Goal: Task Accomplishment & Management: Complete application form

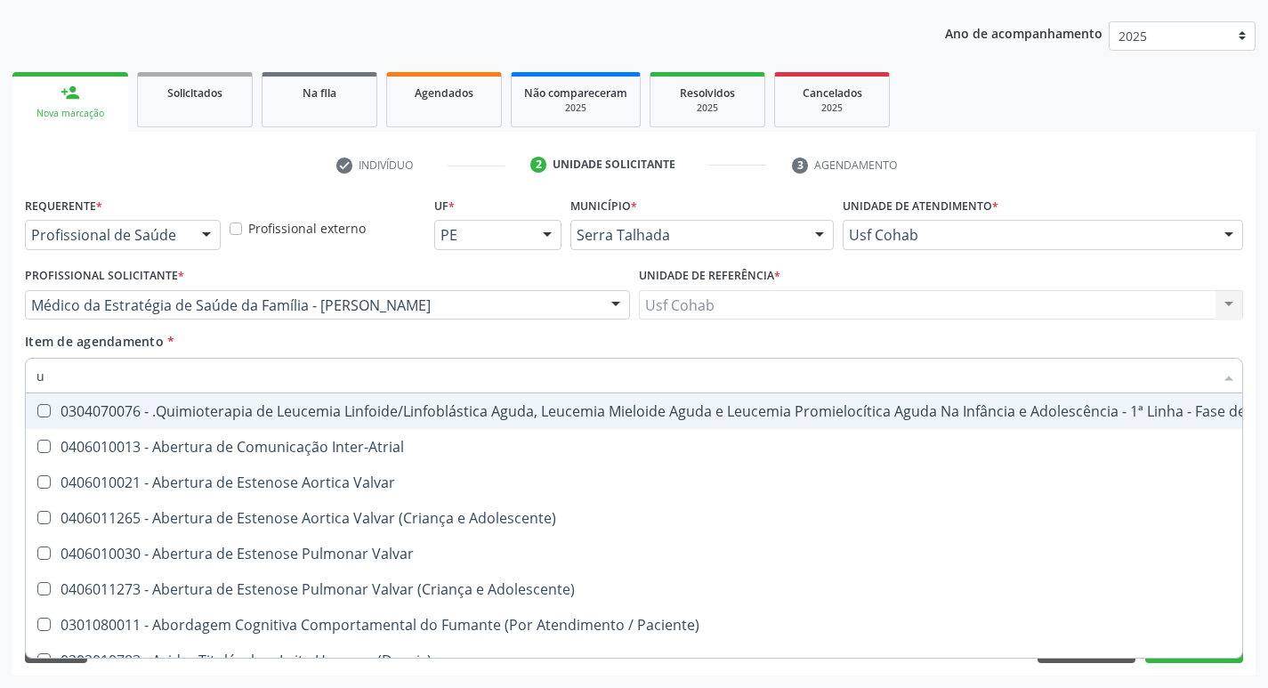
type input "ur"
checkbox B "true"
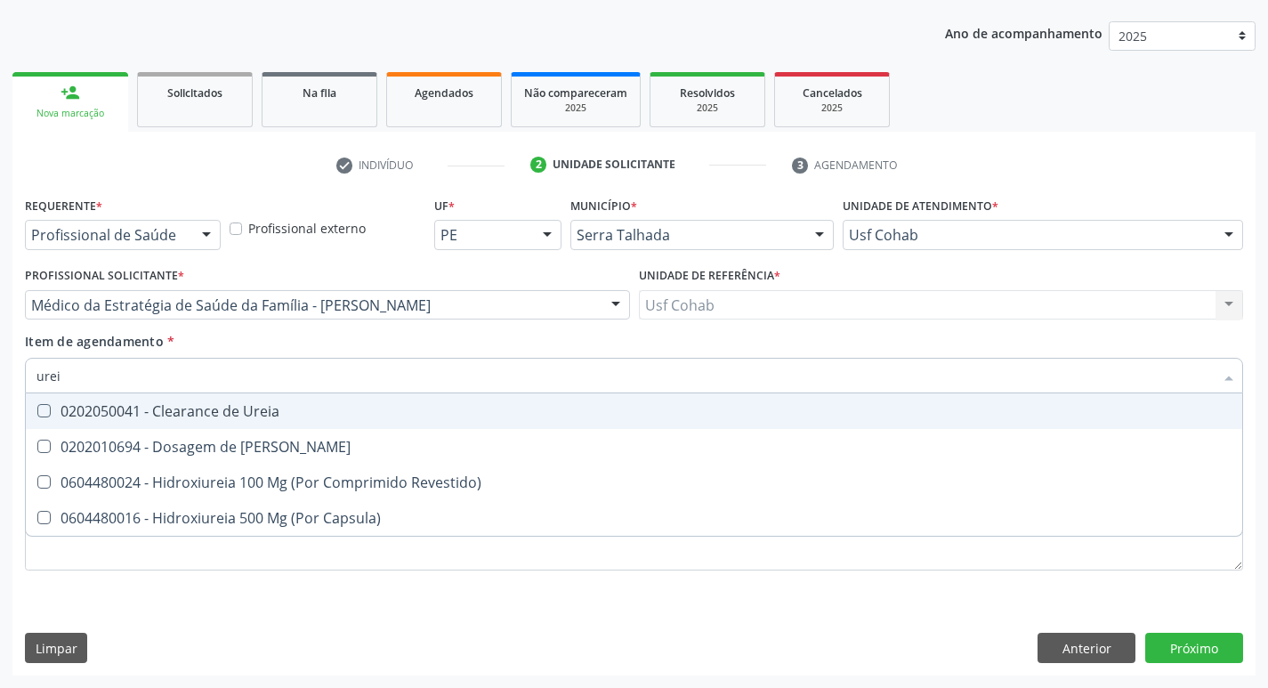
type input "ureia"
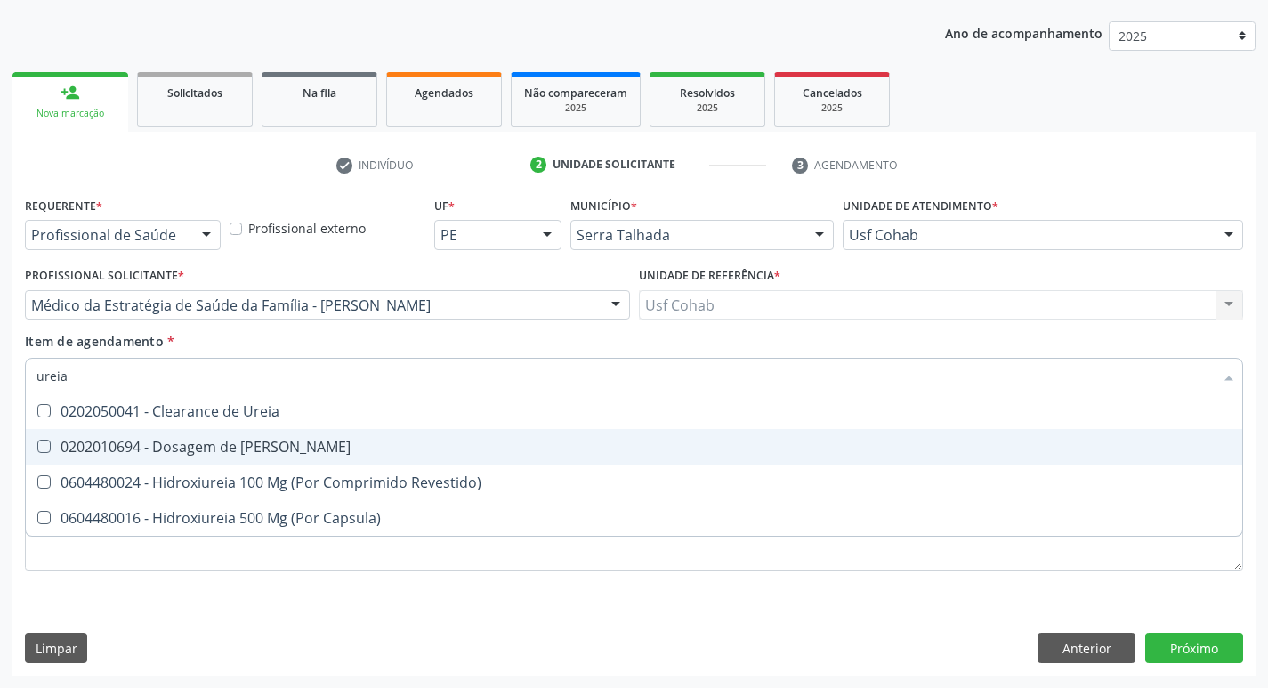
click at [43, 442] on Ureia at bounding box center [43, 445] width 13 height 13
click at [37, 442] on Ureia "checkbox" at bounding box center [32, 446] width 12 height 12
checkbox Ureia "true"
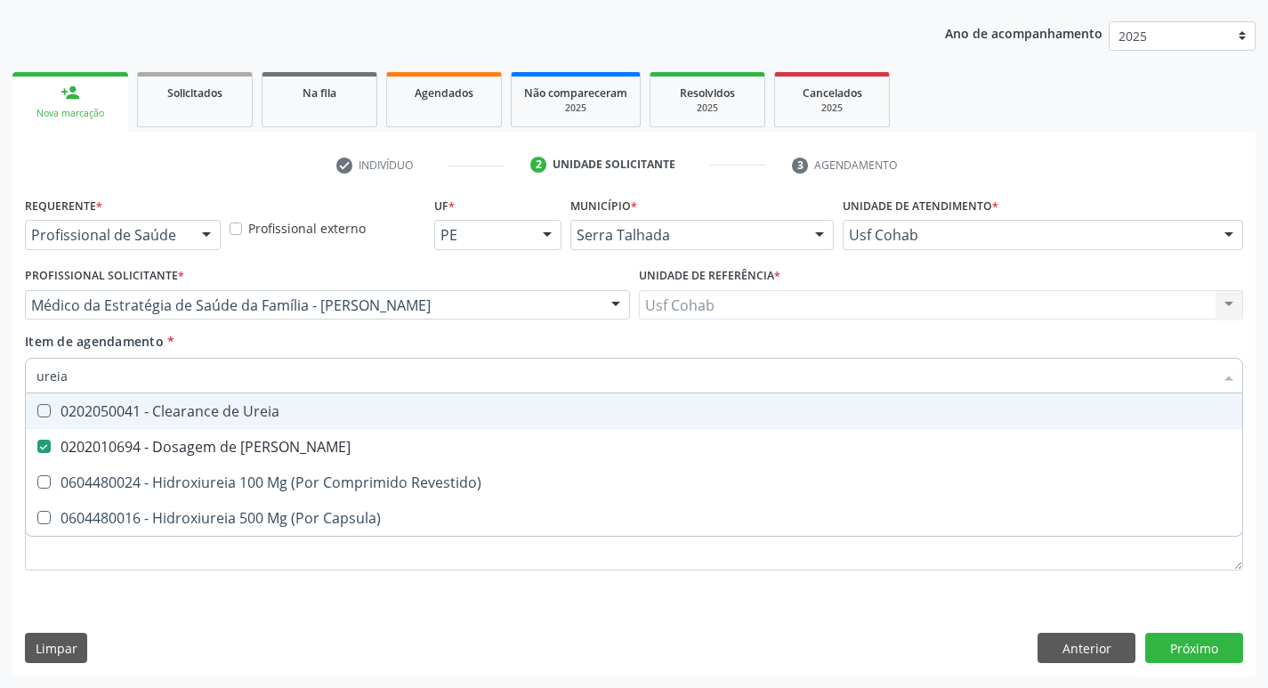
drag, startPoint x: 80, startPoint y: 368, endPoint x: 0, endPoint y: 408, distance: 89.5
click at [0, 408] on div "Acompanhamento Acompanhe a situação das marcações correntes e finalizadas Relat…" at bounding box center [634, 296] width 1268 height 784
checkbox Ureia "false"
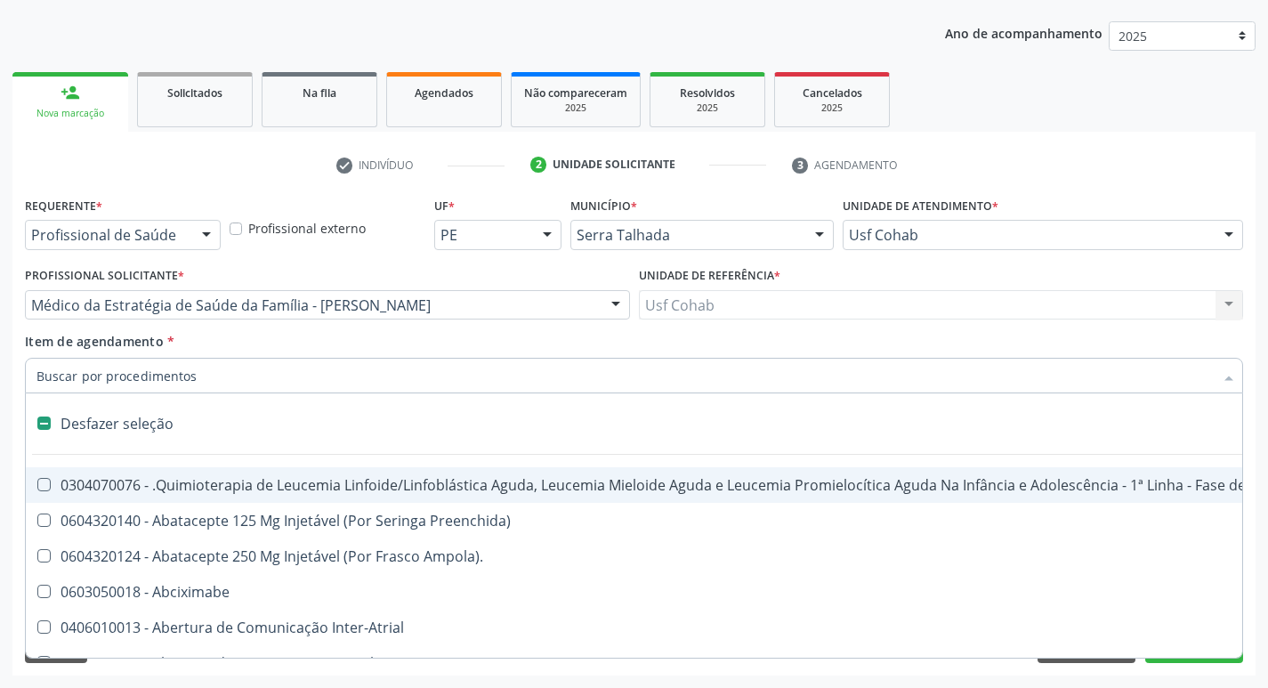
click at [110, 375] on input "Item de agendamento *" at bounding box center [624, 376] width 1177 height 36
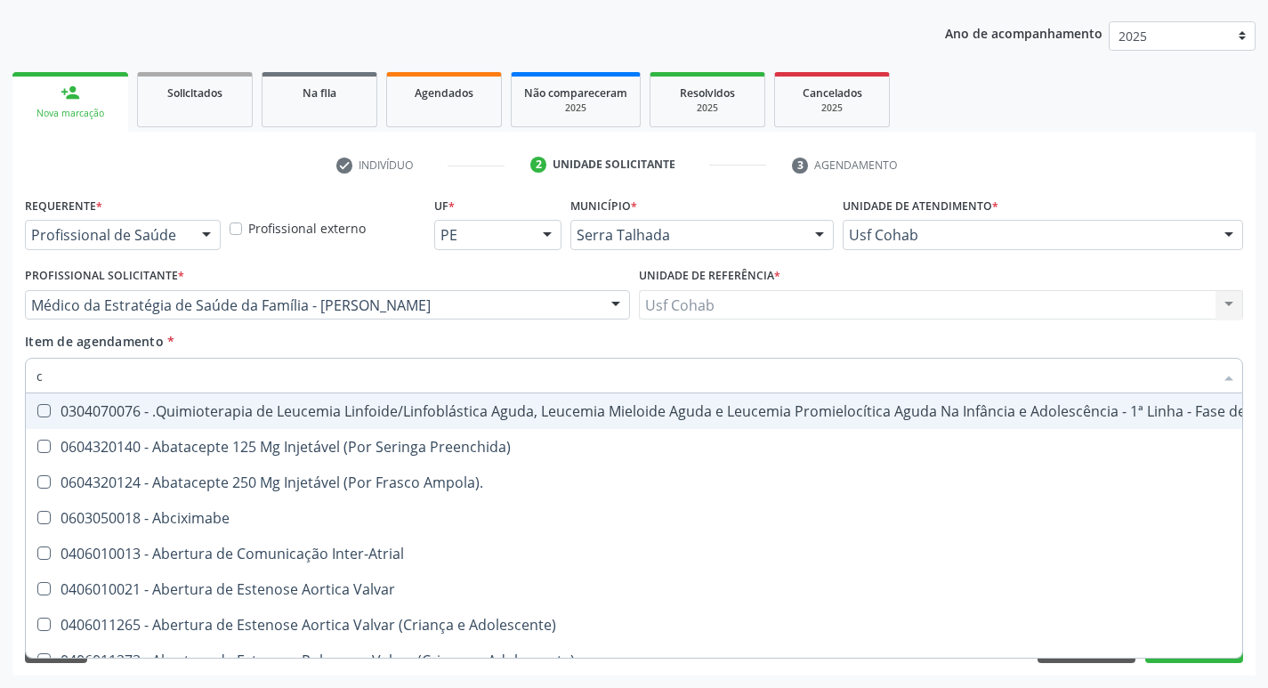
type input "co"
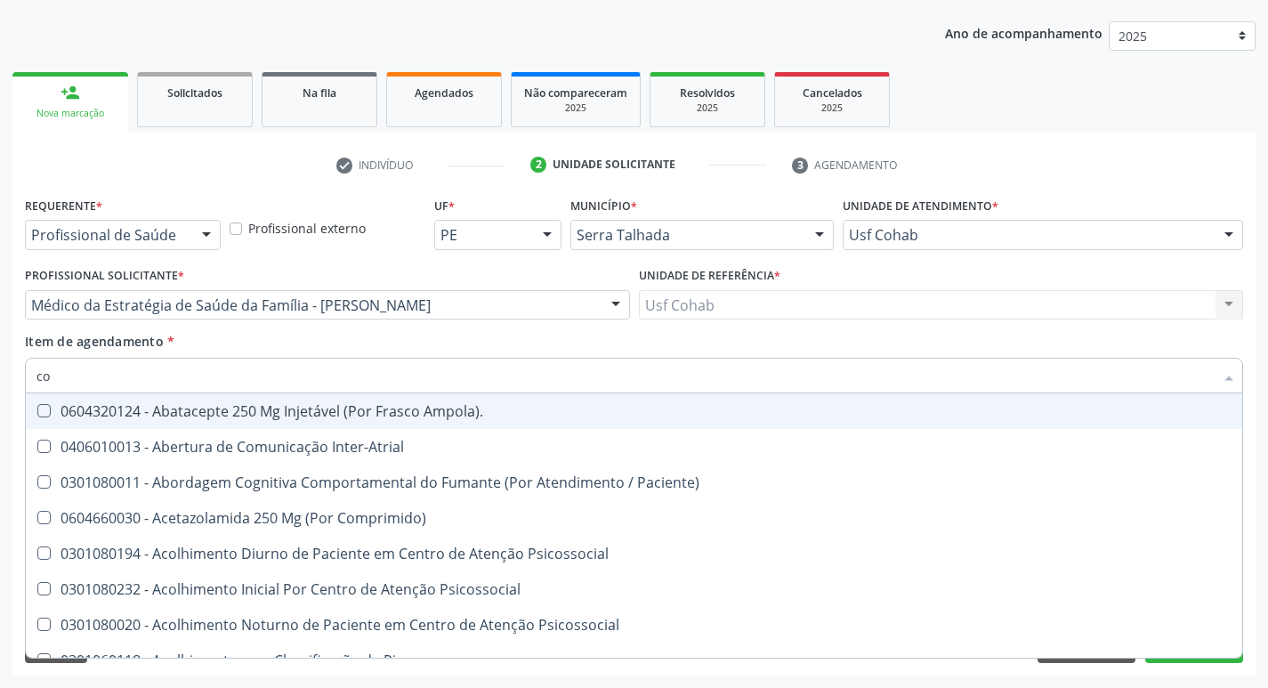
checkbox Urico "true"
checkbox Glicose "true"
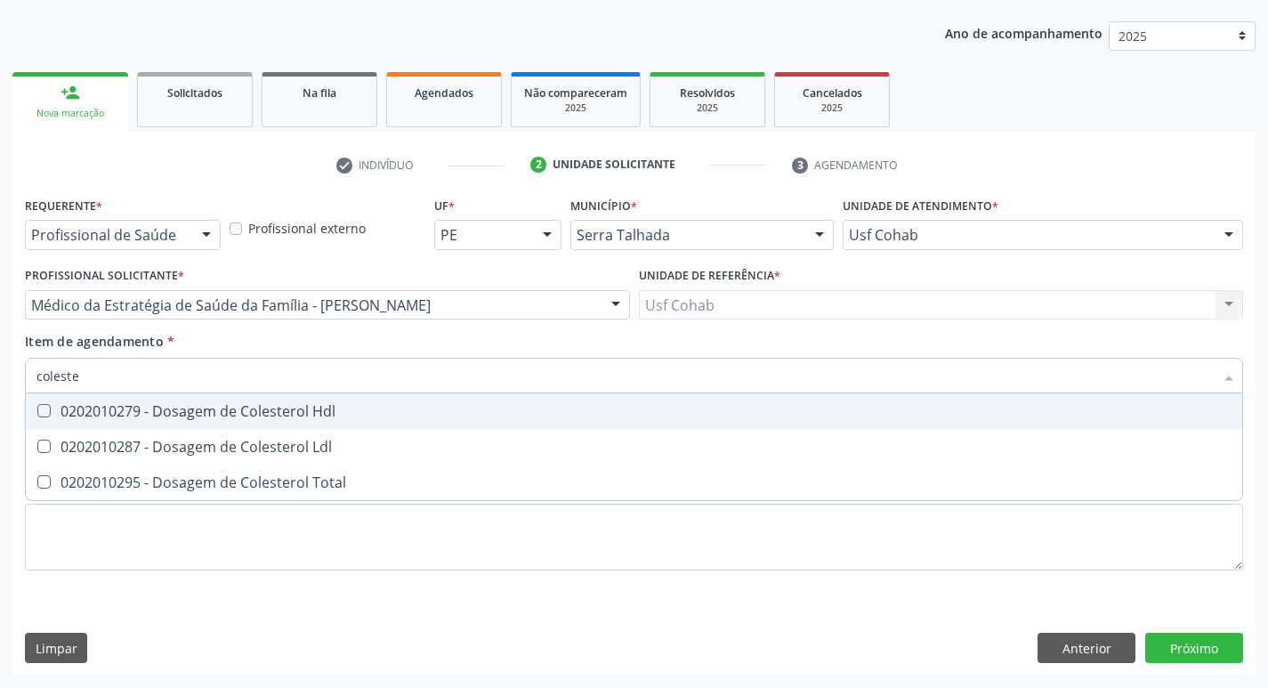
type input "colester"
click at [47, 407] on Hdl at bounding box center [43, 410] width 13 height 13
click at [37, 407] on Hdl "checkbox" at bounding box center [32, 411] width 12 height 12
checkbox Hdl "true"
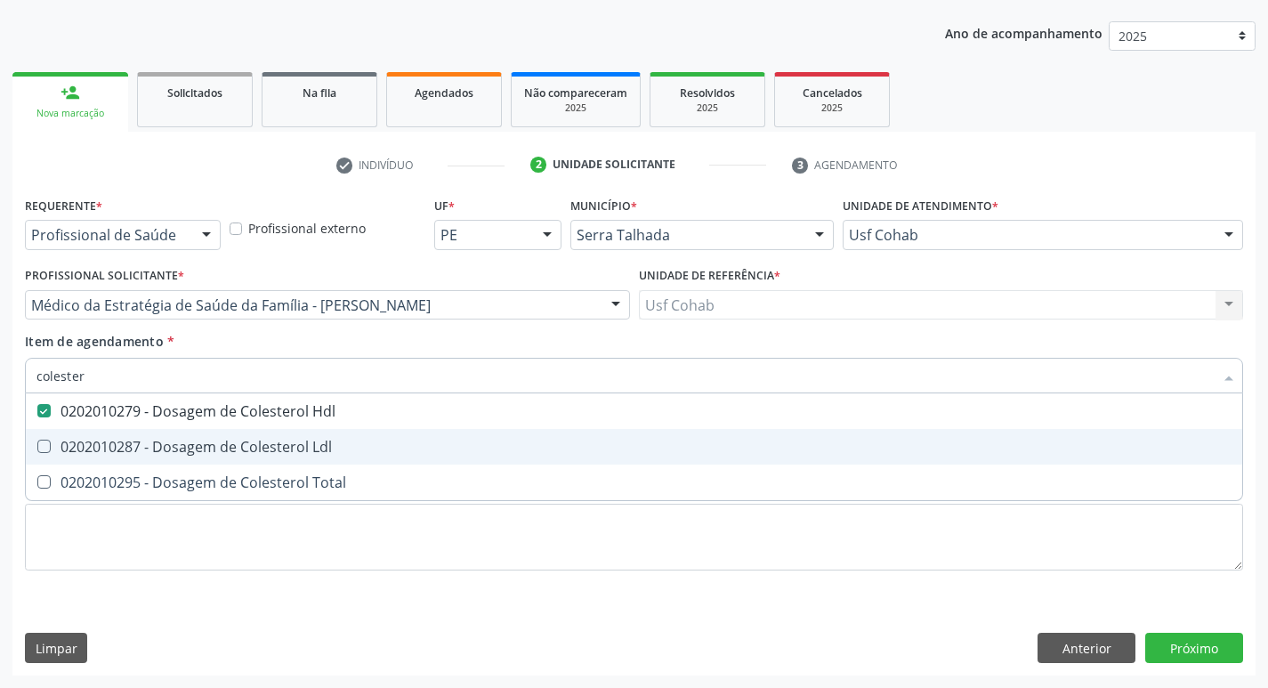
click at [49, 452] on Ldl at bounding box center [43, 445] width 13 height 13
click at [37, 452] on Ldl "checkbox" at bounding box center [32, 446] width 12 height 12
checkbox Ldl "true"
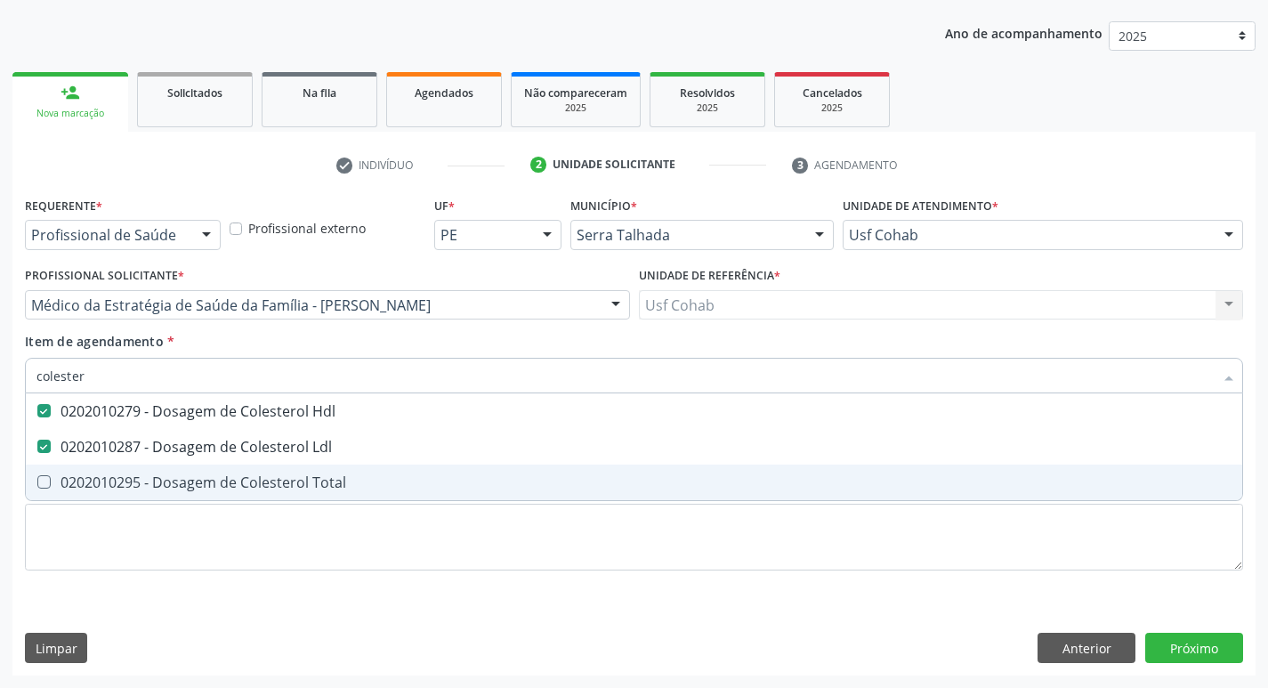
click at [49, 480] on Total at bounding box center [43, 481] width 13 height 13
click at [37, 480] on Total "checkbox" at bounding box center [32, 482] width 12 height 12
checkbox Total "true"
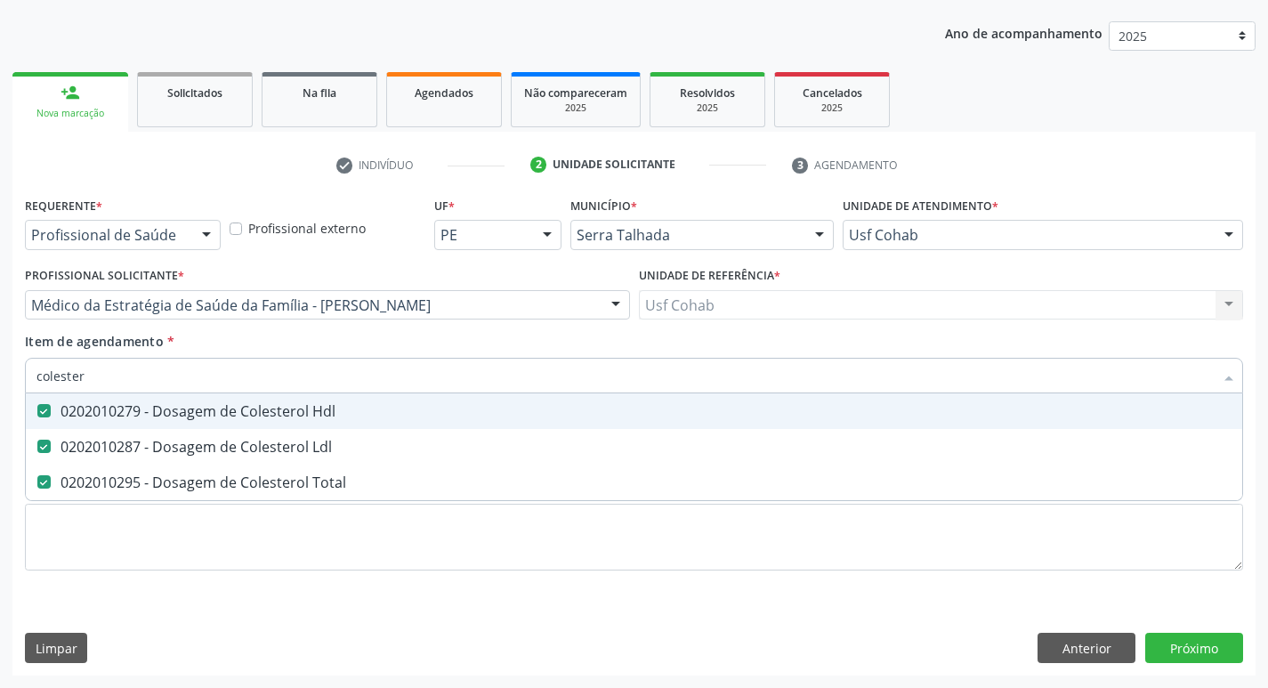
drag, startPoint x: 102, startPoint y: 382, endPoint x: 0, endPoint y: 392, distance: 102.9
click at [0, 392] on div "Acompanhamento Acompanhe a situação das marcações correntes e finalizadas Relat…" at bounding box center [634, 296] width 1268 height 784
checkbox Hdl "false"
checkbox Ldl "false"
checkbox Total "false"
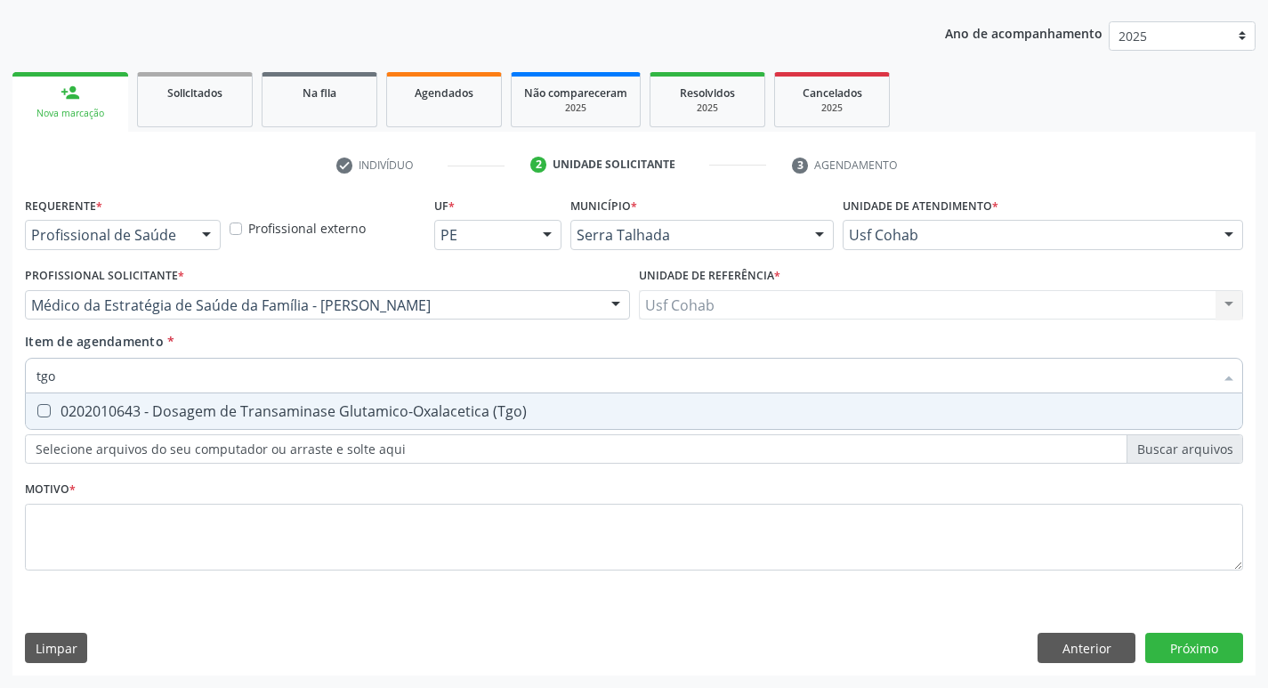
type input "tg"
click at [48, 415] on \(Tgo\) at bounding box center [43, 410] width 13 height 13
click at [37, 415] on \(Tgo\) "checkbox" at bounding box center [32, 411] width 12 height 12
checkbox \(Tgo\) "true"
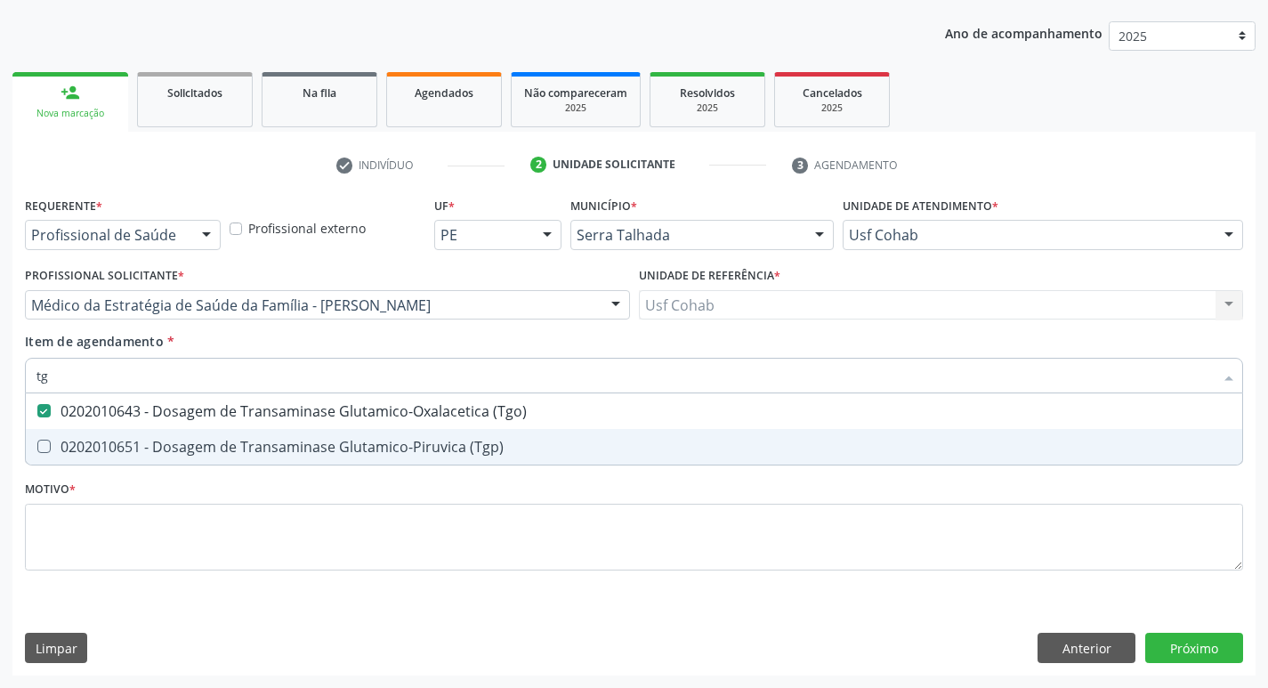
click at [48, 440] on \(Tgp\) at bounding box center [43, 445] width 13 height 13
click at [37, 440] on \(Tgp\) "checkbox" at bounding box center [32, 446] width 12 height 12
checkbox \(Tgp\) "true"
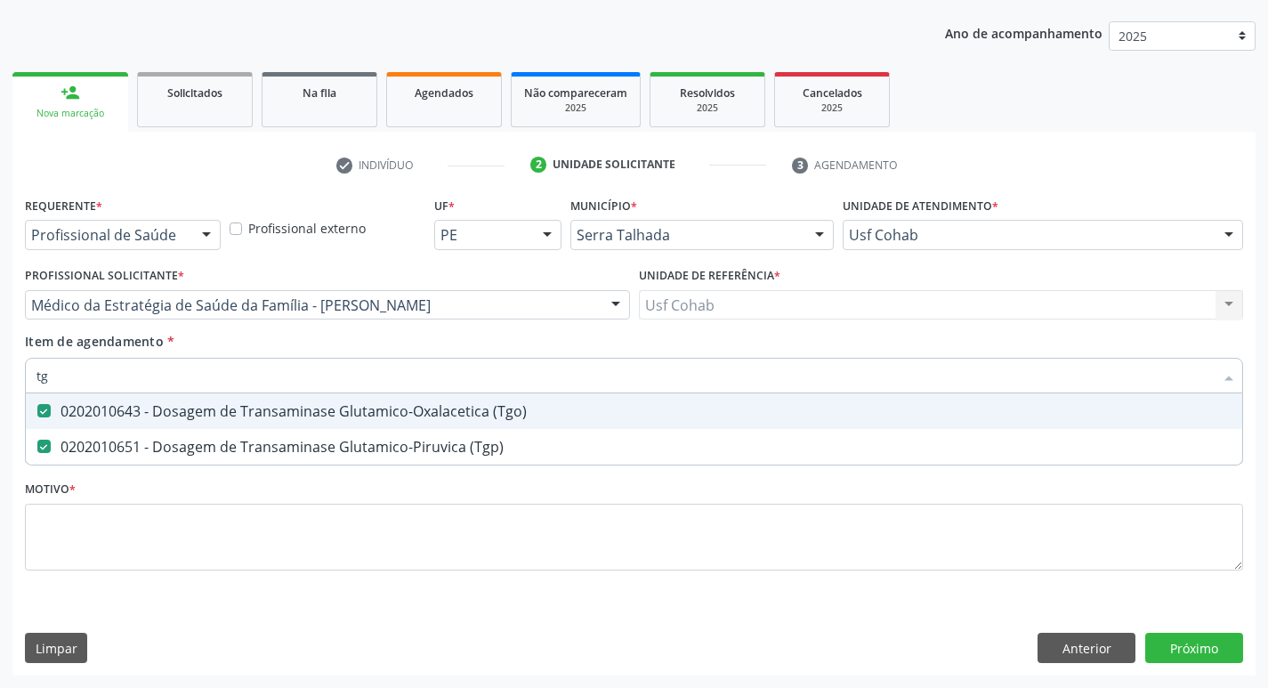
drag, startPoint x: 70, startPoint y: 377, endPoint x: 0, endPoint y: 385, distance: 70.7
click at [0, 385] on div "Acompanhamento Acompanhe a situação das marcações correntes e finalizadas Relat…" at bounding box center [634, 296] width 1268 height 784
checkbox \(Tgo\) "false"
checkbox \(Tgp\) "false"
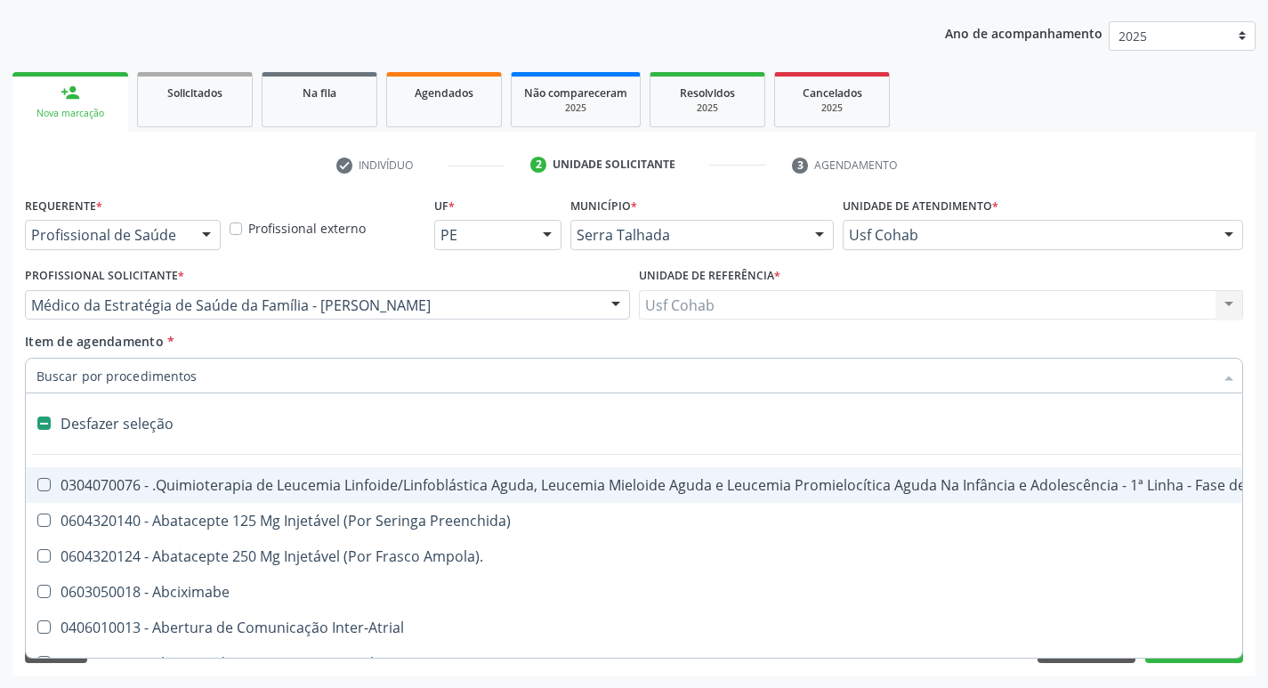
click at [118, 377] on input "Item de agendamento *" at bounding box center [624, 376] width 1177 height 36
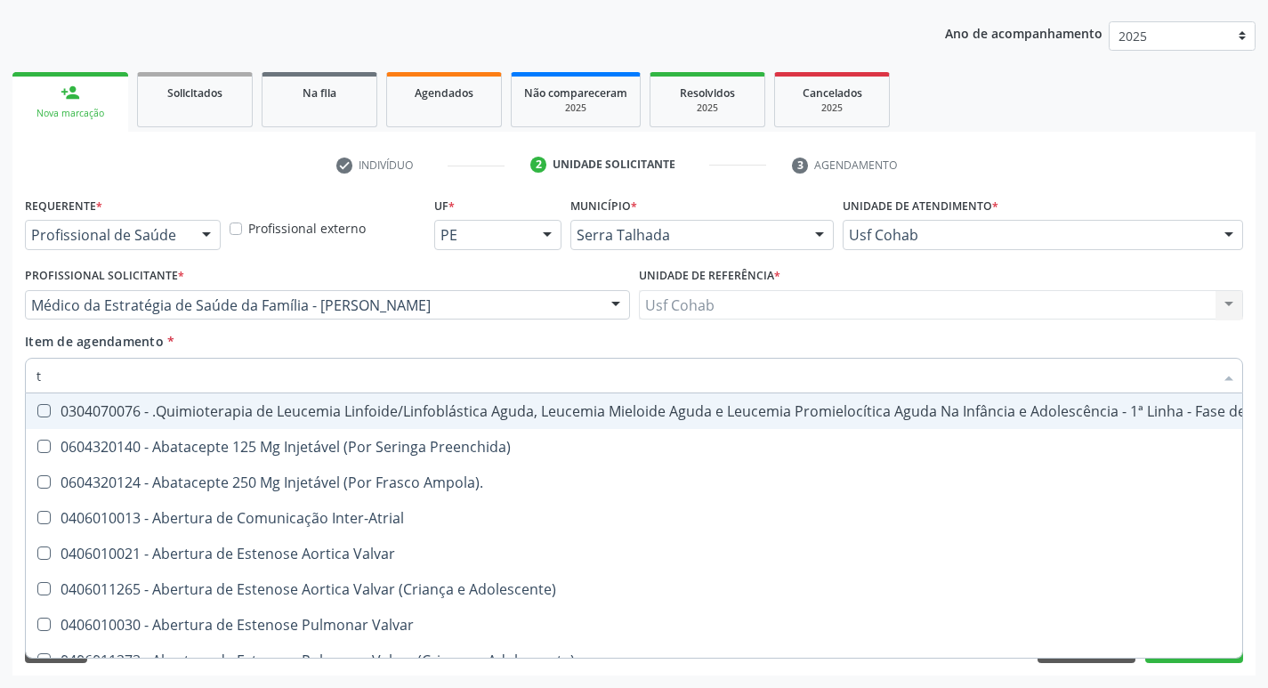
type input "tr"
checkbox Ii\) "true"
checkbox Grupo "true"
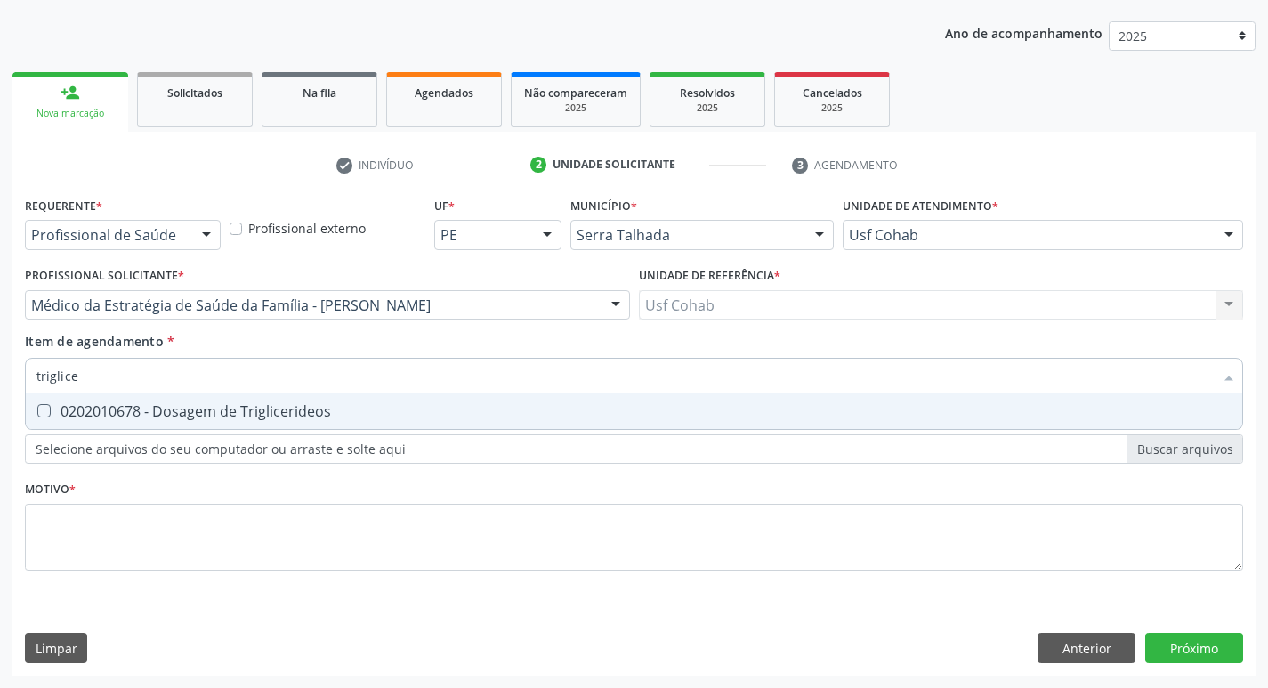
type input "triglicer"
click at [46, 415] on Triglicerideos at bounding box center [43, 410] width 13 height 13
click at [37, 415] on Triglicerideos "checkbox" at bounding box center [32, 411] width 12 height 12
checkbox Triglicerideos "true"
drag, startPoint x: 114, startPoint y: 383, endPoint x: 0, endPoint y: 388, distance: 114.0
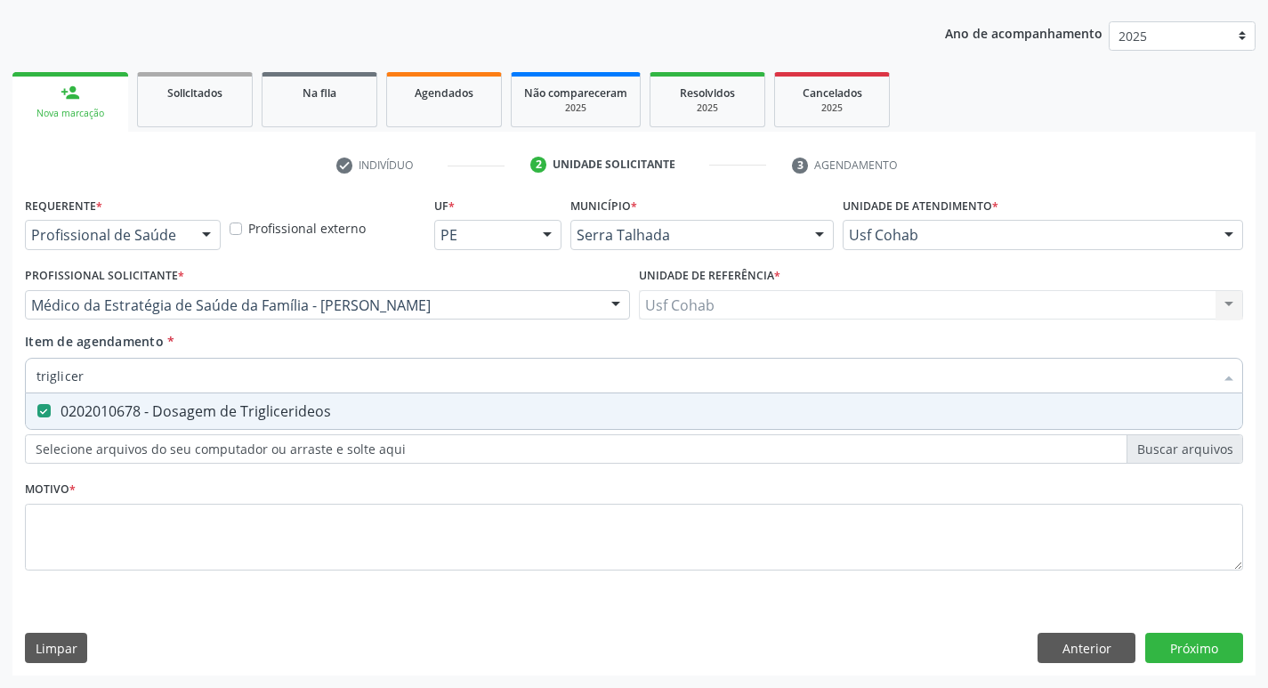
click at [0, 388] on div "Acompanhamento Acompanhe a situação das marcações correntes e finalizadas Relat…" at bounding box center [634, 296] width 1268 height 784
checkbox Triglicerideos "false"
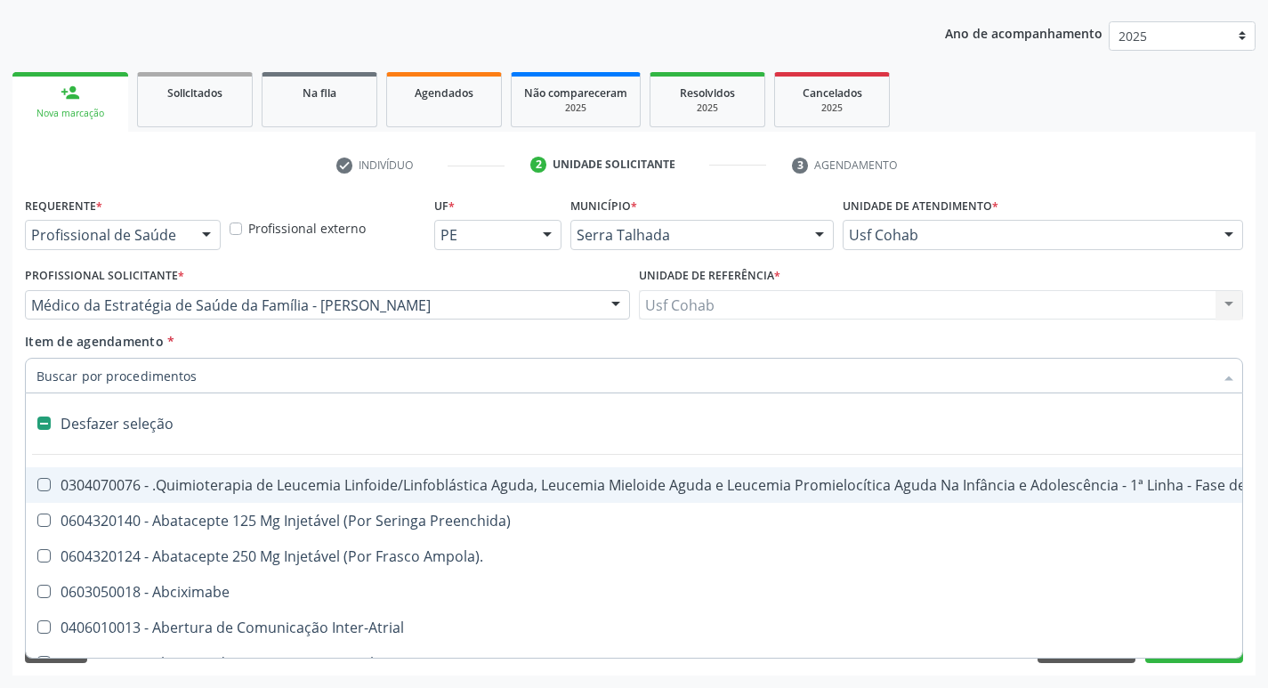
click at [116, 384] on input "Item de agendamento *" at bounding box center [624, 376] width 1177 height 36
type input "h"
checkbox B "true"
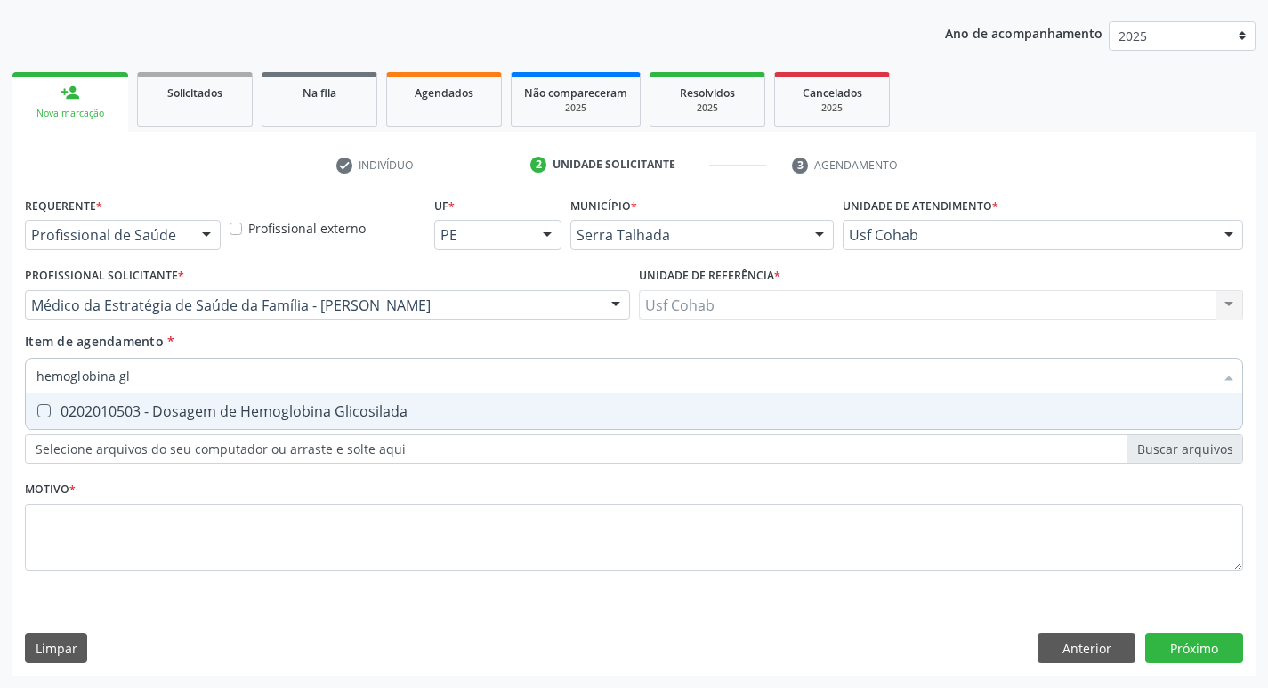
type input "hemoglobina gli"
click at [52, 405] on div "0202010503 - Dosagem de Hemoglobina Glicosilada" at bounding box center [633, 411] width 1195 height 14
checkbox Glicosilada "true"
drag, startPoint x: 147, startPoint y: 386, endPoint x: 0, endPoint y: 386, distance: 146.8
click at [0, 386] on div "Acompanhamento Acompanhe a situação das marcações correntes e finalizadas Relat…" at bounding box center [634, 296] width 1268 height 784
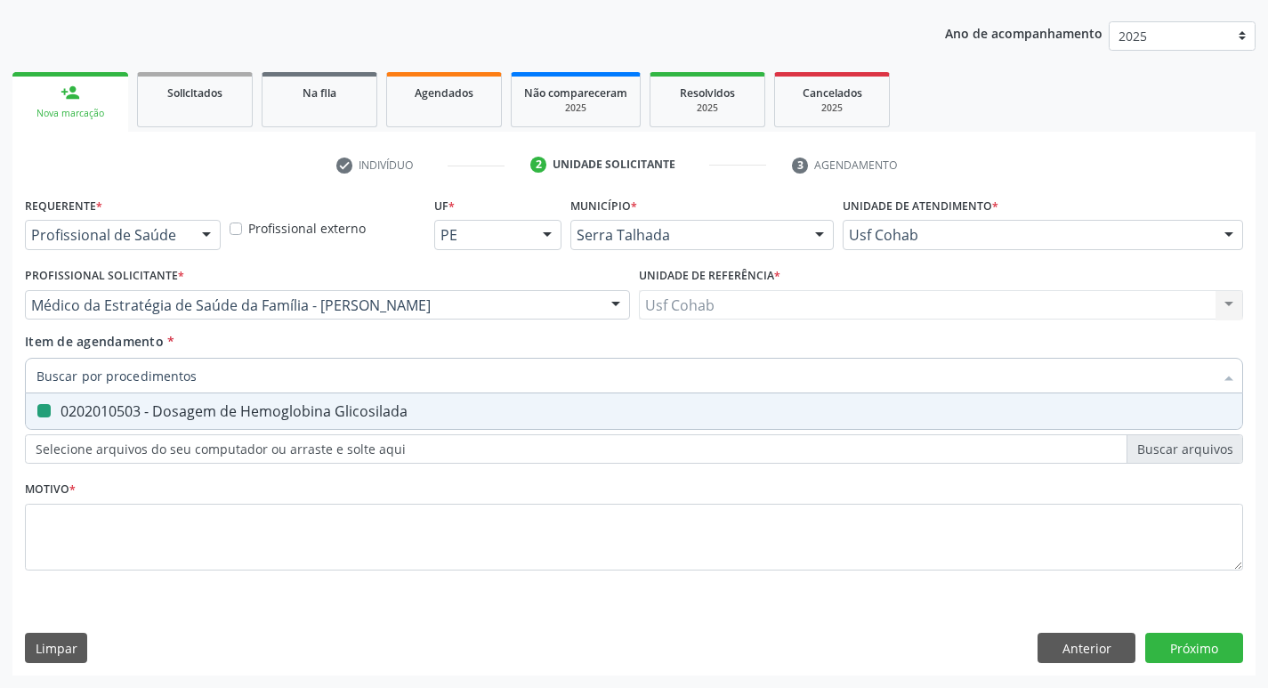
checkbox Glicosilada "false"
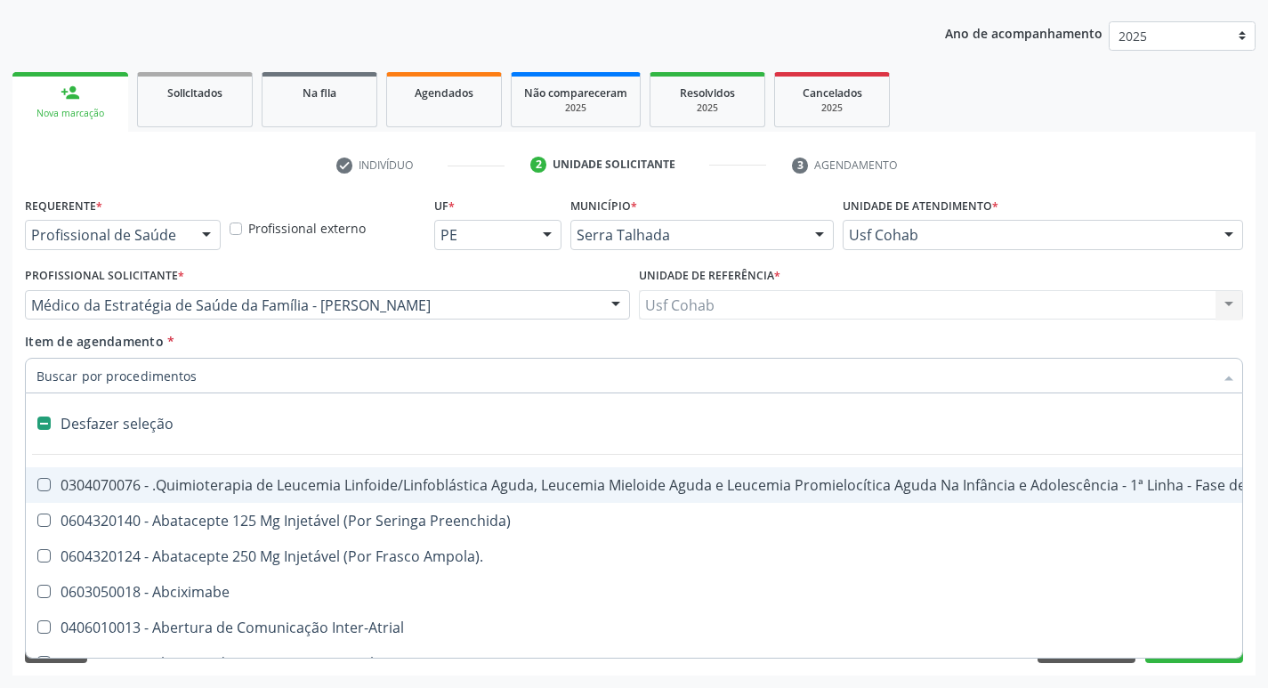
type input "h"
checkbox B "true"
checkbox Fibrinogênio "true"
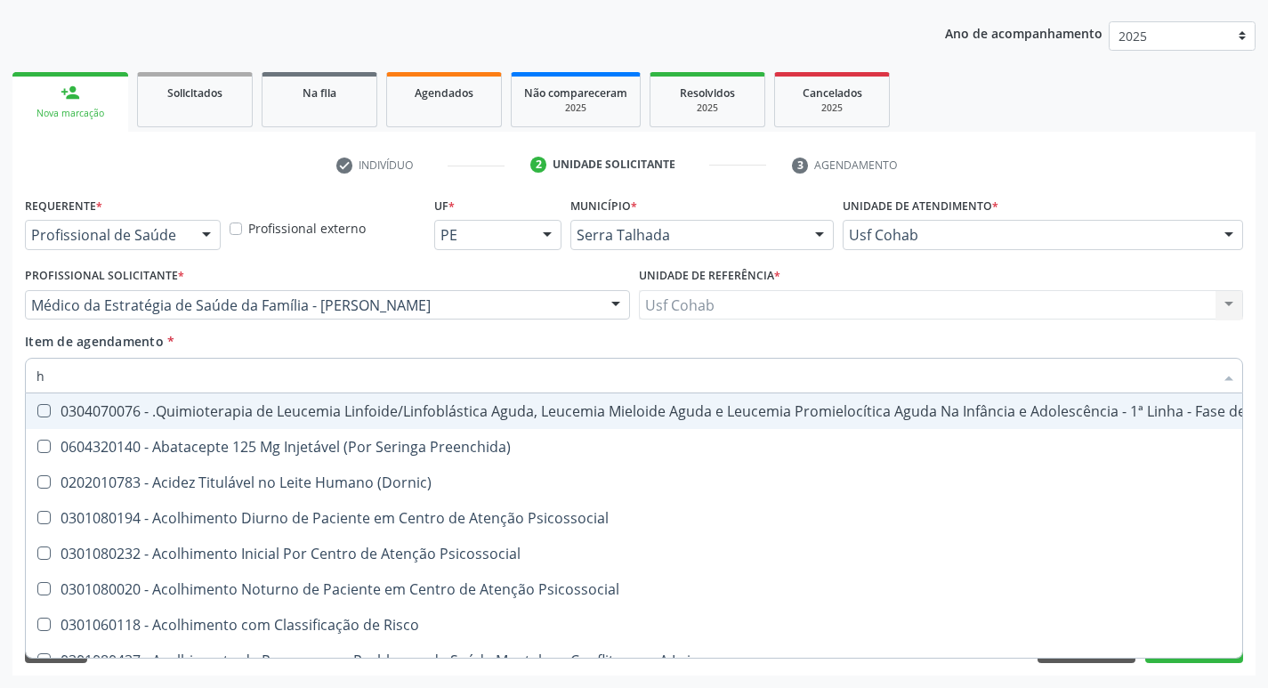
type input "he"
checkbox Pulmão "true"
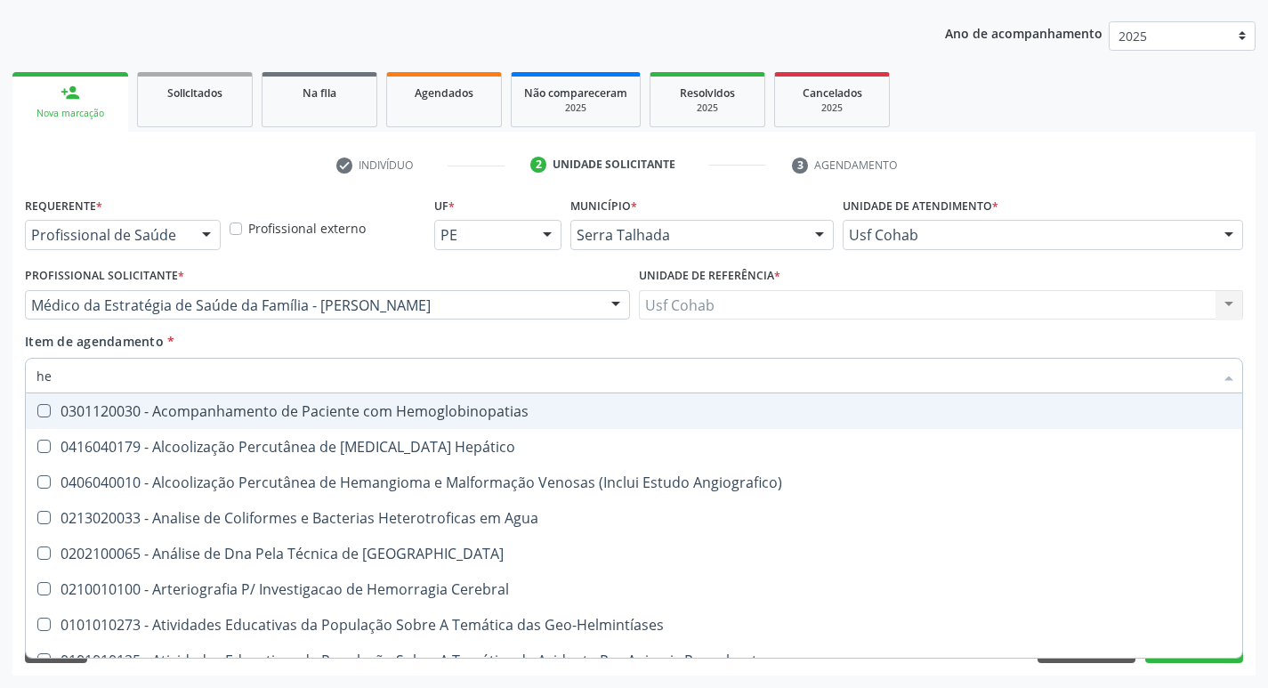
type input "hem"
checkbox \(Qualitativo\) "true"
checkbox Glicosilada "false"
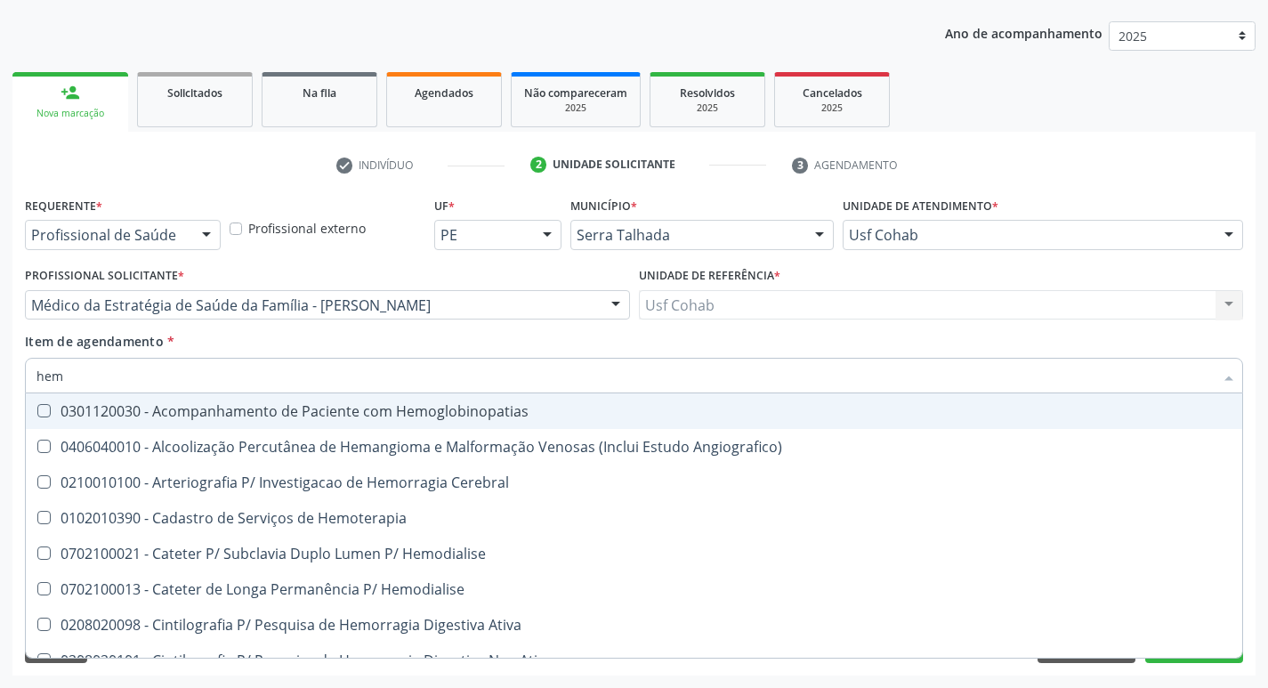
type input "hemo"
checkbox Hemacias "true"
checkbox Glicosilada "false"
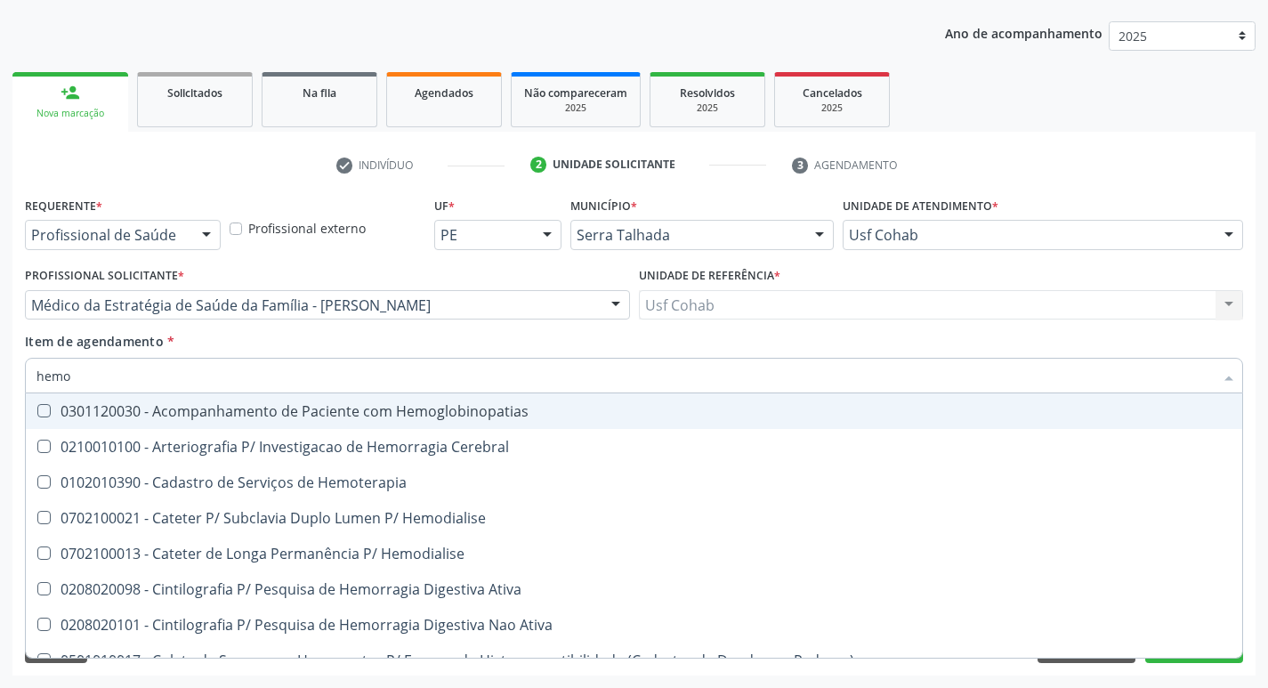
type input "hemog"
checkbox Tardio\) "true"
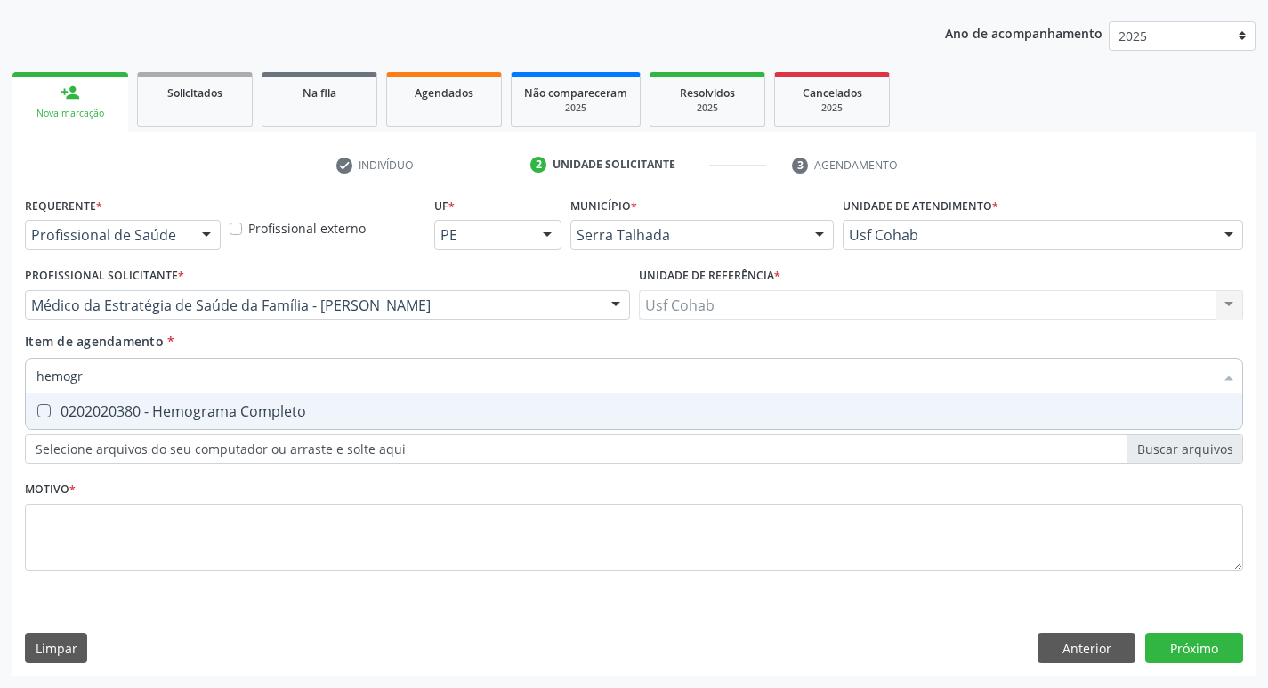
type input "hemogra"
click at [60, 407] on div "0202020380 - Hemograma Completo" at bounding box center [633, 411] width 1195 height 14
checkbox Completo "true"
drag, startPoint x: 103, startPoint y: 372, endPoint x: 0, endPoint y: 375, distance: 103.2
click at [0, 375] on div "Acompanhamento Acompanhe a situação das marcações correntes e finalizadas Relat…" at bounding box center [634, 296] width 1268 height 784
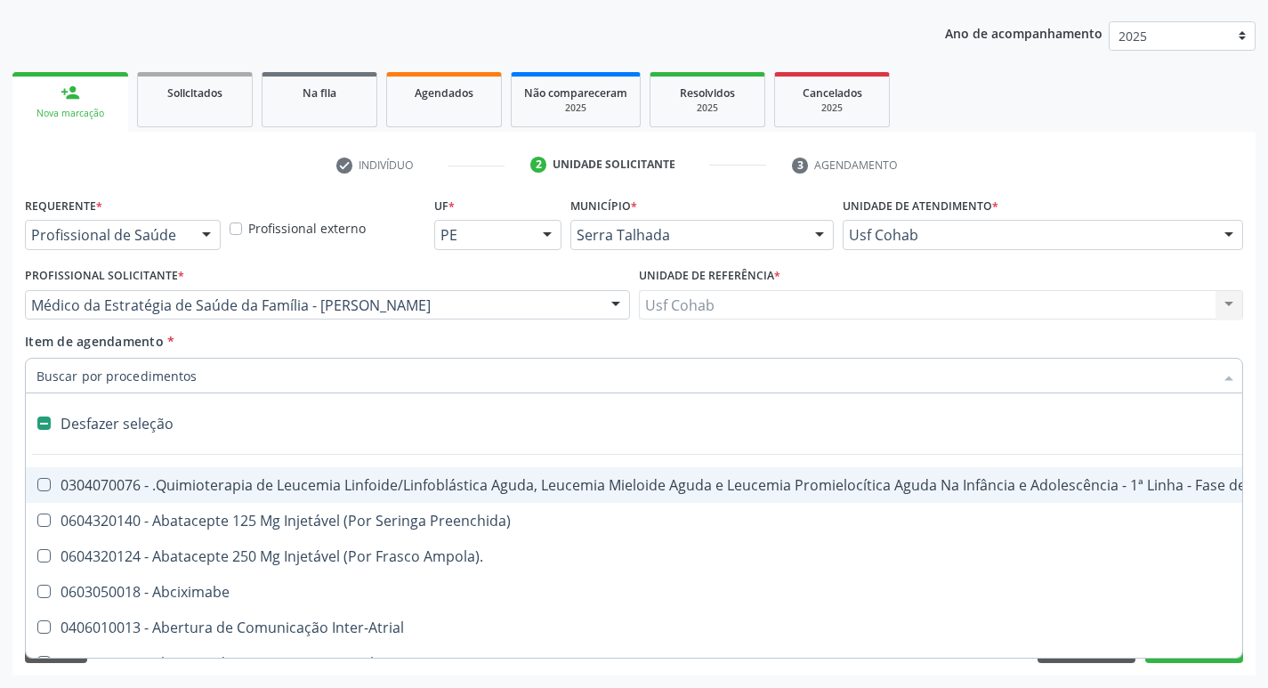
checkbox Manutenção "false"
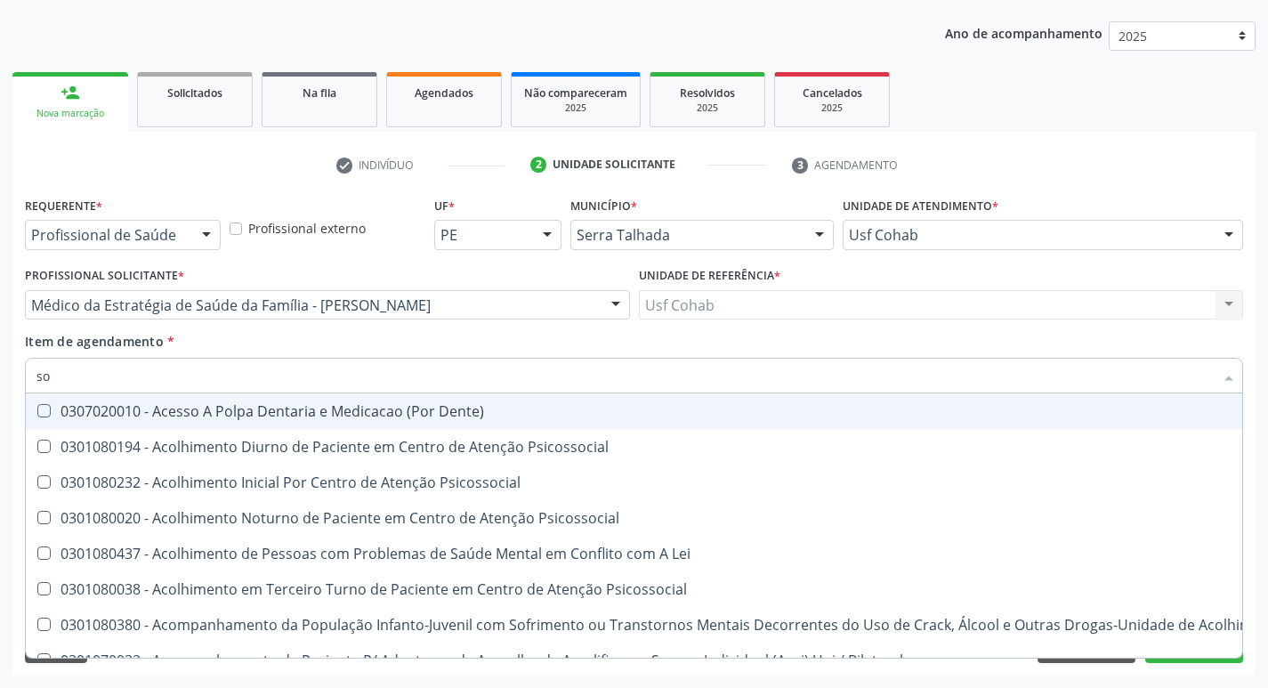
type input "sod"
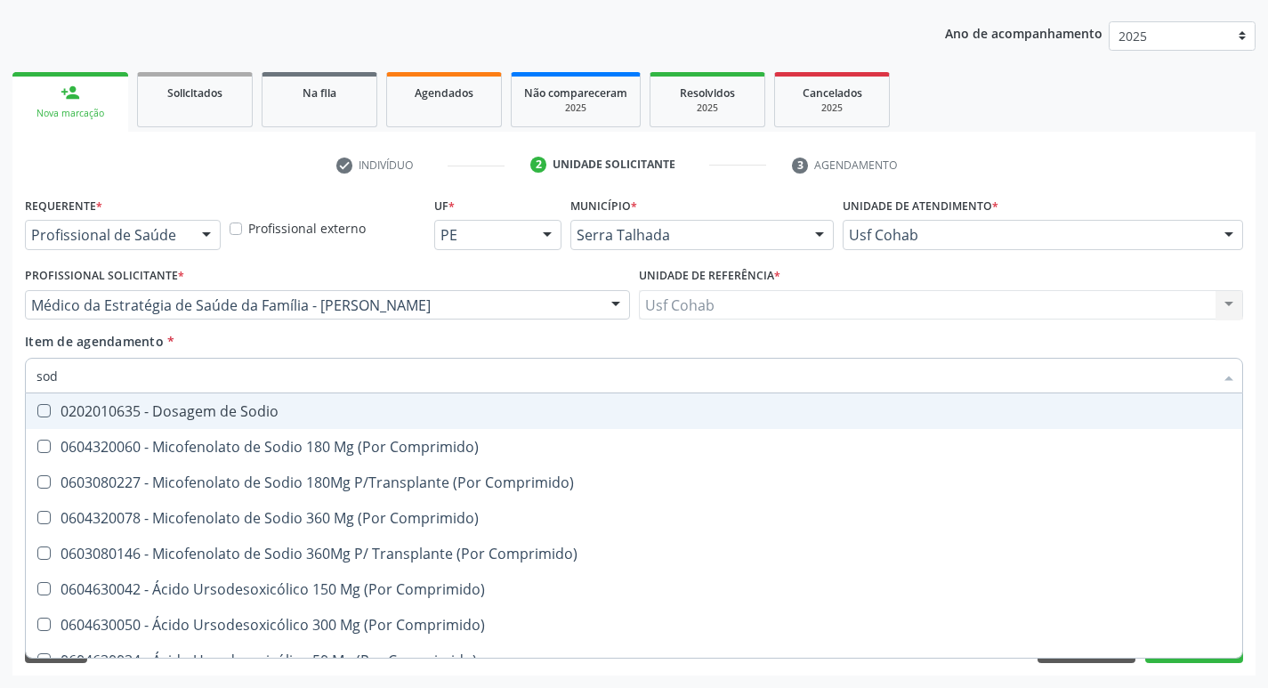
click at [41, 406] on Sodio at bounding box center [43, 410] width 13 height 13
click at [37, 406] on Sodio "checkbox" at bounding box center [32, 411] width 12 height 12
checkbox Sodio "true"
drag, startPoint x: 84, startPoint y: 378, endPoint x: 0, endPoint y: 378, distance: 83.6
click at [0, 378] on div "Acompanhamento Acompanhe a situação das marcações correntes e finalizadas Relat…" at bounding box center [634, 296] width 1268 height 784
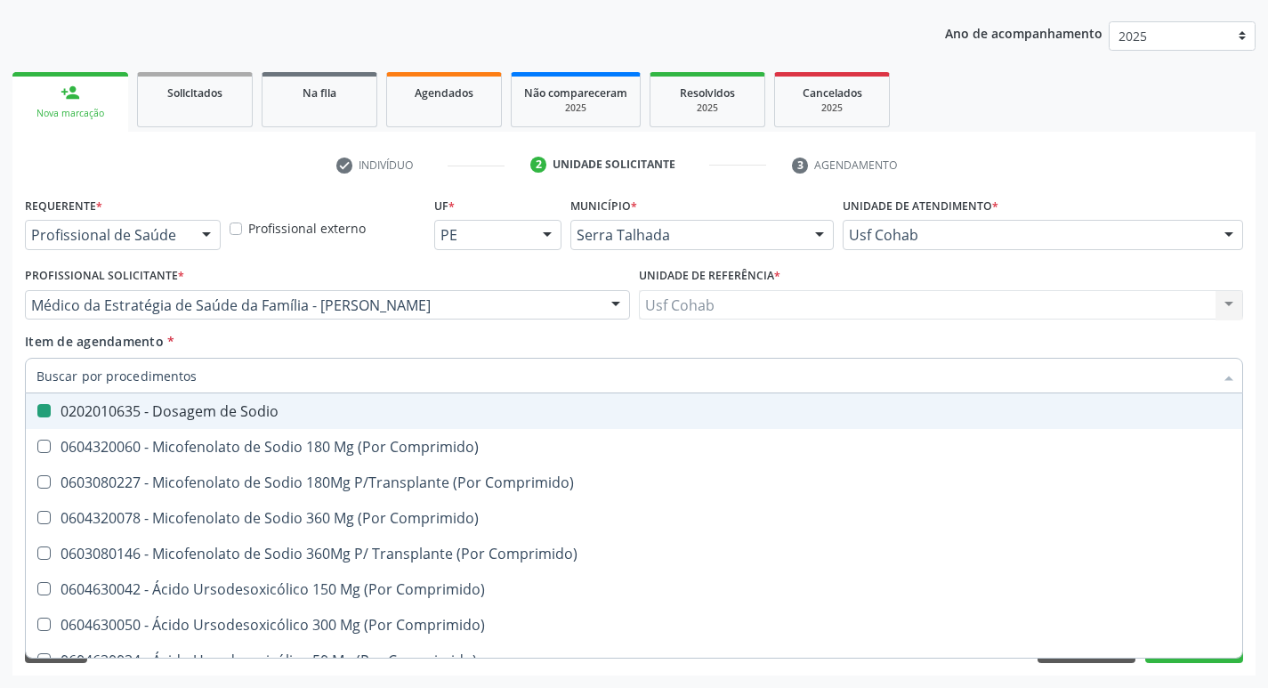
checkbox Sodio "false"
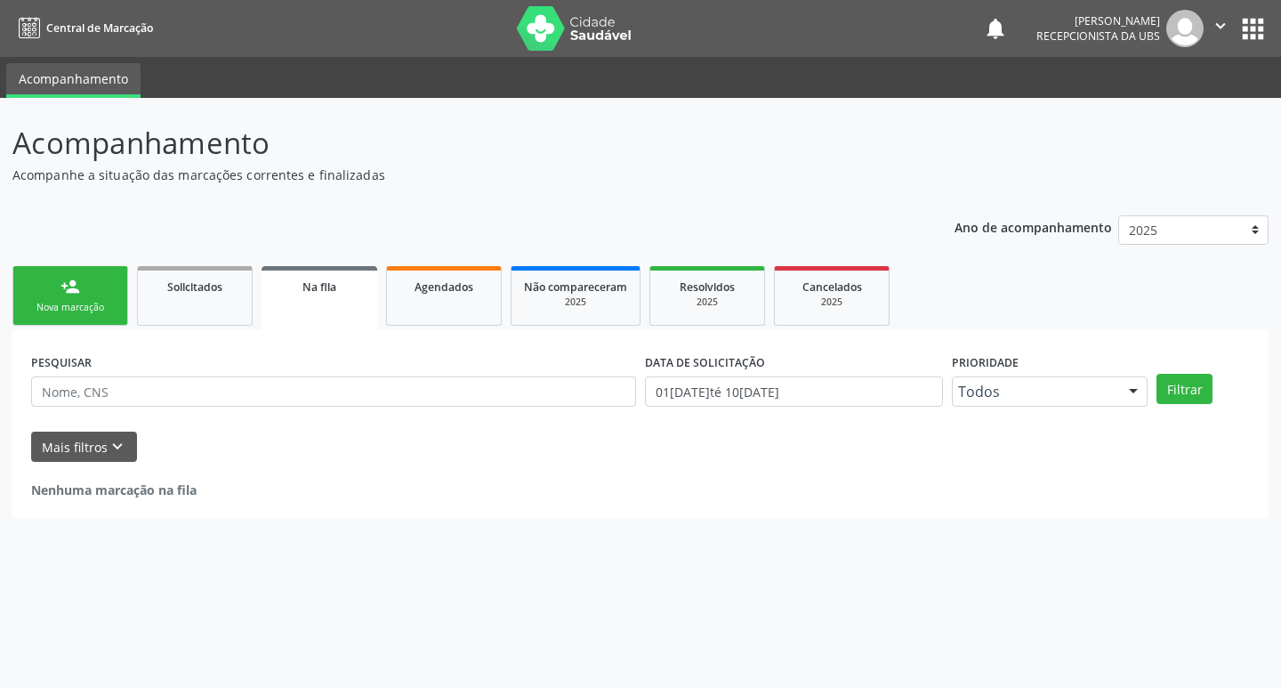
click at [109, 310] on div "Nova marcação" at bounding box center [70, 307] width 89 height 13
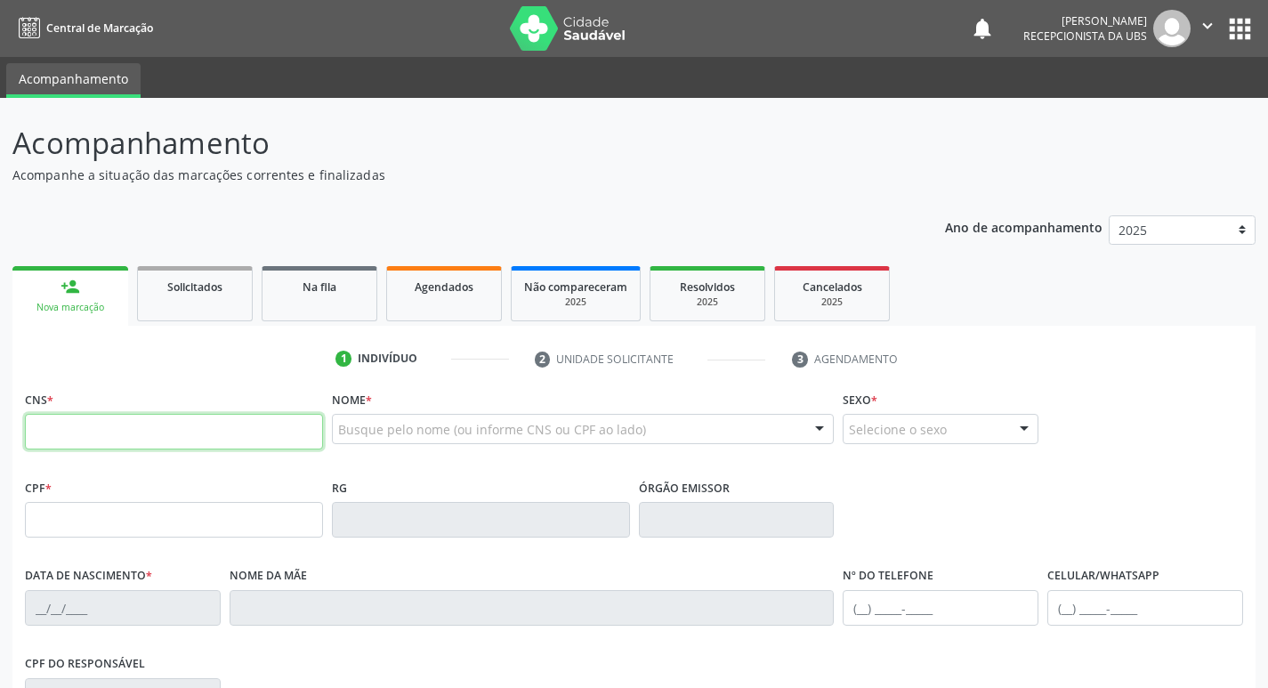
click at [117, 424] on input "text" at bounding box center [174, 432] width 298 height 36
type input "700 0010 2374 8104"
type input "132.210.394-17"
type input "01/08/1997"
type input "Renata Patricia dos Santos"
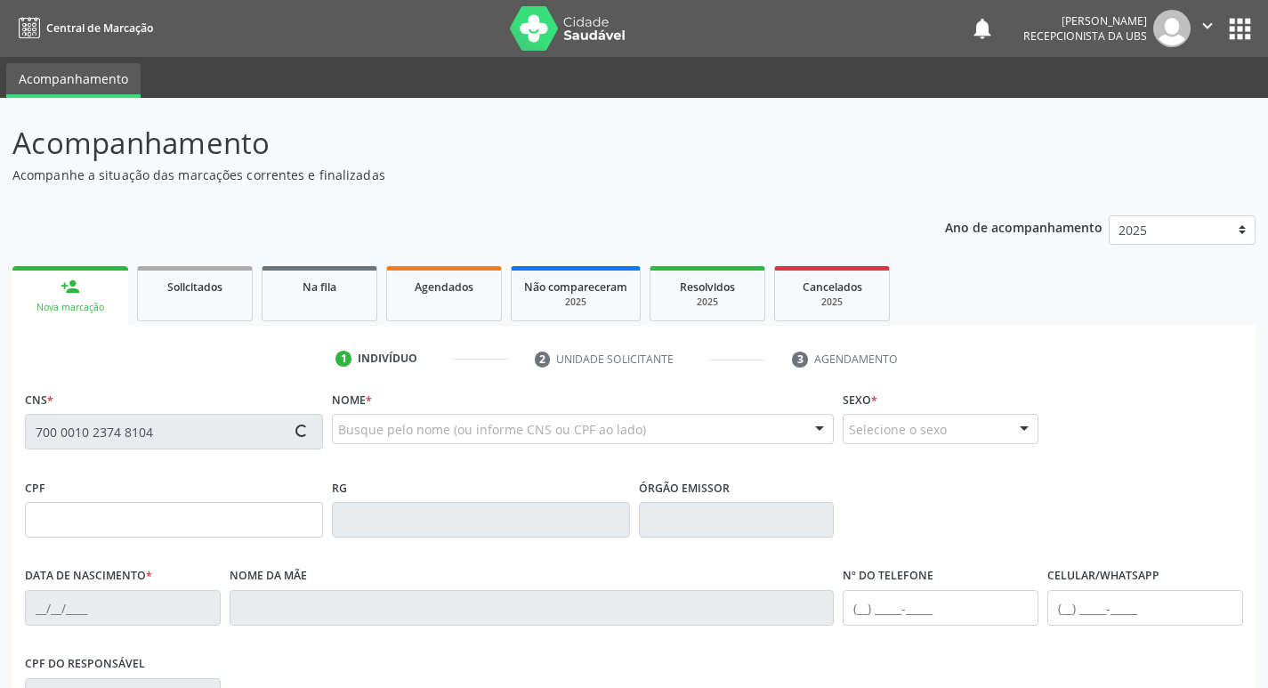
type input "(87) 98109-2648"
type input "455"
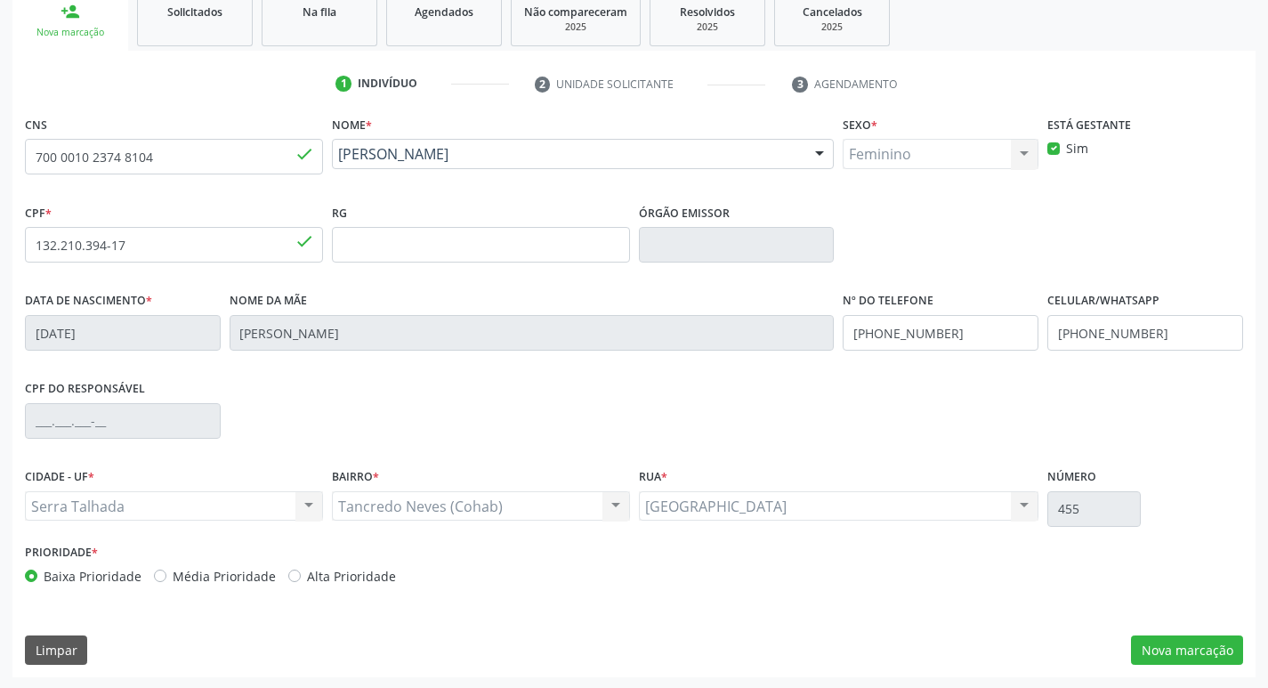
scroll to position [277, 0]
click at [1190, 649] on button "Nova marcação" at bounding box center [1187, 648] width 112 height 30
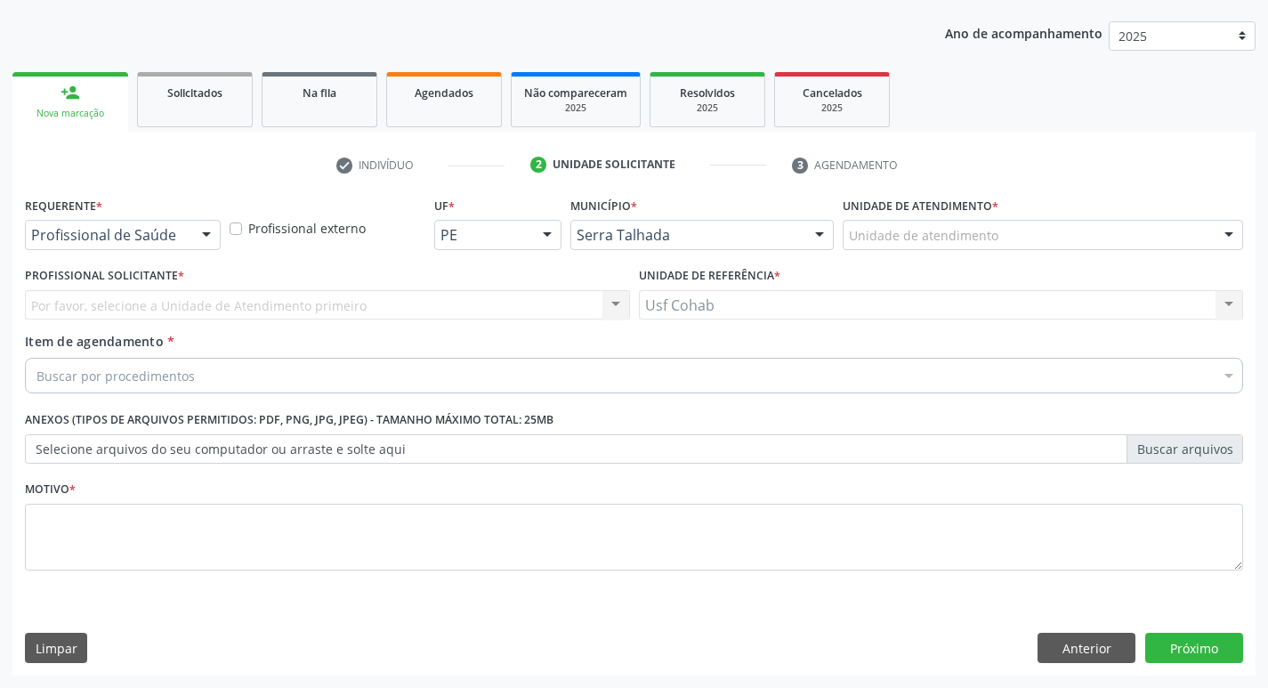
scroll to position [194, 0]
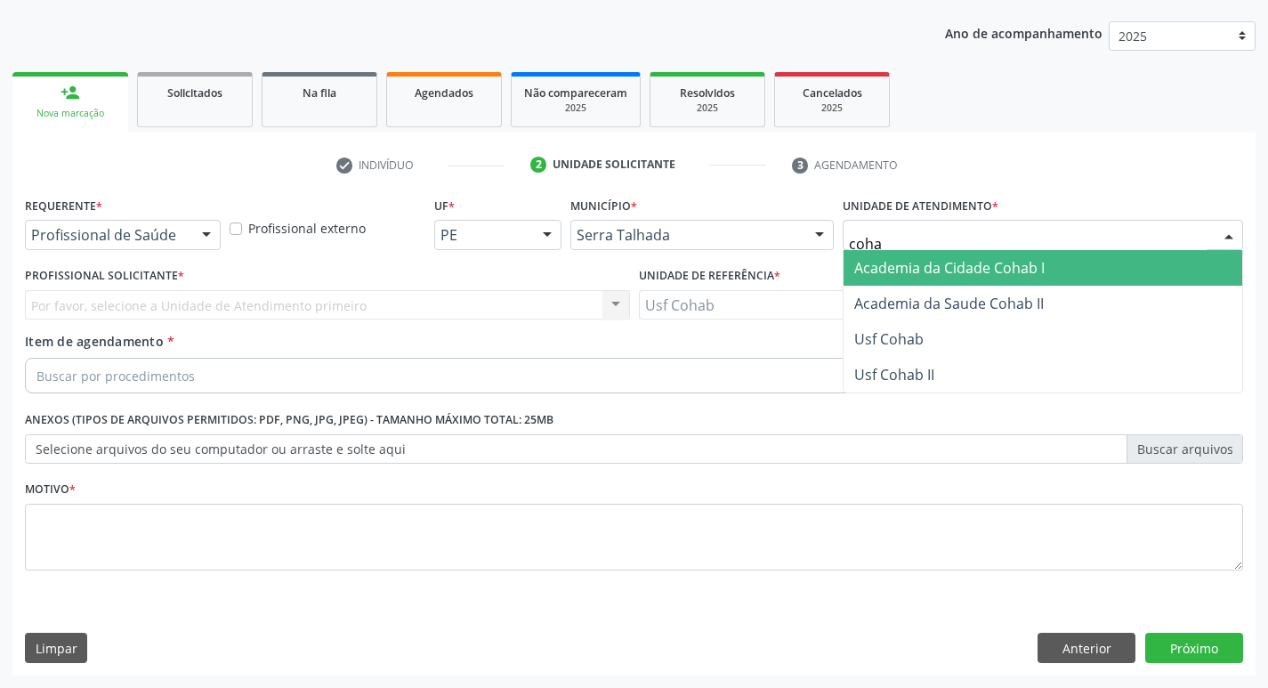
type input "cohab"
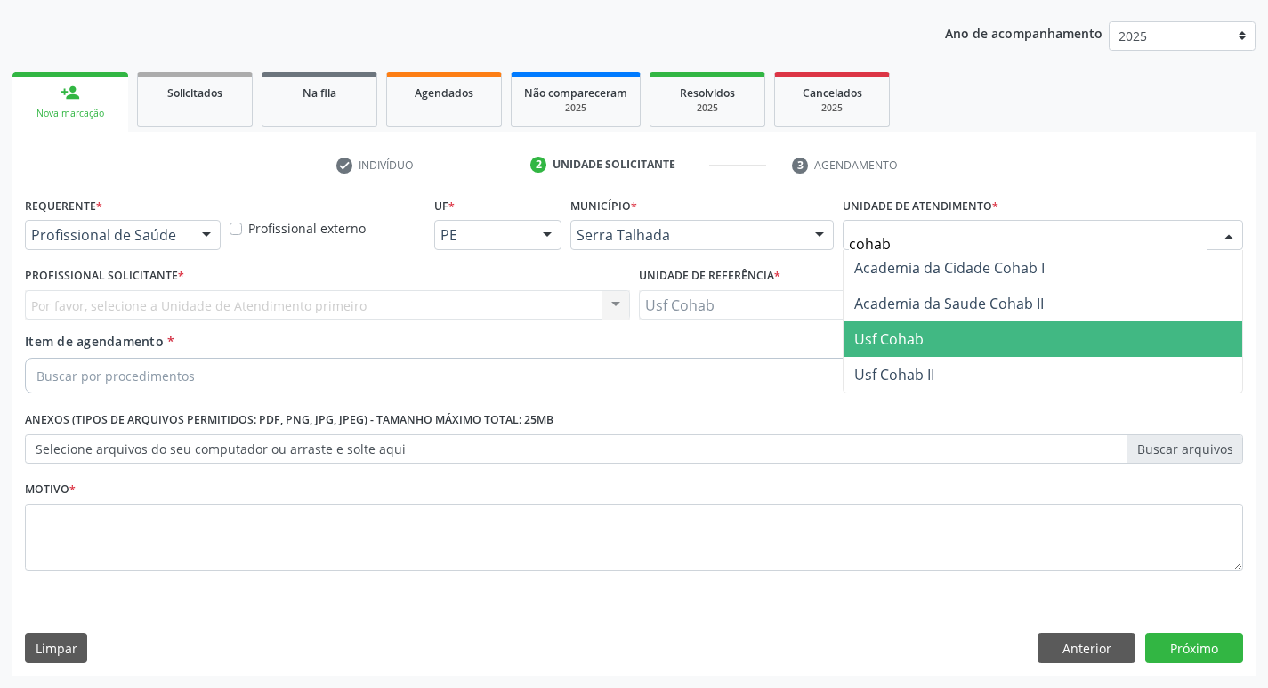
click at [890, 344] on span "Usf Cohab" at bounding box center [888, 339] width 69 height 20
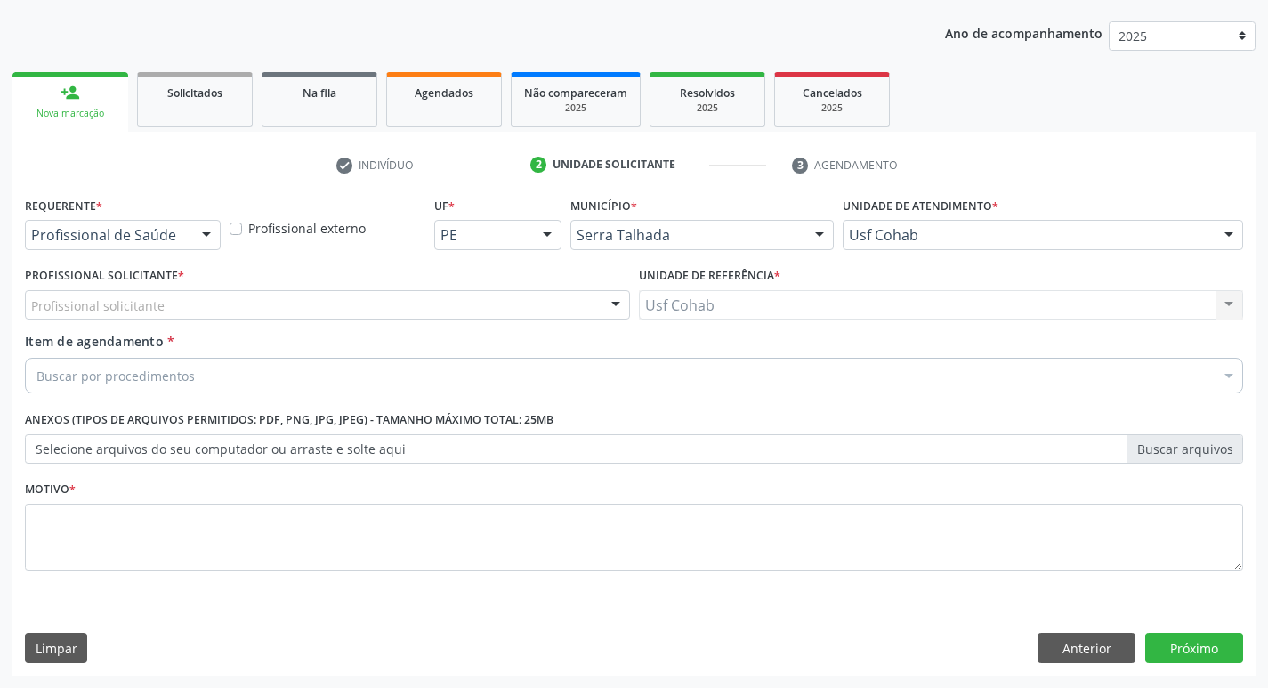
click at [253, 301] on div "Profissional solicitante" at bounding box center [327, 305] width 605 height 30
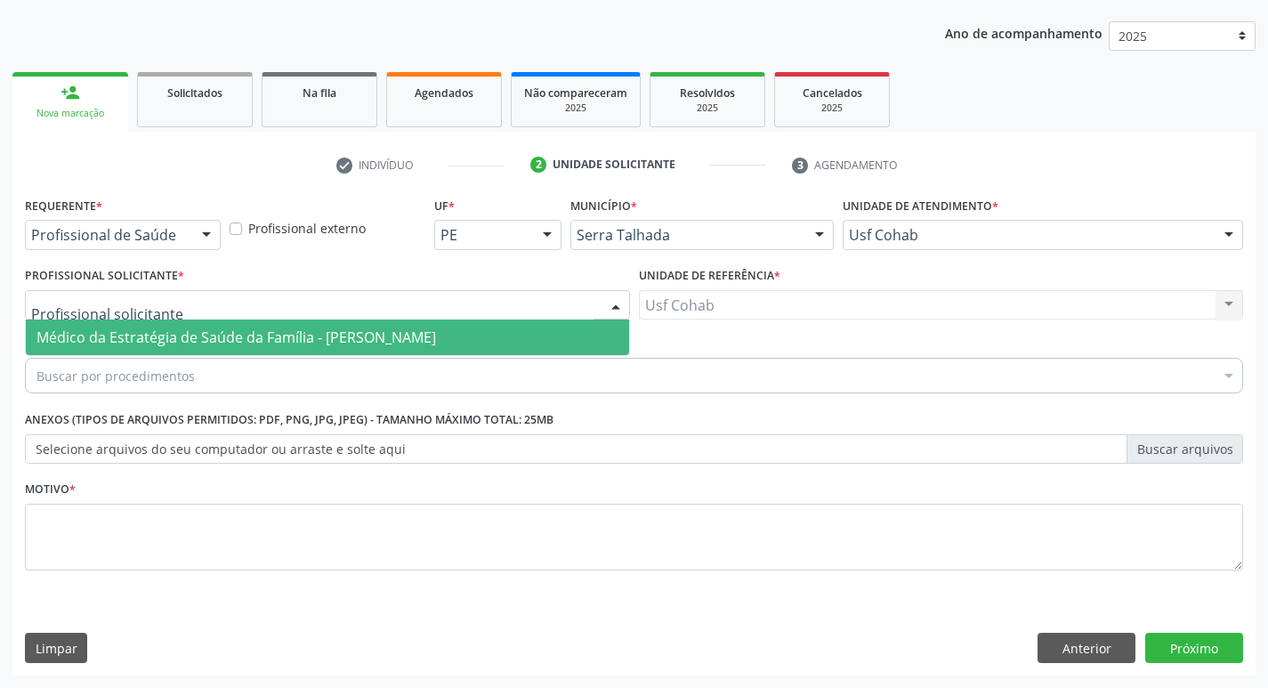
click at [253, 330] on span "Médico da Estratégia de Saúde da Família - [PERSON_NAME]" at bounding box center [235, 337] width 399 height 20
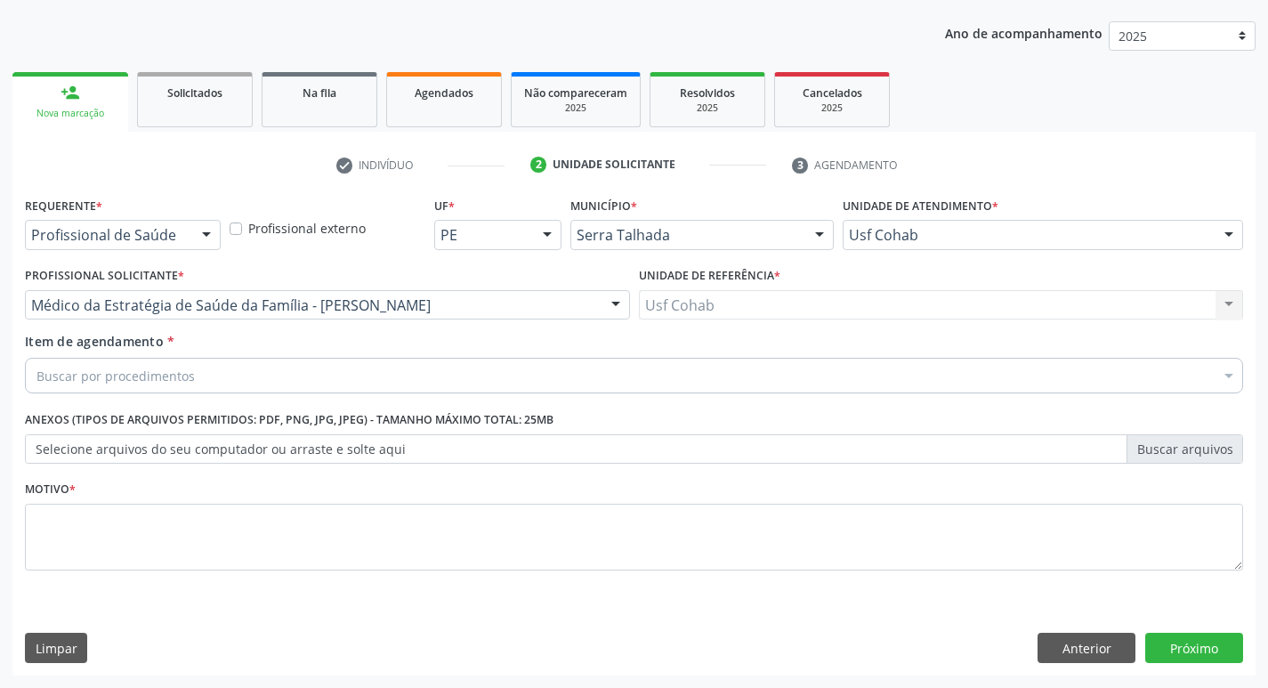
click at [238, 375] on div "Buscar por procedimentos" at bounding box center [634, 376] width 1218 height 36
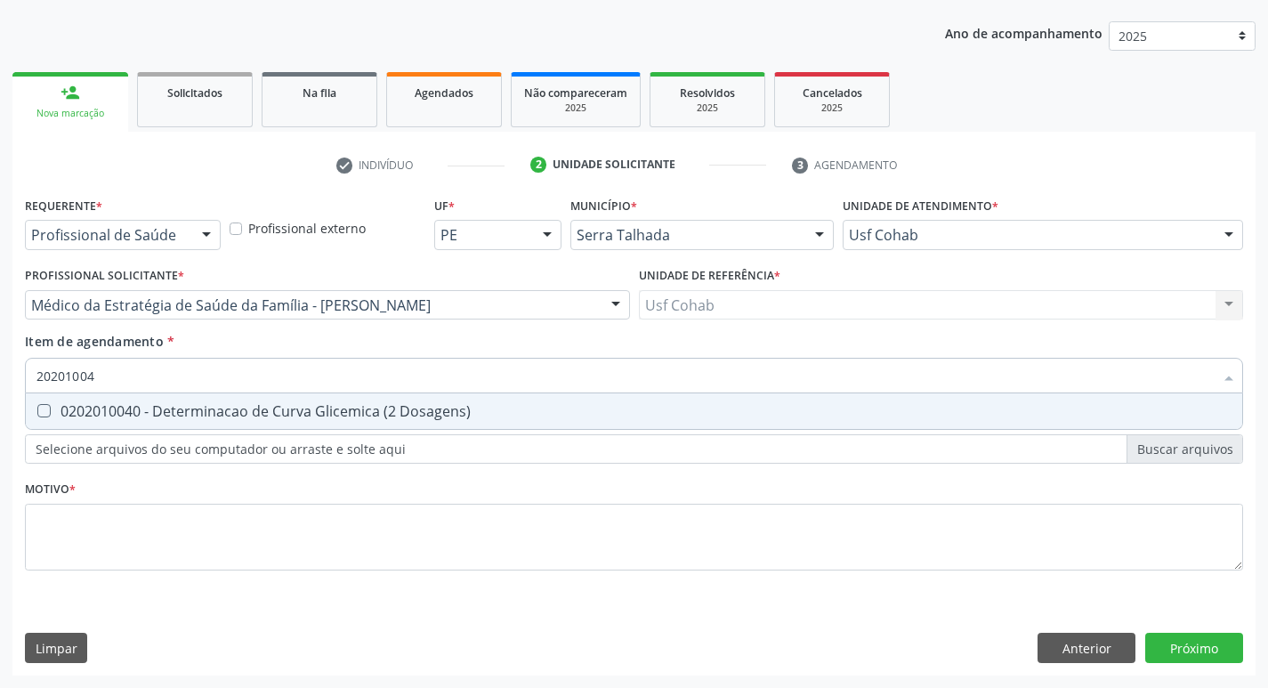
type input "202010040"
click at [44, 408] on Dosagens\) at bounding box center [43, 410] width 13 height 13
click at [37, 408] on Dosagens\) "checkbox" at bounding box center [32, 411] width 12 height 12
checkbox Dosagens\) "true"
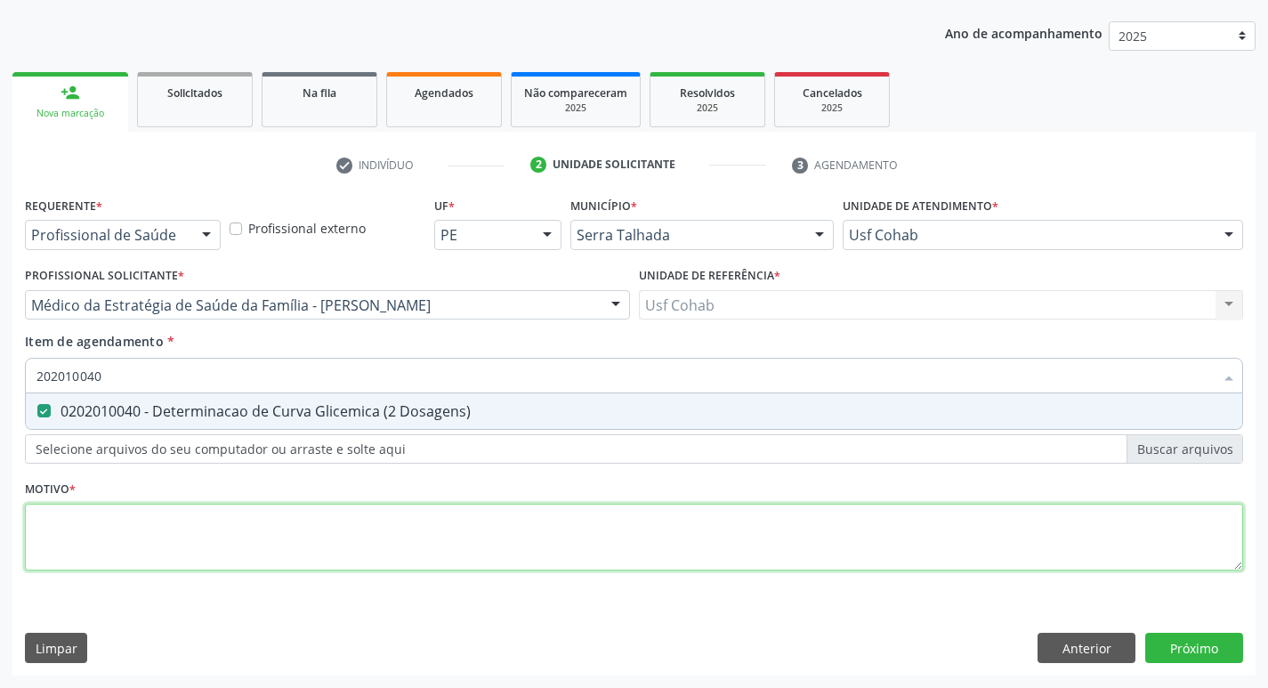
click at [141, 518] on div "Requerente * Profissional de Saúde Profissional de Saúde Paciente Nenhum result…" at bounding box center [634, 393] width 1218 height 403
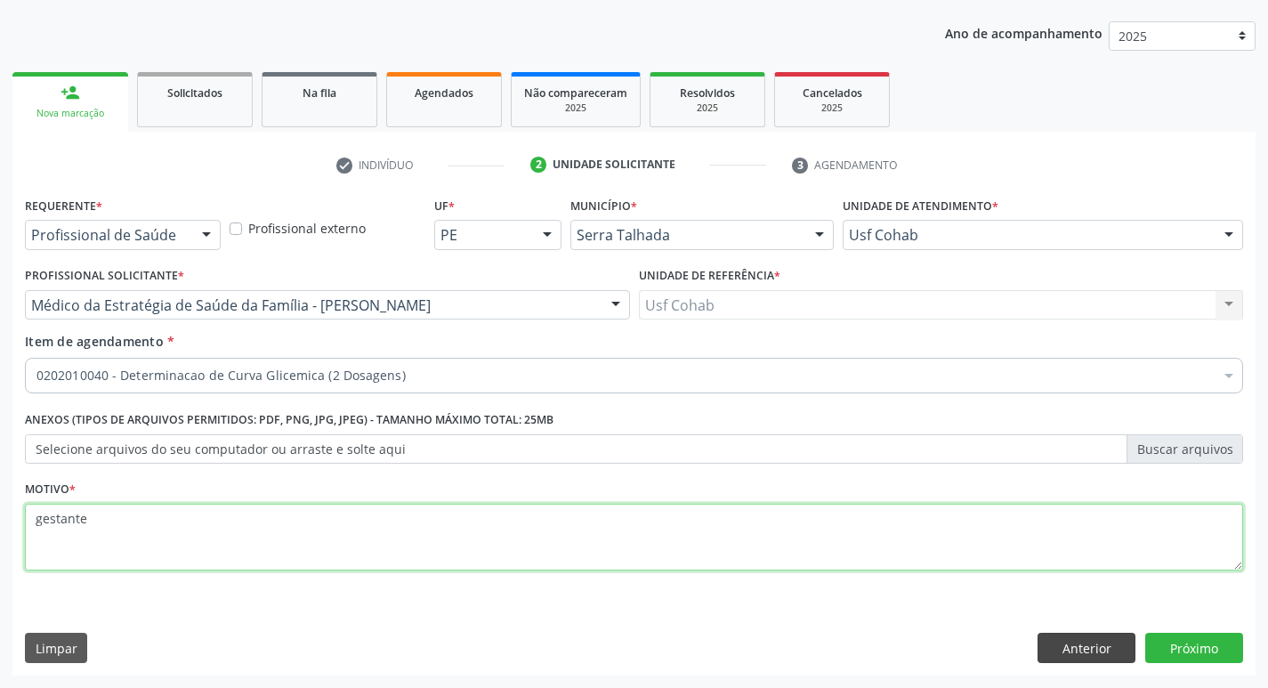
type textarea "gestante"
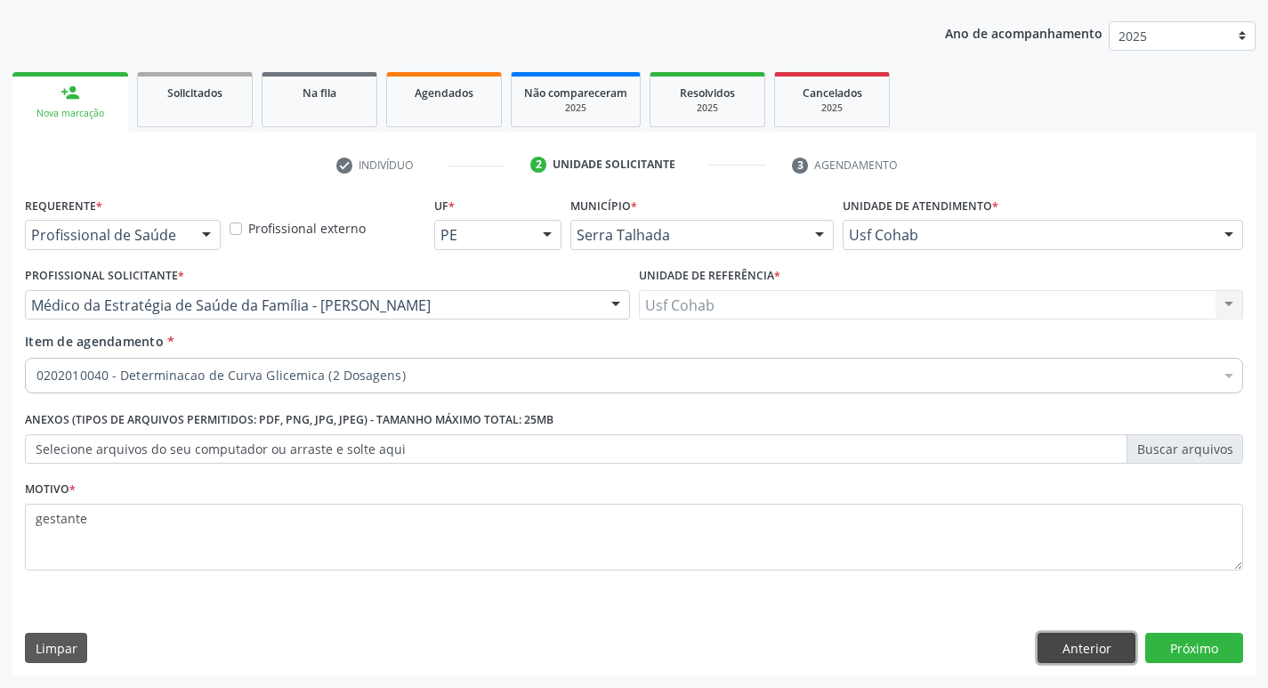
click at [1078, 648] on button "Anterior" at bounding box center [1086, 648] width 98 height 30
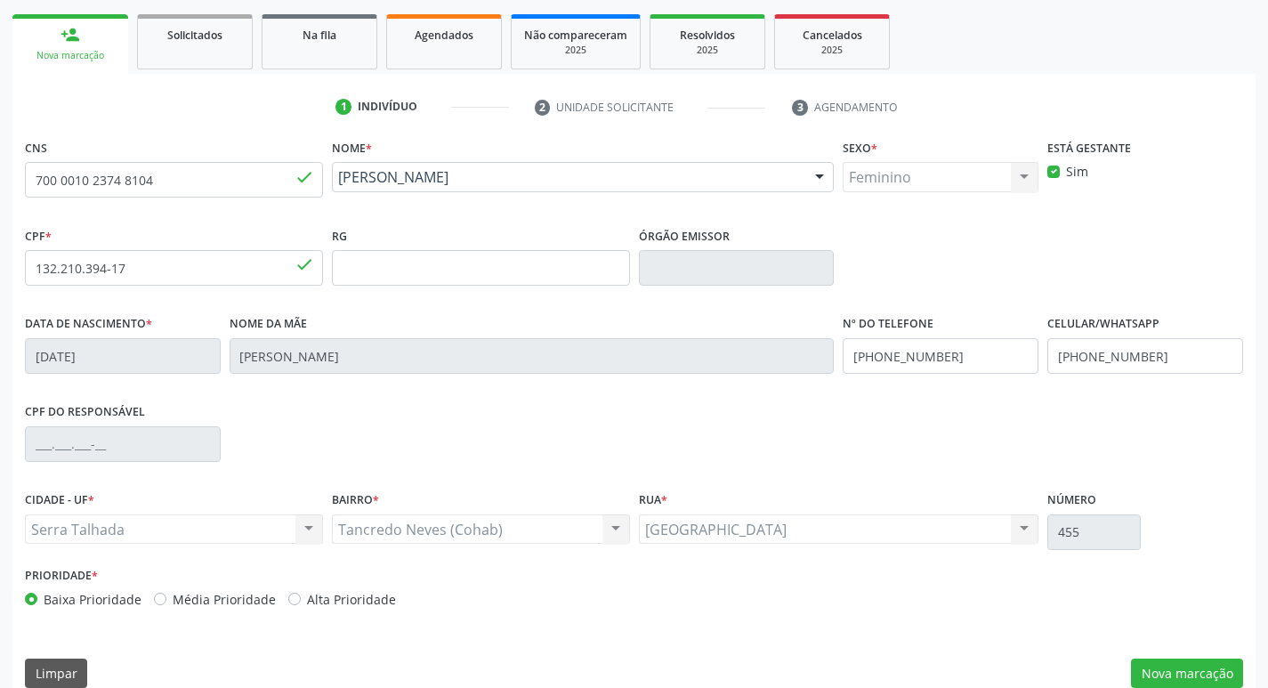
scroll to position [277, 0]
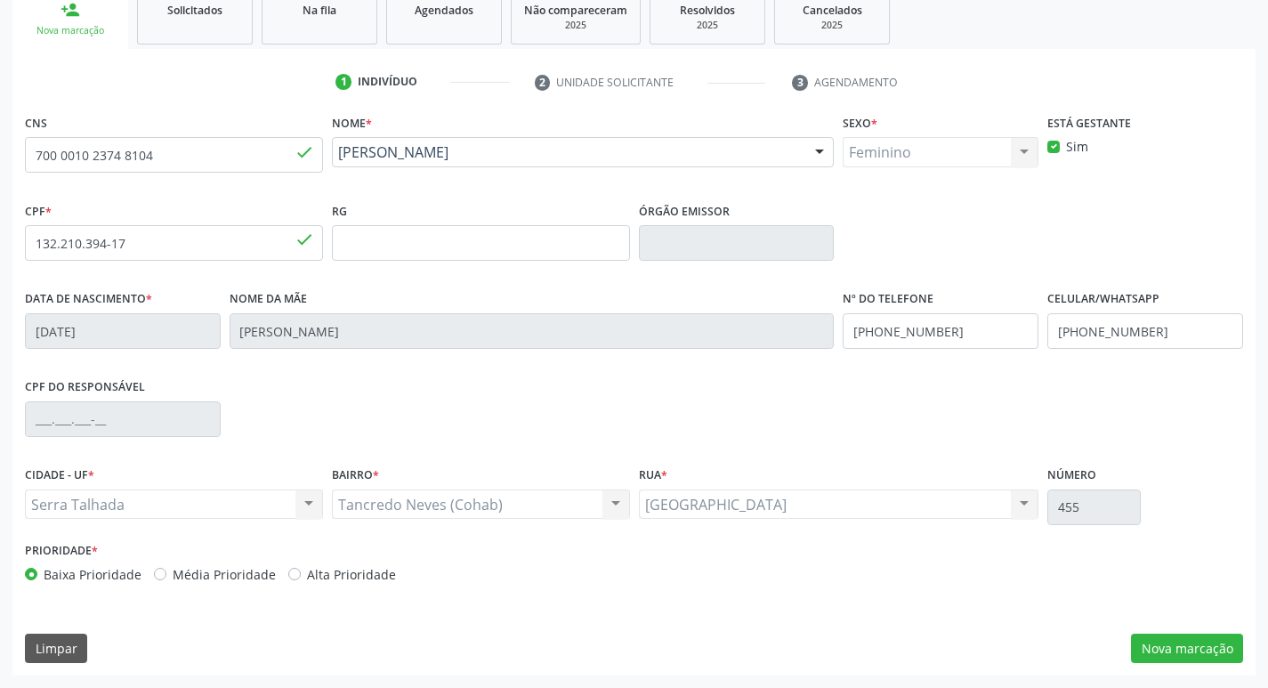
click at [307, 578] on label "Alta Prioridade" at bounding box center [351, 574] width 89 height 19
click at [288, 578] on input "Alta Prioridade" at bounding box center [294, 573] width 12 height 16
radio input "true"
click at [1161, 651] on button "Nova marcação" at bounding box center [1187, 648] width 112 height 30
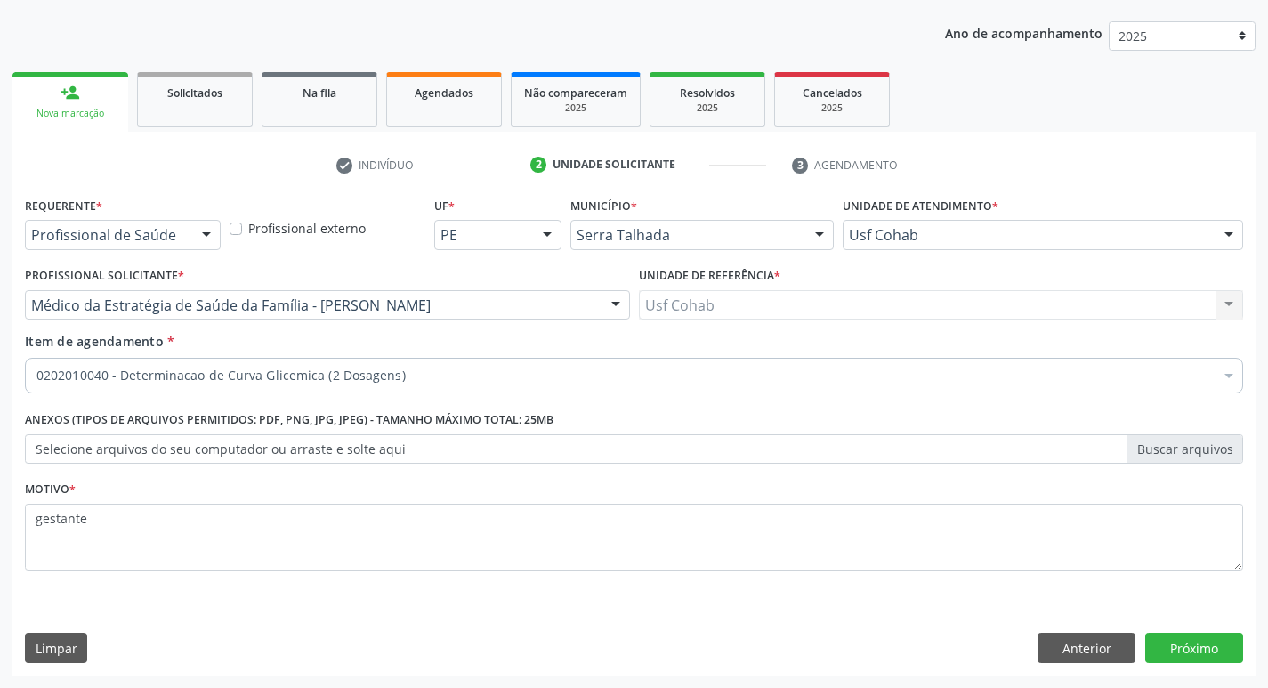
scroll to position [194, 0]
click at [1163, 651] on button "Próximo" at bounding box center [1194, 648] width 98 height 30
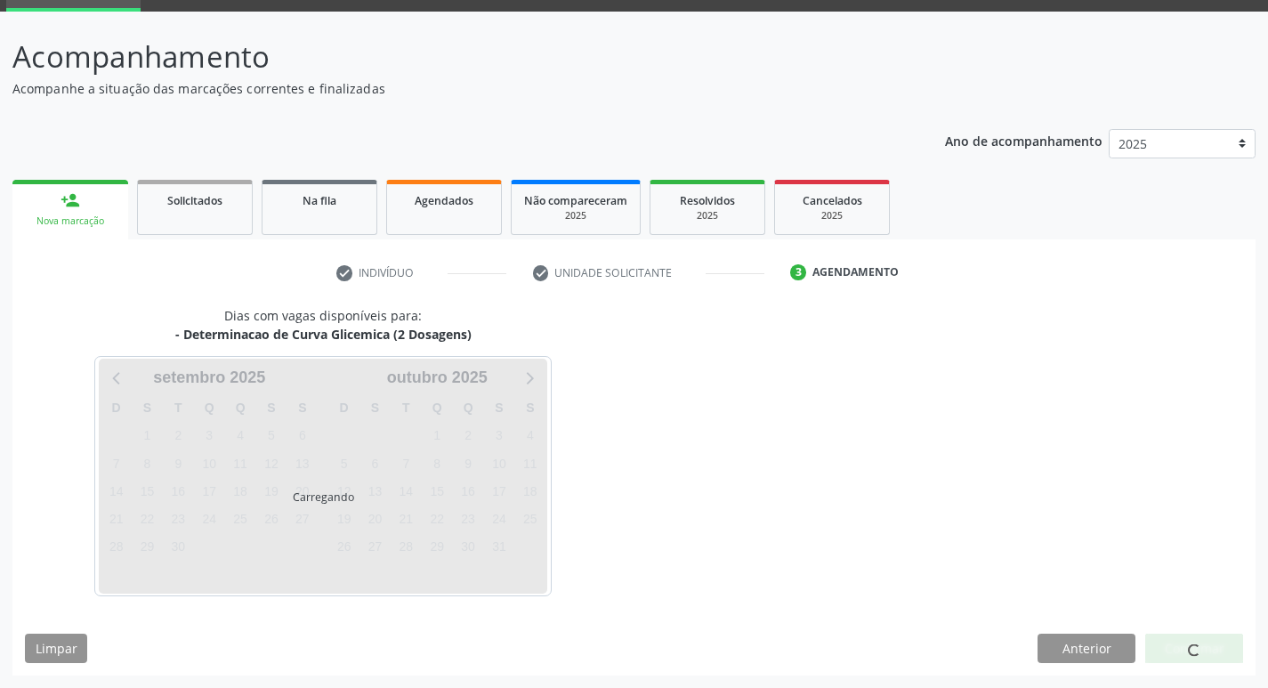
scroll to position [86, 0]
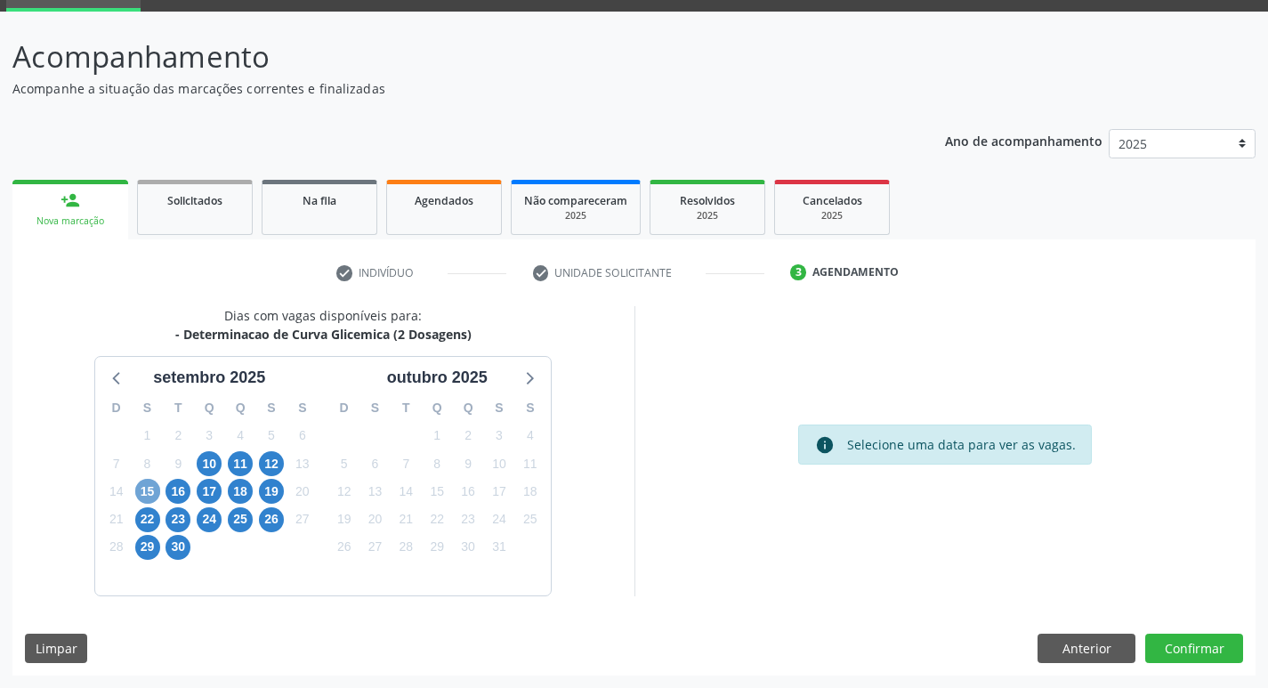
click at [143, 488] on span "15" at bounding box center [147, 491] width 25 height 25
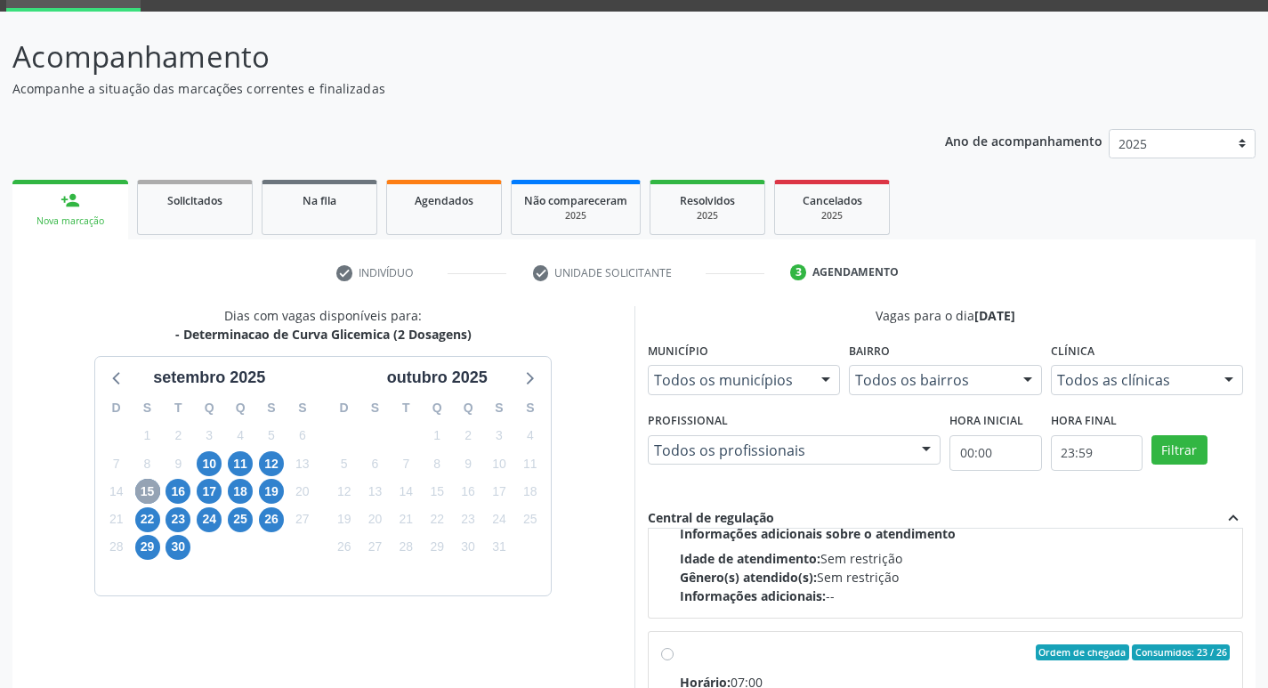
scroll to position [592, 0]
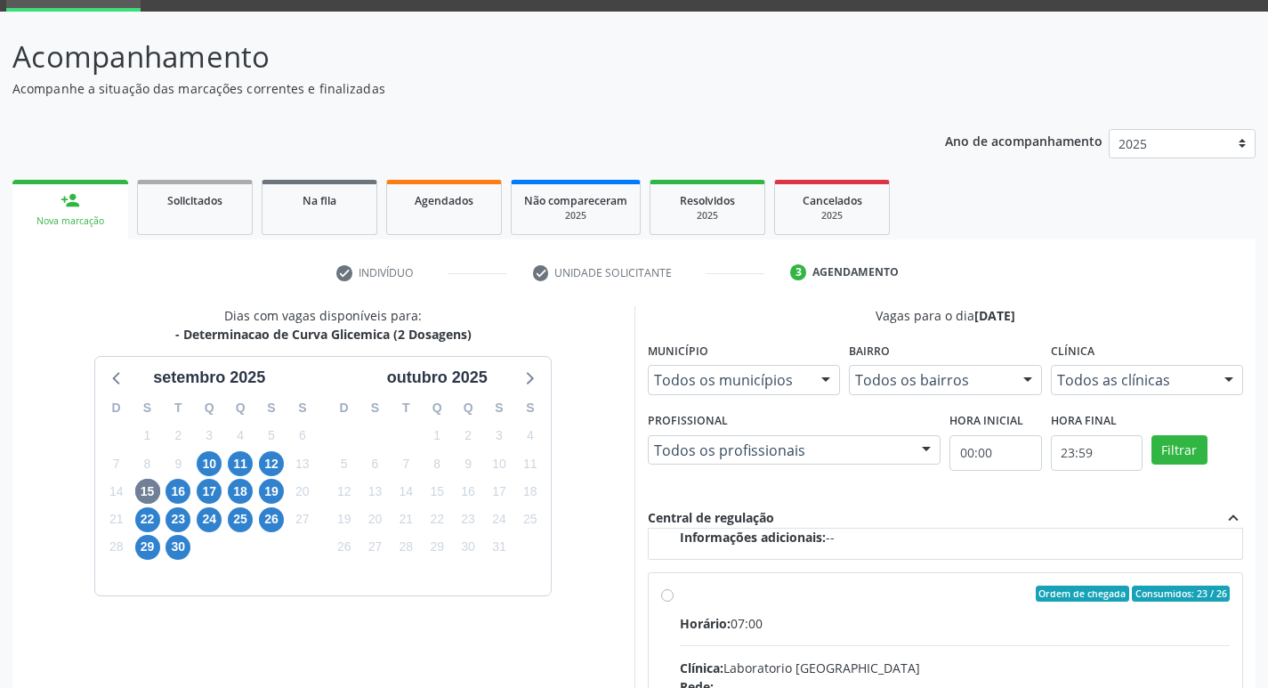
click at [669, 599] on input "Ordem de chegada Consumidos: 23 / 26 Horário: 07:00 Clínica: Laboratorio Sao Fr…" at bounding box center [667, 593] width 12 height 16
radio input "true"
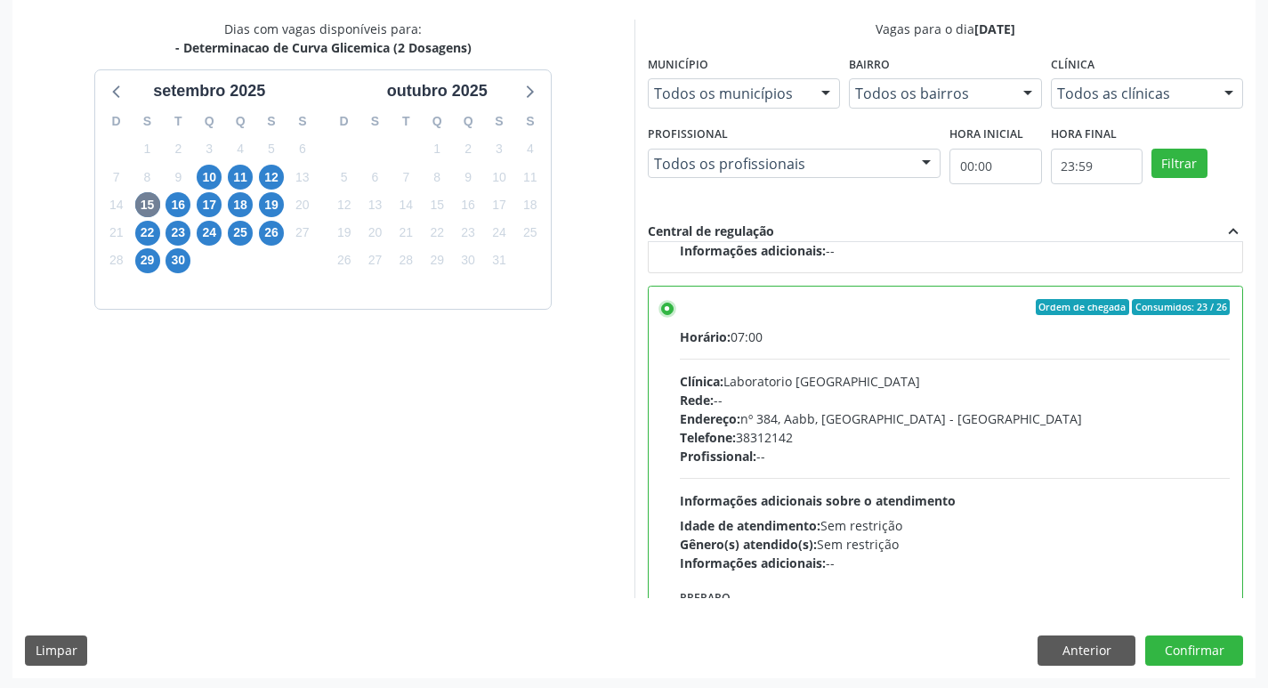
scroll to position [375, 0]
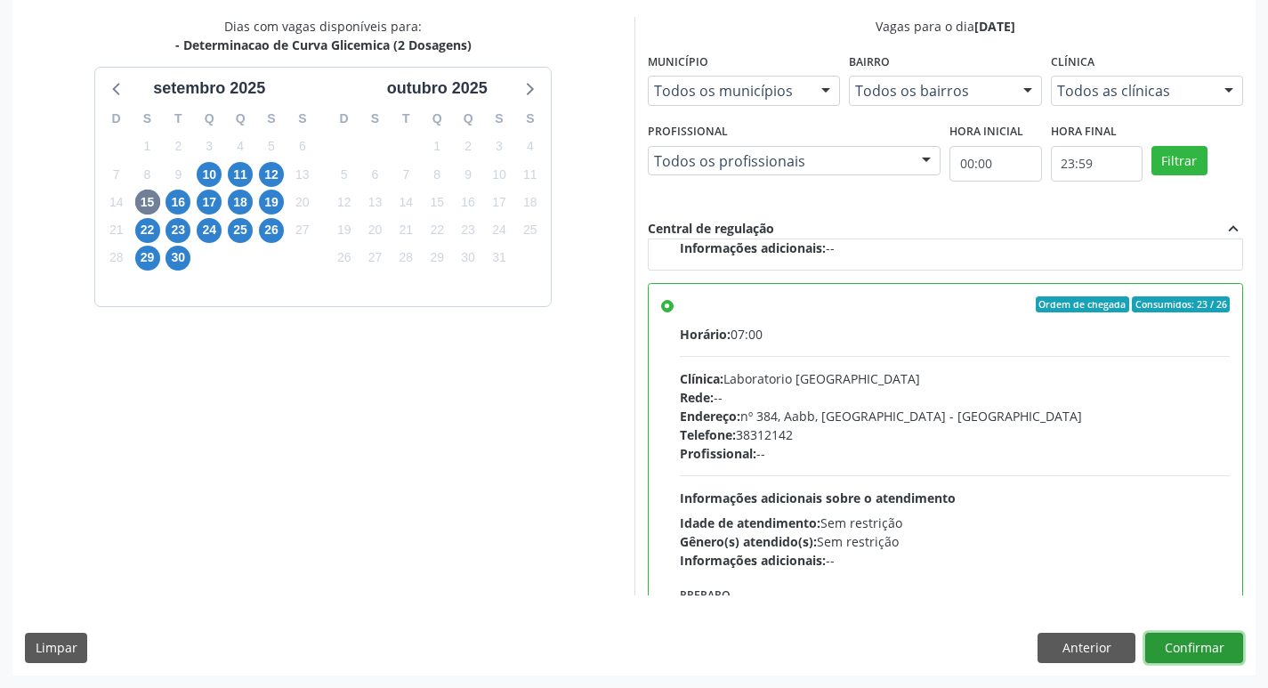
click at [1197, 643] on button "Confirmar" at bounding box center [1194, 648] width 98 height 30
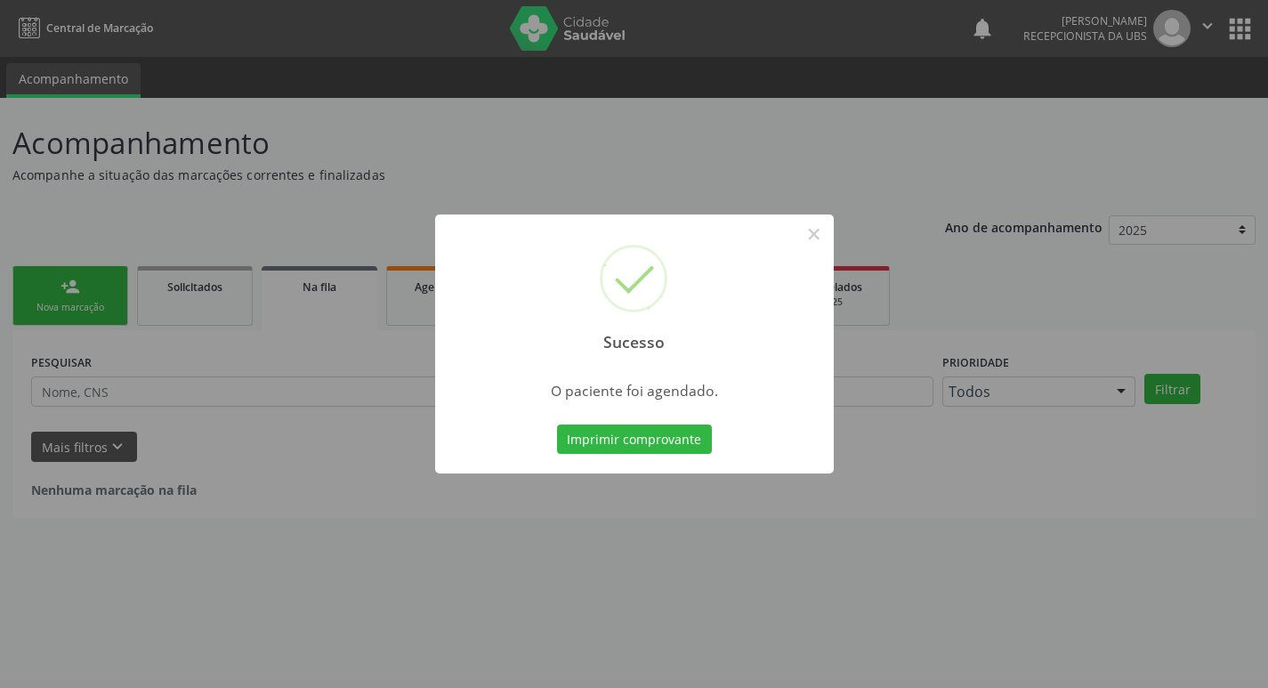
scroll to position [0, 0]
click at [657, 439] on button "Imprimir comprovante" at bounding box center [640, 439] width 155 height 30
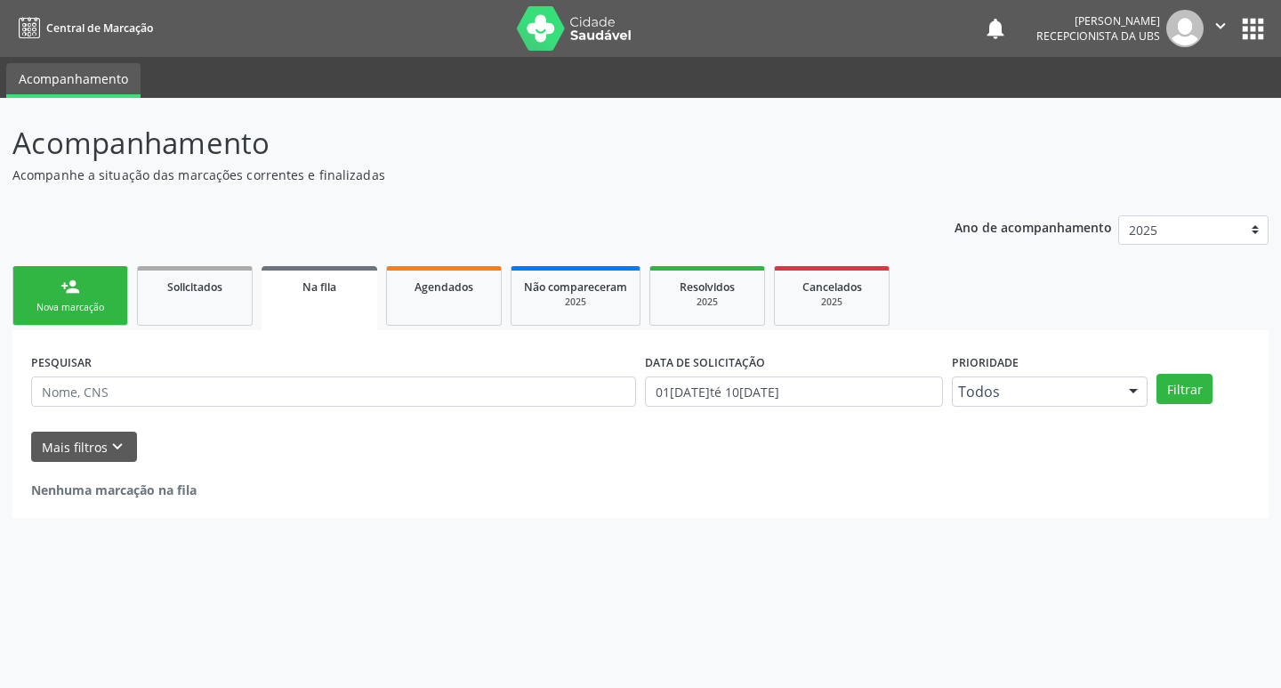
click at [99, 313] on div "Nova marcação" at bounding box center [70, 307] width 89 height 13
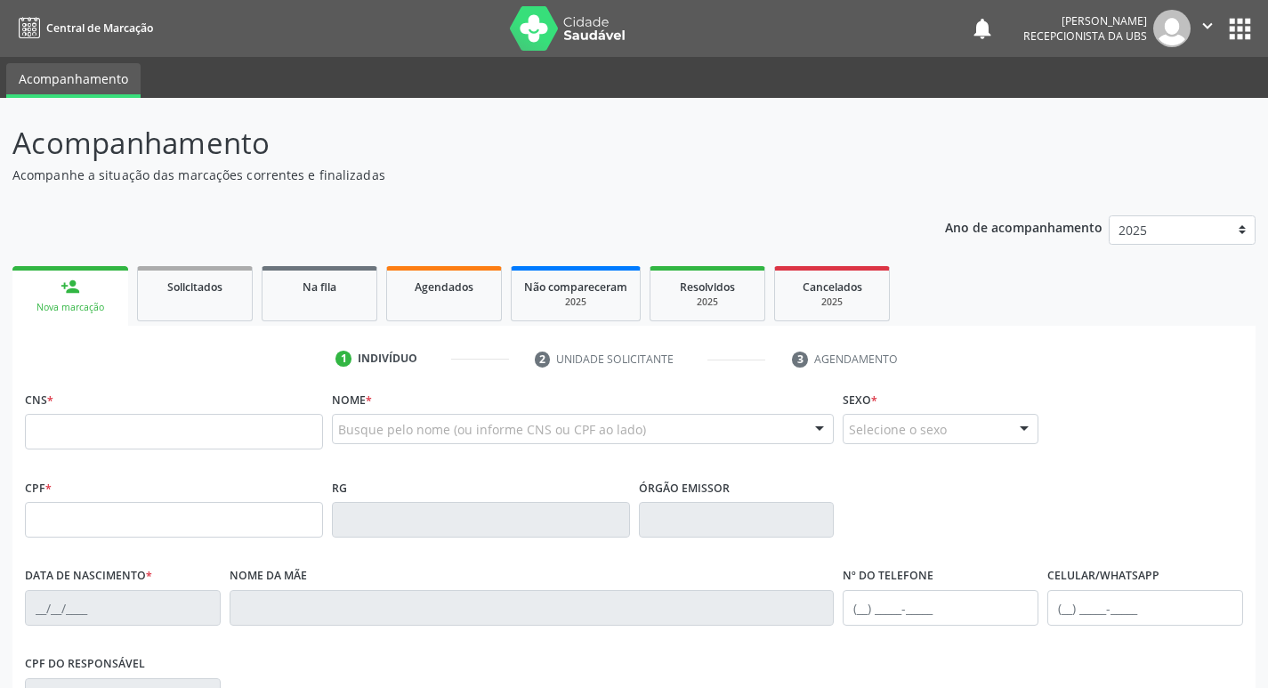
click at [60, 296] on link "person_add Nova marcação" at bounding box center [70, 296] width 116 height 60
click at [114, 442] on input "text" at bounding box center [174, 432] width 298 height 36
type input "2"
type input "706 9091 1444 7431"
type input "120.653.474-57"
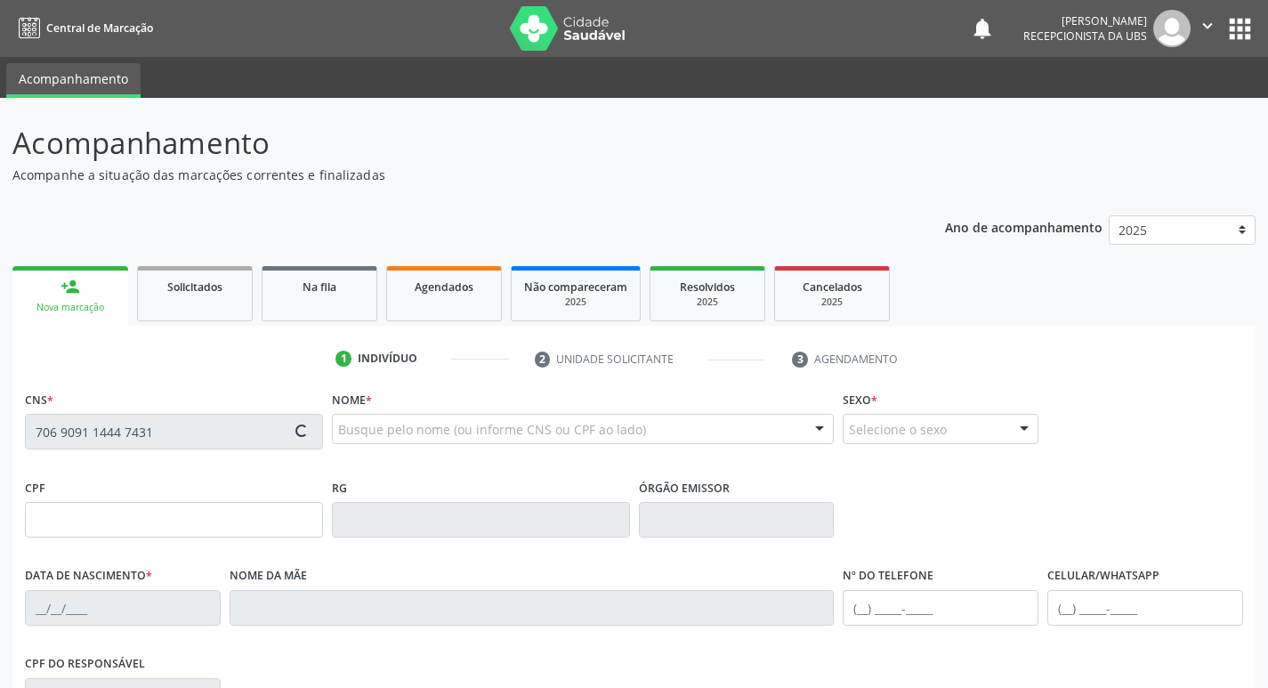
type input "06/12/2007"
type input "Debora Juliana Ferrazdos Santos"
type input "(87) 98873-2069"
type input "S/N"
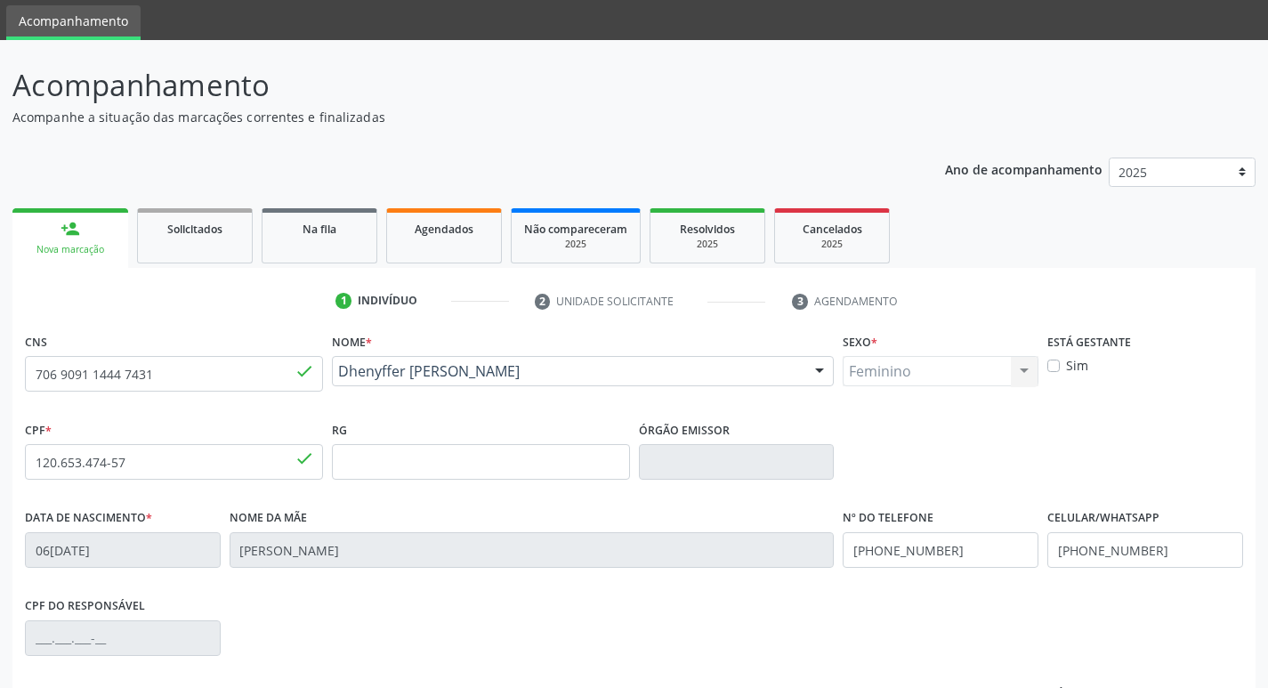
scroll to position [89, 0]
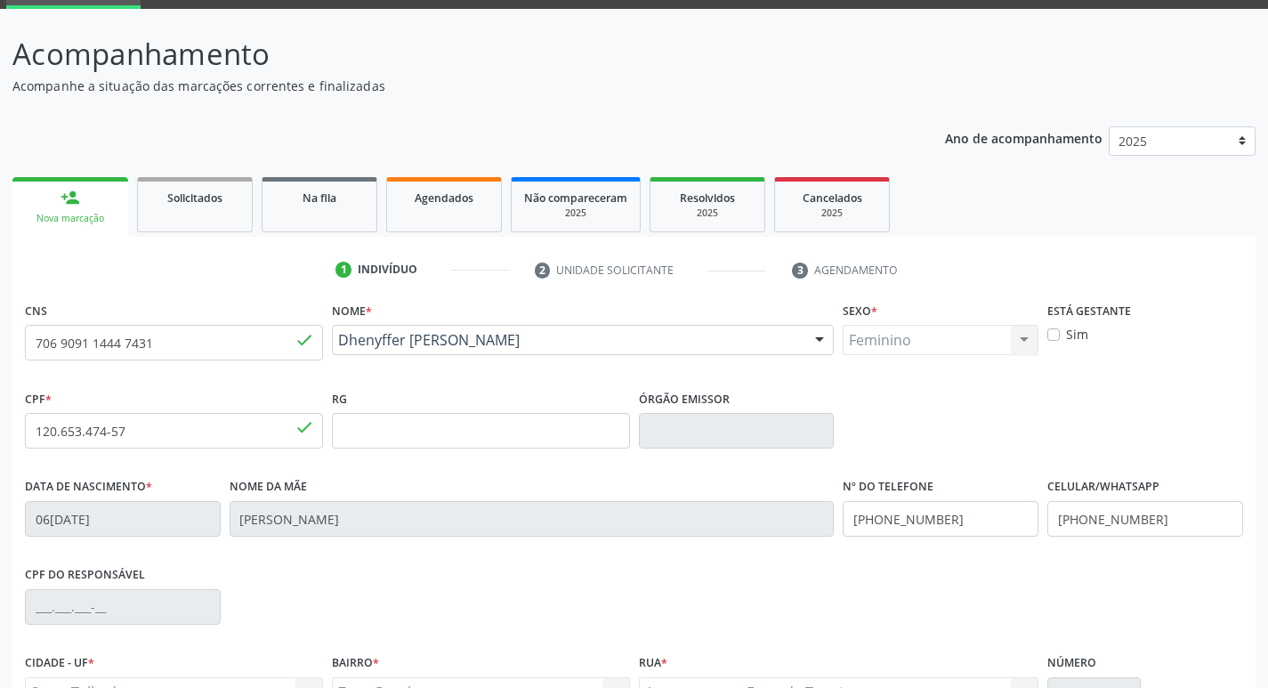
click at [120, 214] on link "person_add Nova marcação" at bounding box center [70, 207] width 116 height 60
click at [58, 207] on link "person_add Nova marcação" at bounding box center [70, 207] width 116 height 60
click at [208, 225] on link "Solicitados" at bounding box center [195, 204] width 116 height 55
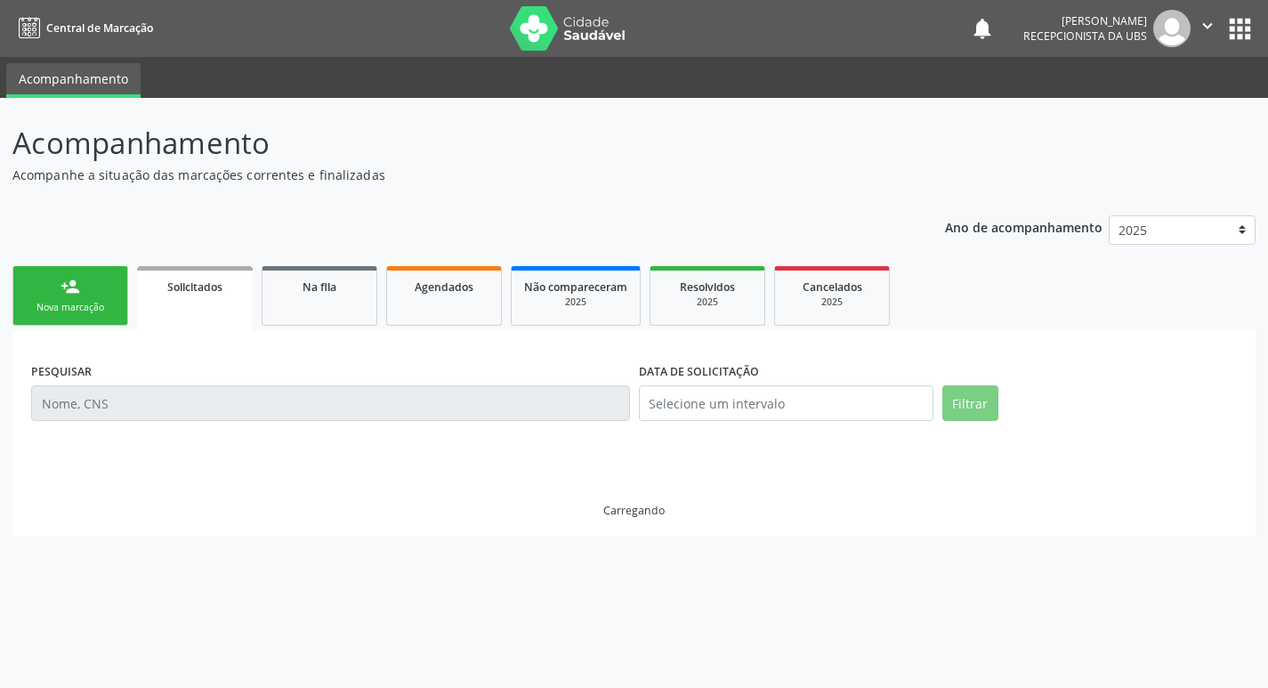
scroll to position [0, 0]
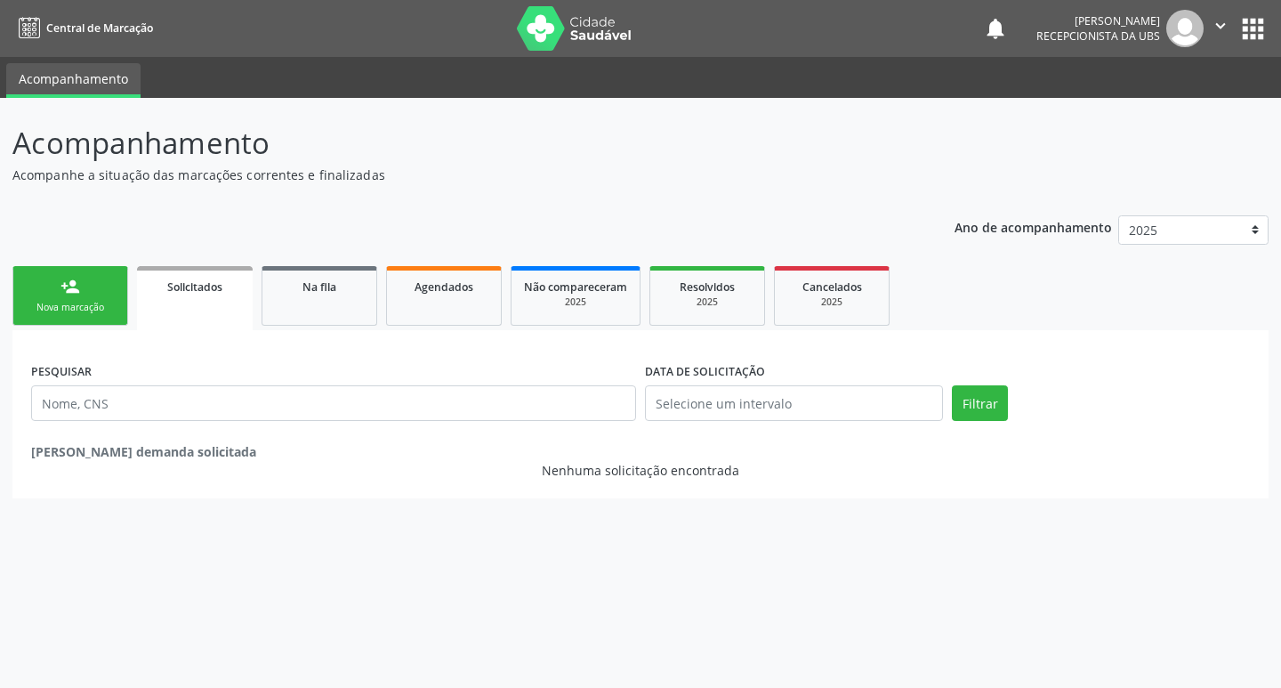
click at [104, 288] on link "person_add Nova marcação" at bounding box center [70, 296] width 116 height 60
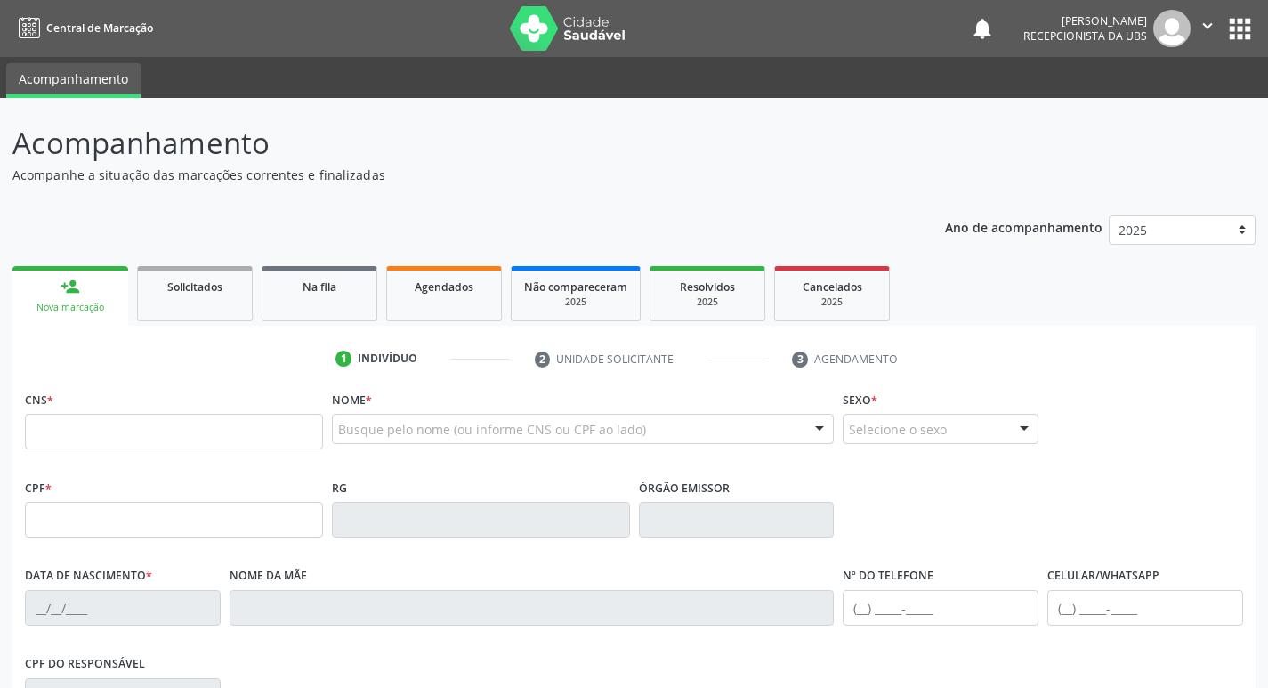
click at [102, 289] on link "person_add Nova marcação" at bounding box center [70, 296] width 116 height 60
click at [172, 451] on fieldset "CNS *" at bounding box center [174, 424] width 298 height 76
click at [175, 439] on input "text" at bounding box center [174, 432] width 298 height 36
type input "700 0069 0851 8609"
type input "093.853.284-76"
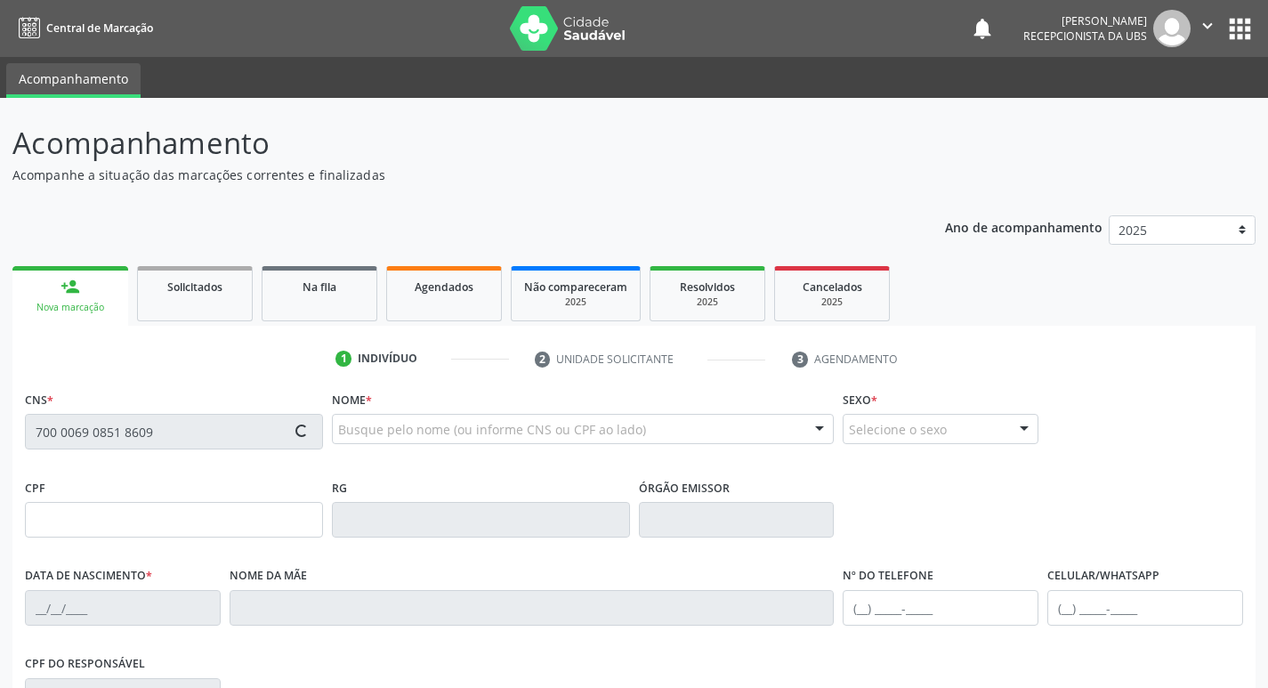
type input "22/02/1982"
type input "Isabel Quiteria Pereira"
type input "(87) 99902-1923"
type input "S/N"
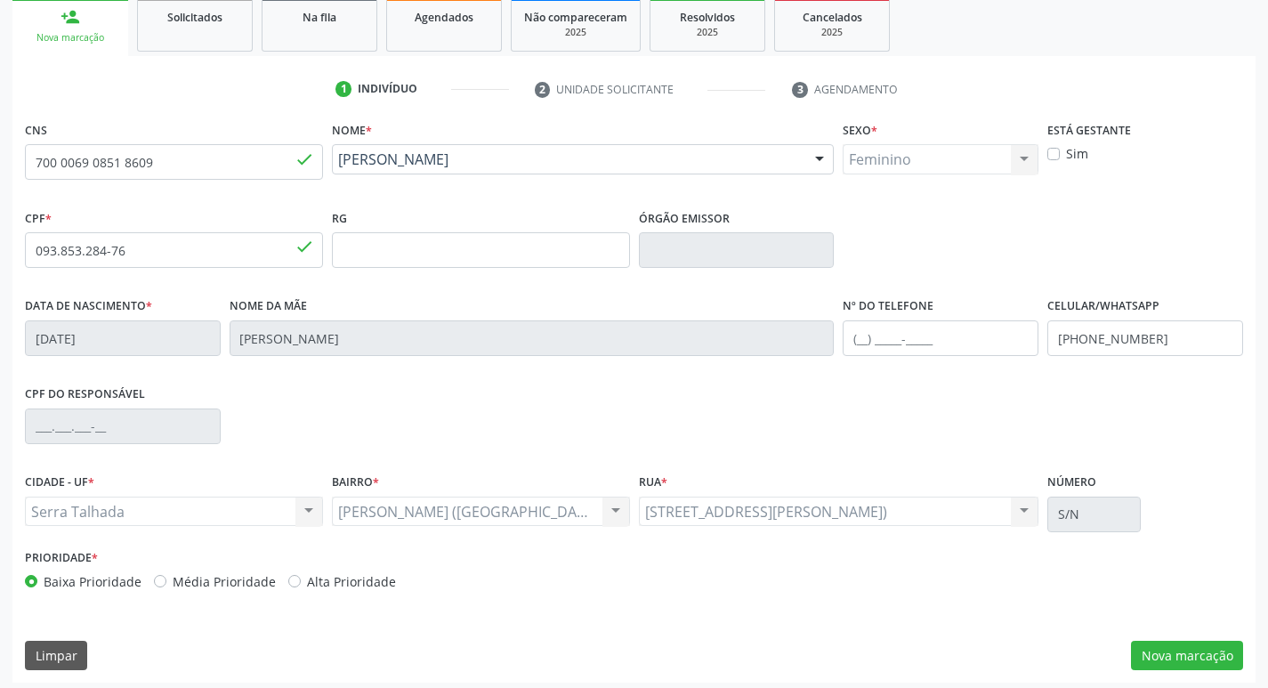
scroll to position [277, 0]
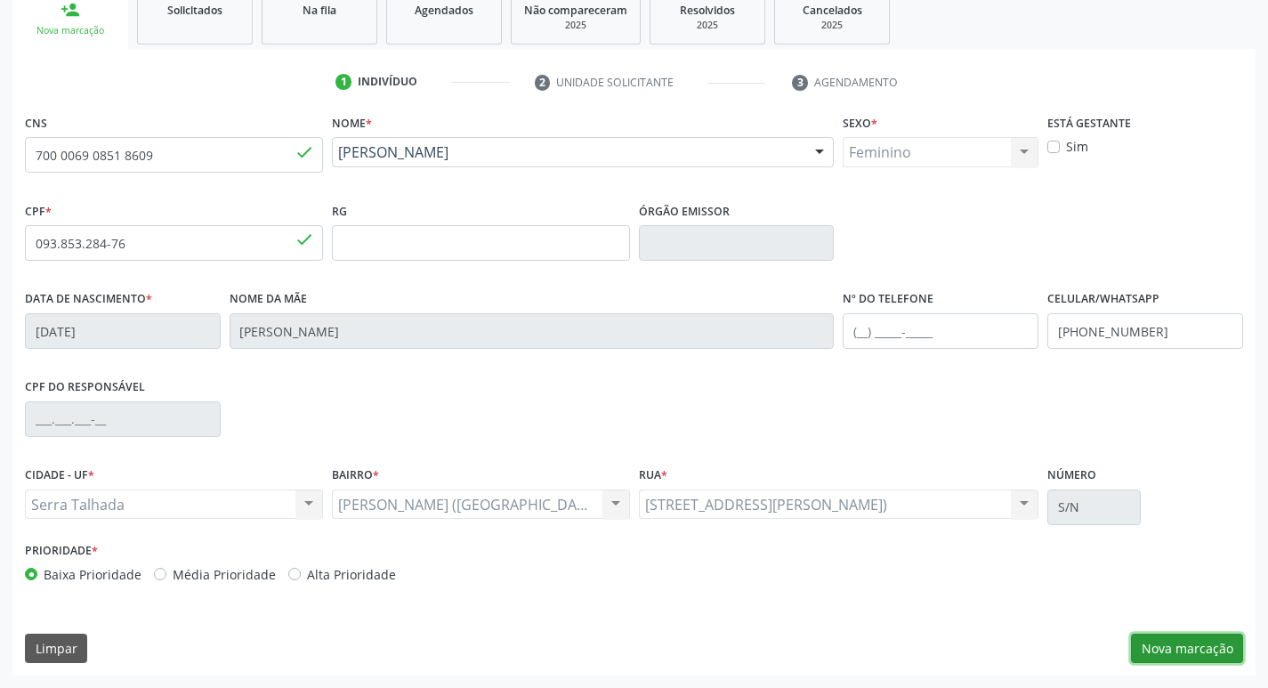
click at [1181, 653] on button "Nova marcação" at bounding box center [1187, 648] width 112 height 30
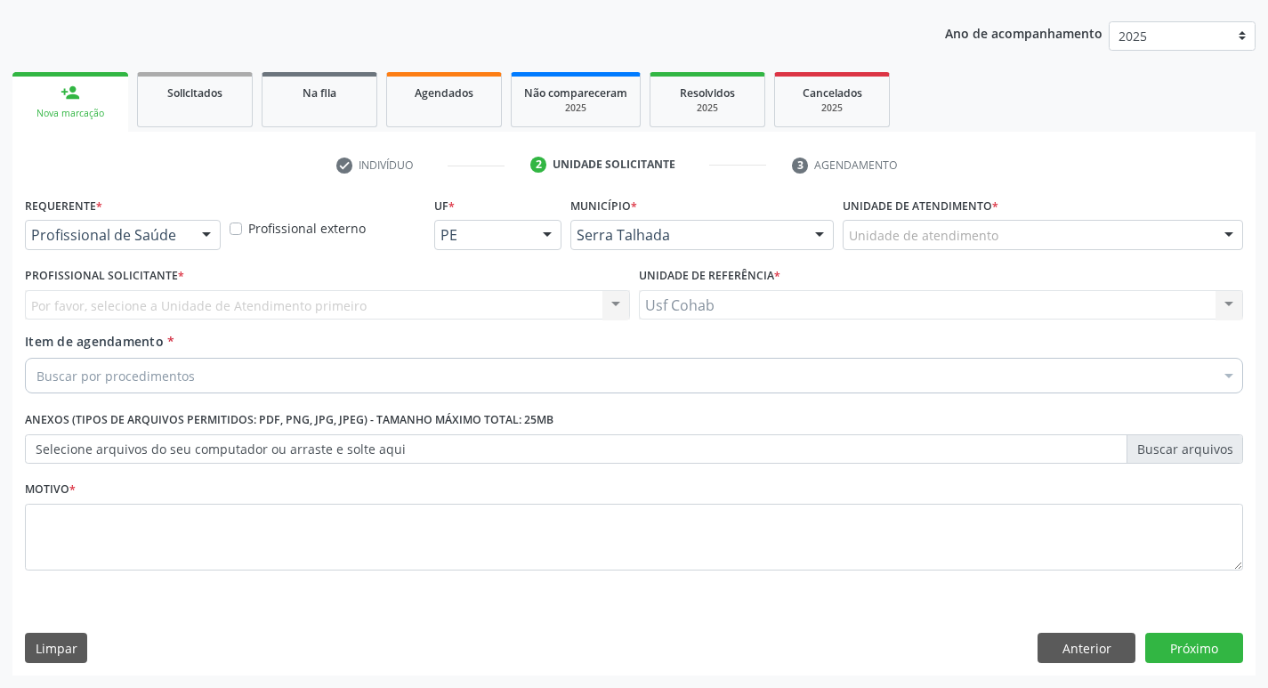
scroll to position [194, 0]
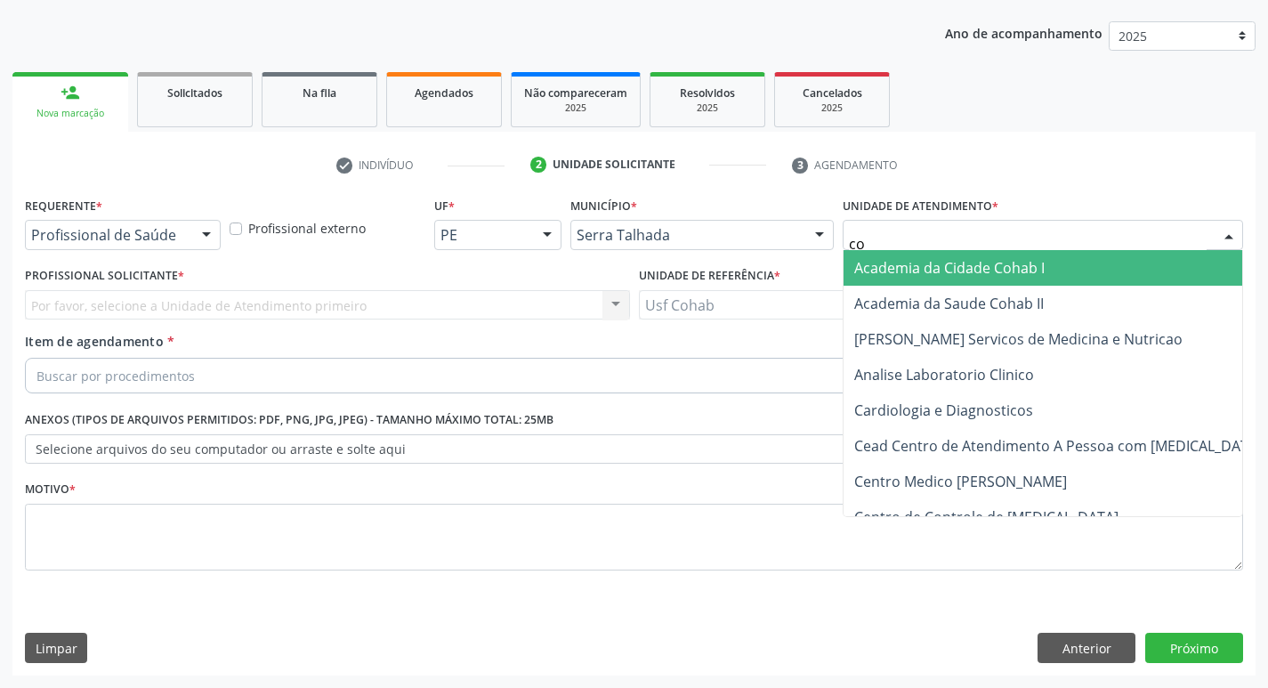
type input "coh"
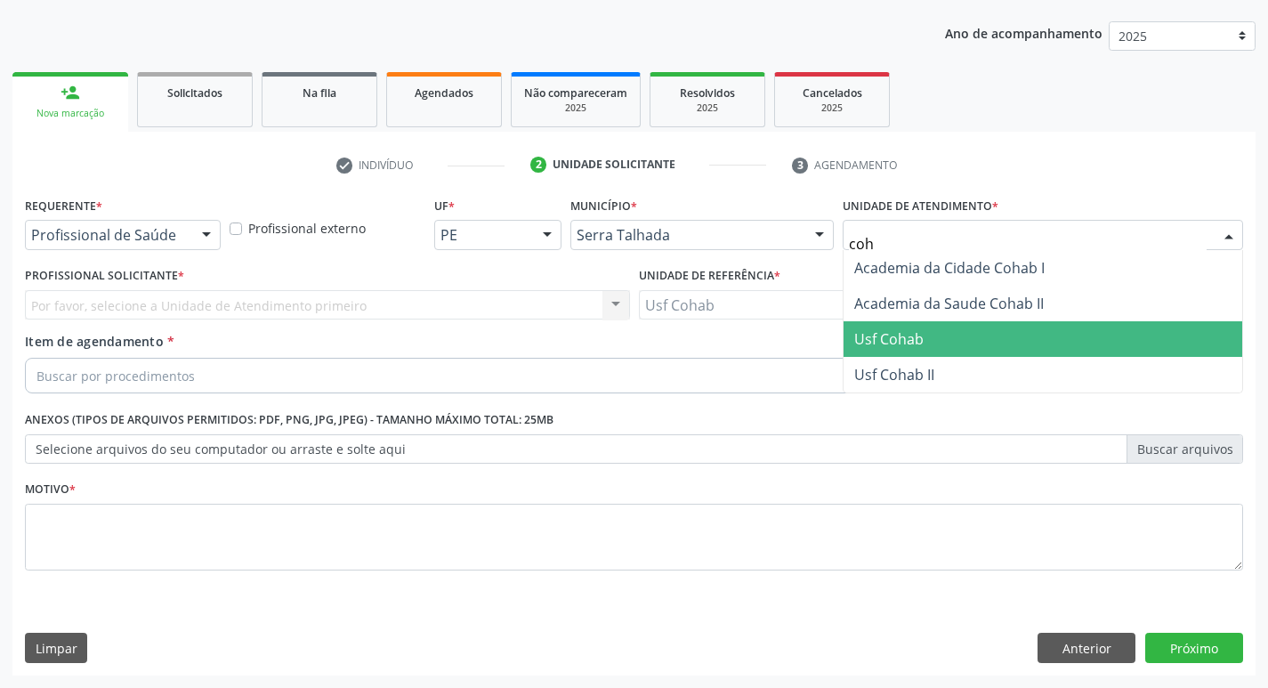
click at [904, 327] on span "Usf Cohab" at bounding box center [1042, 339] width 399 height 36
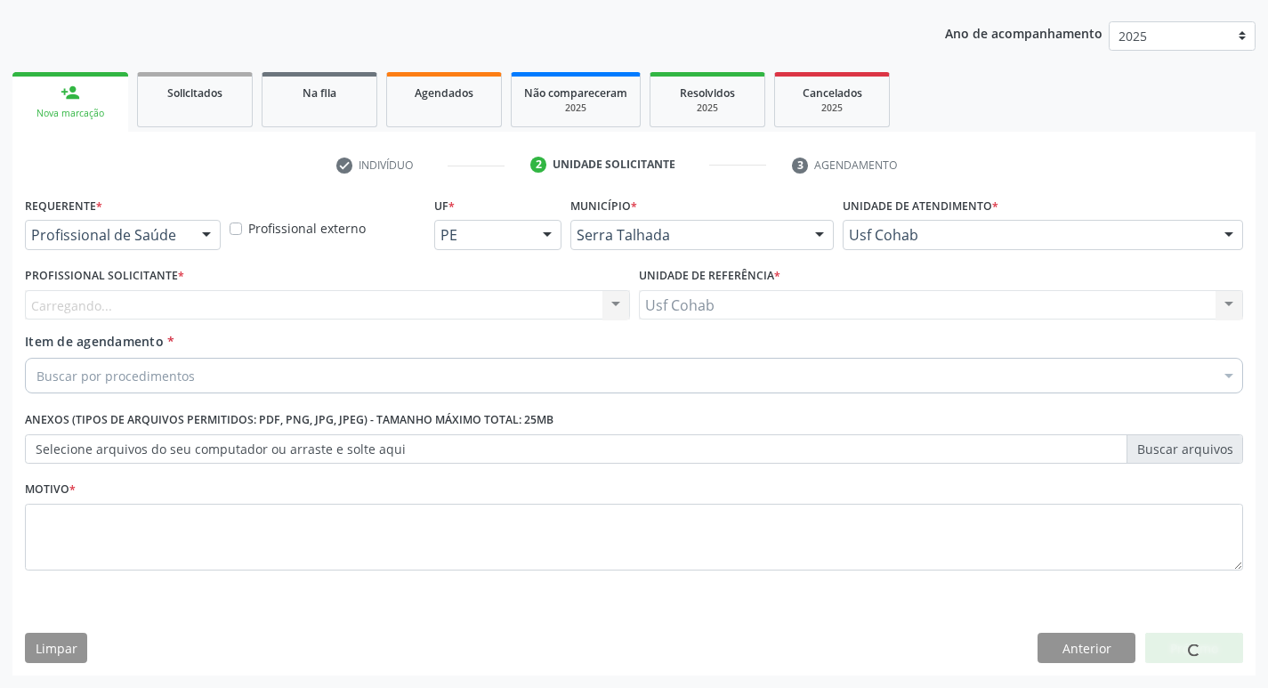
click at [182, 305] on div "Carregando... Nenhum resultado encontrado para: " " Não há nenhuma opção para s…" at bounding box center [327, 305] width 605 height 30
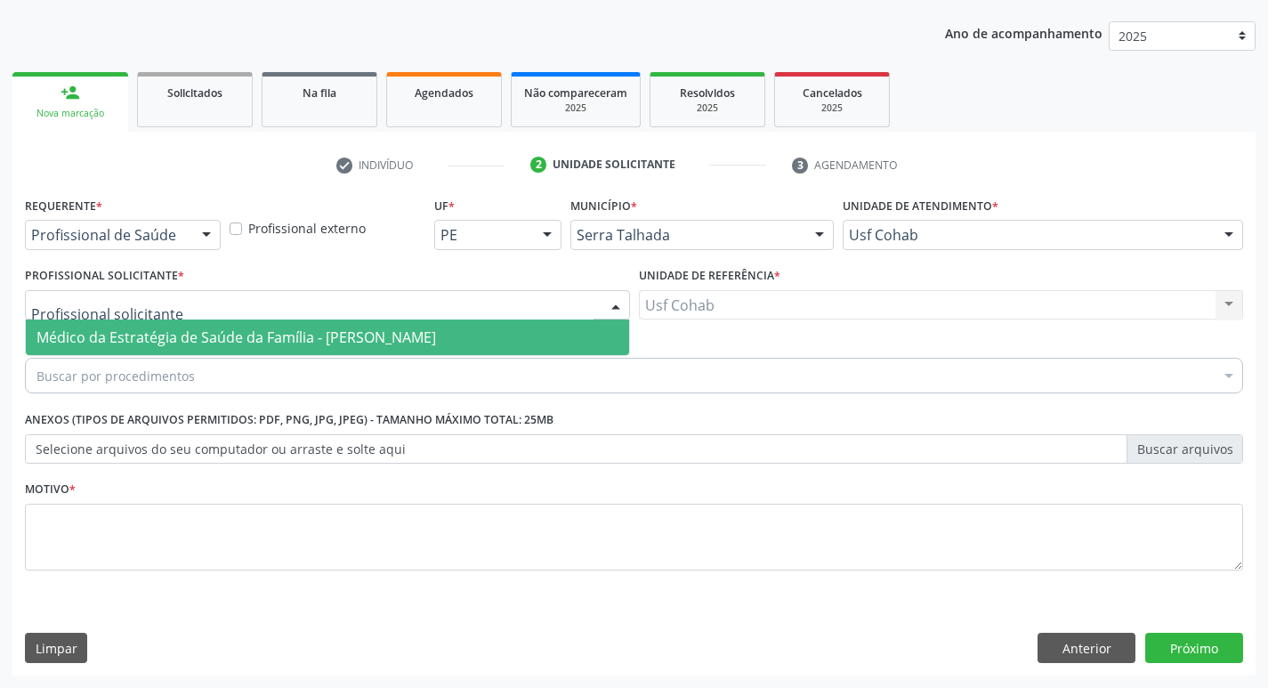
click at [341, 304] on div at bounding box center [327, 305] width 605 height 30
click at [328, 340] on span "Médico da Estratégia de Saúde da Família - [PERSON_NAME]" at bounding box center [235, 337] width 399 height 20
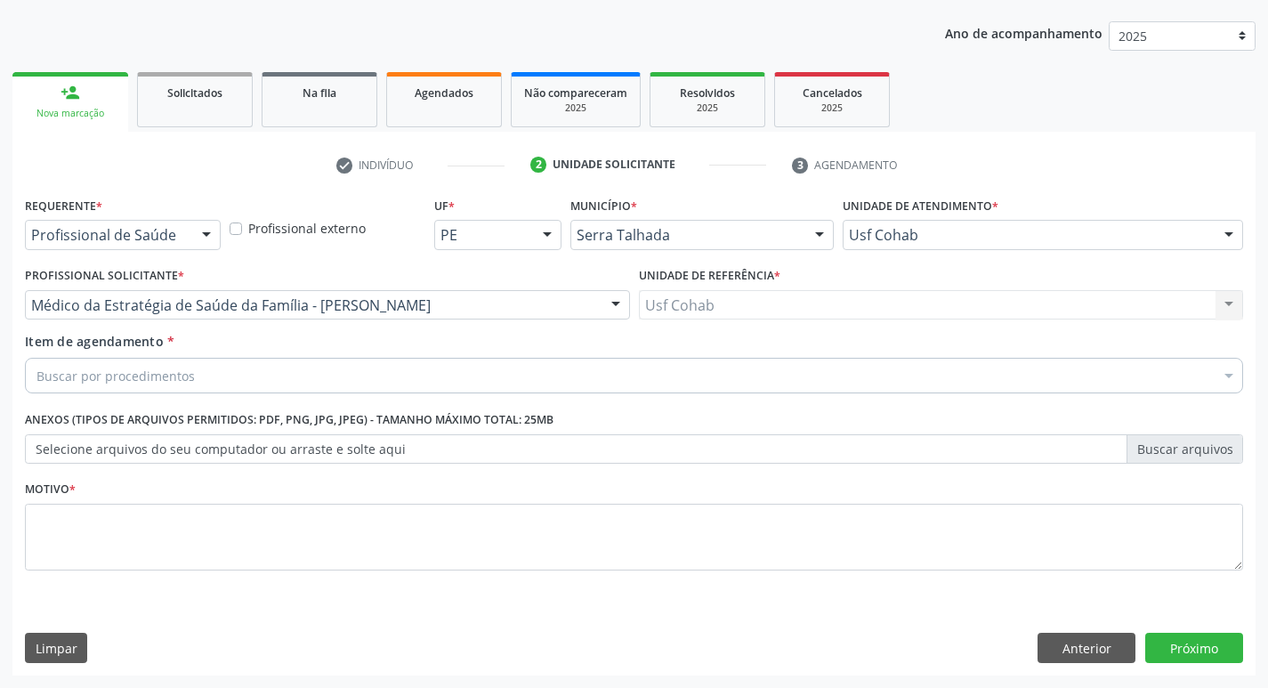
click at [285, 382] on div "Buscar por procedimentos" at bounding box center [634, 376] width 1218 height 36
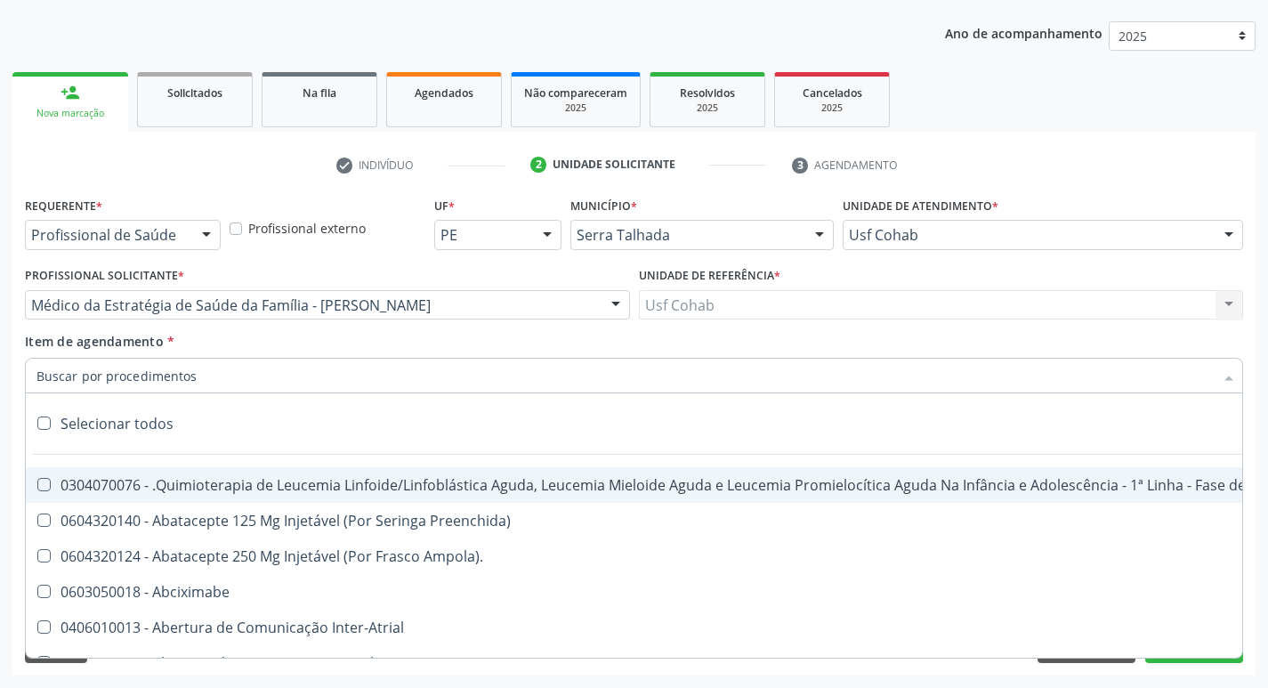
click at [524, 369] on input "Item de agendamento *" at bounding box center [624, 376] width 1177 height 36
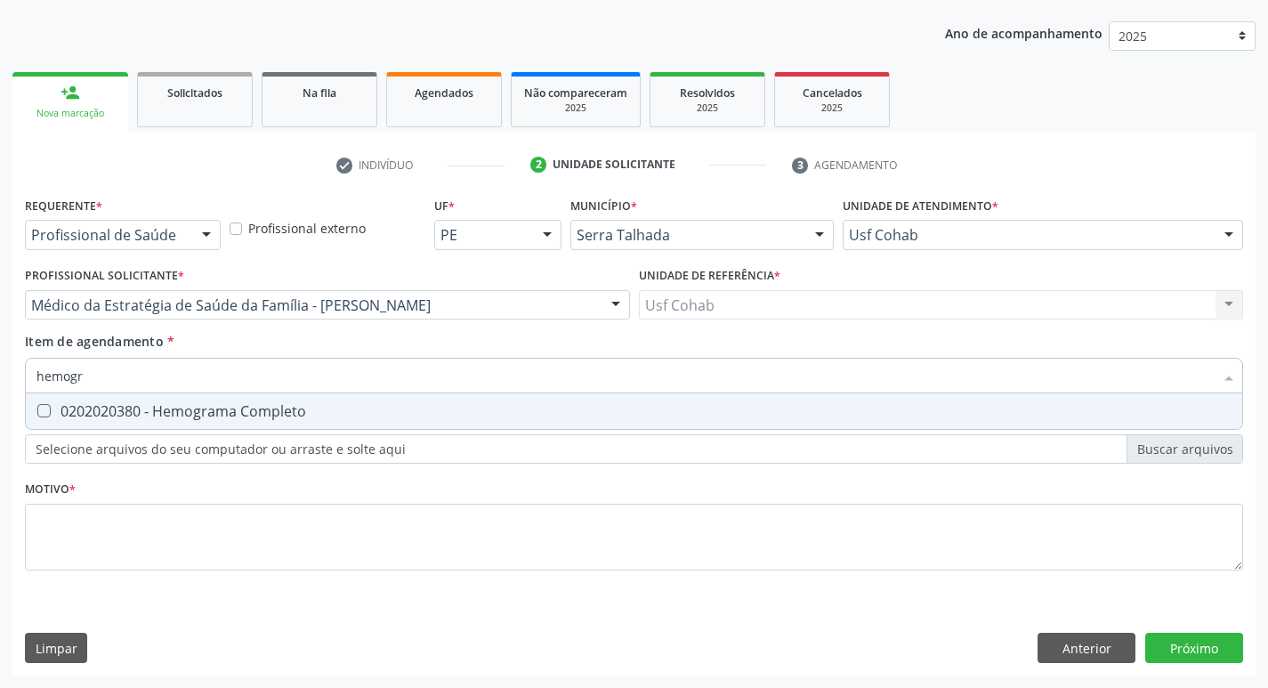
type input "hemogra"
click at [37, 413] on Completo at bounding box center [43, 410] width 13 height 13
click at [37, 413] on Completo "checkbox" at bounding box center [32, 411] width 12 height 12
checkbox Completo "true"
drag, startPoint x: 132, startPoint y: 381, endPoint x: 0, endPoint y: 382, distance: 131.7
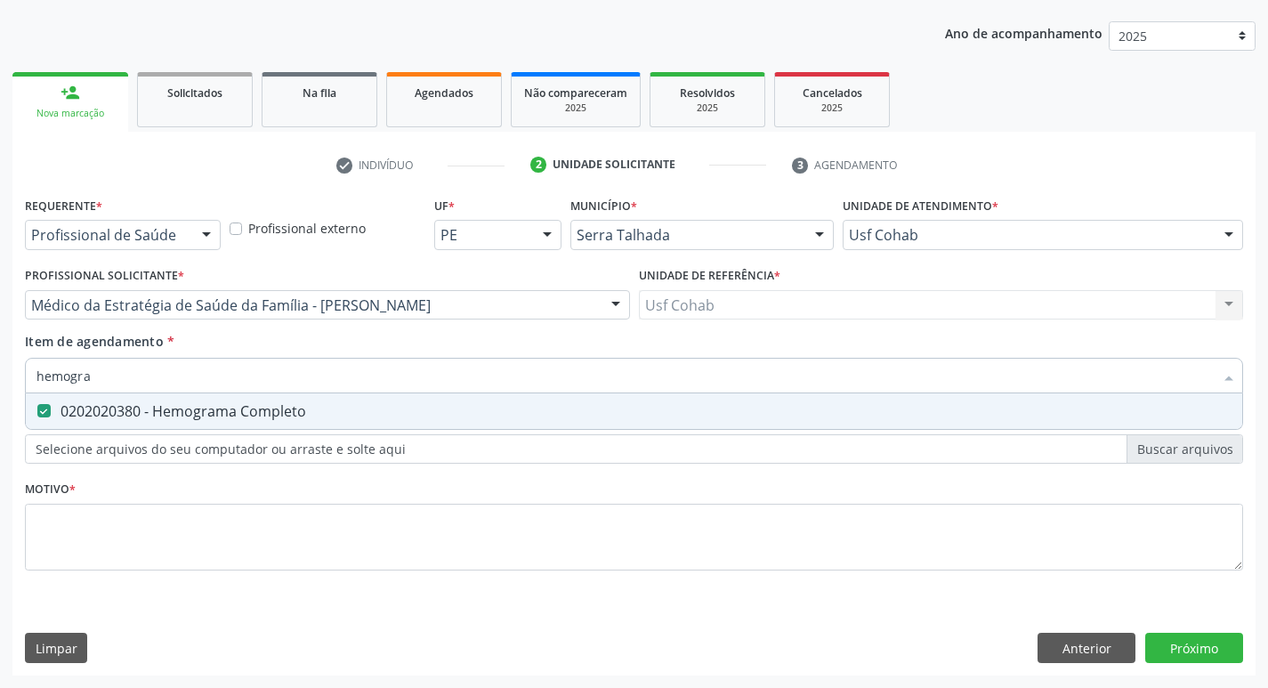
click at [0, 382] on div "Acompanhamento Acompanhe a situação das marcações correntes e finalizadas Relat…" at bounding box center [634, 296] width 1268 height 784
checkbox Completo "false"
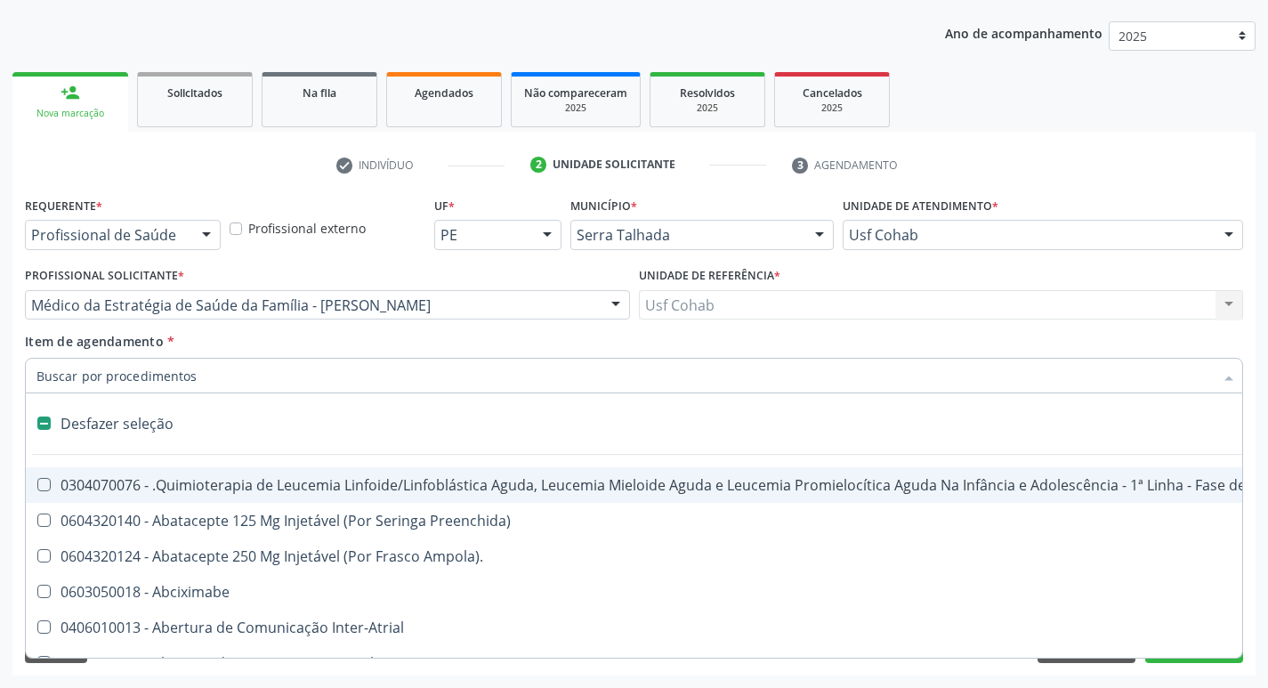
click at [93, 382] on input "Item de agendamento *" at bounding box center [624, 376] width 1177 height 36
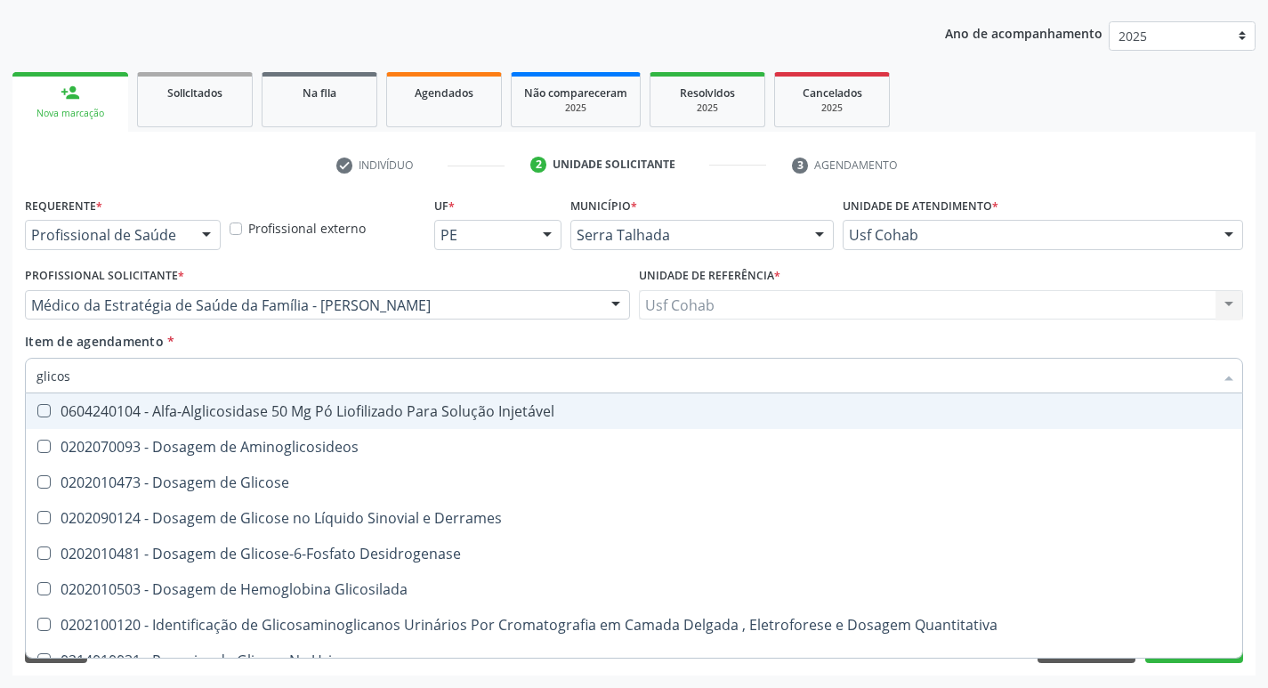
type input "glicose"
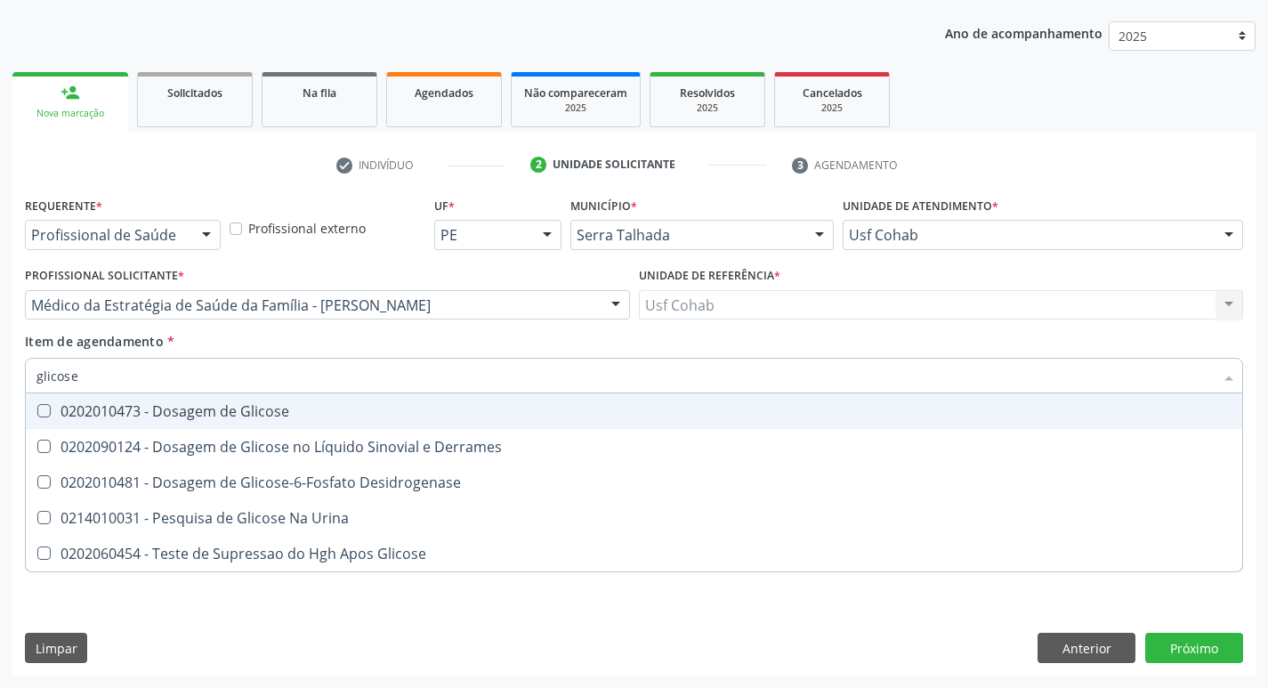
click at [50, 409] on Glicose at bounding box center [43, 410] width 13 height 13
click at [37, 409] on Glicose "checkbox" at bounding box center [32, 411] width 12 height 12
checkbox Glicose "true"
drag, startPoint x: 79, startPoint y: 377, endPoint x: 0, endPoint y: 375, distance: 79.2
click at [0, 375] on div "Acompanhamento Acompanhe a situação das marcações correntes e finalizadas Relat…" at bounding box center [634, 296] width 1268 height 784
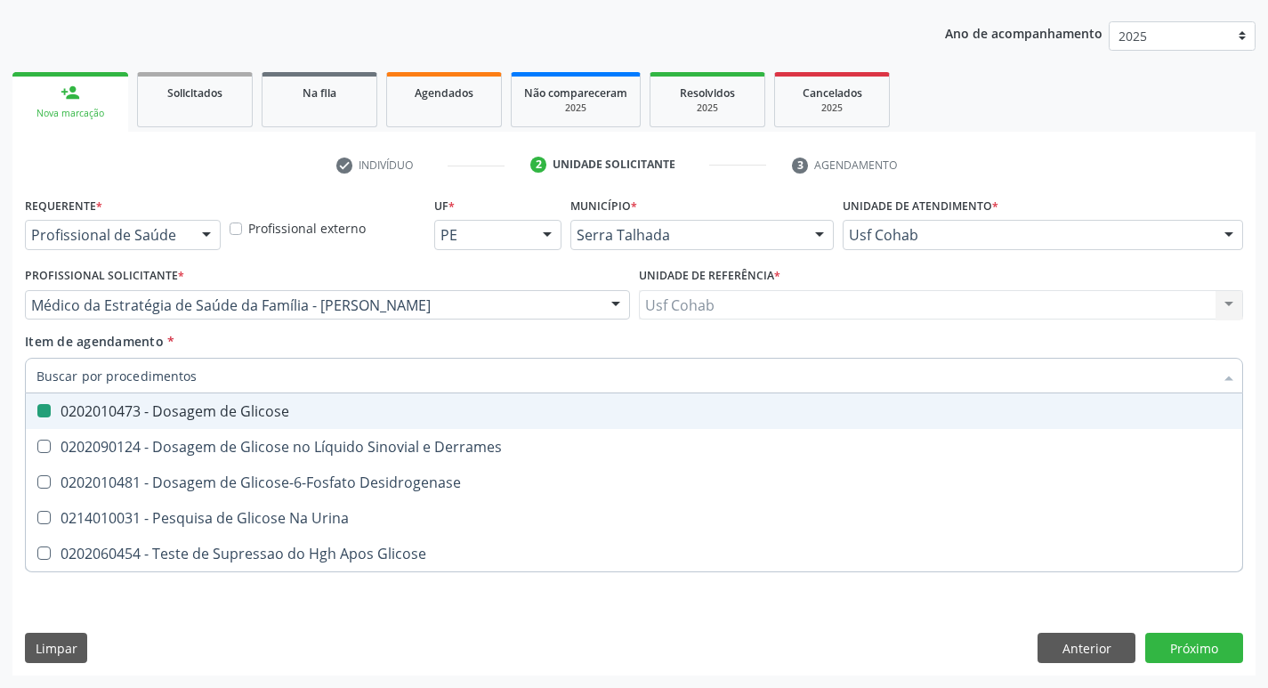
checkbox Glicose "false"
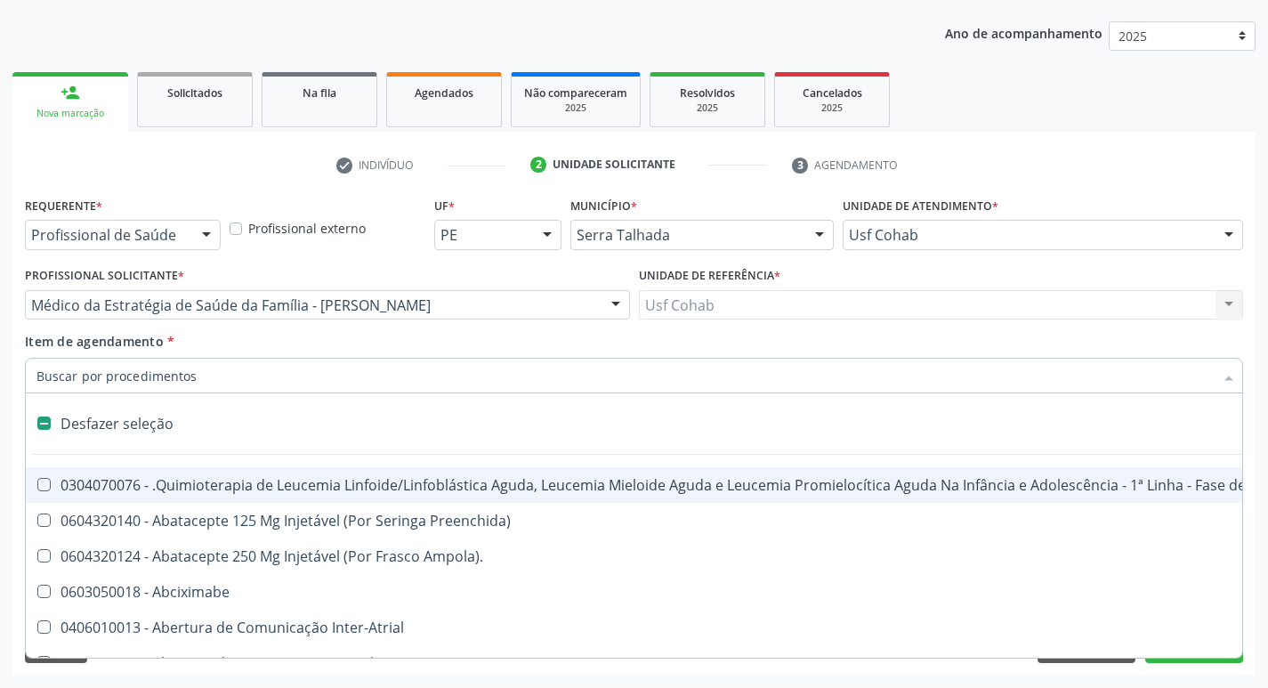
click at [82, 385] on input "Item de agendamento *" at bounding box center [624, 376] width 1177 height 36
type input "h"
checkbox Queimado "true"
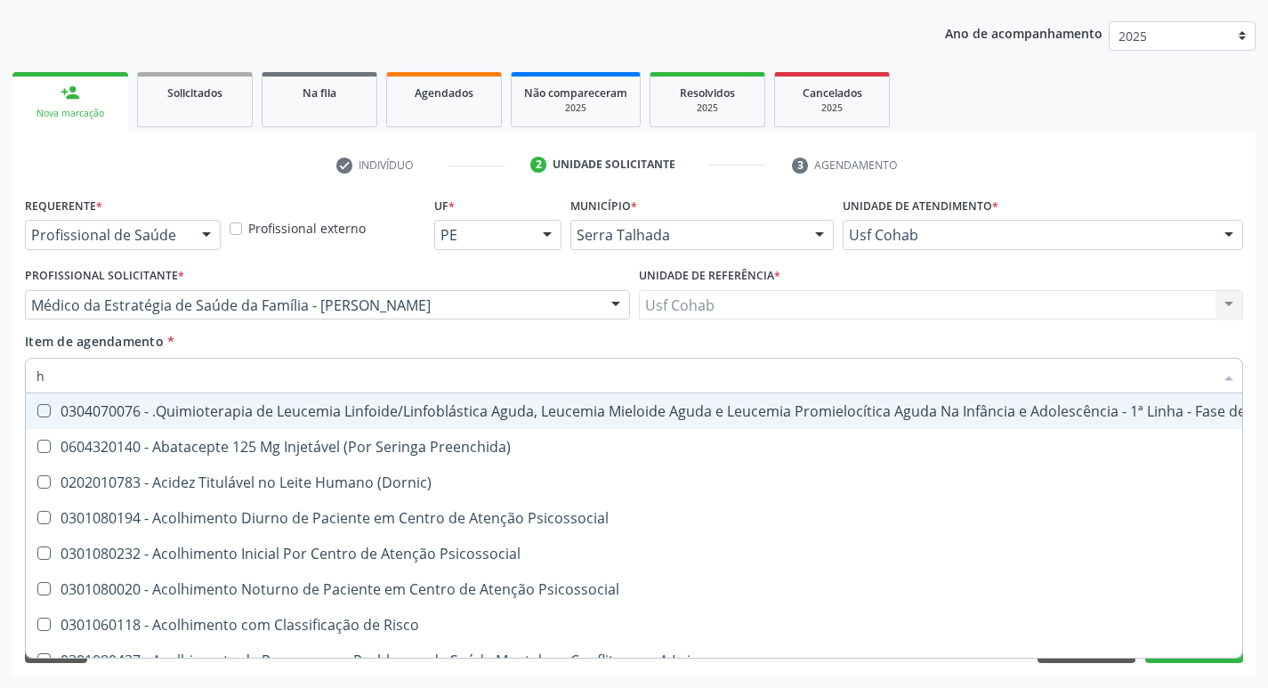
type input "he"
checkbox Removível "true"
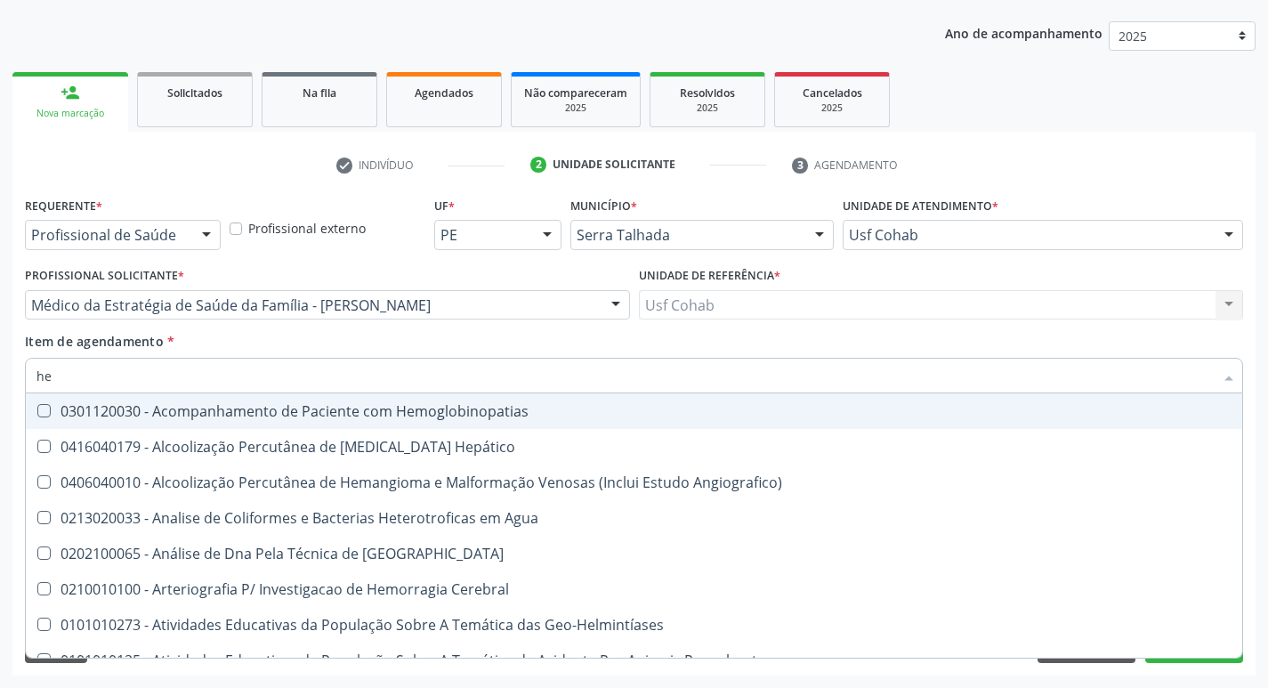
type input "hem"
checkbox II "true"
checkbox Completo "false"
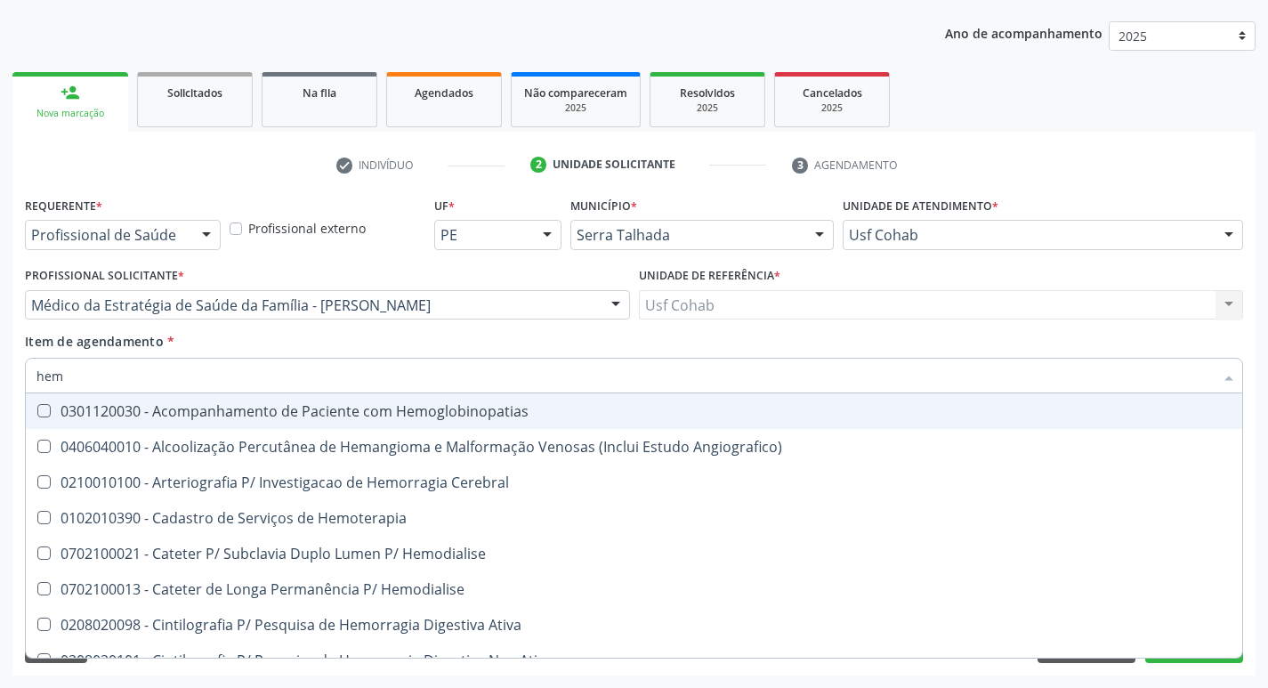
type input "hemo"
checkbox Retro-Retal "true"
checkbox Completo "false"
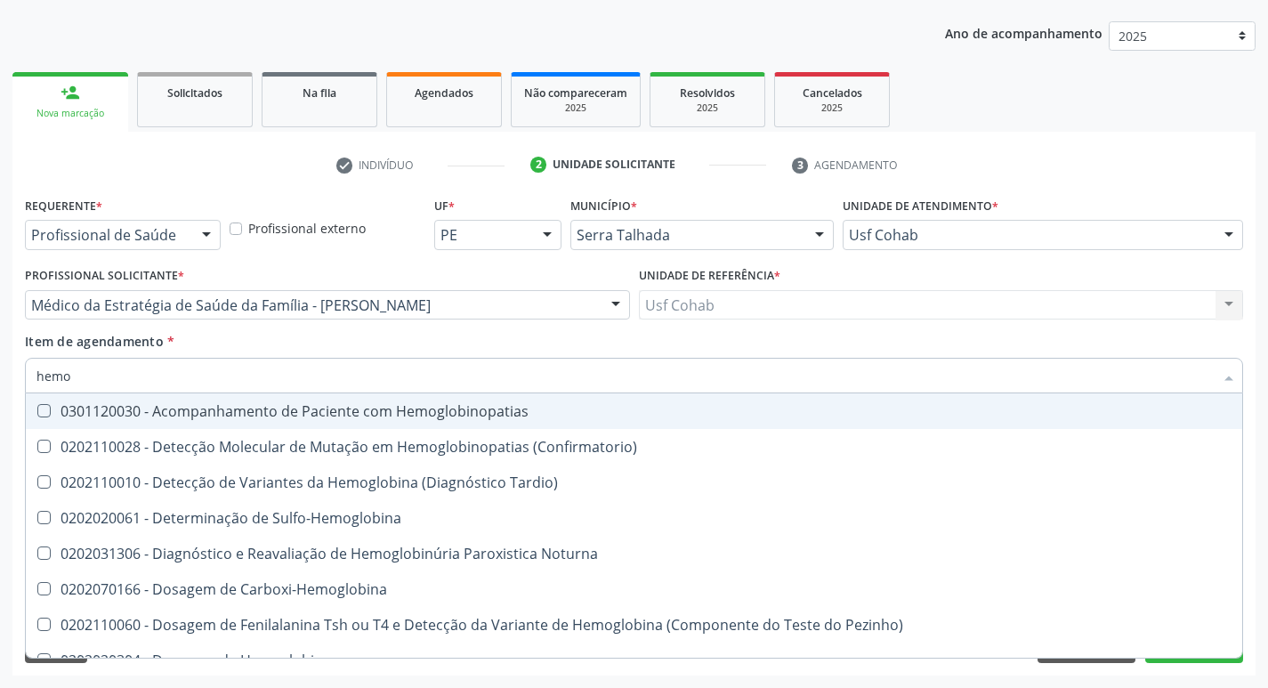
type input "hemog"
checkbox Completo "true"
type input "hemogl"
checkbox Completo "false"
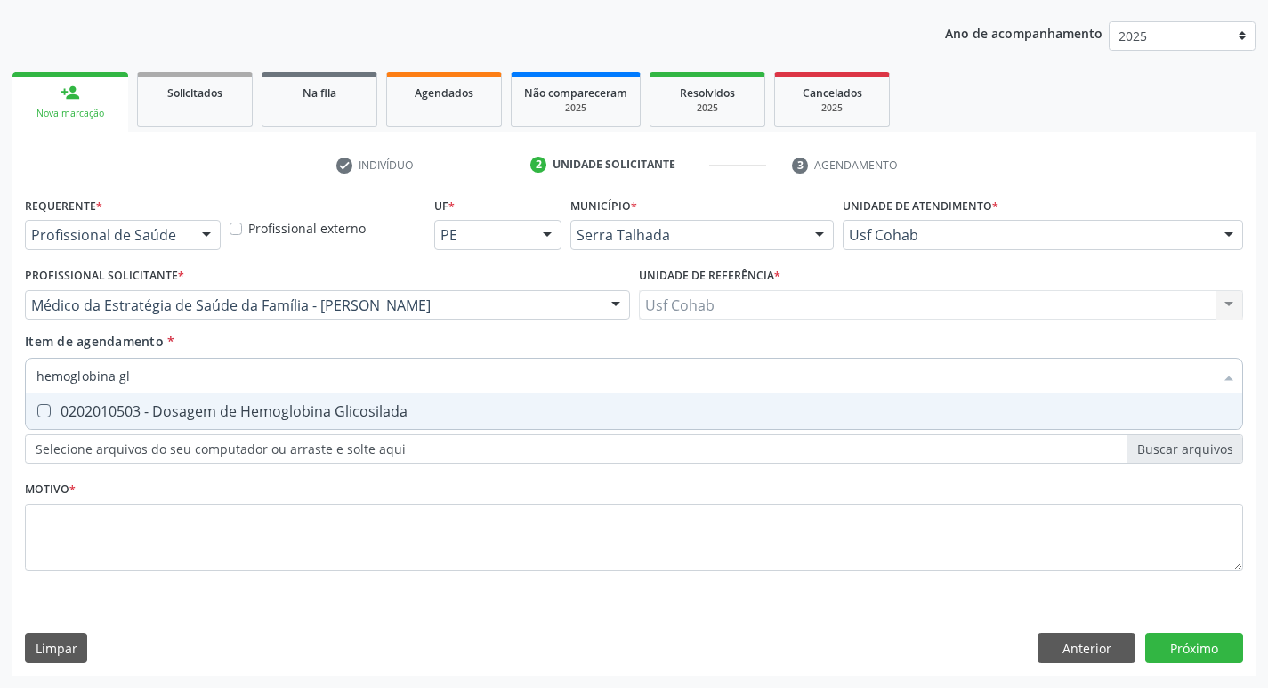
type input "hemoglobina gli"
click at [36, 411] on div at bounding box center [32, 411] width 13 height 14
checkbox Glicosilada "true"
drag, startPoint x: 150, startPoint y: 375, endPoint x: 0, endPoint y: 378, distance: 150.4
click at [0, 378] on div "Acompanhamento Acompanhe a situação das marcações correntes e finalizadas Relat…" at bounding box center [634, 296] width 1268 height 784
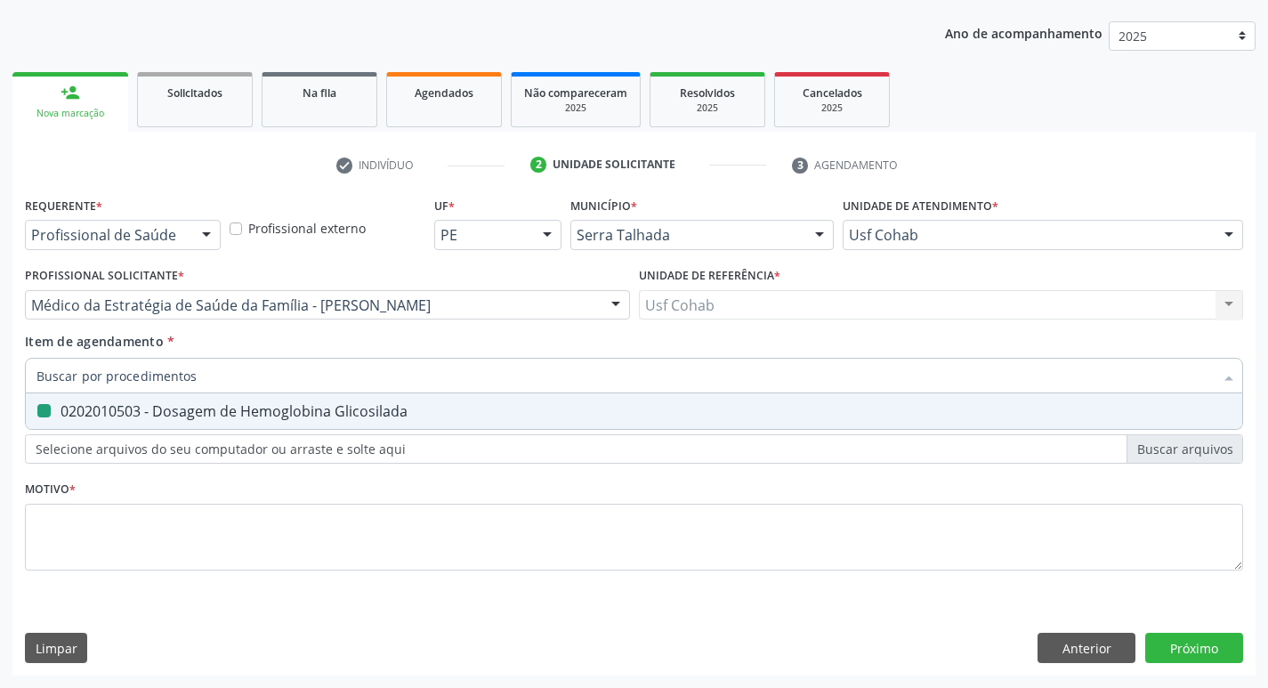
checkbox Glicosilada "false"
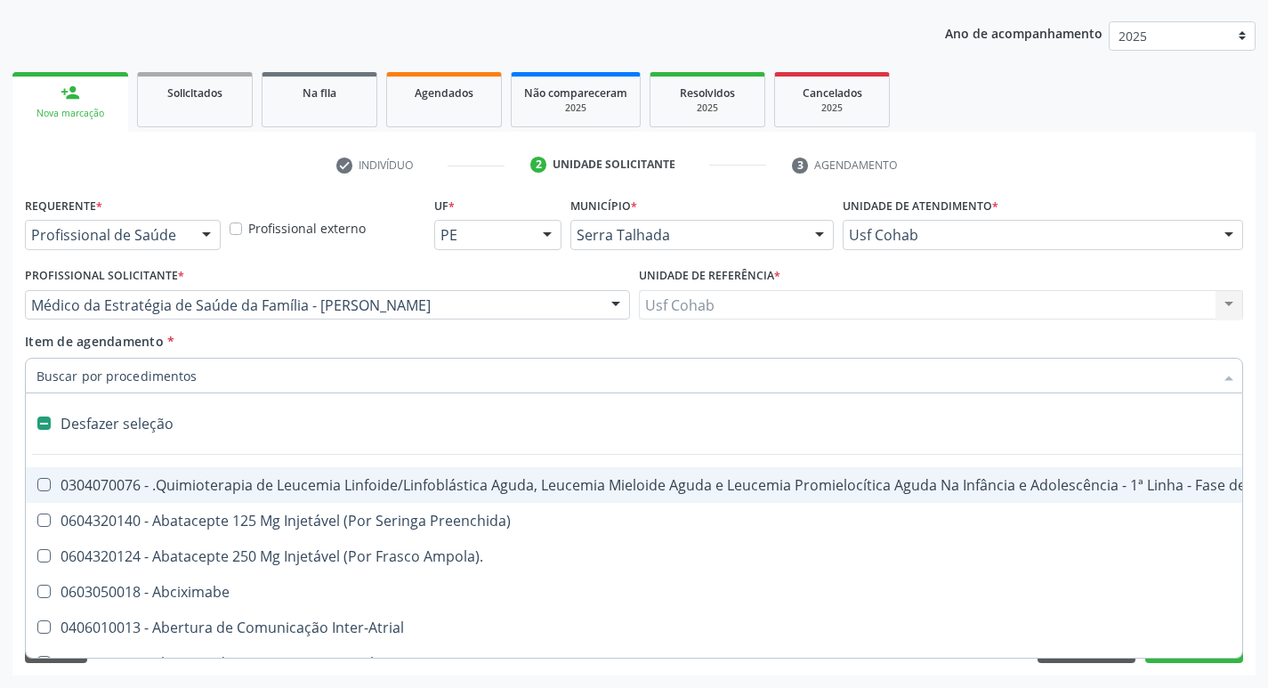
click at [76, 381] on input "Item de agendamento *" at bounding box center [624, 376] width 1177 height 36
click at [108, 376] on input "Item de agendamento *" at bounding box center [624, 376] width 1177 height 36
type input "2"
checkbox Percutanea "true"
checkbox Unidades "true"
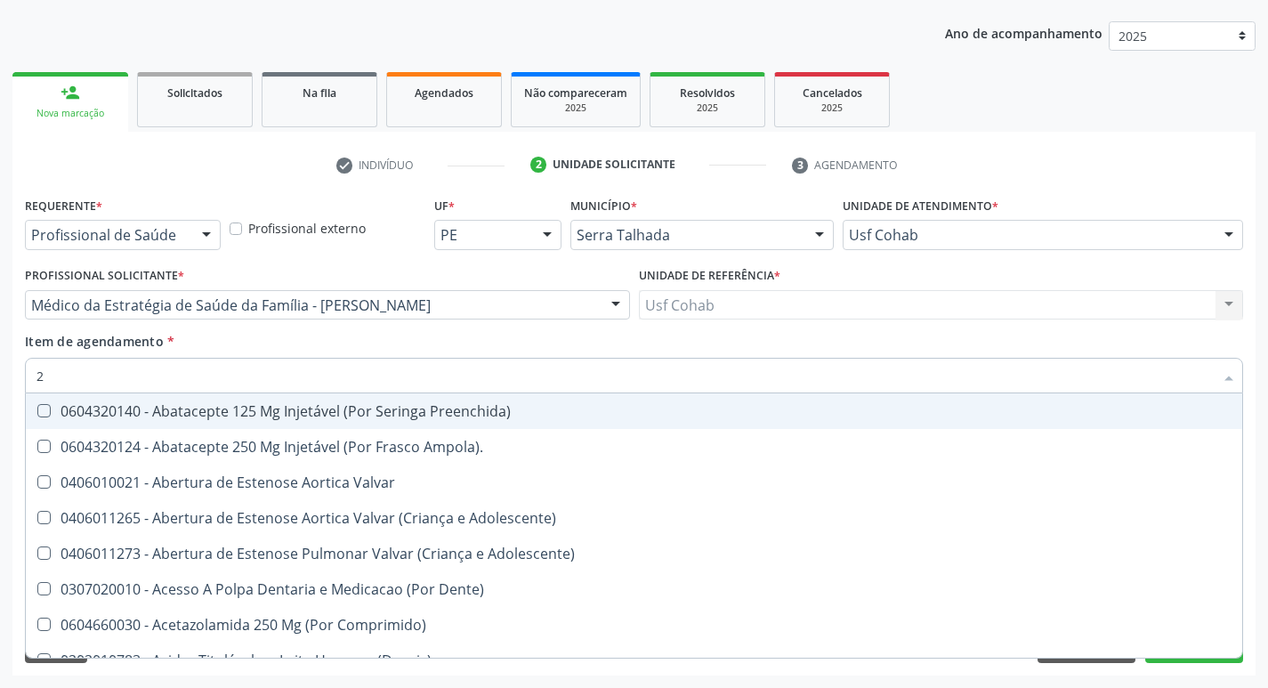
type input "20"
checkbox Cec "true"
checkbox Aortica "true"
checkbox Glicose "false"
checkbox Fecal "true"
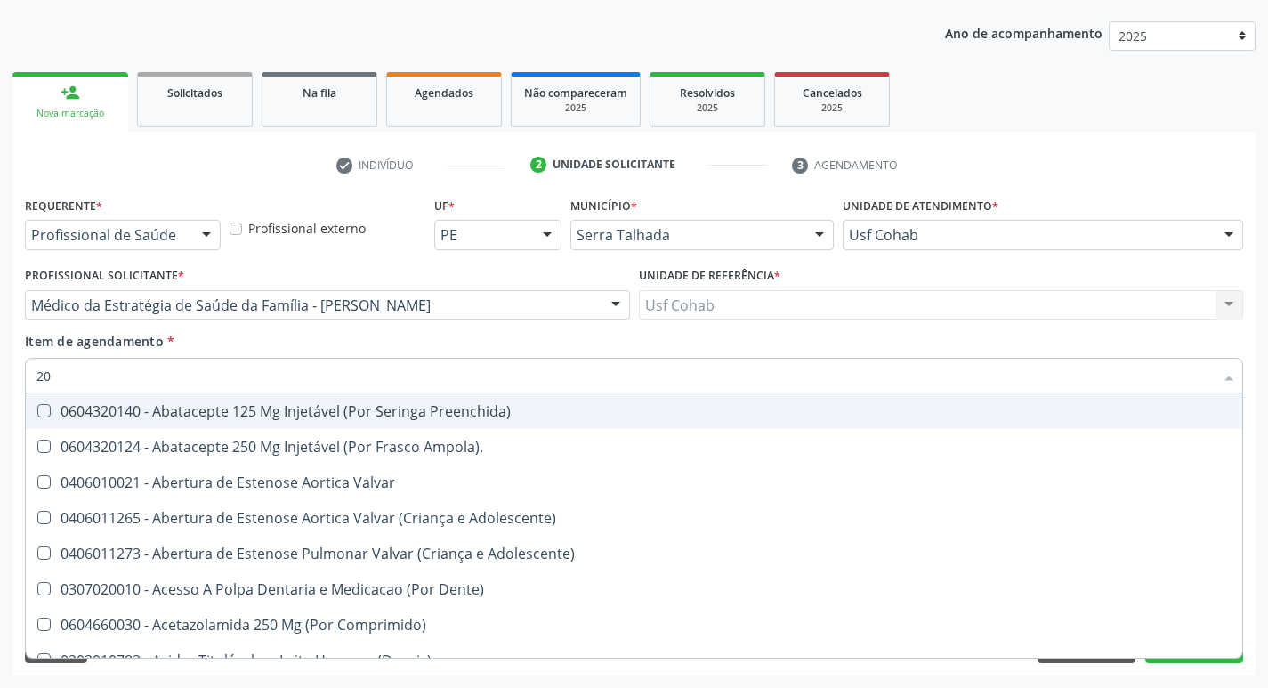
checkbox Glicosilada "false"
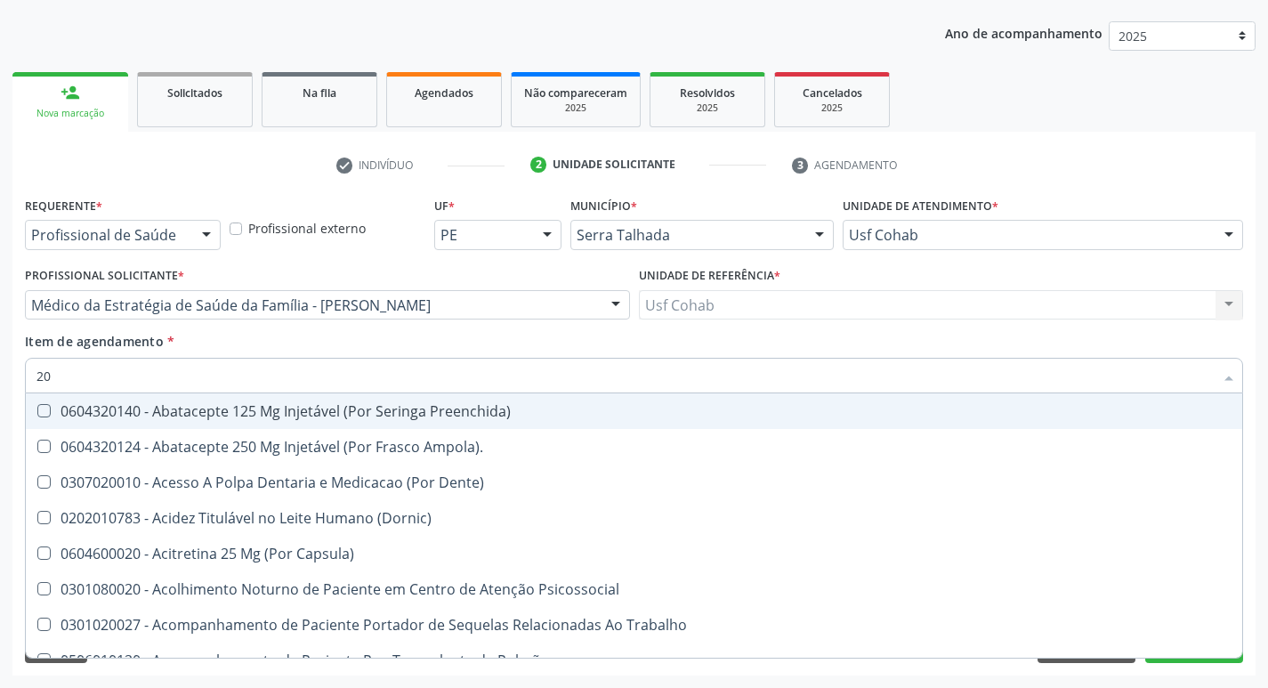
type input "202"
checkbox Linha "true"
checkbox Bilateral "true"
checkbox Creatinina "true"
type input "2020"
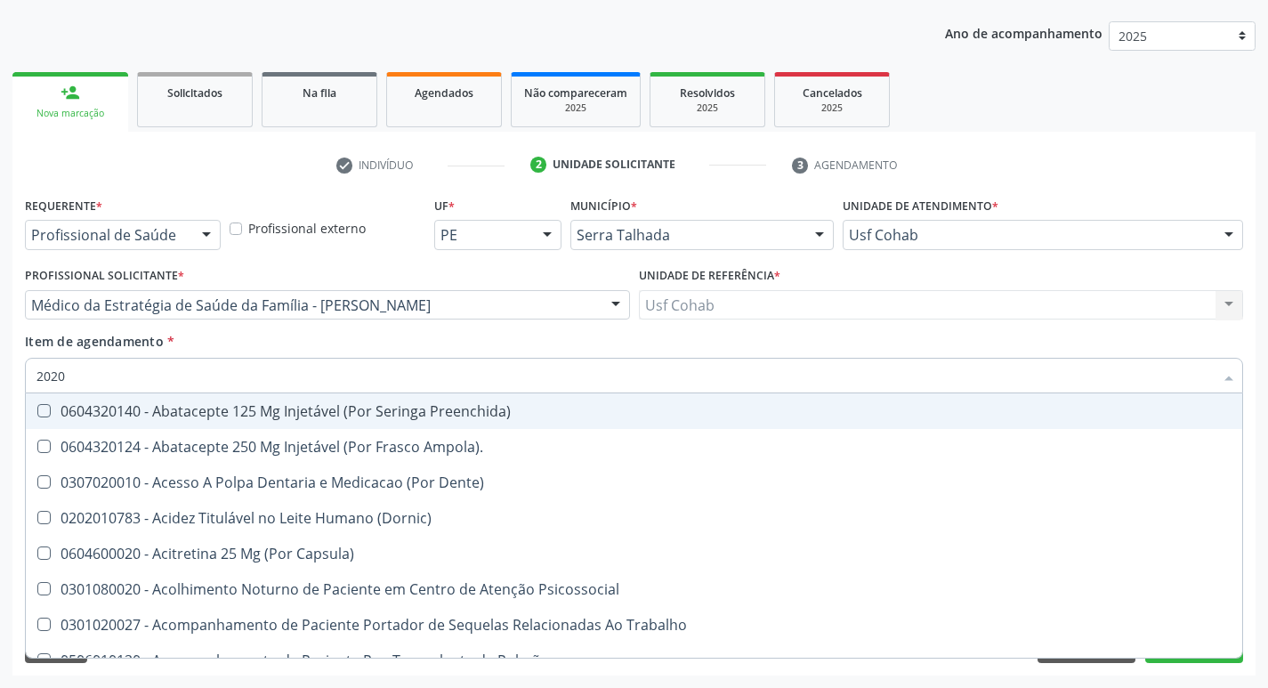
checkbox Aberto\) "true"
checkbox Puncao "true"
checkbox Linha "false"
checkbox Bilateral "false"
checkbox Vesico-Ureteral "true"
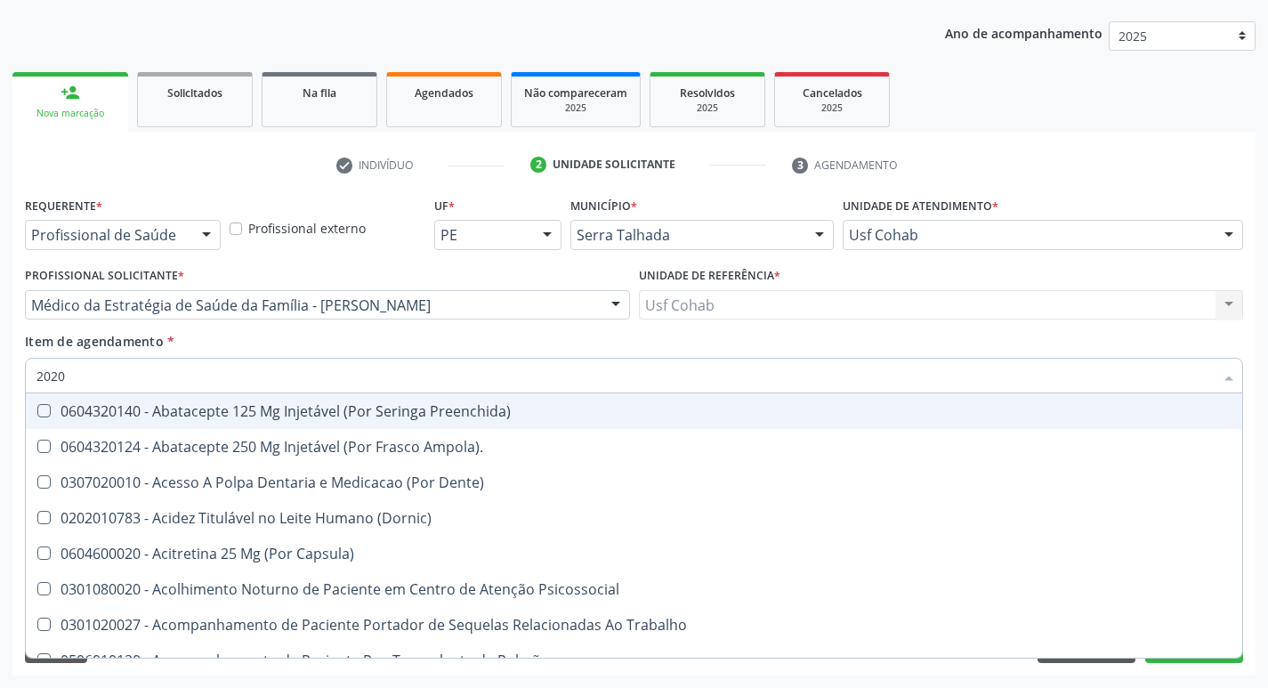
checkbox Creatinina "false"
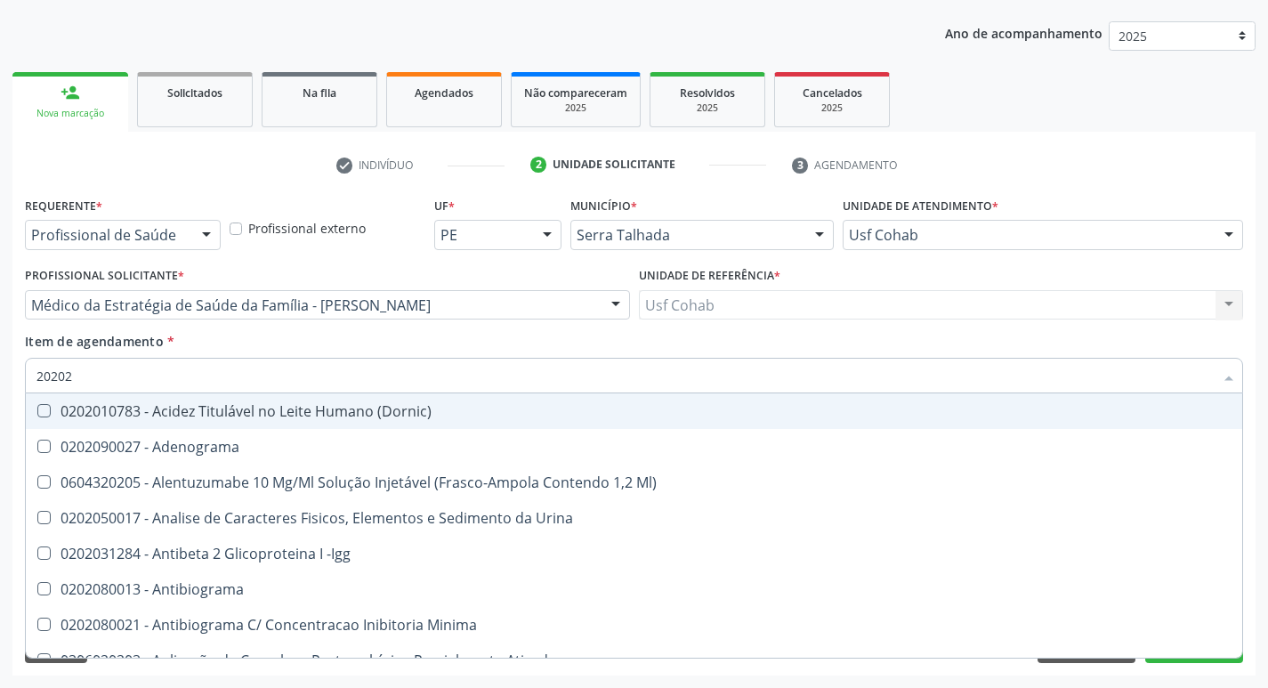
type input "202020"
checkbox Identificação "true"
checkbox \(Pos-Pasteurização\) "false"
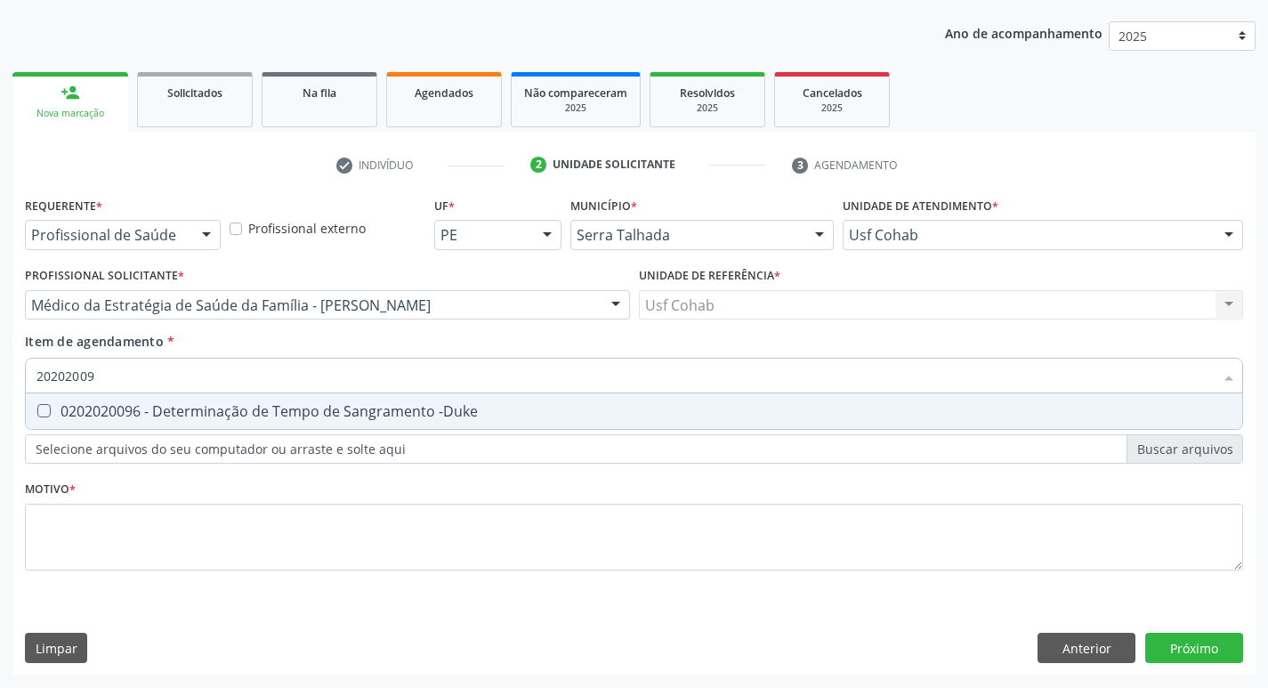
type input "202020096"
click at [42, 411] on -Duke at bounding box center [43, 410] width 13 height 13
click at [37, 411] on -Duke "checkbox" at bounding box center [32, 411] width 12 height 12
checkbox -Duke "true"
type input "2020200"
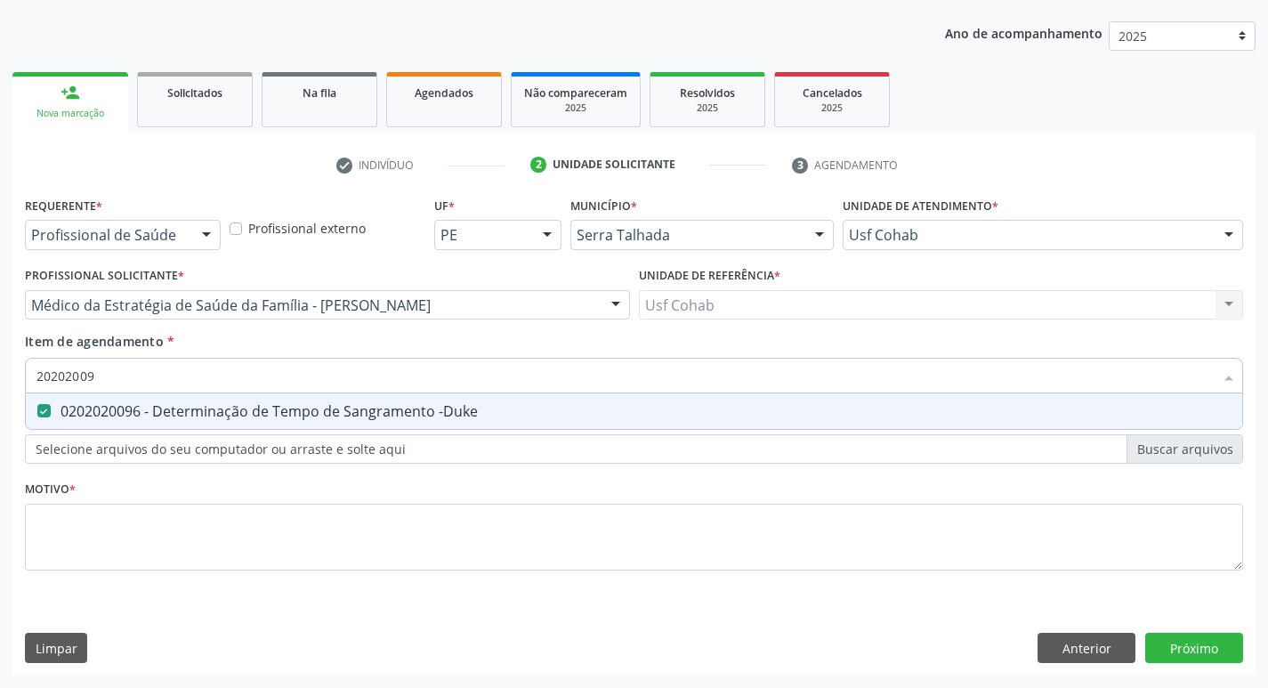
checkbox -Duke "false"
type input "202020070"
click at [46, 415] on Coagulação at bounding box center [43, 410] width 13 height 13
click at [37, 415] on Coagulação "checkbox" at bounding box center [32, 411] width 12 height 12
checkbox Coagulação "true"
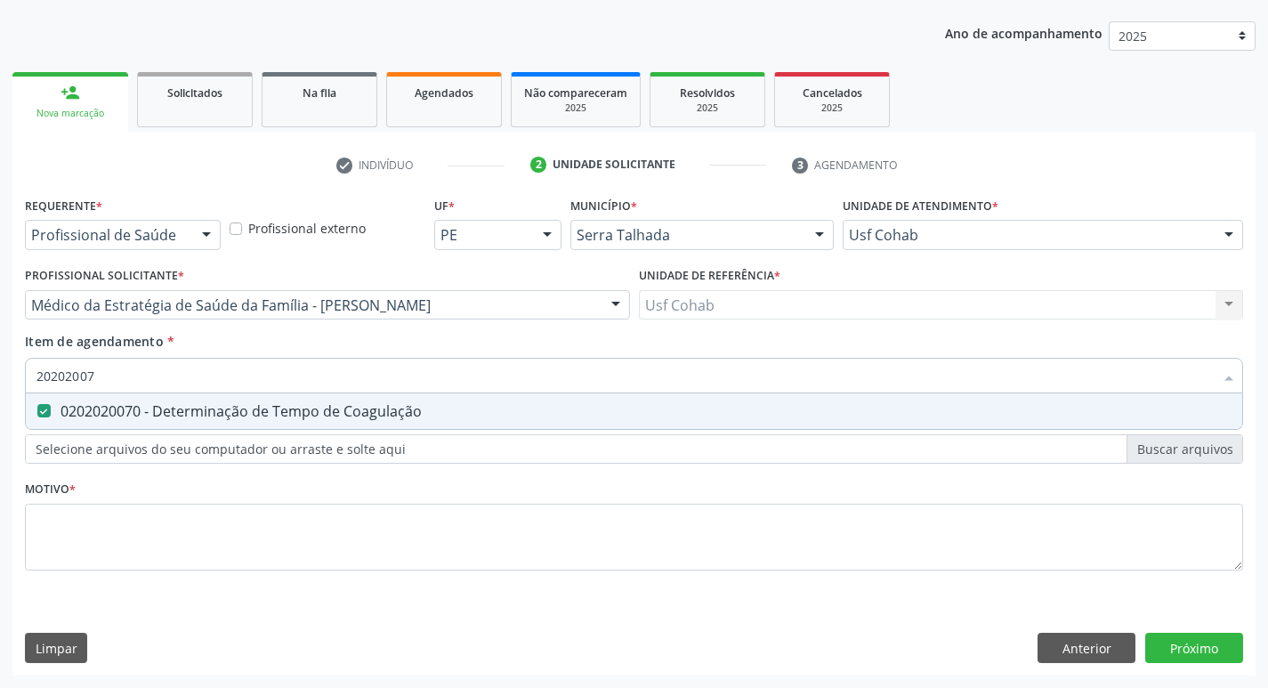
type input "2020200"
checkbox Coagulação "false"
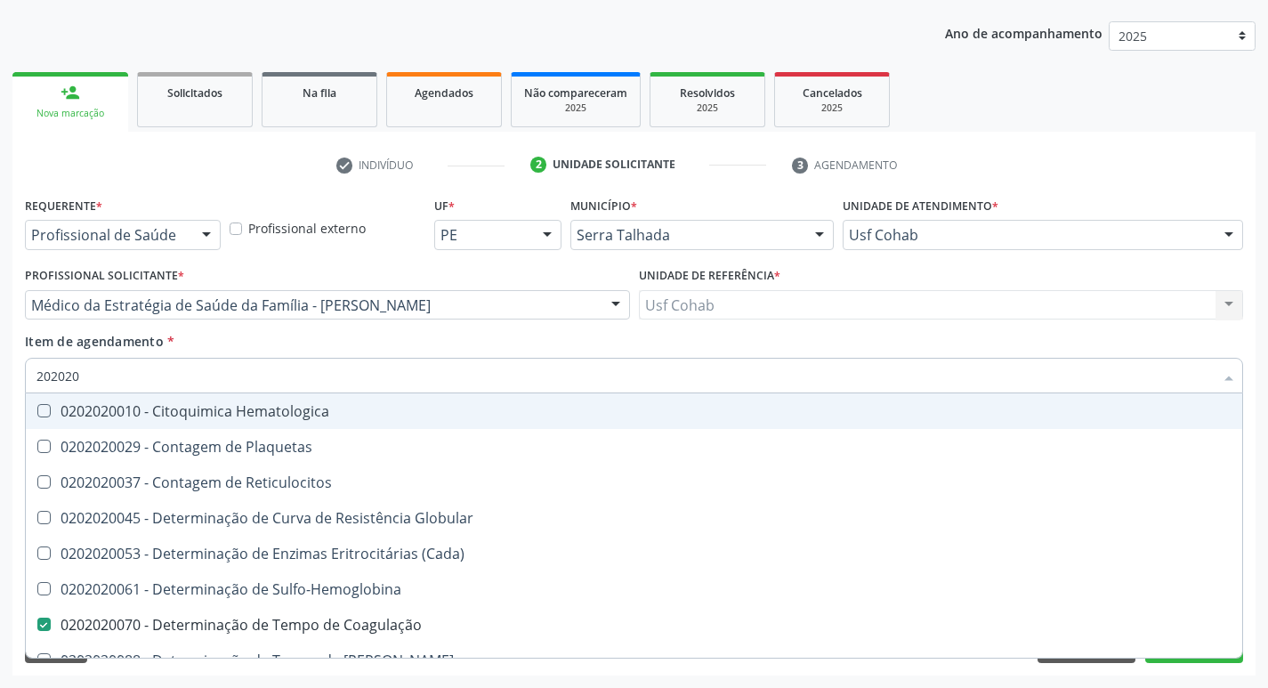
type input "2020201"
checkbox Coagulação "false"
checkbox -Duke "false"
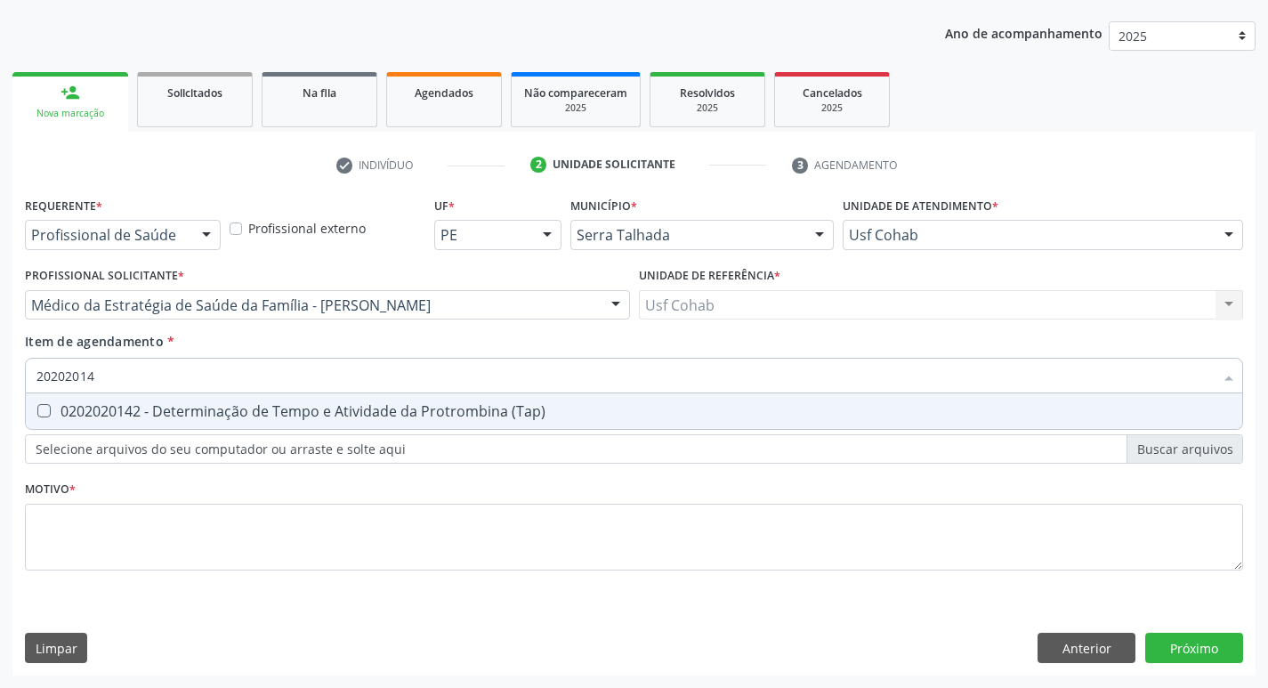
type input "202020142"
click at [45, 409] on \(Tap\) at bounding box center [43, 410] width 13 height 13
click at [37, 409] on \(Tap\) "checkbox" at bounding box center [32, 411] width 12 height 12
checkbox \(Tap\) "true"
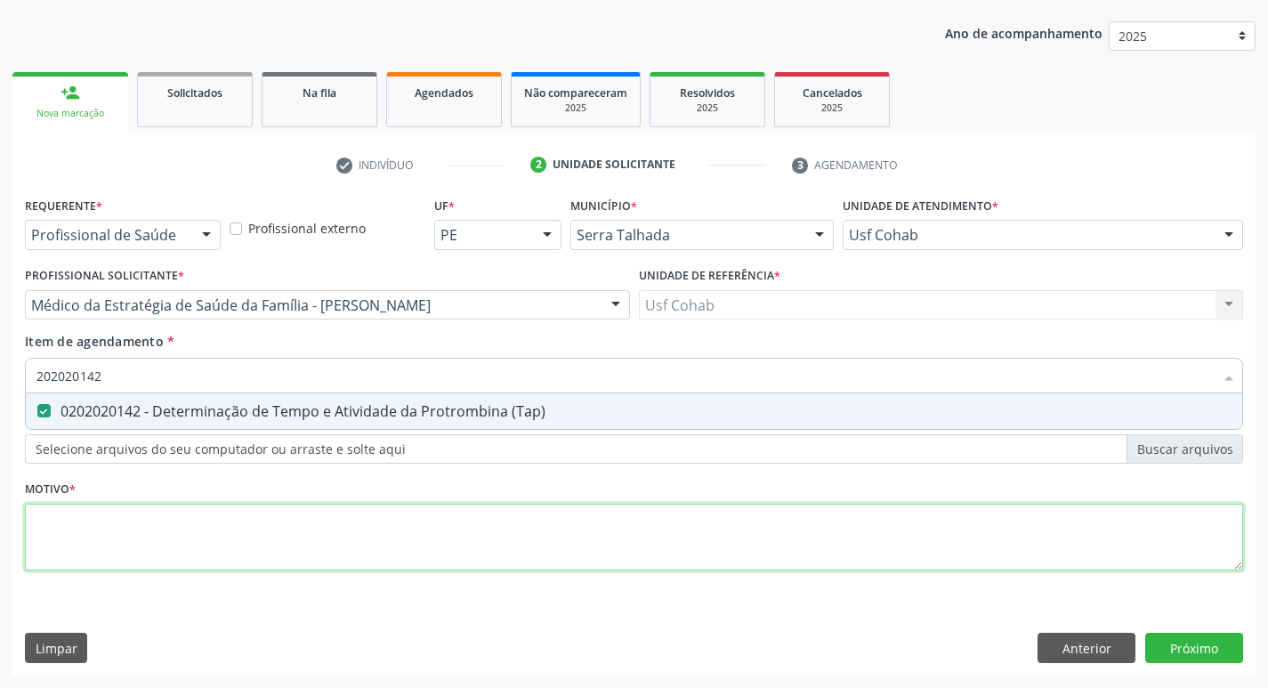
click at [104, 519] on div "Requerente * Profissional de Saúde Profissional de Saúde Paciente Nenhum result…" at bounding box center [634, 393] width 1218 height 403
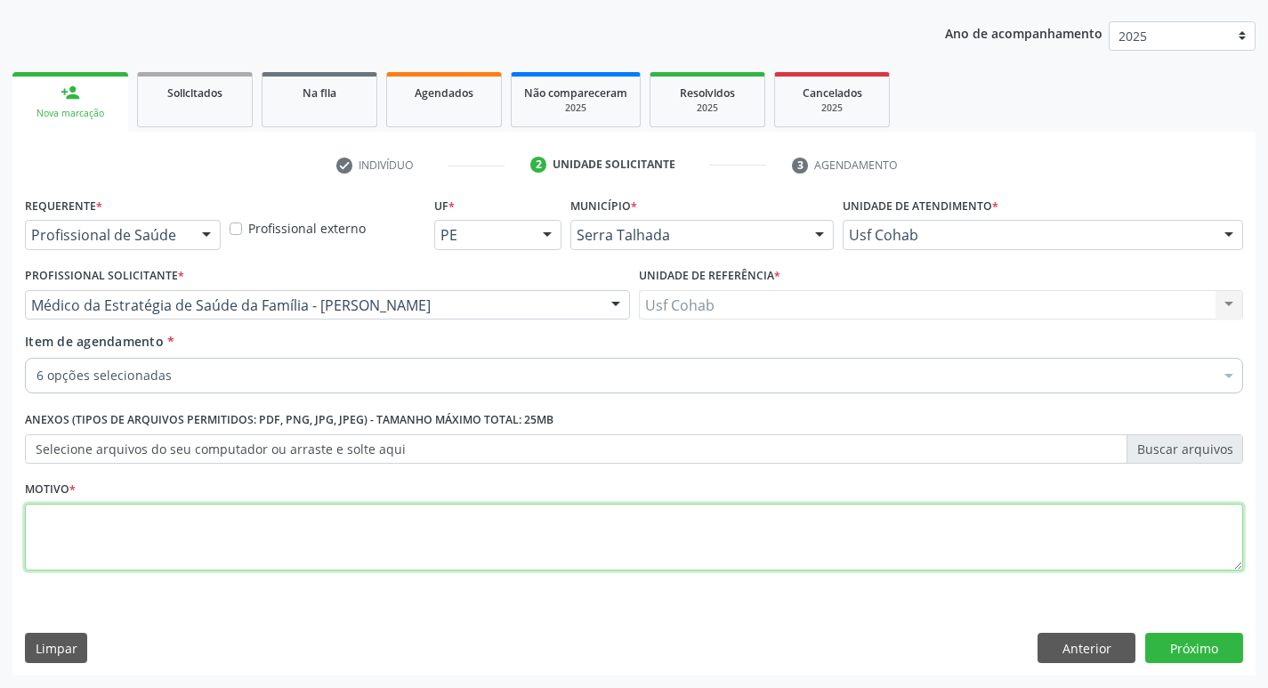
type textarea "t"
type textarea "rastreio"
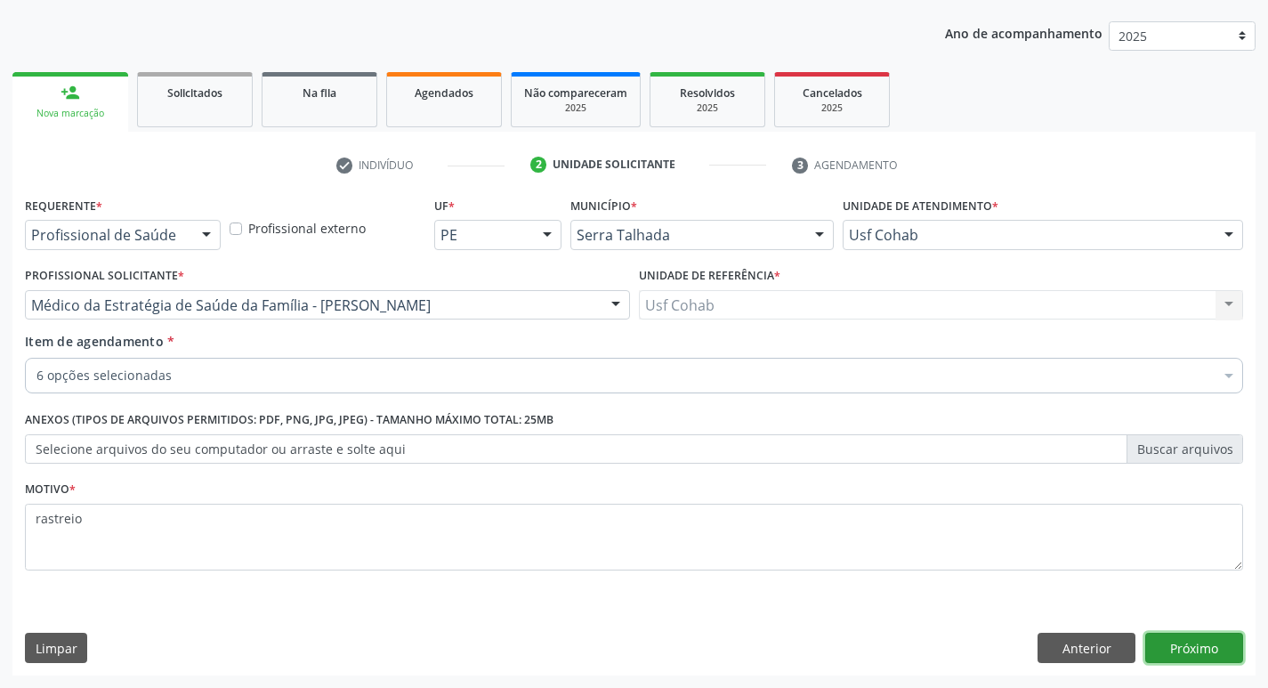
click at [1184, 648] on button "Próximo" at bounding box center [1194, 648] width 98 height 30
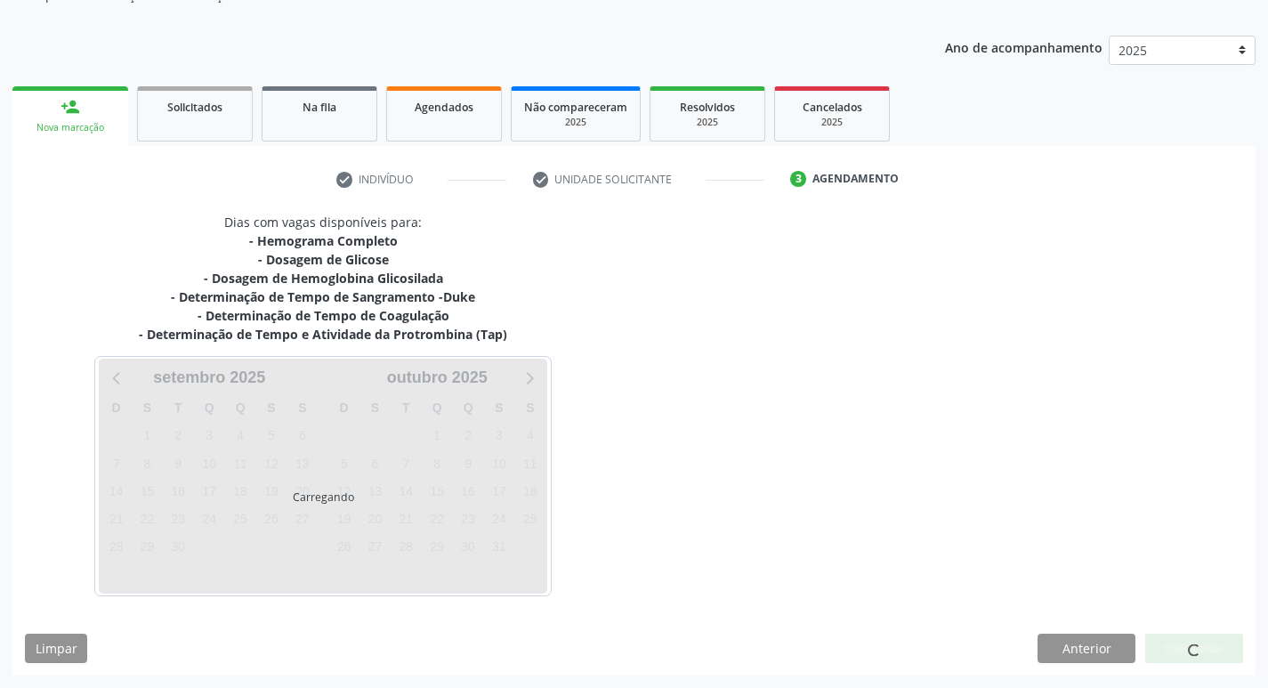
scroll to position [180, 0]
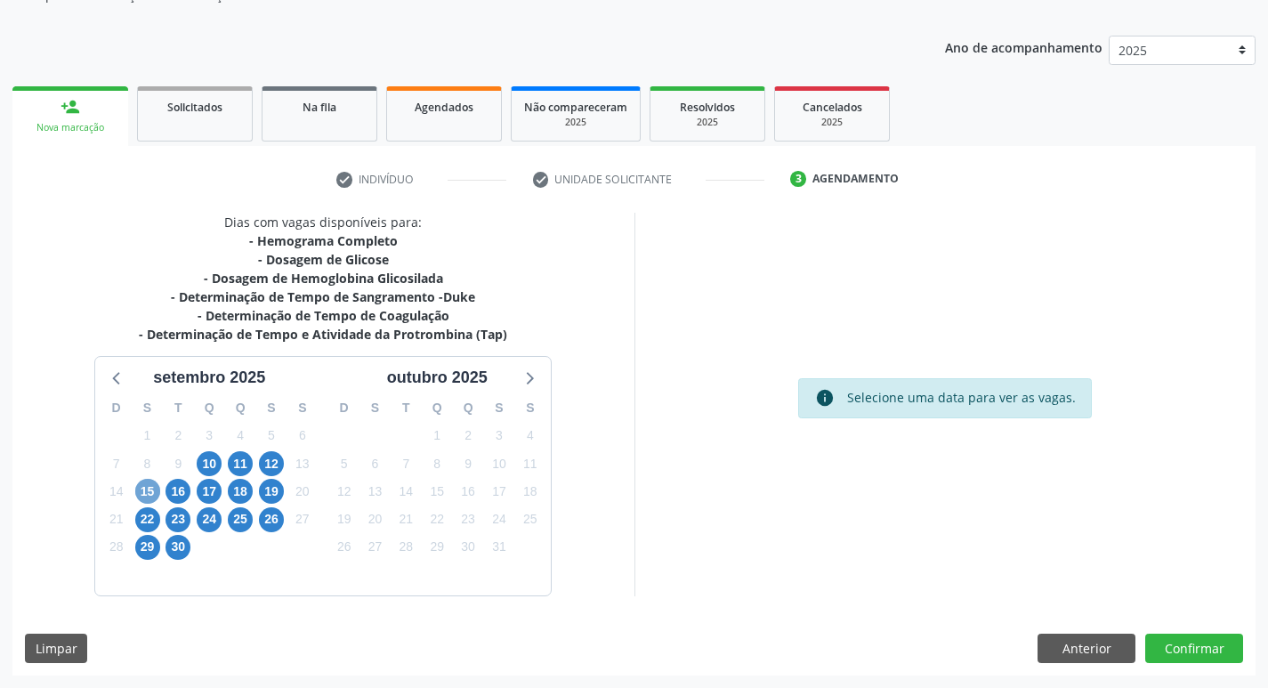
click at [140, 488] on span "15" at bounding box center [147, 491] width 25 height 25
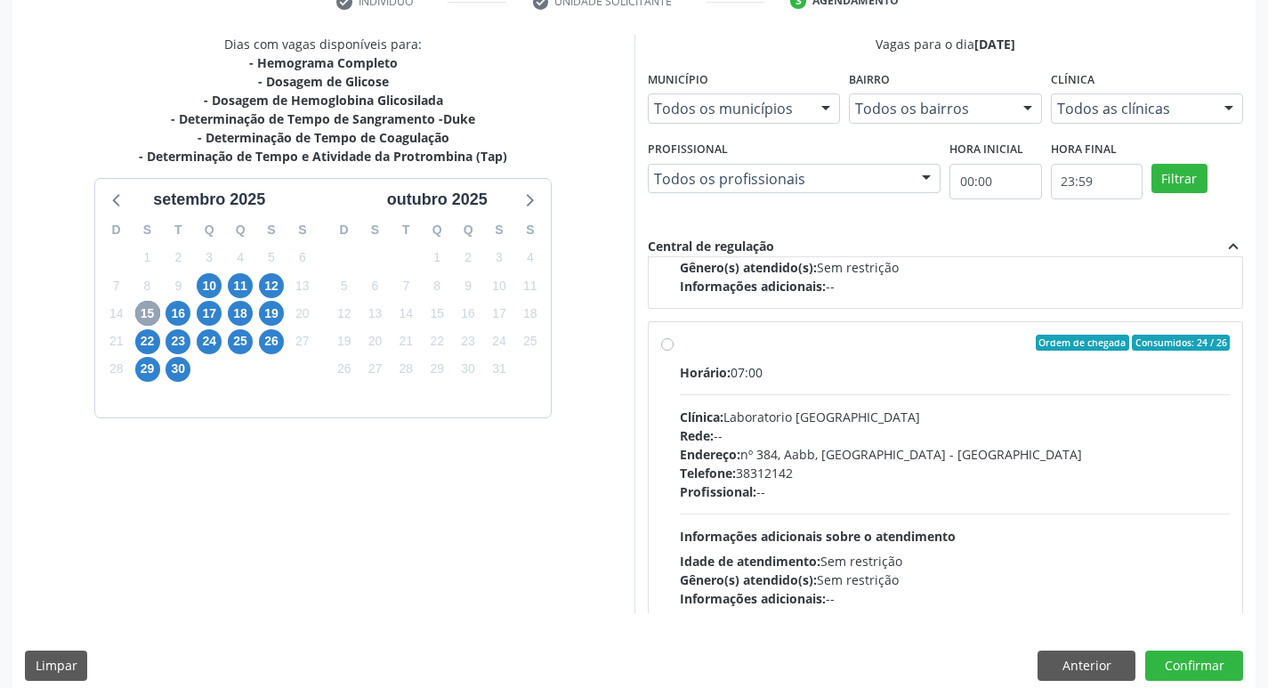
scroll to position [592, 0]
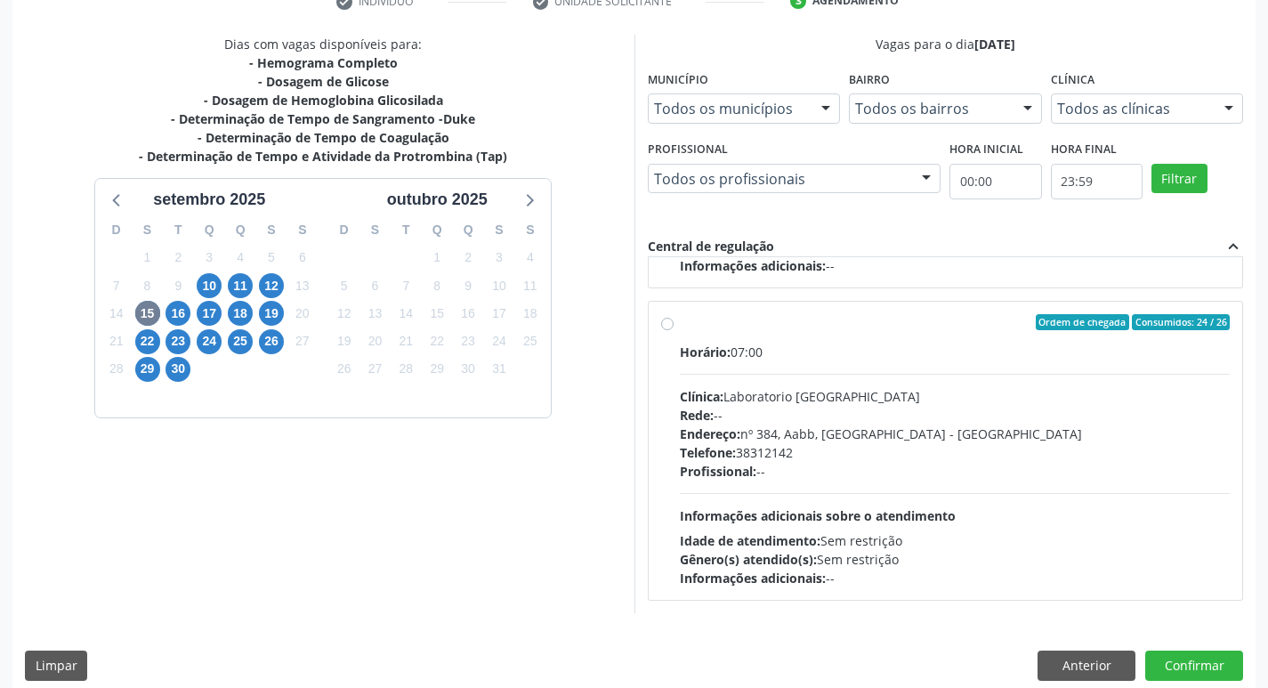
click at [659, 318] on div "Ordem de chegada Consumidos: 24 / 26 Horário: 07:00 Clínica: Laboratorio Sao Fr…" at bounding box center [946, 451] width 594 height 298
radio input "true"
click at [1190, 664] on button "Confirmar" at bounding box center [1194, 665] width 98 height 30
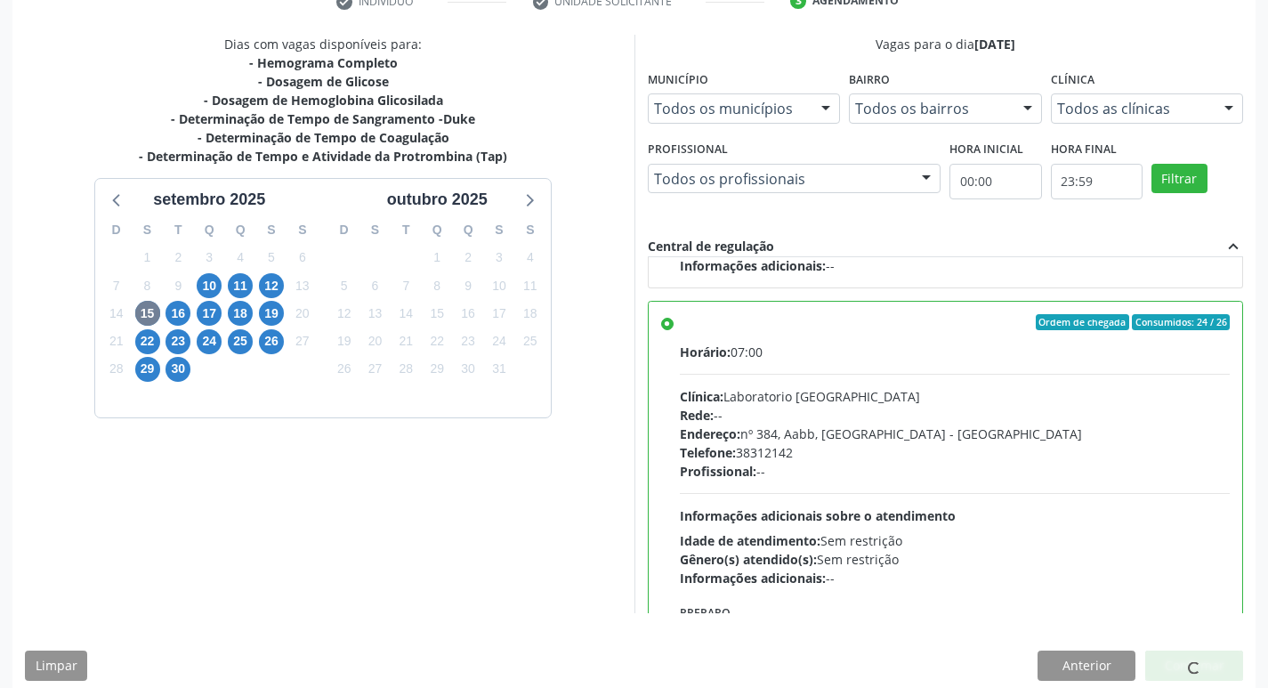
scroll to position [0, 0]
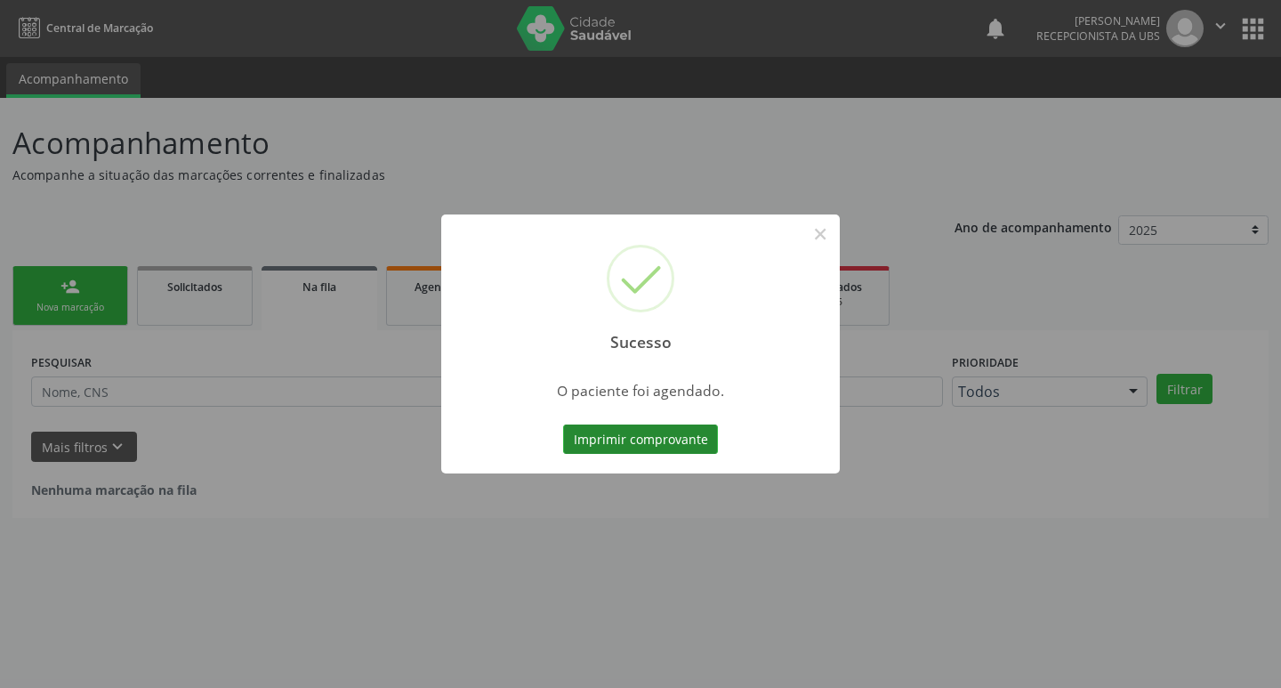
click at [651, 441] on button "Imprimir comprovante" at bounding box center [640, 439] width 155 height 30
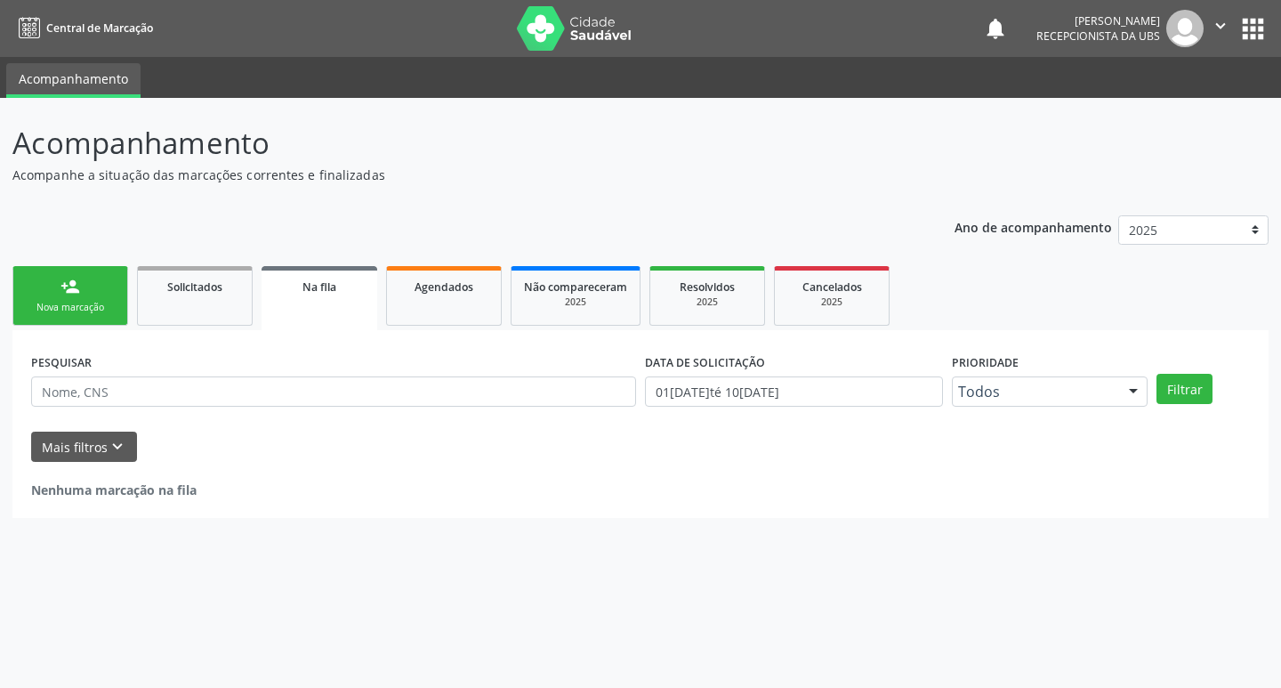
click at [99, 309] on div "Nova marcação" at bounding box center [70, 307] width 89 height 13
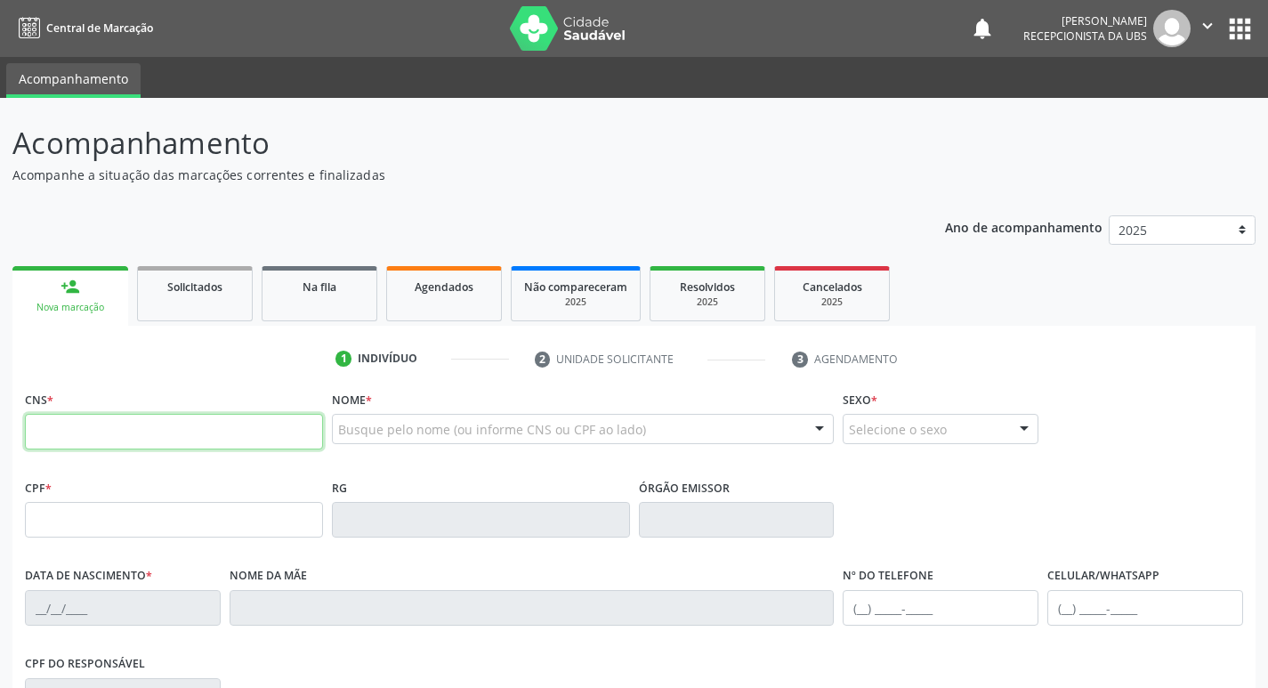
click at [117, 422] on input "text" at bounding box center [174, 432] width 298 height 36
type input "706 9091 1444 7431"
type input "120.653.474-57"
type input "06/12/2007"
type input "Debora Juliana Ferrazdos Santos"
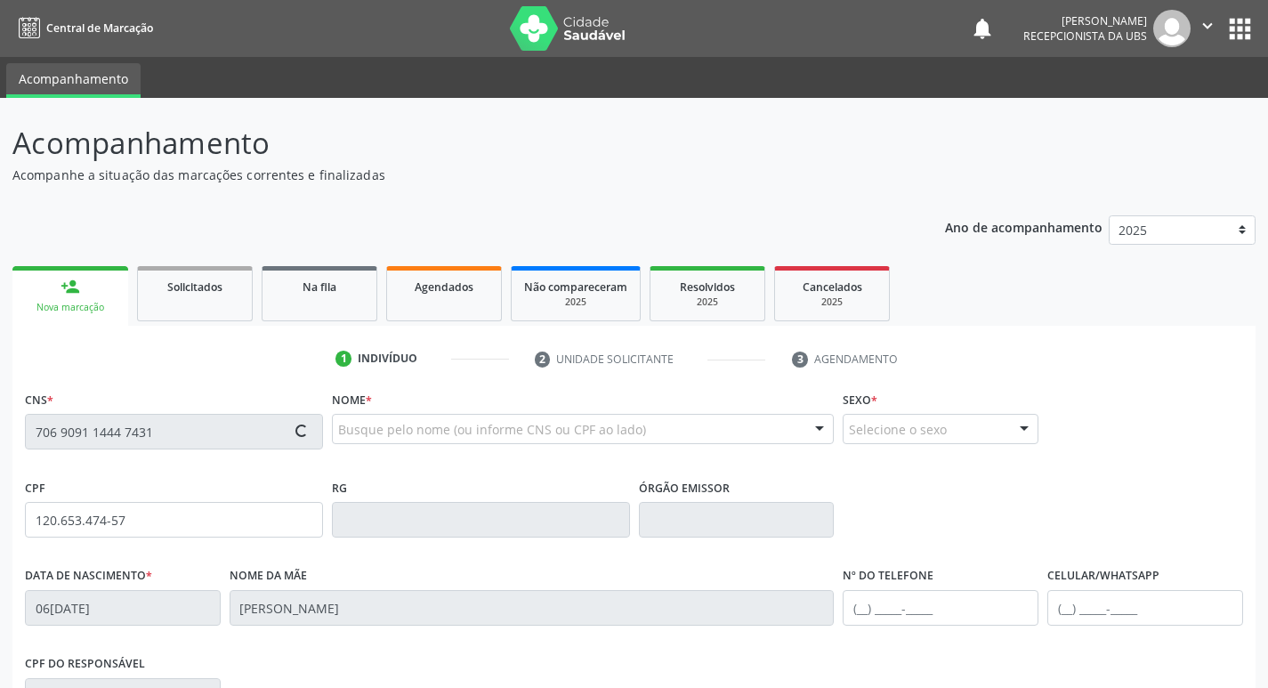
type input "(87) 98873-2069"
type input "S/N"
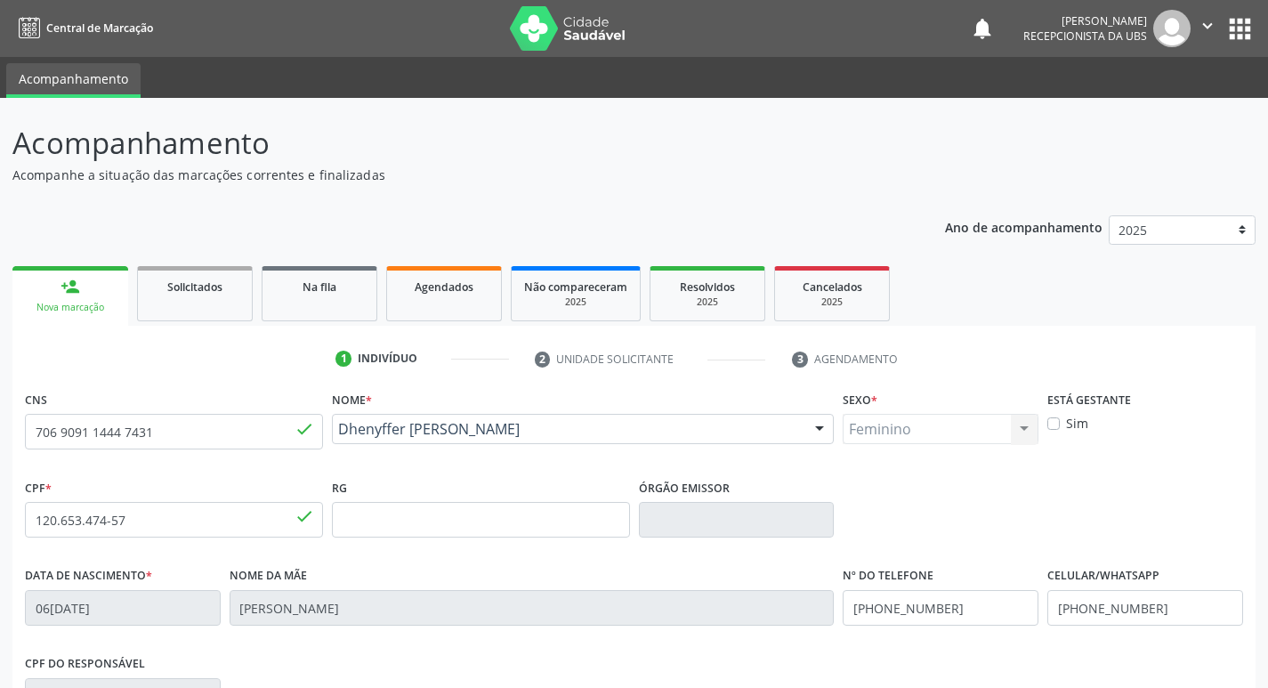
click at [1066, 426] on label "Sim" at bounding box center [1077, 423] width 22 height 19
click at [1058, 426] on input "Sim" at bounding box center [1053, 422] width 12 height 16
checkbox input "true"
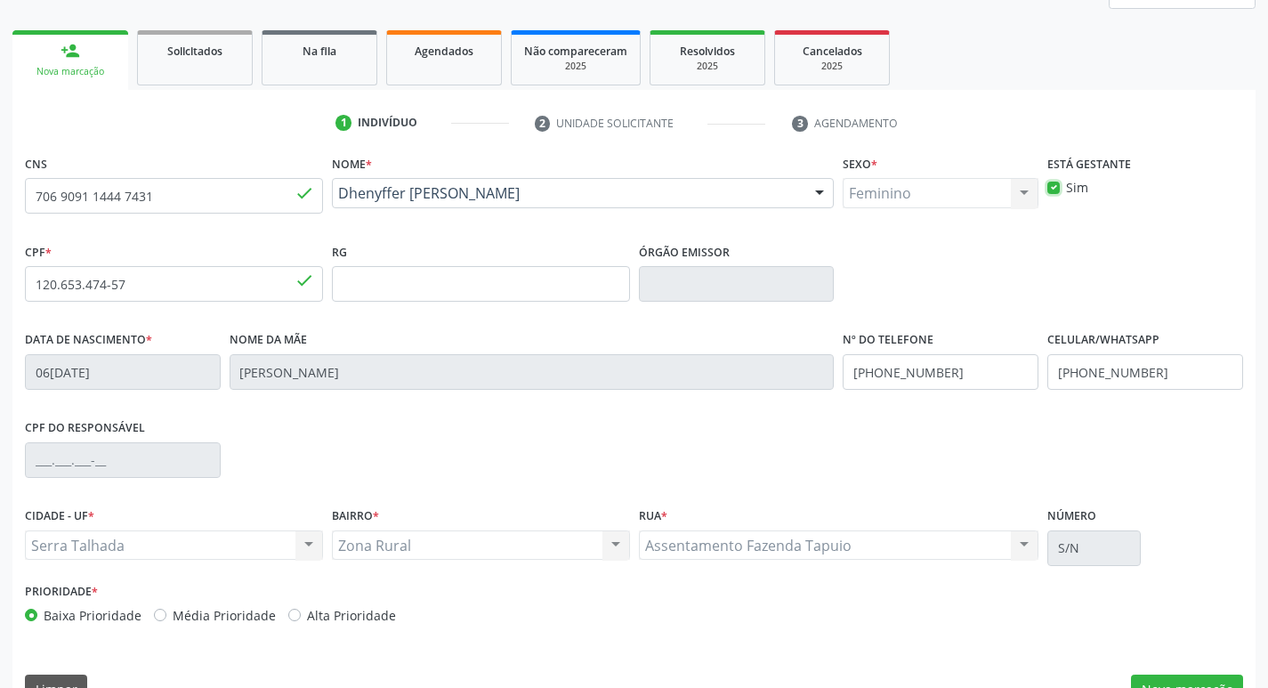
scroll to position [277, 0]
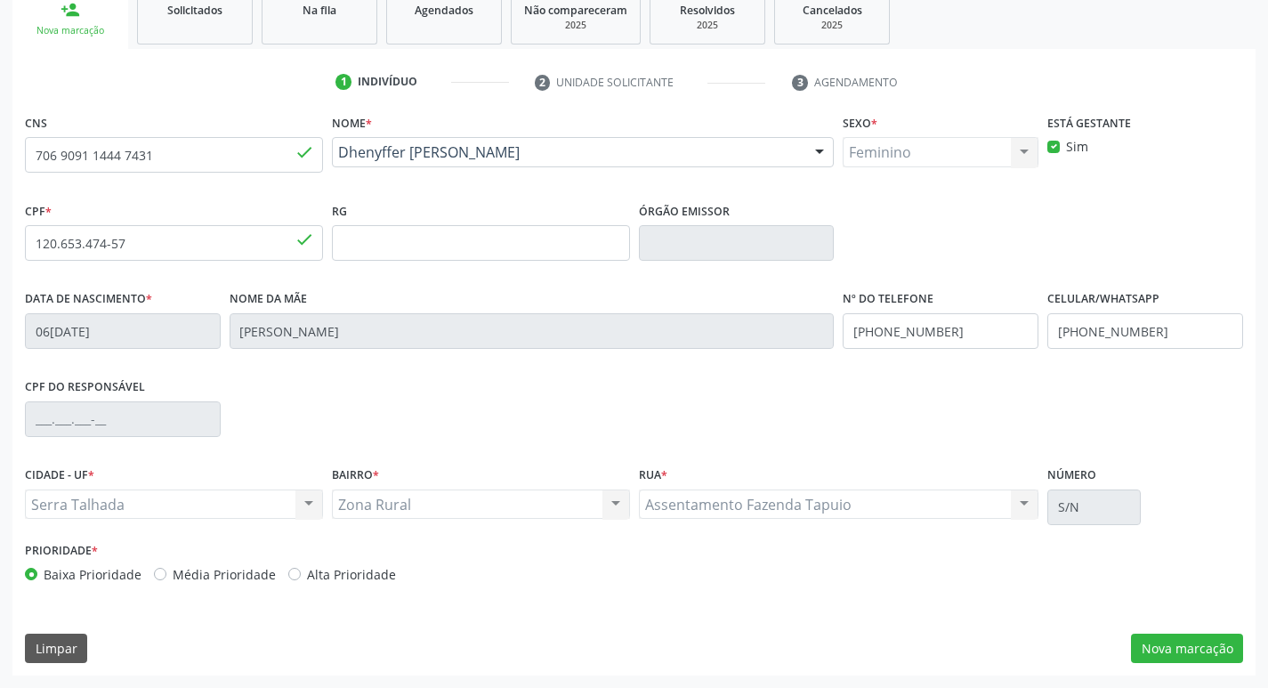
click at [307, 577] on label "Alta Prioridade" at bounding box center [351, 574] width 89 height 19
click at [291, 577] on input "Alta Prioridade" at bounding box center [294, 573] width 12 height 16
radio input "true"
click at [1175, 652] on button "Nova marcação" at bounding box center [1187, 648] width 112 height 30
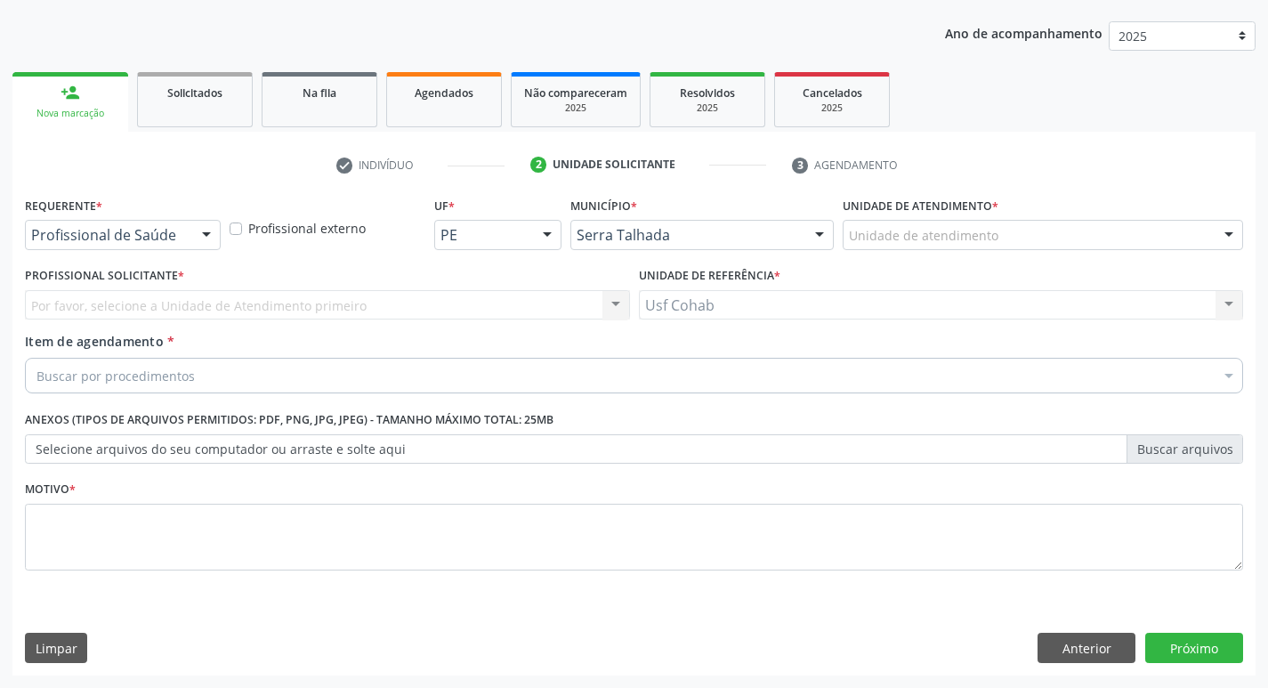
scroll to position [194, 0]
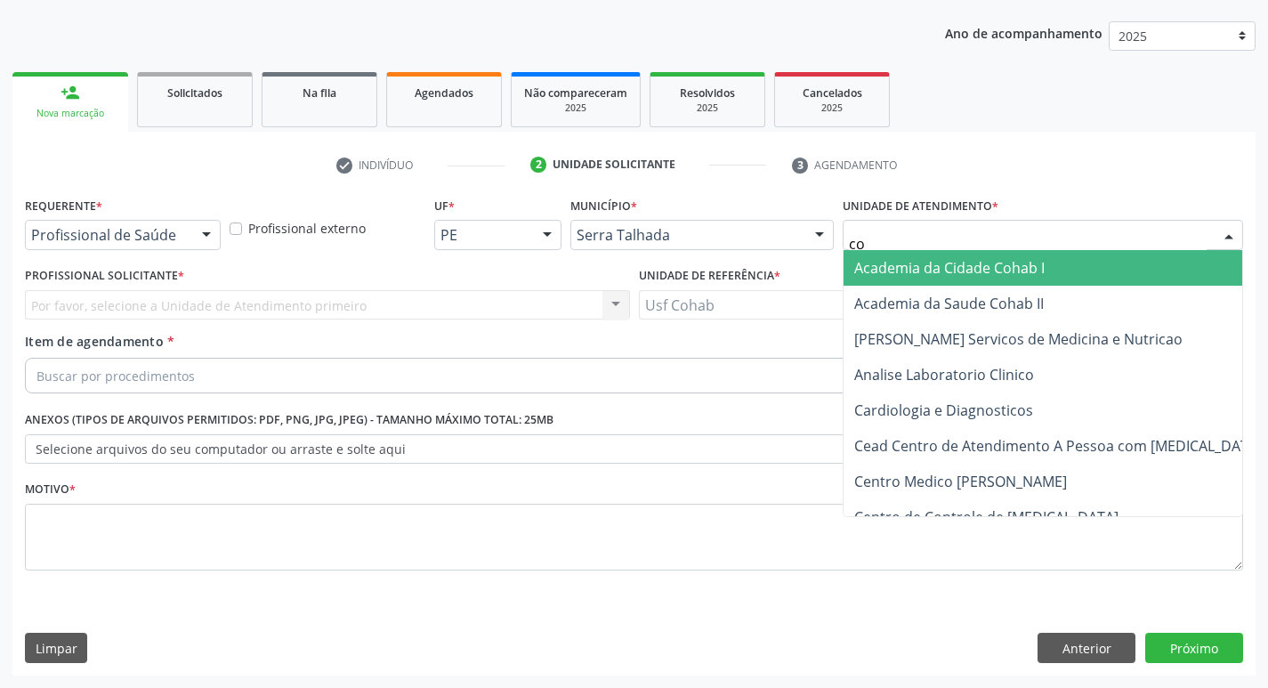
type input "coh"
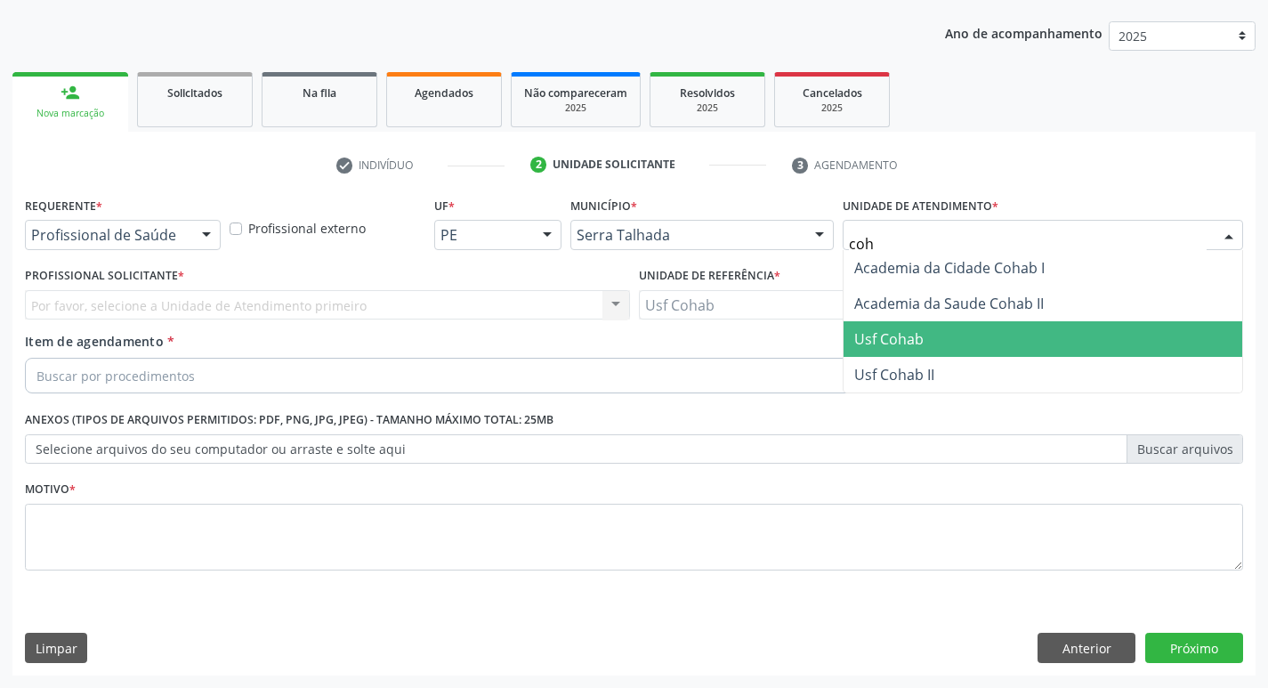
click at [904, 334] on span "Usf Cohab" at bounding box center [888, 339] width 69 height 20
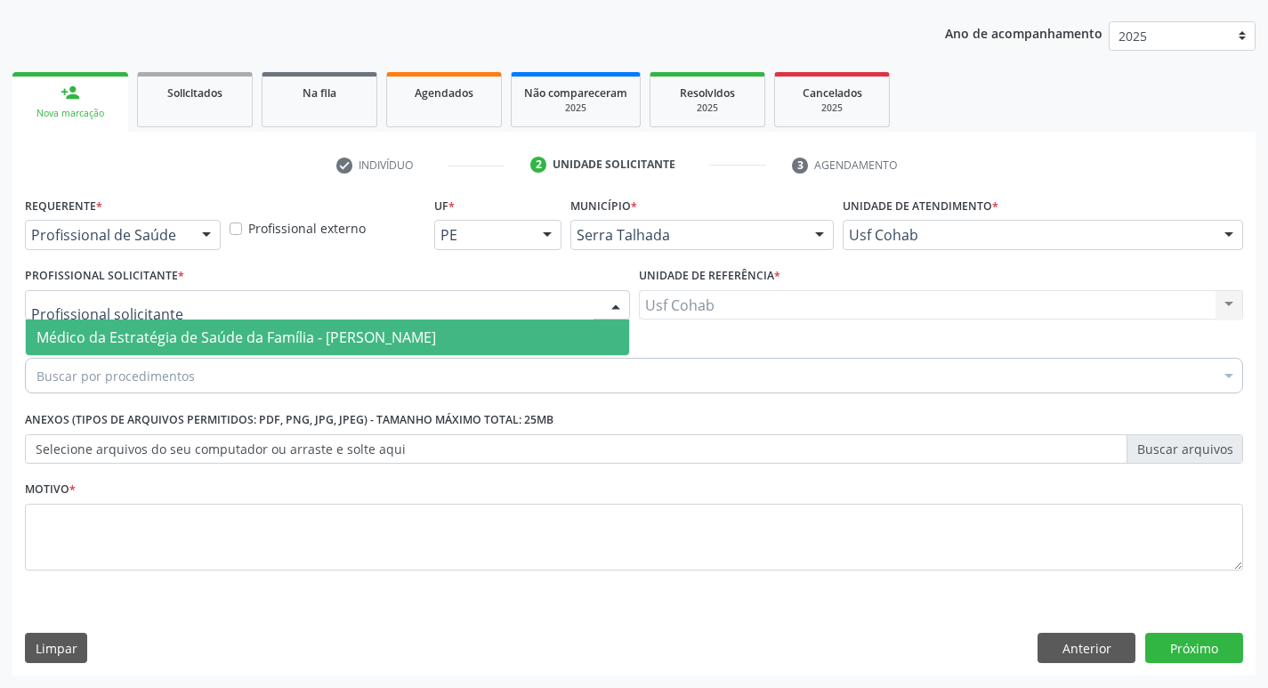
click at [118, 331] on span "Médico da Estratégia de Saúde da Família - Elizabete Faria Ramos" at bounding box center [235, 337] width 399 height 20
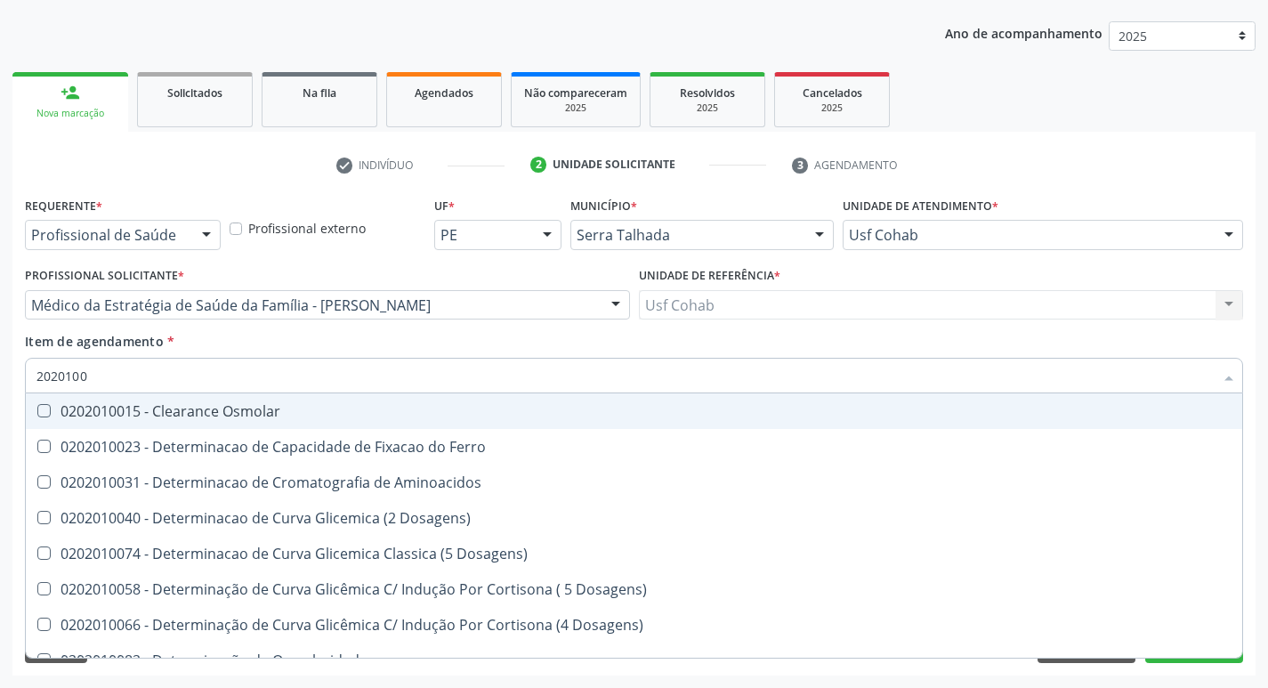
type input "20201004"
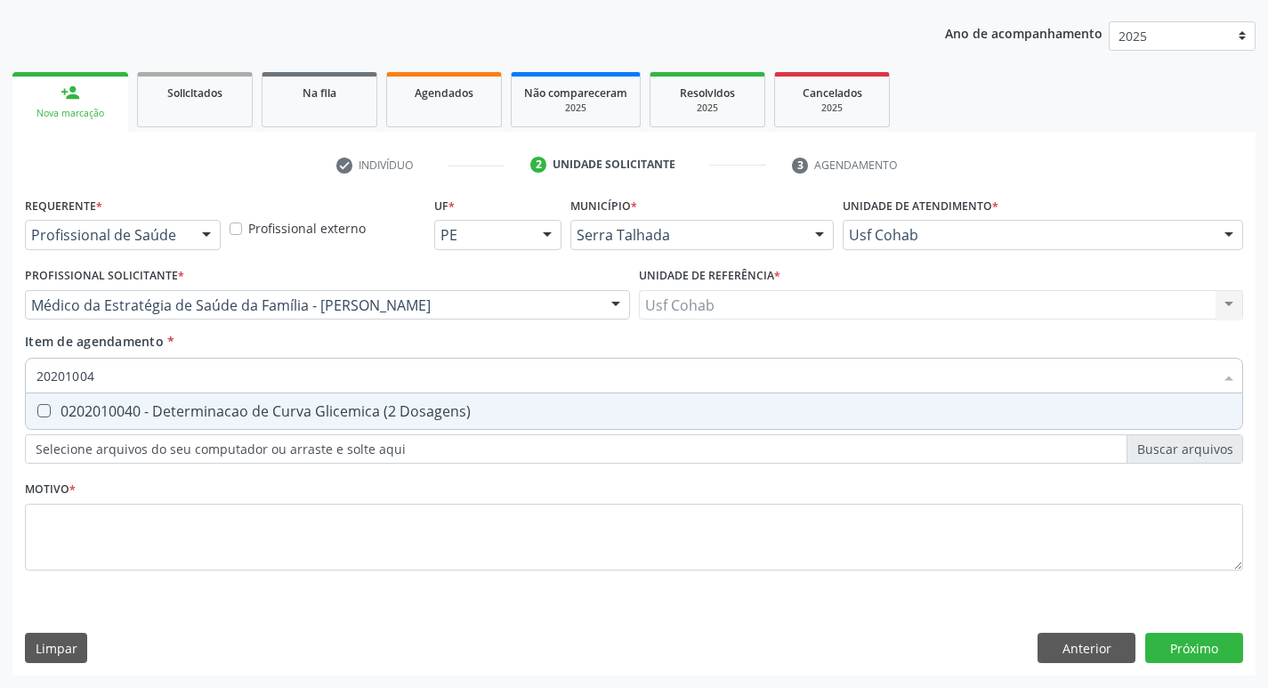
click at [43, 415] on Dosagens\) at bounding box center [43, 410] width 13 height 13
click at [37, 415] on Dosagens\) "checkbox" at bounding box center [32, 411] width 12 height 12
checkbox Dosagens\) "true"
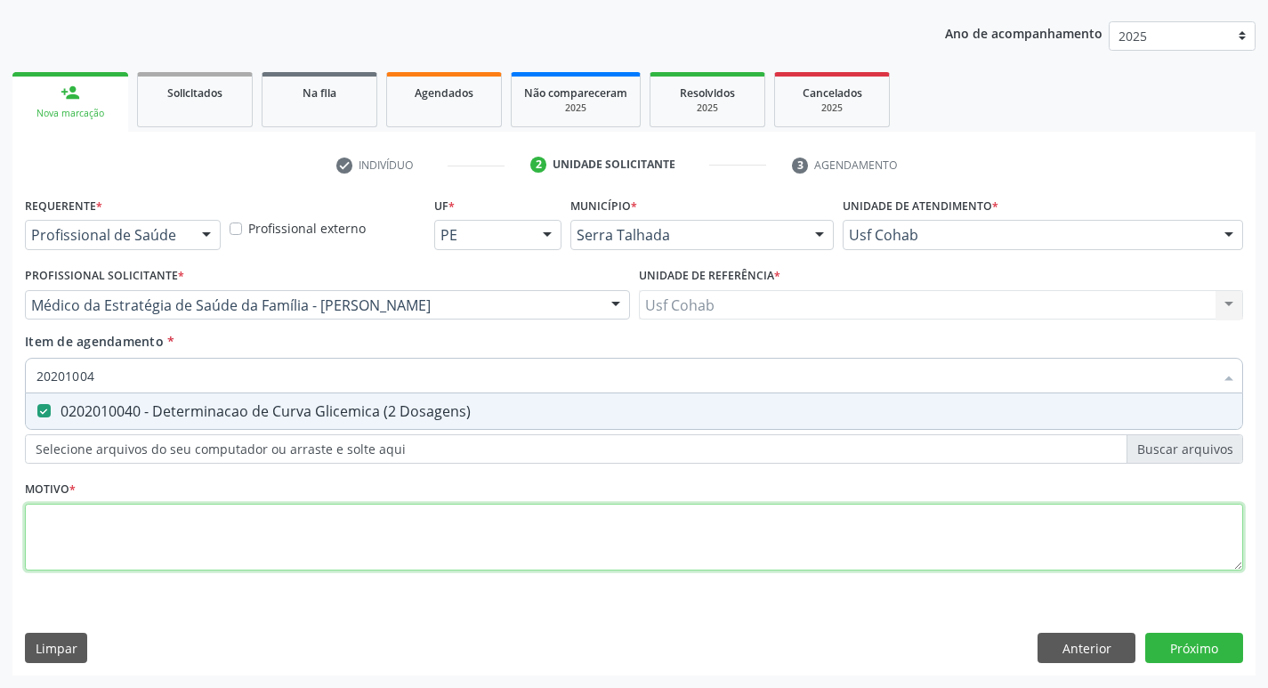
click at [209, 526] on div "Requerente * Profissional de Saúde Profissional de Saúde Paciente Nenhum result…" at bounding box center [634, 393] width 1218 height 403
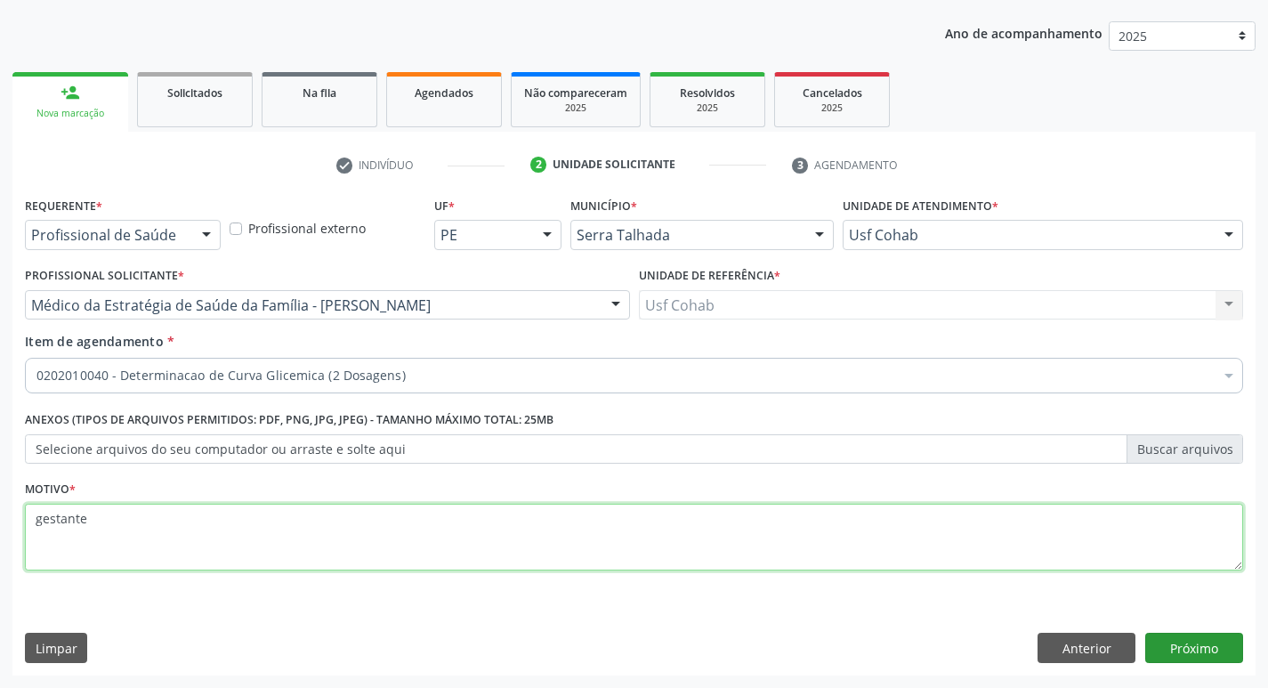
type textarea "gestante"
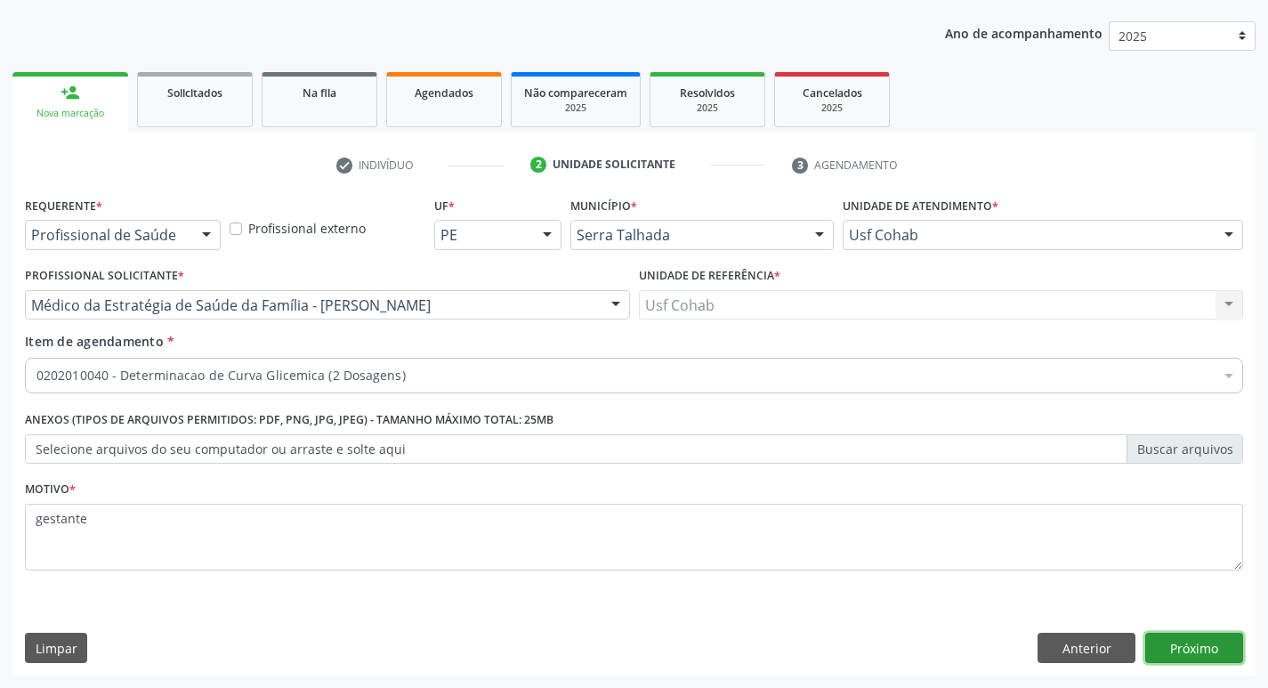
click at [1221, 642] on button "Próximo" at bounding box center [1194, 648] width 98 height 30
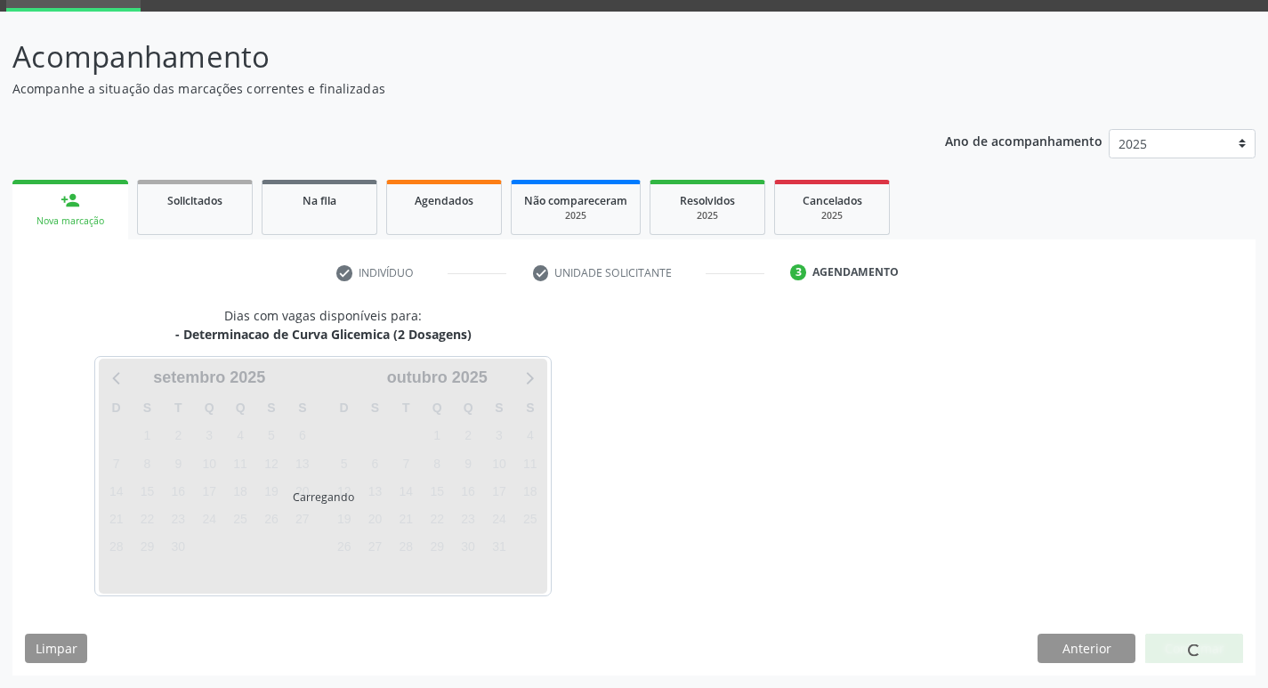
scroll to position [86, 0]
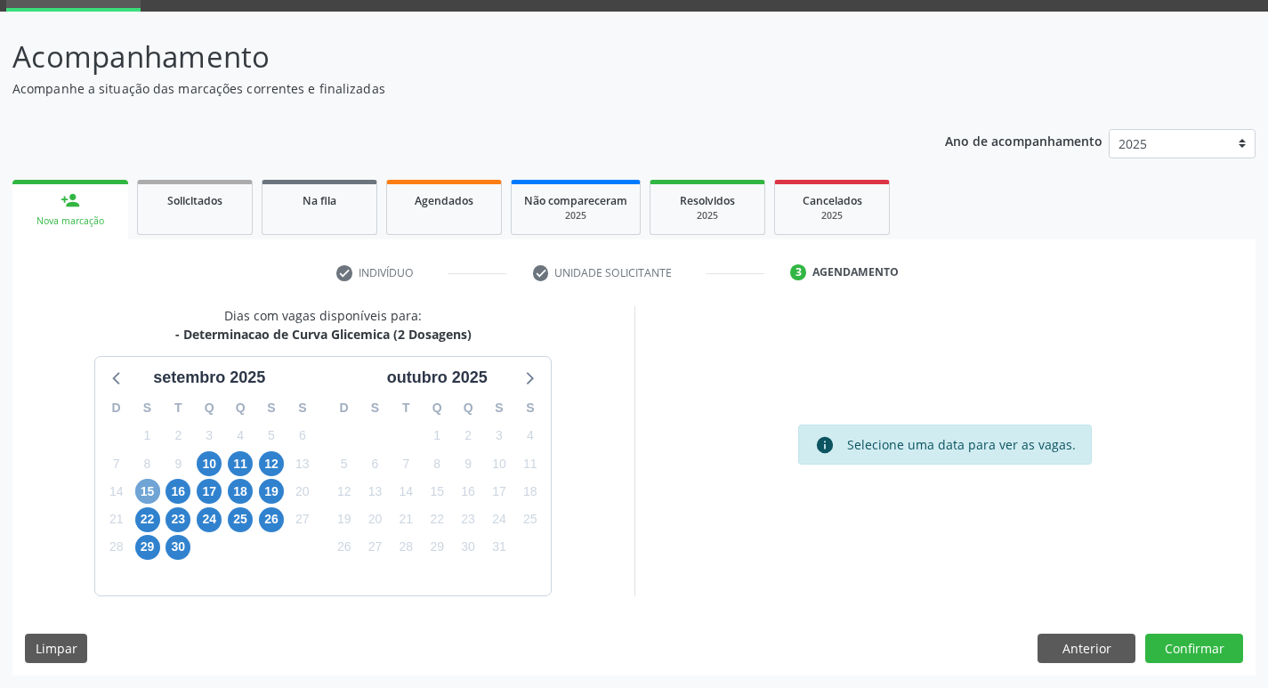
click at [147, 489] on span "15" at bounding box center [147, 491] width 25 height 25
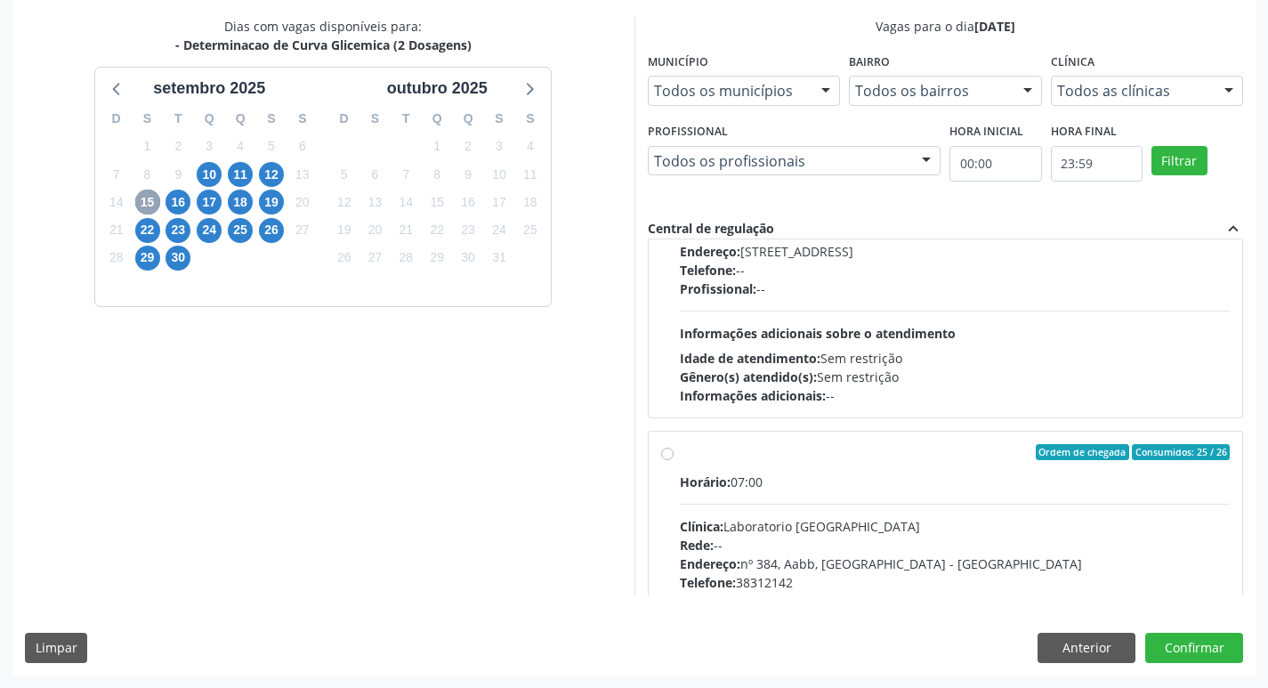
scroll to position [534, 0]
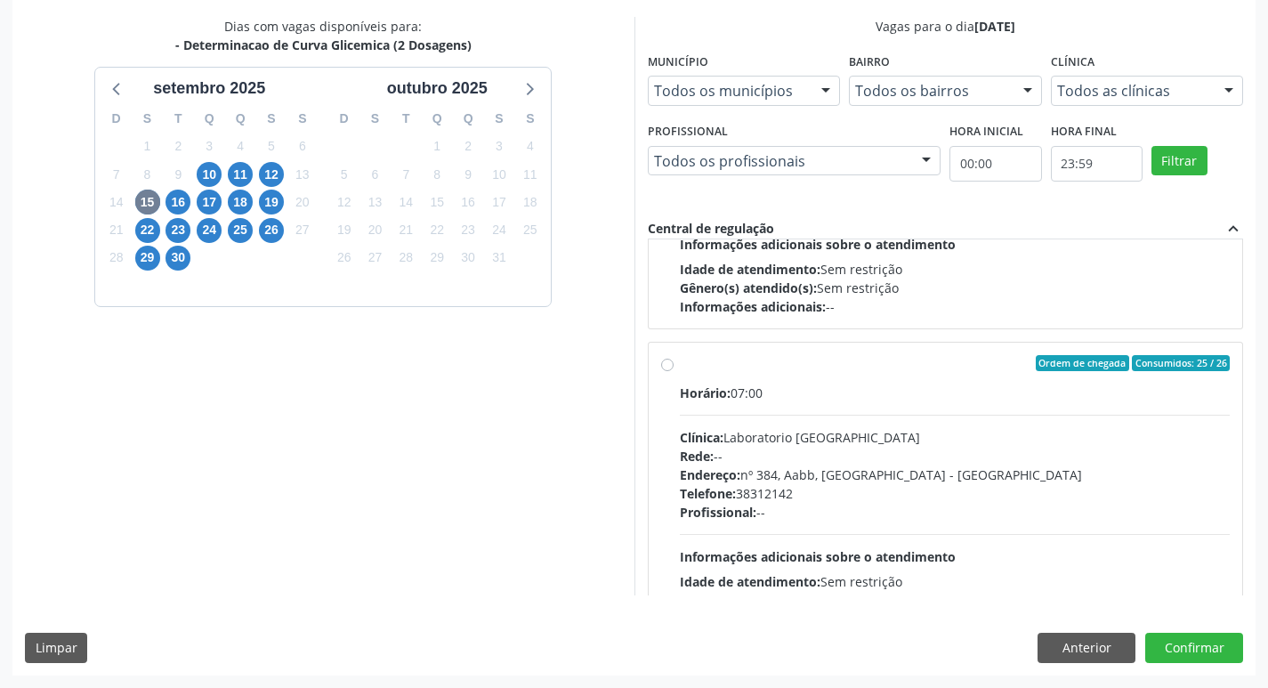
click at [680, 367] on label "Ordem de chegada Consumidos: 25 / 26 Horário: 07:00 Clínica: Laboratorio Sao Fr…" at bounding box center [955, 491] width 551 height 273
click at [661, 367] on input "Ordem de chegada Consumidos: 25 / 26 Horário: 07:00 Clínica: Laboratorio Sao Fr…" at bounding box center [667, 363] width 12 height 16
radio input "true"
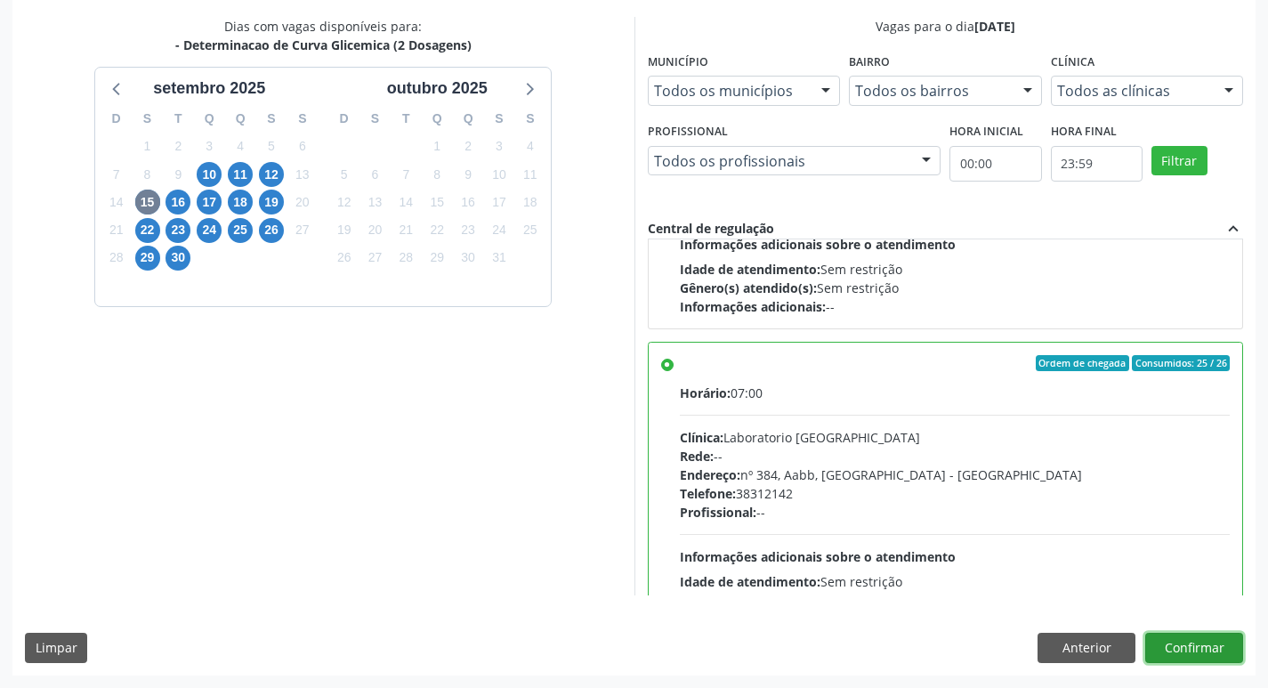
click at [1196, 644] on button "Confirmar" at bounding box center [1194, 648] width 98 height 30
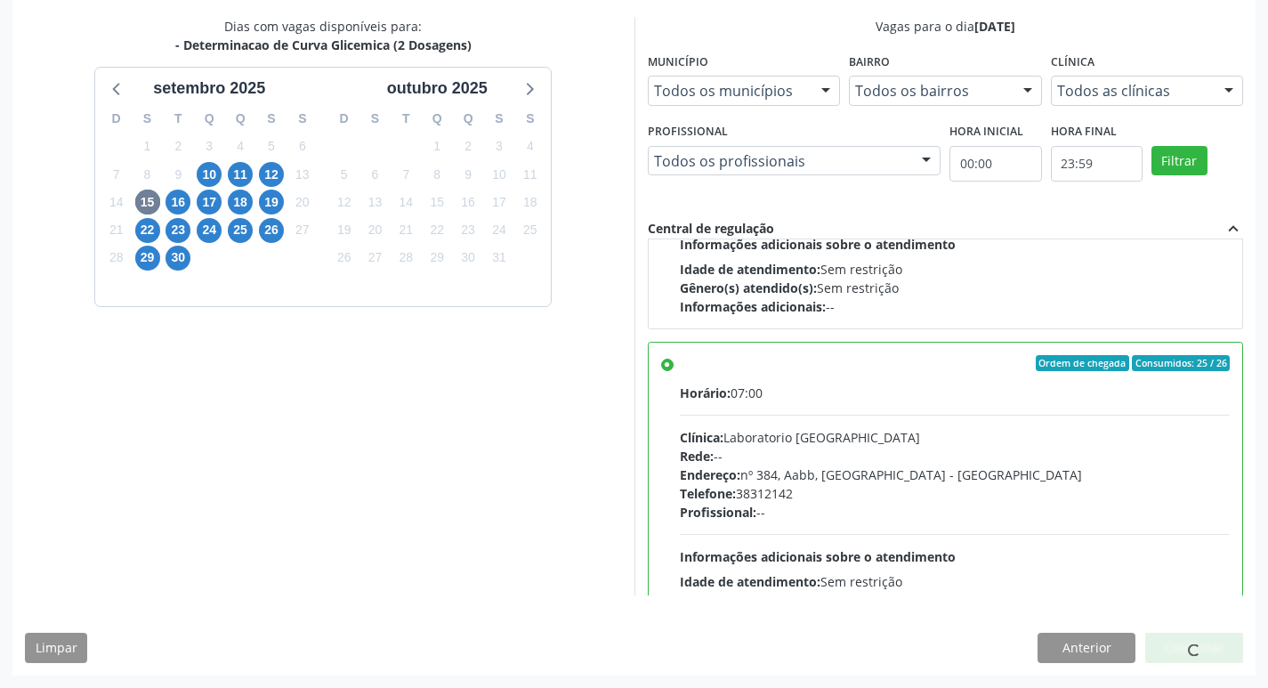
click at [1196, 644] on span at bounding box center [1194, 649] width 14 height 14
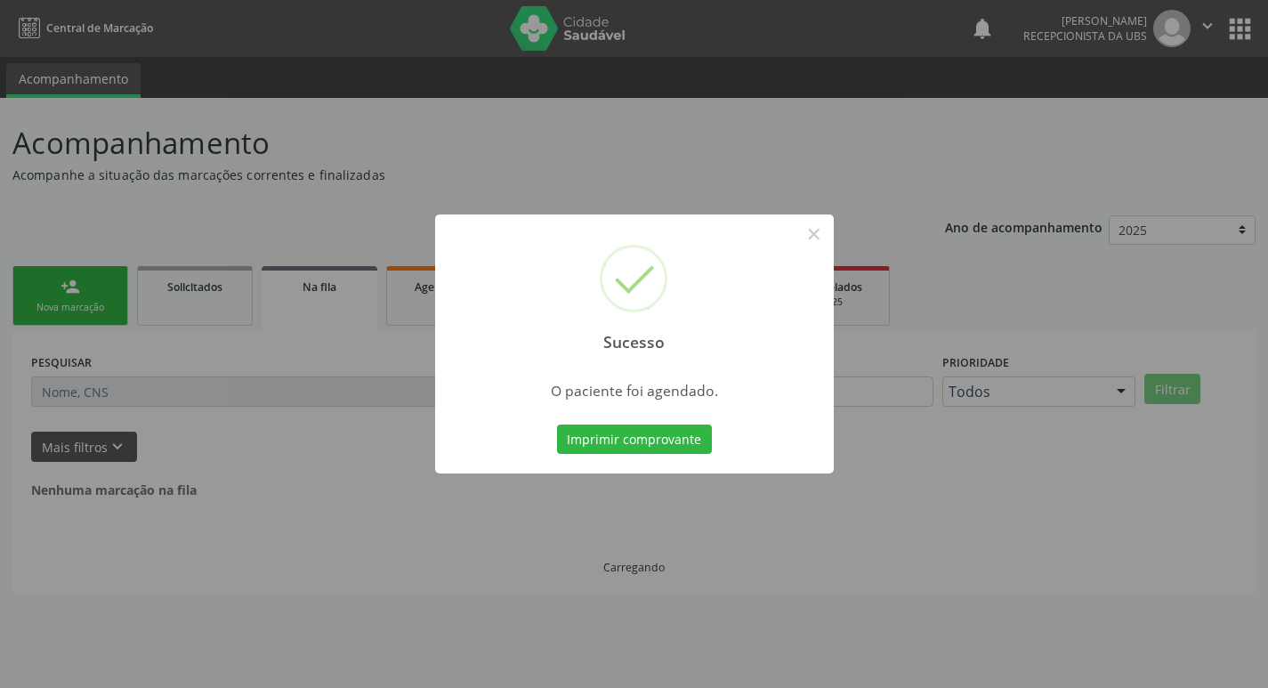
scroll to position [0, 0]
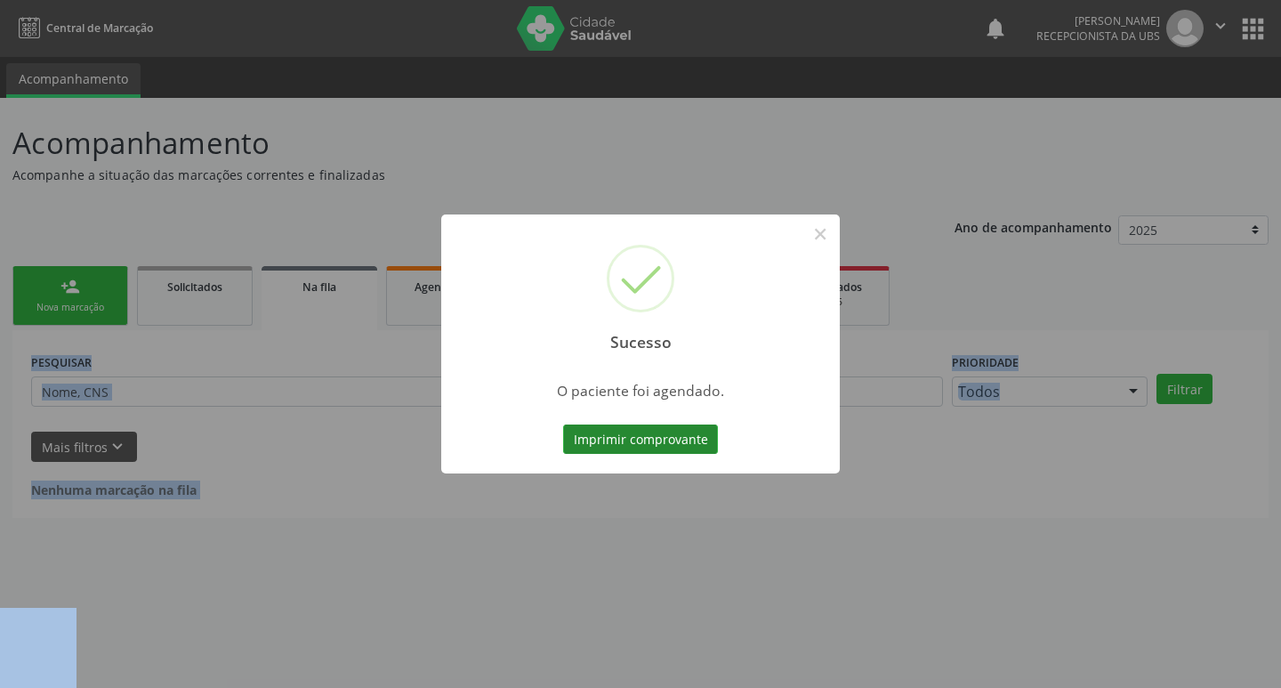
click at [671, 442] on button "Imprimir comprovante" at bounding box center [640, 439] width 155 height 30
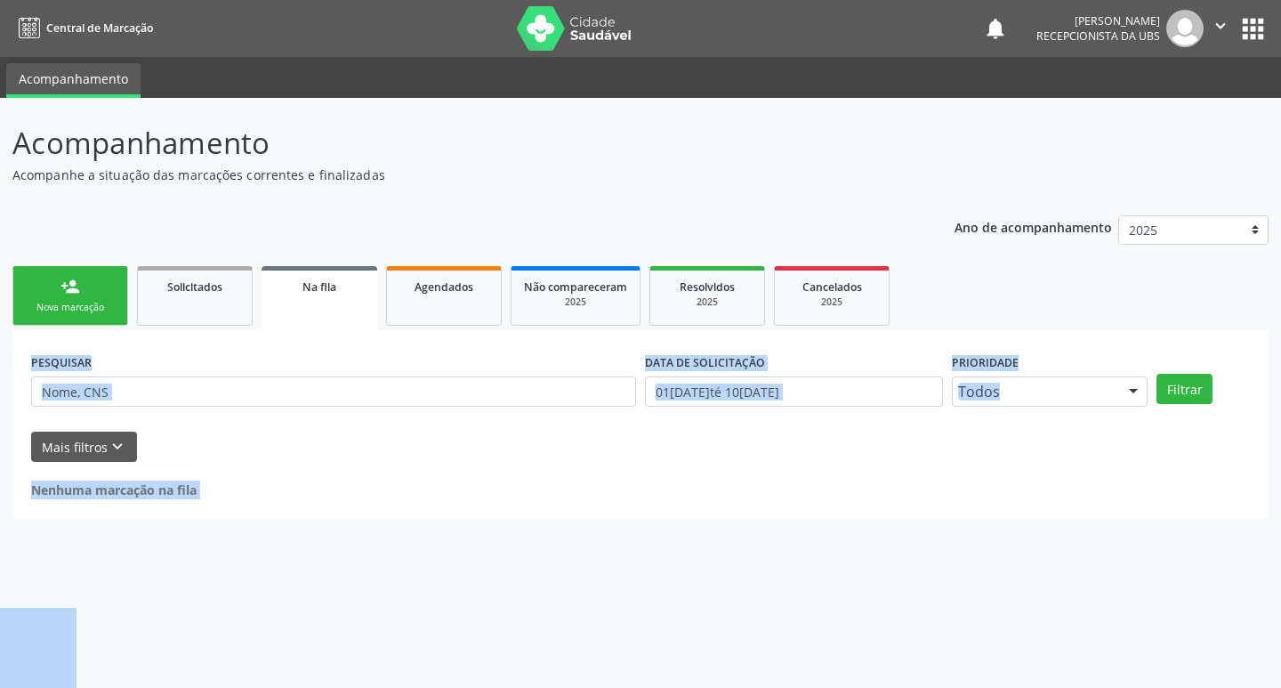
click at [101, 302] on div "Nova marcação" at bounding box center [70, 307] width 89 height 13
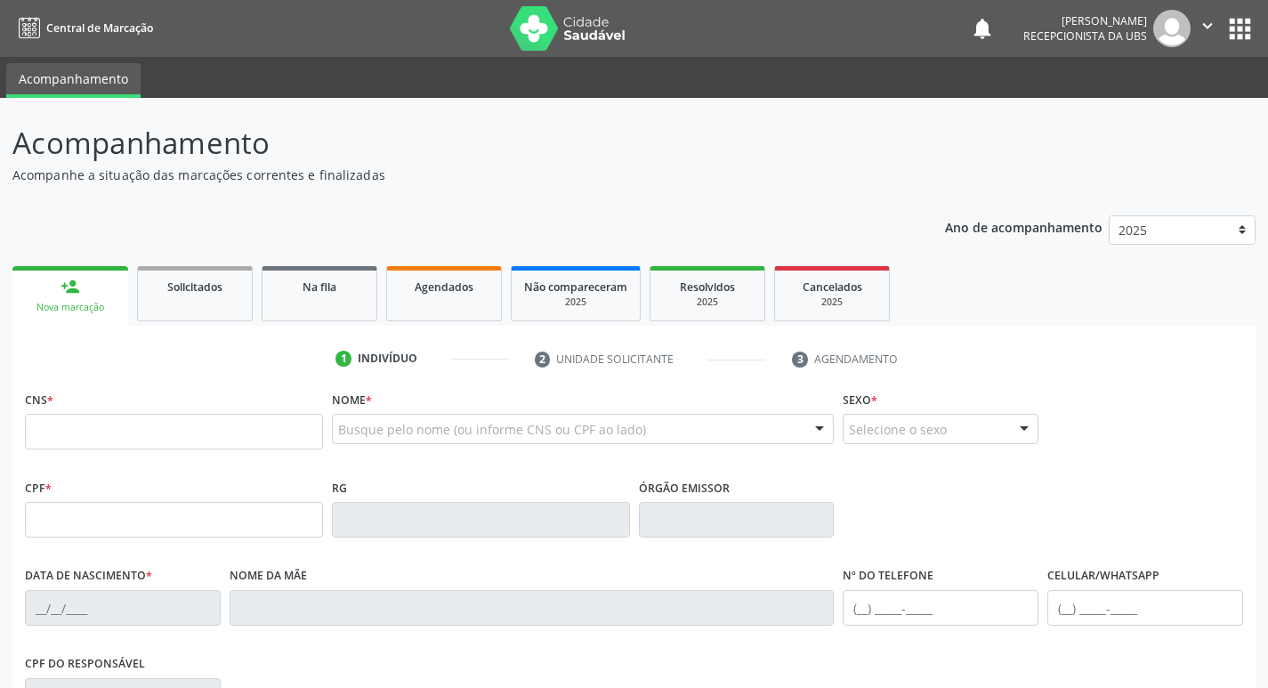
click at [815, 157] on p "Acompanhamento" at bounding box center [447, 143] width 870 height 44
click at [131, 425] on input "text" at bounding box center [174, 432] width 298 height 36
click at [67, 431] on input "text" at bounding box center [174, 432] width 298 height 36
type input "161 9264 2312"
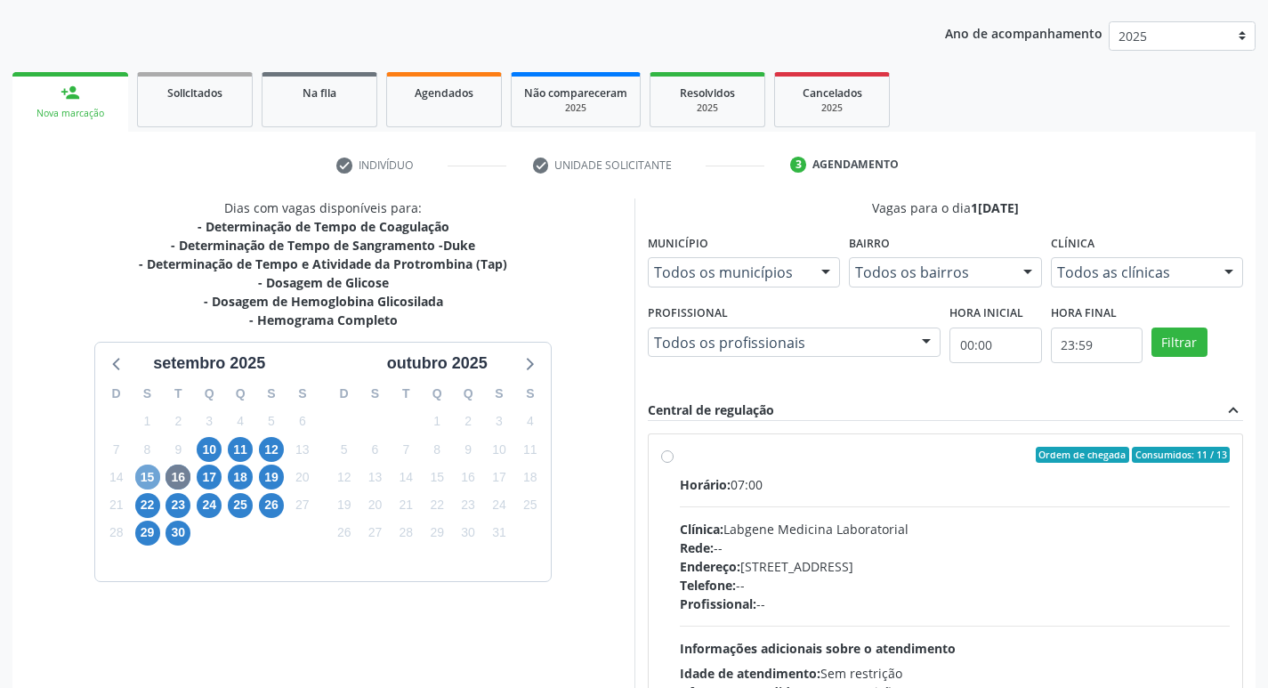
click at [150, 470] on span "15" at bounding box center [147, 476] width 25 height 25
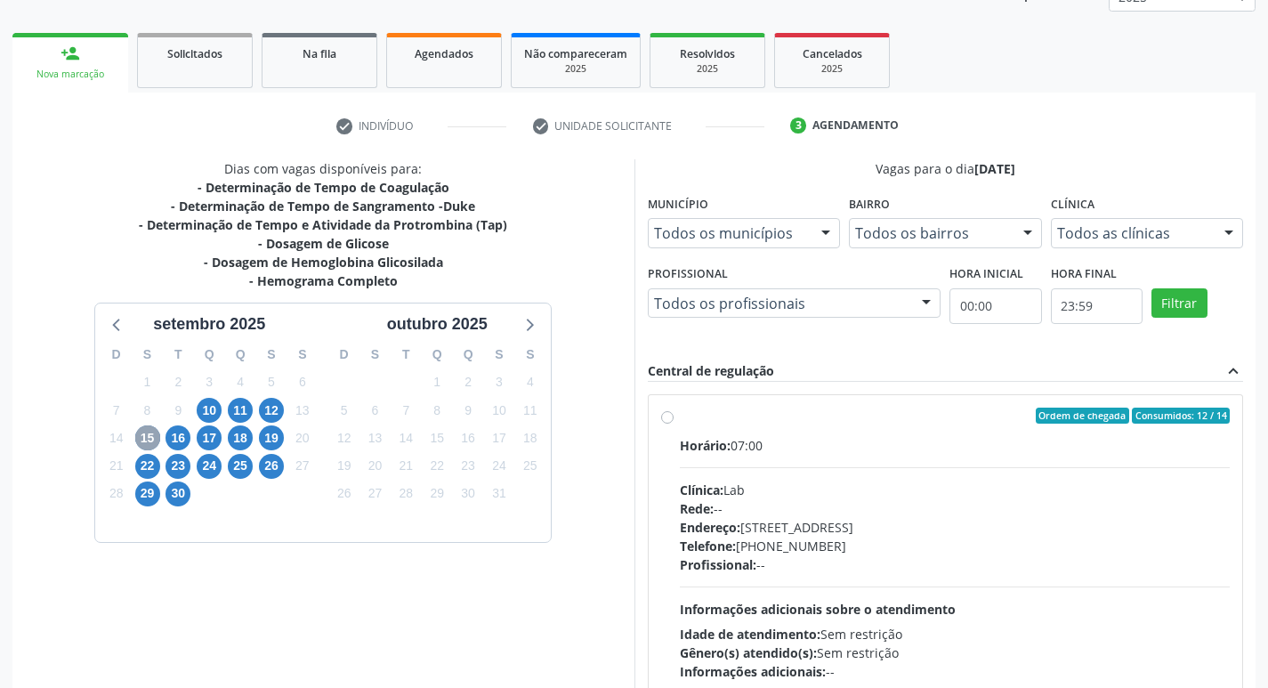
scroll to position [375, 0]
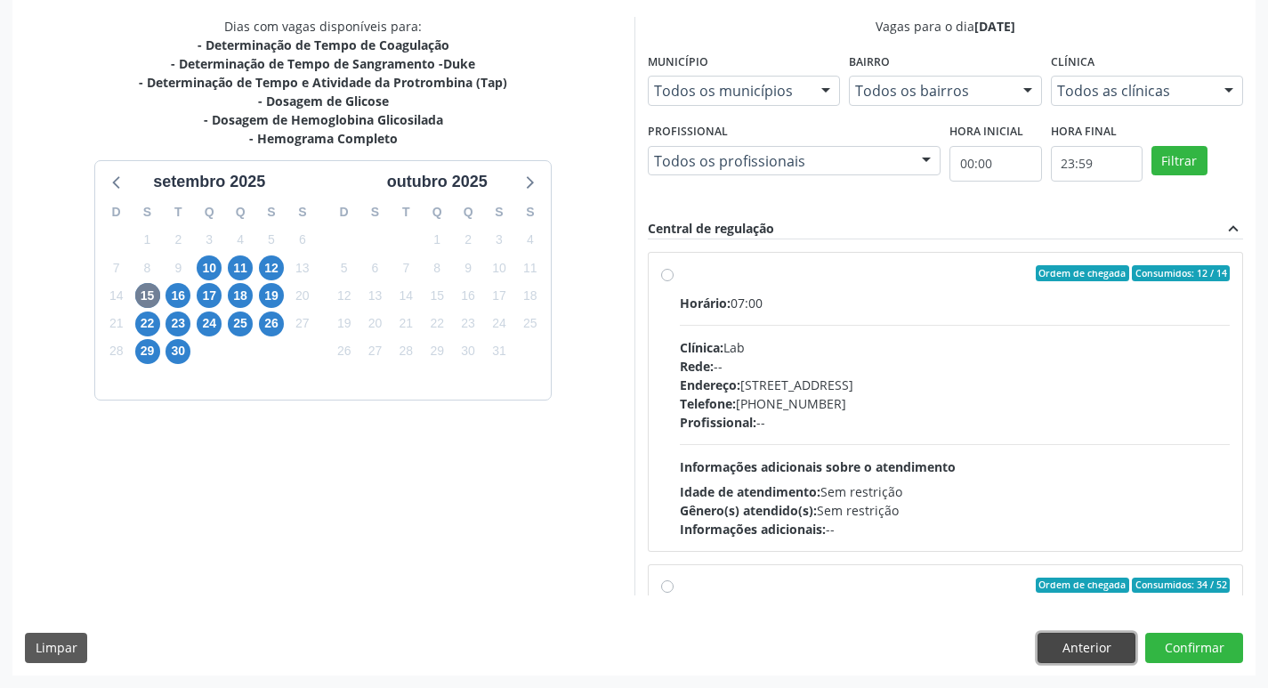
click at [1086, 644] on button "Anterior" at bounding box center [1086, 648] width 98 height 30
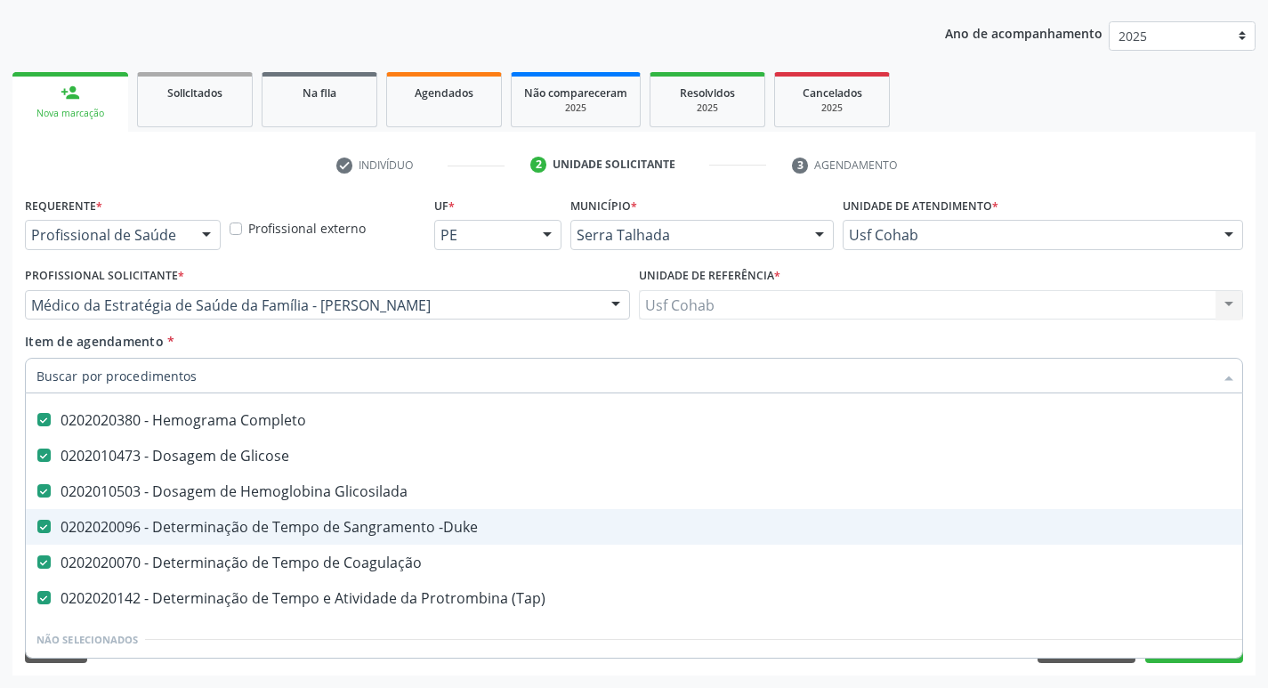
scroll to position [89, 0]
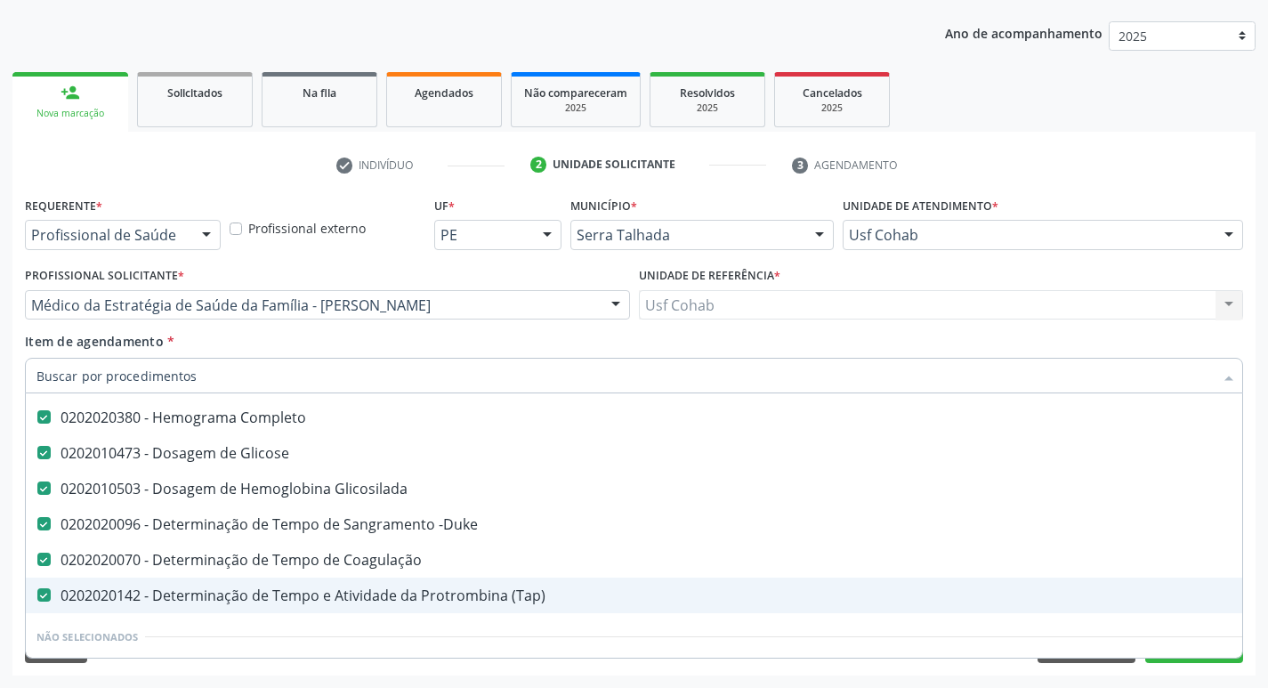
click at [39, 599] on \(Tap\) at bounding box center [43, 594] width 13 height 13
click at [37, 599] on \(Tap\) "checkbox" at bounding box center [32, 595] width 12 height 12
checkbox \(Tap\) "false"
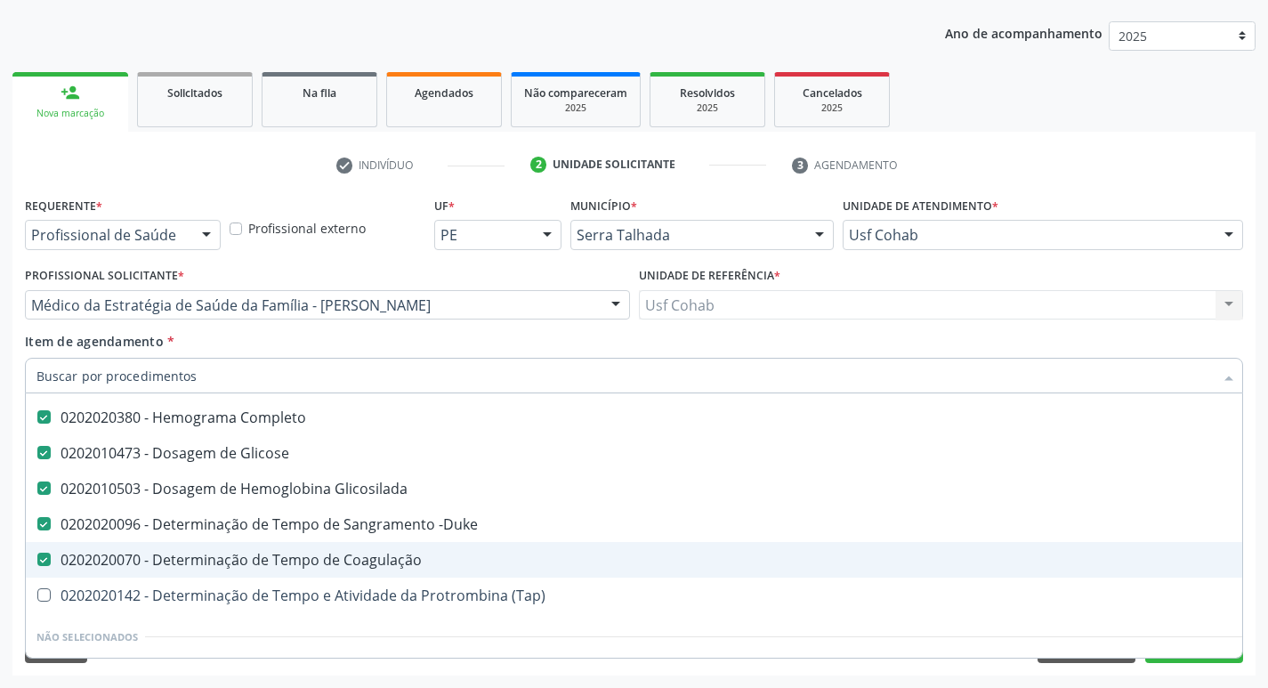
click at [41, 556] on Coagulação at bounding box center [43, 558] width 13 height 13
click at [37, 556] on Coagulação "checkbox" at bounding box center [32, 559] width 12 height 12
checkbox Coagulação "false"
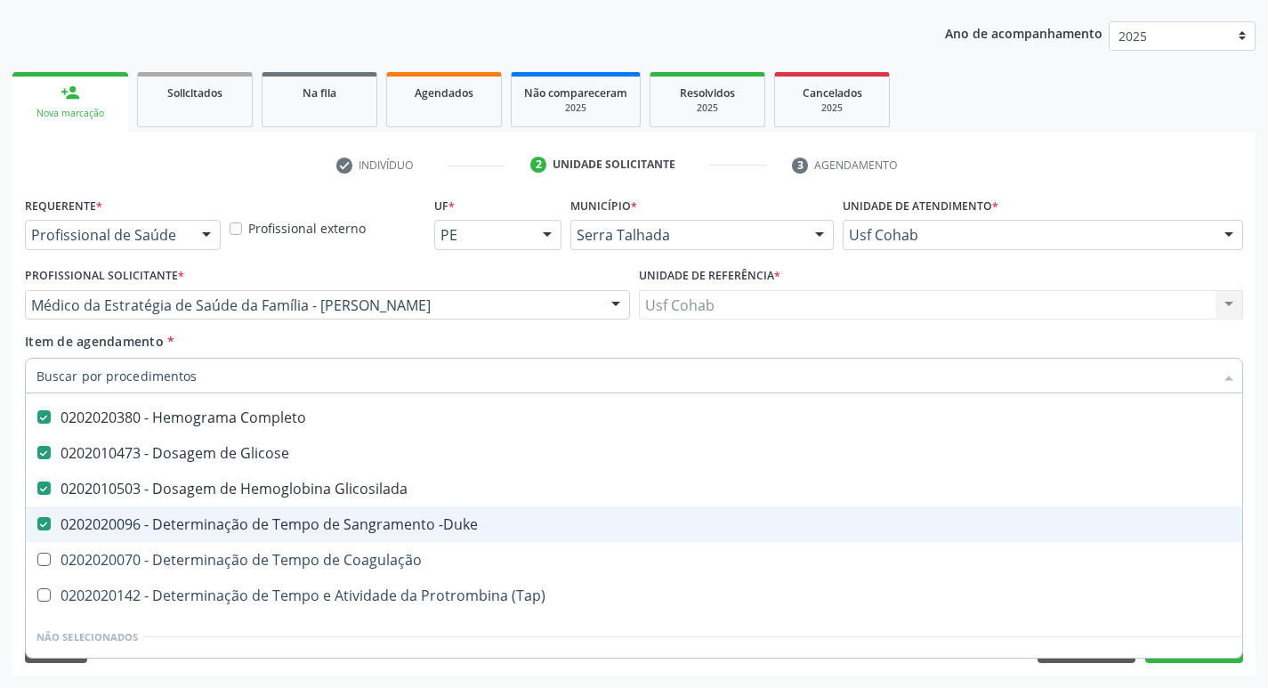
click at [43, 530] on -Duke at bounding box center [43, 523] width 13 height 13
click at [37, 529] on -Duke "checkbox" at bounding box center [32, 524] width 12 height 12
checkbox -Duke "false"
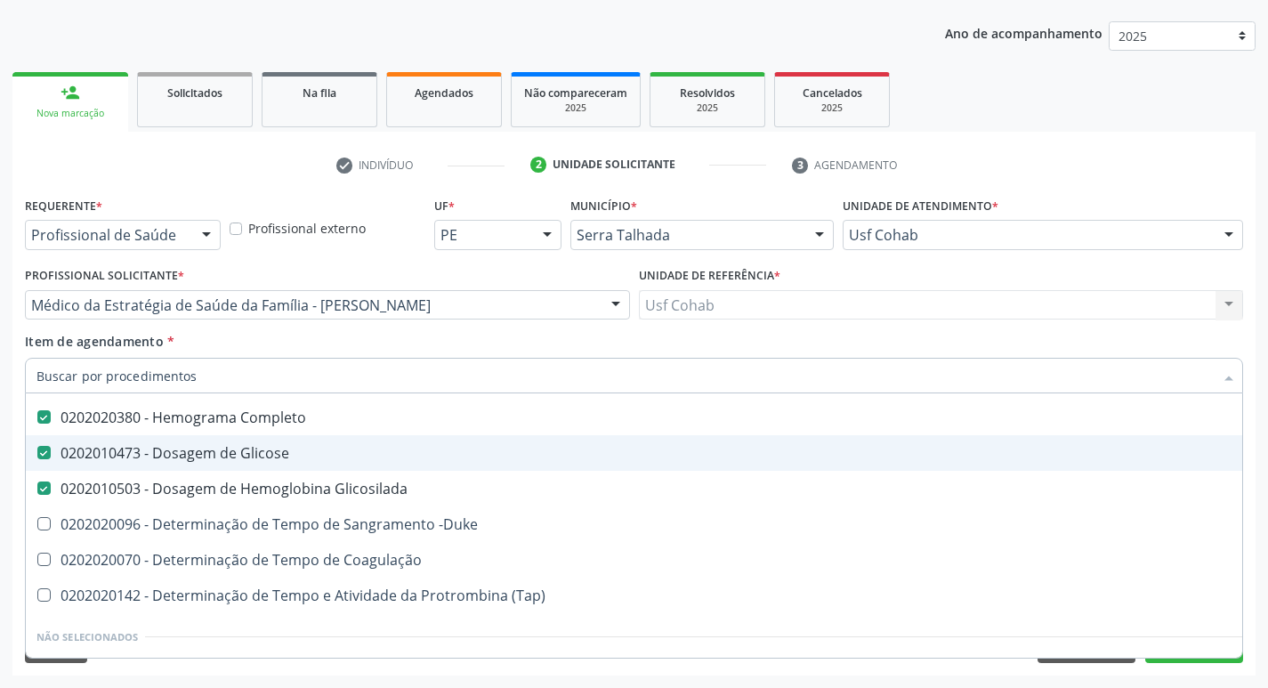
click at [85, 378] on input "Item de agendamento *" at bounding box center [624, 376] width 1177 height 36
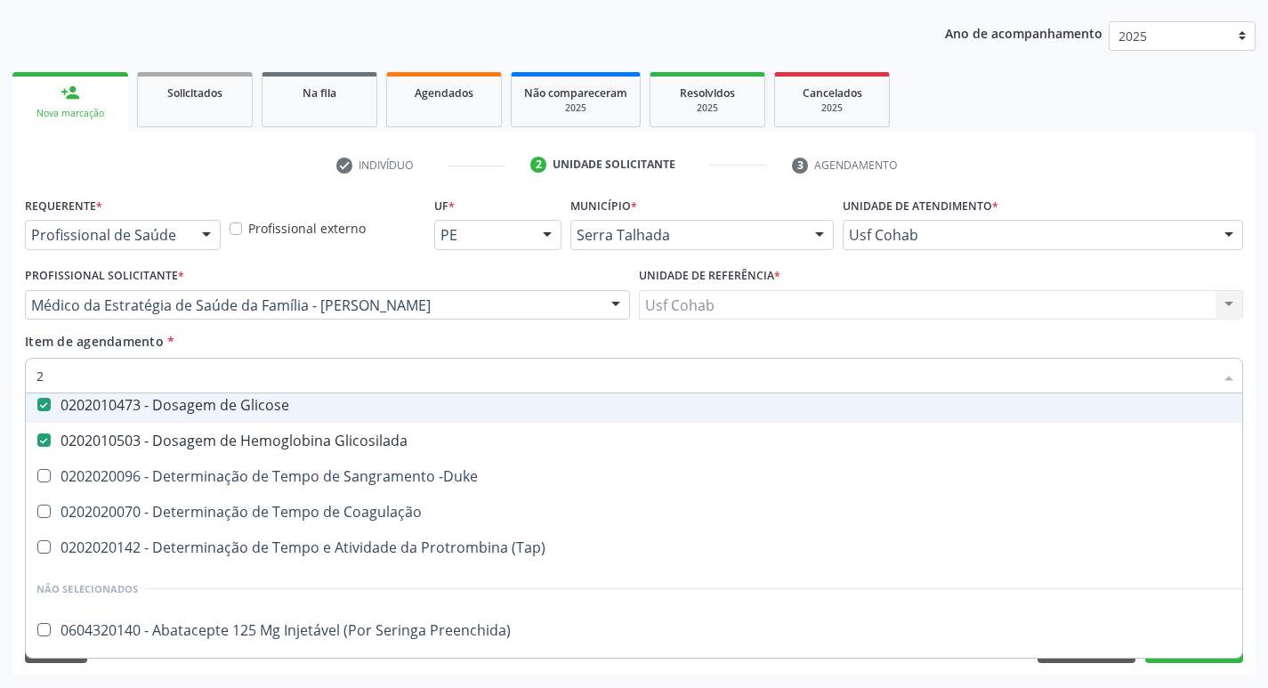
scroll to position [41, 0]
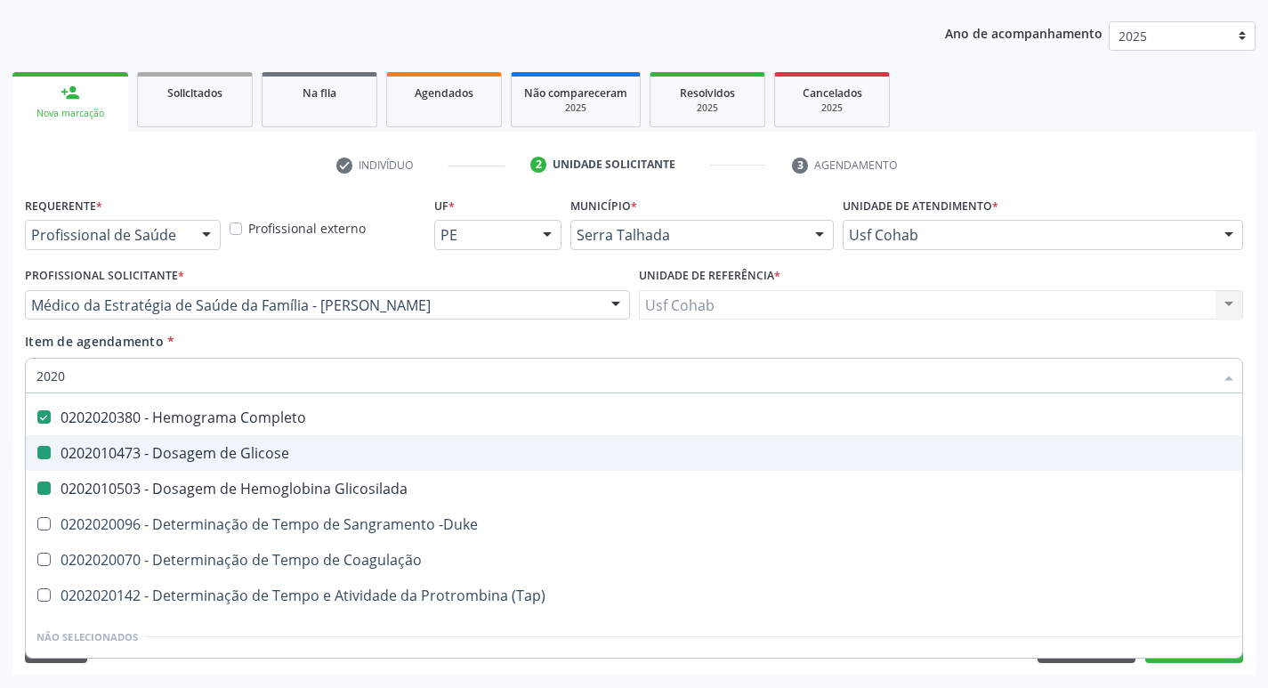
type input "20202"
checkbox Glicose "false"
checkbox Glicosilada "false"
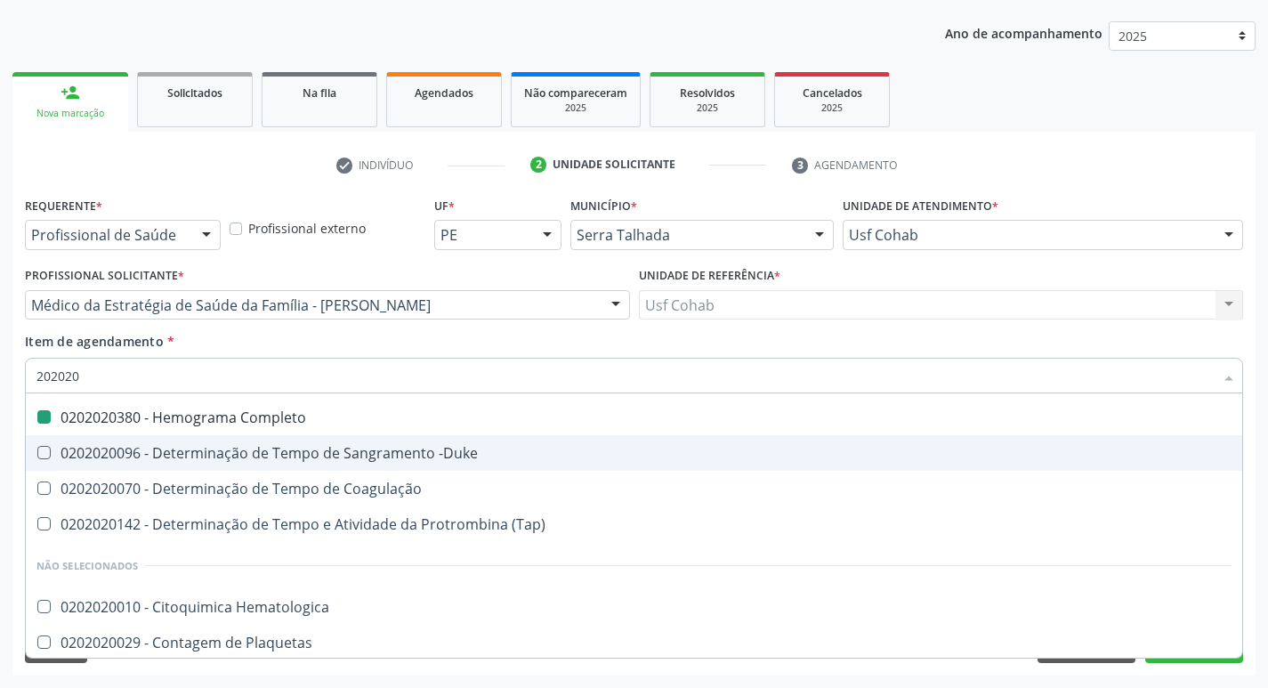
type input "2020201"
checkbox Completo "false"
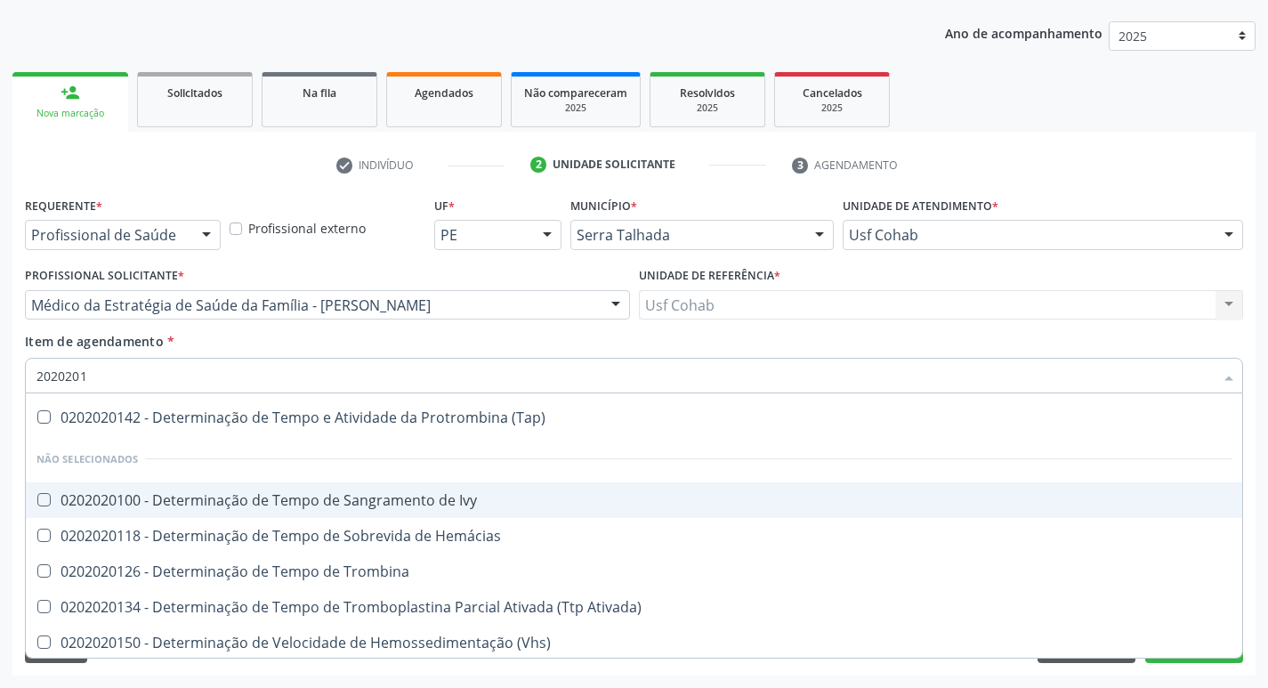
type input "202020"
checkbox \(Tap\) "true"
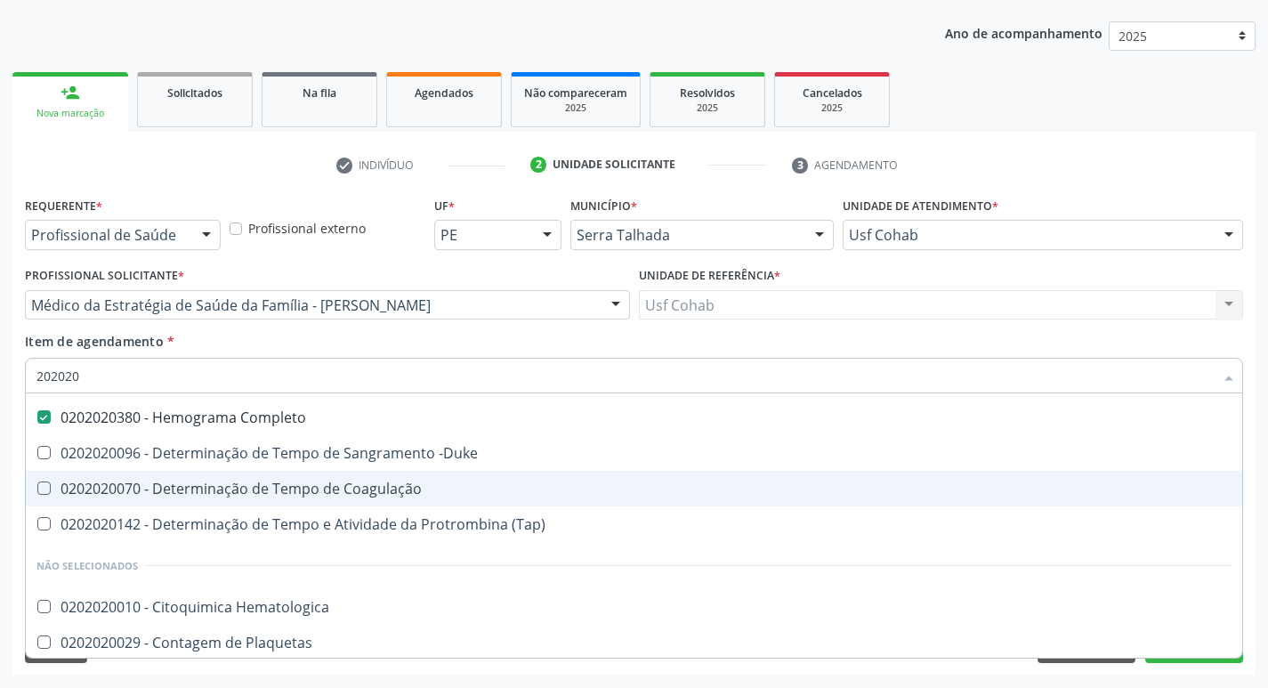
type input "2020200"
checkbox Completo "false"
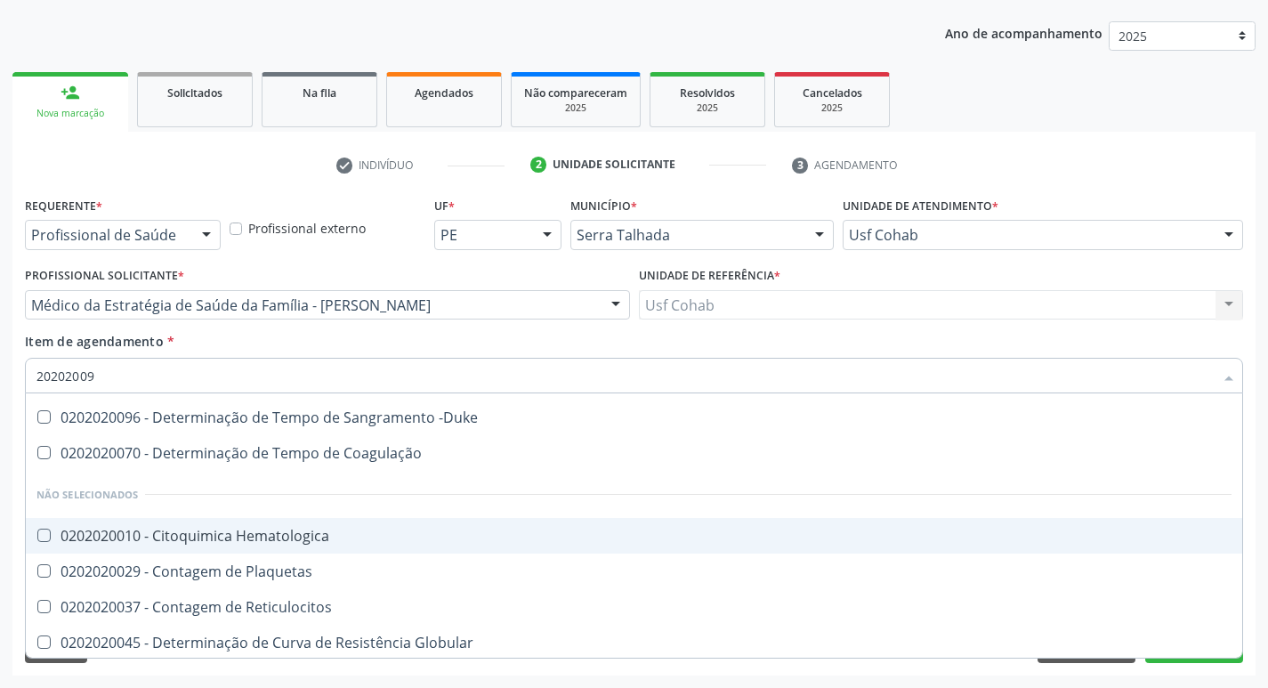
scroll to position [0, 0]
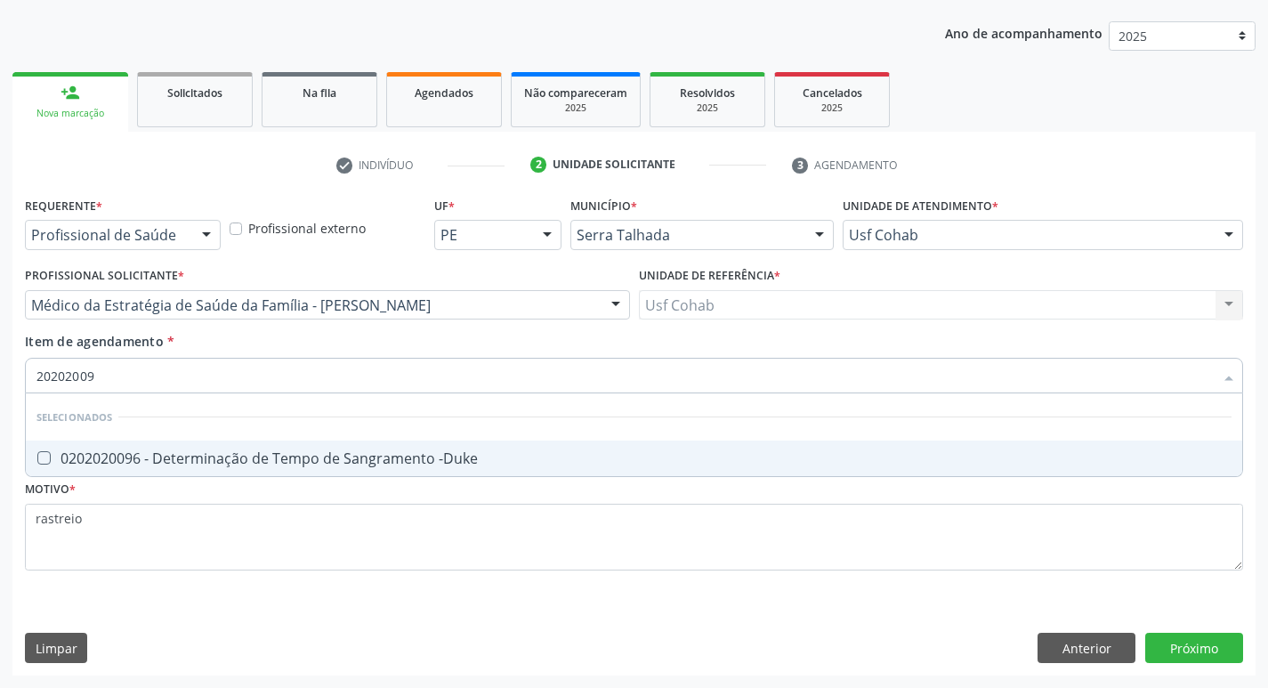
type input "202020096"
click at [38, 461] on -Duke at bounding box center [43, 457] width 13 height 13
click at [37, 461] on -Duke "checkbox" at bounding box center [32, 458] width 12 height 12
checkbox -Duke "true"
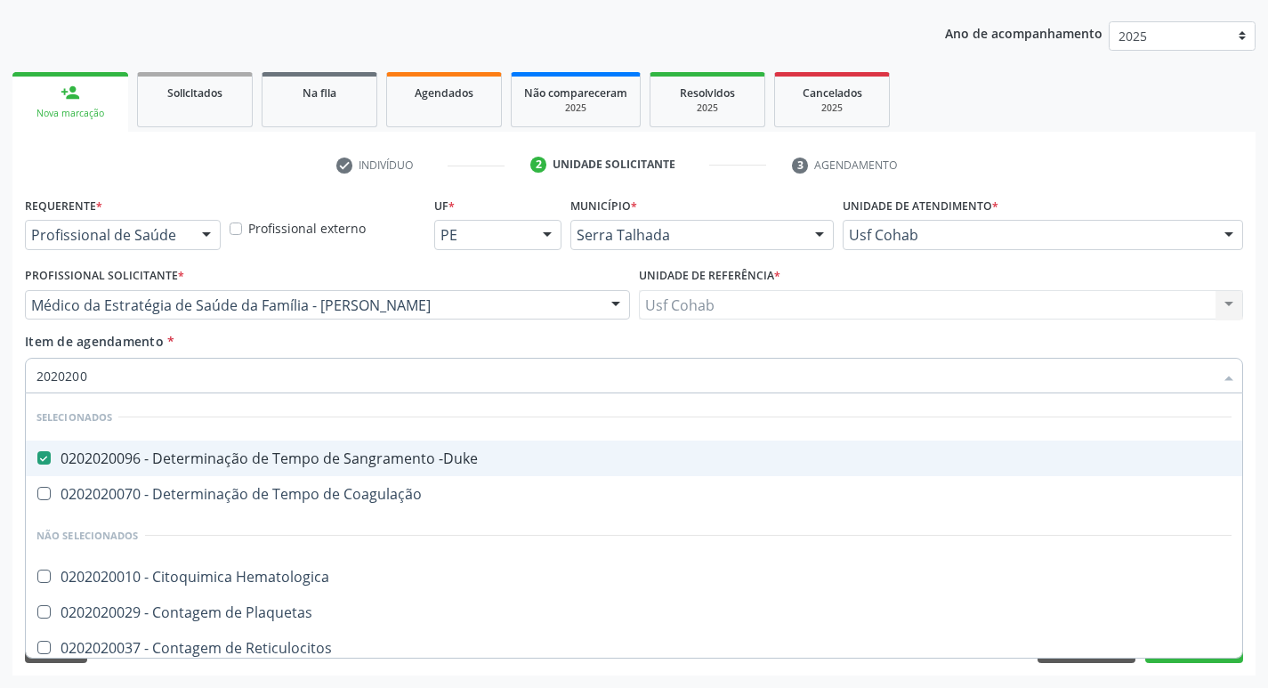
type input "202020"
checkbox Coagulação "true"
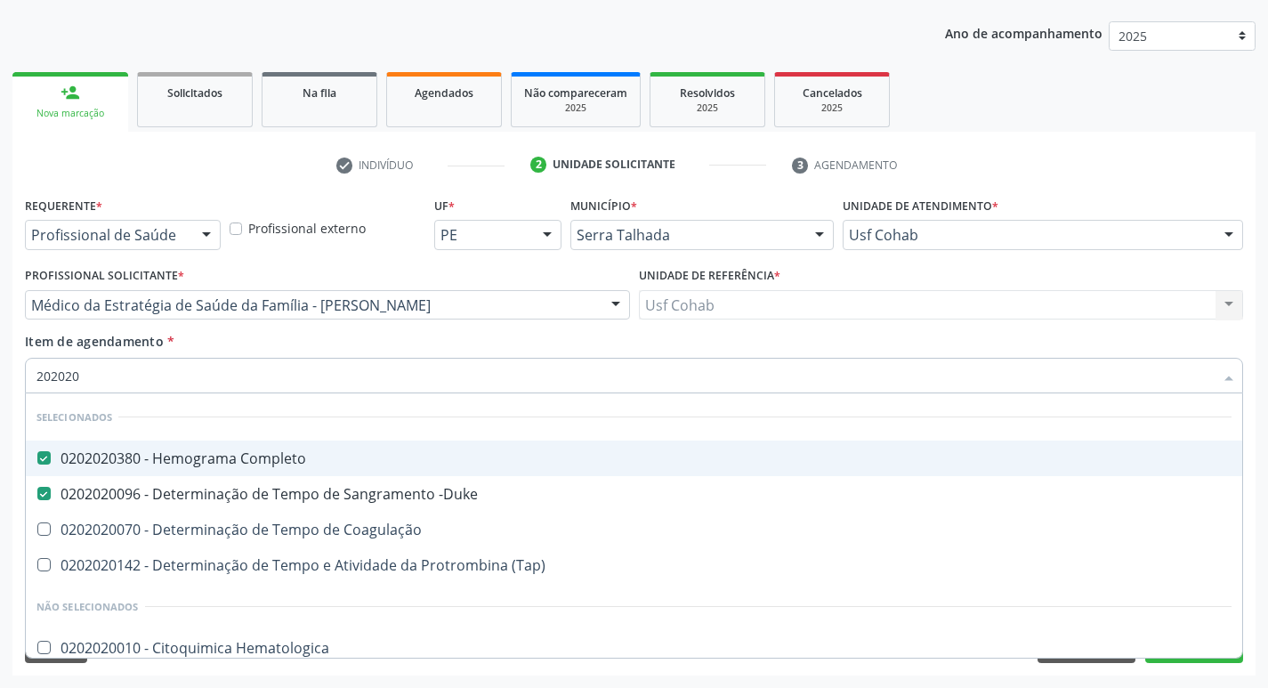
type input "2020200"
checkbox -Duke "false"
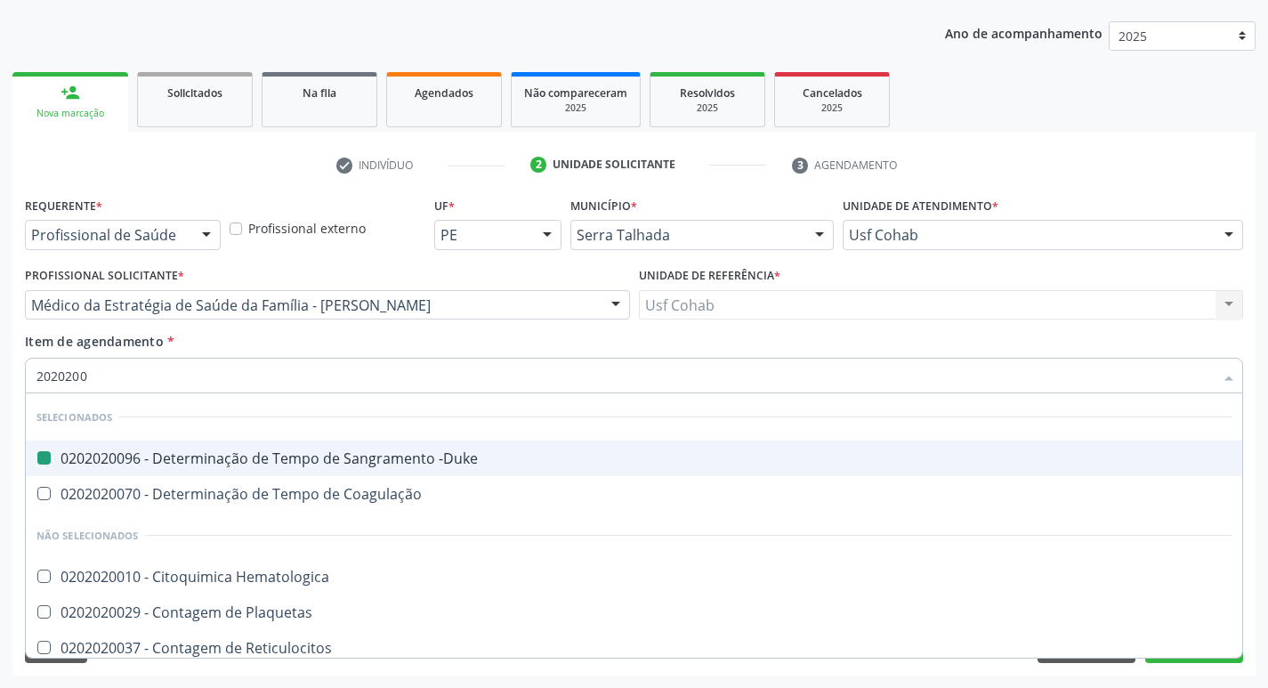
type input "20202007"
checkbox -Duke "false"
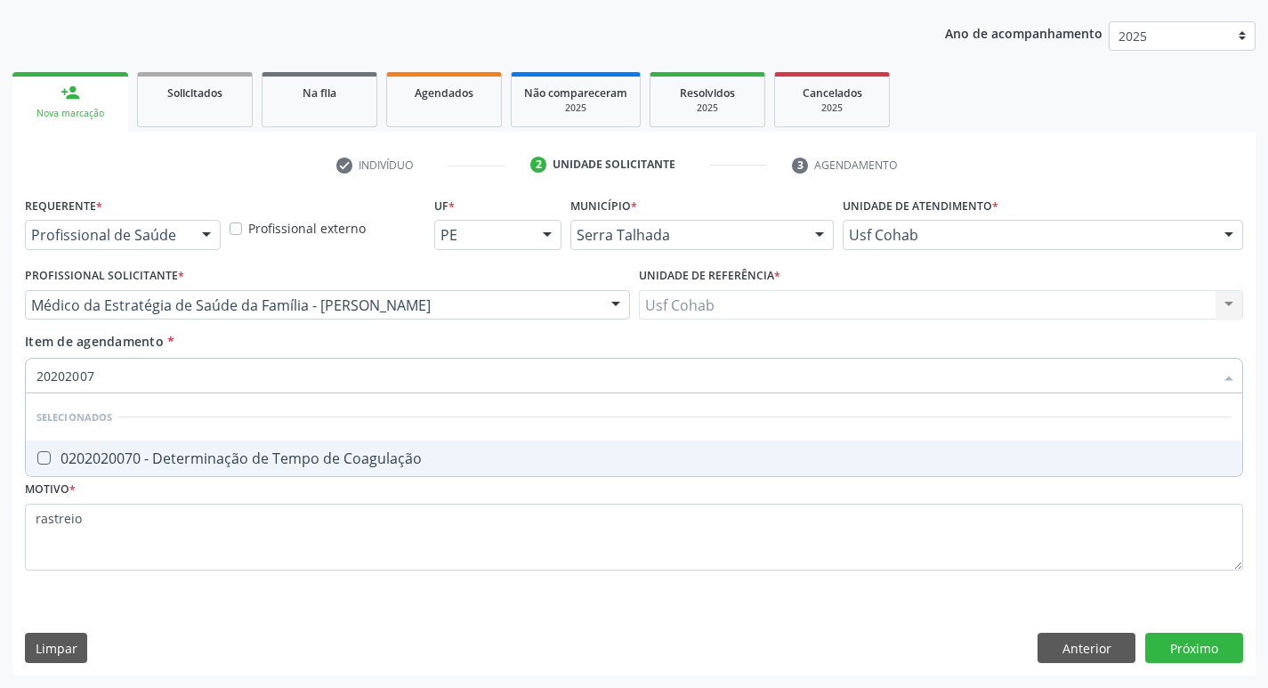
type input "202020070"
click at [49, 455] on Coagulação at bounding box center [43, 457] width 13 height 13
click at [37, 455] on Coagulação "checkbox" at bounding box center [32, 458] width 12 height 12
checkbox Coagulação "true"
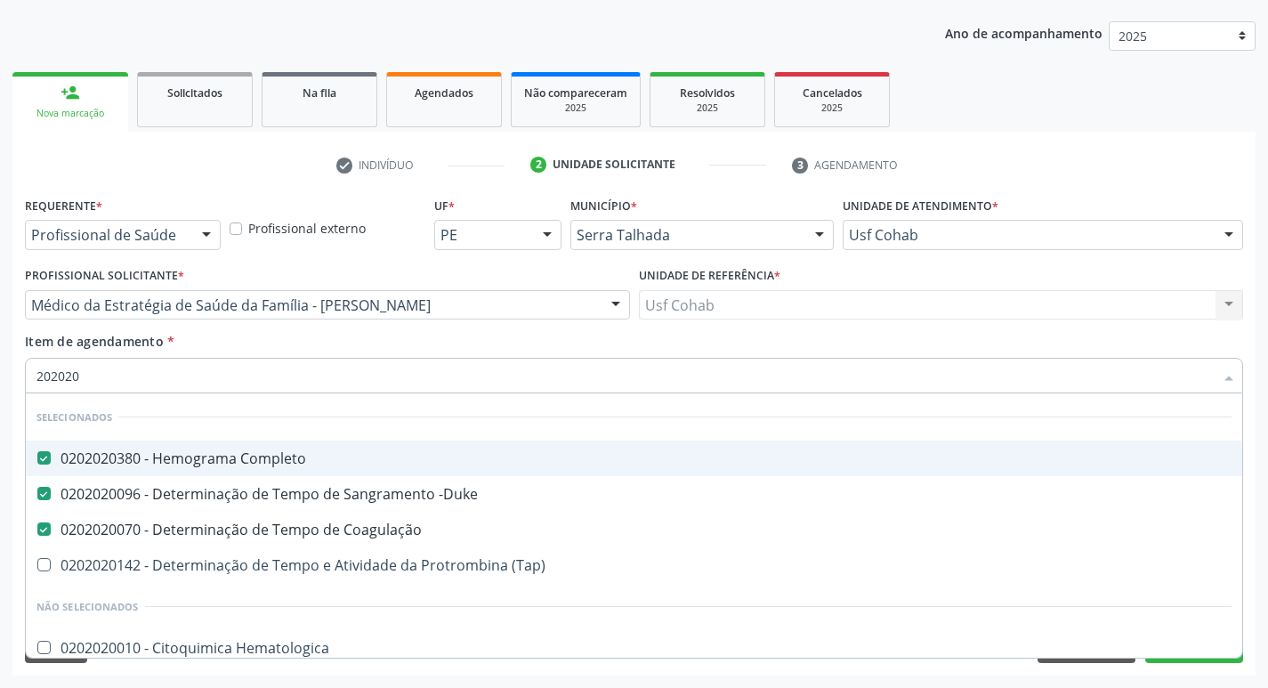
type input "2020201"
checkbox Completo "false"
checkbox Coagulação "false"
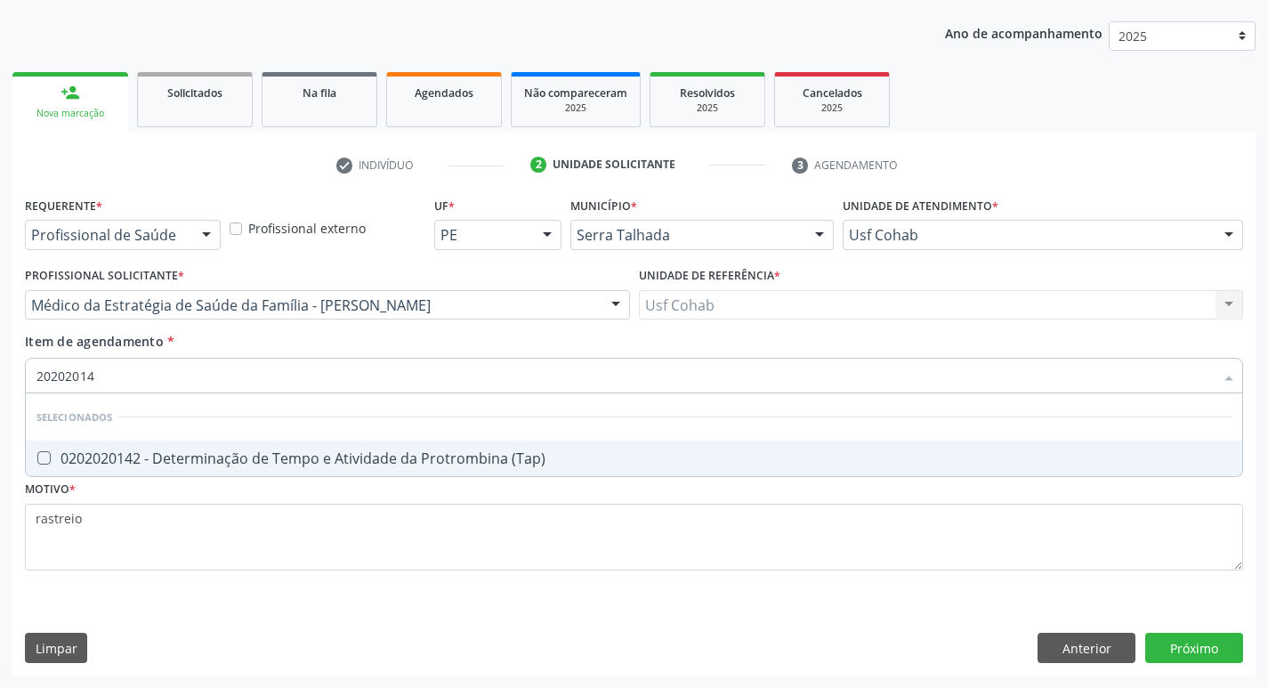
type input "202020142"
click at [47, 456] on \(Tap\) at bounding box center [43, 457] width 13 height 13
click at [37, 456] on \(Tap\) "checkbox" at bounding box center [32, 458] width 12 height 12
checkbox \(Tap\) "true"
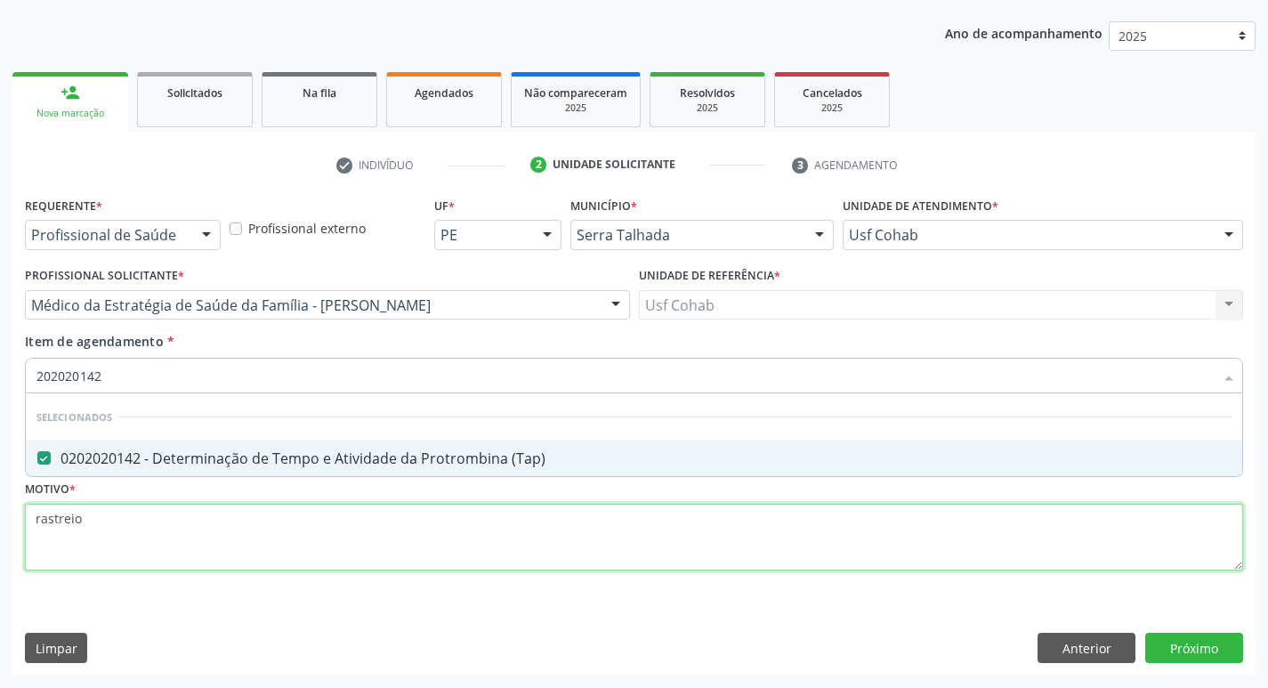
click at [119, 533] on div "Requerente * Profissional de Saúde Profissional de Saúde Paciente Nenhum result…" at bounding box center [634, 393] width 1218 height 403
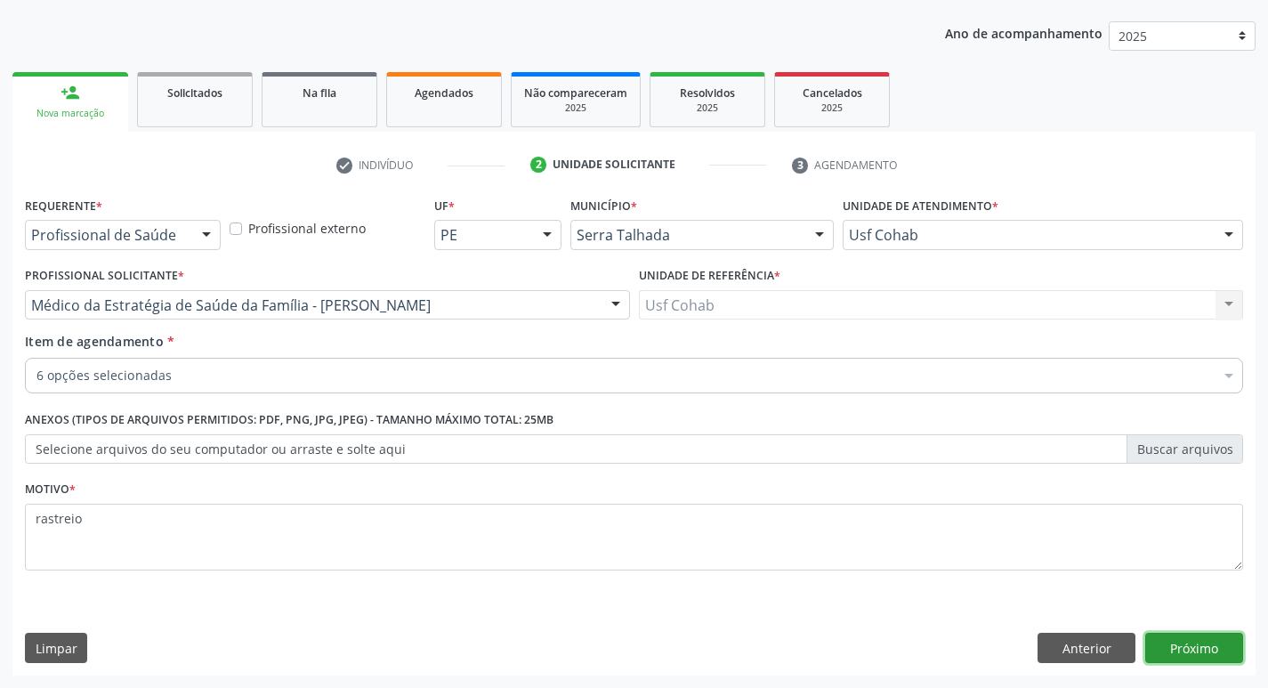
click at [1174, 652] on button "Próximo" at bounding box center [1194, 648] width 98 height 30
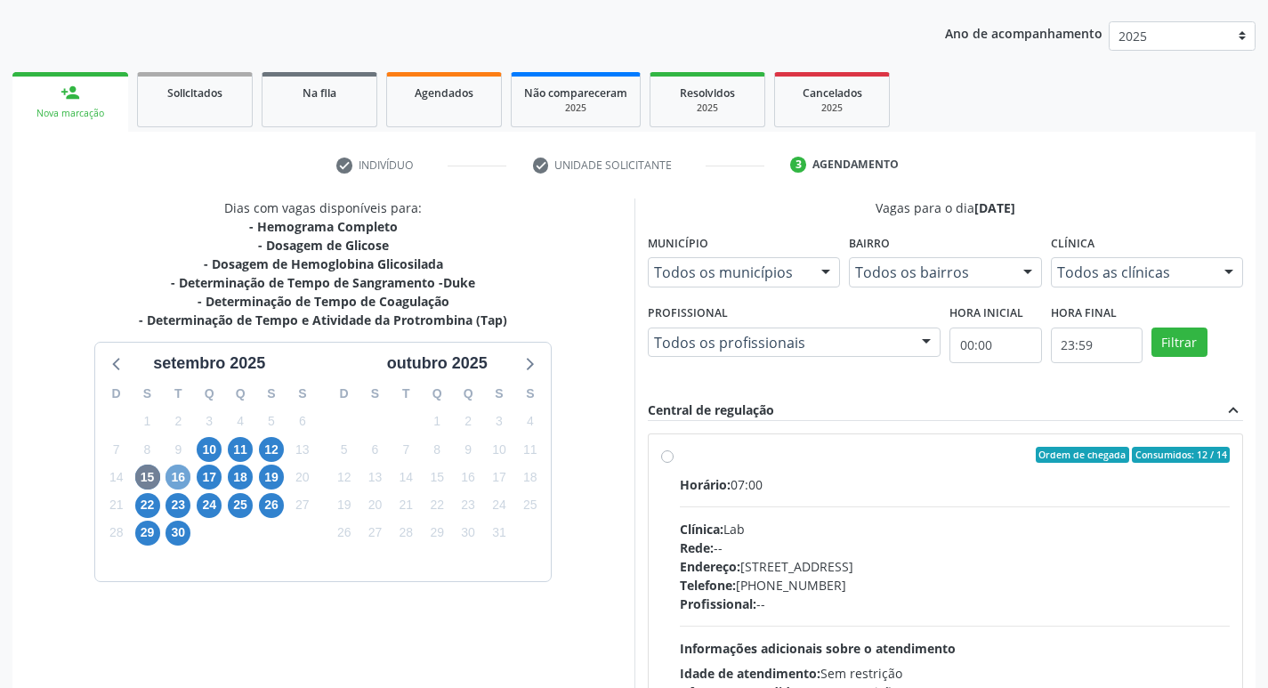
click at [181, 479] on span "16" at bounding box center [177, 476] width 25 height 25
click at [150, 488] on span "15" at bounding box center [147, 476] width 25 height 25
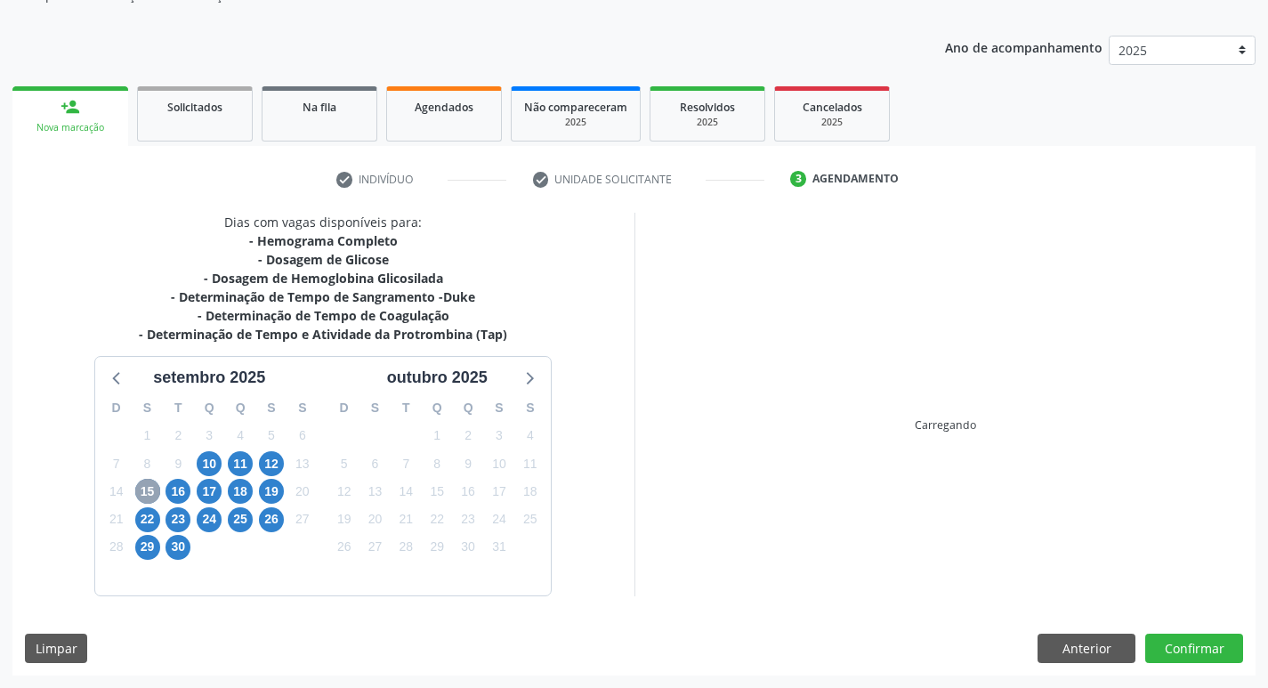
scroll to position [180, 0]
click at [150, 488] on span "15" at bounding box center [147, 491] width 25 height 25
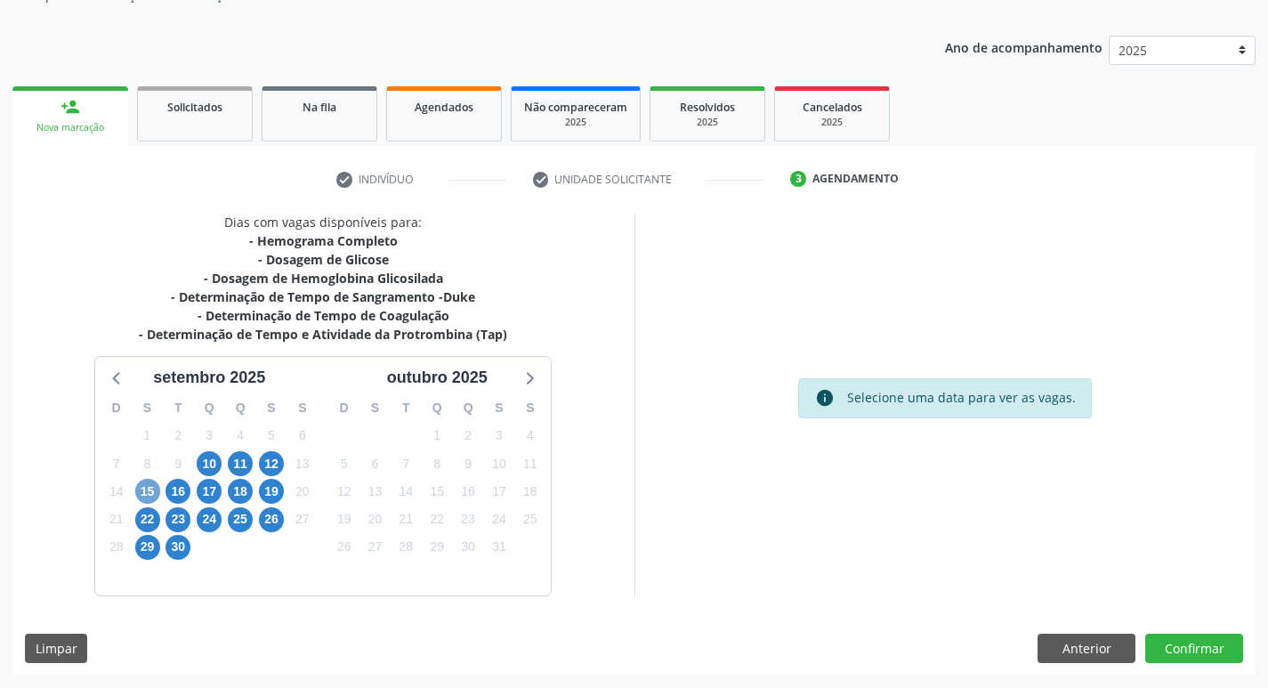
click at [150, 488] on span "15" at bounding box center [147, 491] width 25 height 25
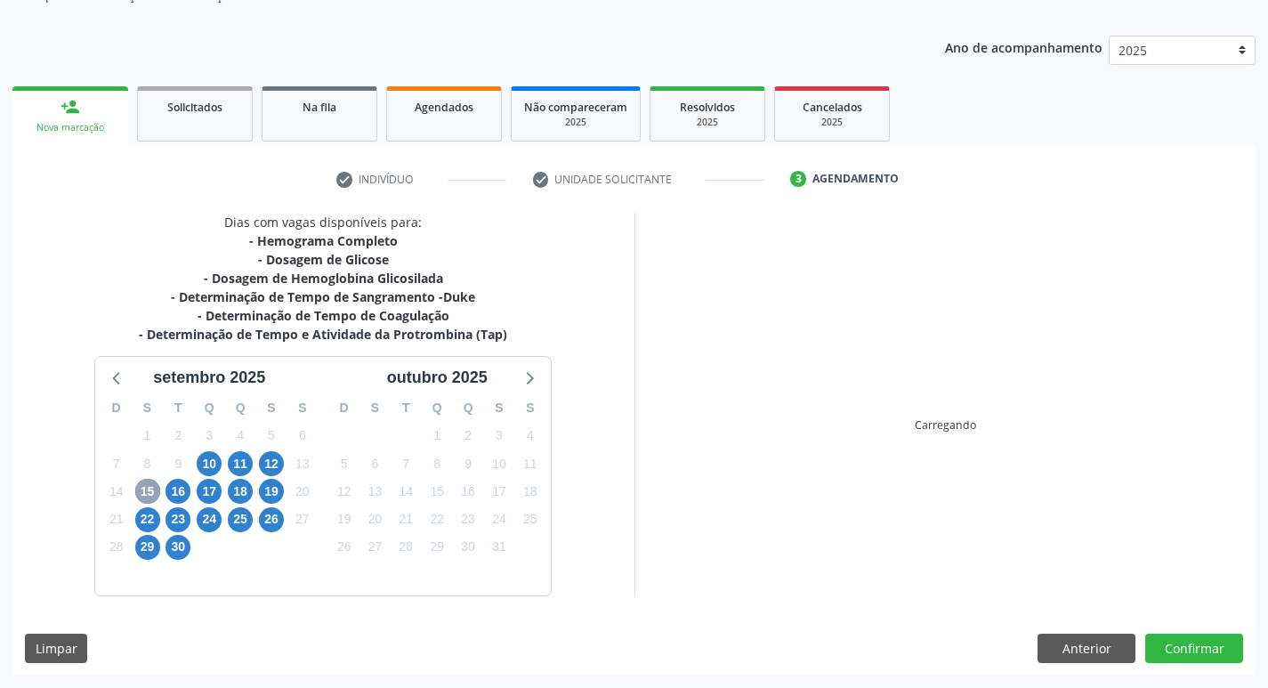
click at [150, 488] on span "15" at bounding box center [147, 491] width 25 height 25
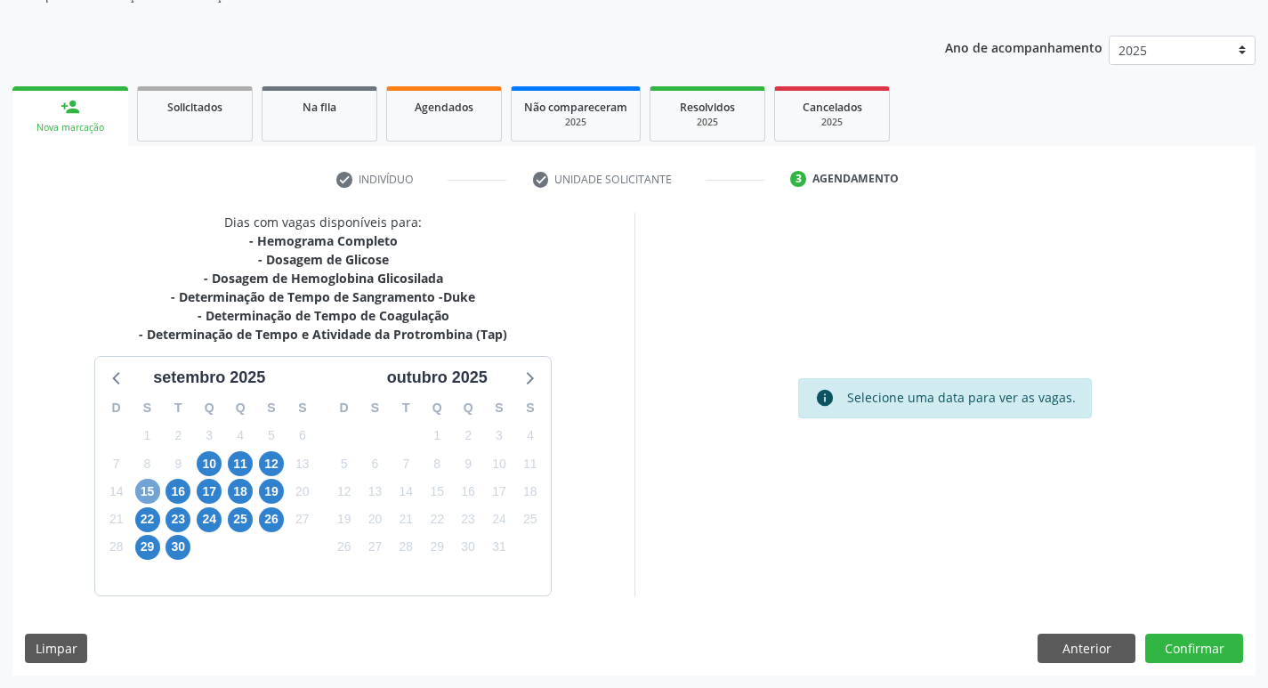
click at [150, 488] on span "15" at bounding box center [147, 491] width 25 height 25
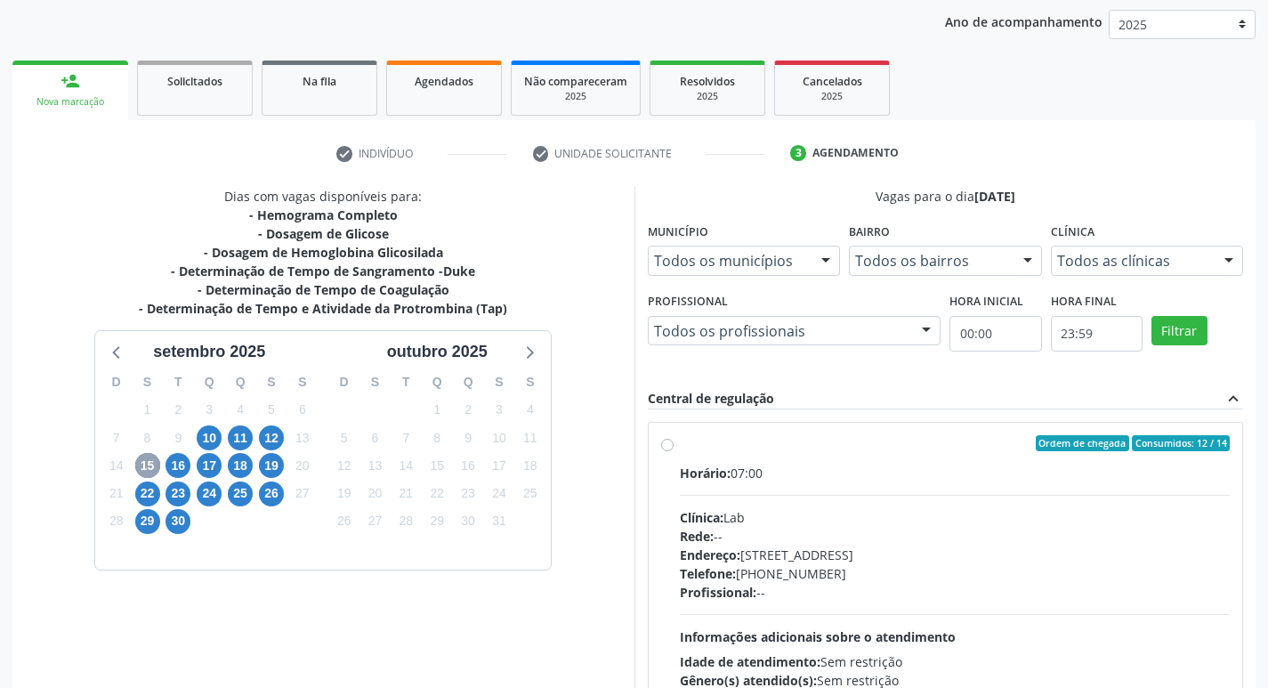
scroll to position [231, 0]
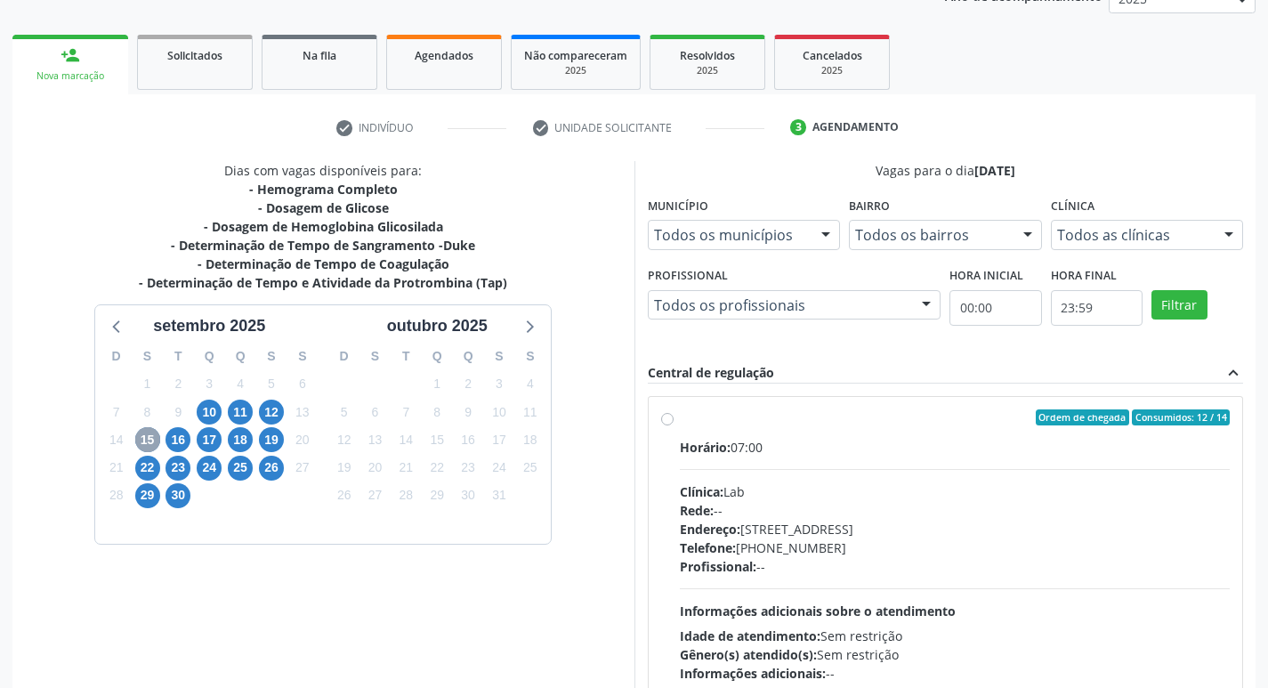
click at [141, 434] on span "15" at bounding box center [147, 439] width 25 height 25
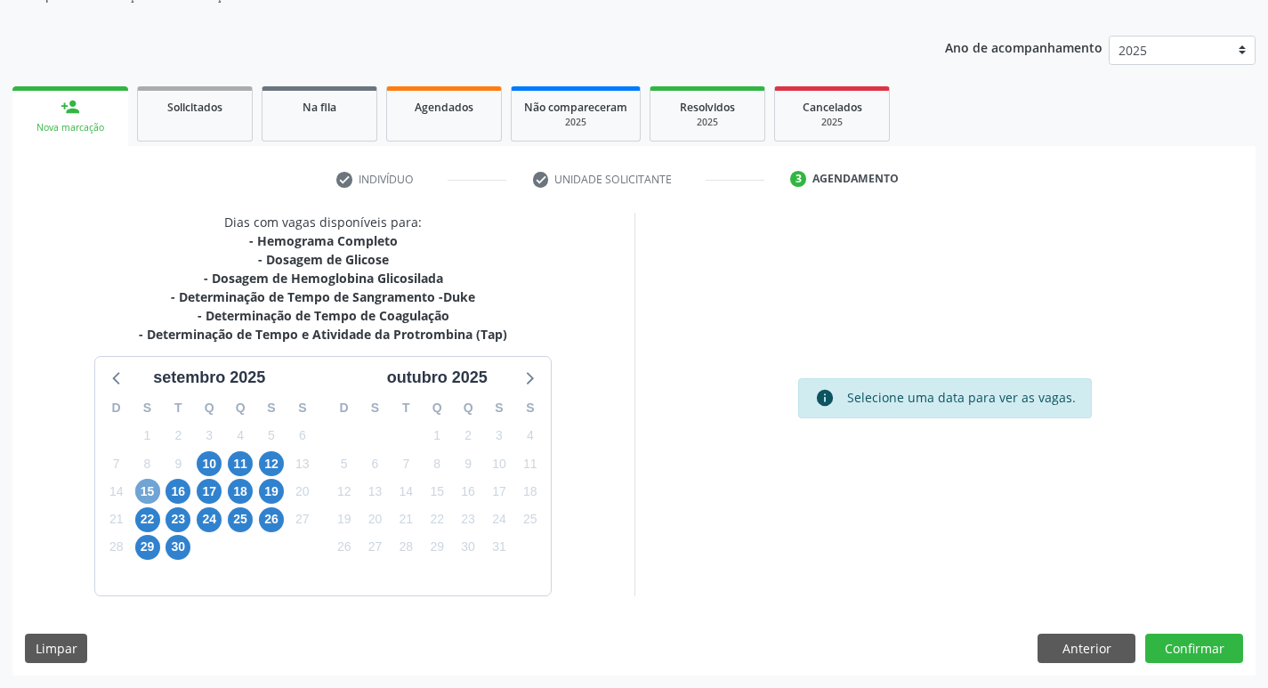
scroll to position [180, 0]
click at [141, 434] on span "1" at bounding box center [147, 435] width 25 height 25
click at [215, 466] on span "10" at bounding box center [209, 463] width 25 height 25
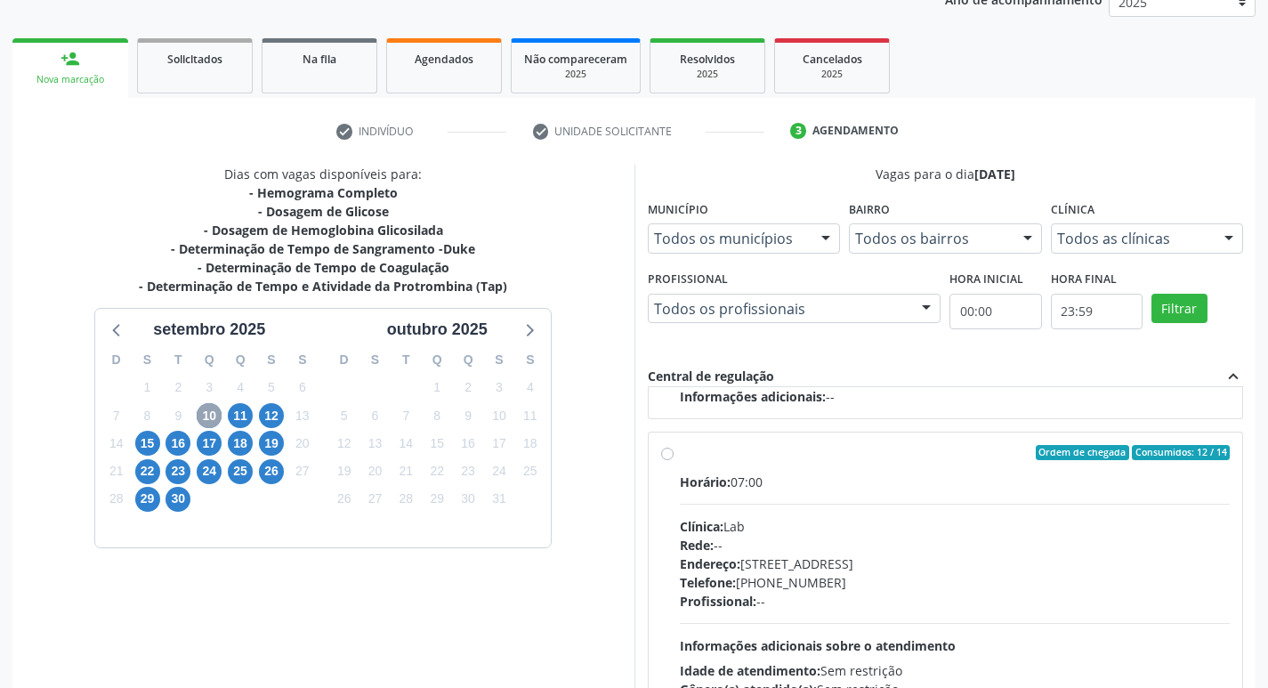
scroll to position [269, 0]
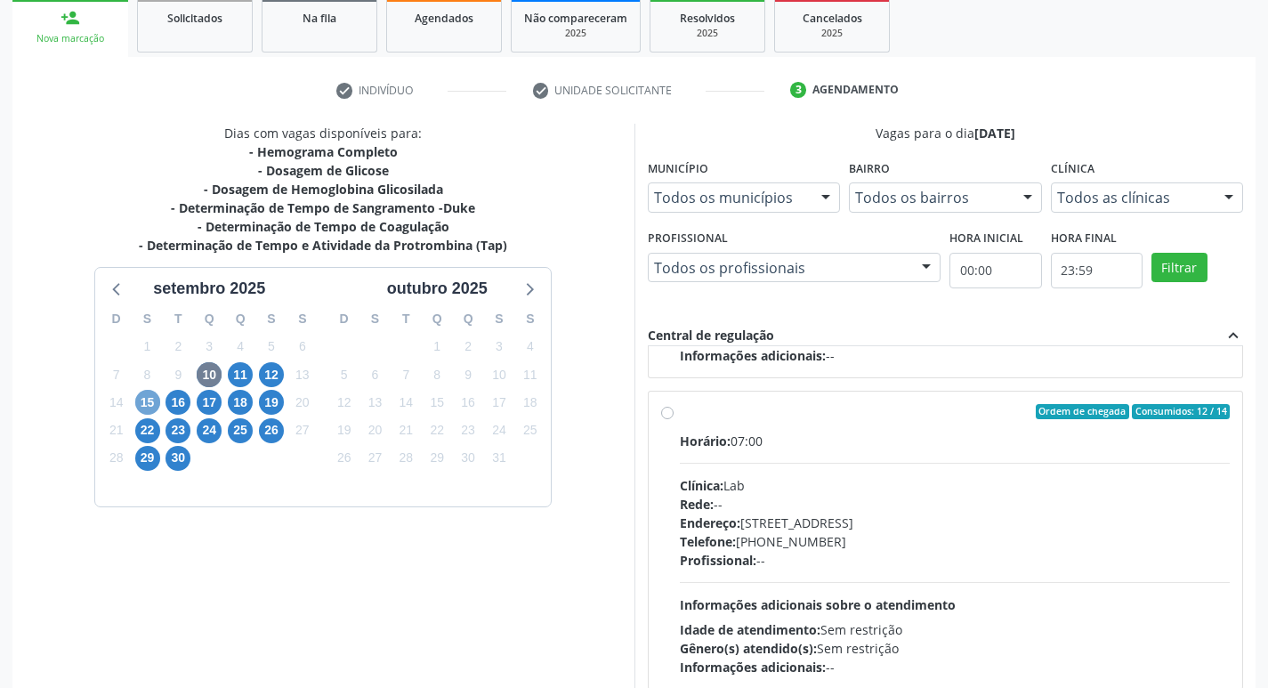
click at [143, 399] on span "15" at bounding box center [147, 402] width 25 height 25
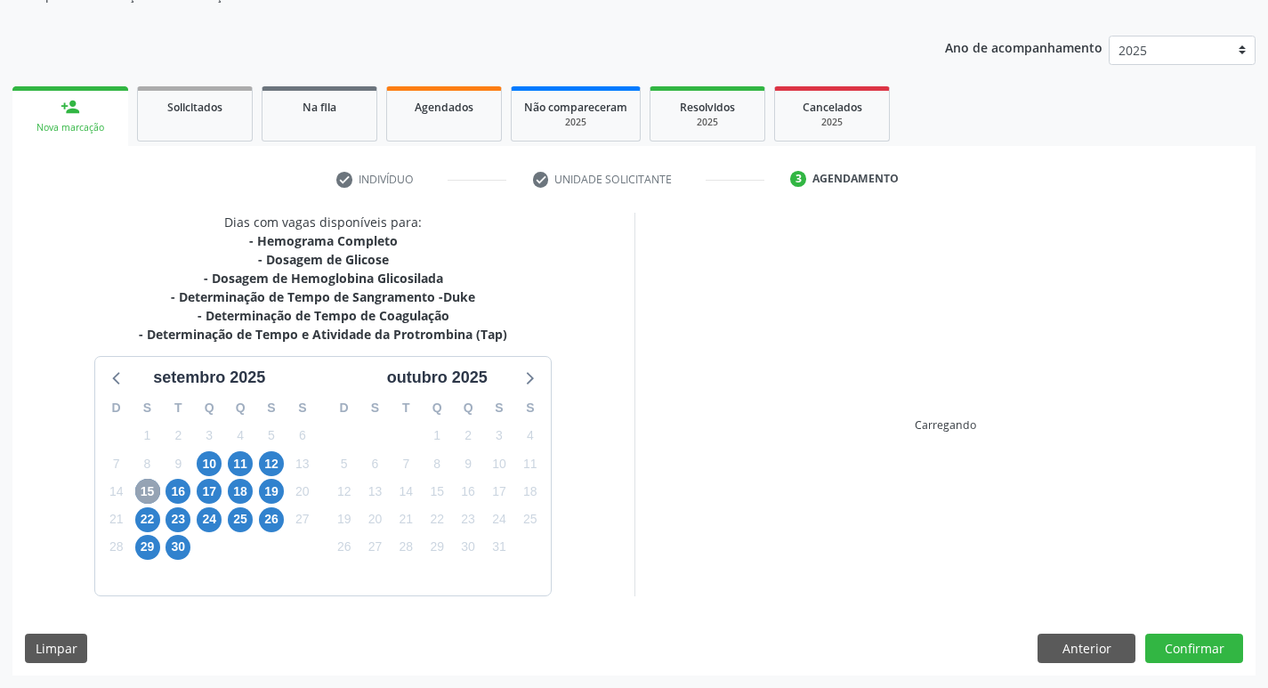
scroll to position [180, 0]
click at [143, 399] on div "S" at bounding box center [147, 408] width 31 height 28
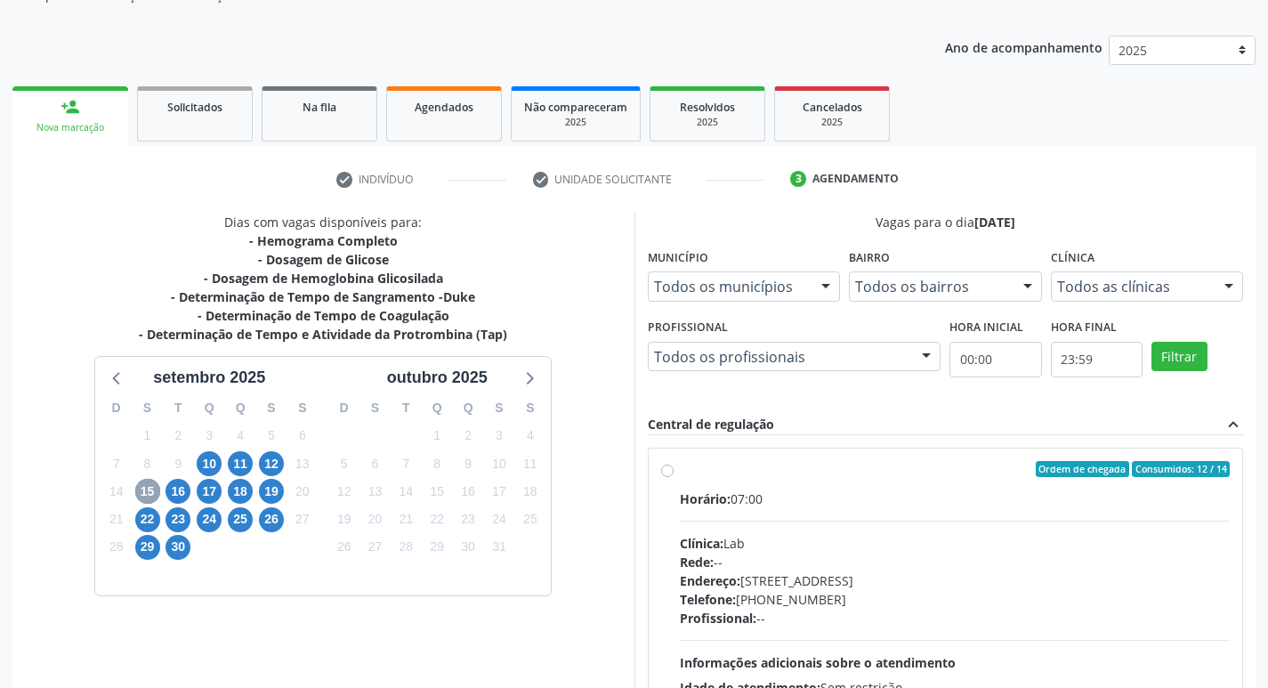
click at [149, 489] on span "15" at bounding box center [147, 491] width 25 height 25
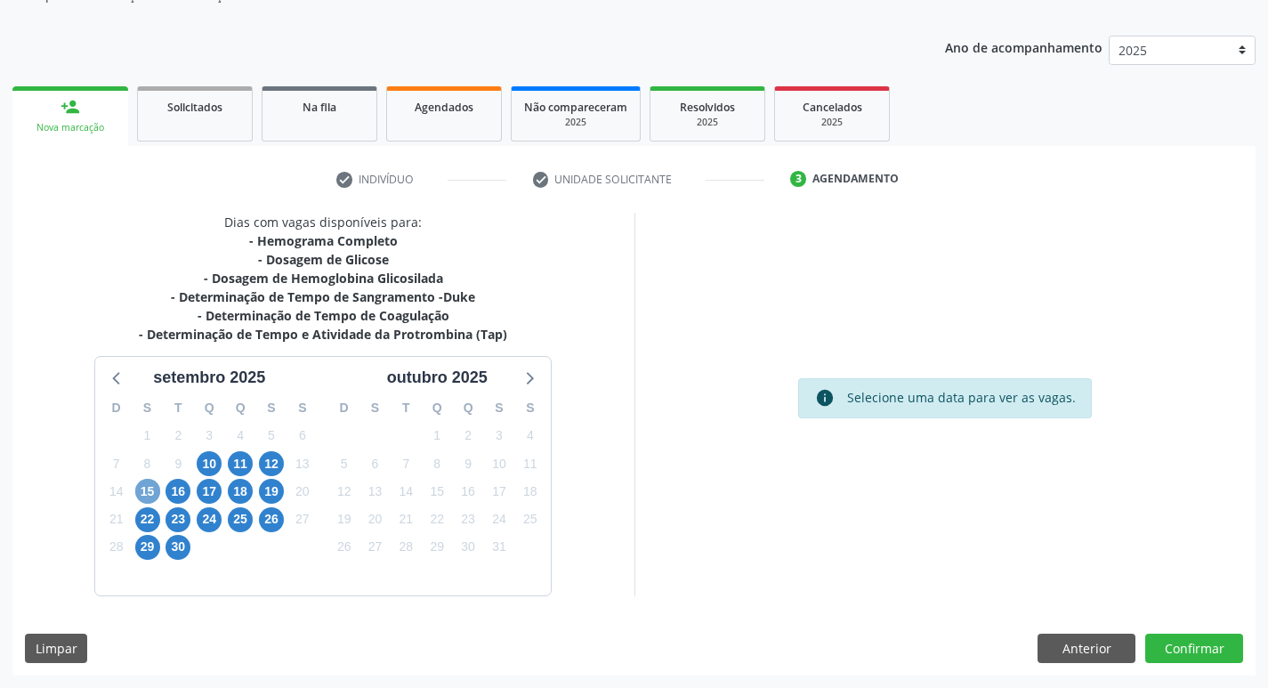
click at [149, 489] on span "15" at bounding box center [147, 491] width 25 height 25
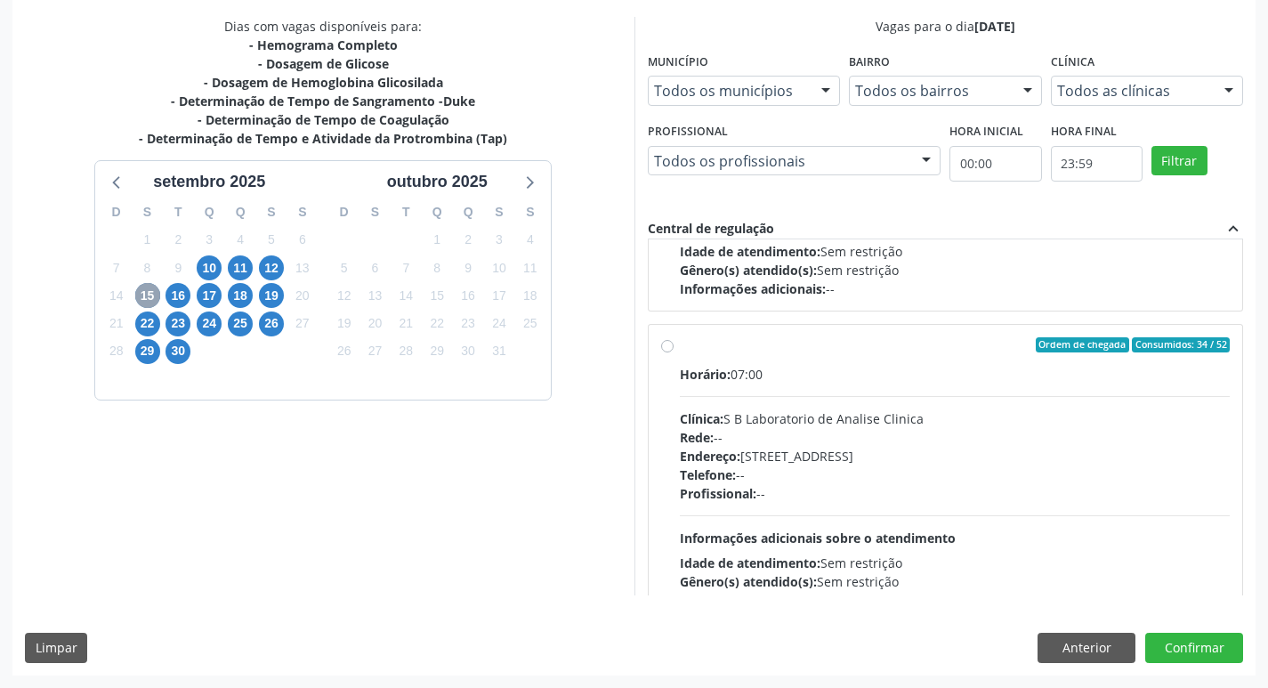
scroll to position [280, 0]
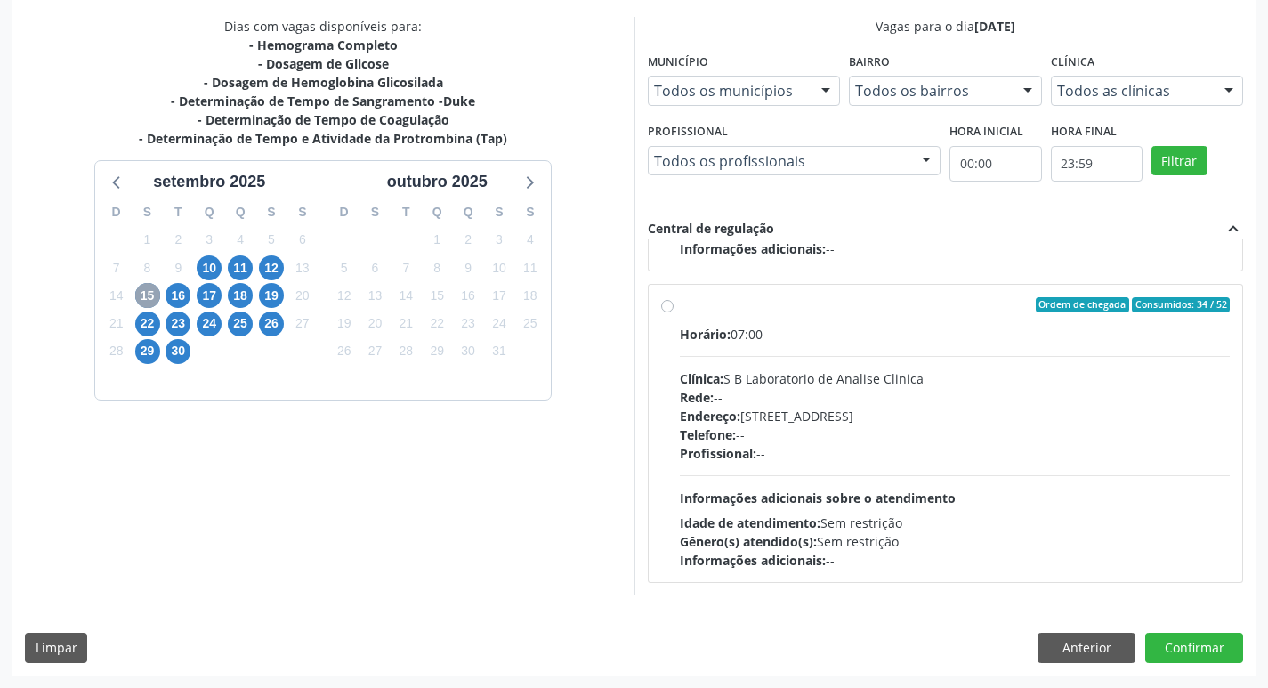
click at [152, 298] on span "15" at bounding box center [147, 295] width 25 height 25
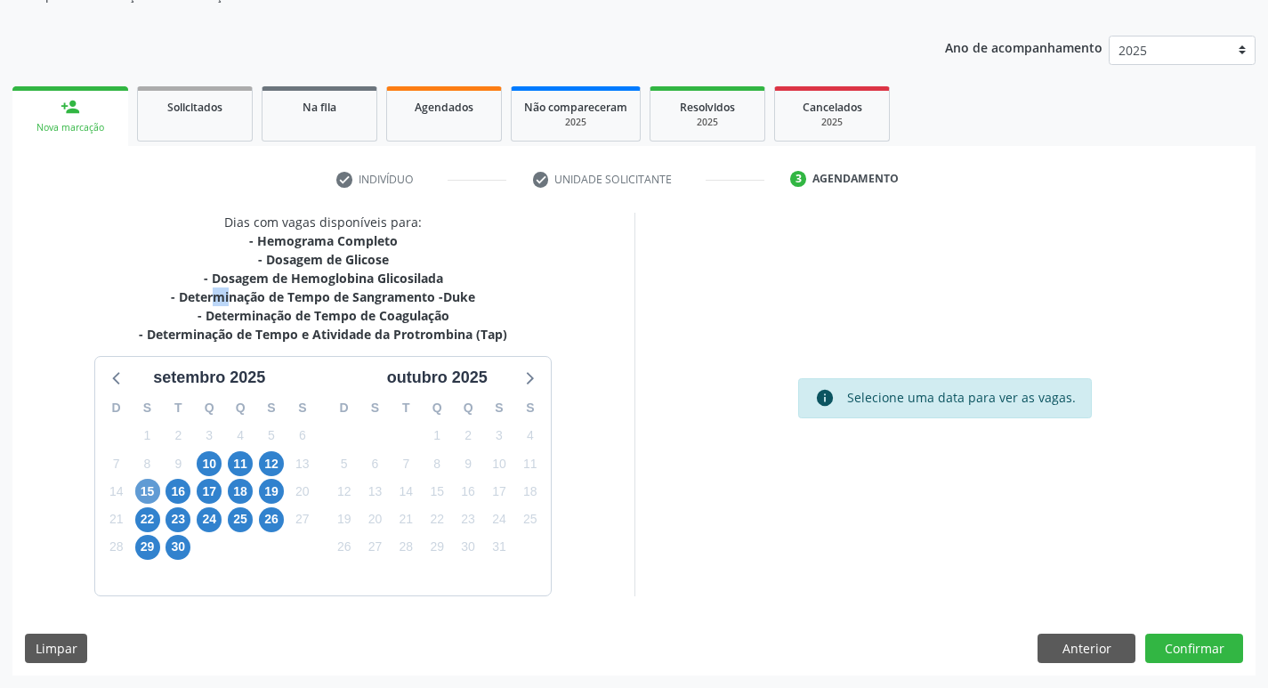
click at [152, 298] on div "- Determinação de Tempo de Sangramento -Duke" at bounding box center [323, 296] width 368 height 19
click at [150, 497] on span "15" at bounding box center [147, 491] width 25 height 25
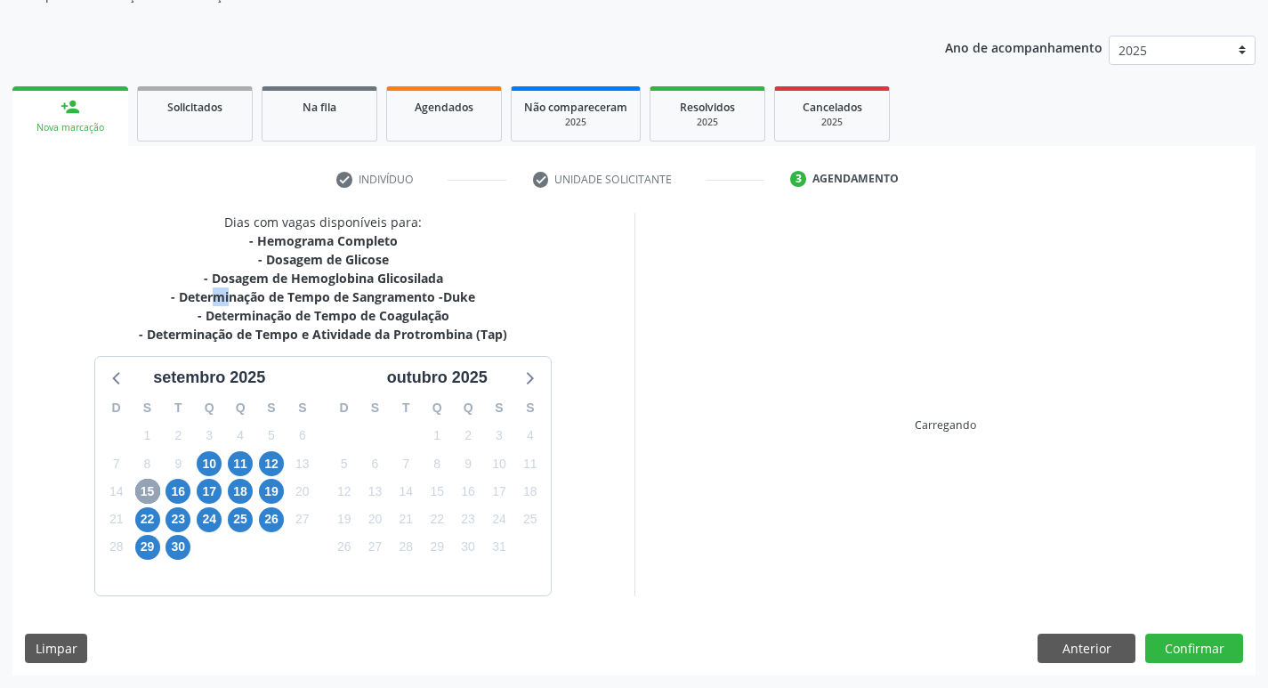
click at [150, 497] on span "15" at bounding box center [147, 491] width 25 height 25
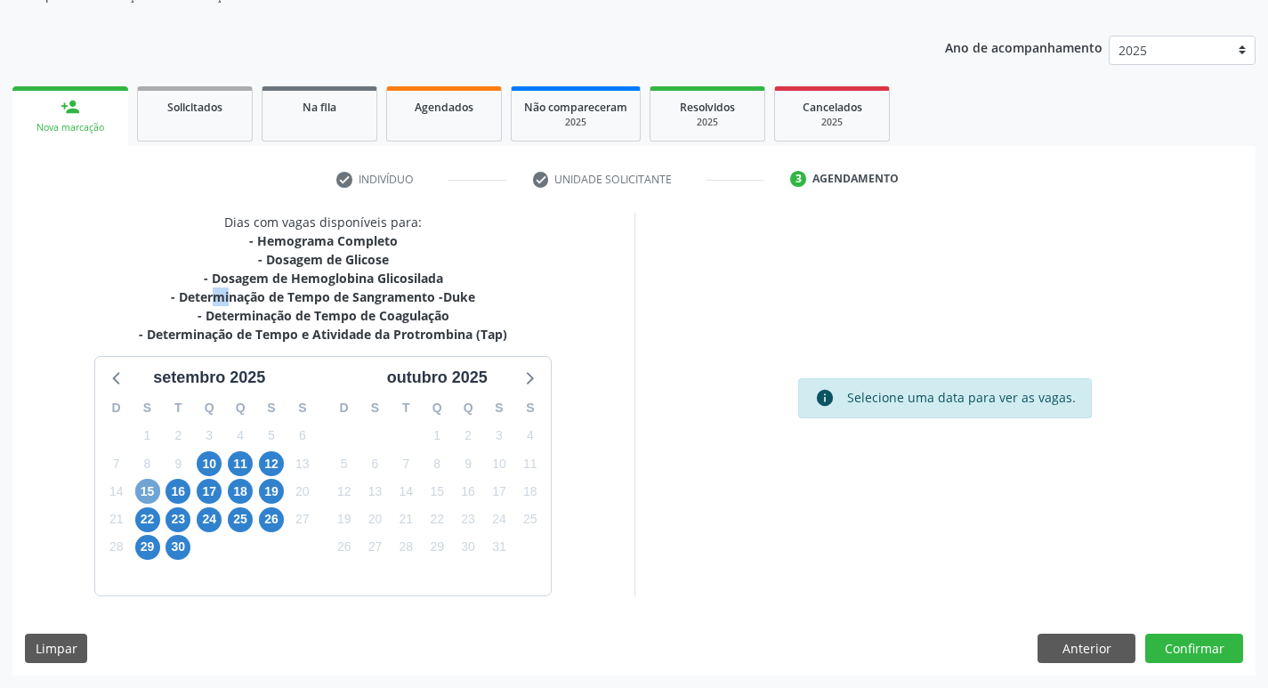
click at [150, 497] on span "15" at bounding box center [147, 491] width 25 height 25
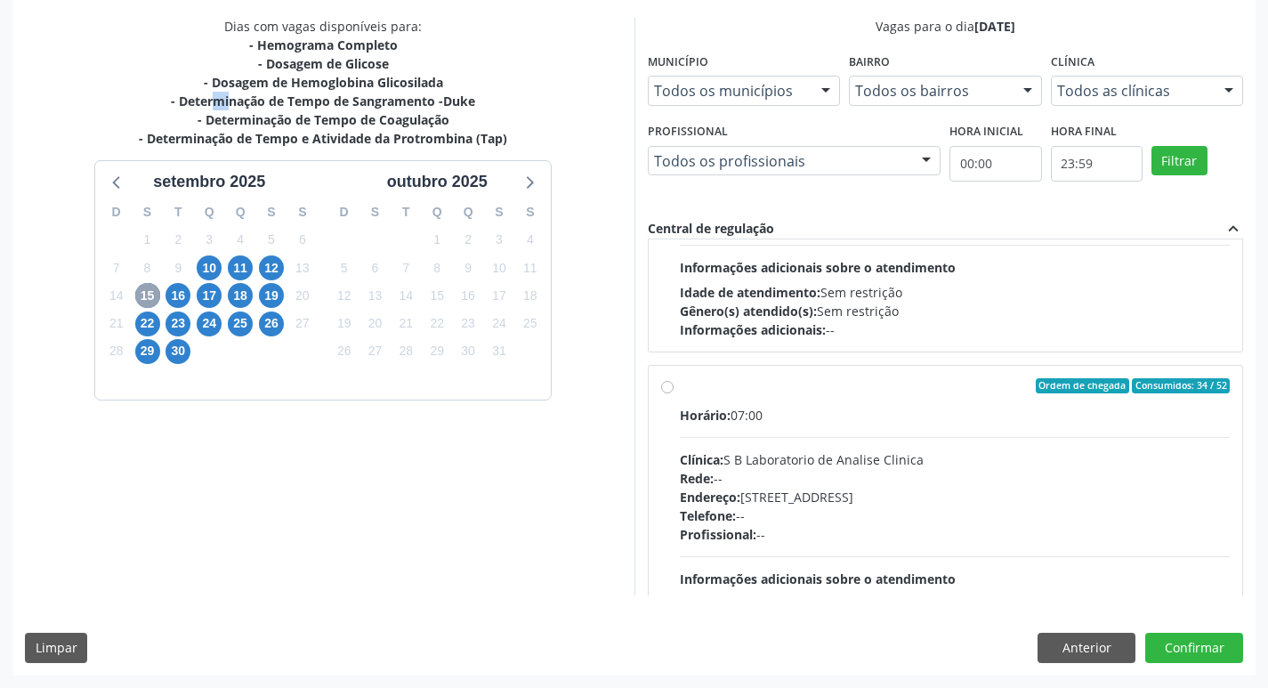
scroll to position [280, 0]
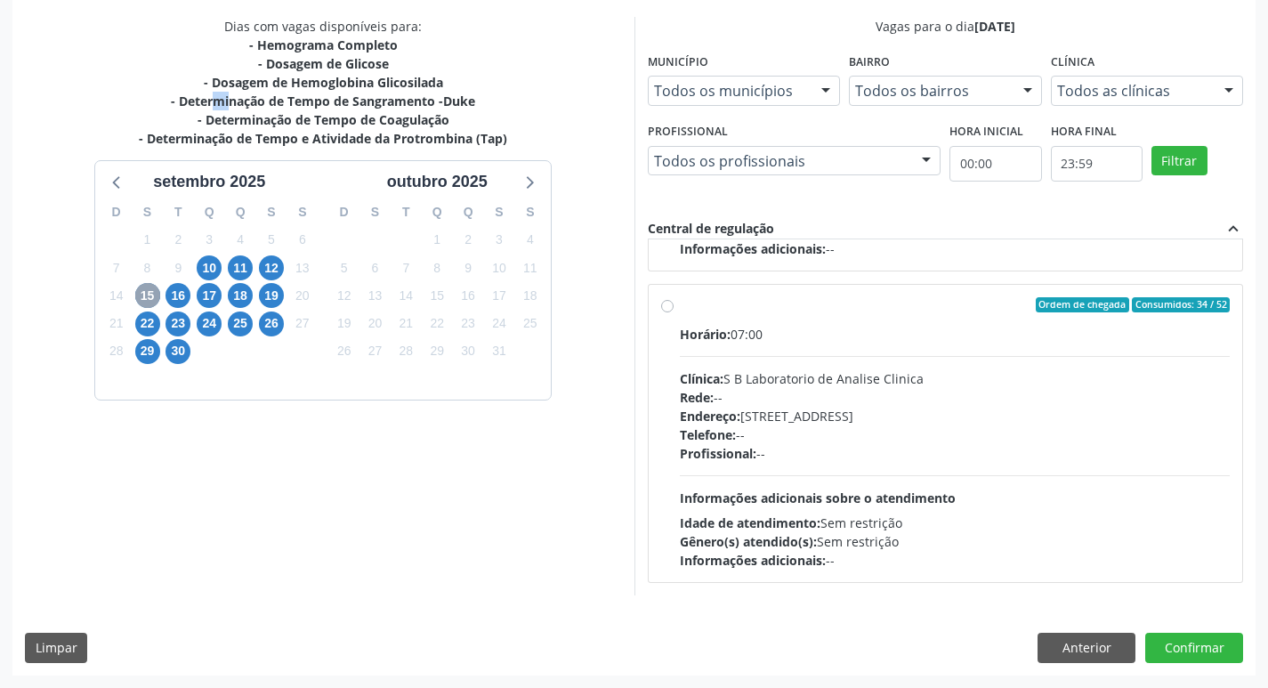
click at [153, 288] on span "15" at bounding box center [147, 295] width 25 height 25
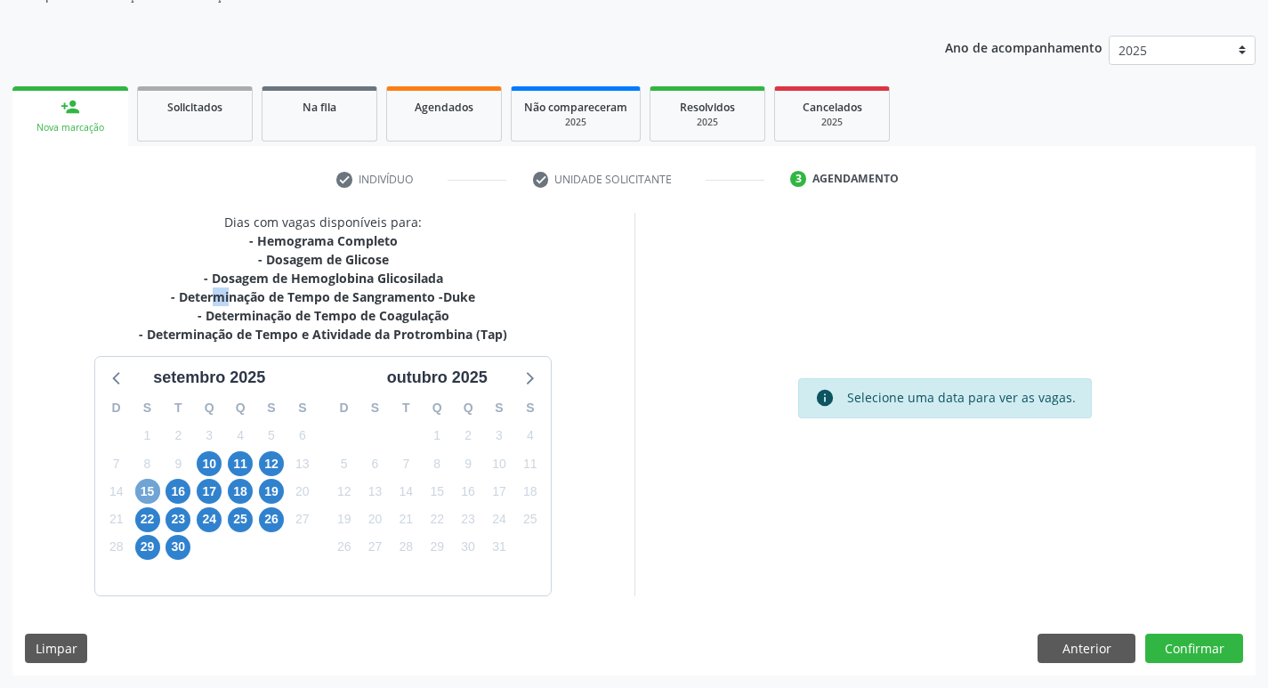
scroll to position [180, 0]
click at [145, 488] on span "15" at bounding box center [147, 491] width 25 height 25
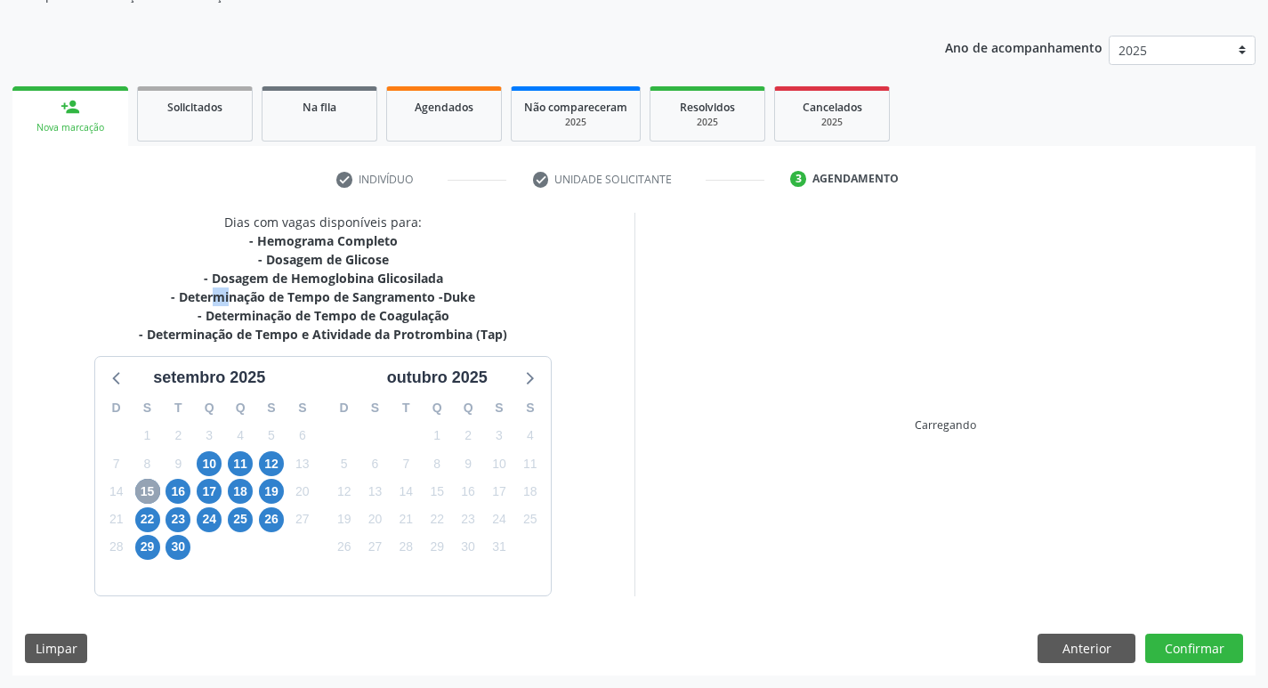
scroll to position [375, 0]
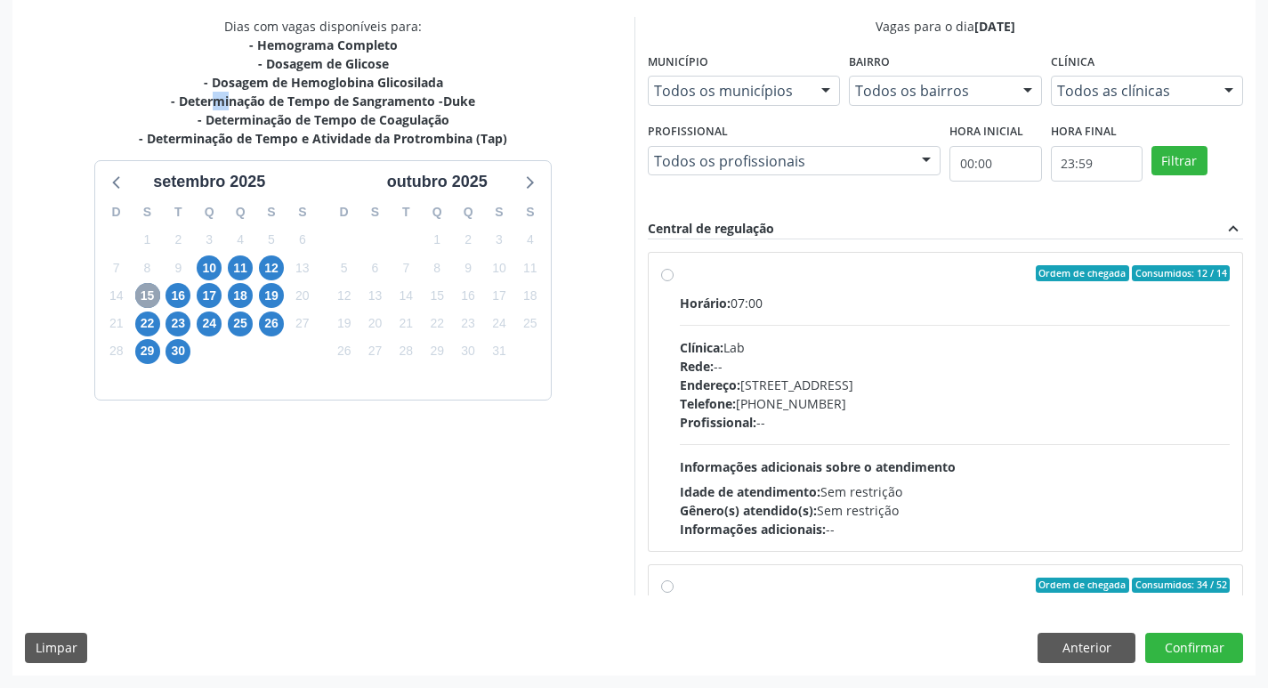
click at [152, 298] on span "15" at bounding box center [147, 295] width 25 height 25
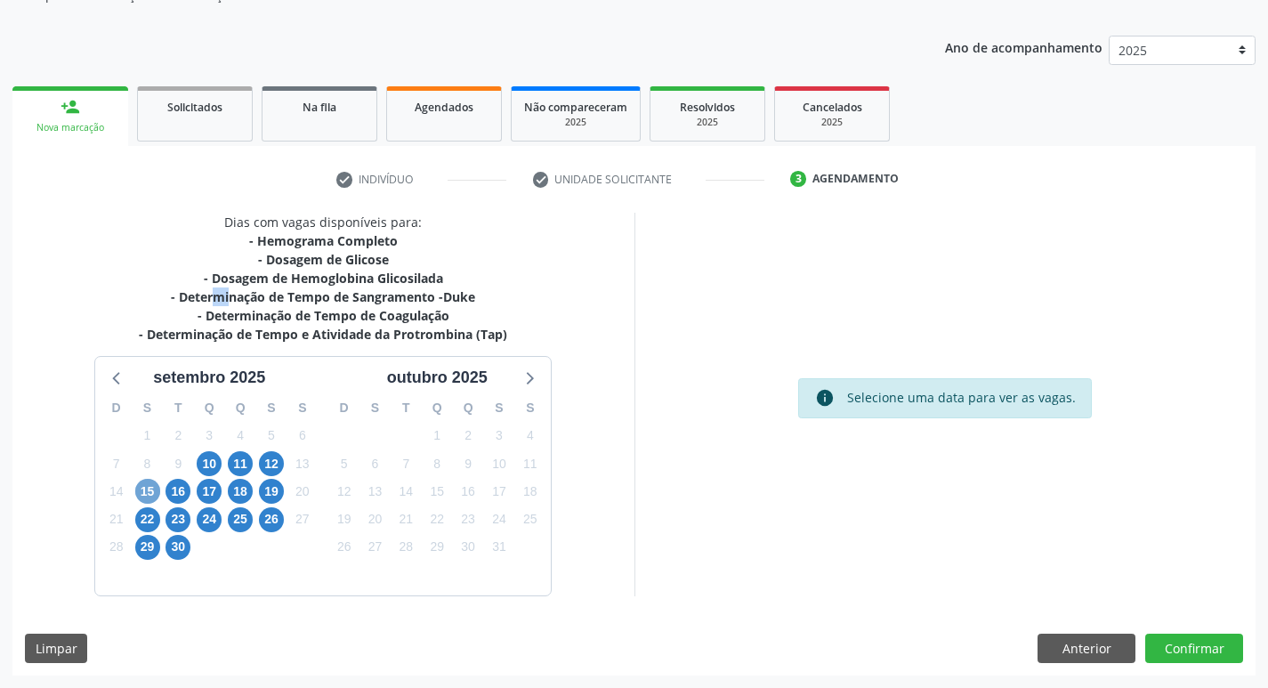
scroll to position [180, 0]
click at [148, 491] on span "15" at bounding box center [147, 491] width 25 height 25
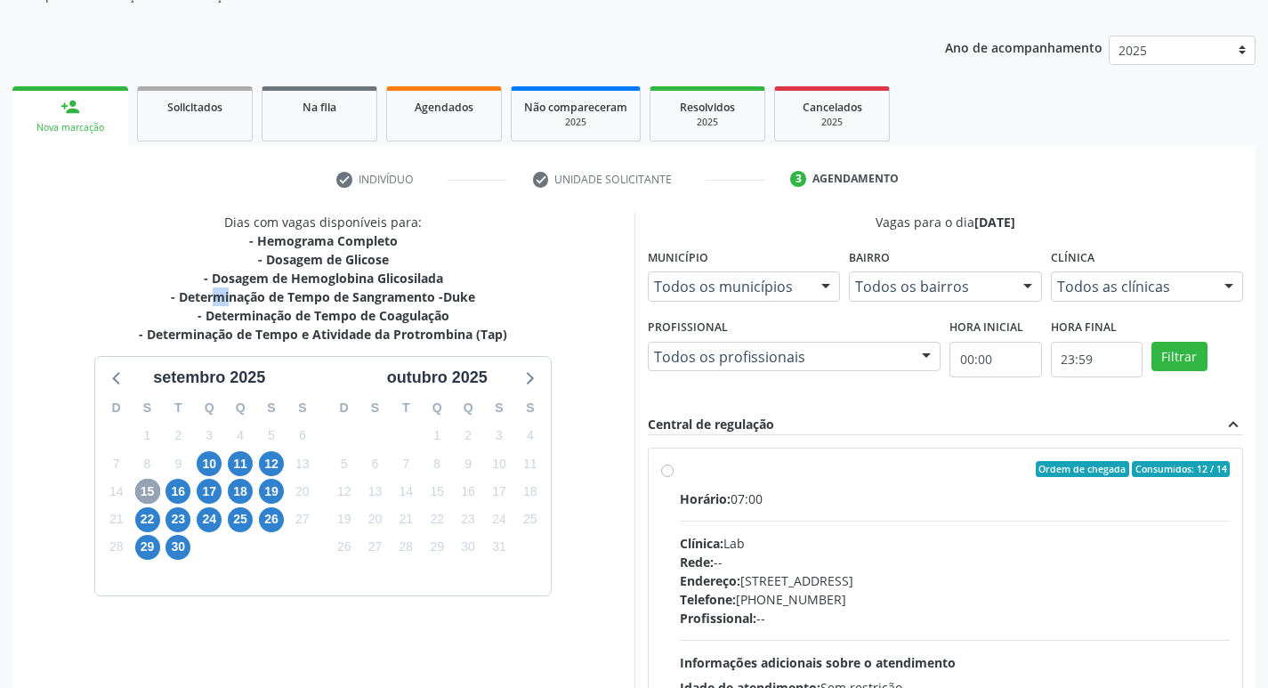
scroll to position [375, 0]
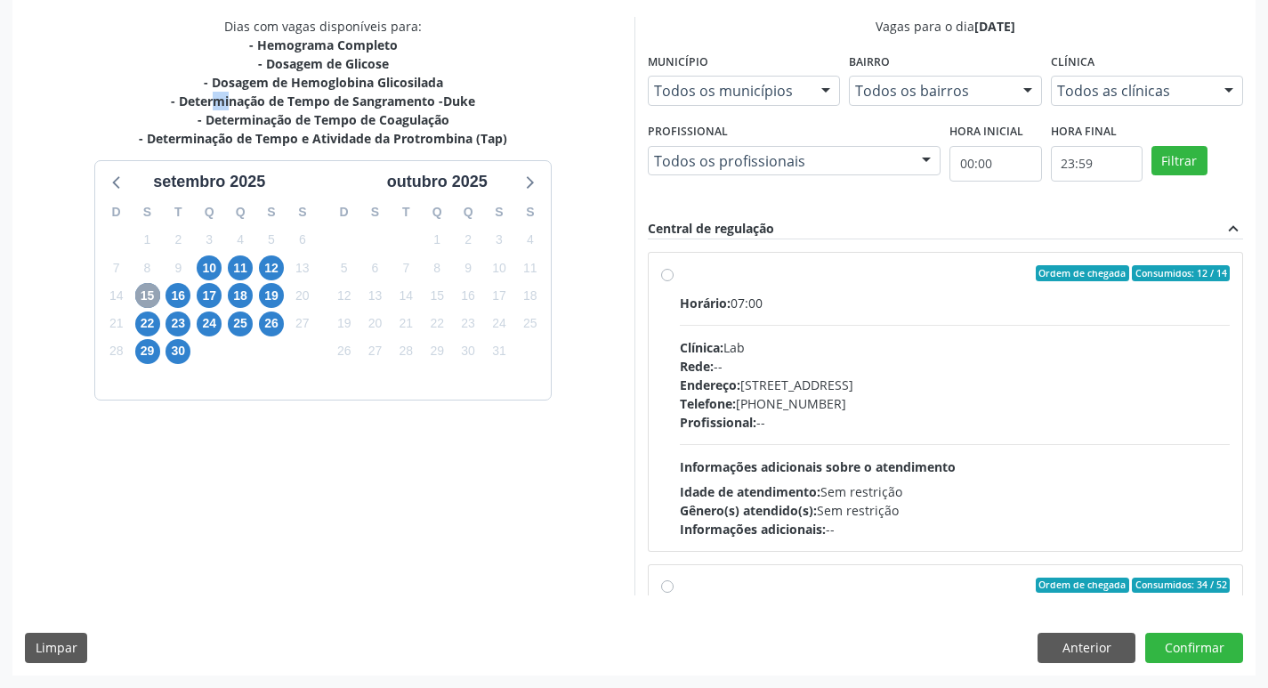
click at [149, 297] on span "15" at bounding box center [147, 295] width 25 height 25
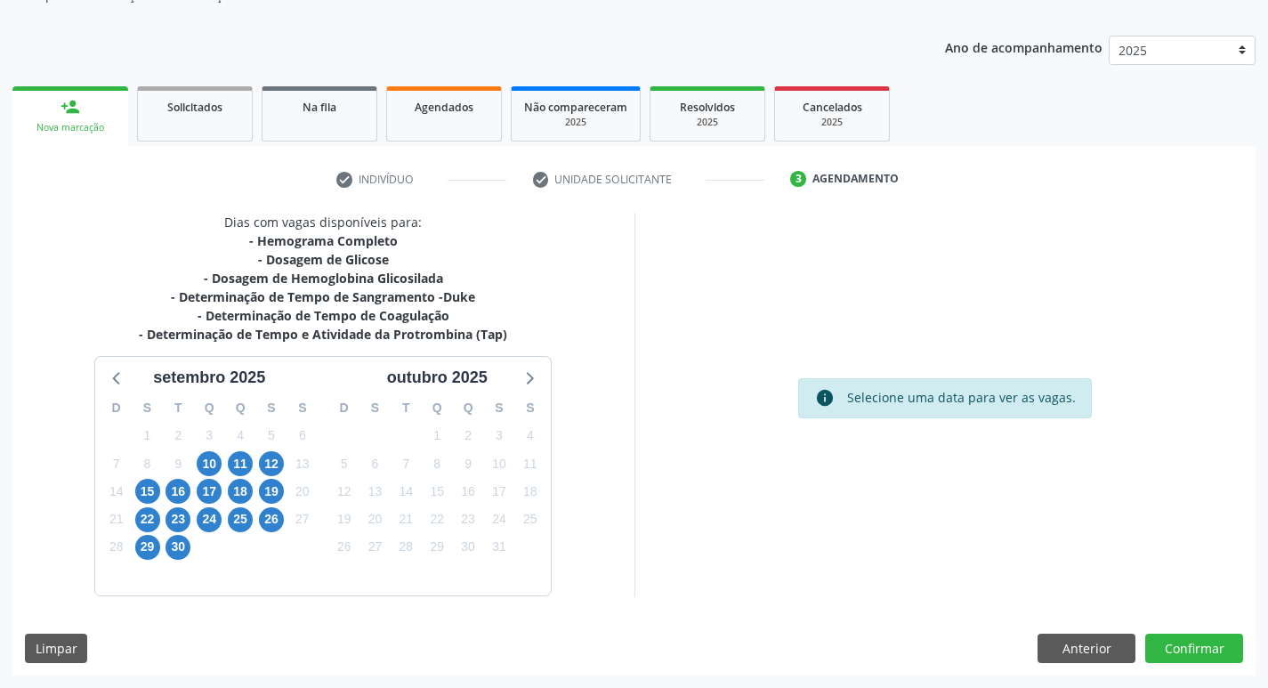
click at [700, 524] on div "info Selecione uma data para ver as vagas." at bounding box center [945, 404] width 622 height 383
click at [149, 496] on span "15" at bounding box center [147, 491] width 25 height 25
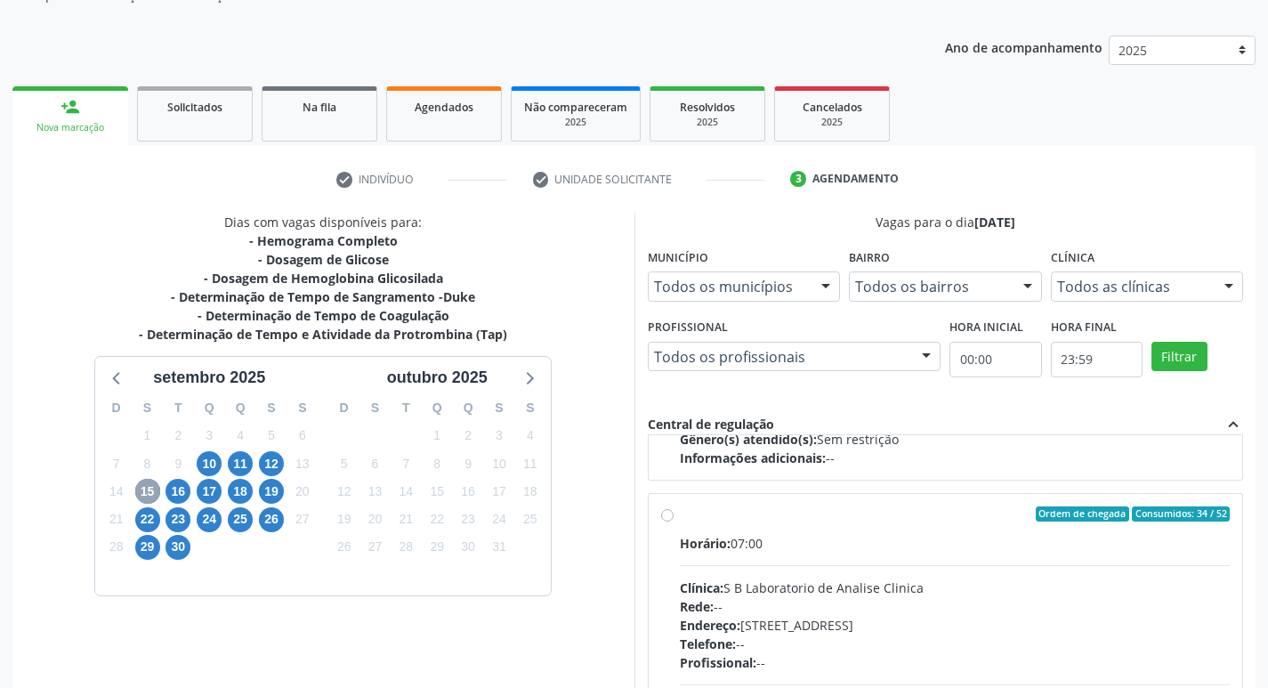
scroll to position [280, 0]
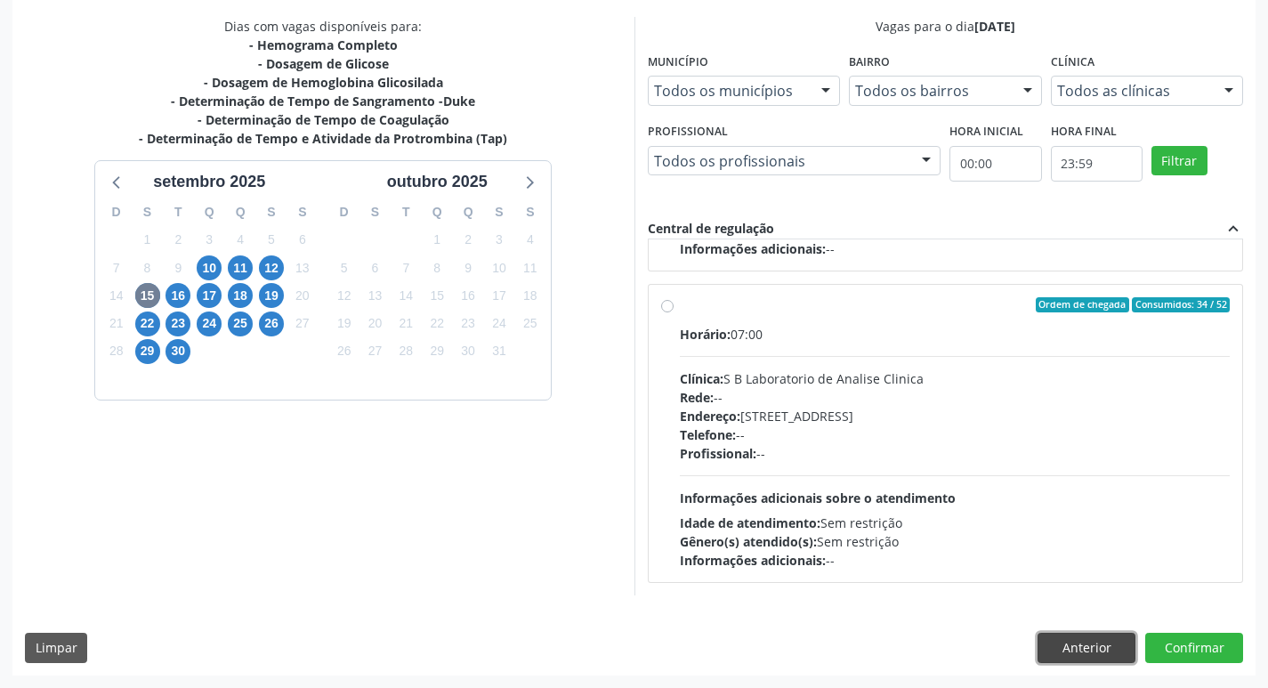
click at [1082, 643] on button "Anterior" at bounding box center [1086, 648] width 98 height 30
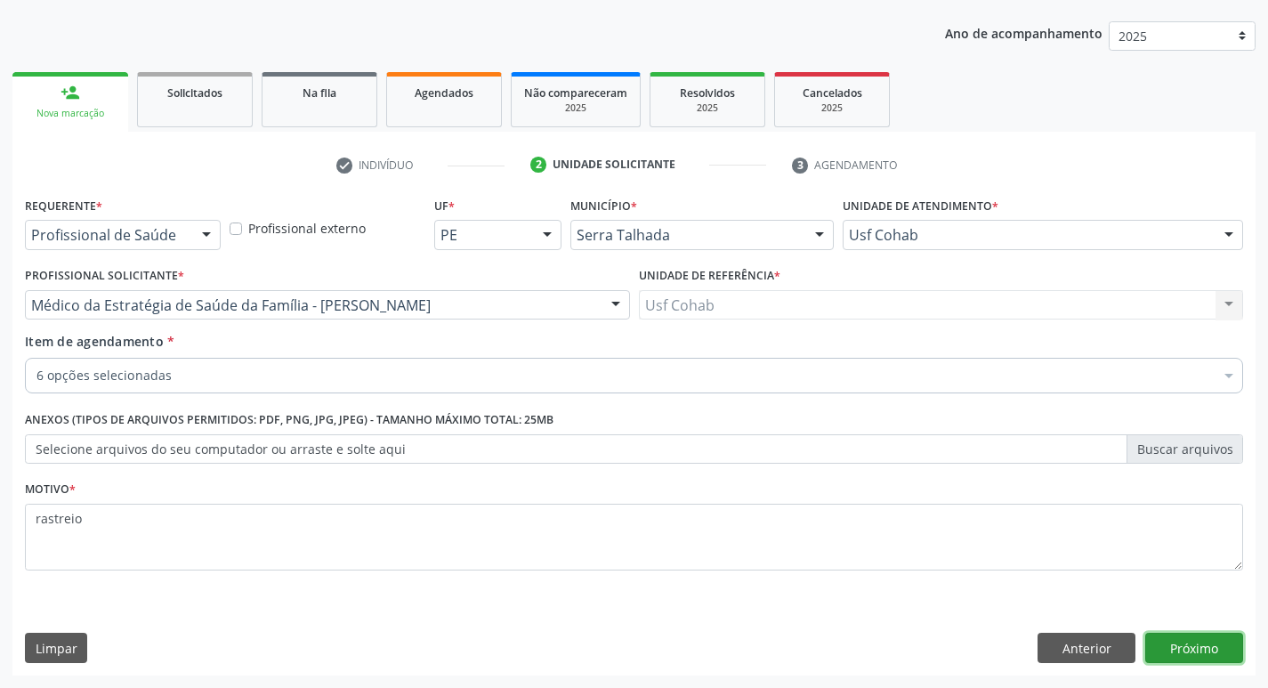
click at [1197, 647] on button "Próximo" at bounding box center [1194, 648] width 98 height 30
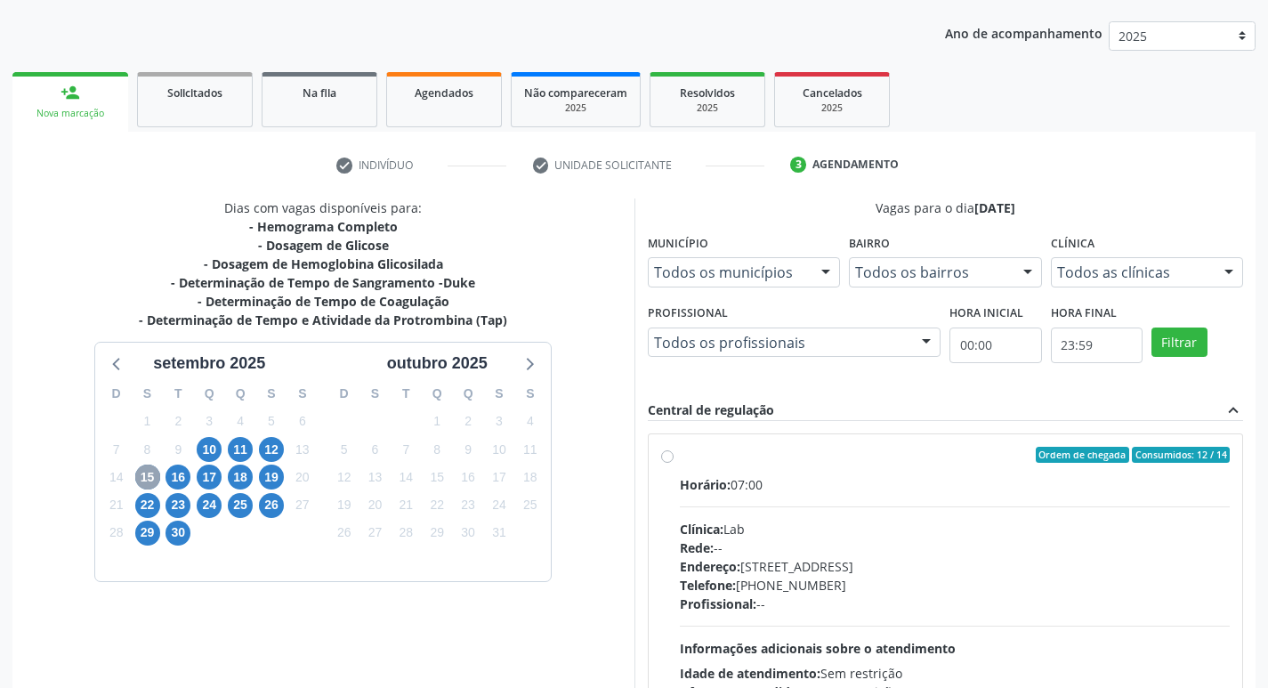
click at [157, 481] on span "15" at bounding box center [147, 476] width 25 height 25
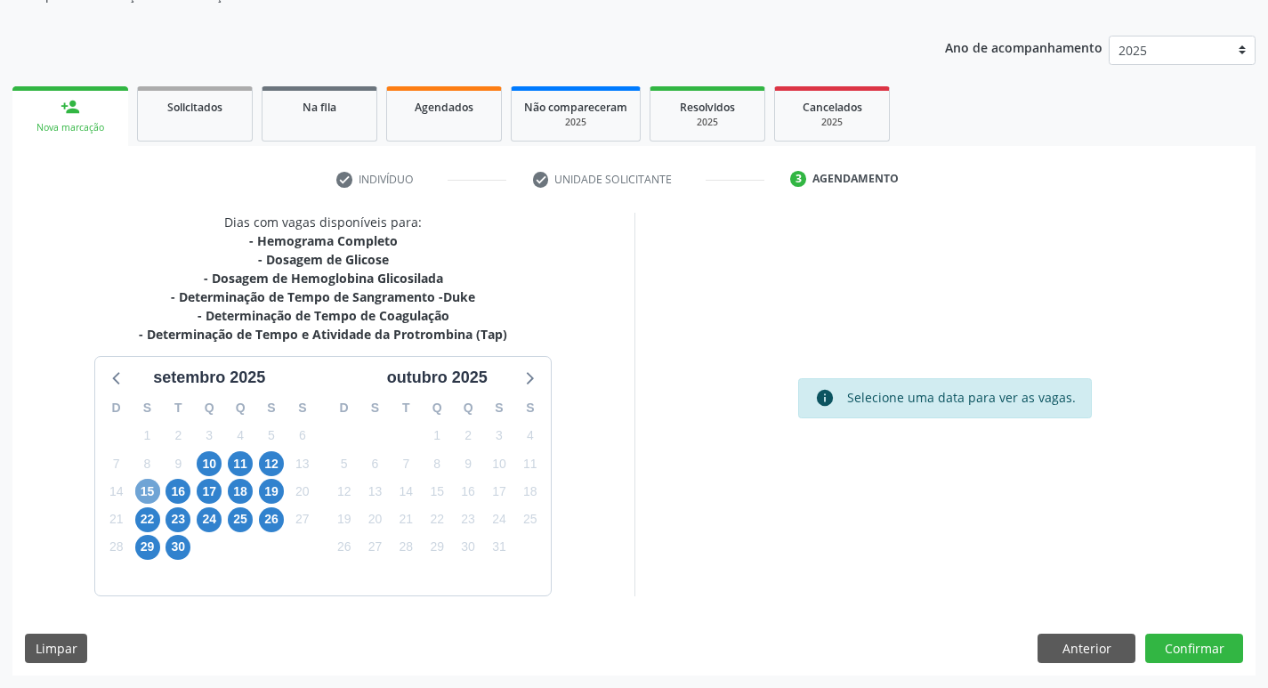
scroll to position [180, 0]
click at [148, 495] on span "15" at bounding box center [147, 491] width 25 height 25
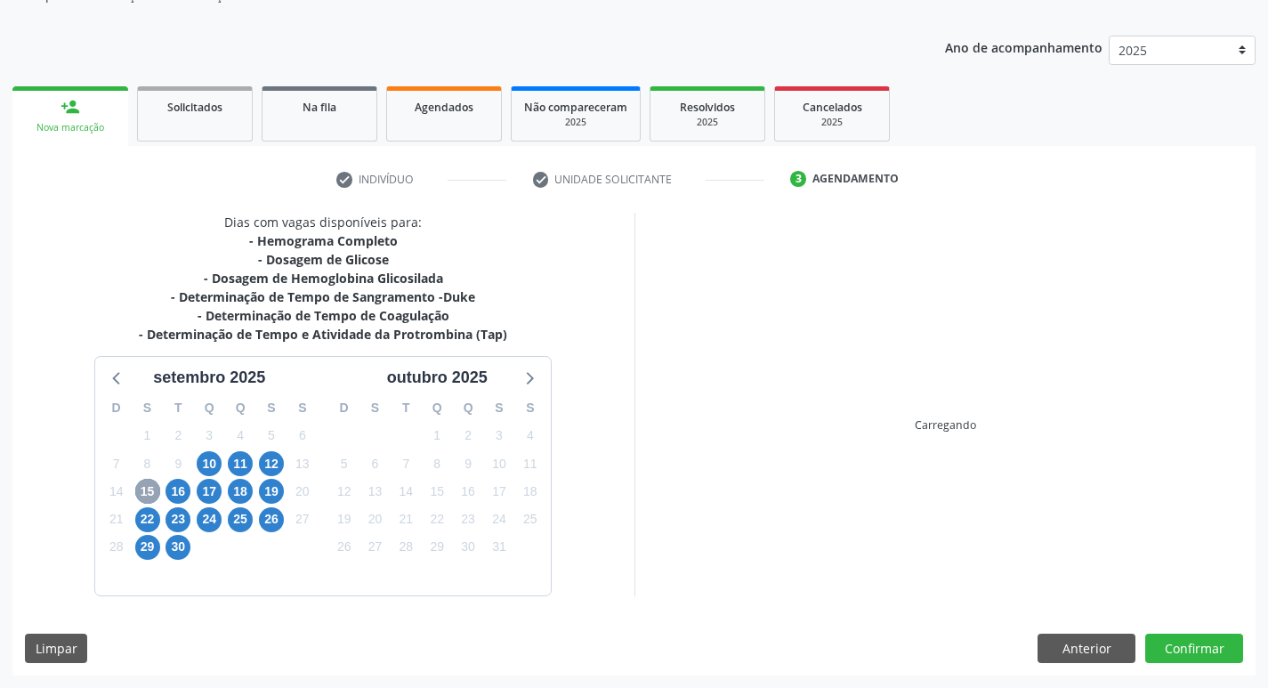
click at [148, 495] on span "15" at bounding box center [147, 491] width 25 height 25
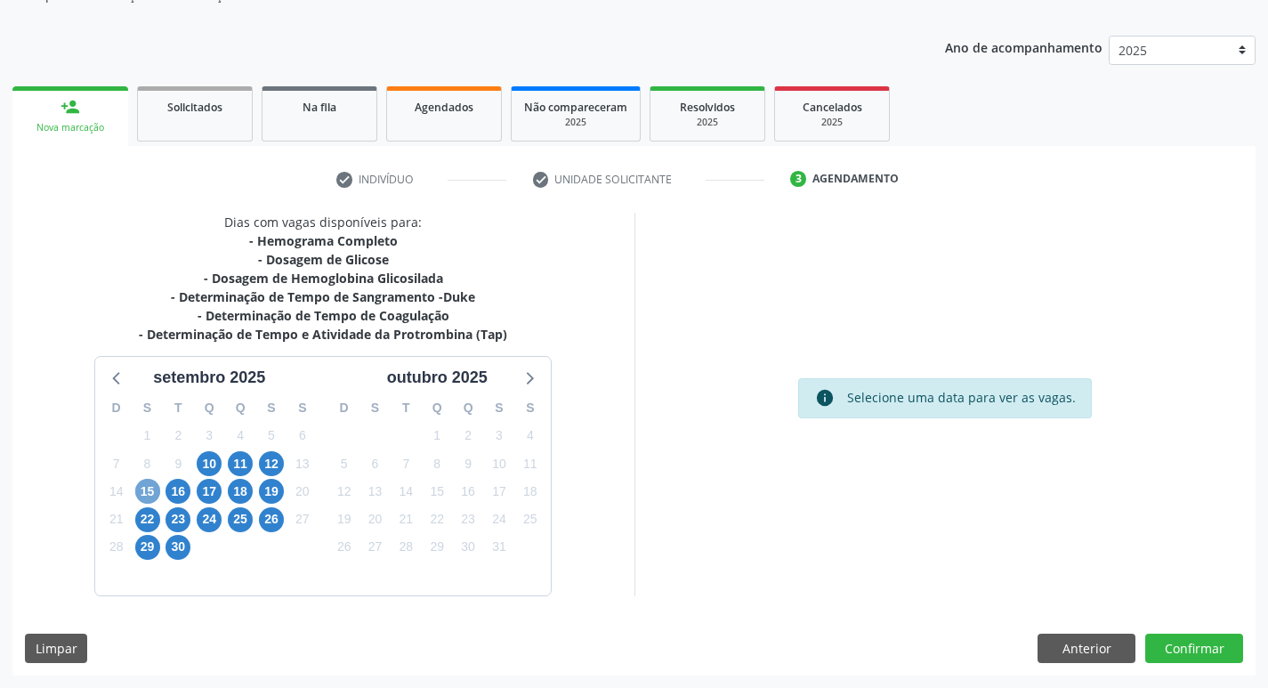
click at [148, 495] on span "15" at bounding box center [147, 491] width 25 height 25
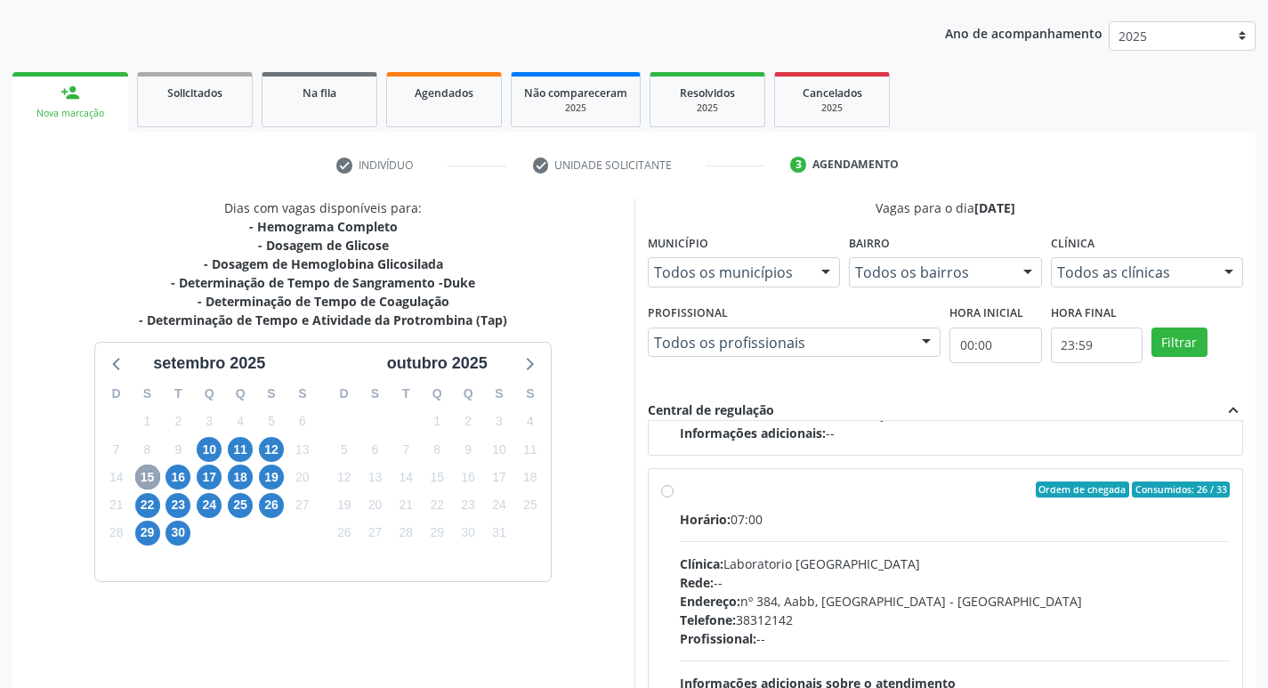
scroll to position [592, 0]
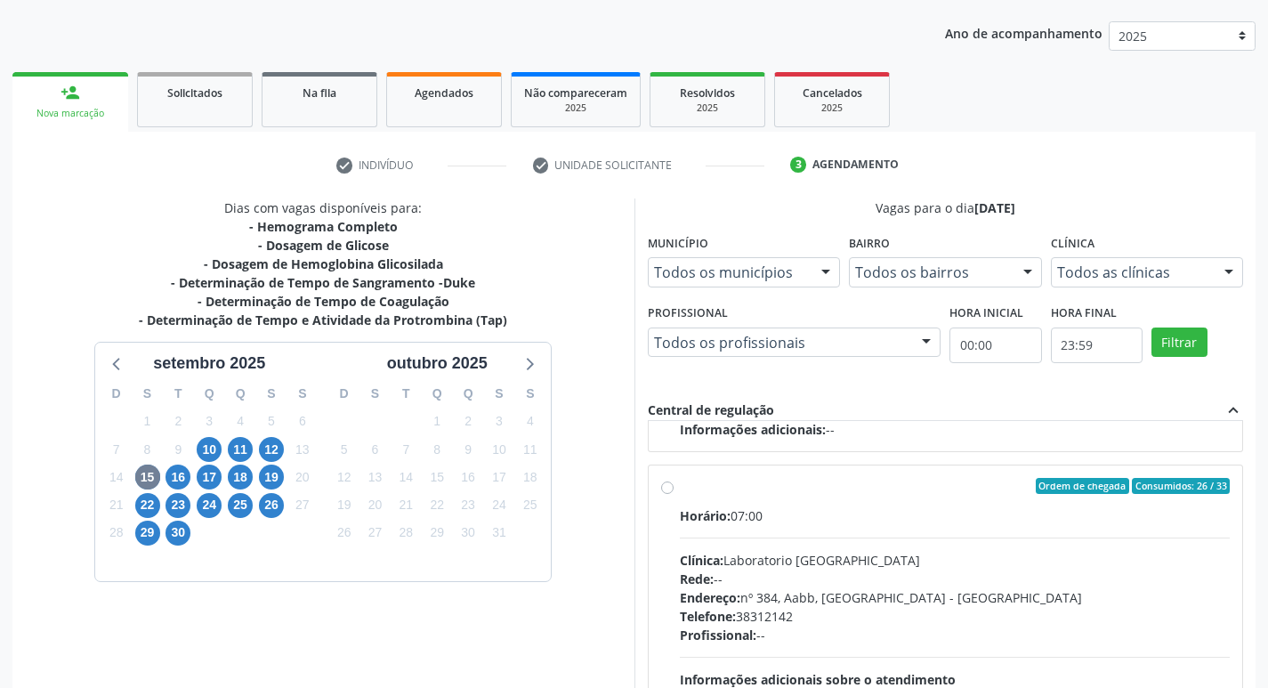
click at [664, 496] on div "Ordem de chegada Consumidos: 26 / 33 Horário: 07:00 Clínica: Laboratorio Sao Fr…" at bounding box center [945, 614] width 569 height 273
radio input "true"
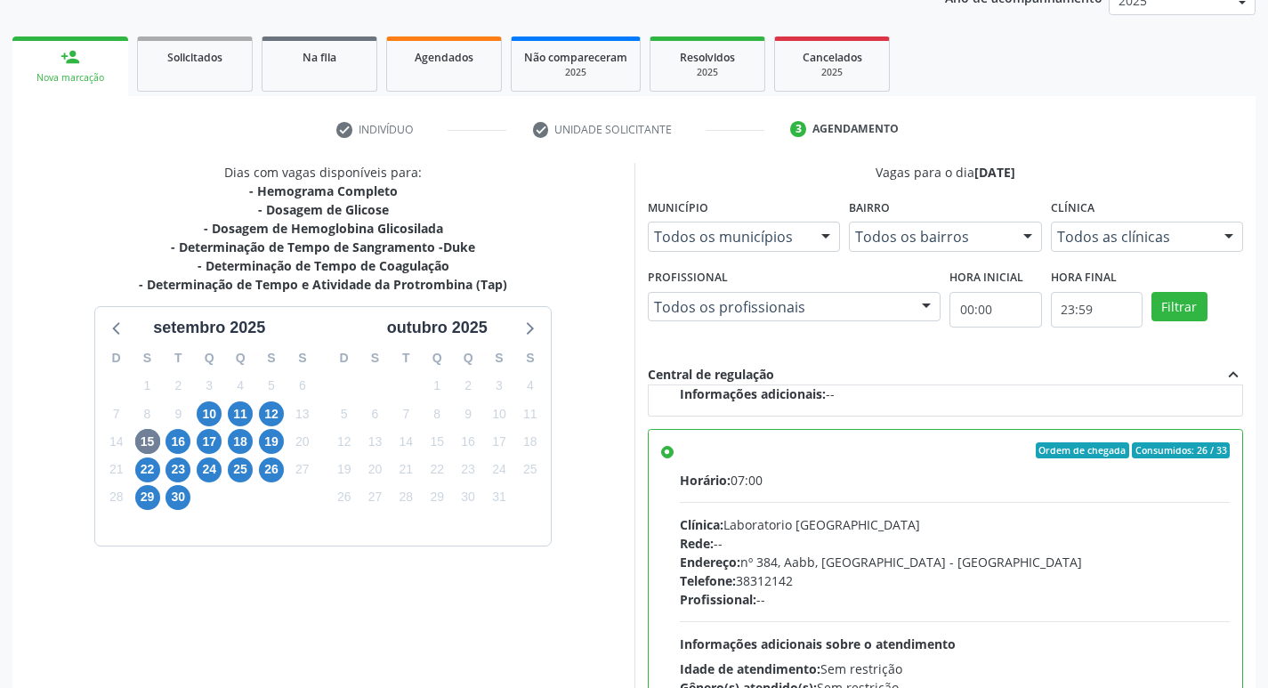
scroll to position [375, 0]
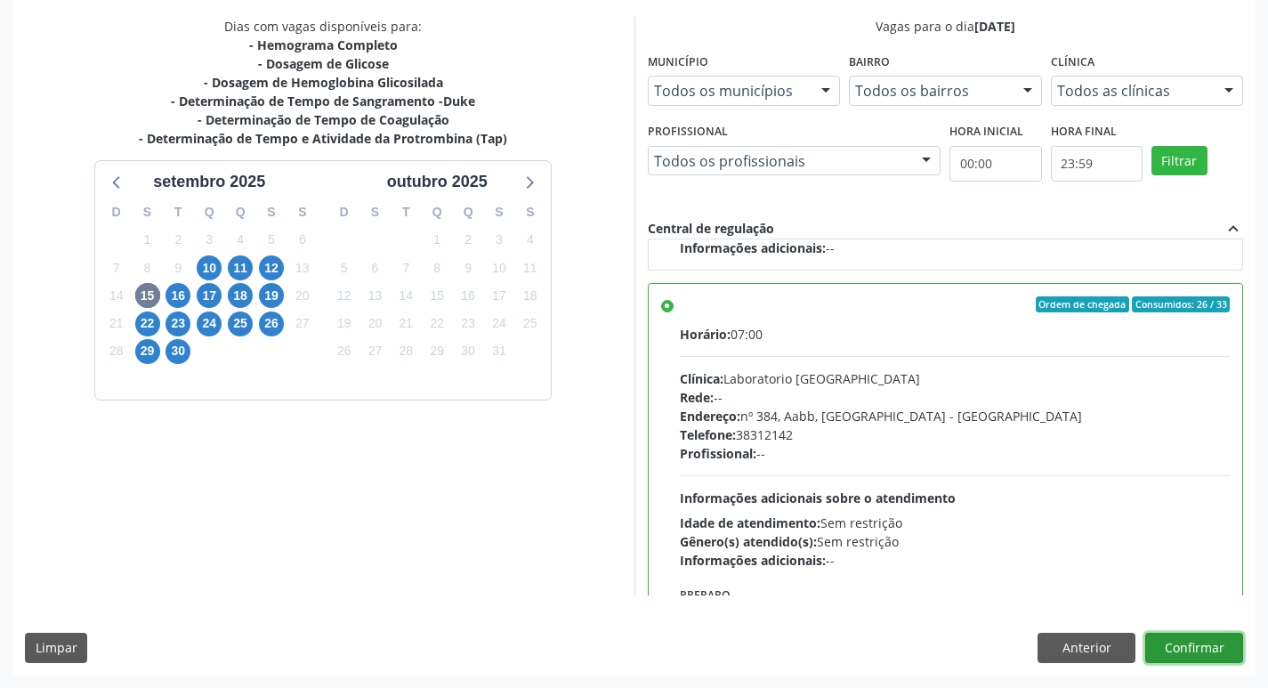
click at [1189, 656] on button "Confirmar" at bounding box center [1194, 648] width 98 height 30
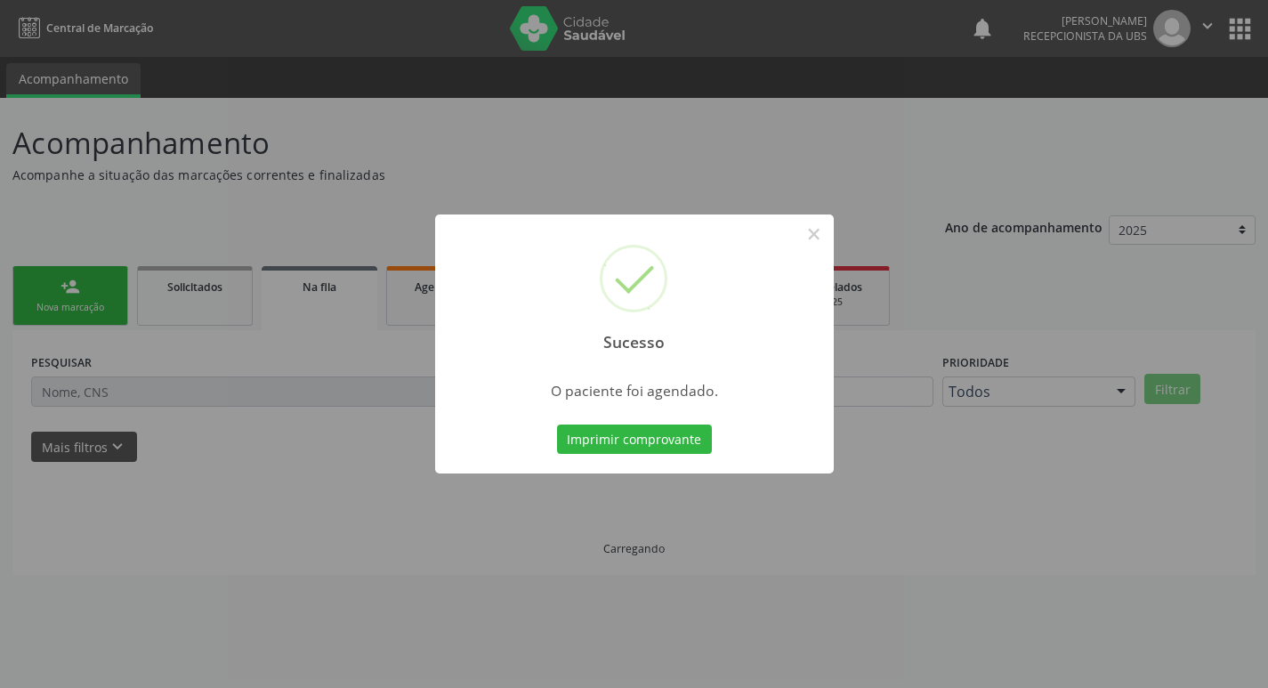
scroll to position [0, 0]
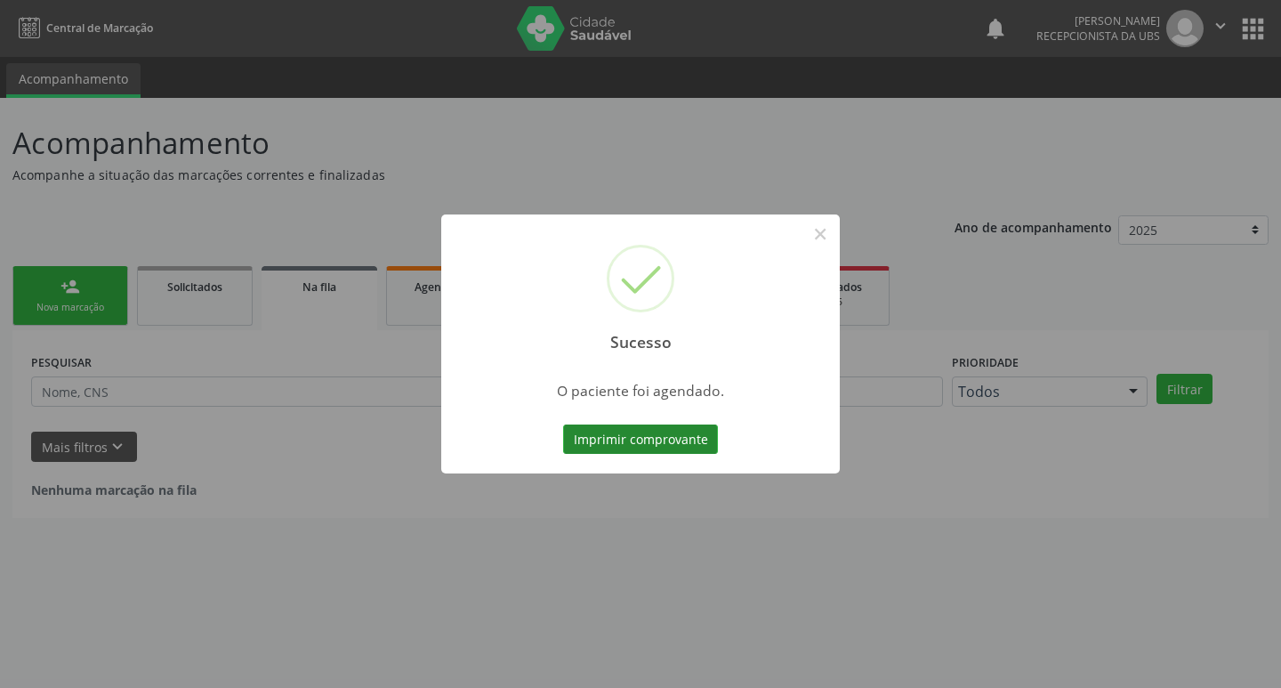
click at [669, 445] on button "Imprimir comprovante" at bounding box center [640, 439] width 155 height 30
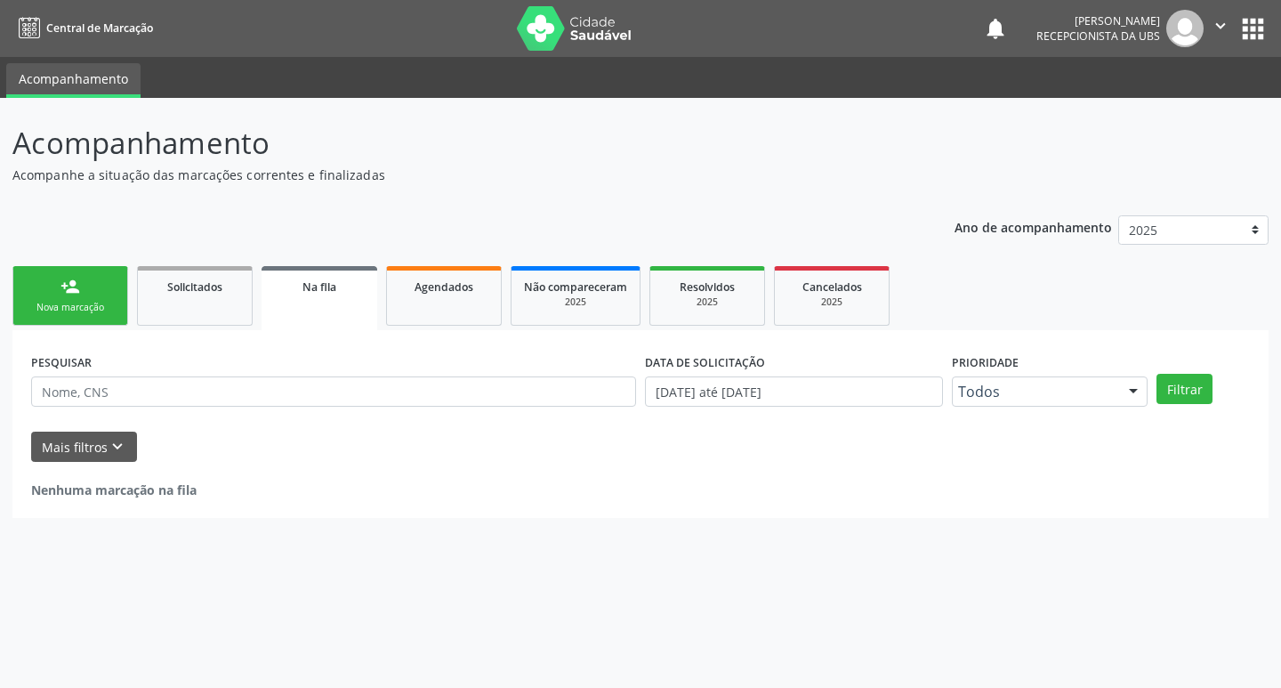
click at [103, 296] on link "person_add Nova marcação" at bounding box center [70, 296] width 116 height 60
click at [106, 304] on div "Nova marcação" at bounding box center [70, 307] width 89 height 13
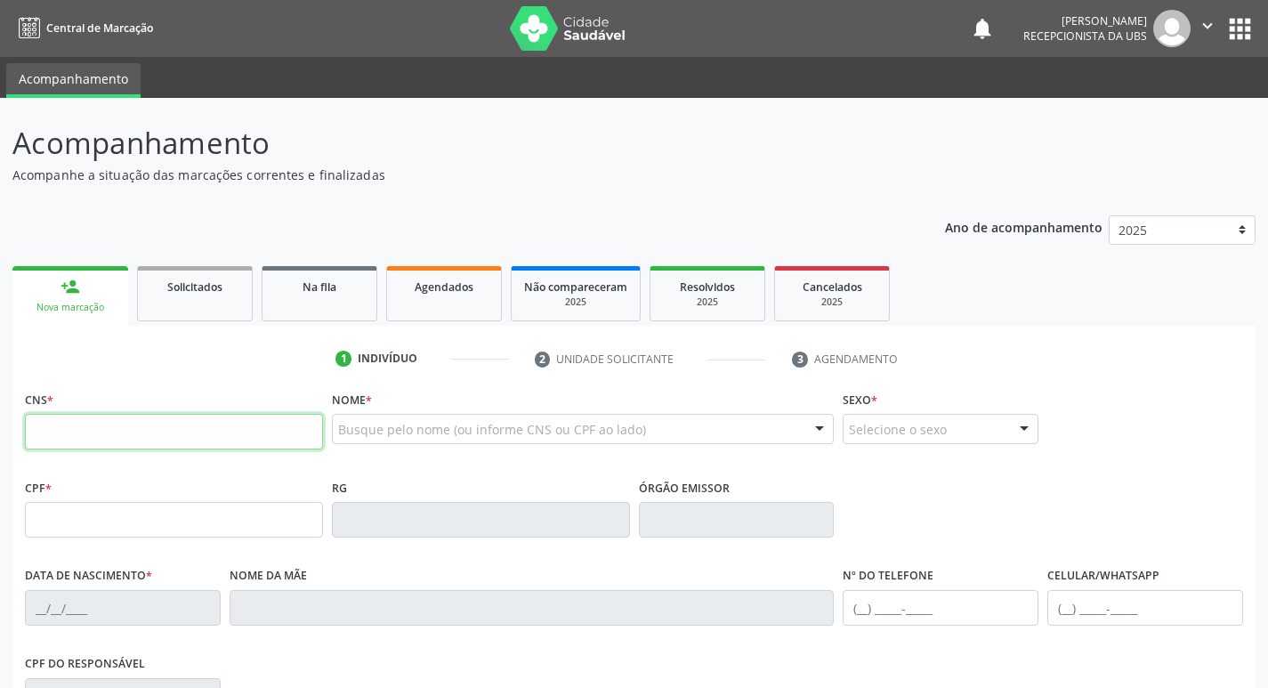
click at [114, 422] on input "text" at bounding box center [174, 432] width 298 height 36
type input "898 0037 1752 2452"
type input "166.692.724-48"
type input "21/05/2011"
type input "Maria de Loudes Conçeição da Silva"
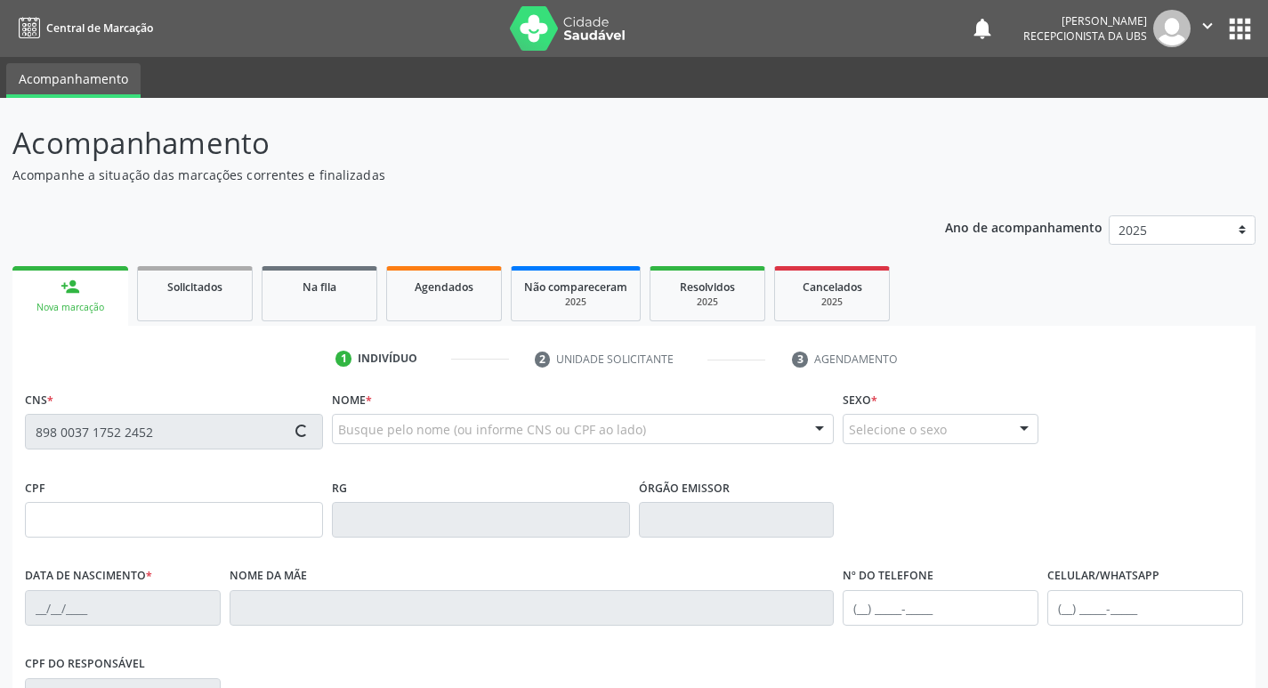
type input "(99) 99999-9999"
type input "122.029.064-52"
type input "65"
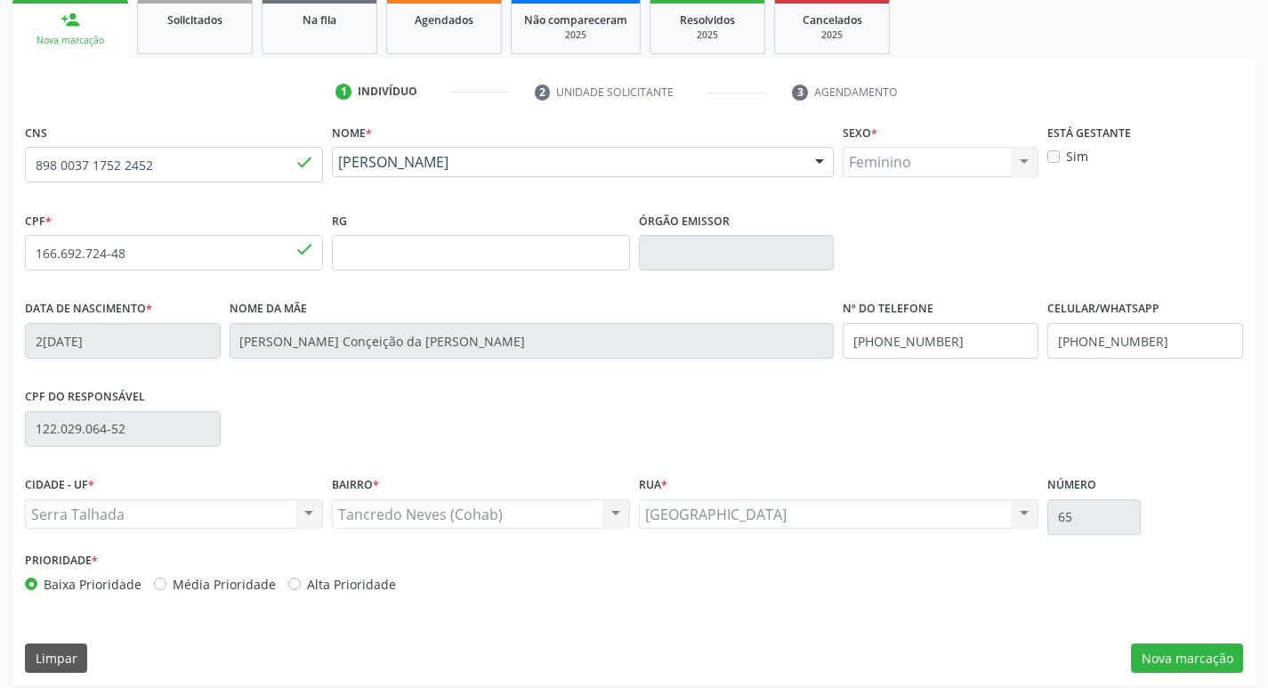
scroll to position [277, 0]
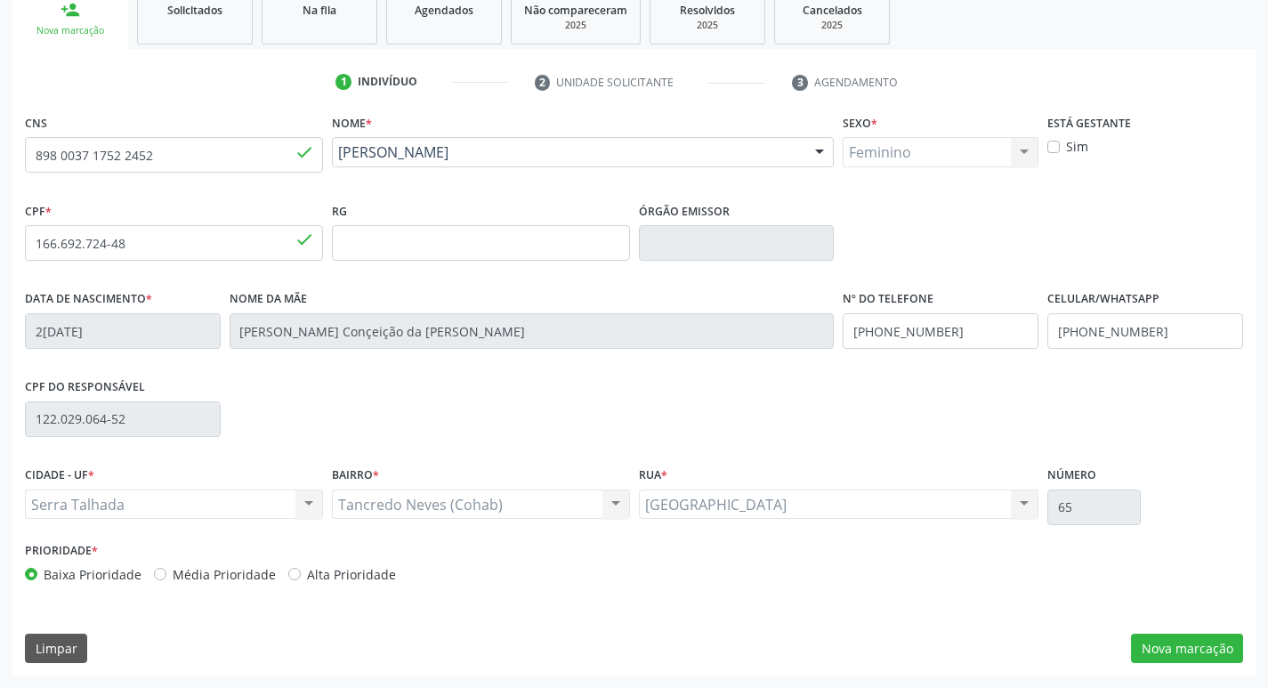
drag, startPoint x: 278, startPoint y: 568, endPoint x: 350, endPoint y: 527, distance: 82.5
click at [279, 568] on div "Baixa Prioridade Média Prioridade Alta Prioridade" at bounding box center [327, 574] width 605 height 19
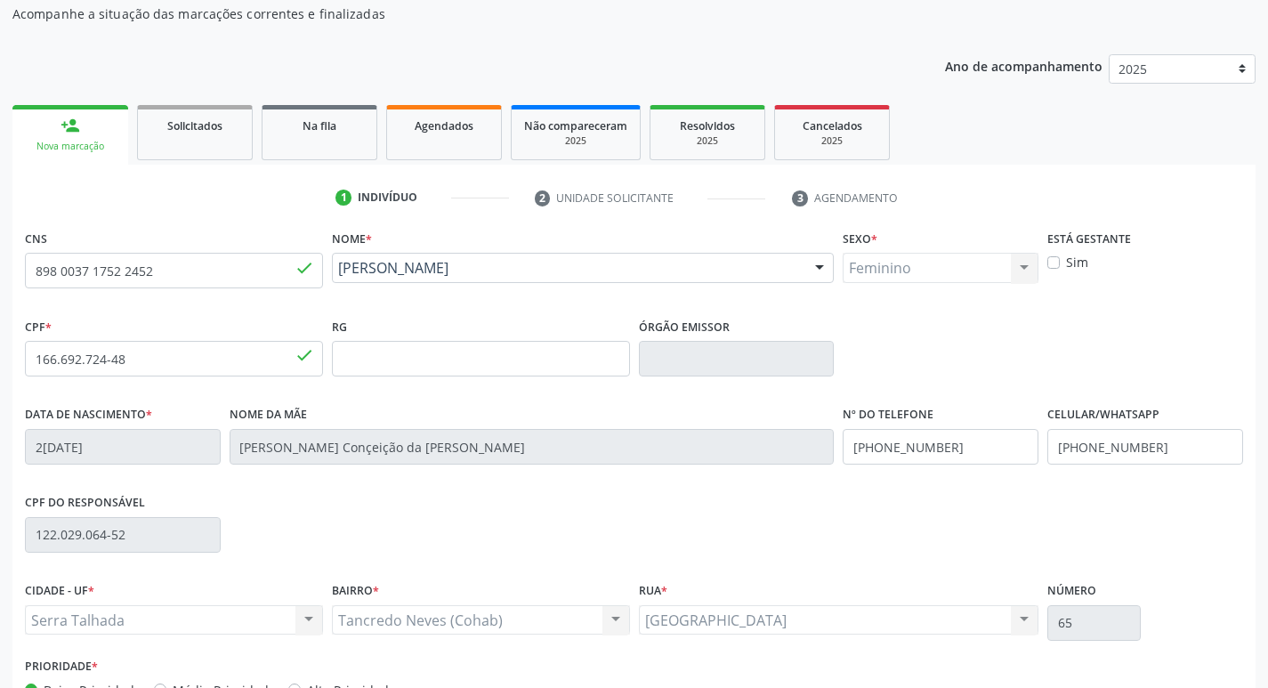
scroll to position [0, 0]
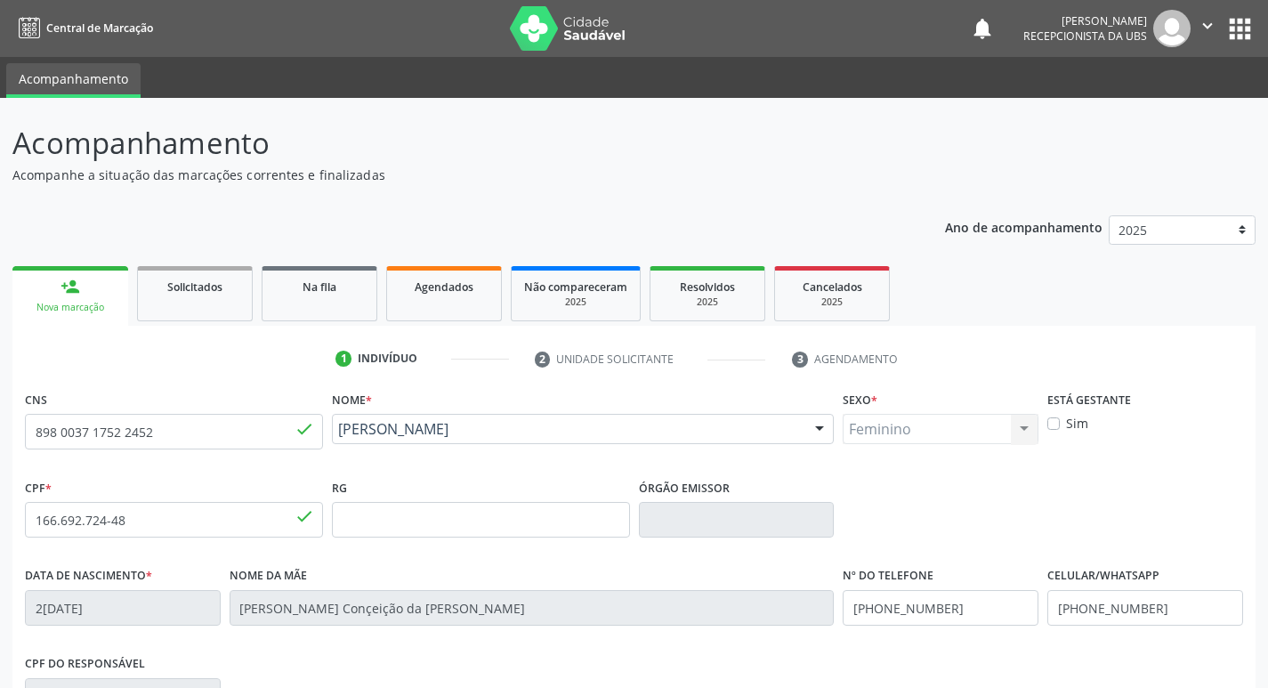
click at [1044, 424] on div "Está gestante Sim" at bounding box center [1145, 430] width 205 height 88
click at [1066, 424] on label "Sim" at bounding box center [1077, 423] width 22 height 19
click at [1052, 424] on input "Sim" at bounding box center [1053, 422] width 12 height 16
checkbox input "true"
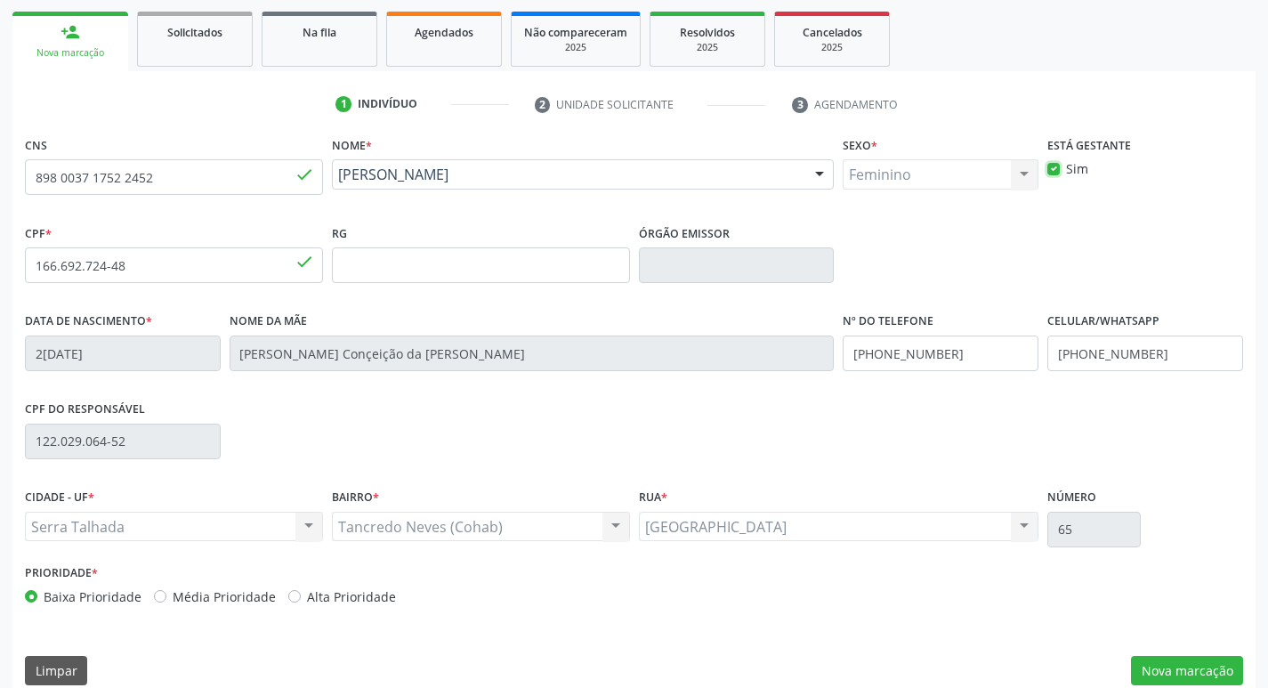
scroll to position [277, 0]
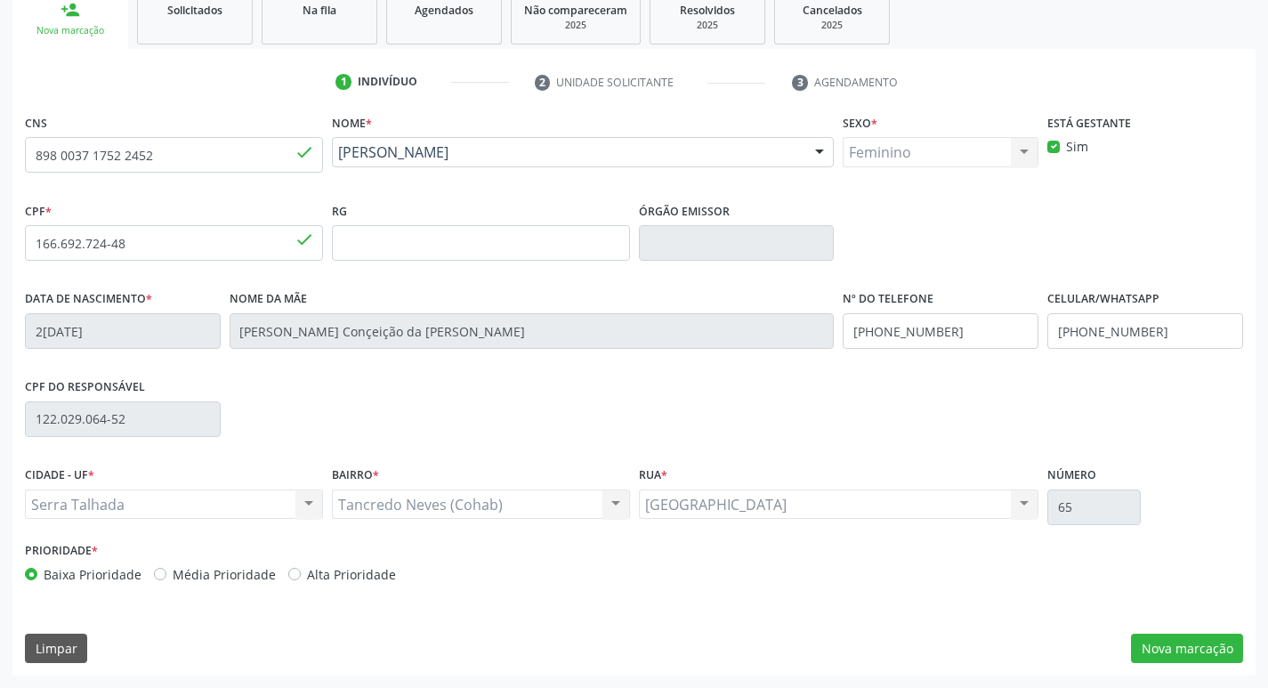
click at [307, 578] on label "Alta Prioridade" at bounding box center [351, 574] width 89 height 19
click at [288, 578] on input "Alta Prioridade" at bounding box center [294, 573] width 12 height 16
radio input "true"
click at [1159, 653] on button "Nova marcação" at bounding box center [1187, 648] width 112 height 30
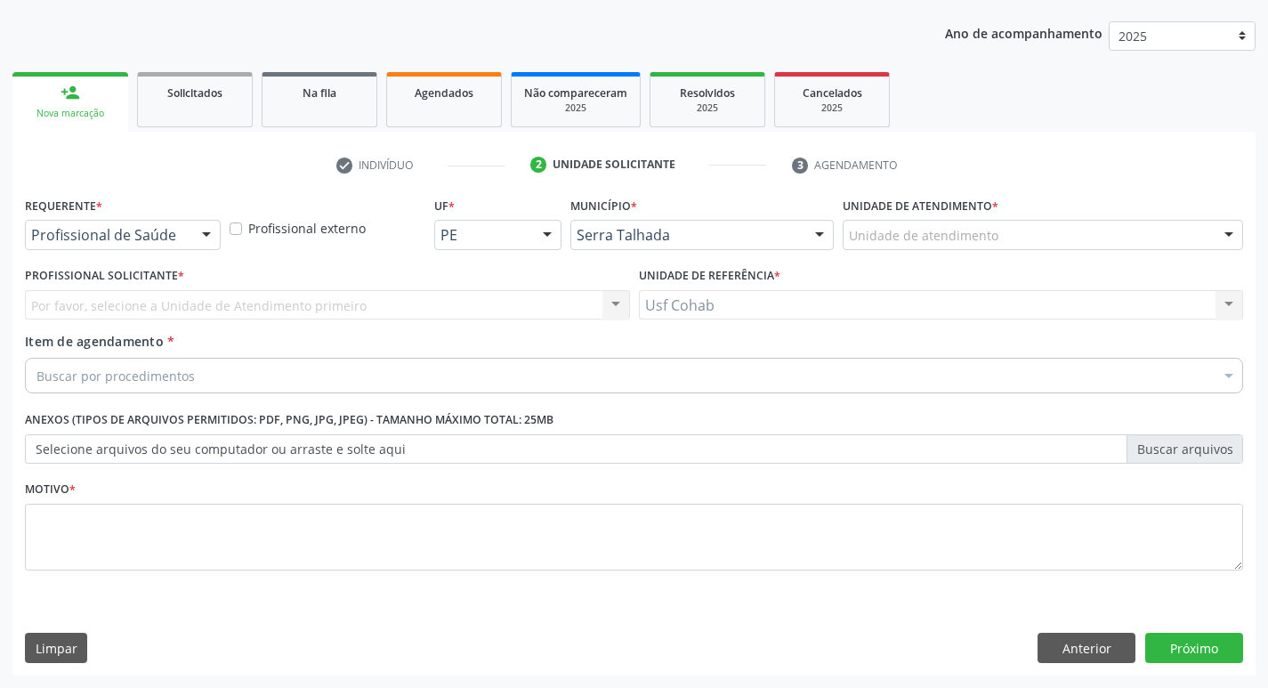
click at [423, 384] on div "Buscar por procedimentos" at bounding box center [634, 376] width 1218 height 36
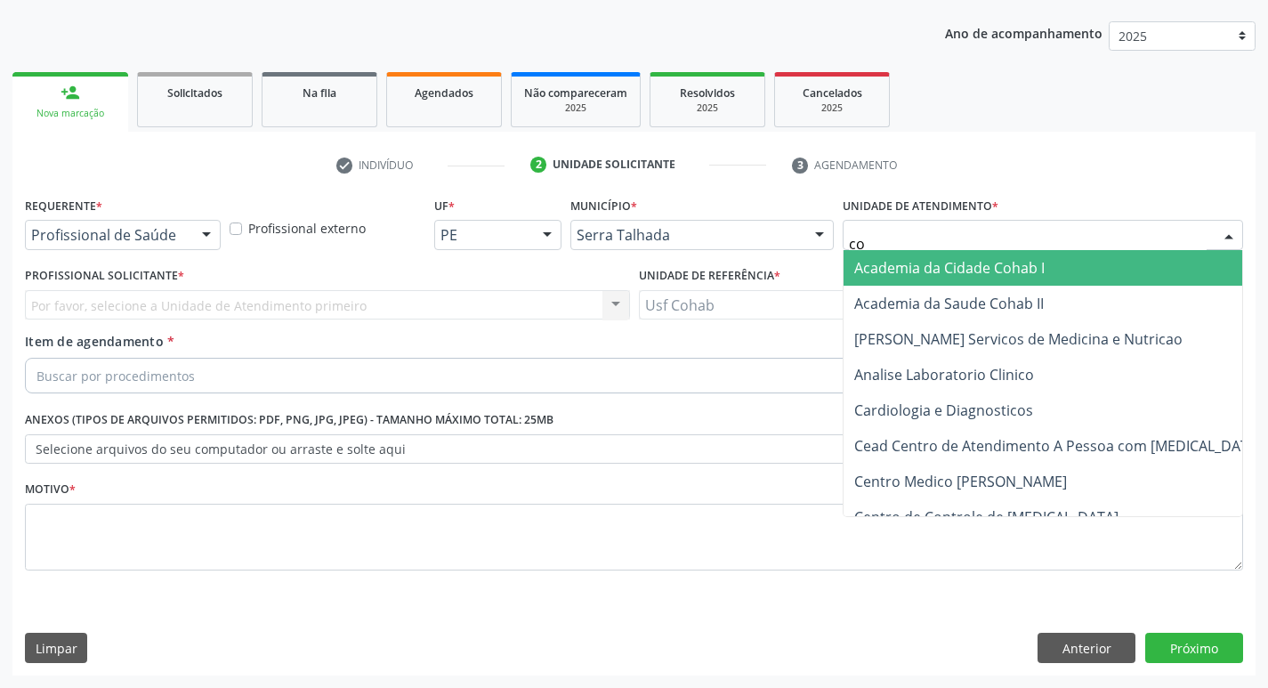
type input "coh"
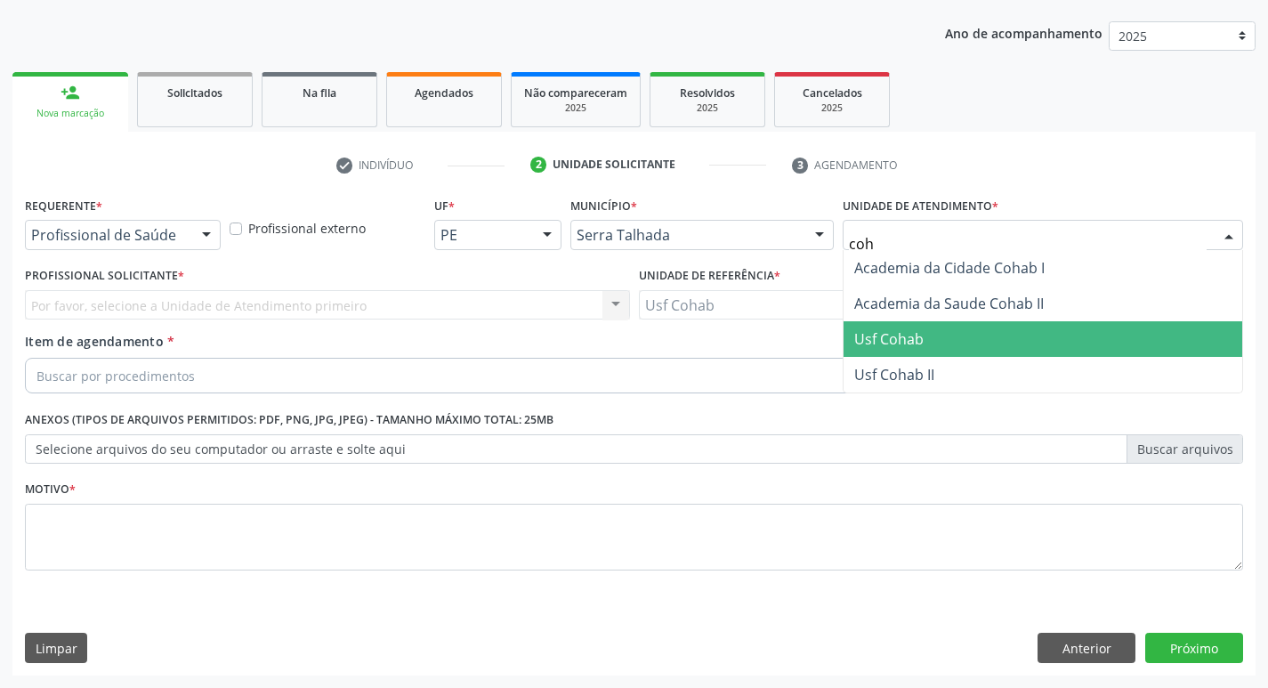
click at [933, 341] on span "Usf Cohab" at bounding box center [1042, 339] width 399 height 36
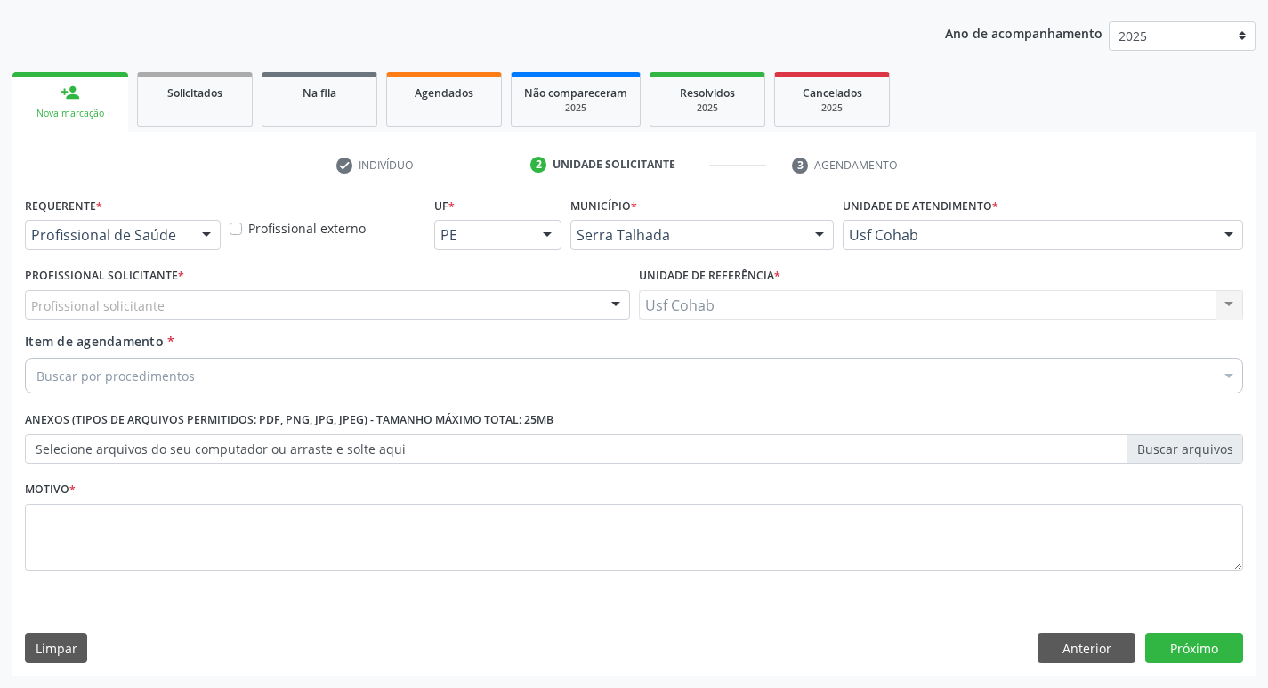
click at [274, 299] on div "Profissional solicitante" at bounding box center [327, 305] width 605 height 30
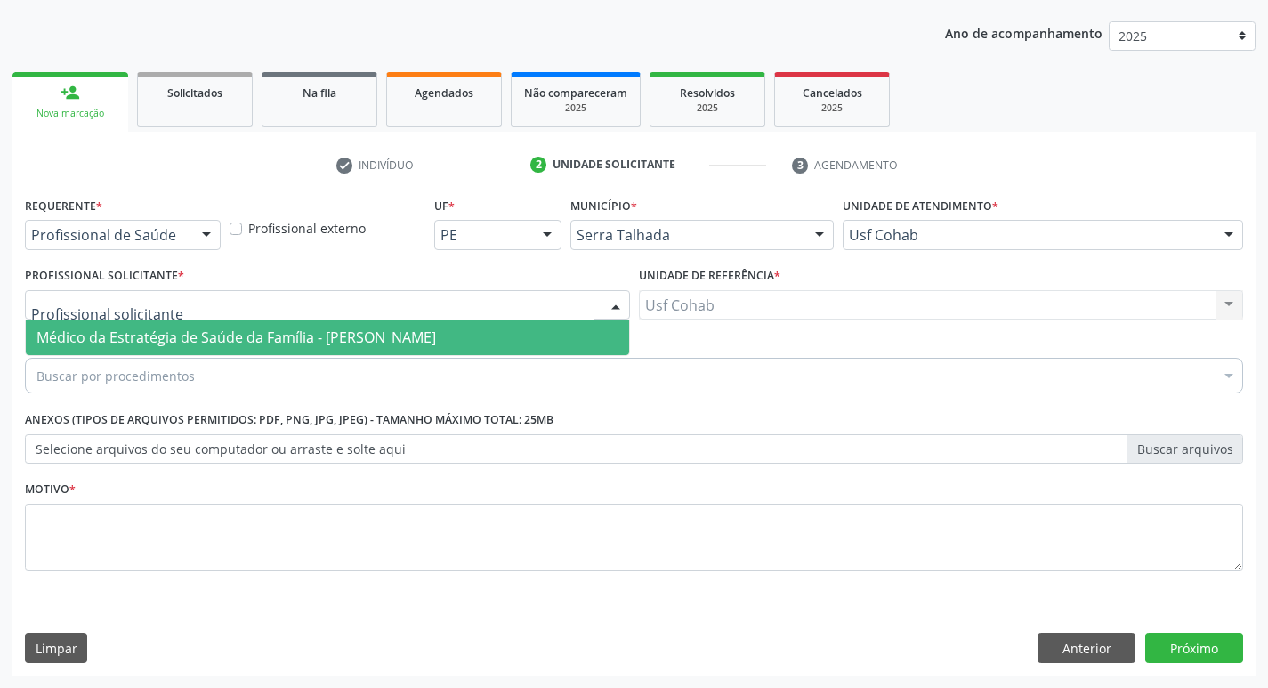
click at [272, 334] on span "Médico da Estratégia de Saúde da Família - [PERSON_NAME]" at bounding box center [235, 337] width 399 height 20
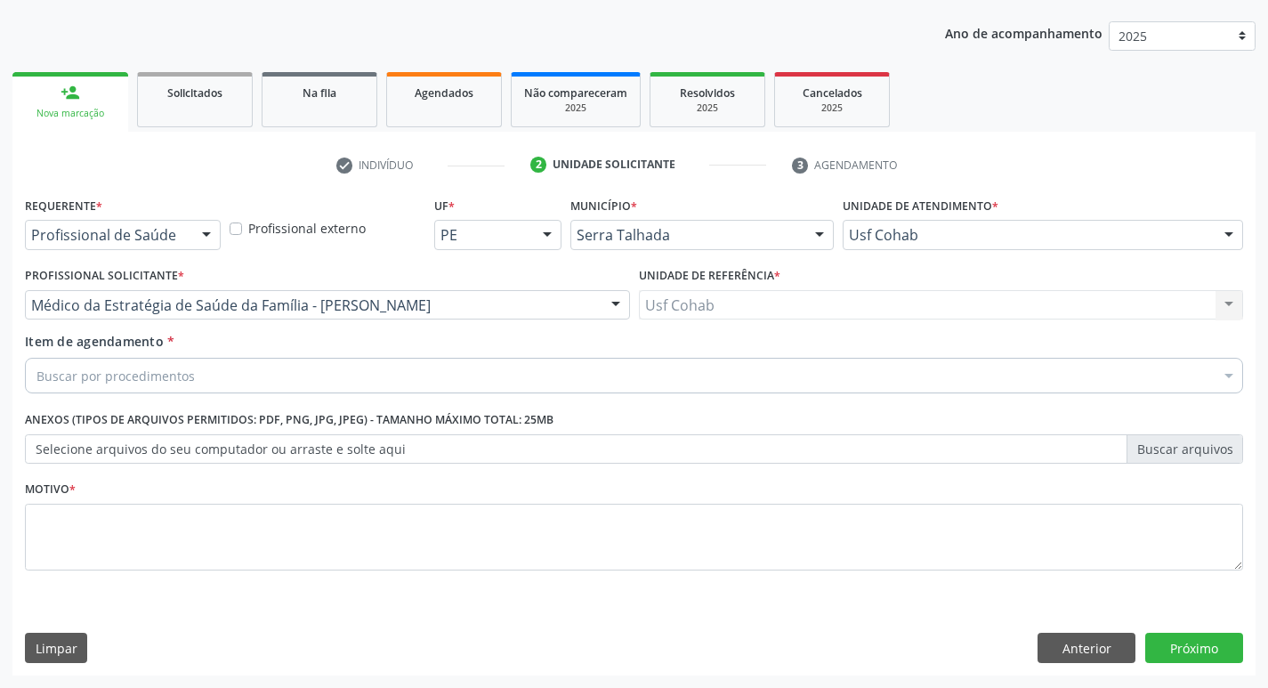
click at [264, 367] on div "Buscar por procedimentos" at bounding box center [634, 376] width 1218 height 36
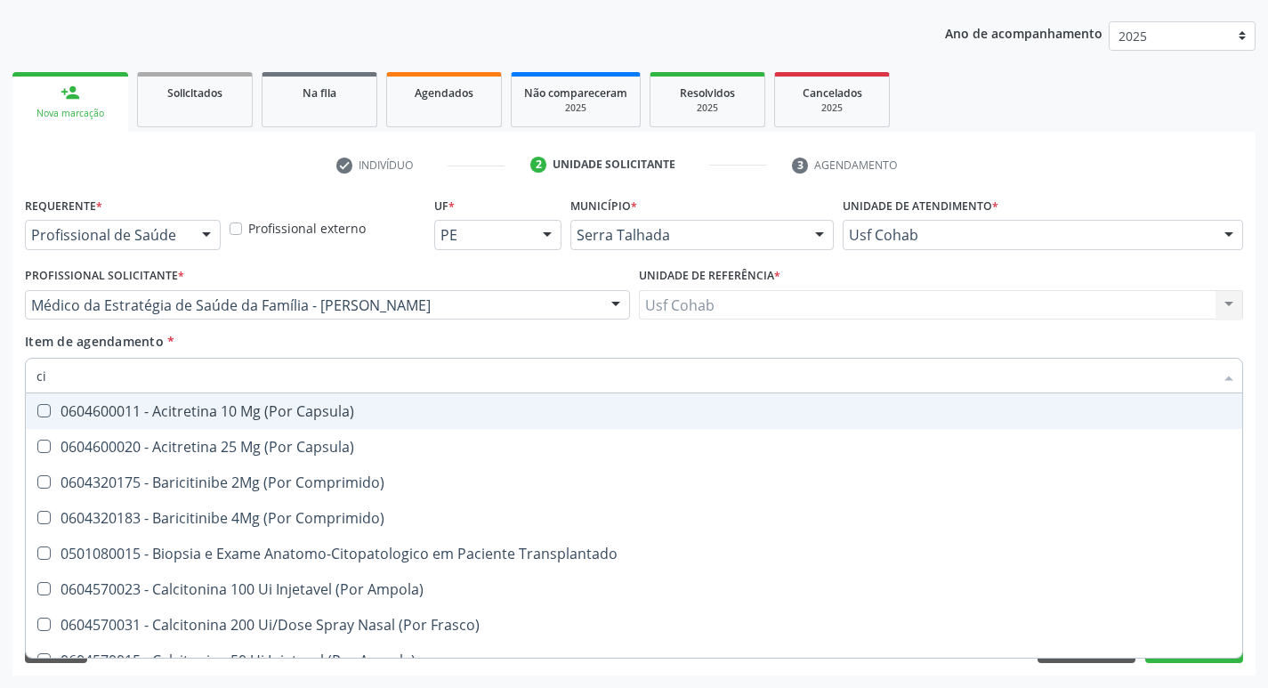
type input "c"
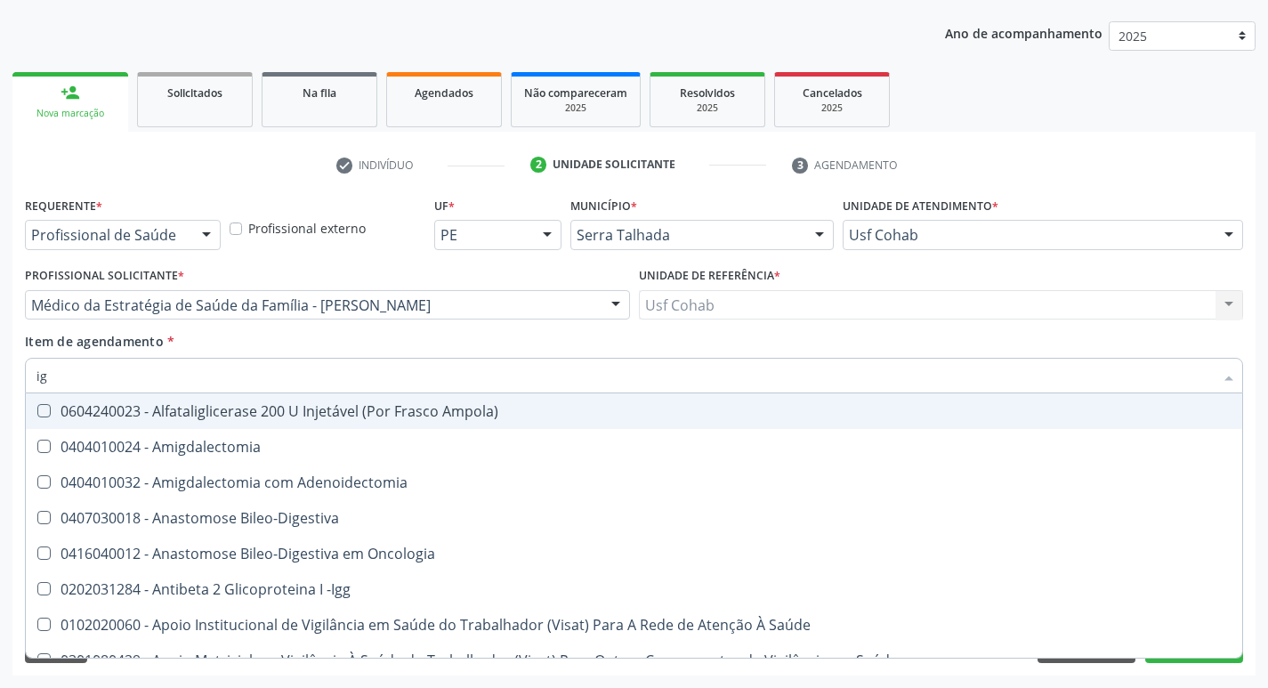
type input "igg"
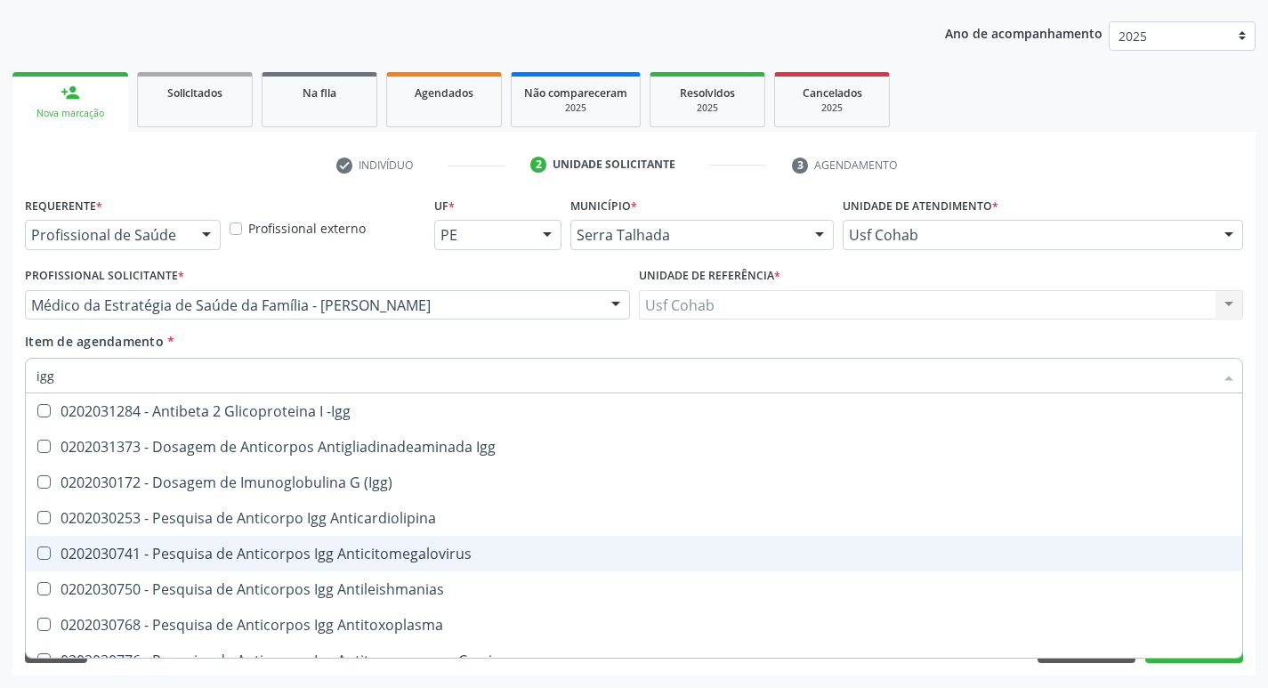
click at [46, 560] on div "0202030741 - Pesquisa de Anticorpos Igg Anticitomegalovirus" at bounding box center [633, 553] width 1195 height 14
checkbox Anticitomegalovirus "true"
type input "ig"
checkbox Anticitomegalovirus "false"
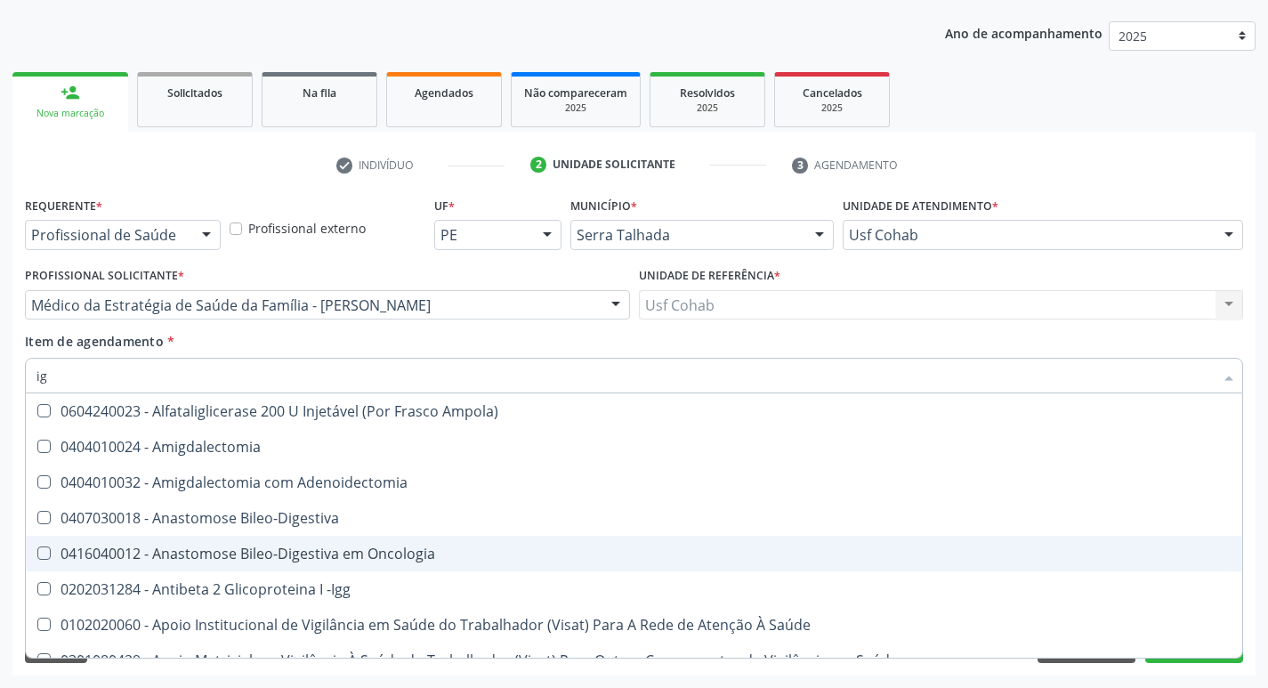
type input "igm"
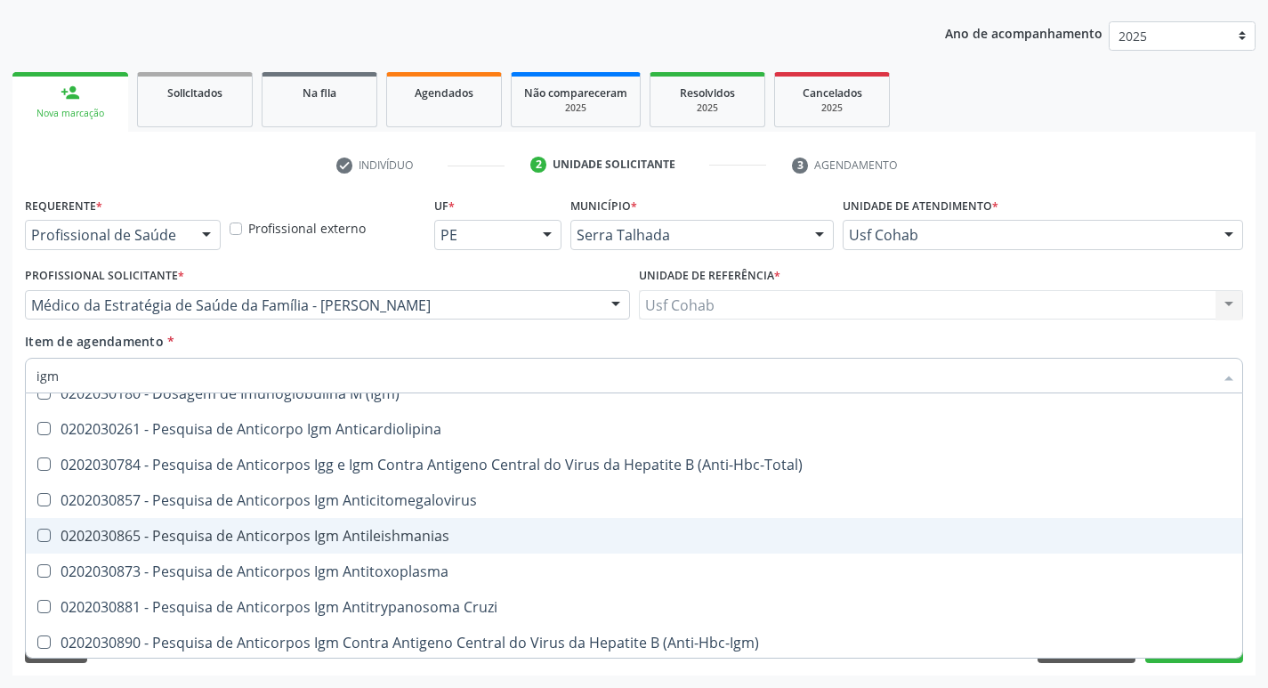
scroll to position [178, 0]
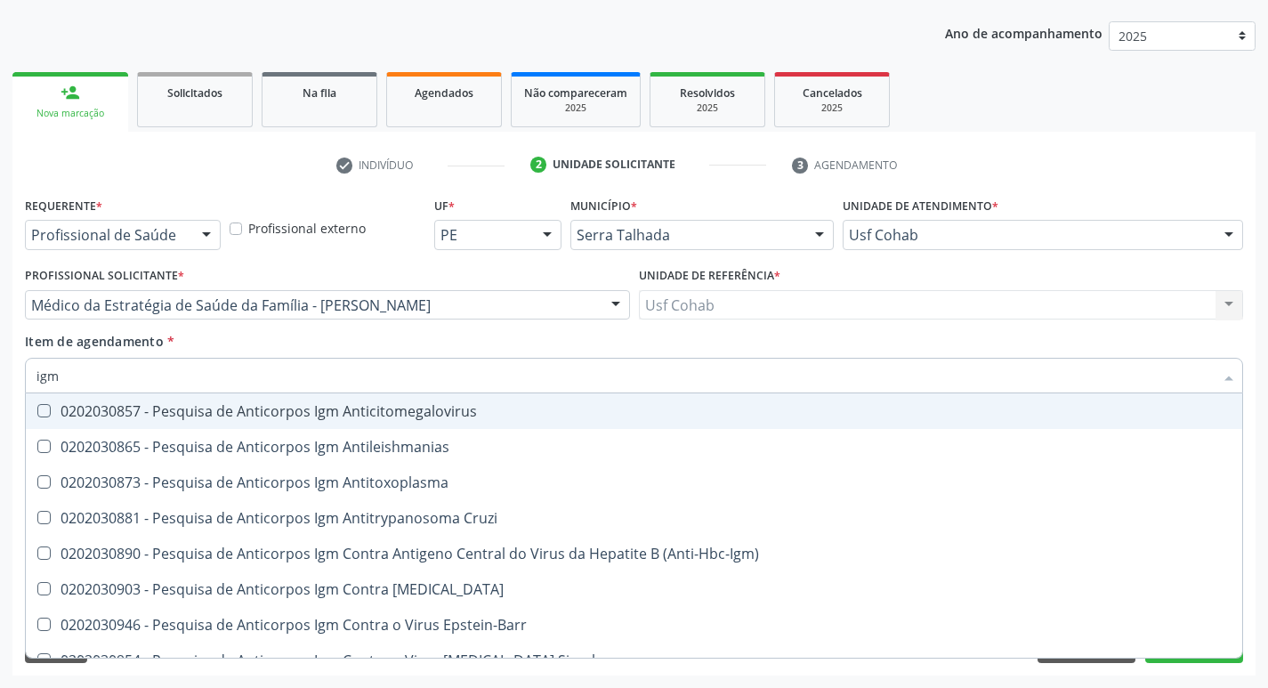
click at [45, 417] on Anticitomegalovirus at bounding box center [43, 410] width 13 height 13
click at [37, 416] on Anticitomegalovirus "checkbox" at bounding box center [32, 411] width 12 height 12
checkbox Anticitomegalovirus "true"
type input "ig"
checkbox Anticitomegalovirus "false"
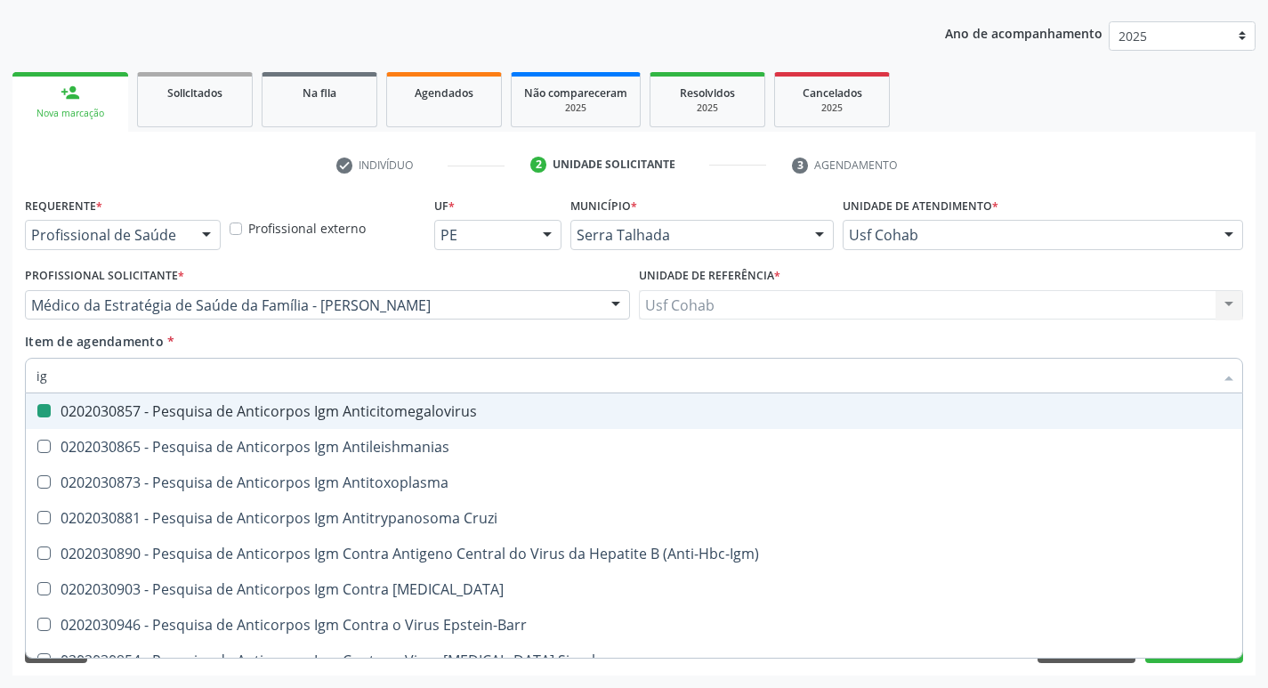
type input "i"
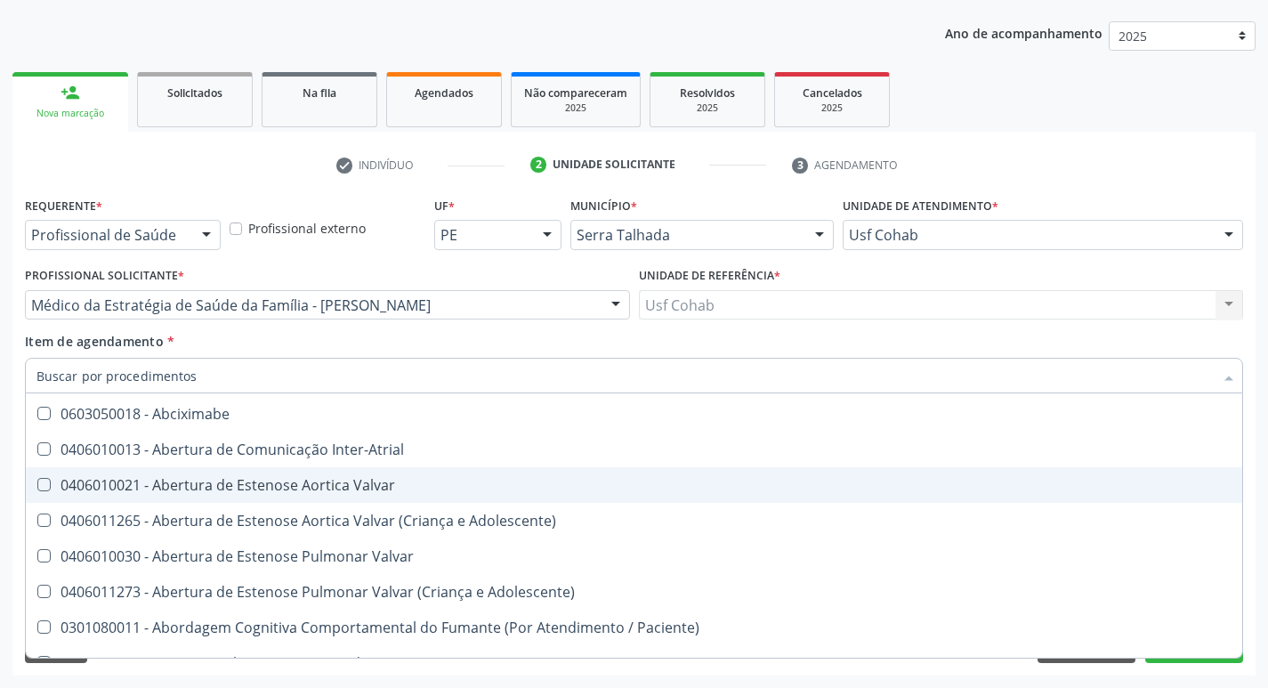
scroll to position [252, 0]
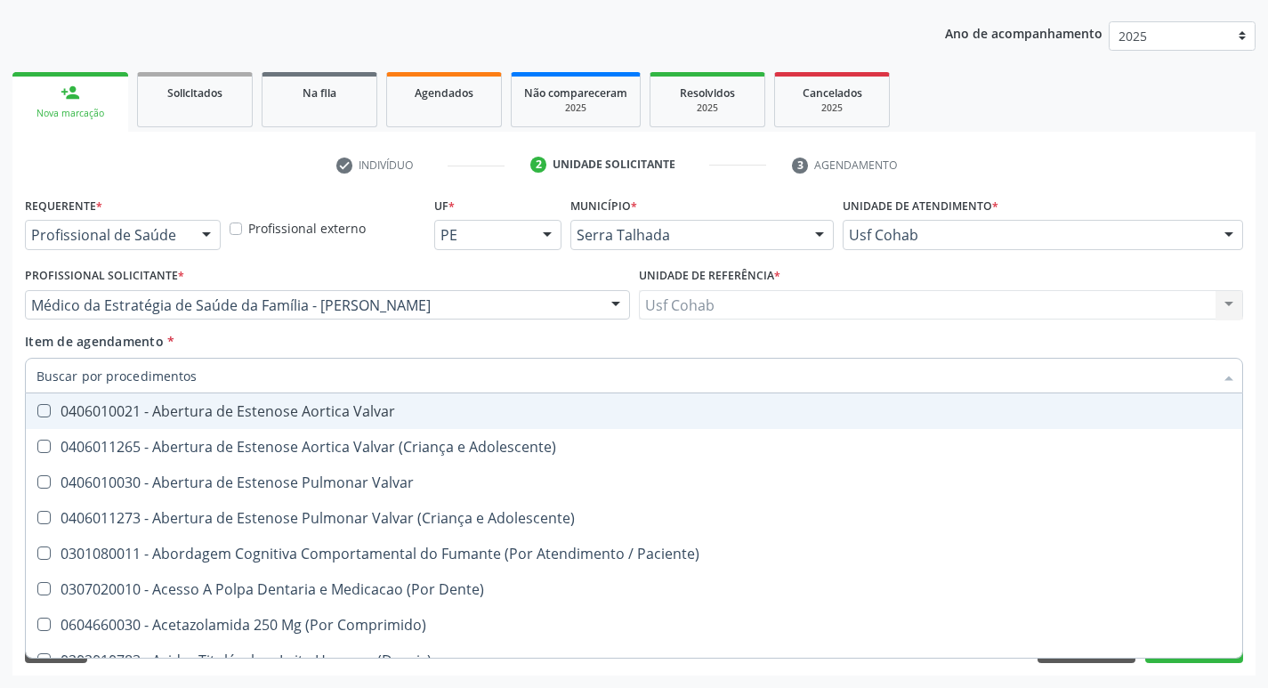
click at [1139, 201] on div "Unidade de atendimento * Usf Cohab 3 Grupamento de Bombeiros Abfisio Abimael Li…" at bounding box center [1042, 220] width 400 height 57
checkbox Preenchida\) "true"
checkbox Ampola\)\ "true"
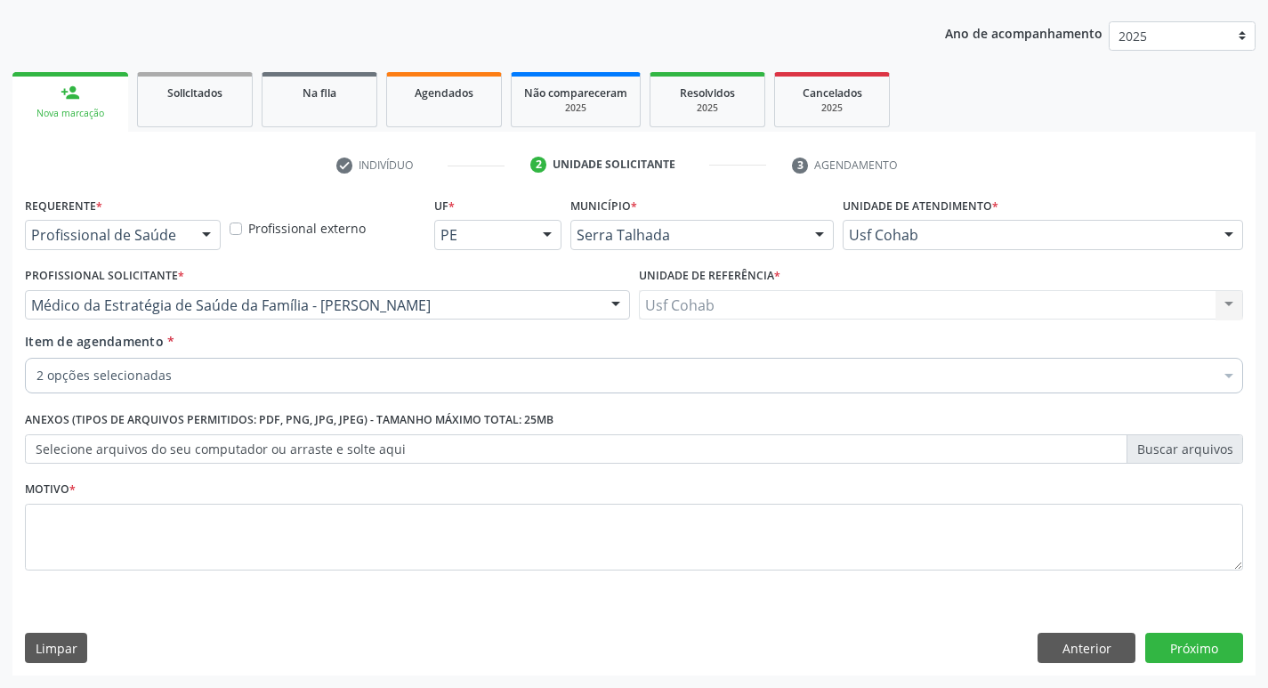
scroll to position [0, 0]
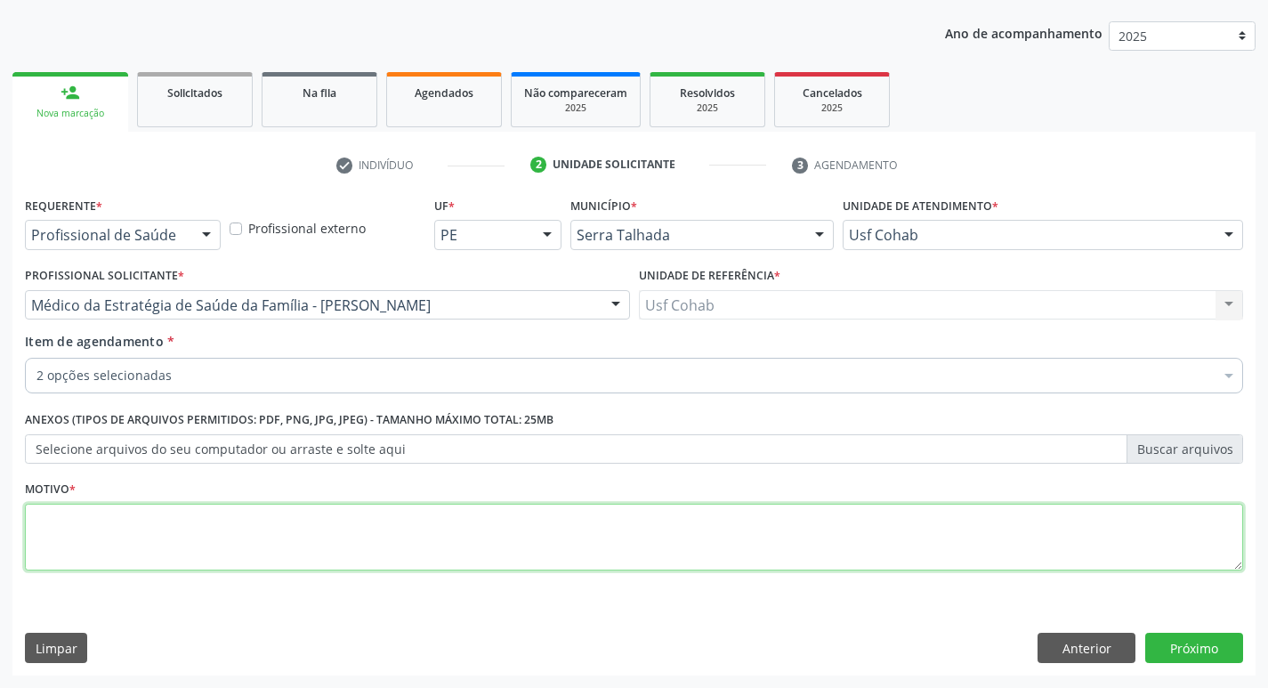
click at [281, 512] on textarea at bounding box center [634, 538] width 1218 height 68
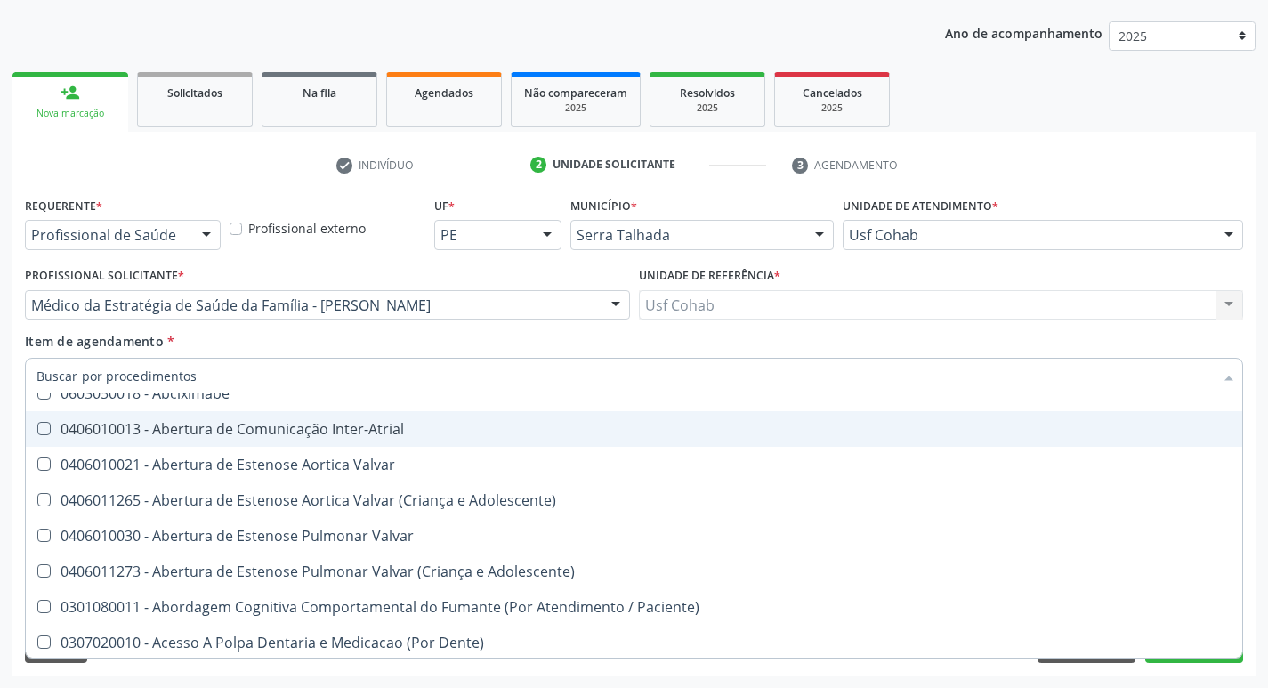
click at [173, 371] on input "Item de agendamento *" at bounding box center [624, 376] width 1177 height 36
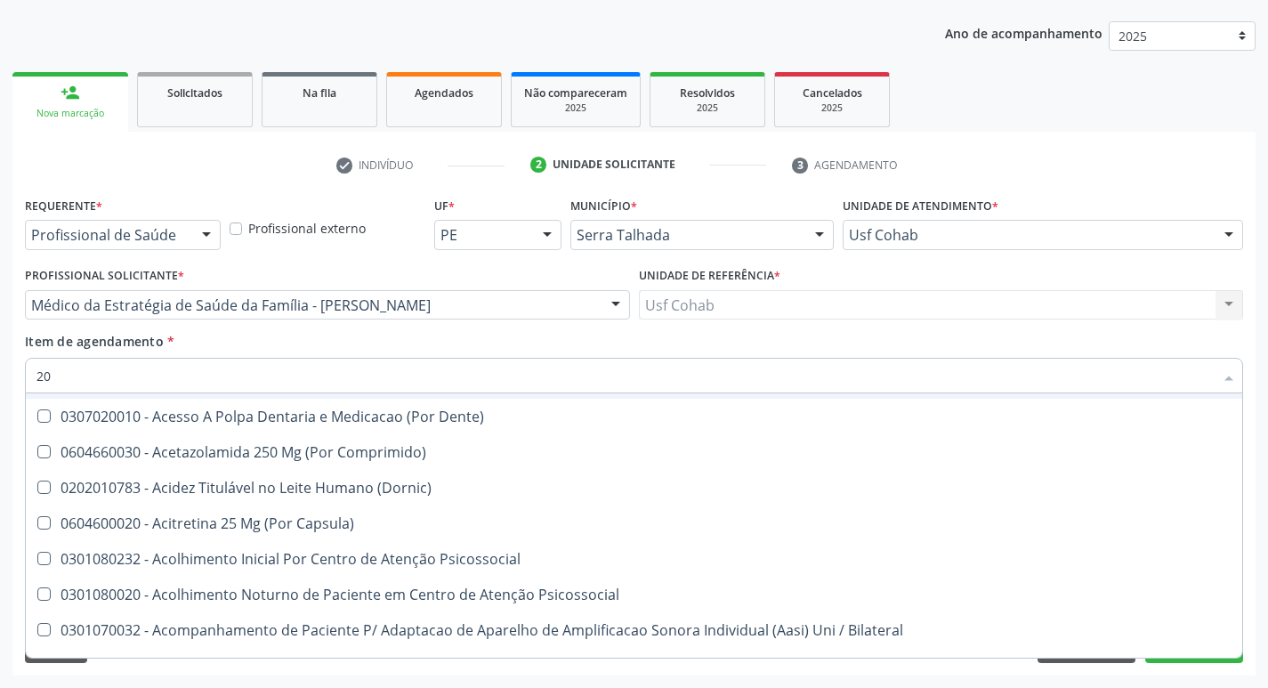
scroll to position [397, 0]
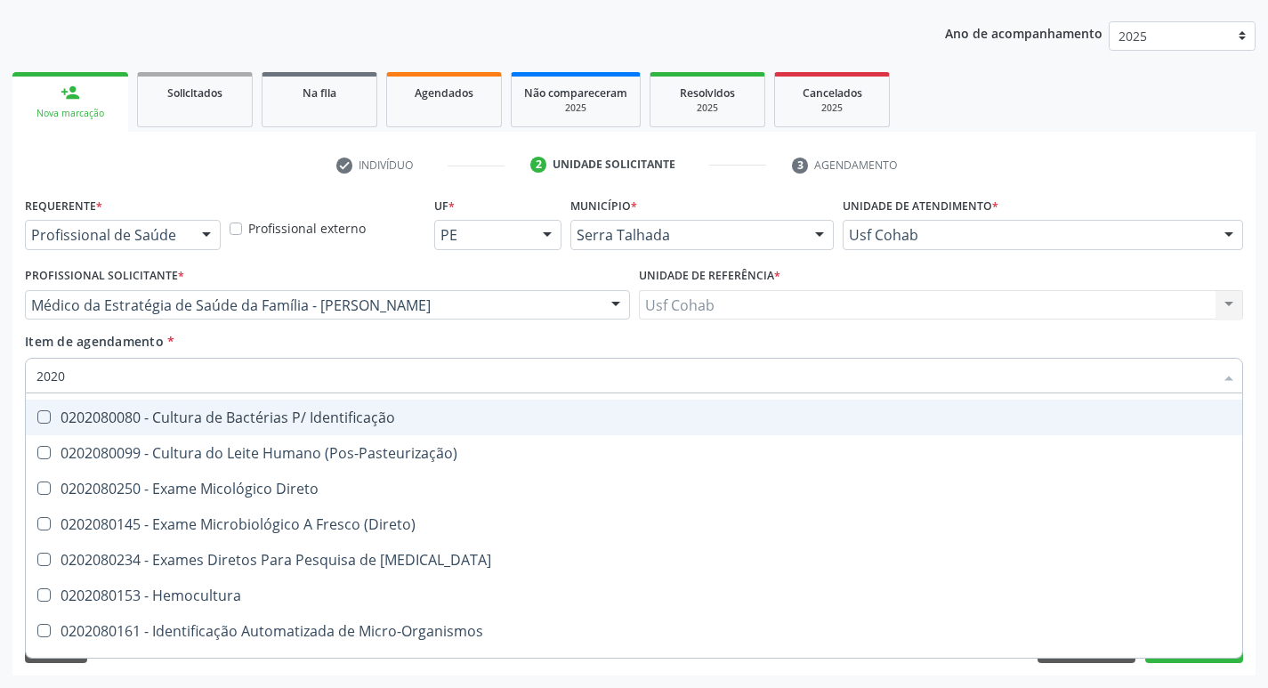
type input "20208"
checkbox Antibiograma "false"
checkbox Minima "false"
checkbox \(Hanseníase\) "false"
checkbox \(Controle\) "false"
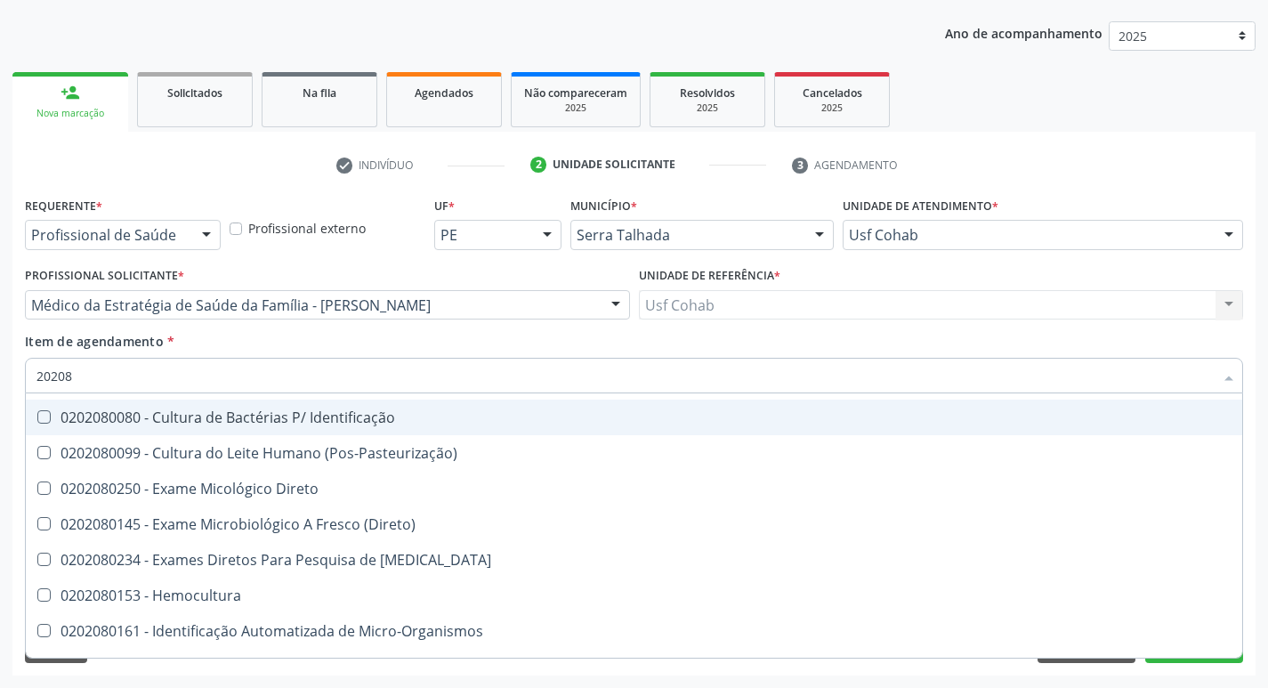
checkbox \(Diagnóstica\) "false"
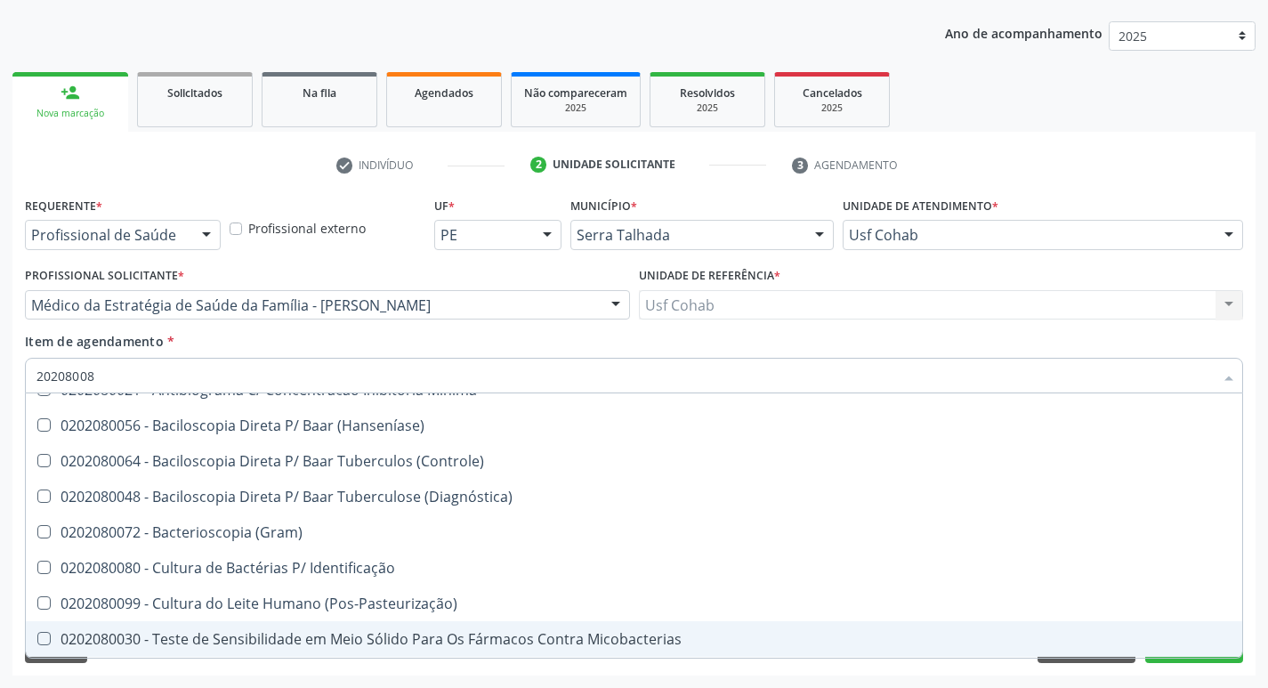
scroll to position [0, 0]
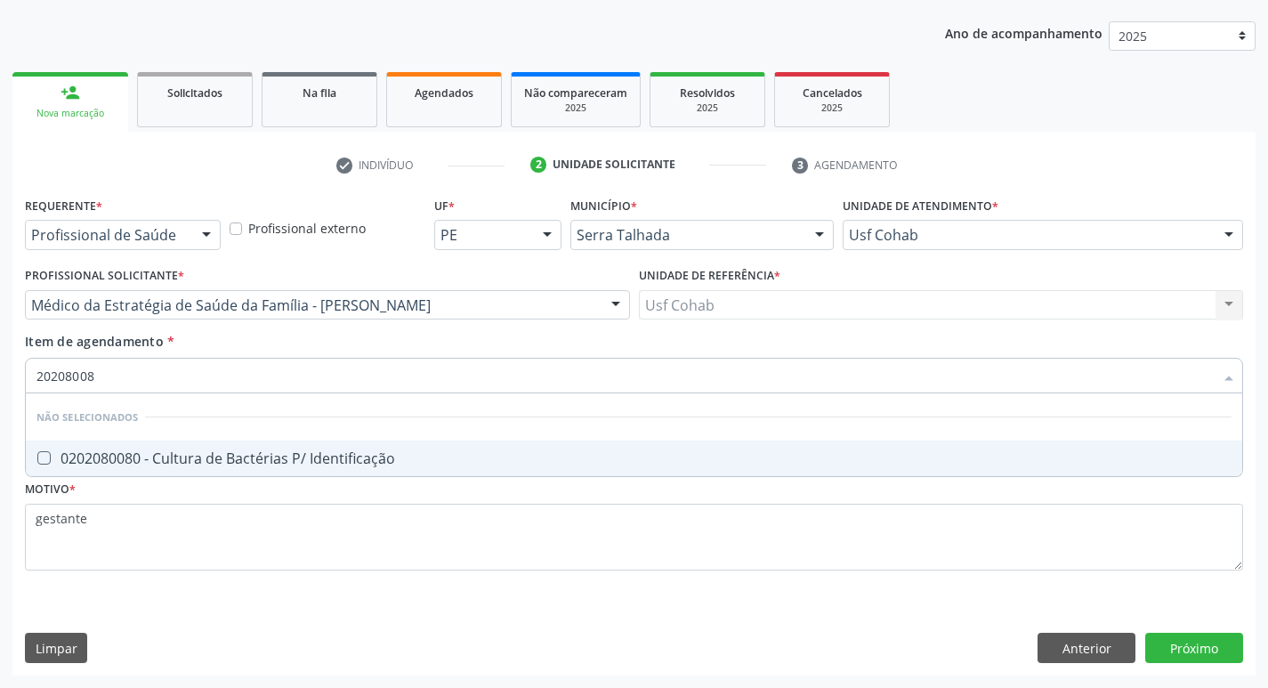
type input "202080080"
click at [45, 452] on Identificação at bounding box center [43, 457] width 13 height 13
click at [37, 452] on Identificação "checkbox" at bounding box center [32, 458] width 12 height 12
checkbox Identificação "true"
click at [1194, 647] on div "Requerente * Profissional de Saúde Profissional de Saúde Paciente Nenhum result…" at bounding box center [633, 433] width 1243 height 483
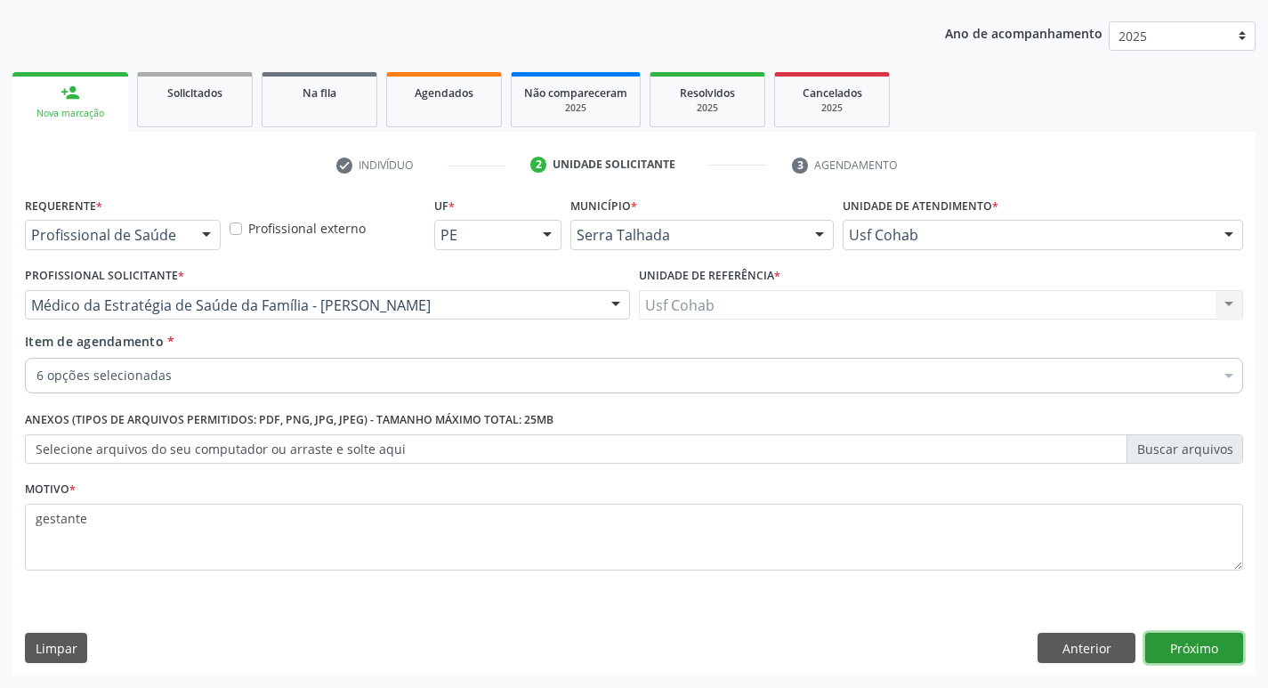
click at [1181, 649] on button "Próximo" at bounding box center [1194, 648] width 98 height 30
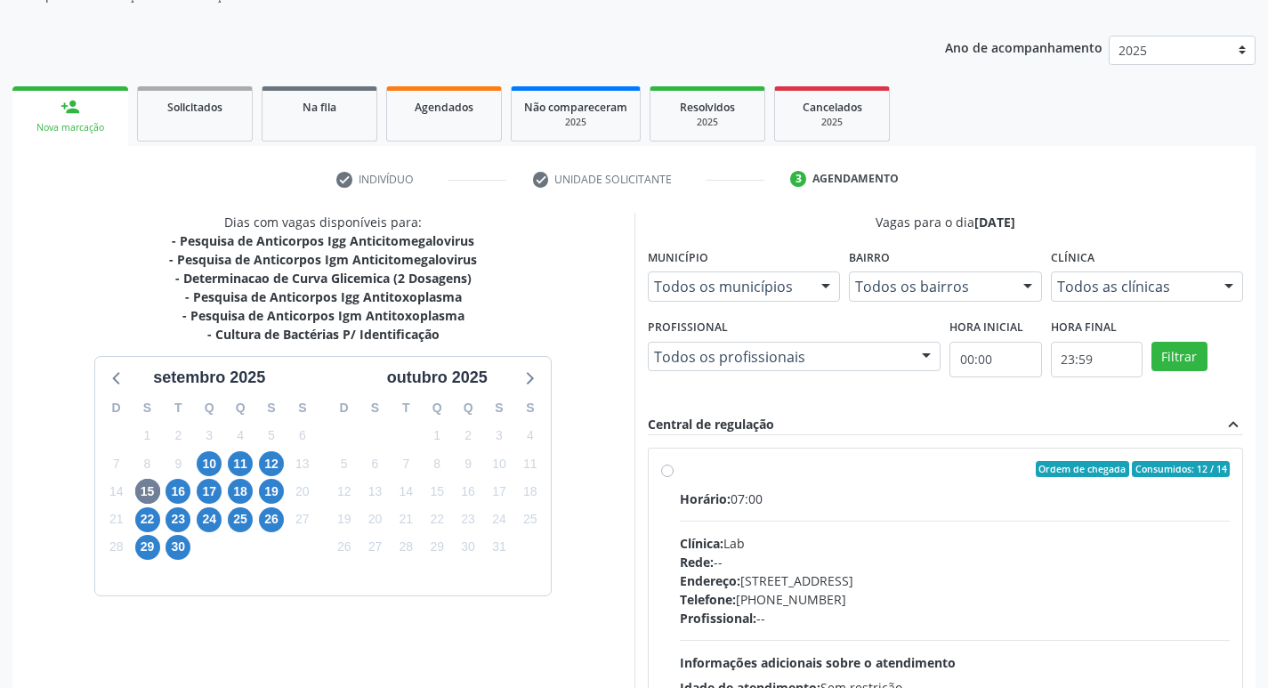
scroll to position [194, 0]
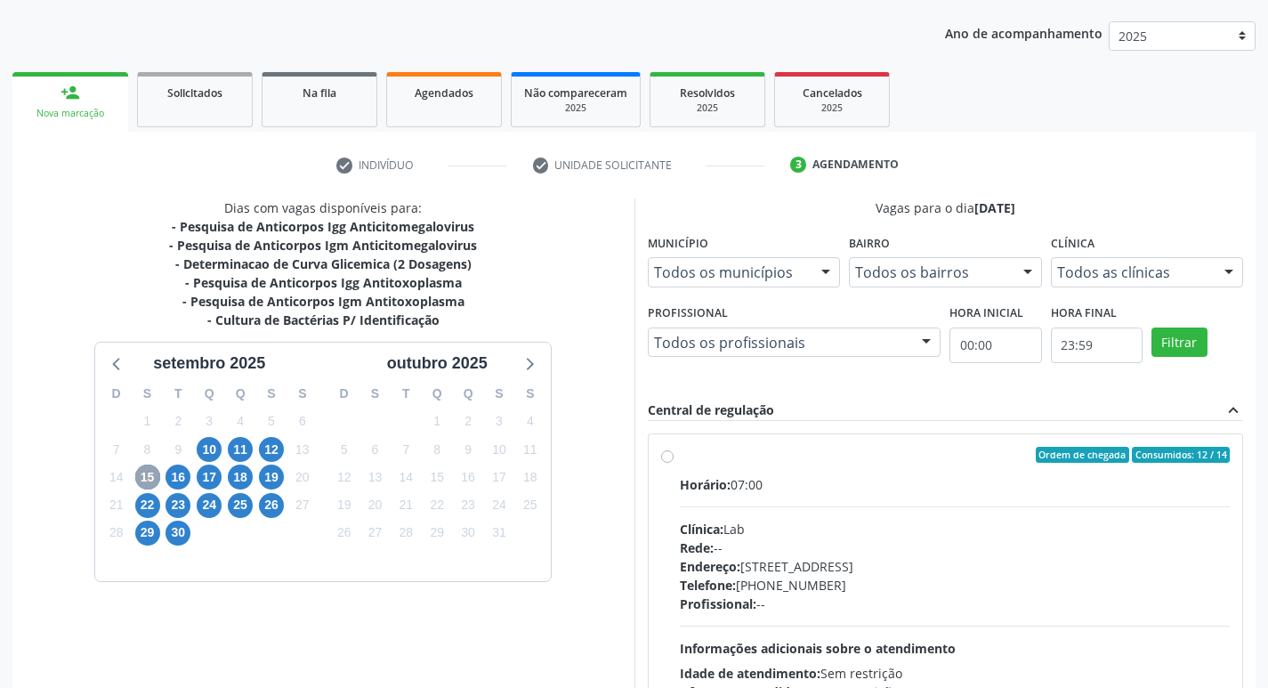
click at [151, 474] on span "15" at bounding box center [147, 476] width 25 height 25
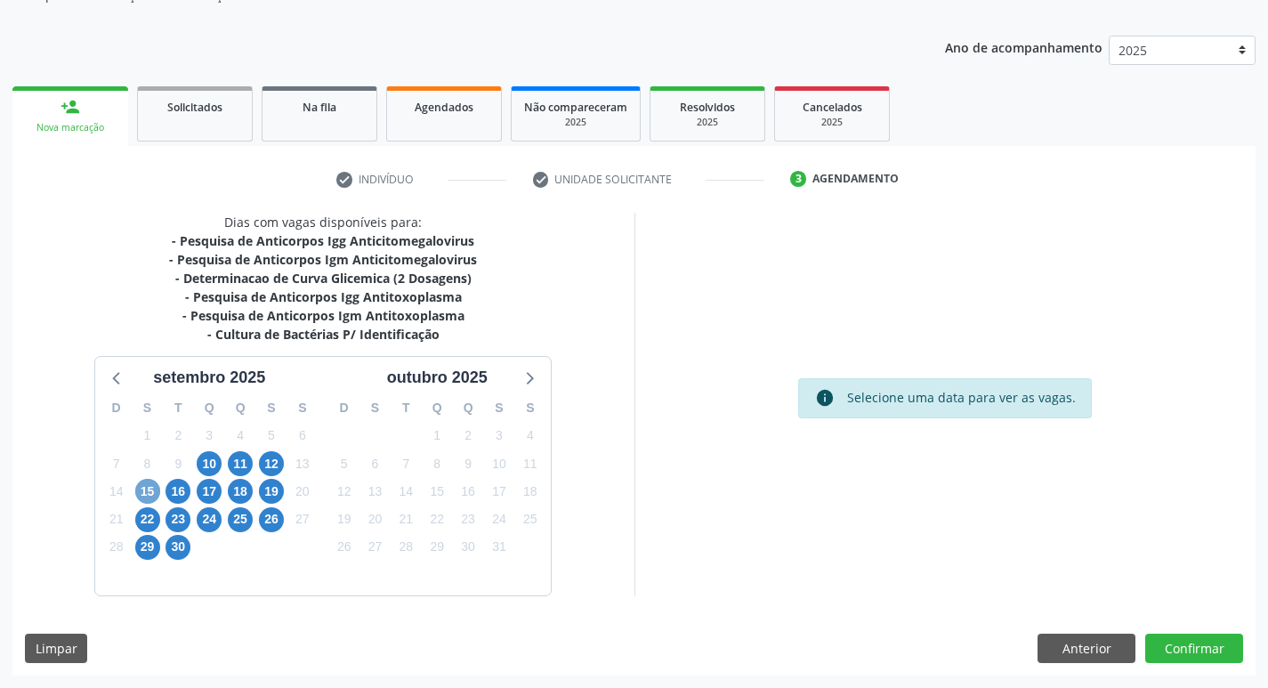
scroll to position [180, 0]
click at [150, 493] on span "15" at bounding box center [147, 491] width 25 height 25
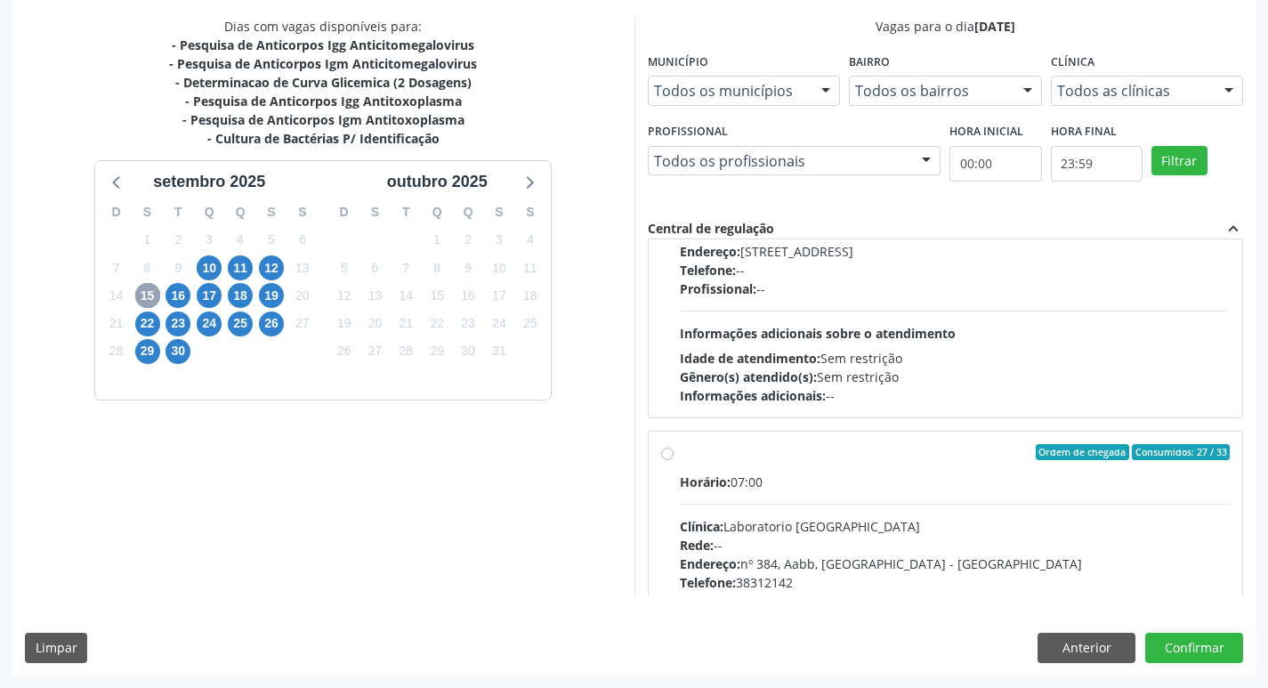
scroll to position [534, 0]
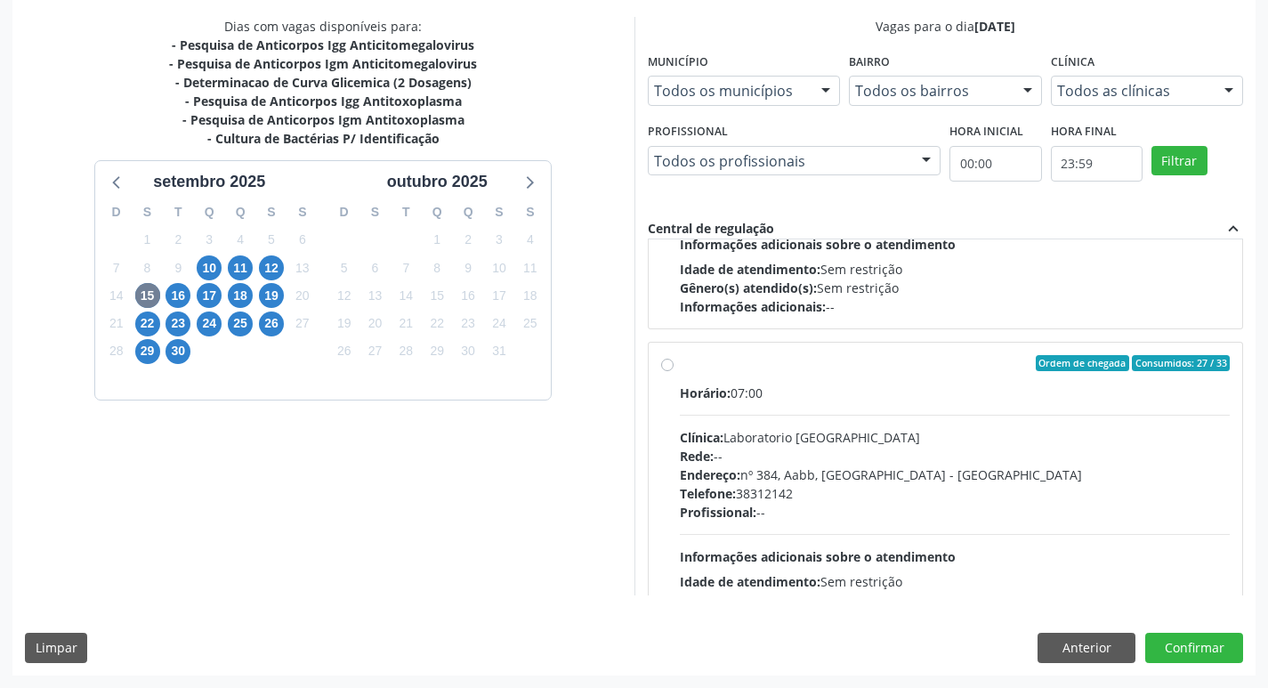
click at [680, 364] on label "Ordem de chegada Consumidos: 27 / 33 Horário: 07:00 Clínica: Laboratorio [GEOGR…" at bounding box center [955, 491] width 551 height 273
click at [661, 364] on input "Ordem de chegada Consumidos: 27 / 33 Horário: 07:00 Clínica: Laboratorio [GEOGR…" at bounding box center [667, 363] width 12 height 16
radio input "true"
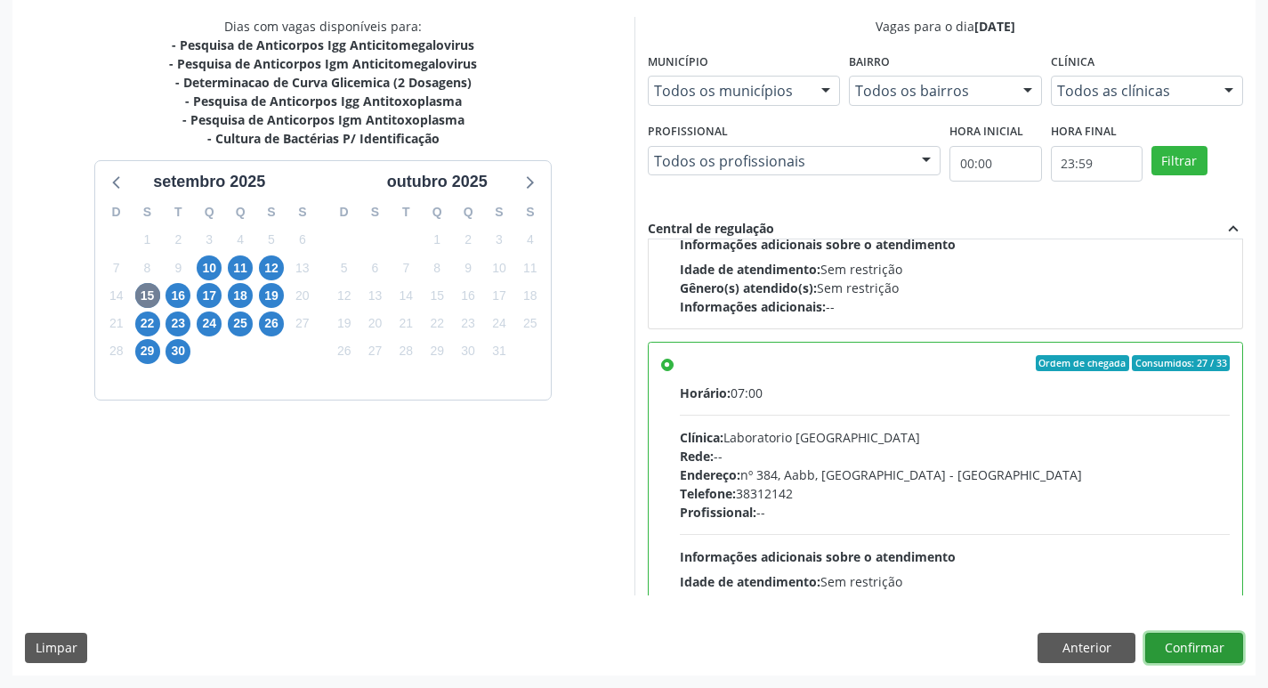
click at [1180, 644] on button "Confirmar" at bounding box center [1194, 648] width 98 height 30
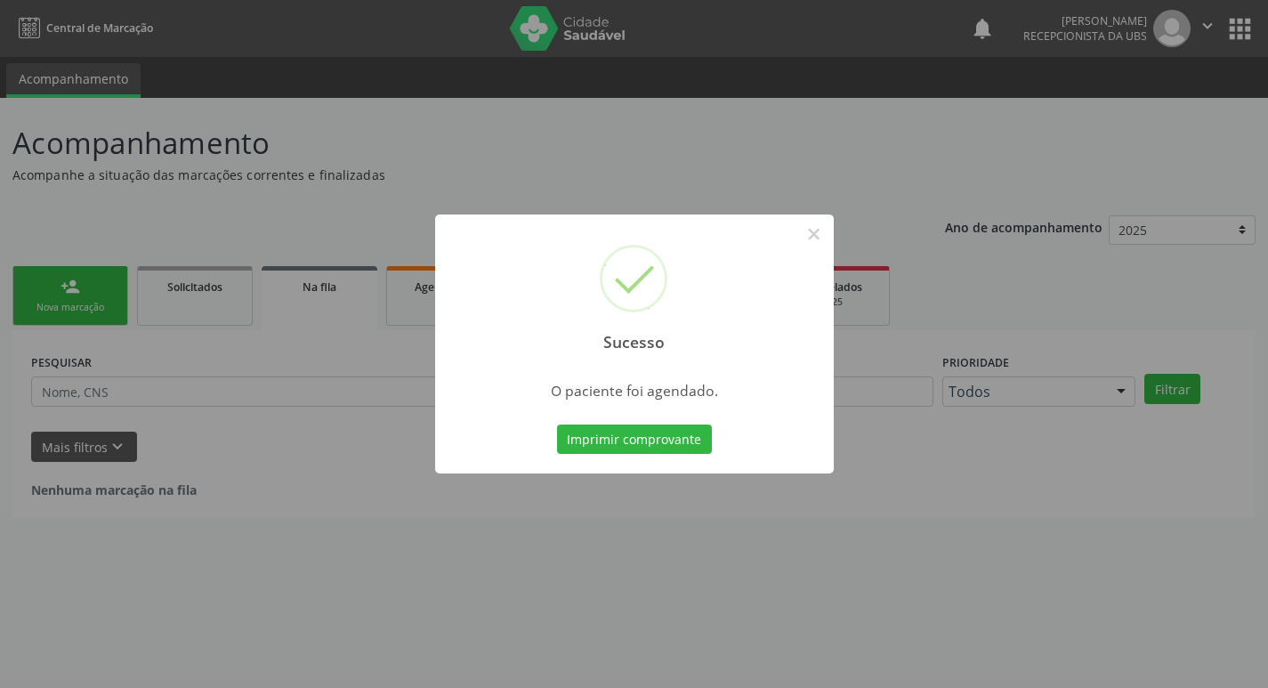
scroll to position [0, 0]
click at [615, 436] on button "Imprimir comprovante" at bounding box center [640, 439] width 155 height 30
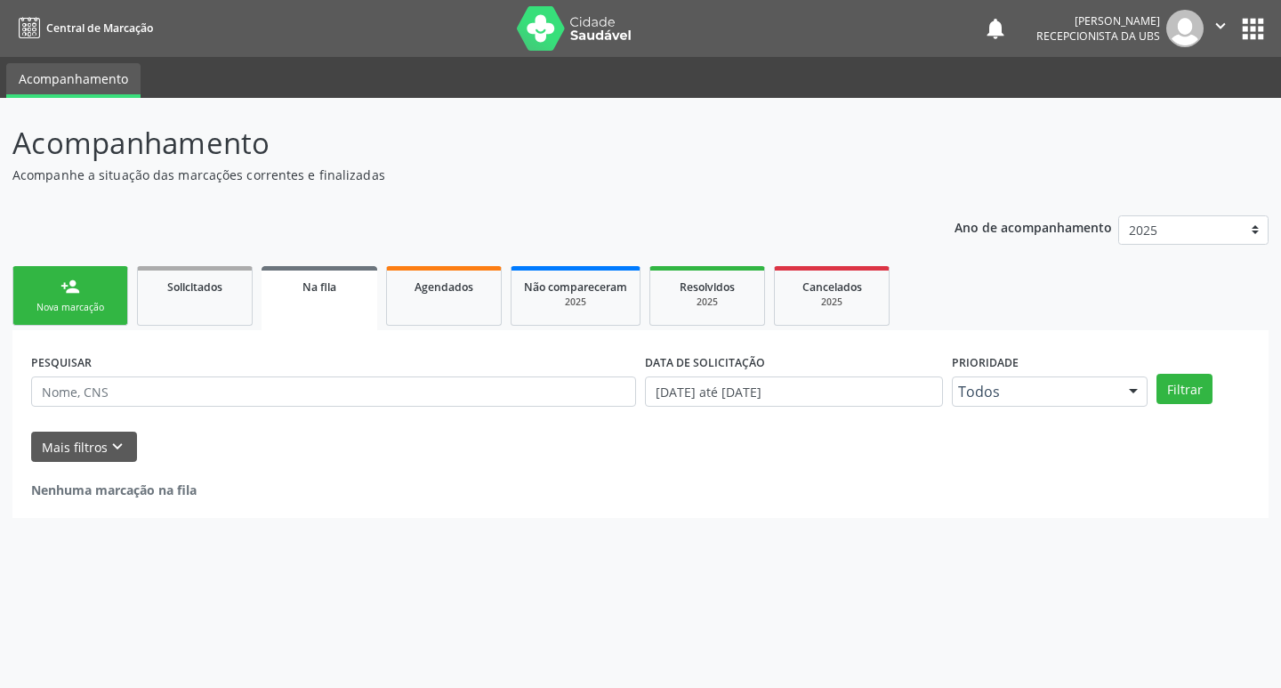
click at [62, 311] on div "Nova marcação" at bounding box center [70, 307] width 89 height 13
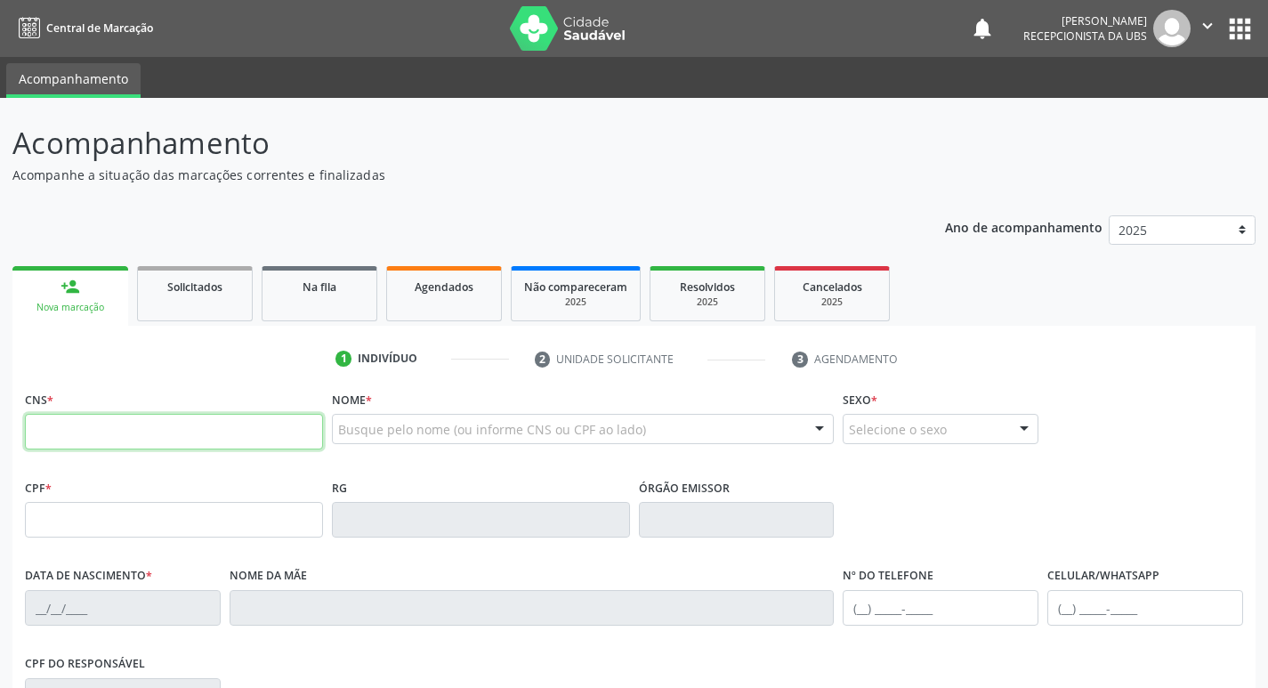
click at [105, 431] on input "text" at bounding box center [174, 432] width 298 height 36
type input "0"
type input "801 4404 7009 3108"
type input "564.932.548-09"
type input "[DATE]"
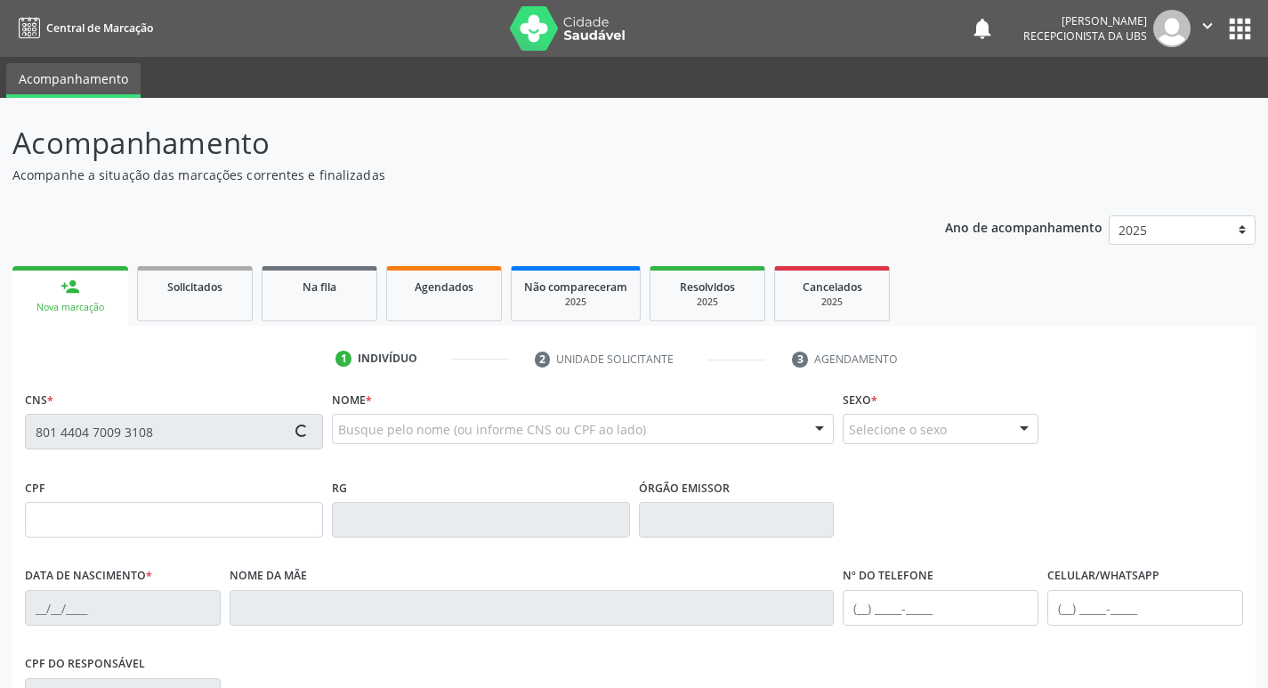
type input "[PERSON_NAME]"
type input "[PHONE_NUMBER]"
type input "280.605.578-40"
type input "345"
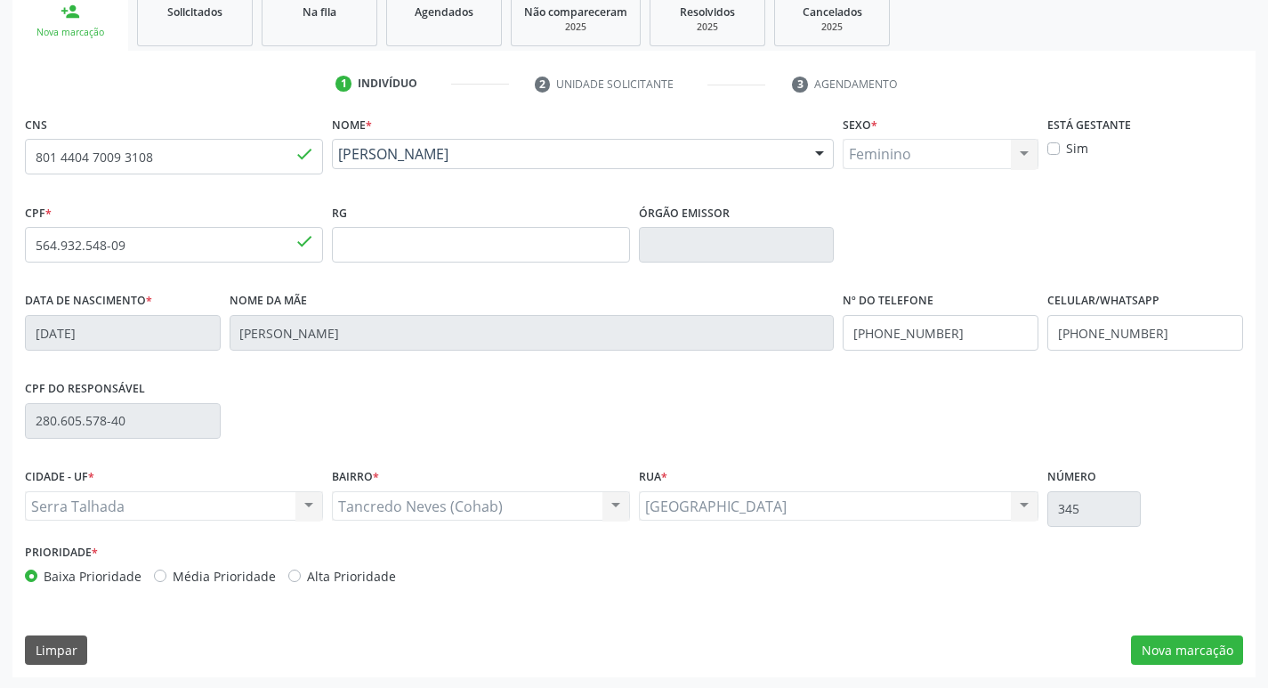
scroll to position [277, 0]
click at [307, 576] on label "Alta Prioridade" at bounding box center [351, 574] width 89 height 19
click at [288, 576] on input "Alta Prioridade" at bounding box center [294, 573] width 12 height 16
radio input "true"
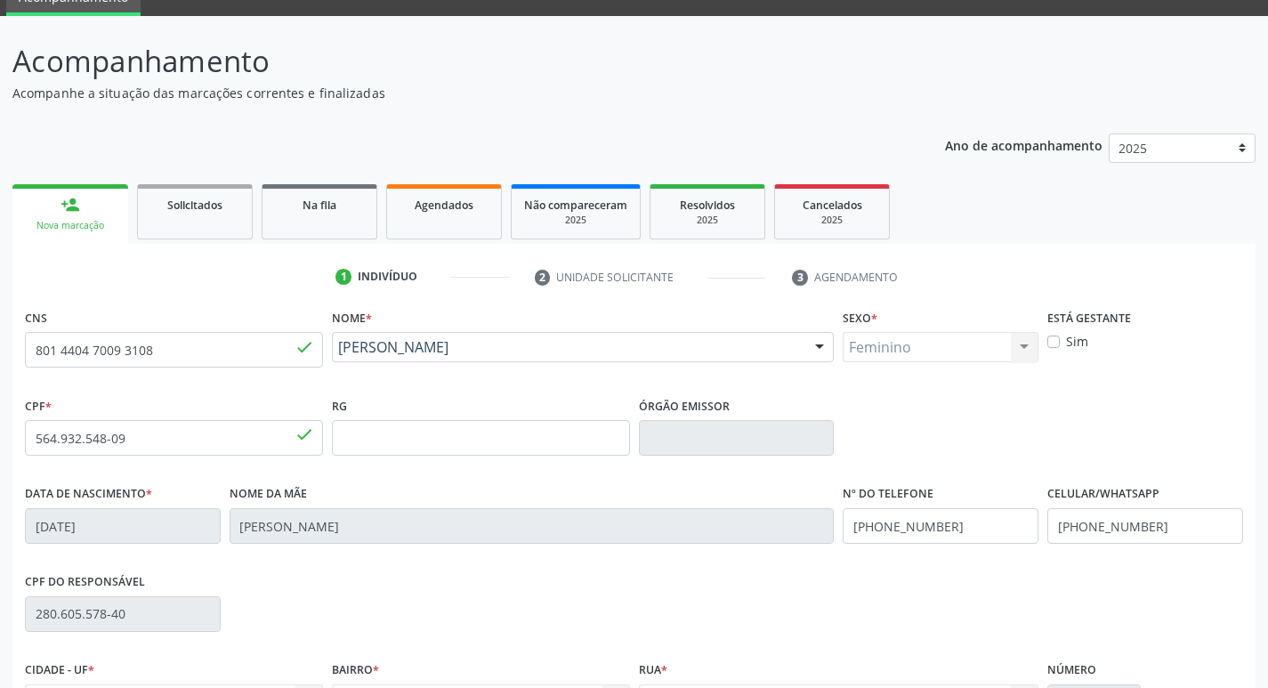
scroll to position [0, 0]
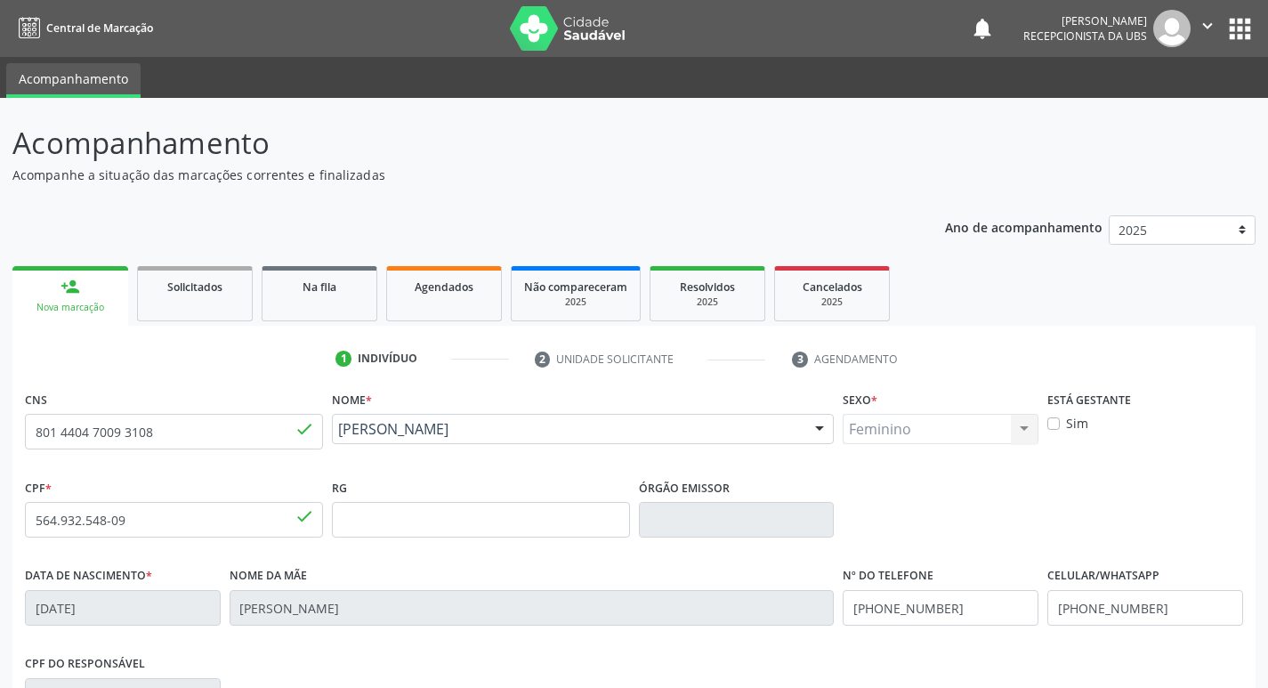
click at [1046, 430] on div "Está gestante Sim" at bounding box center [1145, 430] width 205 height 88
click at [1063, 423] on div "Sim" at bounding box center [1145, 423] width 196 height 19
click at [1066, 424] on label "Sim" at bounding box center [1077, 423] width 22 height 19
click at [1058, 424] on input "Sim" at bounding box center [1053, 422] width 12 height 16
checkbox input "true"
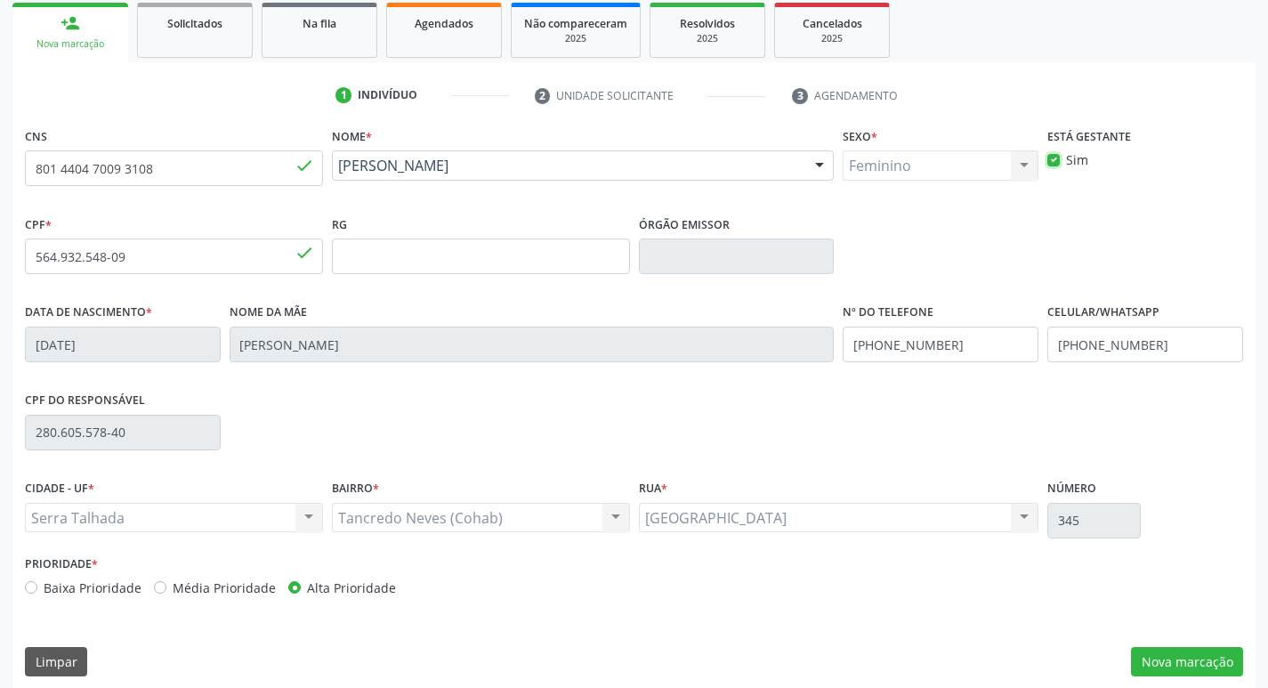
scroll to position [277, 0]
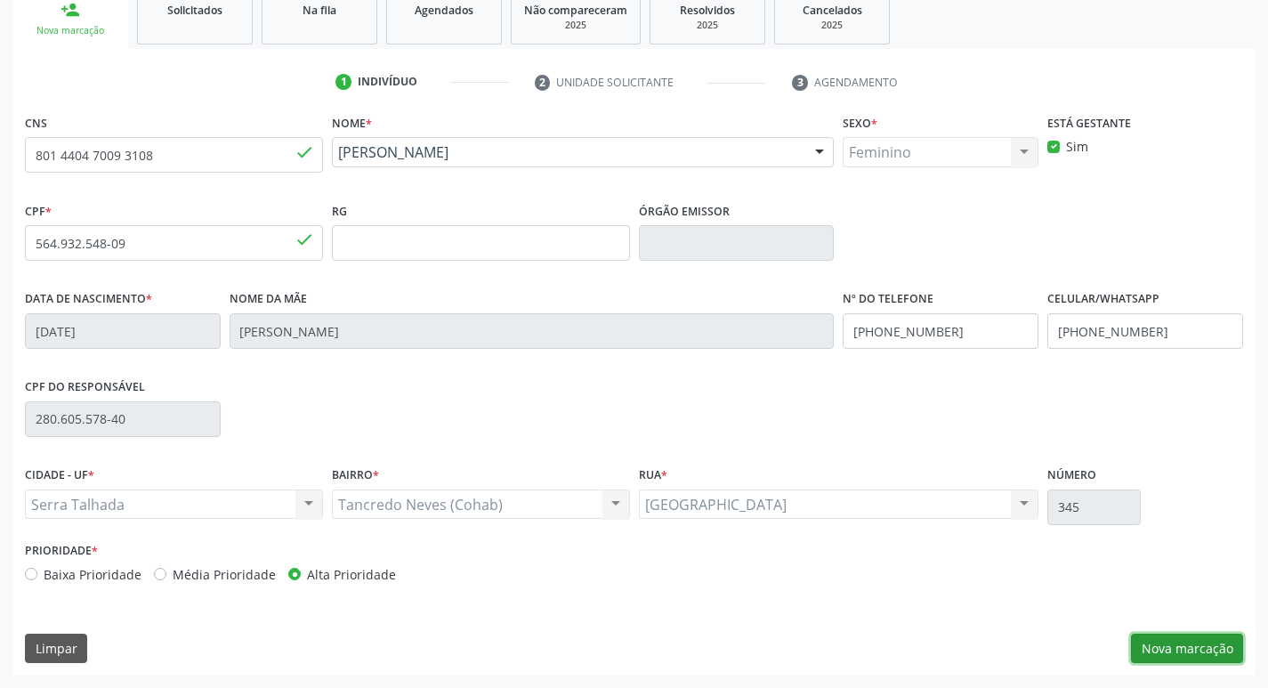
click at [1164, 649] on button "Nova marcação" at bounding box center [1187, 648] width 112 height 30
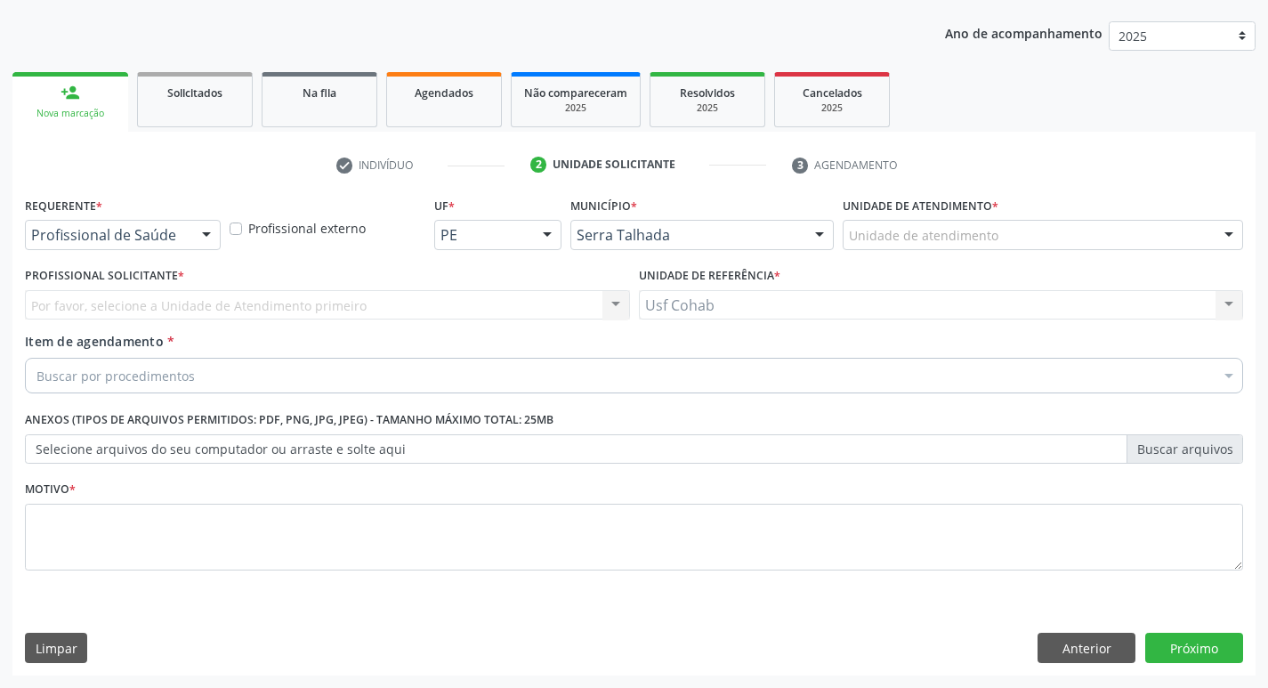
scroll to position [194, 0]
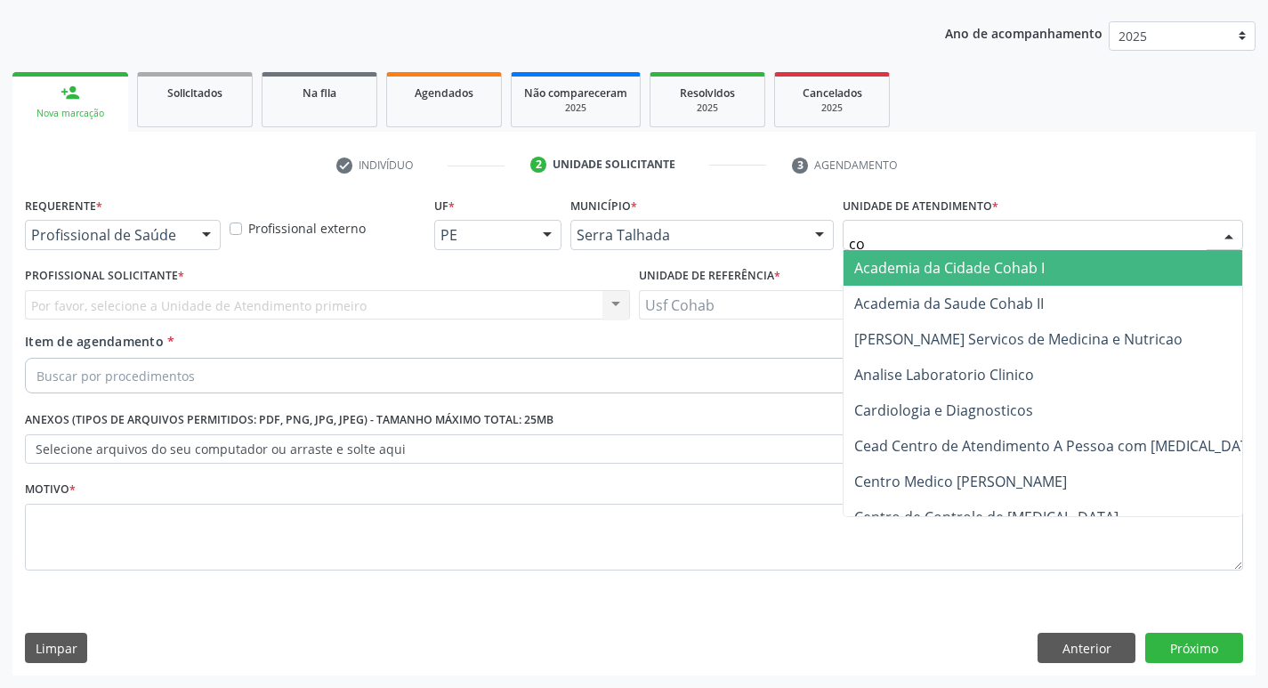
type input "coh"
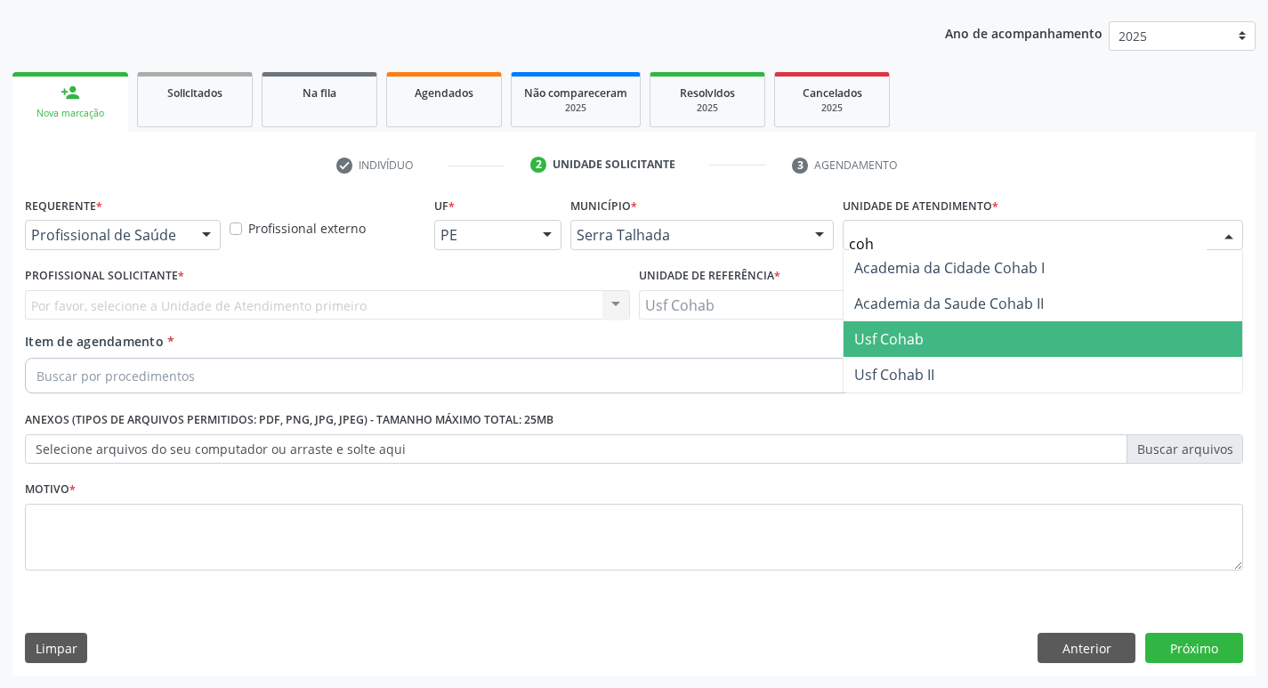
click at [918, 329] on span "Usf Cohab" at bounding box center [888, 339] width 69 height 20
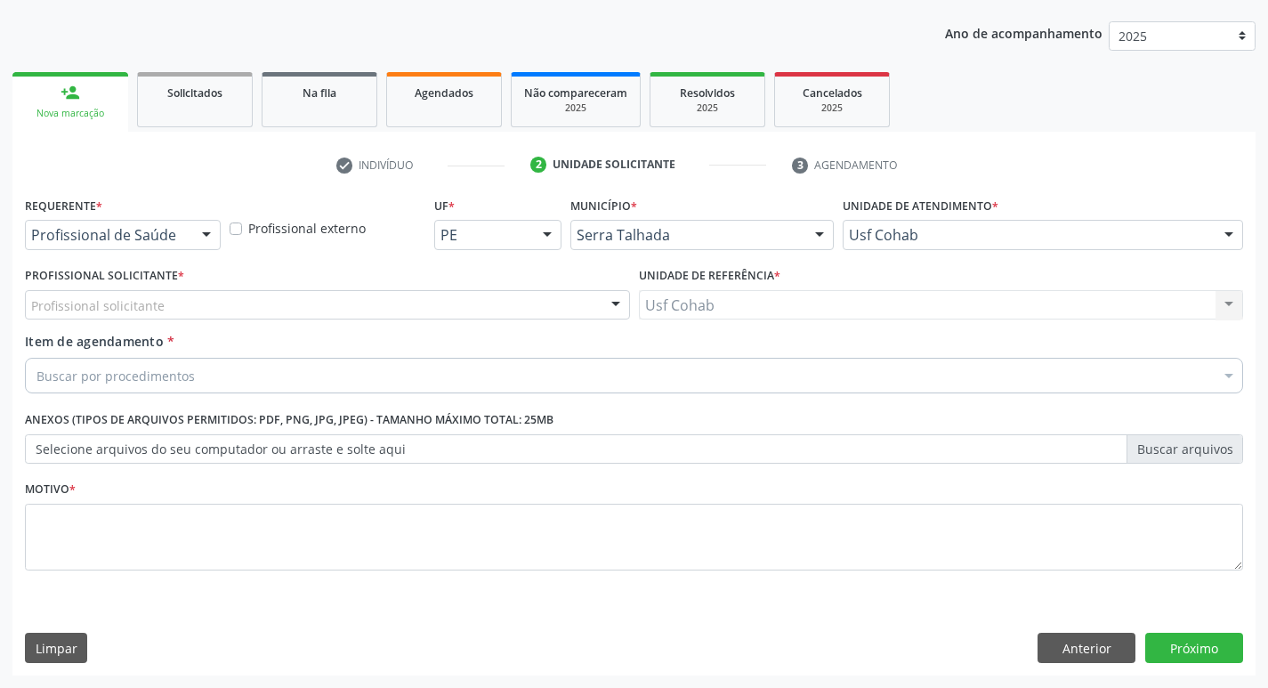
click at [204, 304] on div "Profissional solicitante" at bounding box center [327, 305] width 605 height 30
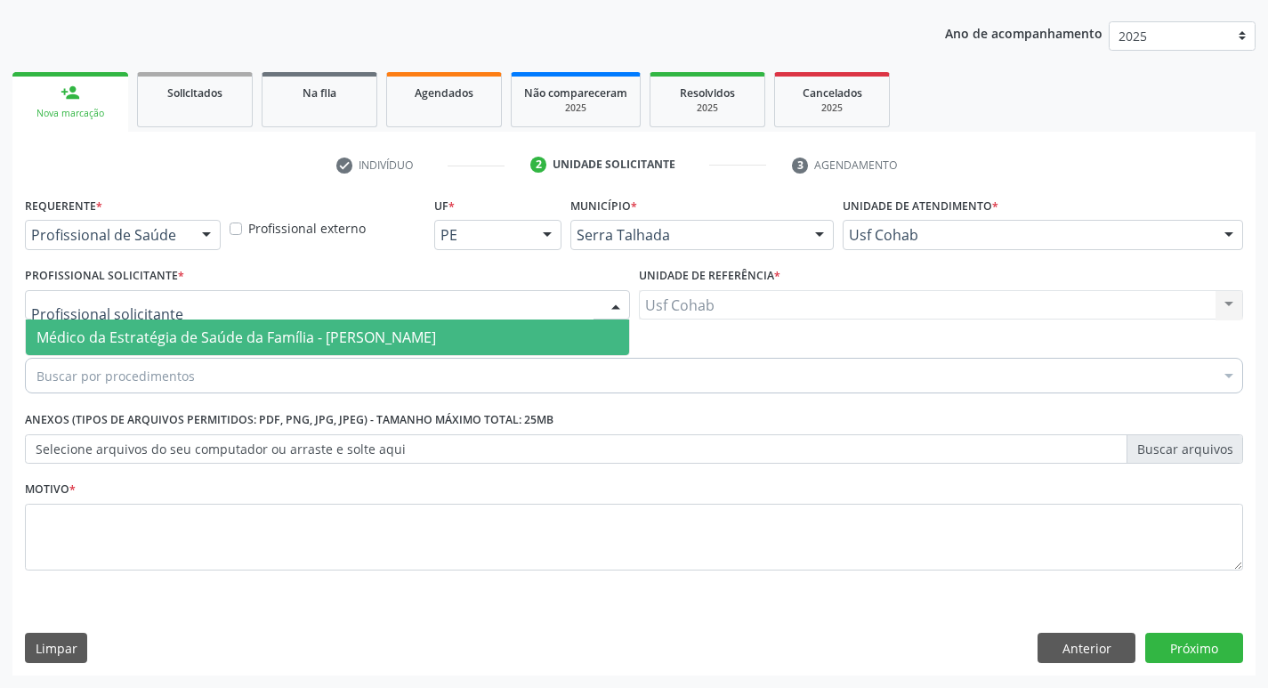
click at [201, 342] on span "Médico da Estratégia de Saúde da Família - [PERSON_NAME]" at bounding box center [235, 337] width 399 height 20
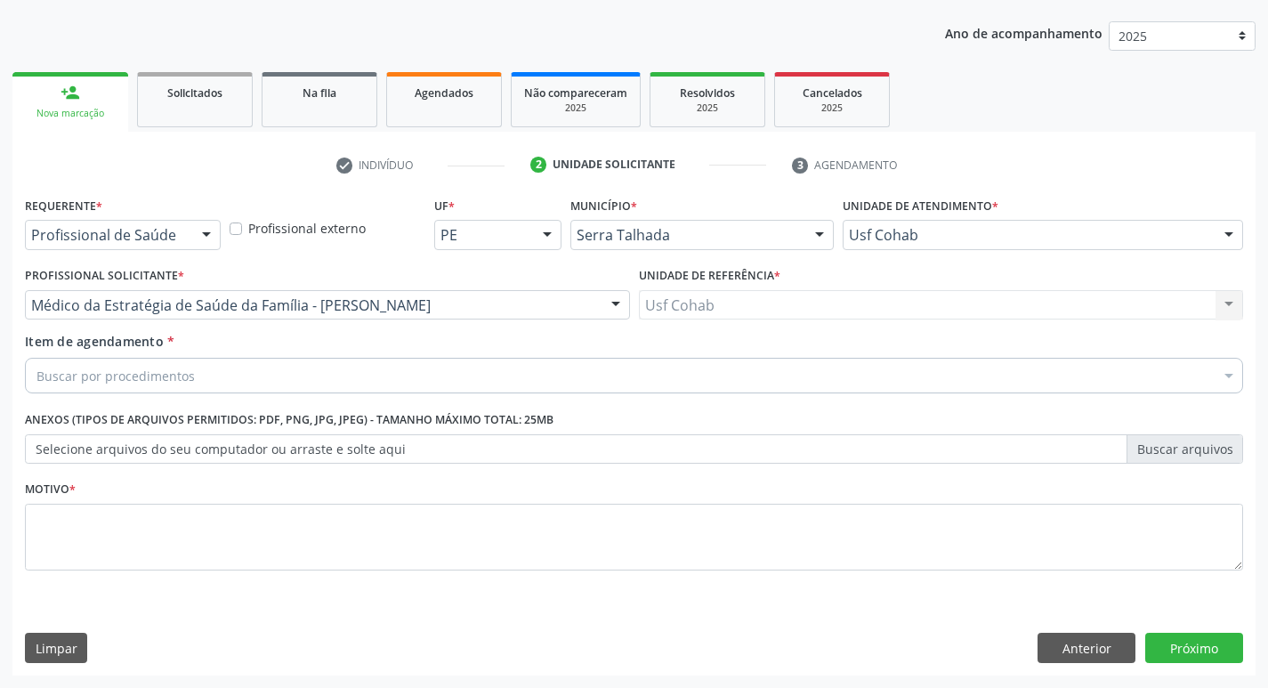
click at [209, 380] on div "Buscar por procedimentos" at bounding box center [634, 376] width 1218 height 36
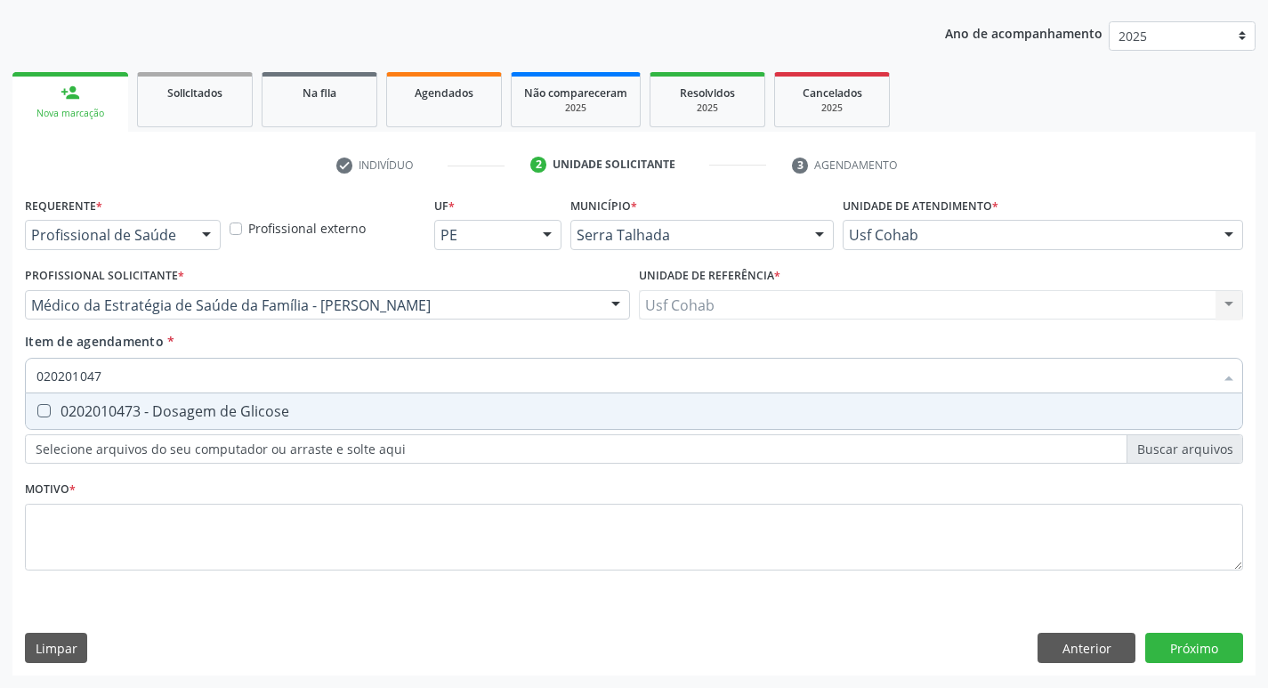
type input "0202010473"
click at [44, 412] on Glicose at bounding box center [43, 410] width 13 height 13
click at [37, 412] on Glicose "checkbox" at bounding box center [32, 411] width 12 height 12
checkbox Glicose "true"
type input "02020104"
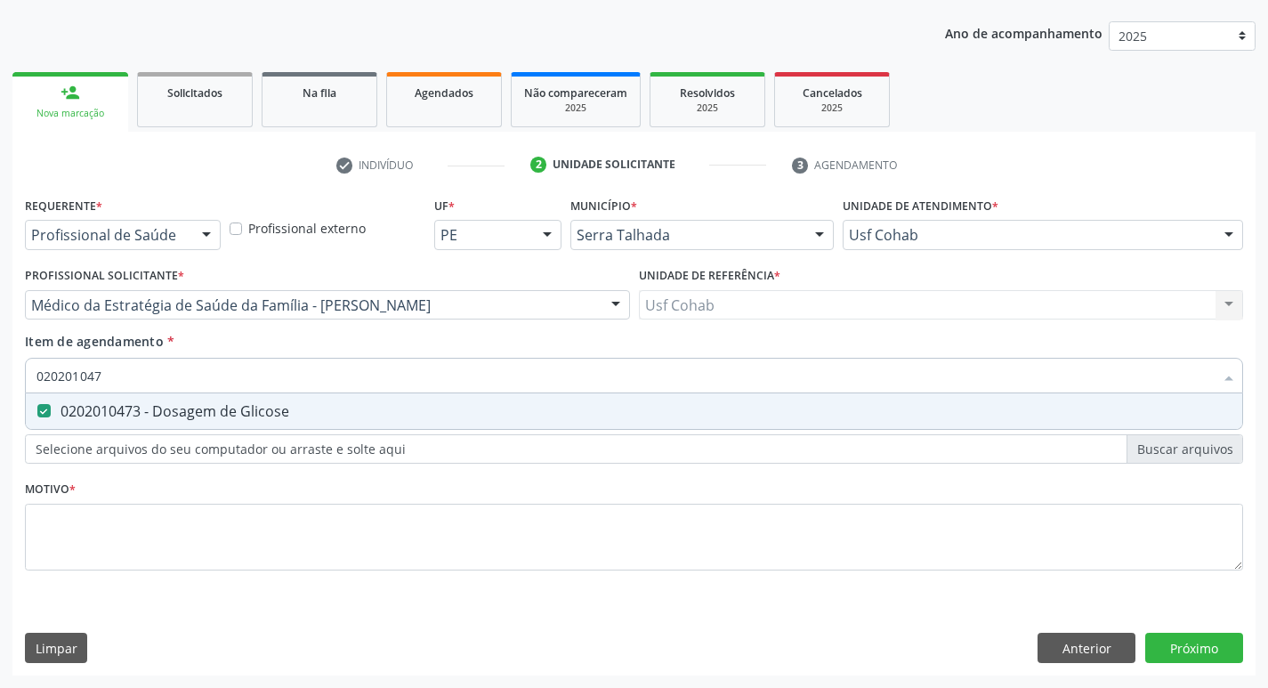
checkbox Glicose "false"
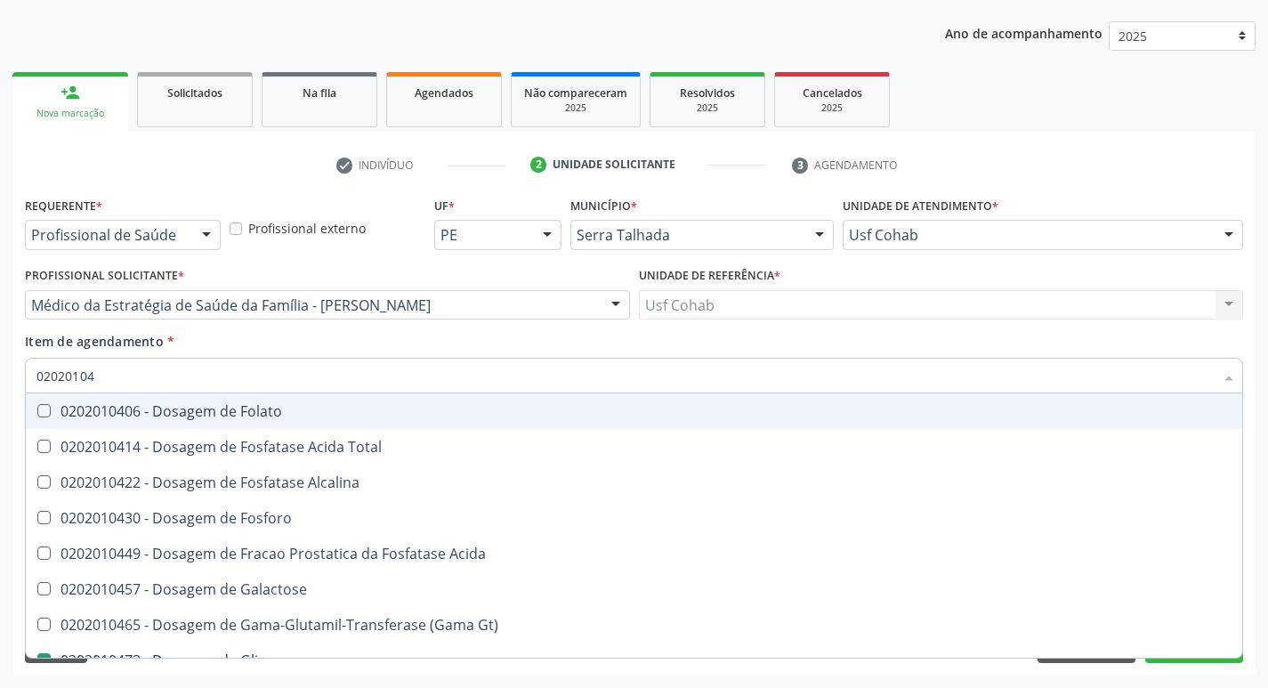
type input "0202010"
checkbox Glicose "false"
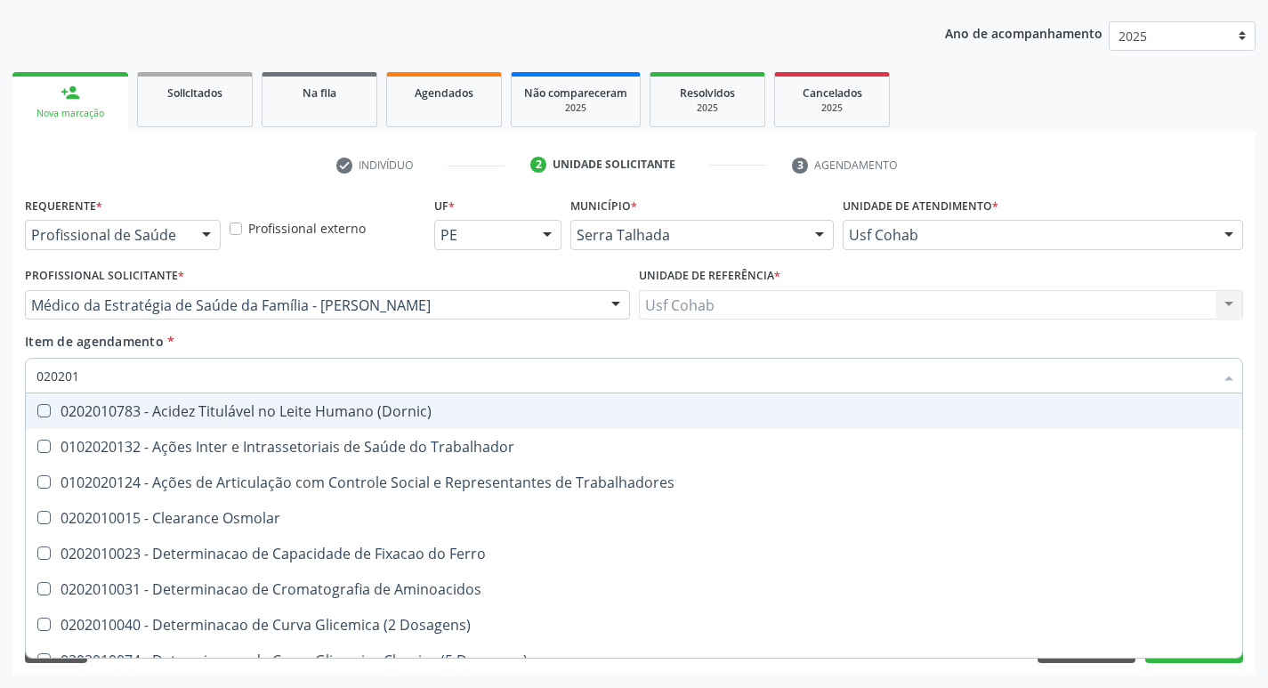
type input "02020"
checkbox Glicose "false"
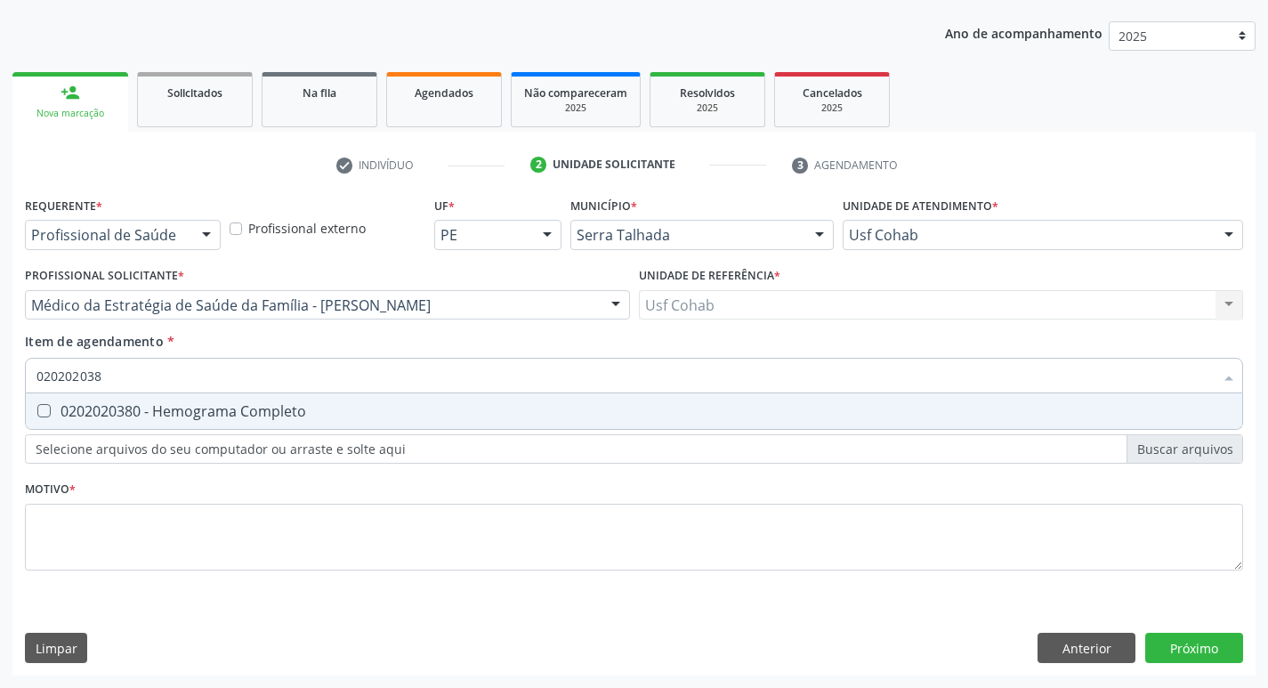
type input "0202020380"
click at [45, 405] on Completo at bounding box center [43, 410] width 13 height 13
click at [37, 405] on Completo "checkbox" at bounding box center [32, 411] width 12 height 12
checkbox Completo "true"
type input "02020203"
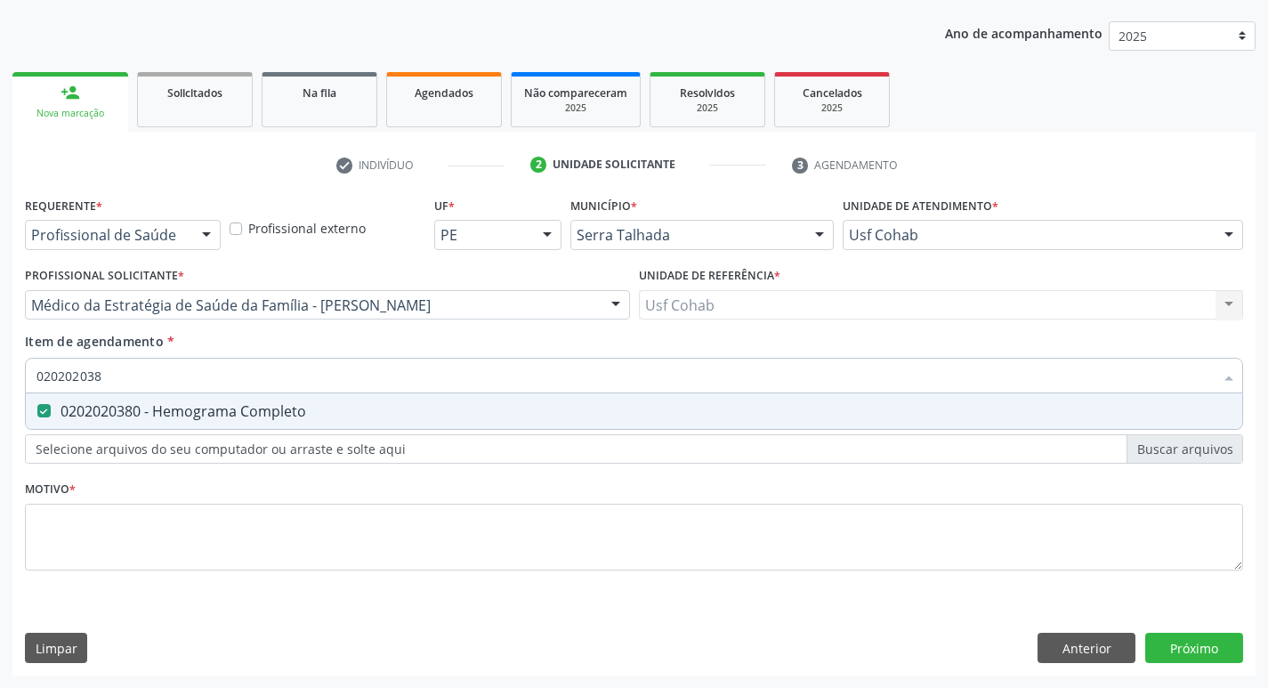
checkbox Completo "false"
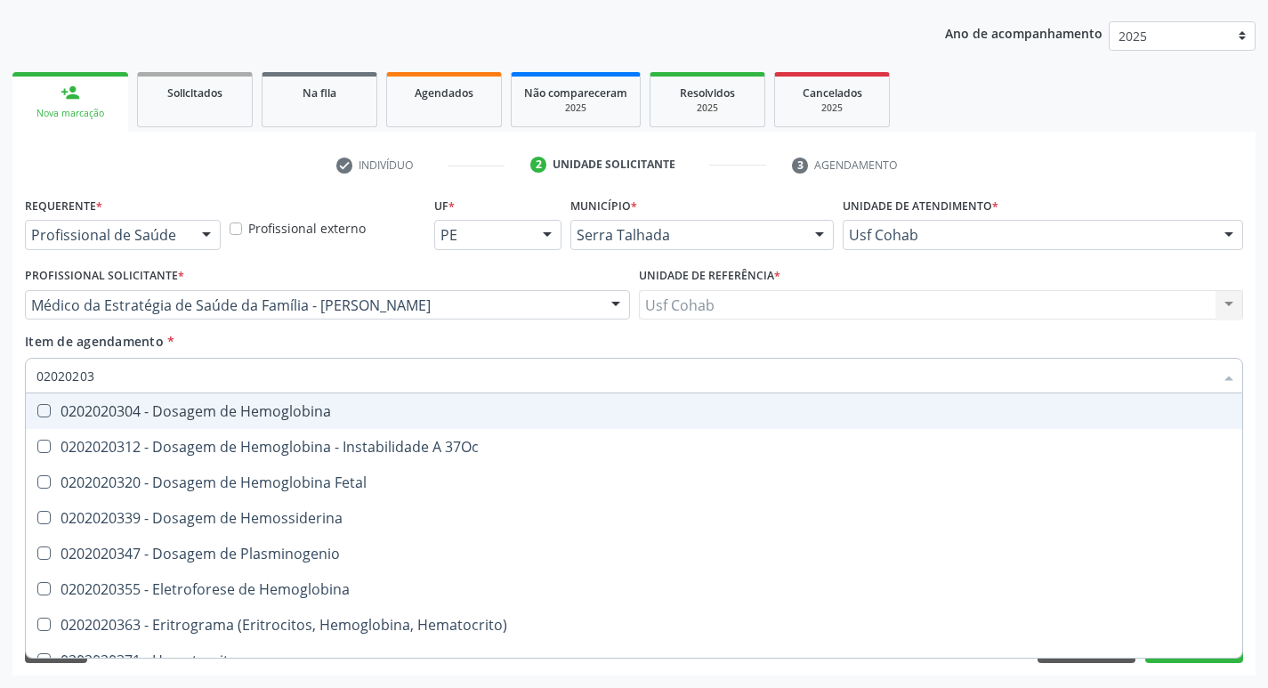
type input "0202020"
checkbox Completo "false"
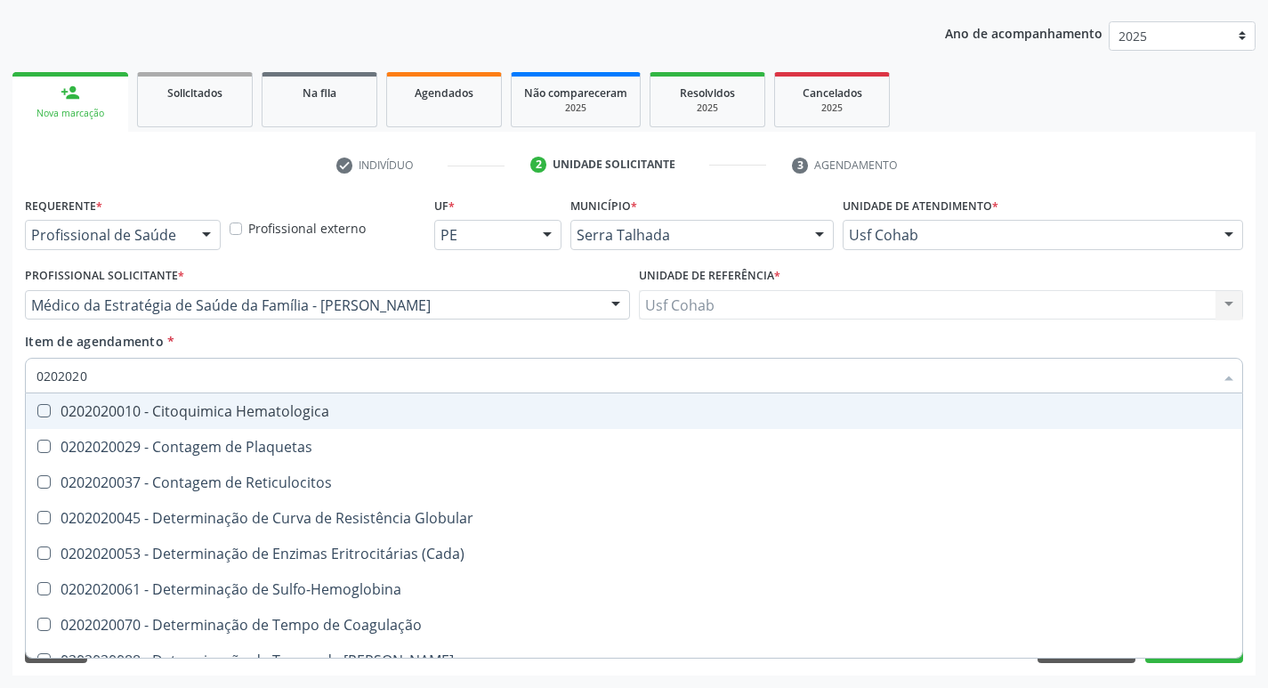
type input "020202"
checkbox Completo "false"
checkbox Leucograma "true"
type input "02020"
checkbox Completo "false"
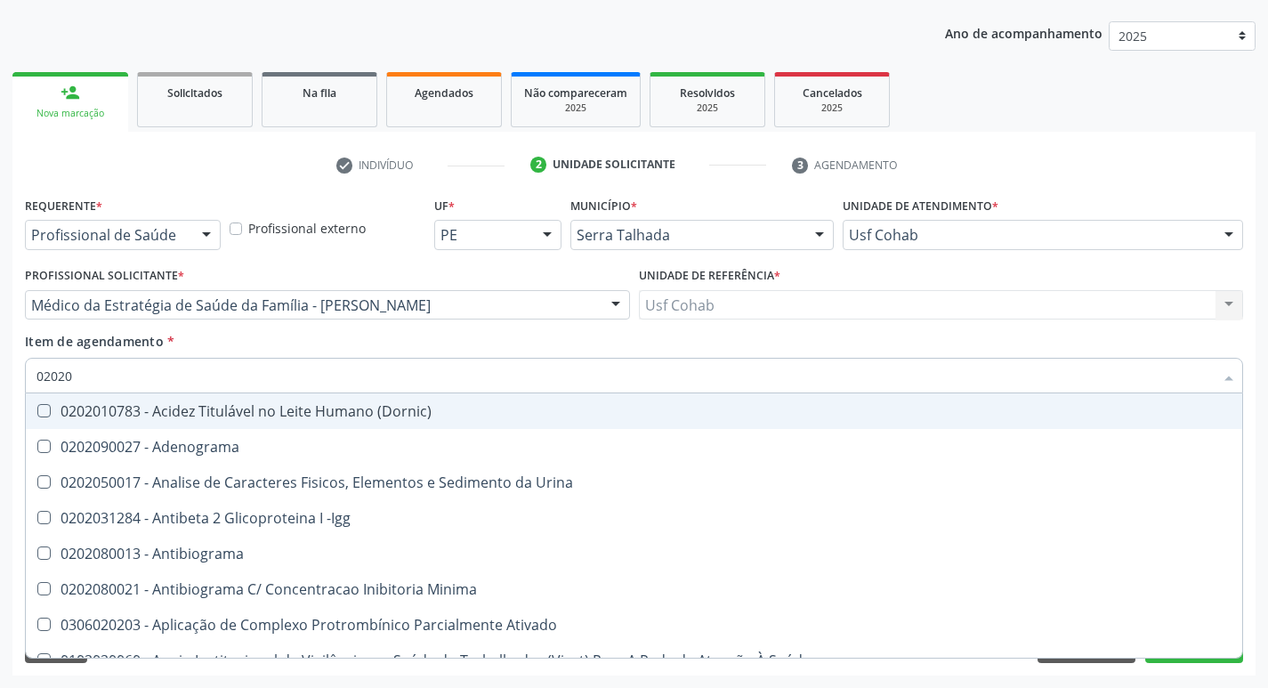
type input "020203"
checkbox Aminoacidos "true"
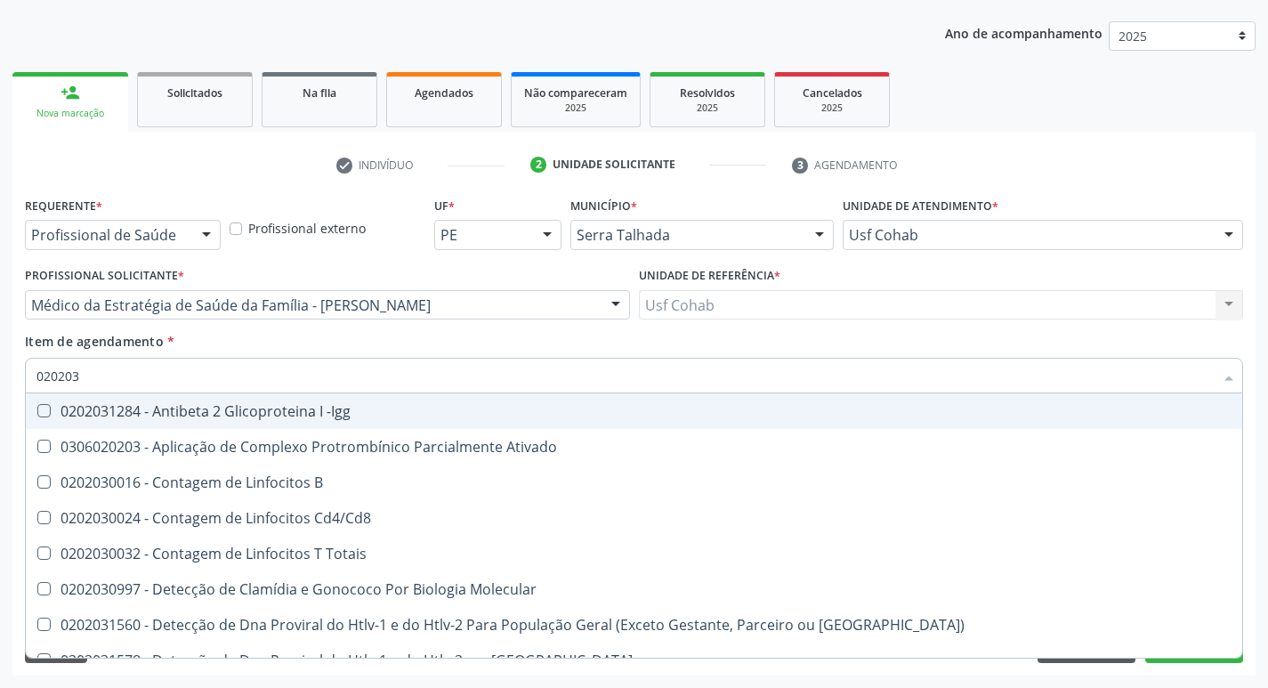
type input "0202030"
checkbox Completo "false"
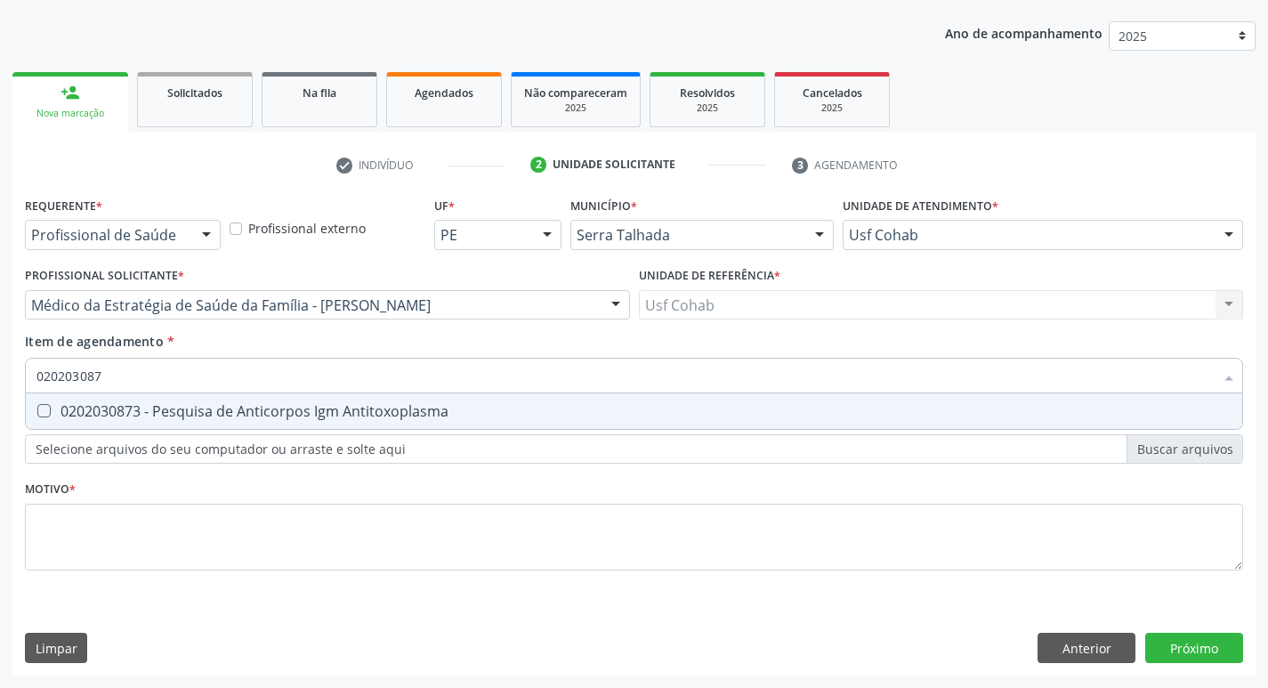
type input "0202030873"
click at [39, 414] on Antitoxoplasma at bounding box center [43, 410] width 13 height 13
click at [37, 414] on Antitoxoplasma "checkbox" at bounding box center [32, 411] width 12 height 12
checkbox Antitoxoplasma "true"
type input "02020308"
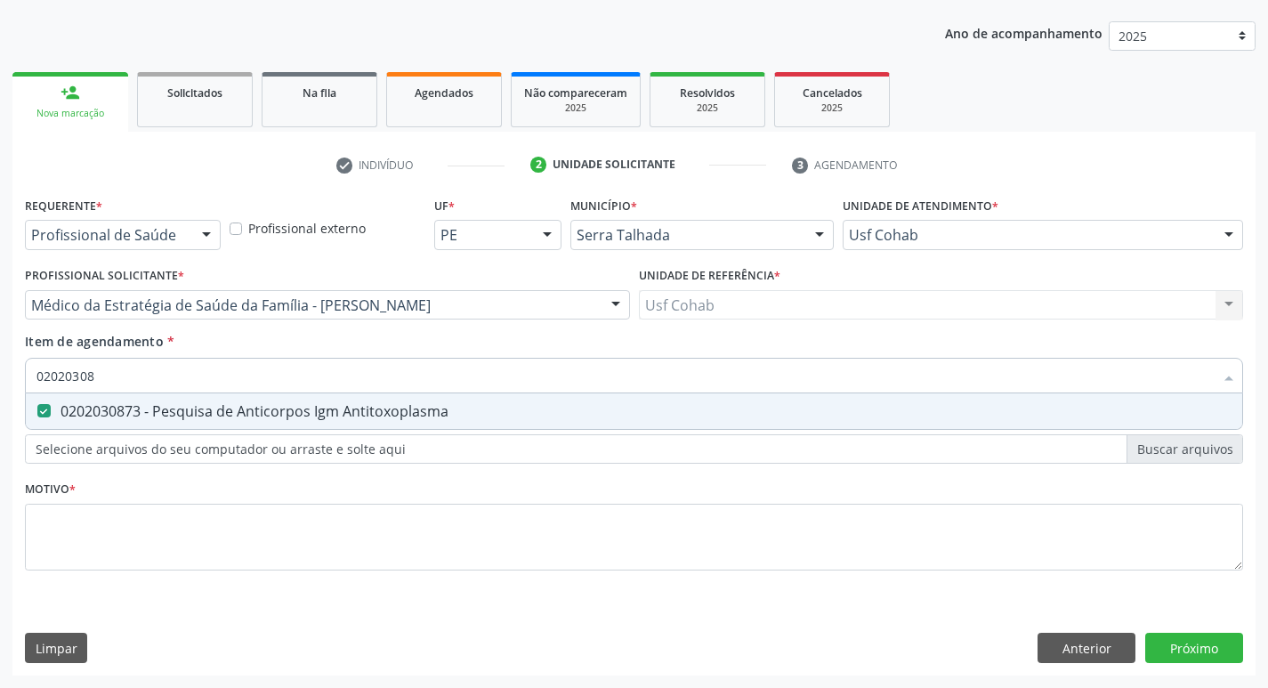
checkbox Antitoxoplasma "false"
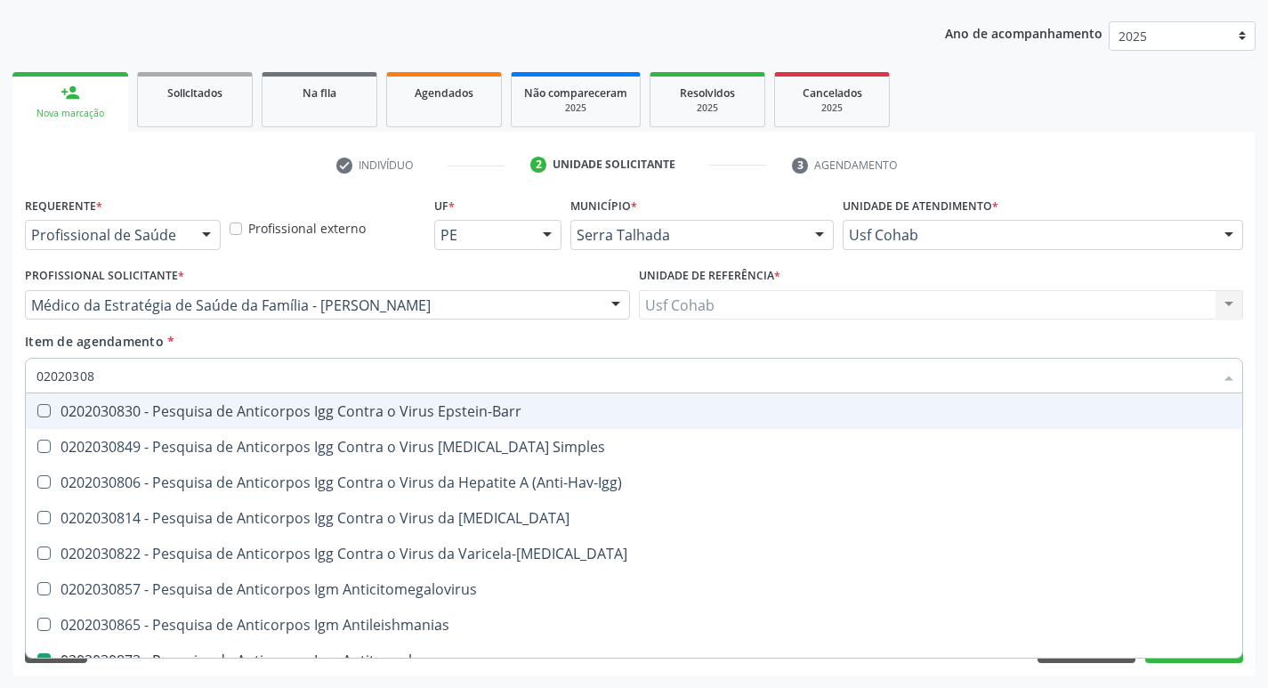
type input "0202030"
checkbox Antitoxoplasma "false"
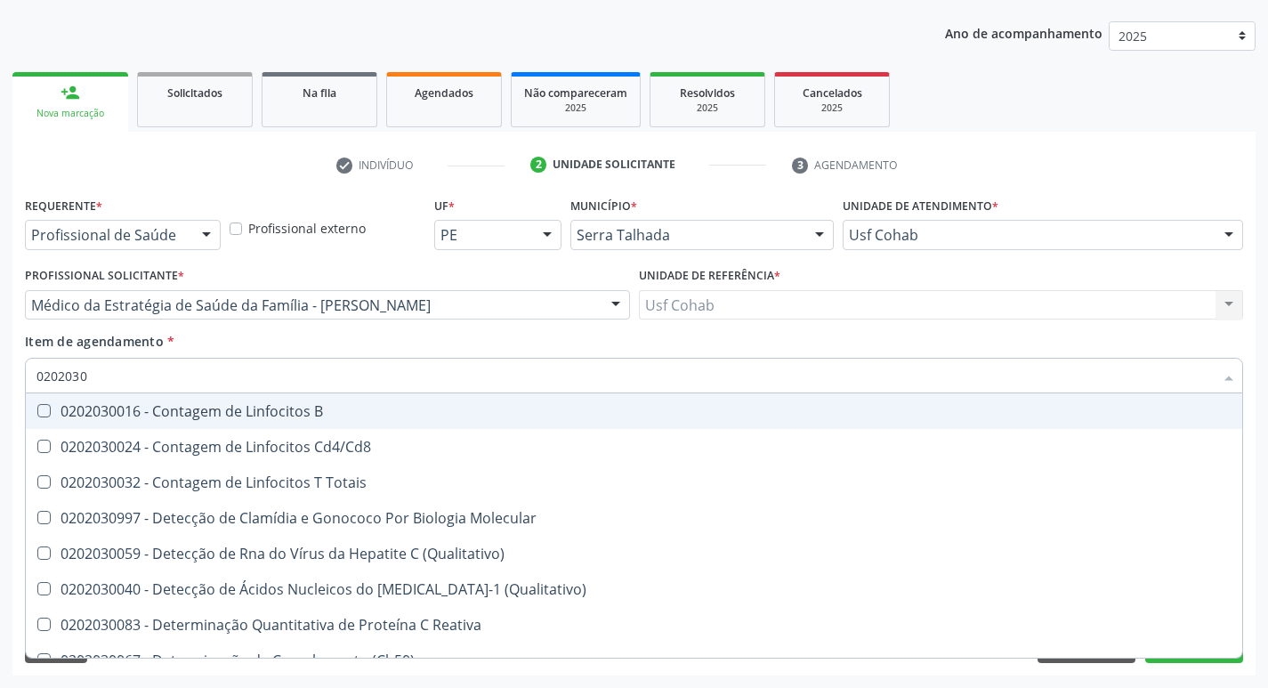
type input "020203"
checkbox Antiglomerulo "true"
checkbox Antitoxoplasma "false"
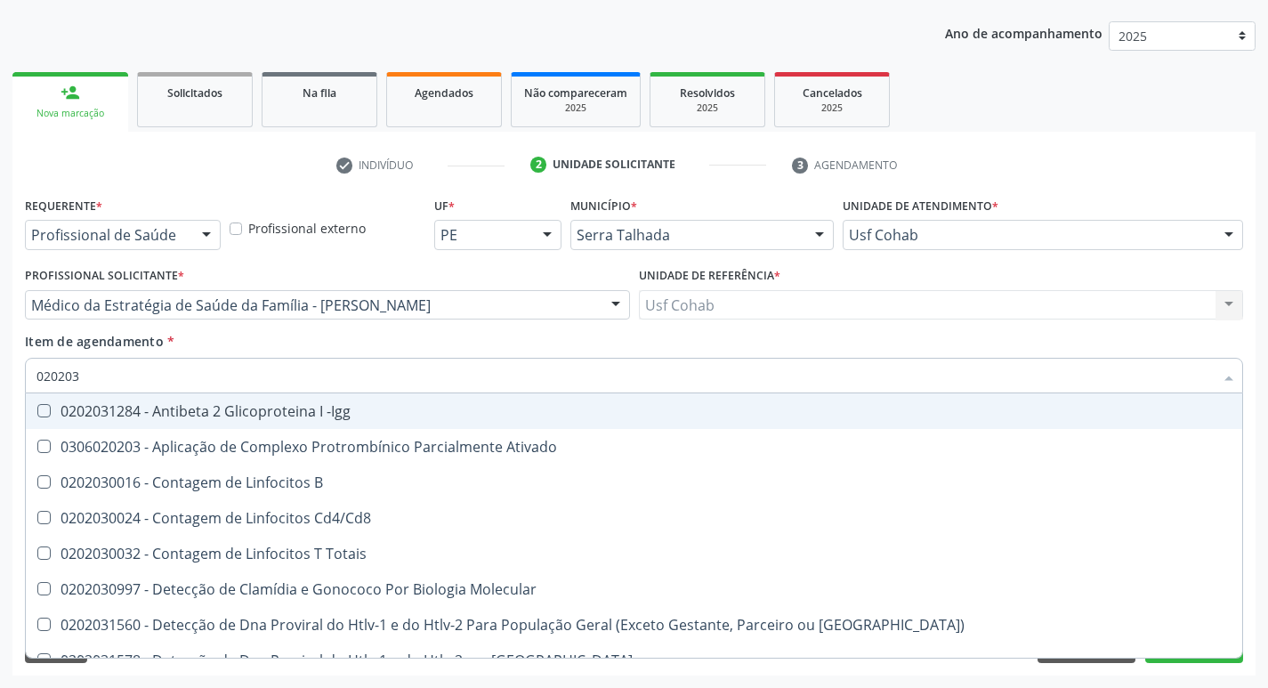
type input "02020"
checkbox Completo "false"
checkbox Antitoxoplasma "false"
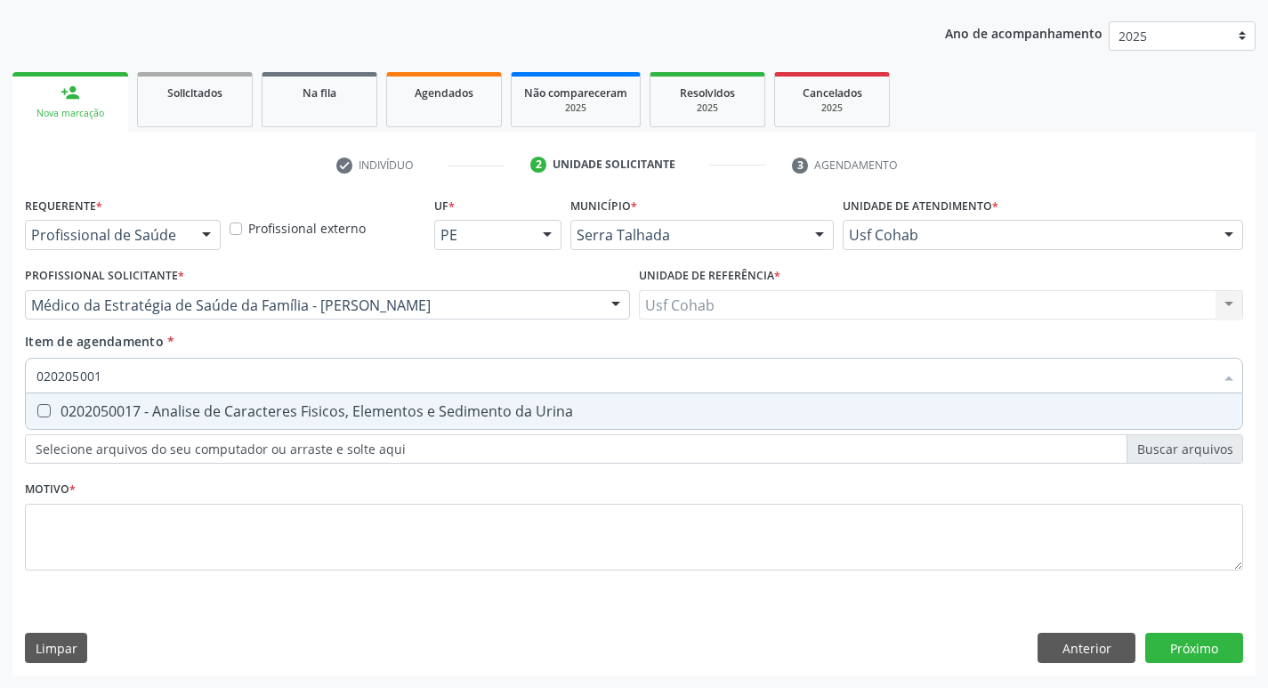
type input "0202050017"
click at [47, 408] on Urina at bounding box center [43, 410] width 13 height 13
click at [37, 408] on Urina "checkbox" at bounding box center [32, 411] width 12 height 12
checkbox Urina "true"
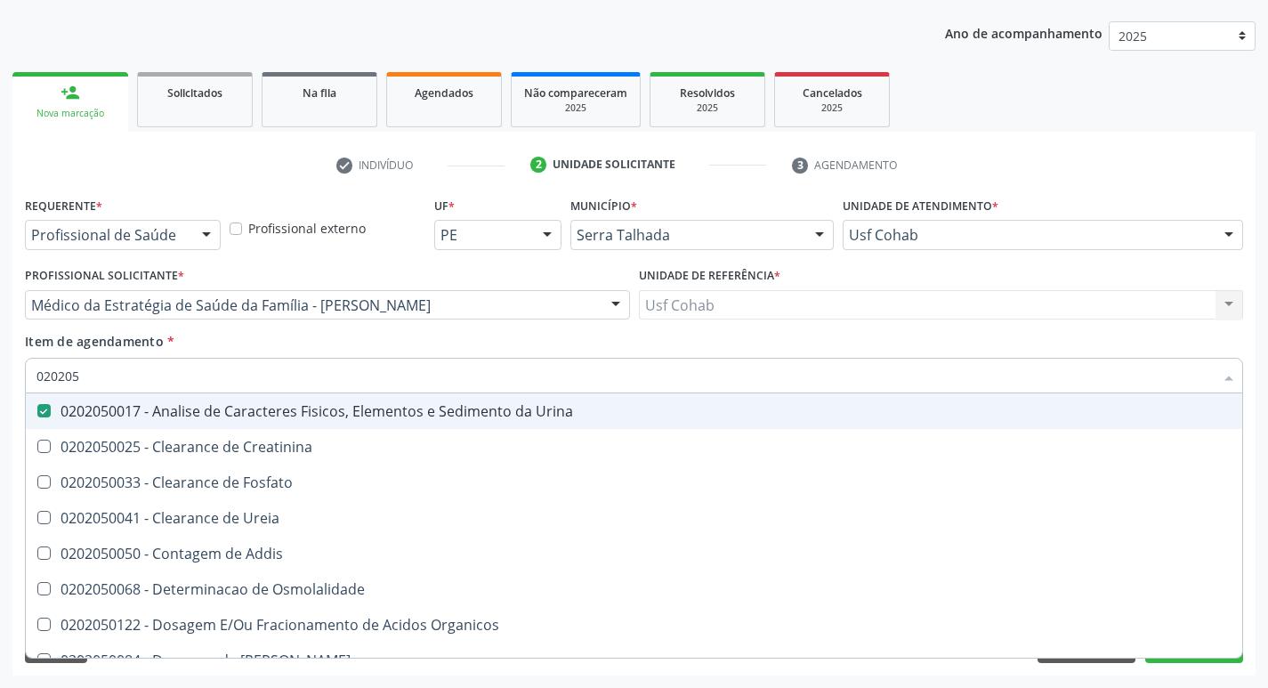
type input "02020"
checkbox Urina "false"
checkbox Fosfato "true"
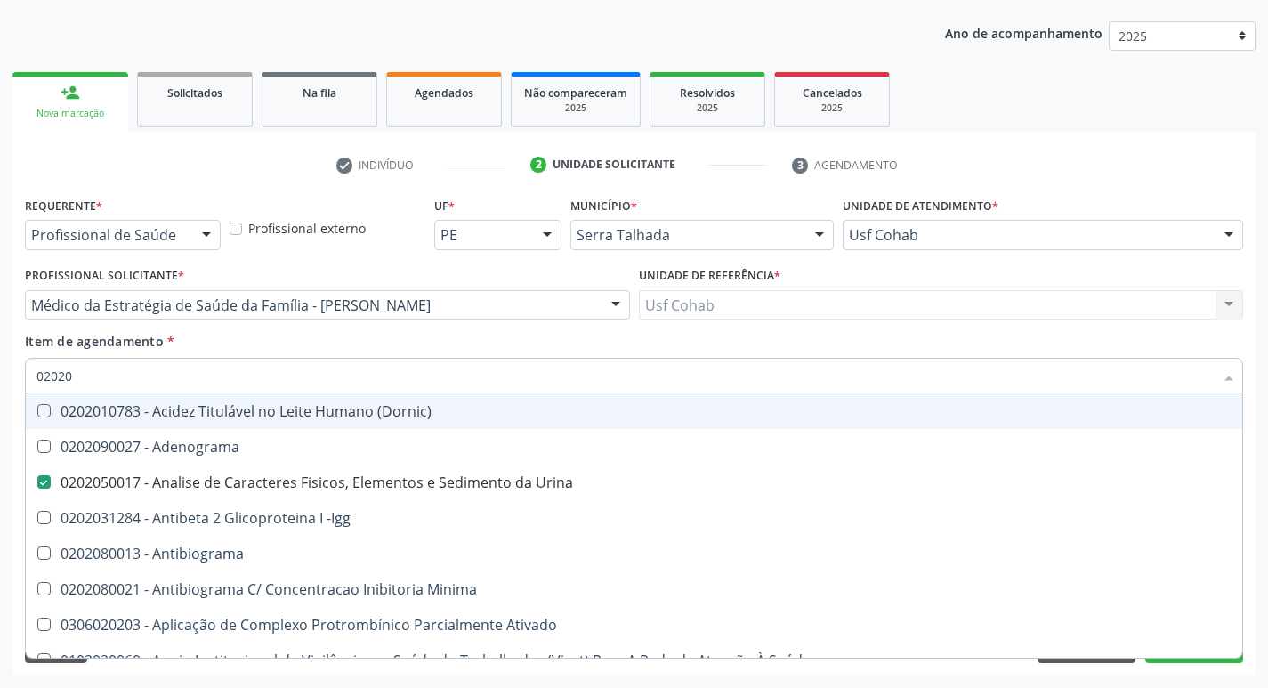
type input "0202"
checkbox Glicose "false"
checkbox Lactato "true"
checkbox Completo "false"
checkbox Pylori "true"
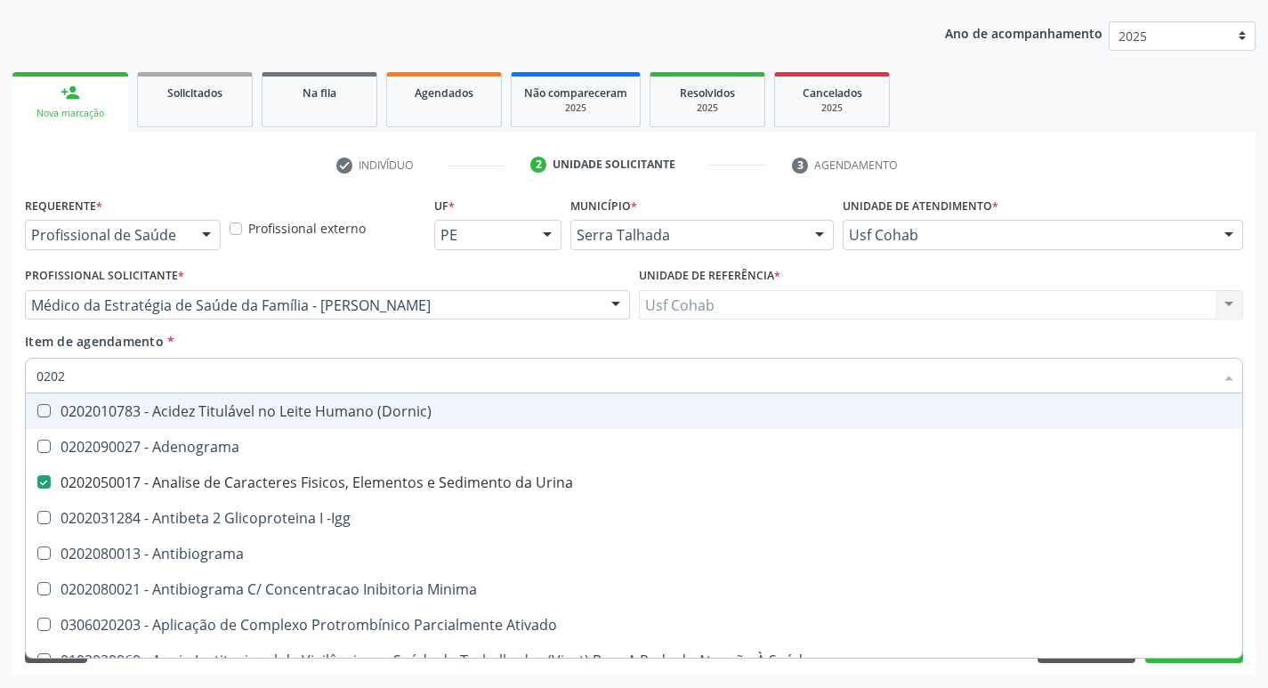
checkbox Antitoxoplasma "false"
checkbox \(Urina\) "true"
type input "02022"
checkbox Urina "false"
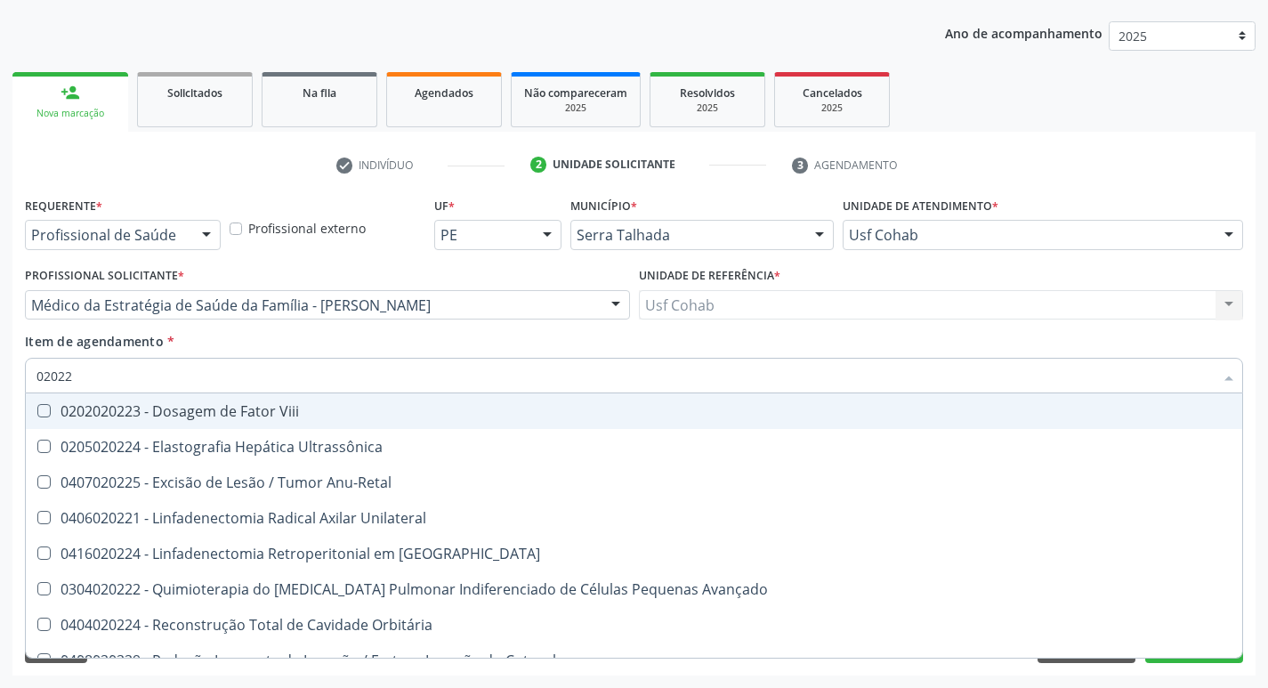
type input "0202"
checkbox Anu-Retal "true"
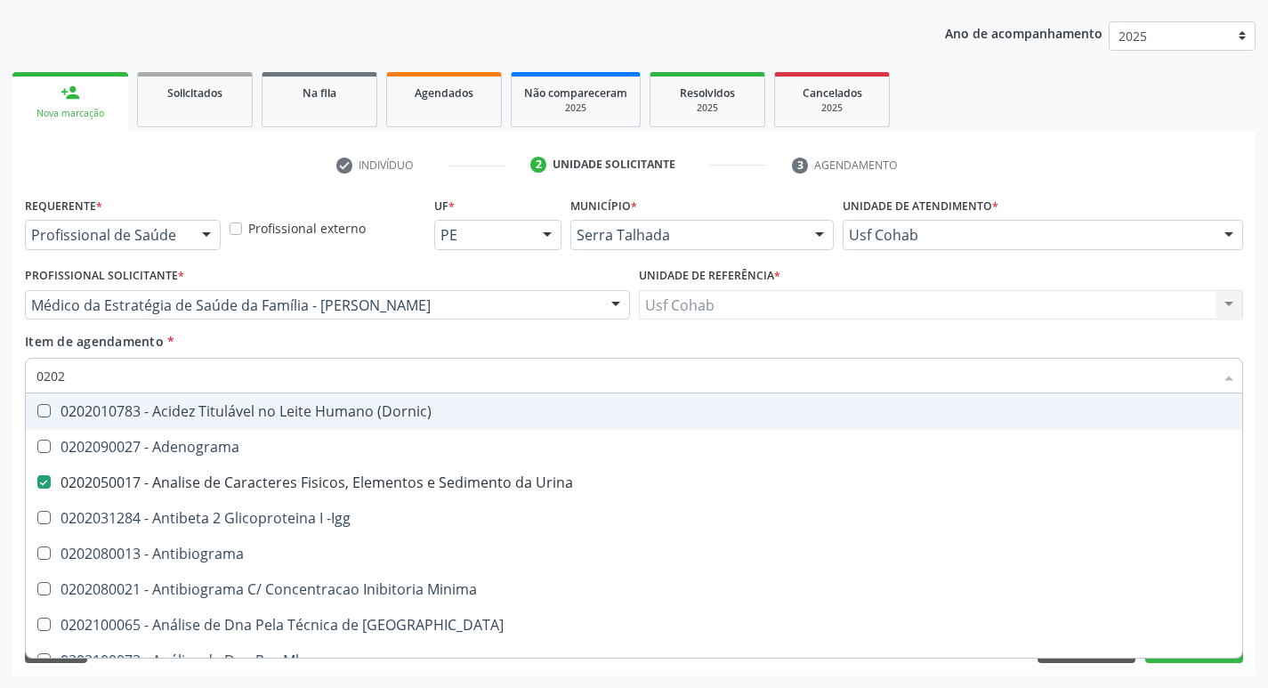
type input "02021"
checkbox Urina "false"
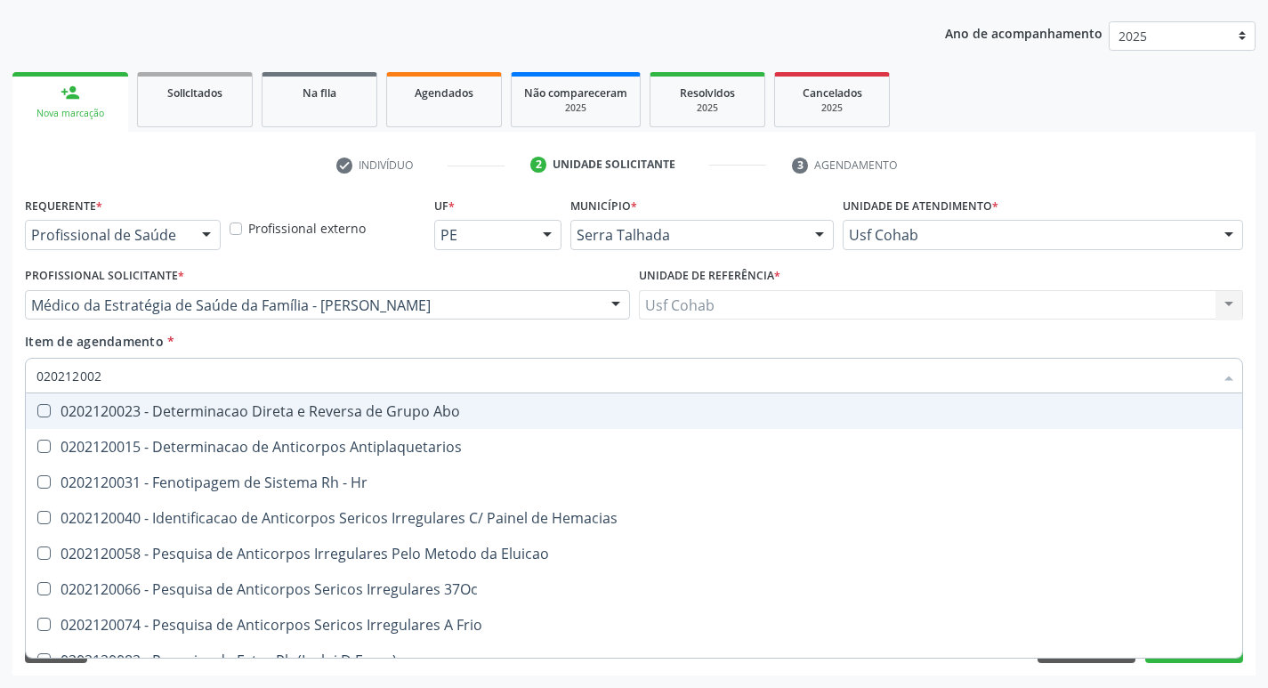
type input "0202120023"
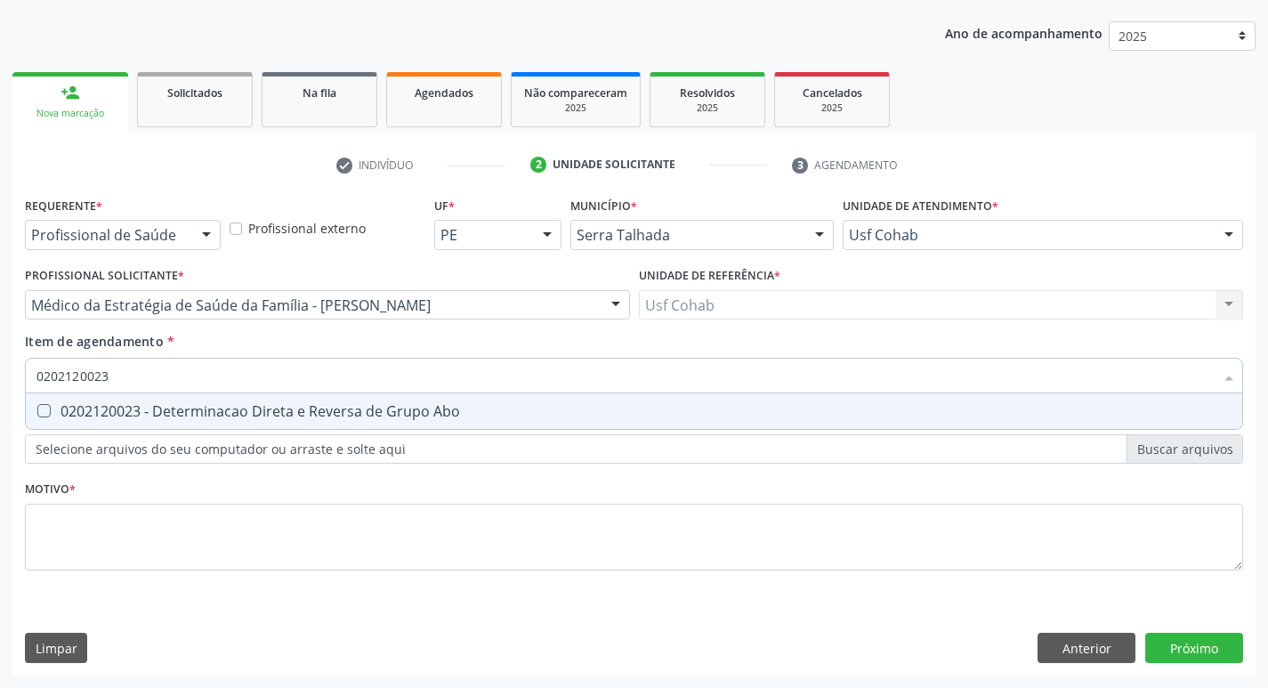
click at [44, 412] on Abo at bounding box center [43, 410] width 13 height 13
click at [37, 412] on Abo "checkbox" at bounding box center [32, 411] width 12 height 12
checkbox Abo "true"
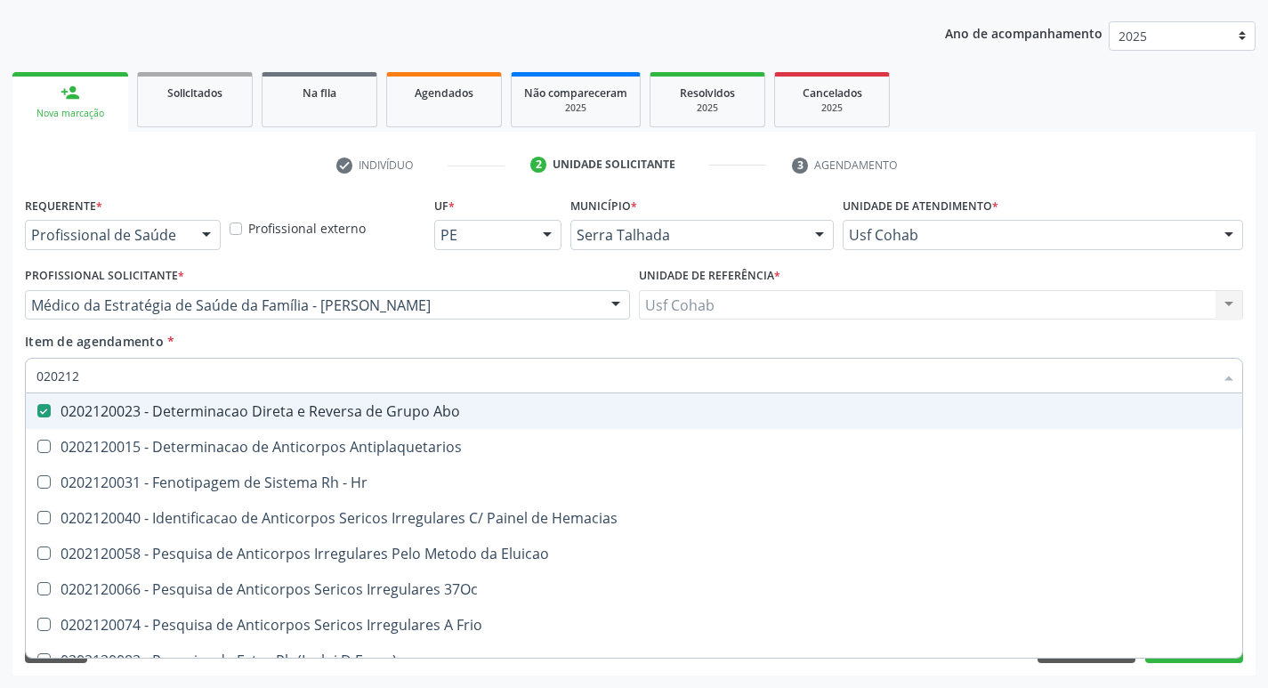
type input "02021"
checkbox Abo "false"
checkbox \(Tia\) "true"
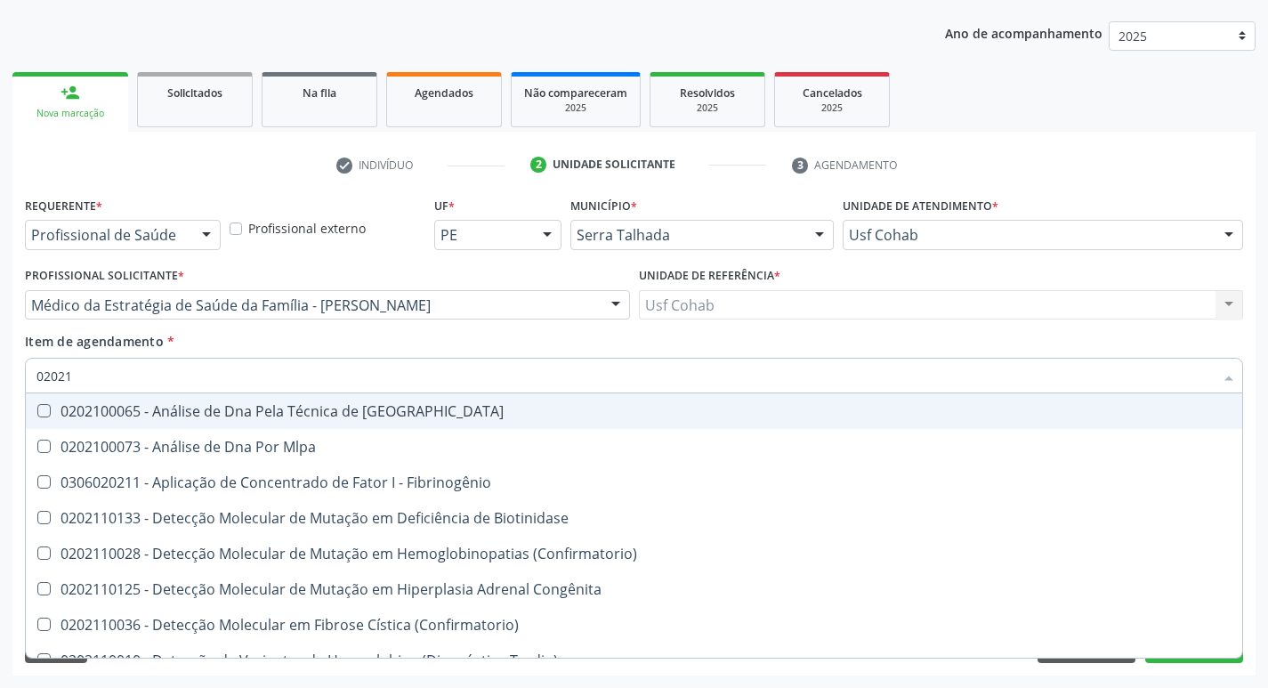
type input "0202"
checkbox Fibrinogênio "true"
checkbox Abo "false"
checkbox Exoma "true"
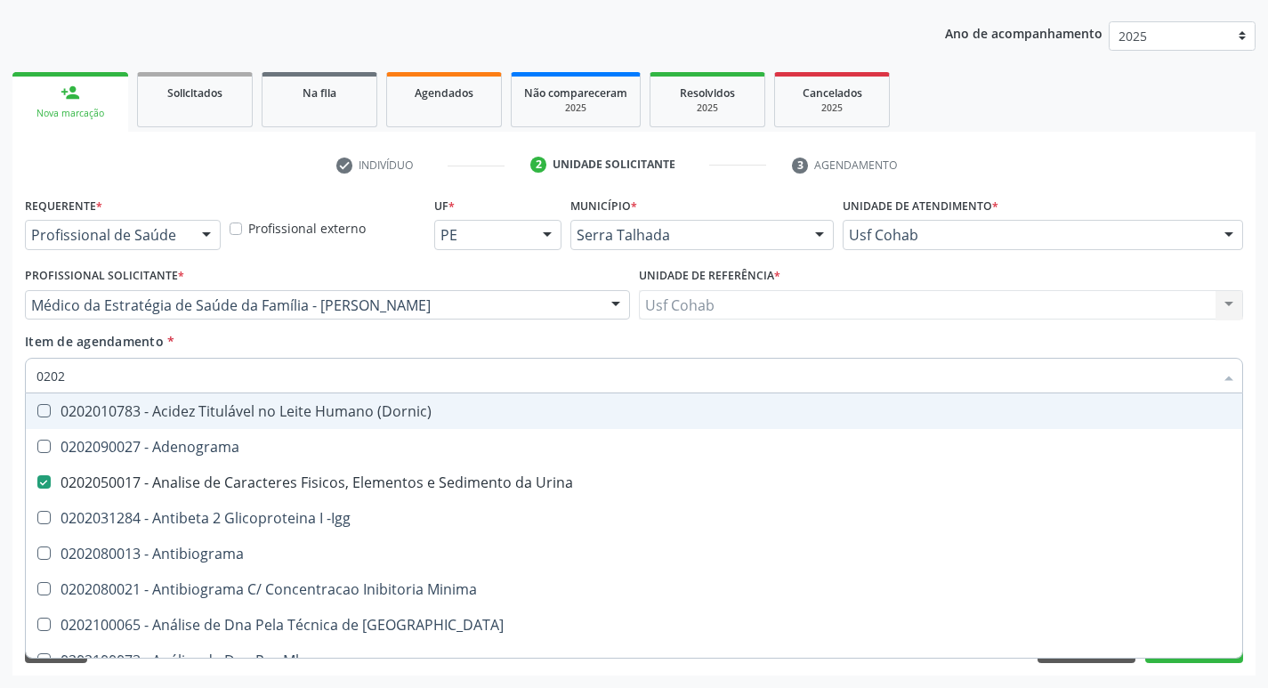
type input "02020"
checkbox Abo "false"
checkbox Xi "true"
checkbox Glicose "false"
checkbox Zinco "true"
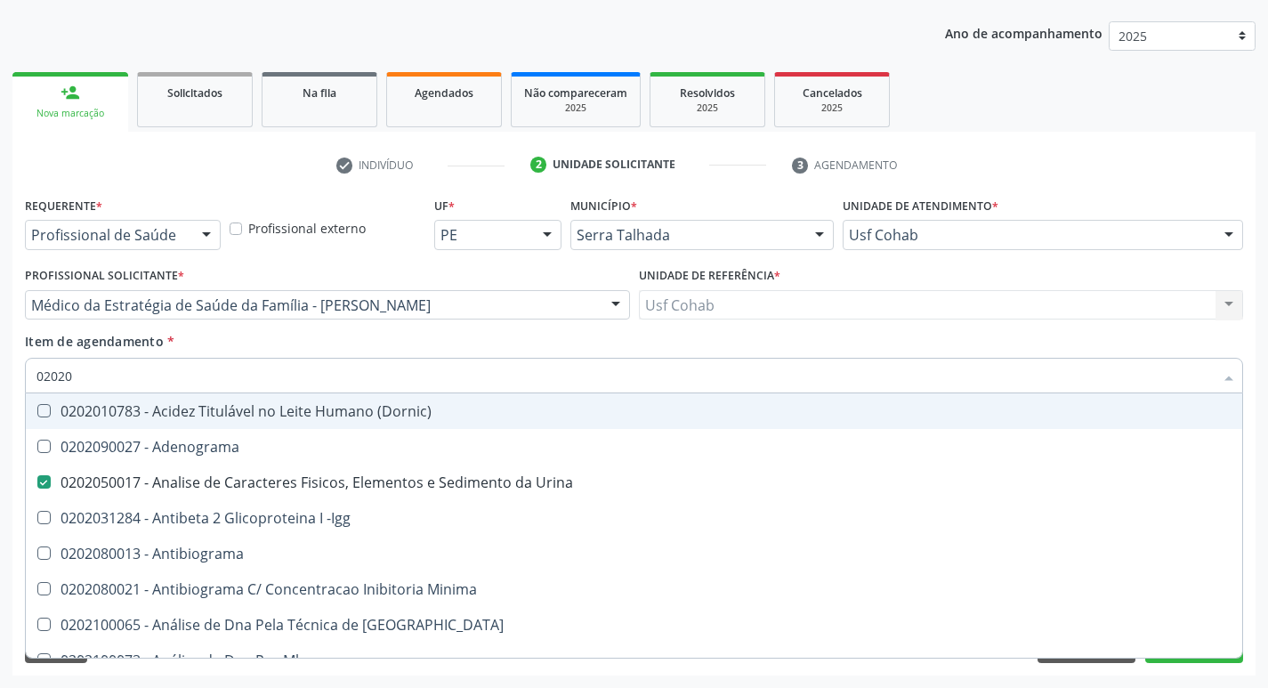
checkbox Completo "false"
checkbox Parceria\) "true"
checkbox Antitoxoplasma "false"
type input "020208"
checkbox Urina "false"
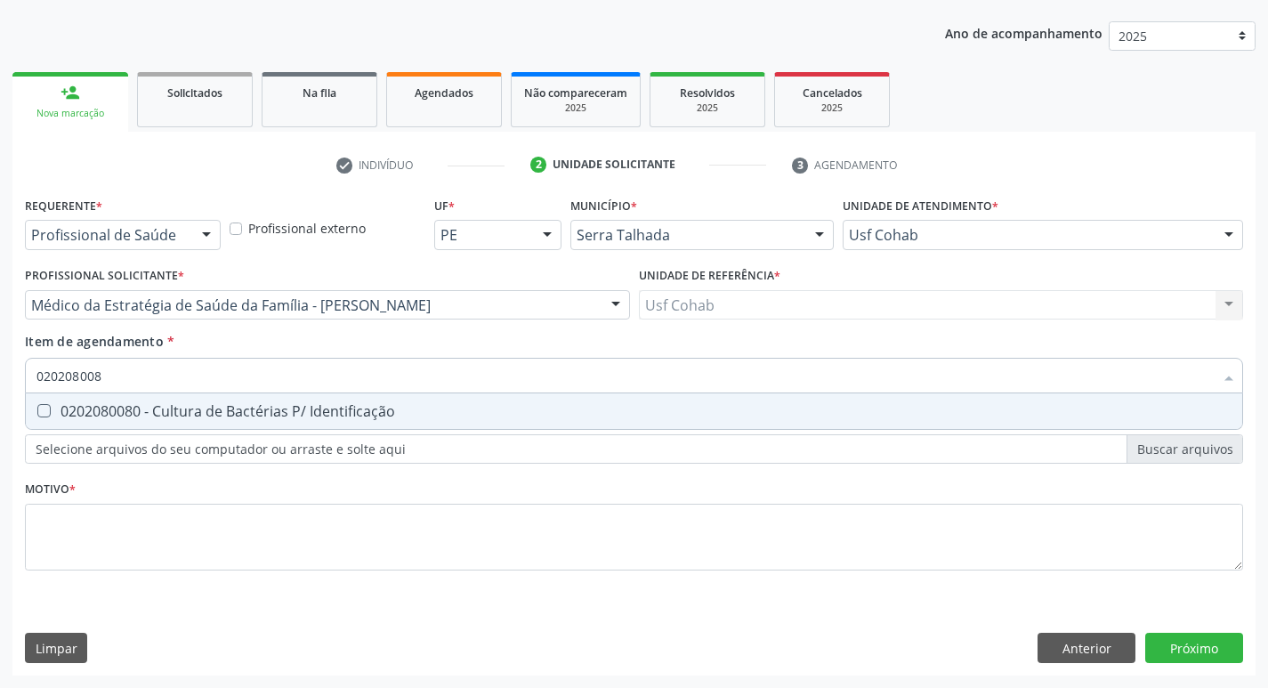
type input "0202080080"
click at [50, 410] on Identificação at bounding box center [43, 410] width 13 height 13
click at [37, 410] on Identificação "checkbox" at bounding box center [32, 411] width 12 height 12
checkbox Identificação "true"
type input "02020800"
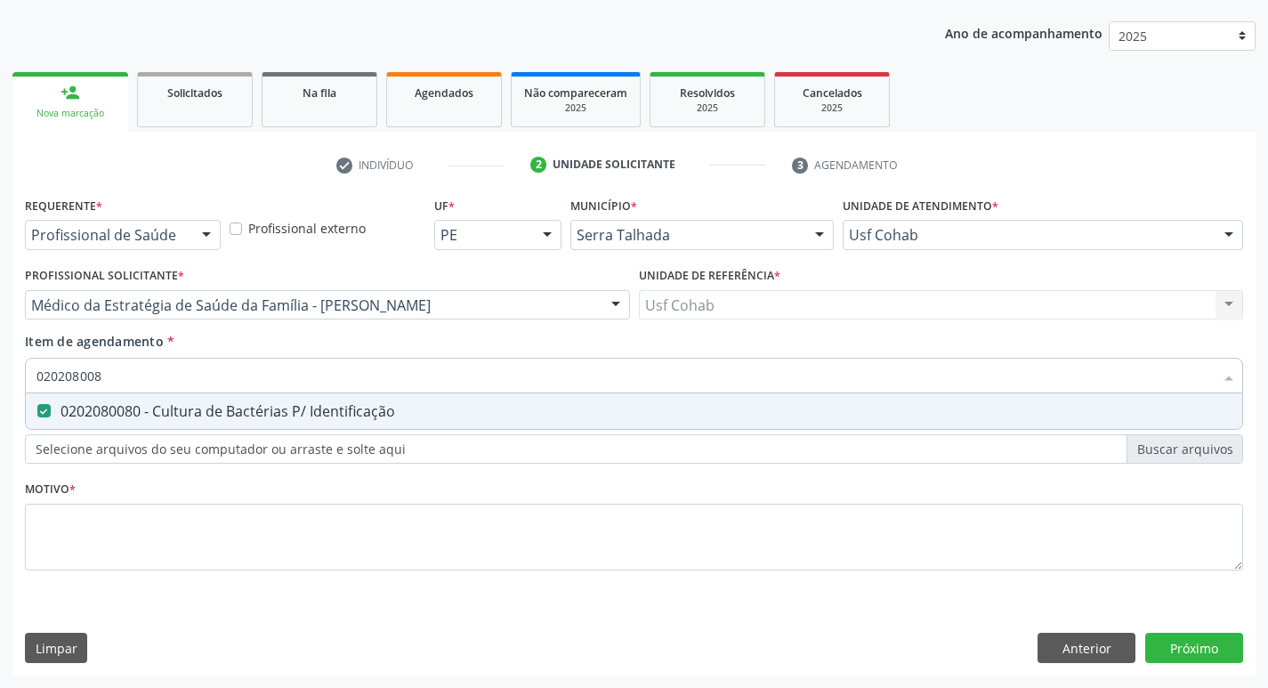
checkbox Identificação "false"
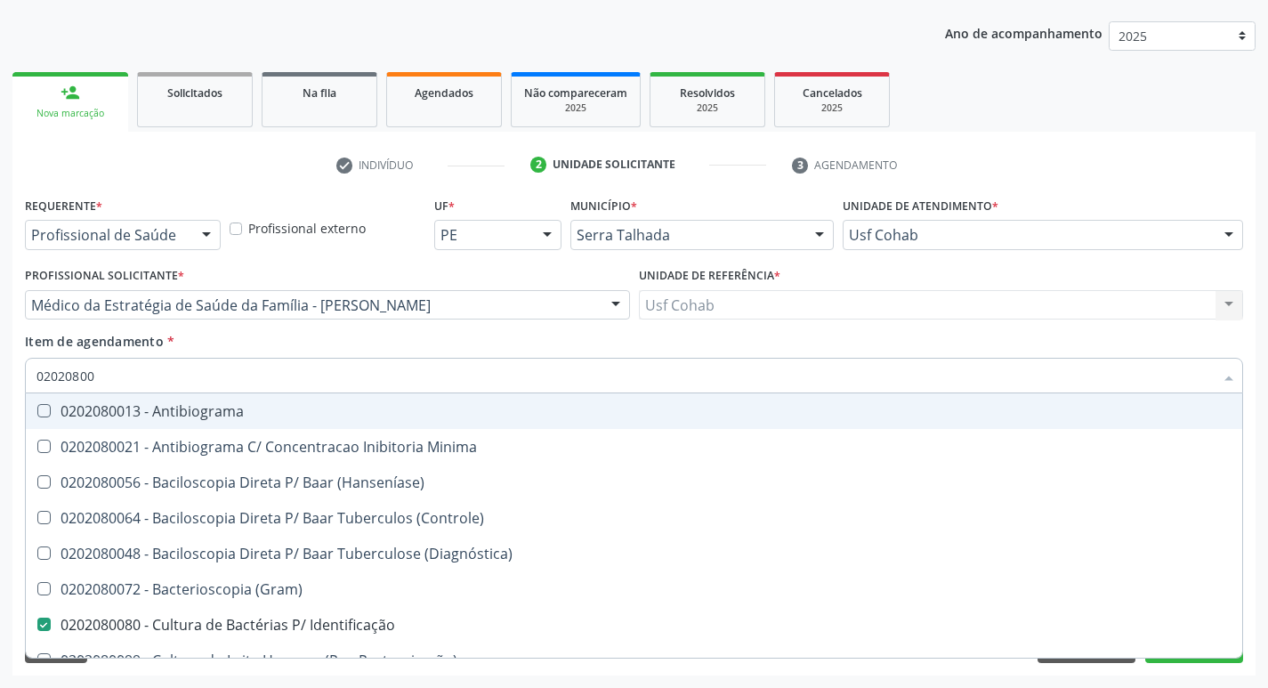
type input "0202080"
checkbox Identificação "false"
type input "02020"
checkbox \(Hanseníase\) "true"
checkbox Identificação "false"
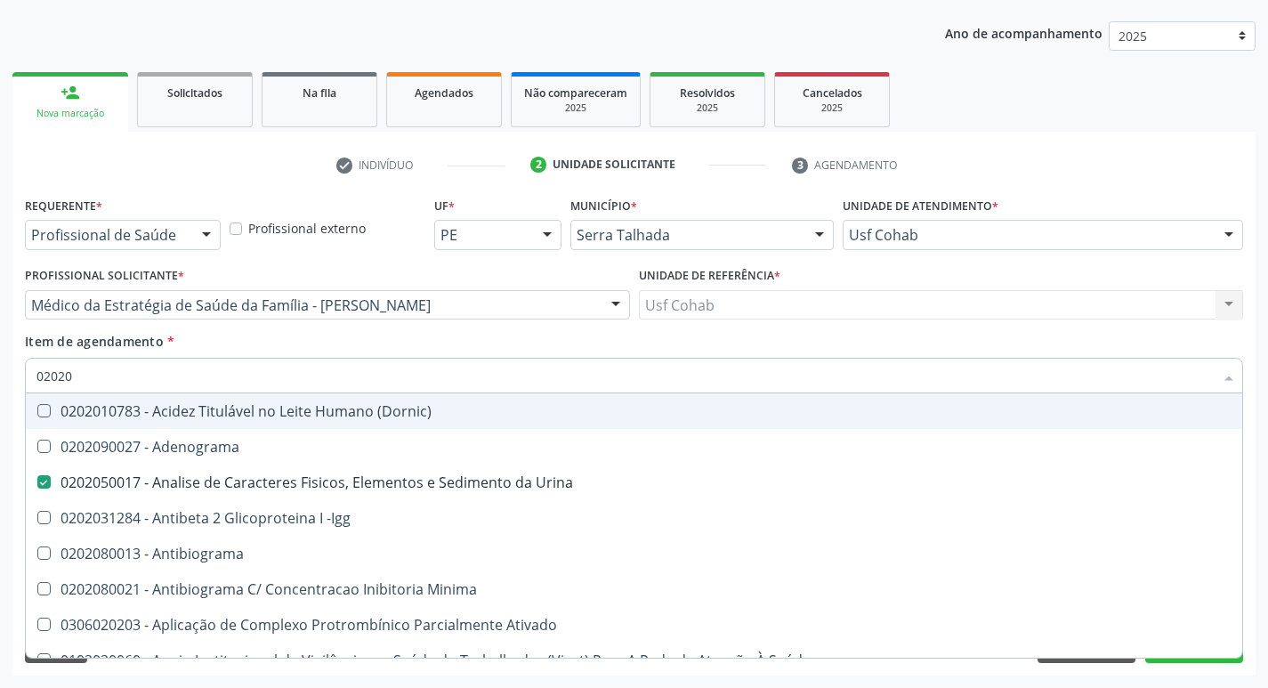
type input "020203"
checkbox Urina "false"
checkbox Identificação "false"
checkbox Aminoacidos "true"
checkbox Calcio "true"
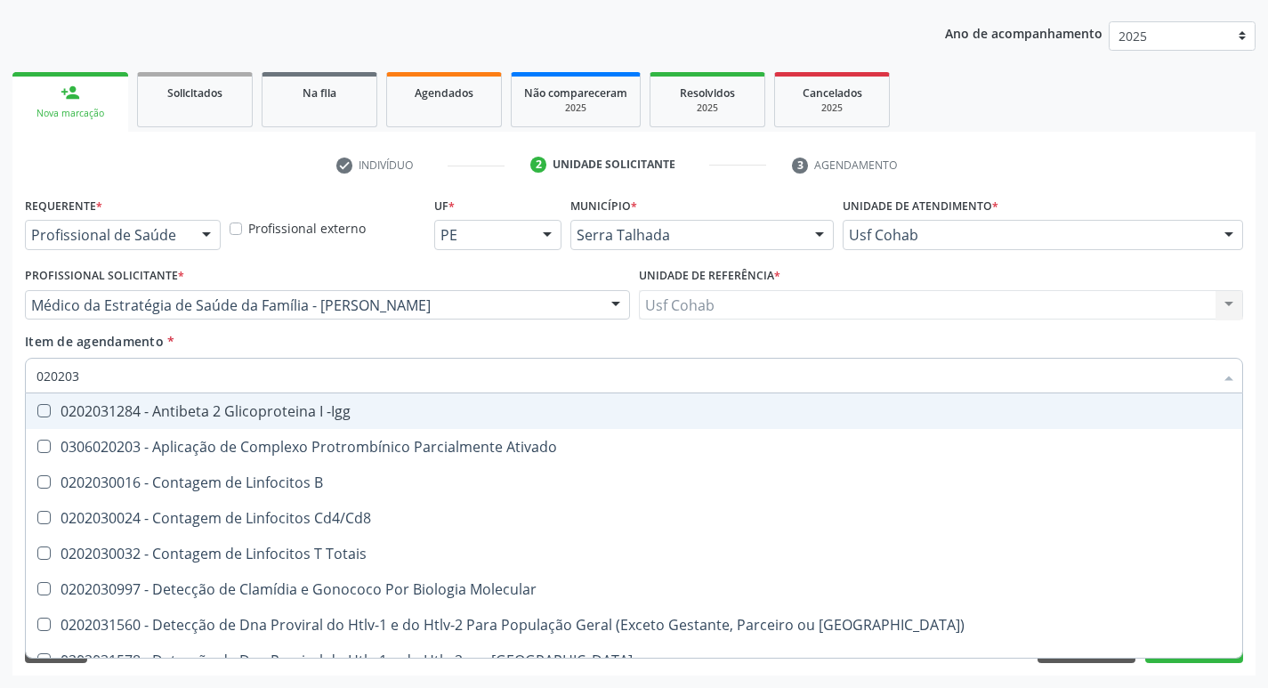
type input "0202030"
checkbox Completo "false"
checkbox Antiespermatozoides "true"
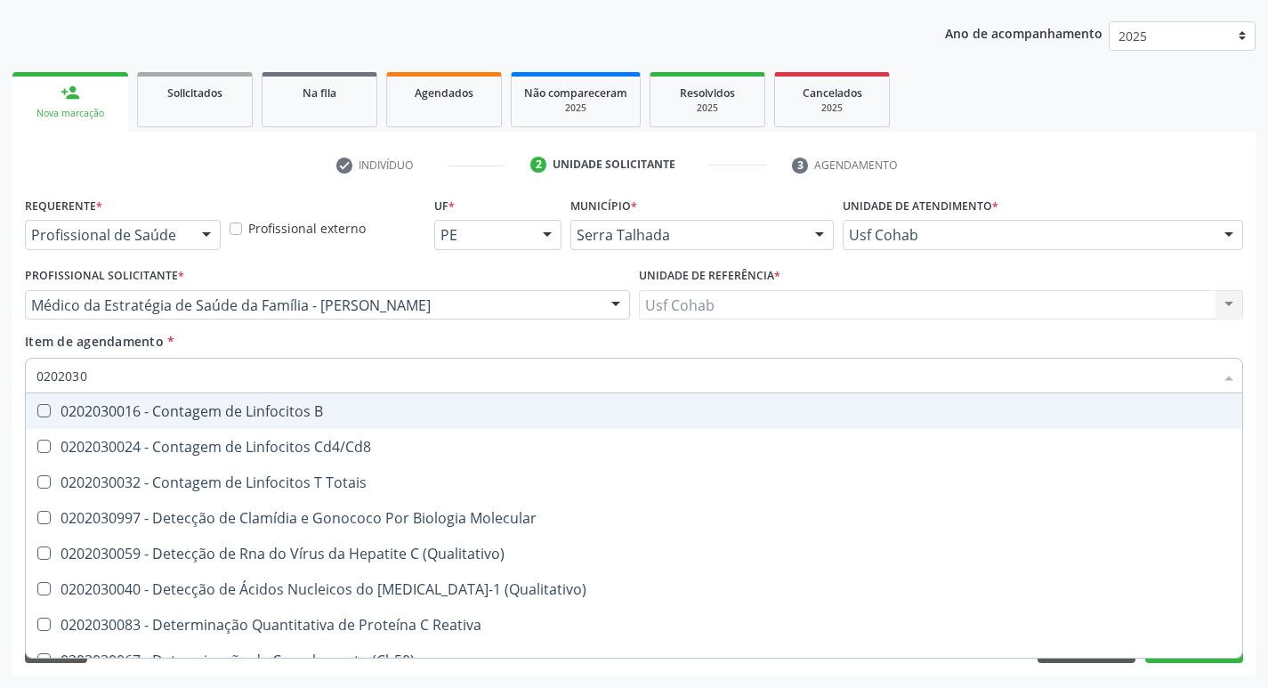
type input "02020308"
checkbox \(Ch50\) "true"
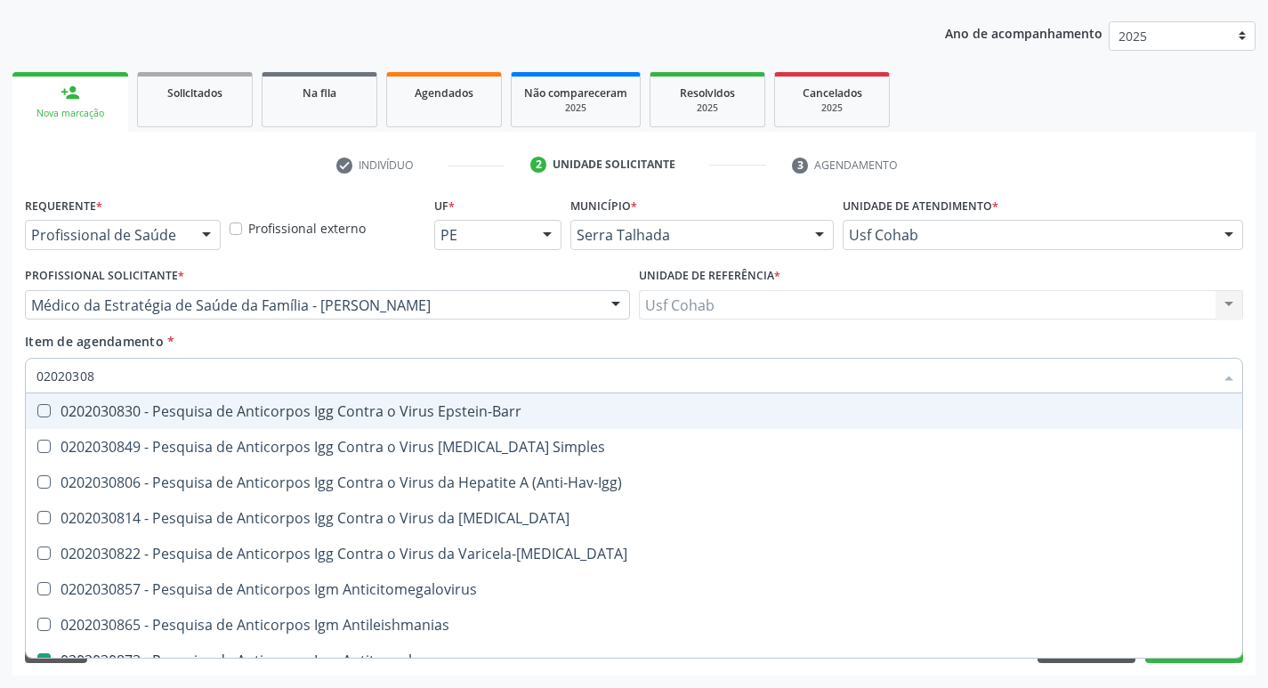
type input "020203081"
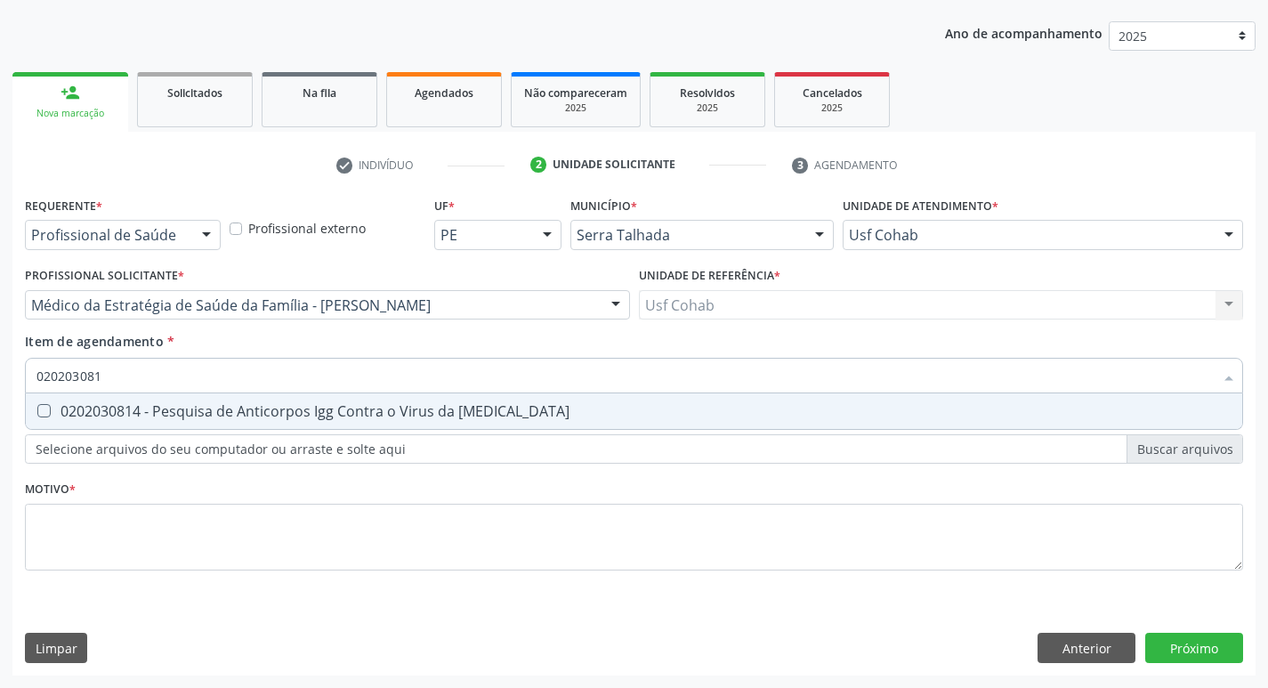
click at [39, 405] on Rubeola at bounding box center [43, 410] width 13 height 13
click at [37, 405] on Rubeola "checkbox" at bounding box center [32, 411] width 12 height 12
checkbox Rubeola "true"
type input "02020308"
checkbox Rubeola "false"
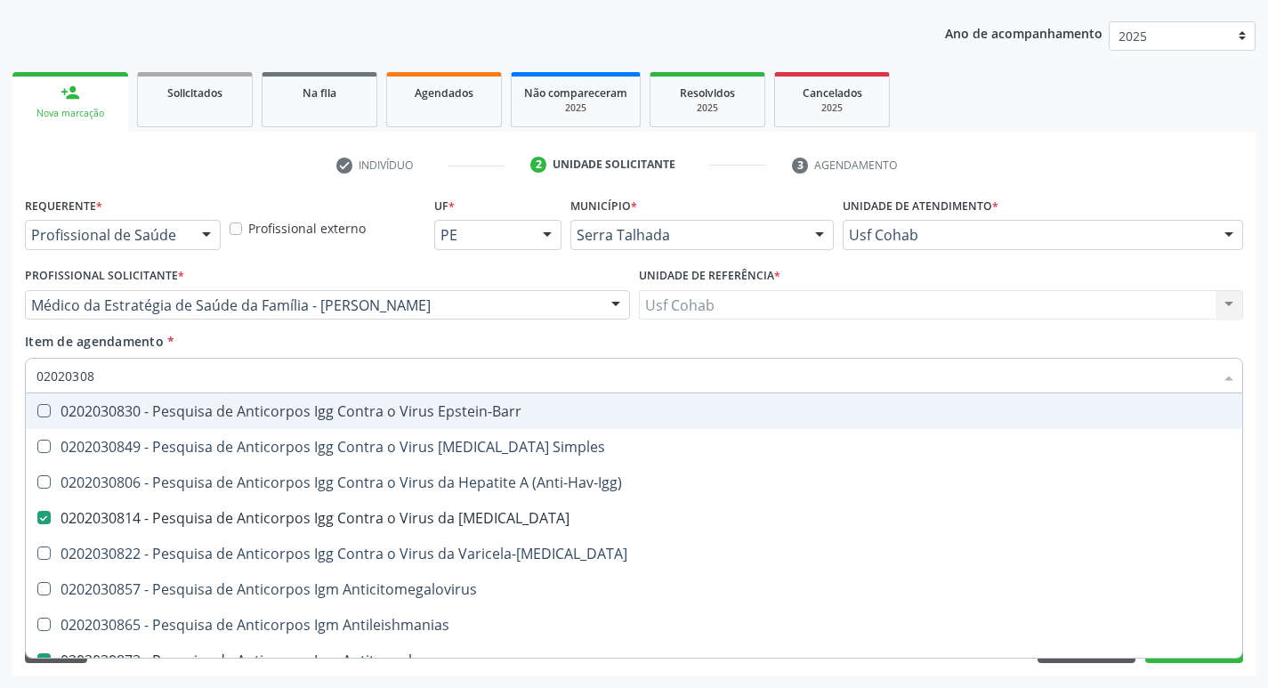
type input "0202030"
checkbox Rubeola "false"
checkbox Antitoxoplasma "false"
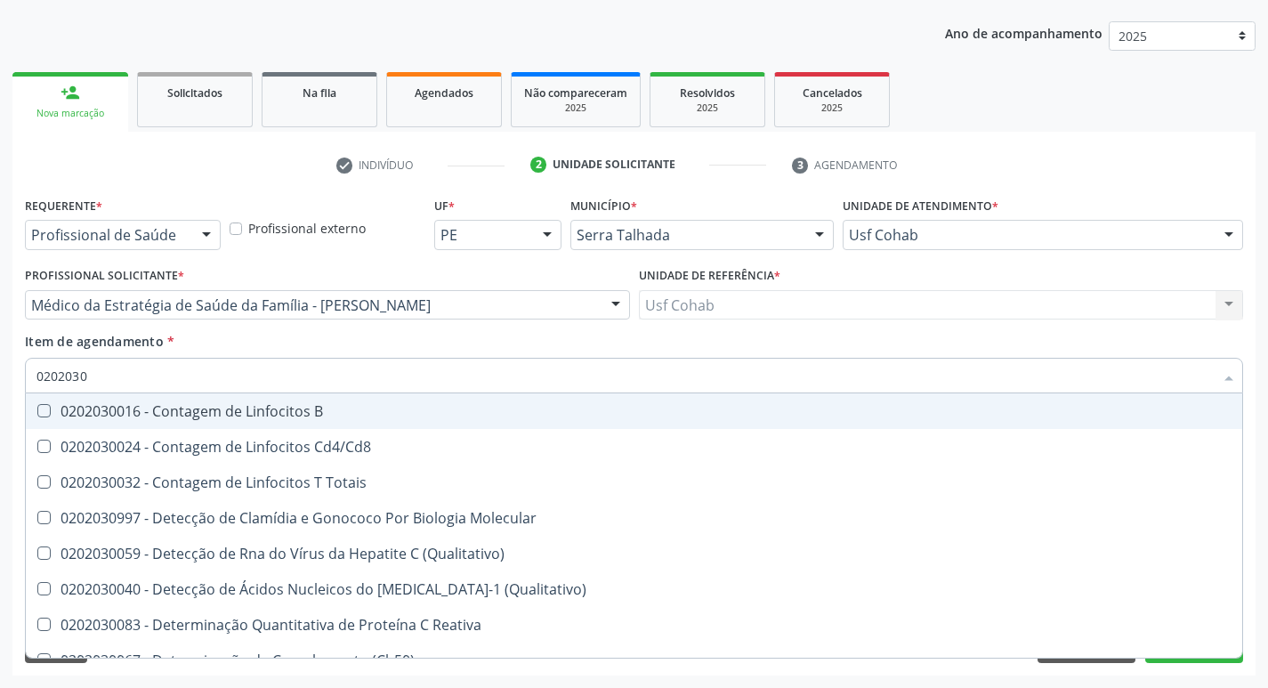
type input "020203"
checkbox Antiglomerulo "true"
checkbox Rubeola "false"
checkbox Antitoxoplasma "false"
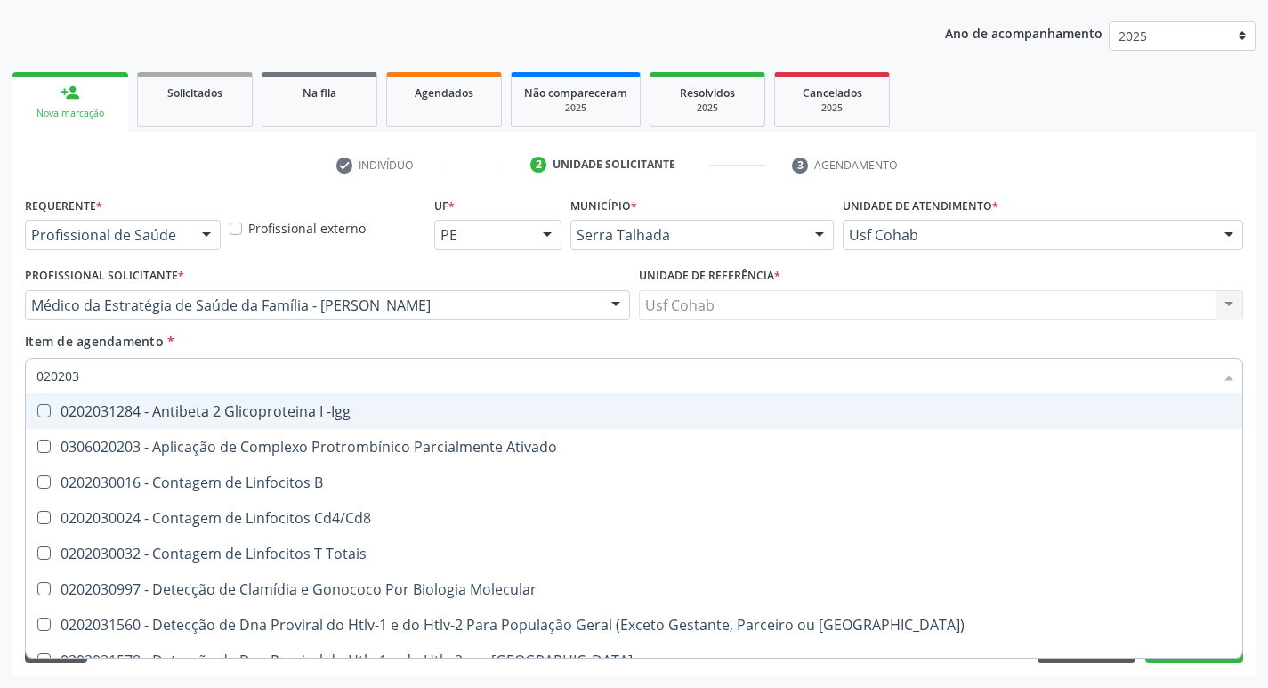
type input "02020"
checkbox B "true"
checkbox Sirolimo "true"
checkbox Completo "false"
checkbox Rubeola "false"
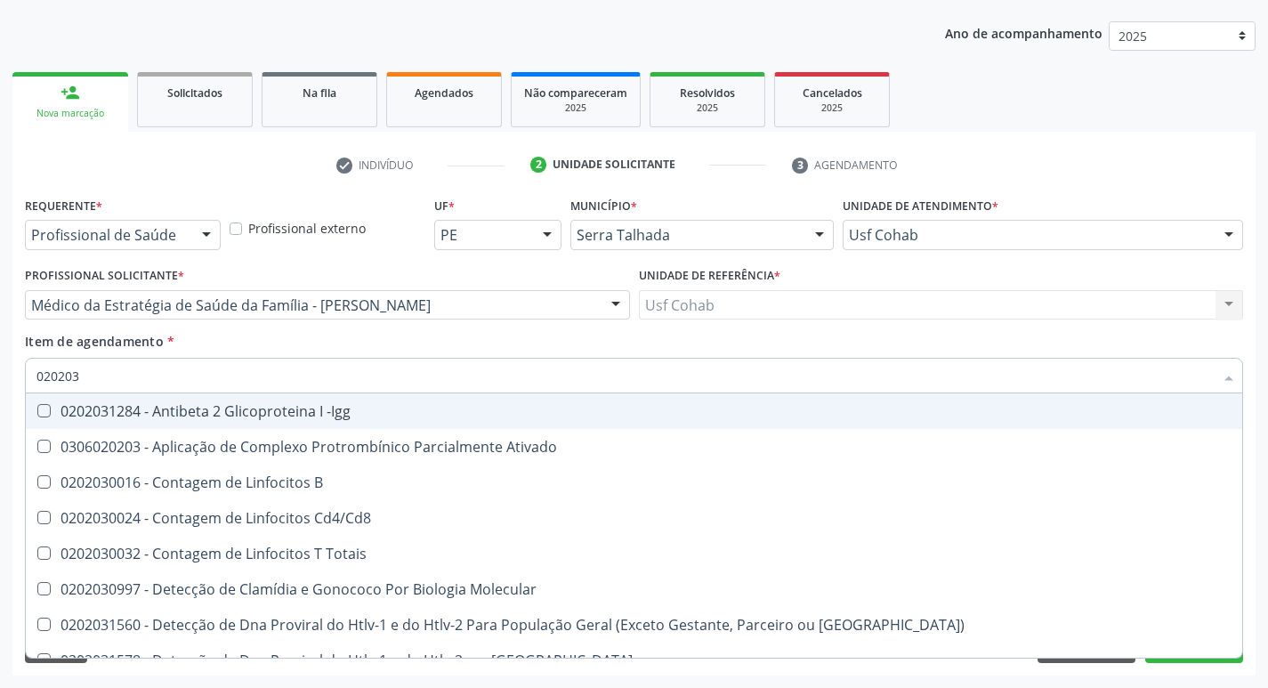
checkbox Antitoxoplasma "false"
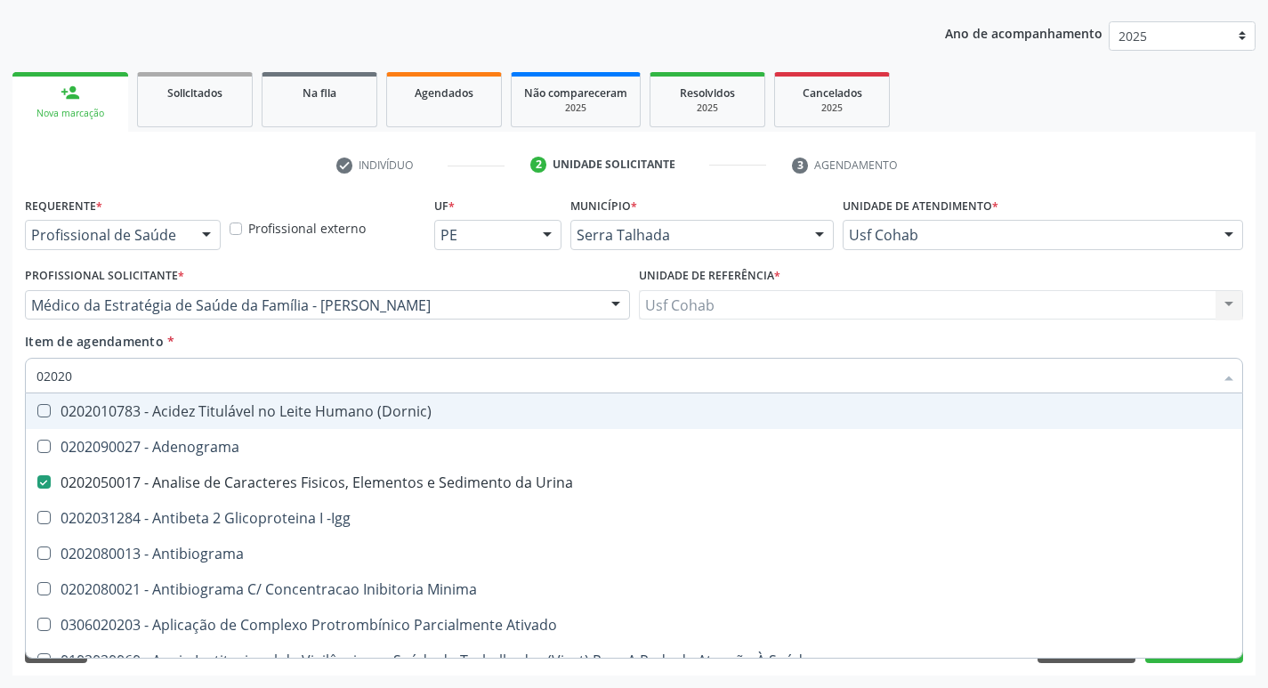
type input "020203"
checkbox Urina "false"
checkbox Identificação "false"
checkbox Aminoacidos "true"
checkbox Barbituratos "true"
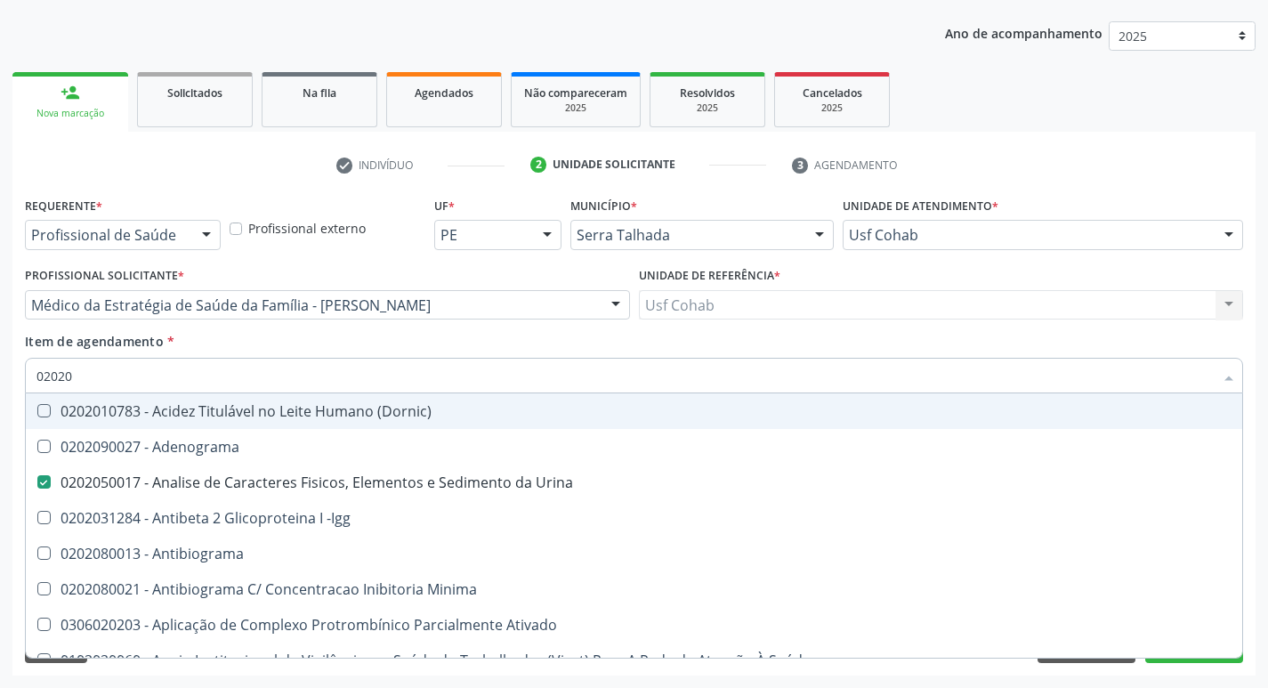
checkbox Calcio "true"
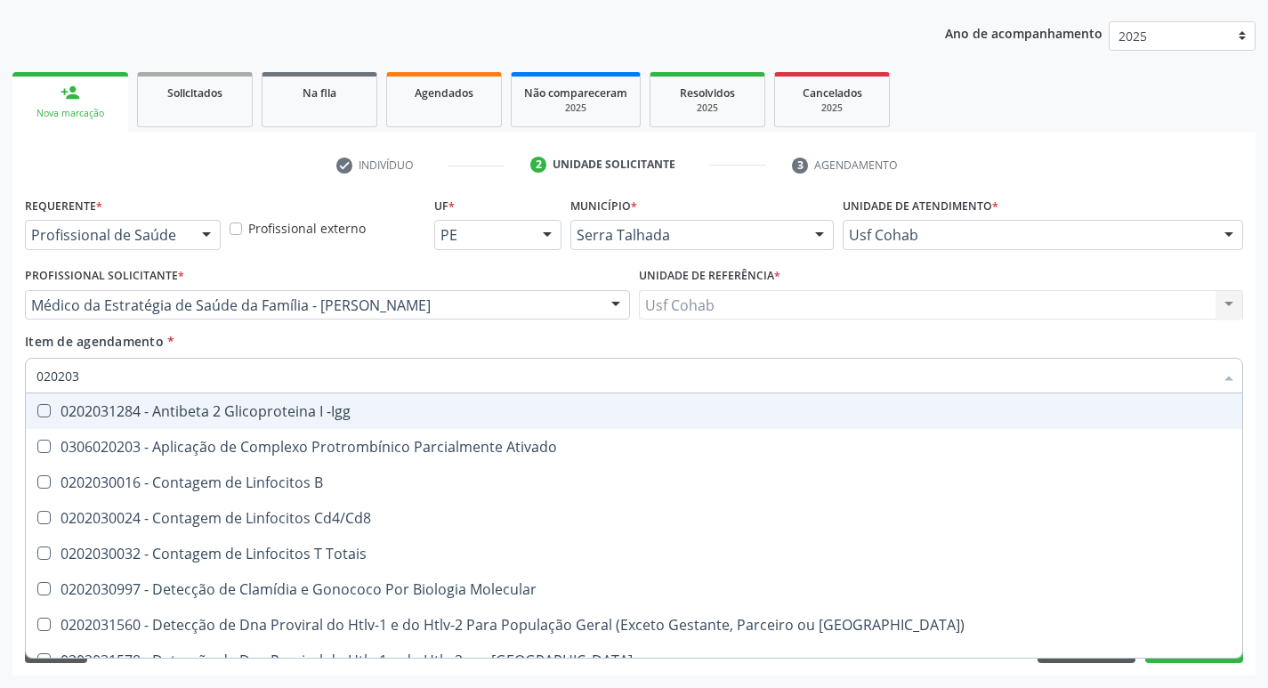
type input "0202030"
checkbox Completo "false"
checkbox Anticisticerco "true"
checkbox Antiespermatozoides "true"
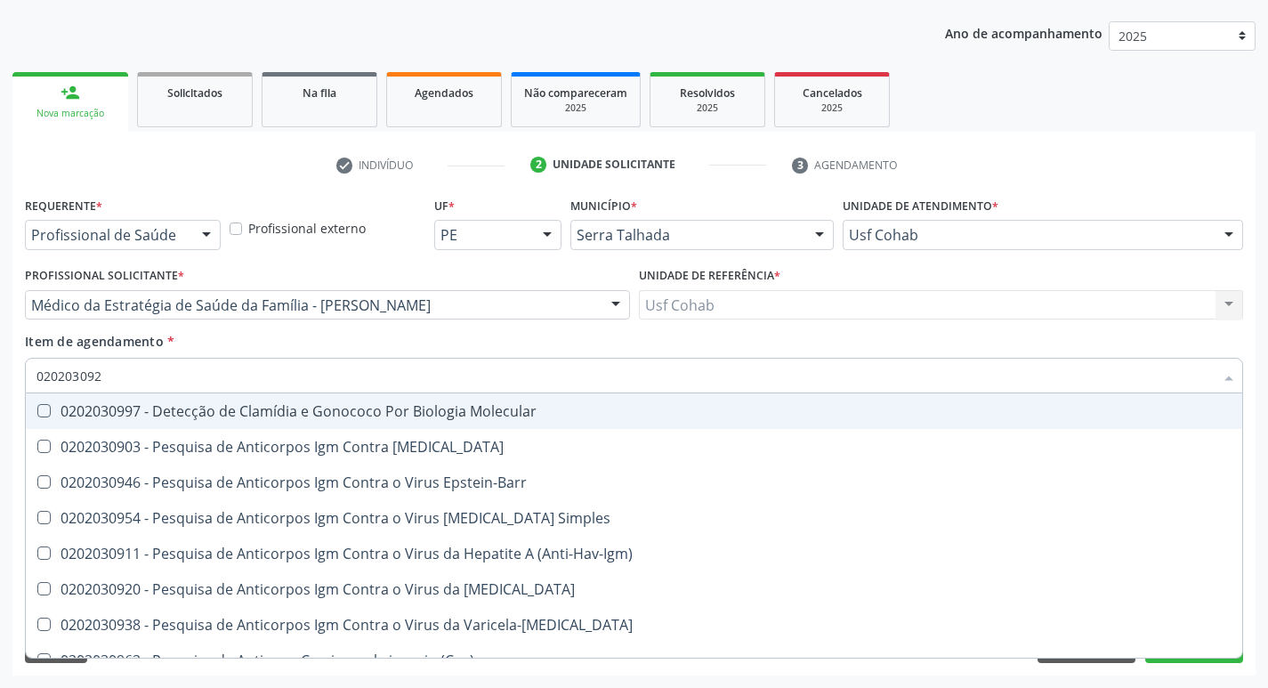
type input "0202030920"
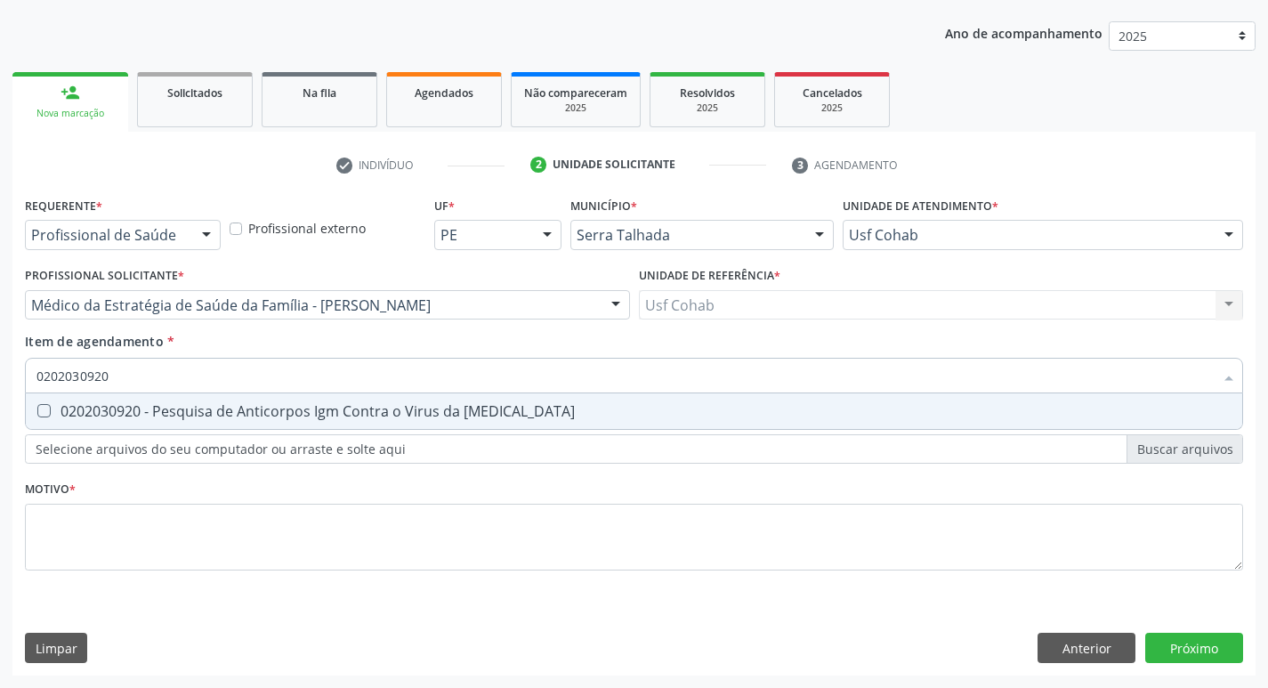
click at [45, 409] on Rubeola at bounding box center [43, 410] width 13 height 13
click at [37, 409] on Rubeola "checkbox" at bounding box center [32, 411] width 12 height 12
checkbox Rubeola "true"
type input "02020309"
checkbox Rubeola "false"
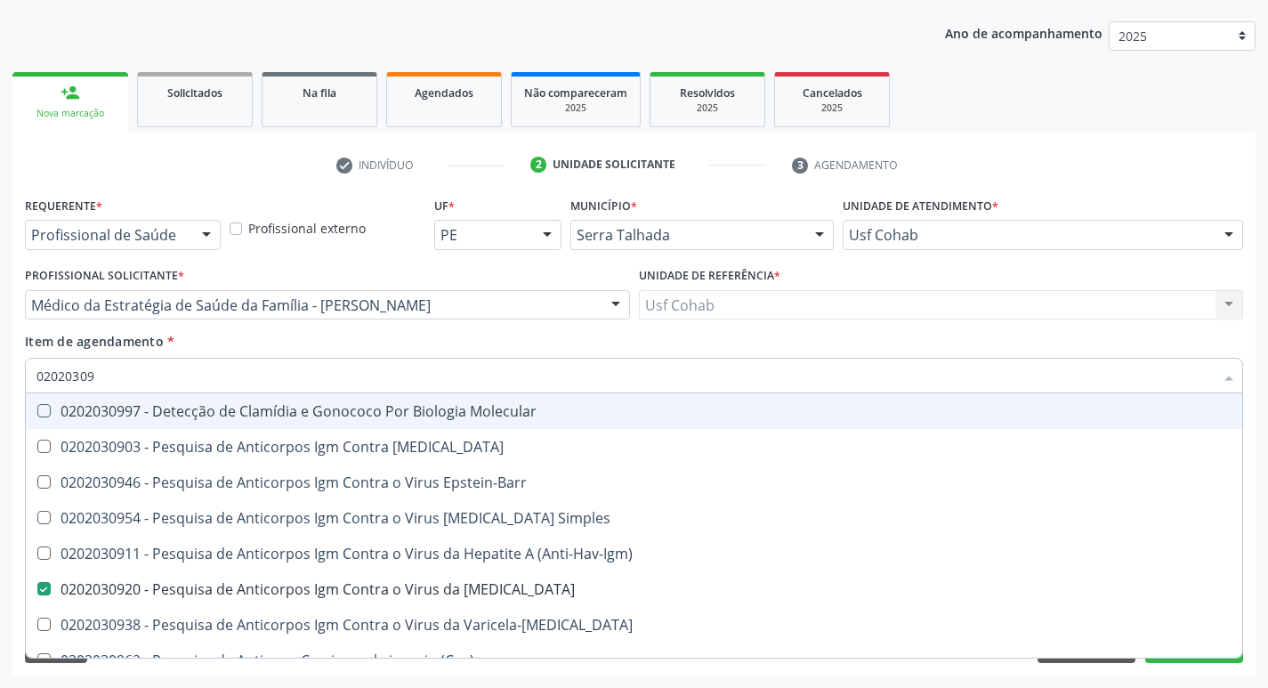
type input "0202030"
checkbox Rubeola "false"
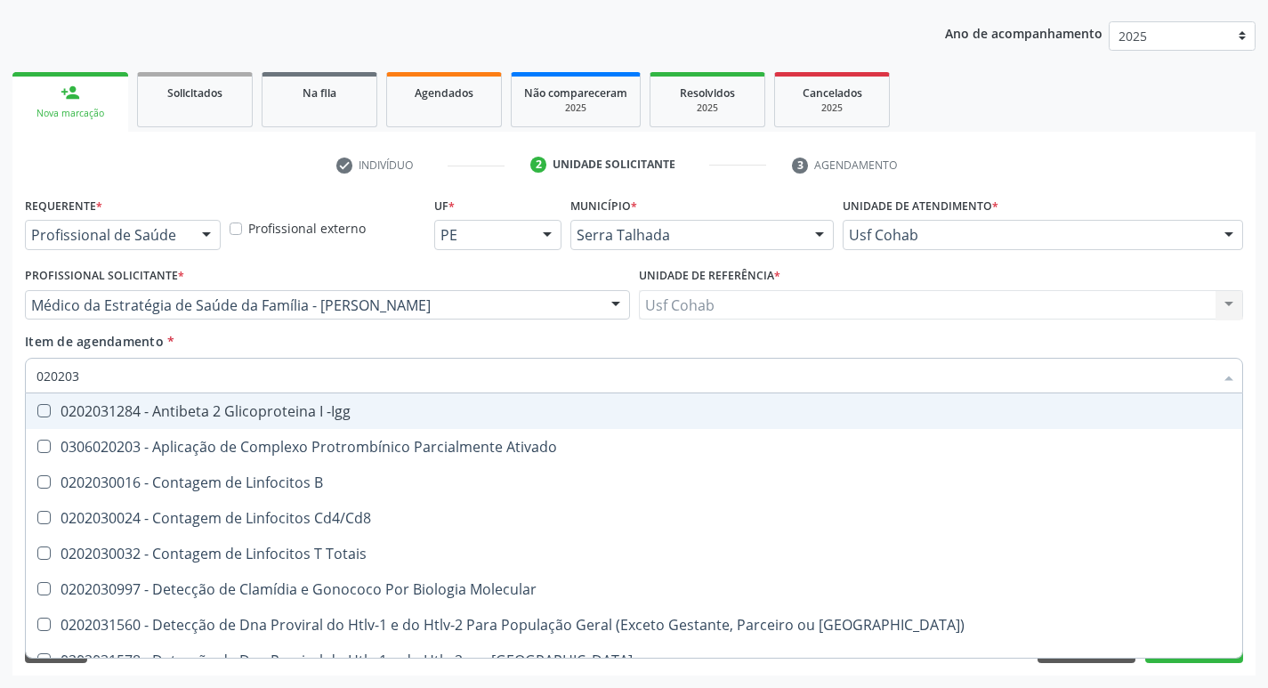
type input "0202030"
checkbox Completo "false"
checkbox Anticisticerco "true"
checkbox Antiespermatozoides "true"
checkbox Antilisteria "true"
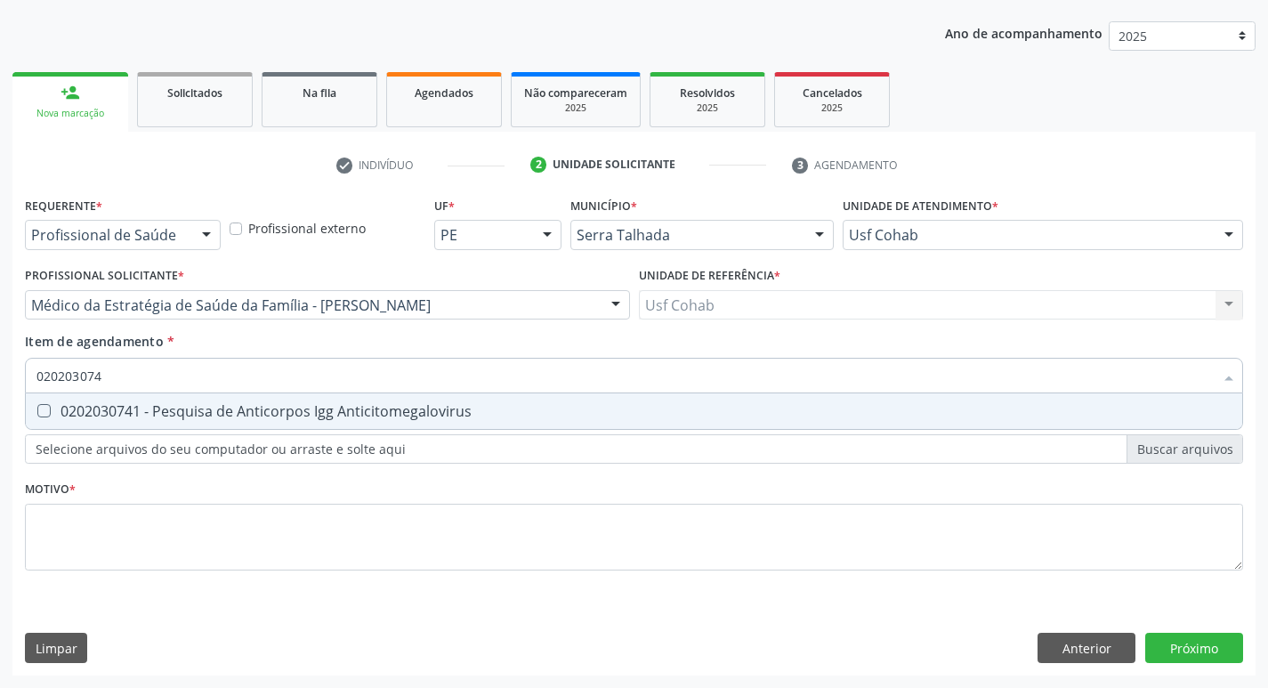
type input "0202030741"
click at [51, 407] on div "0202030741 - Pesquisa de Anticorpos Igg Anticitomegalovirus" at bounding box center [633, 411] width 1195 height 14
checkbox Anticitomegalovirus "true"
type input "02020307"
checkbox Anticitomegalovirus "false"
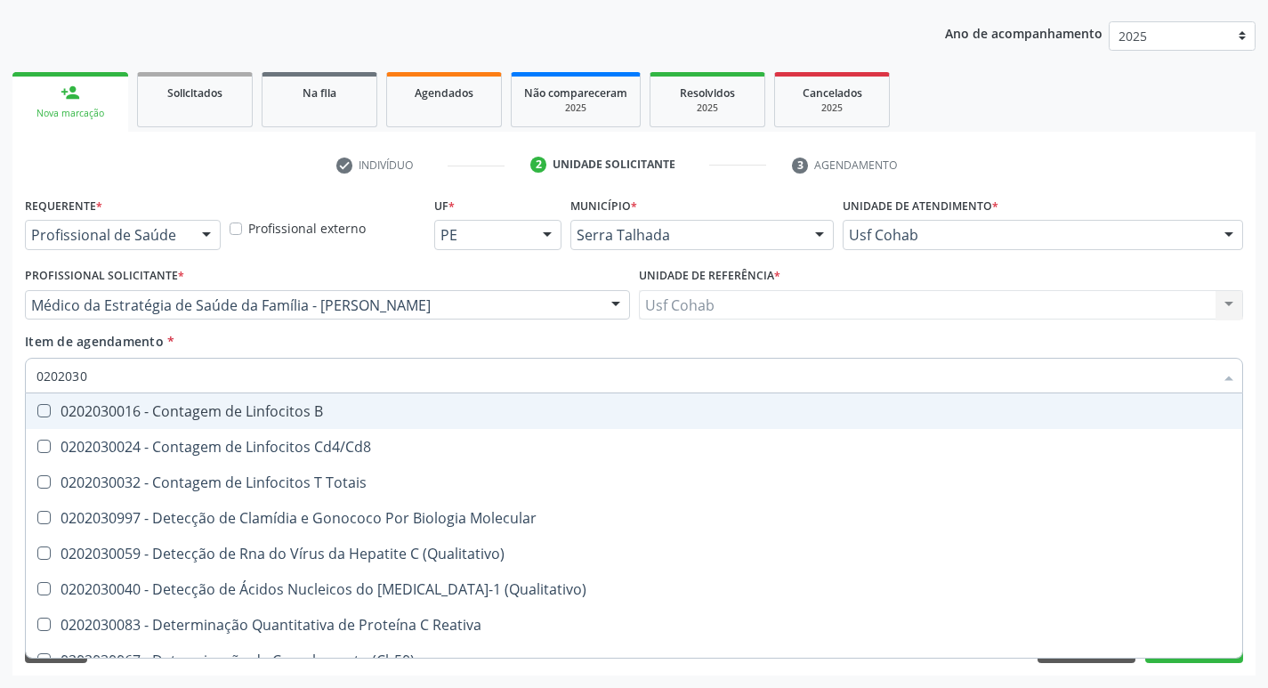
type input "020203"
checkbox Antiglomerulo "true"
checkbox Anticitomegalovirus "false"
checkbox Rubeola "false"
checkbox Antitoxoplasma "false"
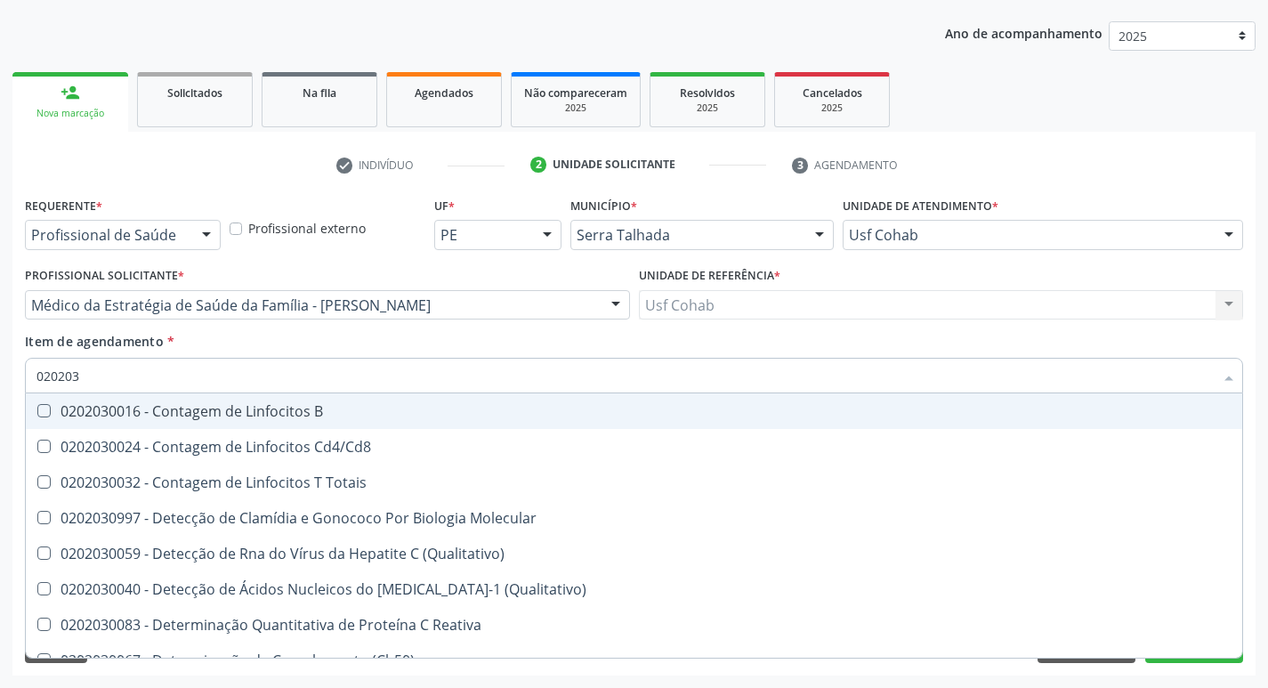
checkbox Rubeola "false"
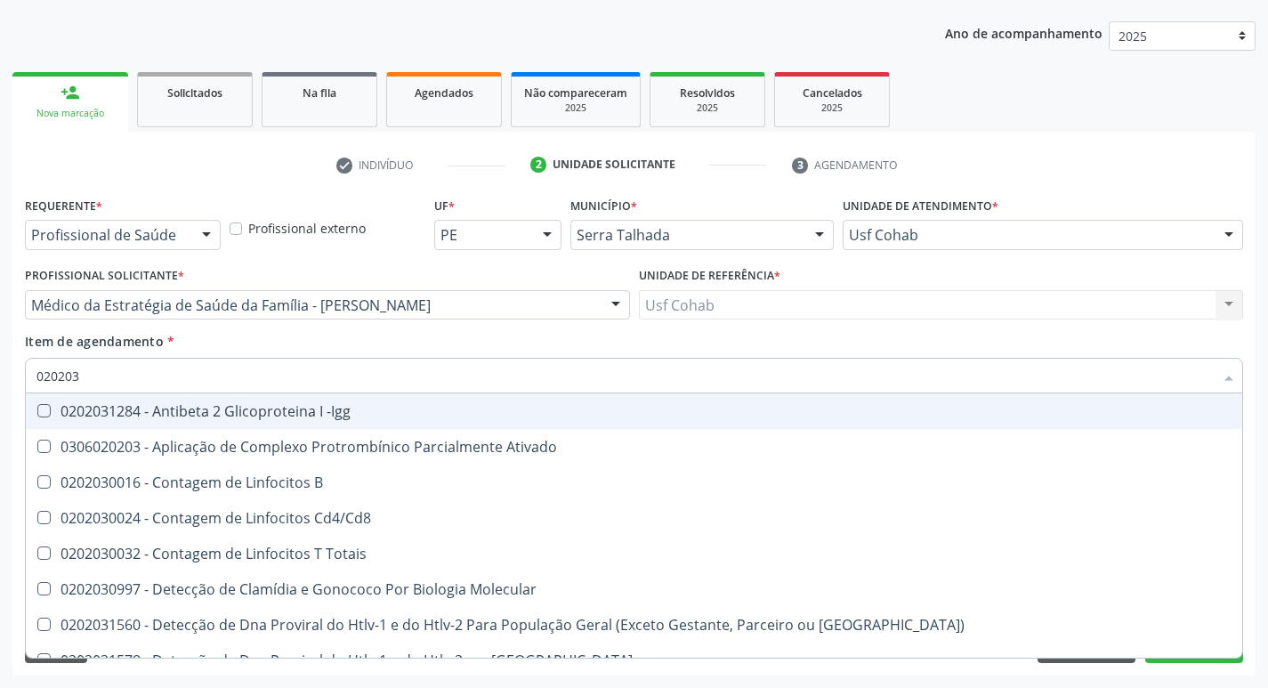
type input "02020"
checkbox B "true"
checkbox Sirolimo "true"
checkbox Completo "false"
checkbox Anticitomegalovirus "false"
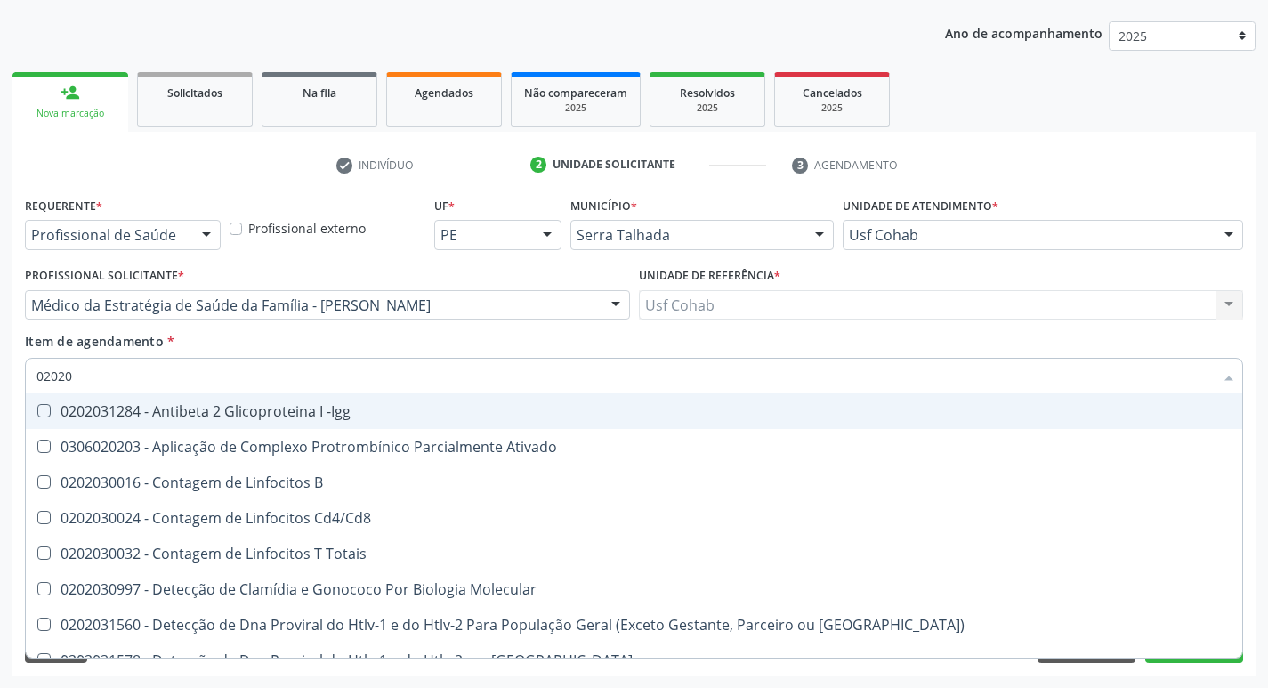
checkbox Rubeola "false"
checkbox Antitoxoplasma "false"
checkbox Rubeola "false"
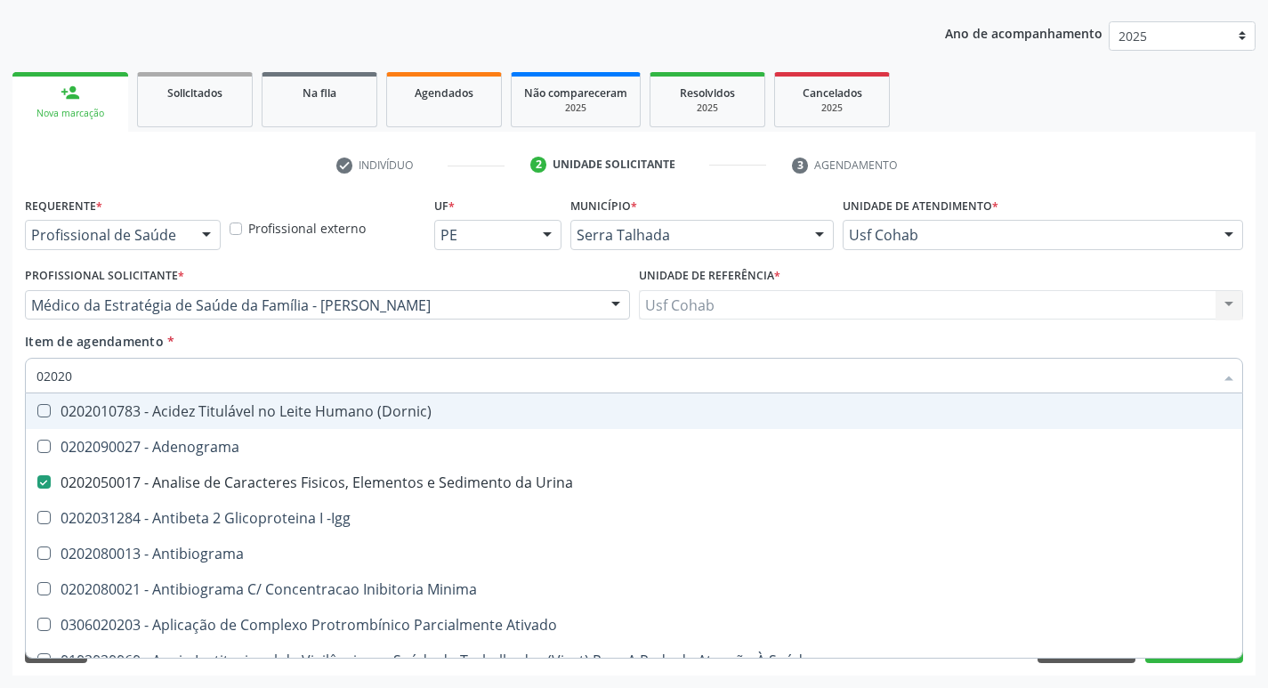
type input "020203"
checkbox Urina "false"
checkbox Identificação "false"
checkbox Aminoacidos "true"
checkbox Igm "true"
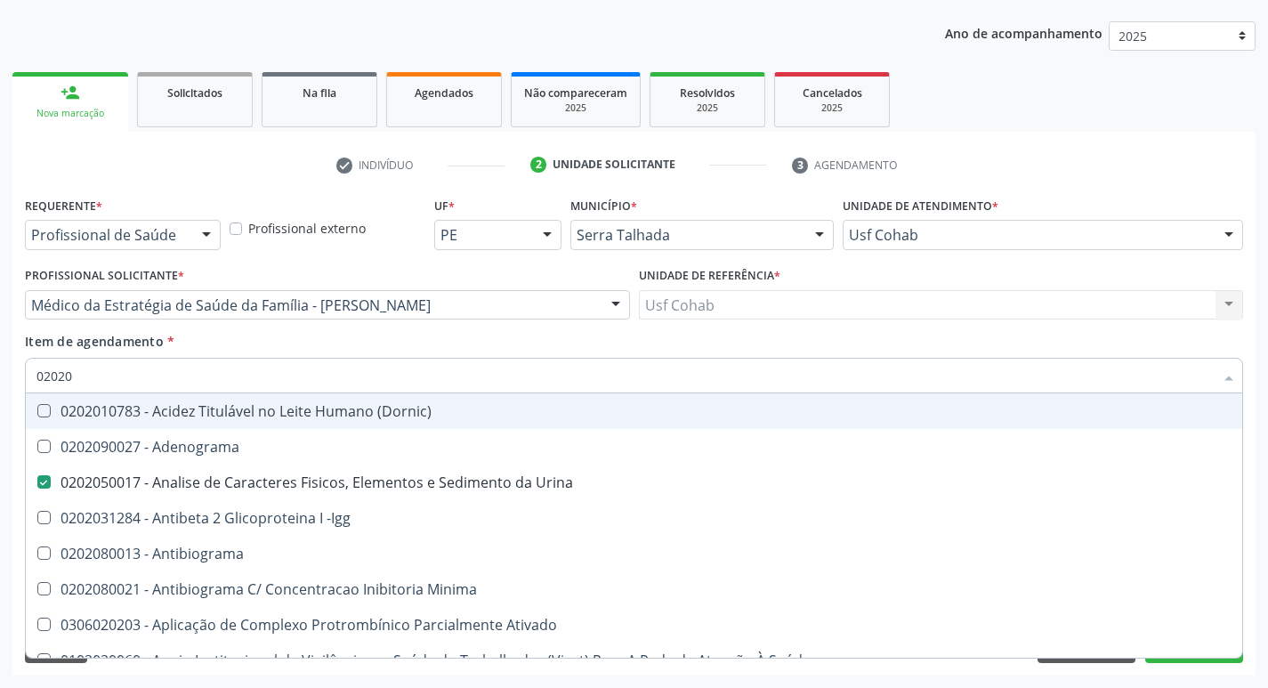
checkbox Barbituratos "true"
checkbox Calcio "true"
checkbox Ceruloplasmina "true"
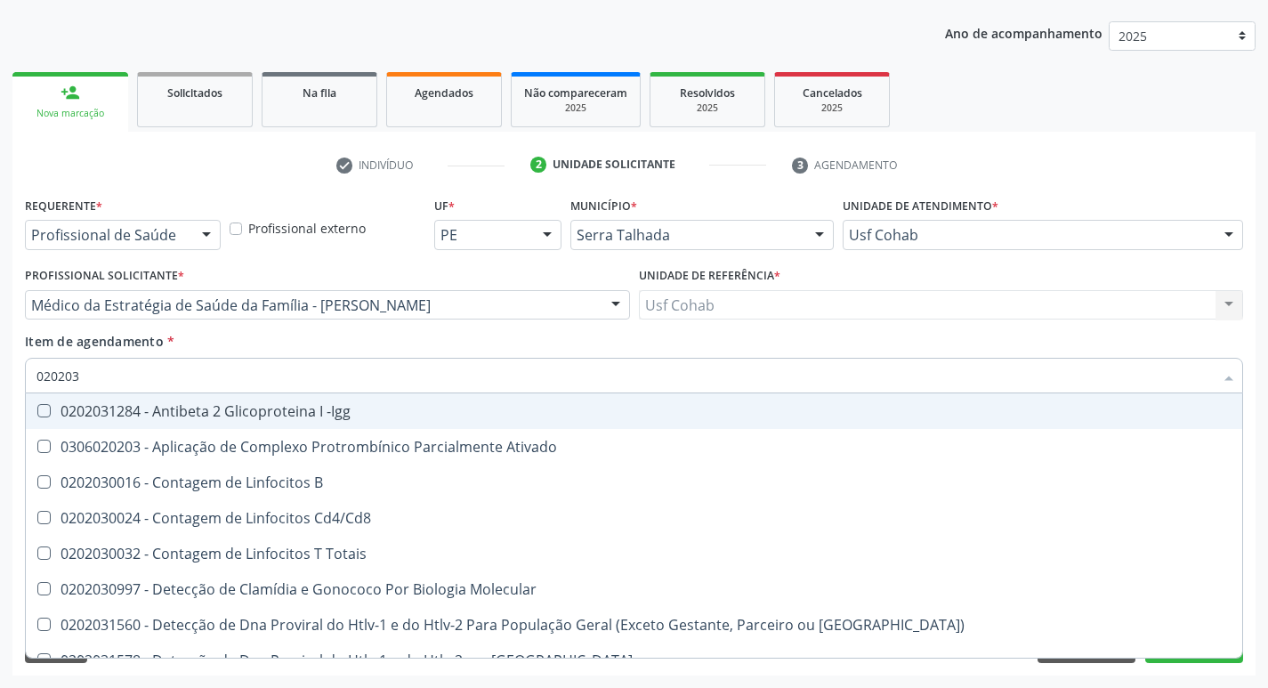
type input "0202030"
checkbox Completo "false"
checkbox Anti-Schistosomas "true"
checkbox Anticisticerco "true"
checkbox Antiespermatozoides "true"
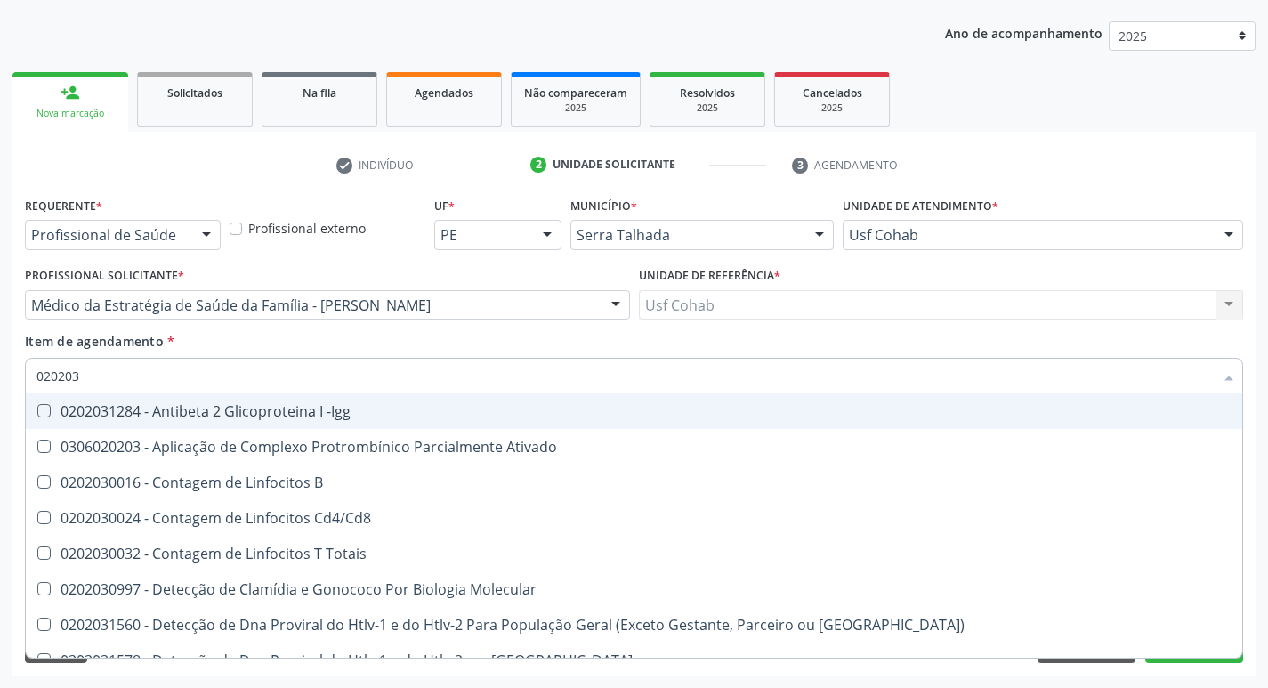
checkbox Antilisteria "true"
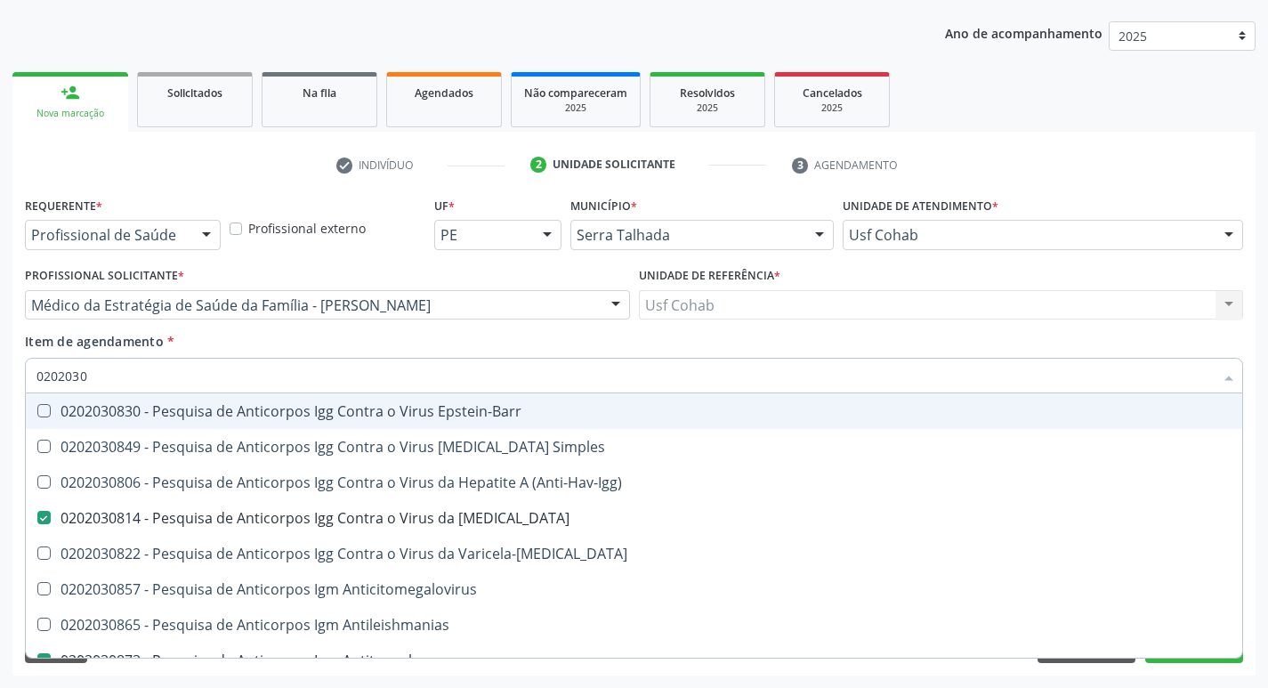
type input "02020308"
checkbox Rubeola "true"
checkbox Antitoxoplasma "true"
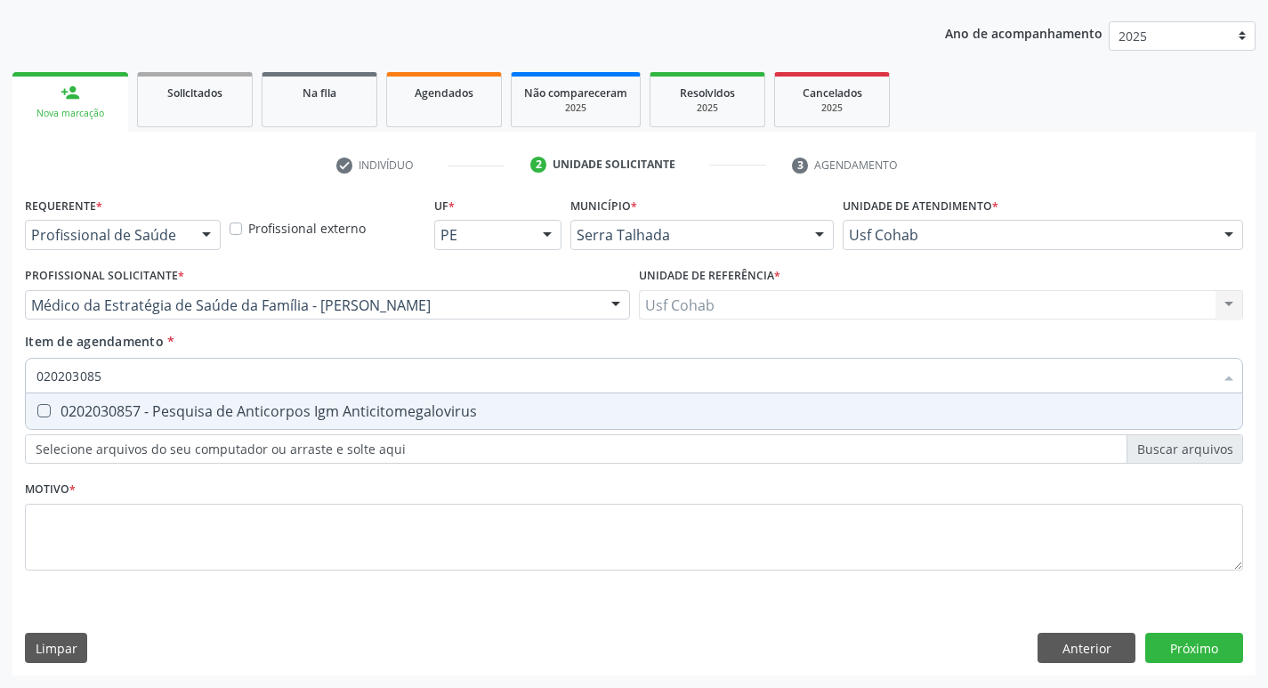
type input "0202030857"
click at [49, 411] on Anticitomegalovirus at bounding box center [43, 410] width 13 height 13
click at [37, 411] on Anticitomegalovirus "checkbox" at bounding box center [32, 411] width 12 height 12
checkbox Anticitomegalovirus "true"
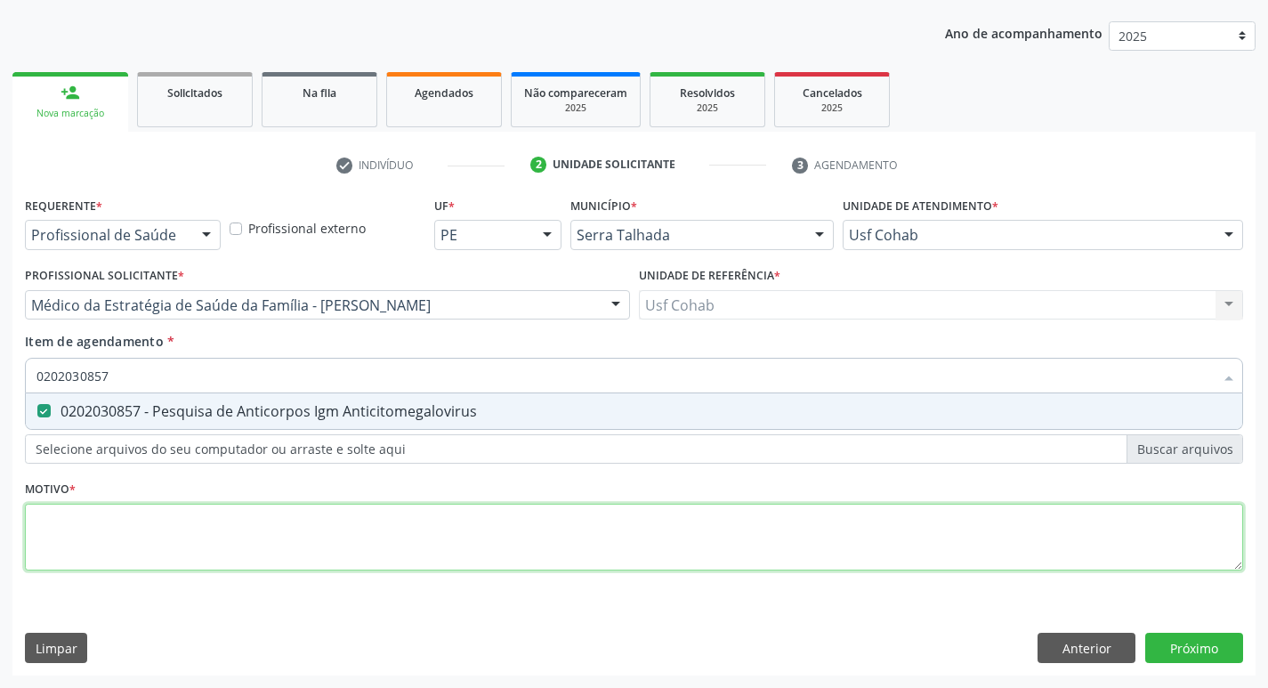
click at [181, 535] on div "Requerente * Profissional de Saúde Profissional de Saúde Paciente Nenhum result…" at bounding box center [634, 393] width 1218 height 403
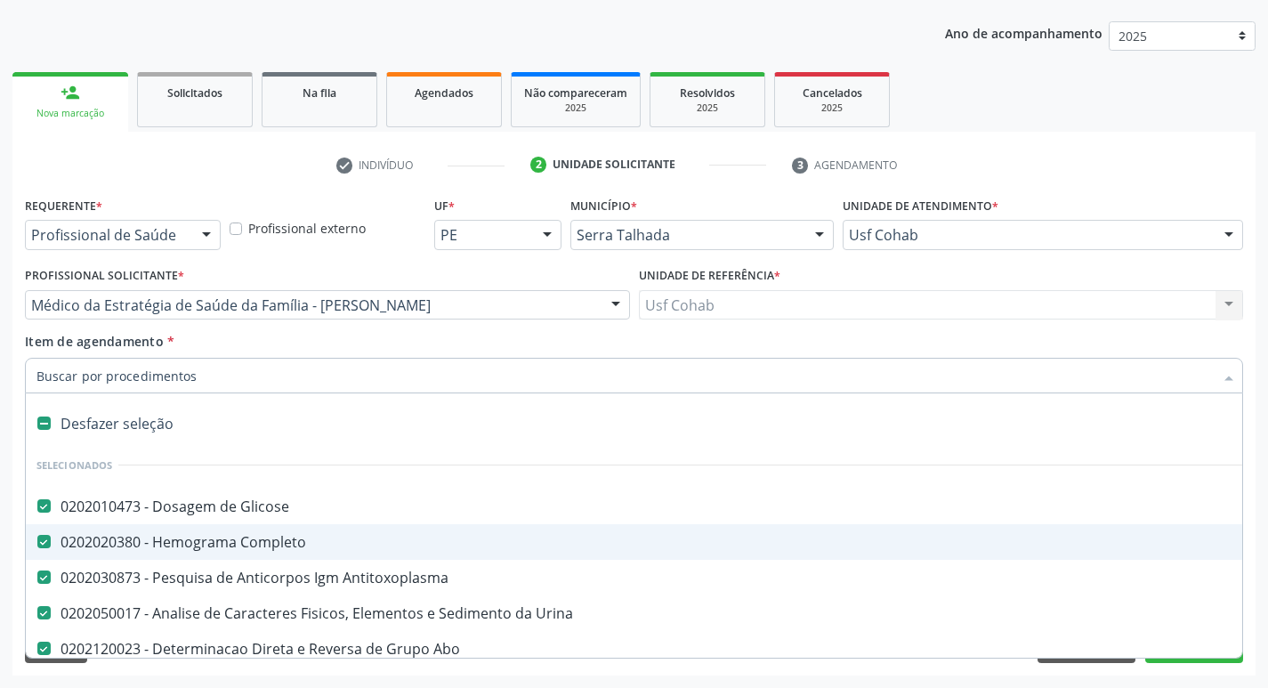
scroll to position [89, 0]
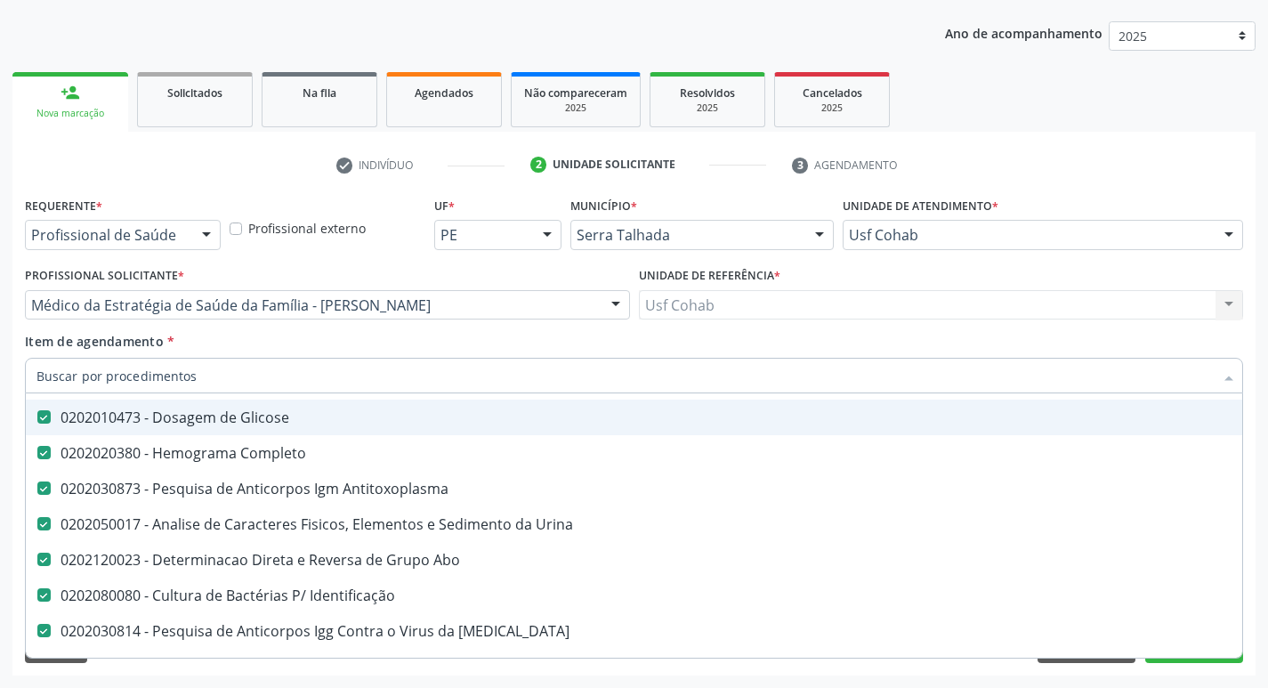
click at [184, 375] on input "Item de agendamento *" at bounding box center [624, 376] width 1177 height 36
type input "020203"
checkbox Anticitomegalovirus "false"
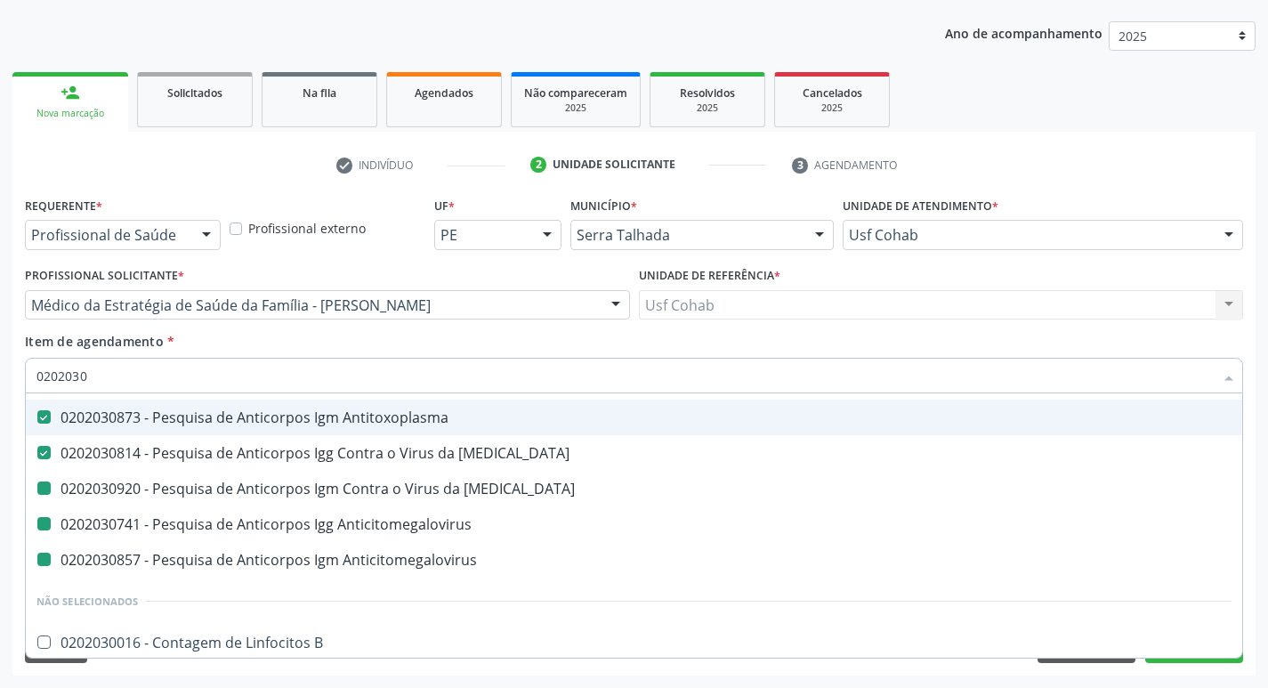
type input "02020307"
checkbox Rubeola "false"
checkbox Anticitomegalovirus "false"
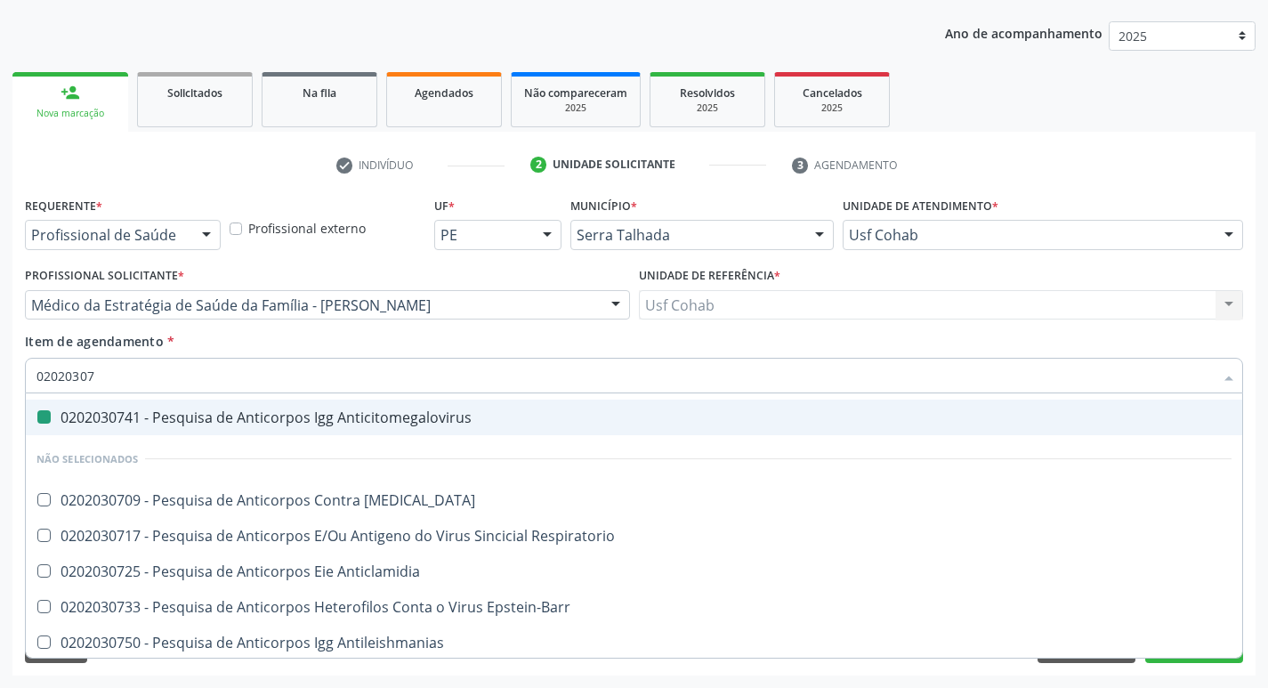
type input "020203076"
checkbox Anticitomegalovirus "false"
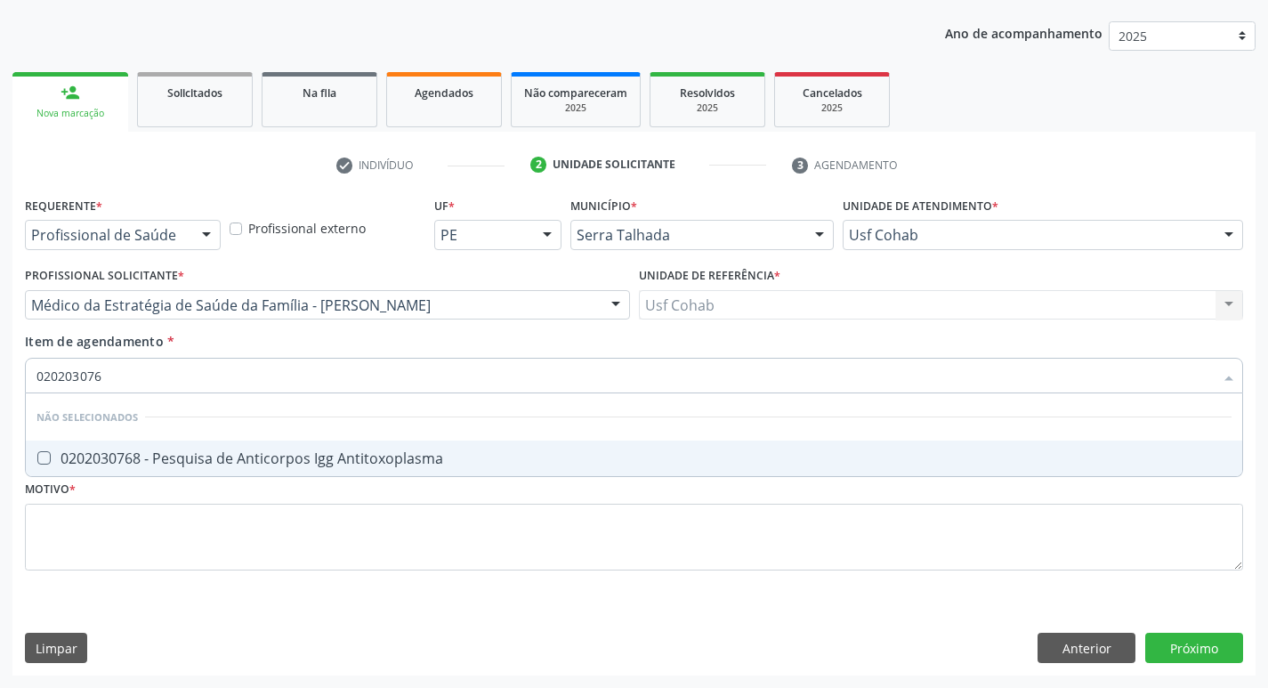
scroll to position [0, 0]
type input "0202030768"
click at [48, 461] on Antitoxoplasma at bounding box center [43, 457] width 13 height 13
click at [37, 461] on Antitoxoplasma "checkbox" at bounding box center [32, 458] width 12 height 12
checkbox Antitoxoplasma "true"
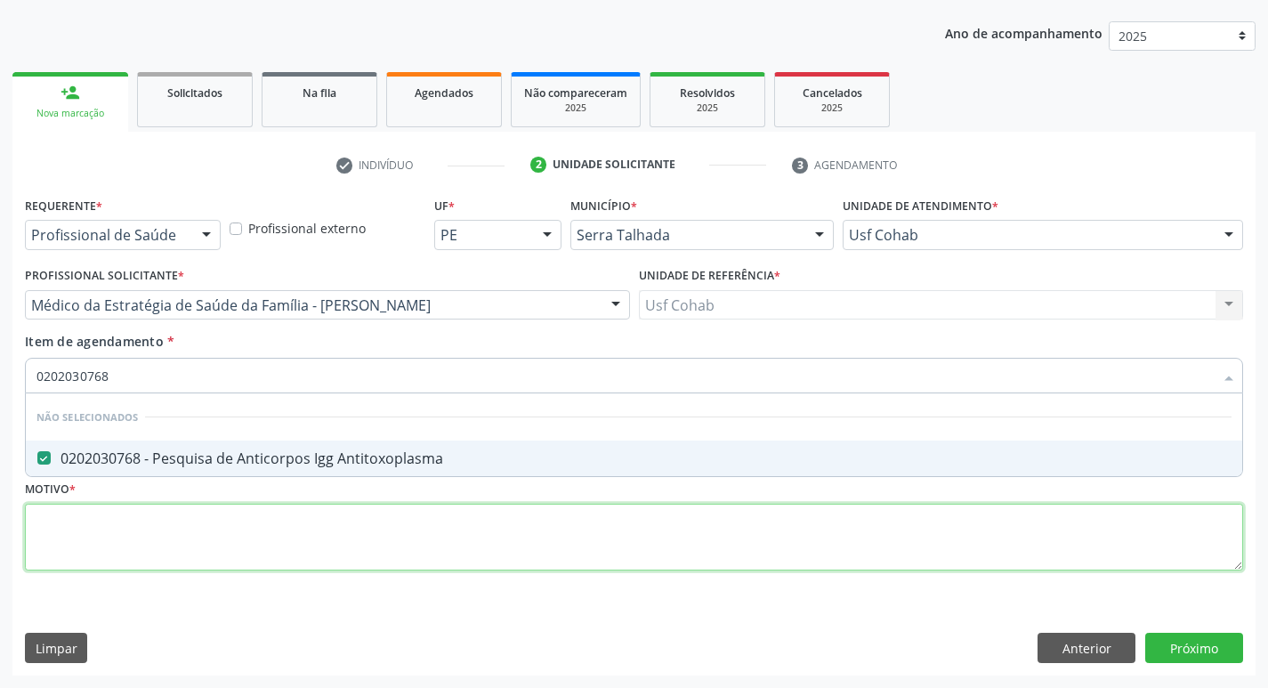
click at [100, 530] on div "Requerente * Profissional de Saúde Profissional de Saúde Paciente Nenhum result…" at bounding box center [634, 393] width 1218 height 403
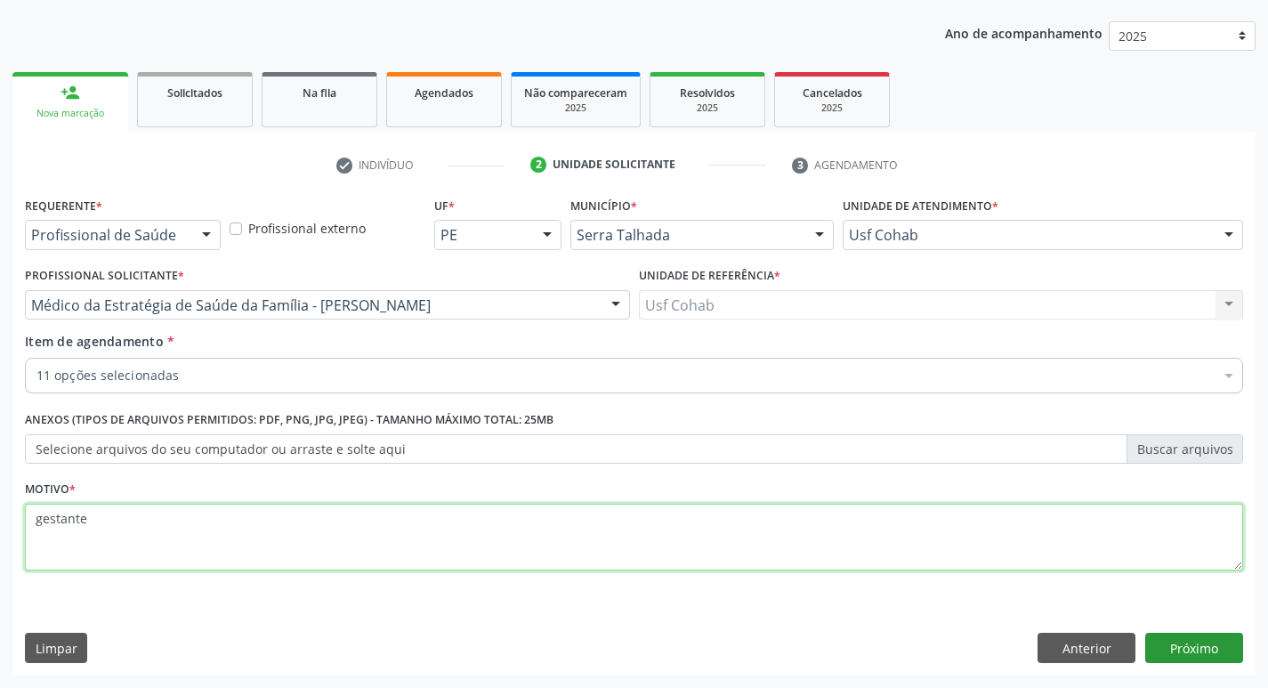
type textarea "gestante"
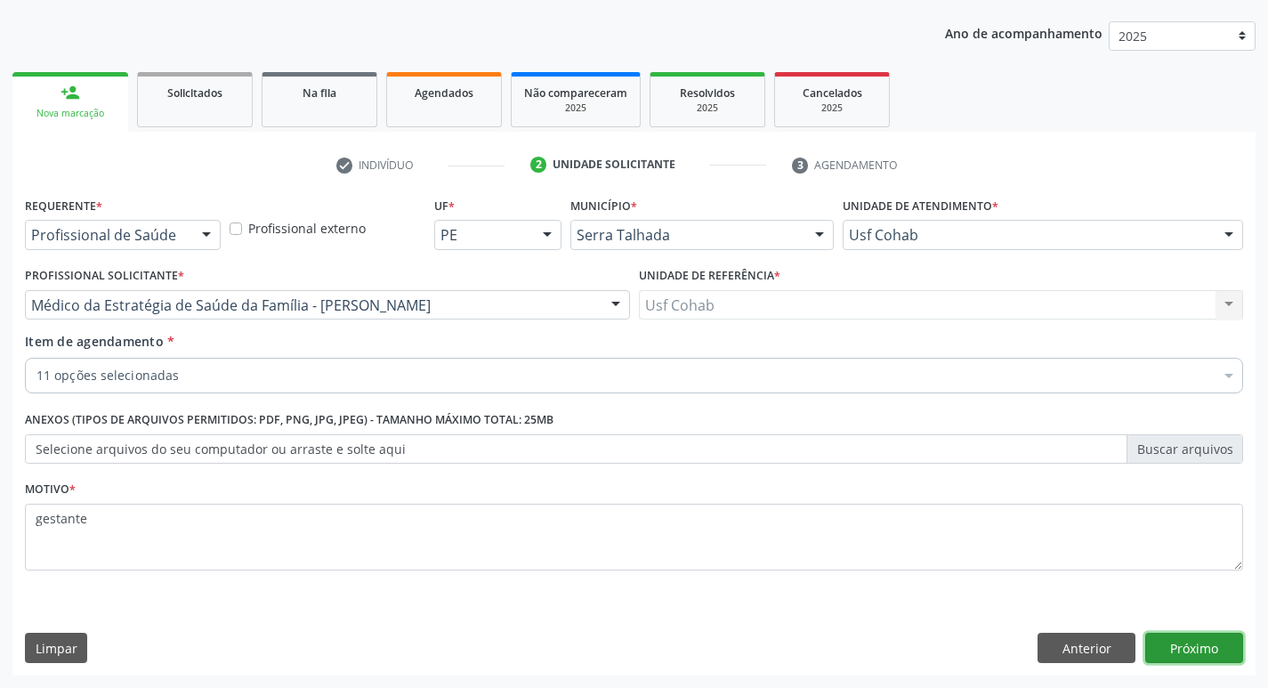
click at [1194, 641] on button "Próximo" at bounding box center [1194, 648] width 98 height 30
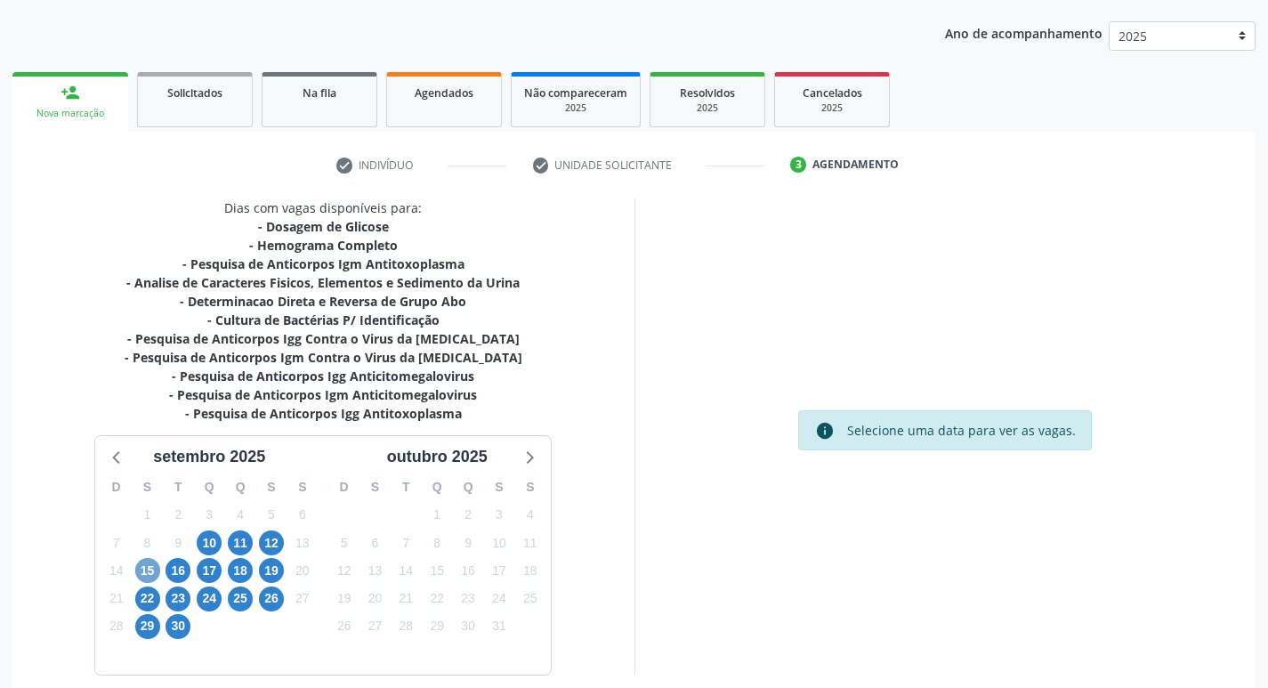
click at [137, 569] on span "15" at bounding box center [147, 570] width 25 height 25
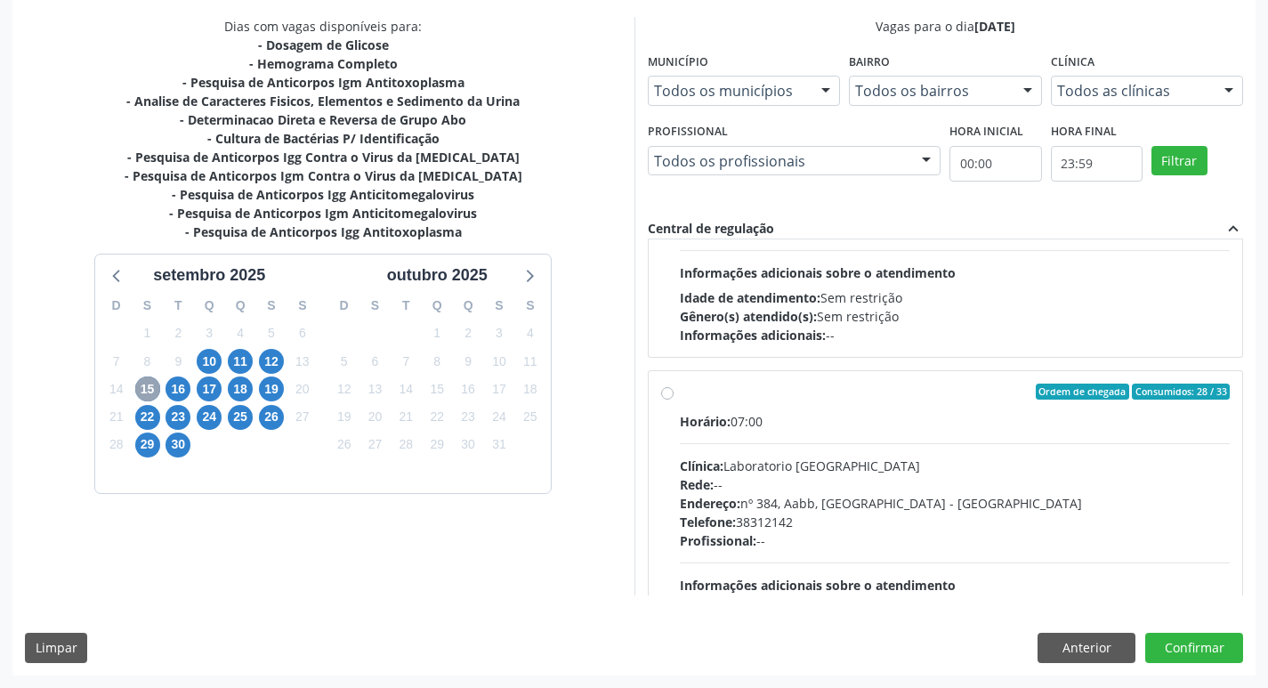
scroll to position [534, 0]
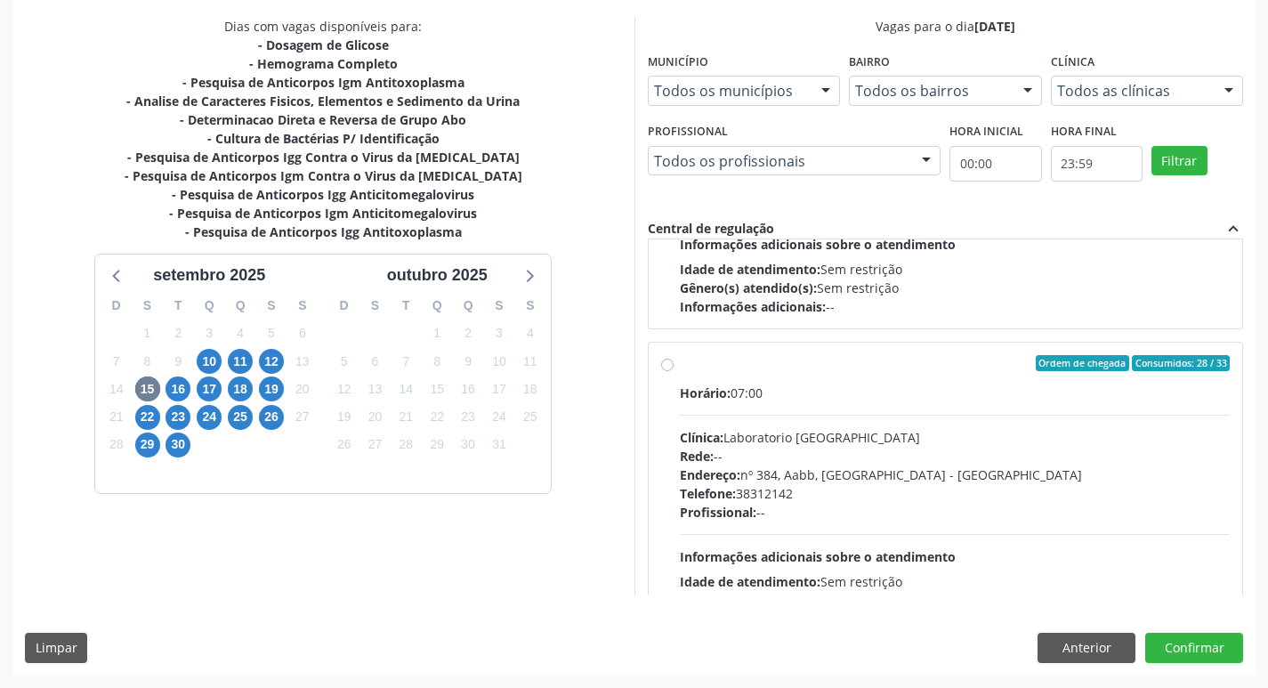
click at [680, 366] on label "Ordem de chegada Consumidos: 28 / 33 Horário: 07:00 Clínica: Laboratorio Sao Fr…" at bounding box center [955, 491] width 551 height 273
click at [669, 366] on input "Ordem de chegada Consumidos: 28 / 33 Horário: 07:00 Clínica: Laboratorio Sao Fr…" at bounding box center [667, 363] width 12 height 16
radio input "true"
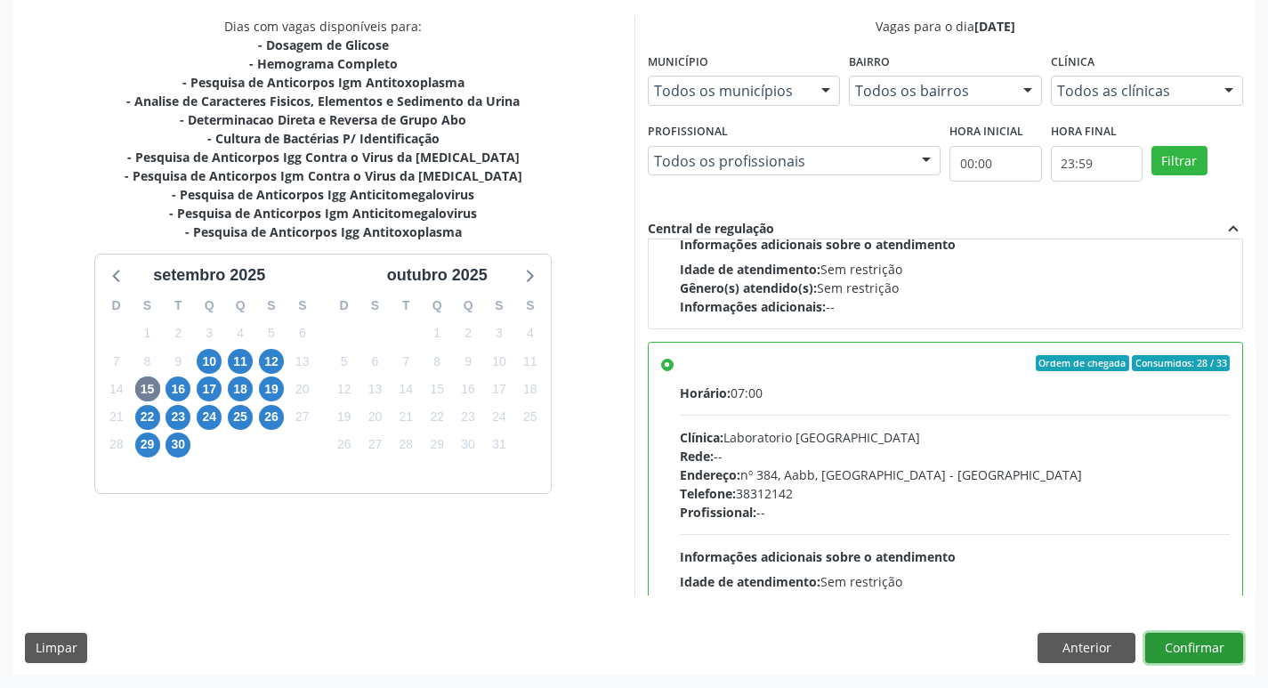
click at [1192, 649] on button "Confirmar" at bounding box center [1194, 648] width 98 height 30
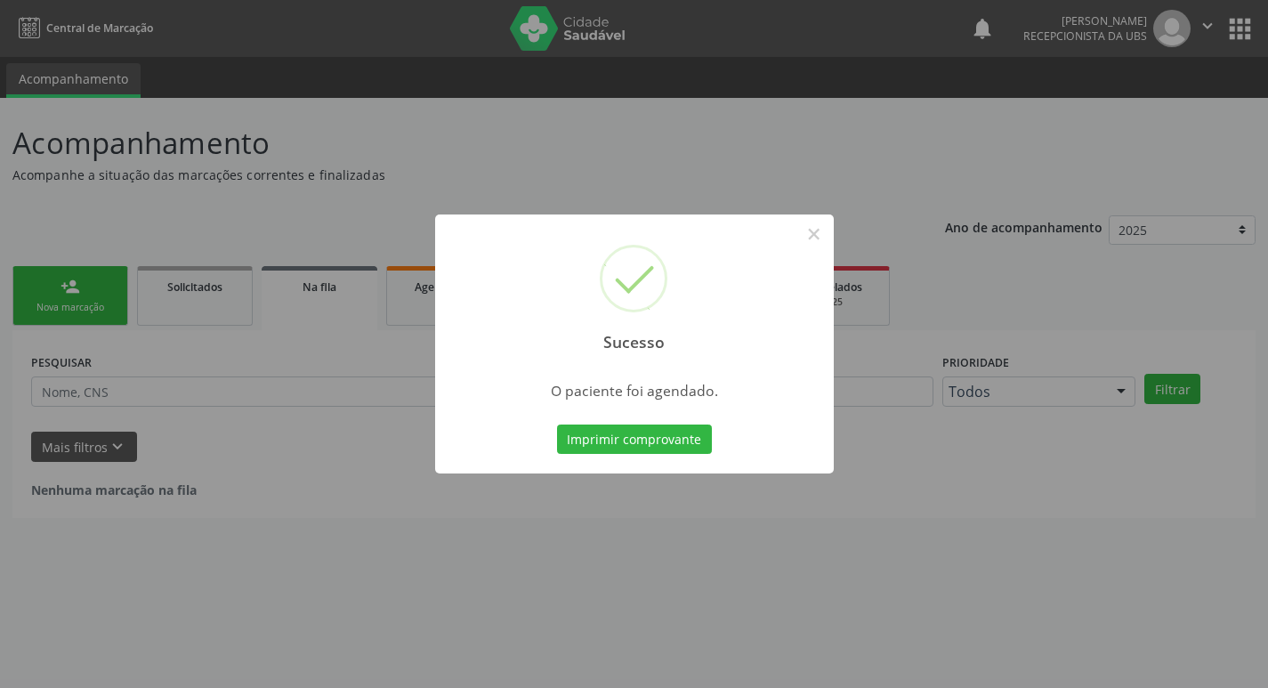
scroll to position [0, 0]
click at [648, 444] on button "Imprimir comprovante" at bounding box center [640, 439] width 155 height 30
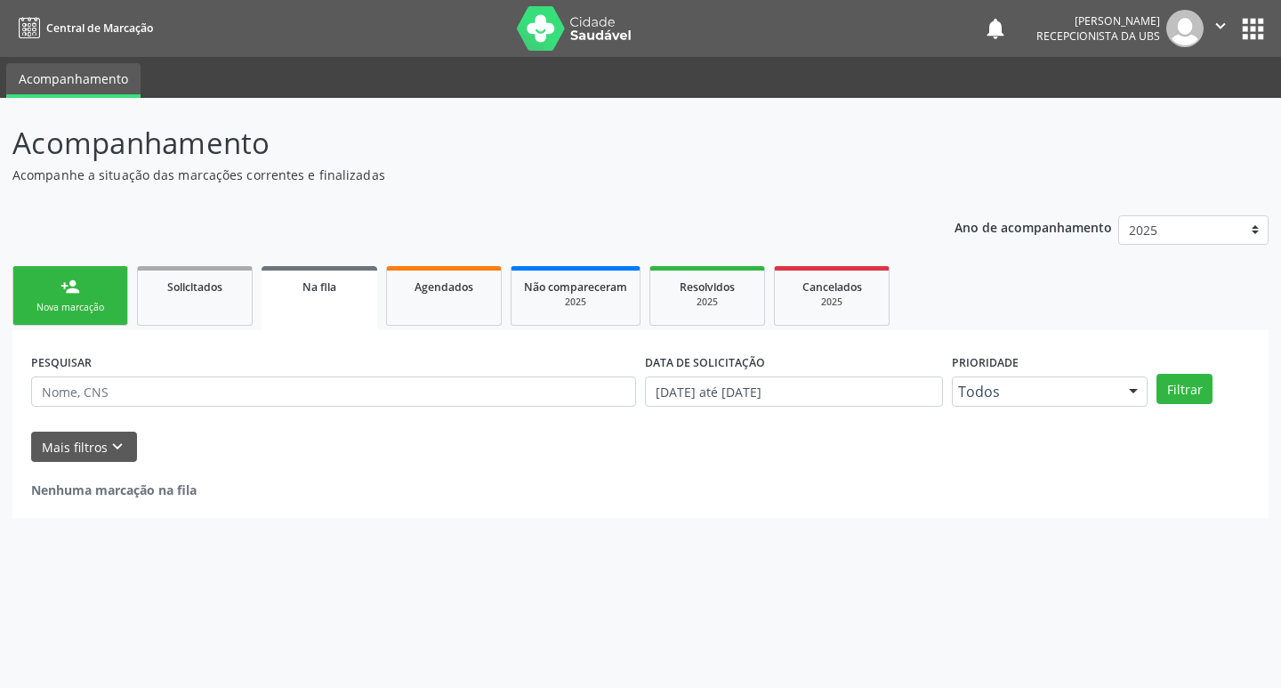
click at [74, 309] on div "Nova marcação" at bounding box center [70, 307] width 89 height 13
click at [81, 303] on div "Nova marcação" at bounding box center [70, 307] width 89 height 13
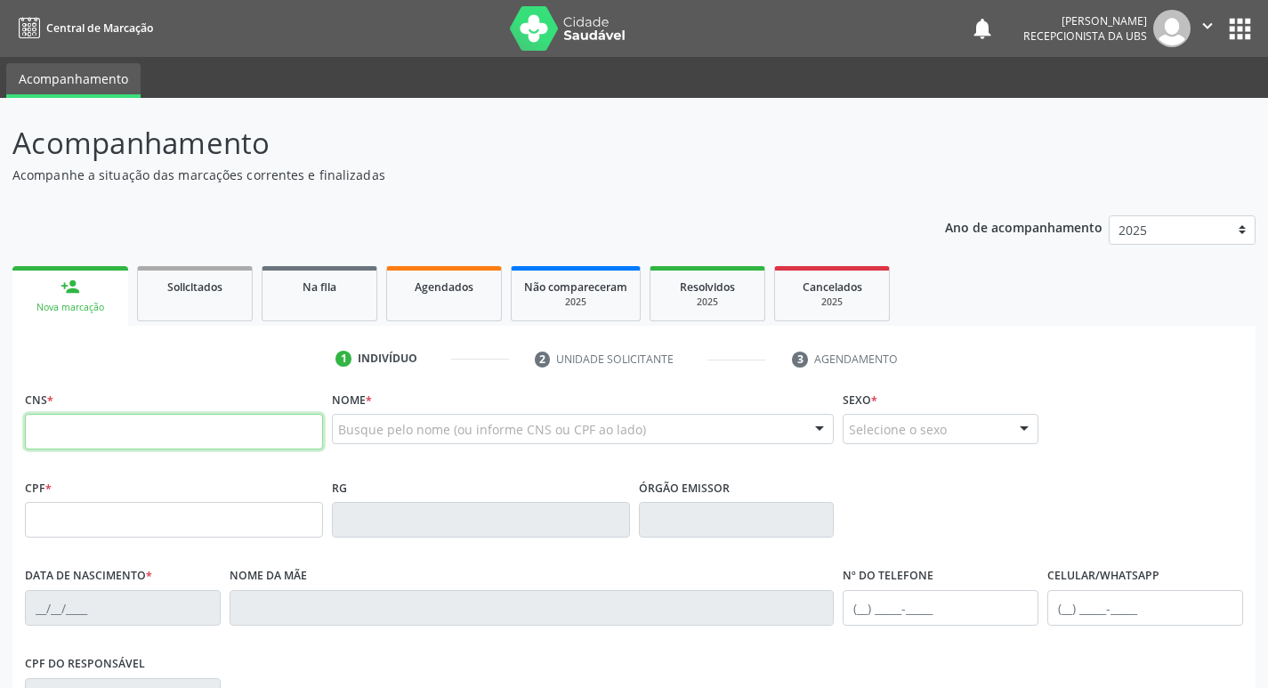
click at [111, 429] on input "text" at bounding box center [174, 432] width 298 height 36
type input "707 0058 7782 5234"
type input "118.023.984-90"
type input "[DATE]"
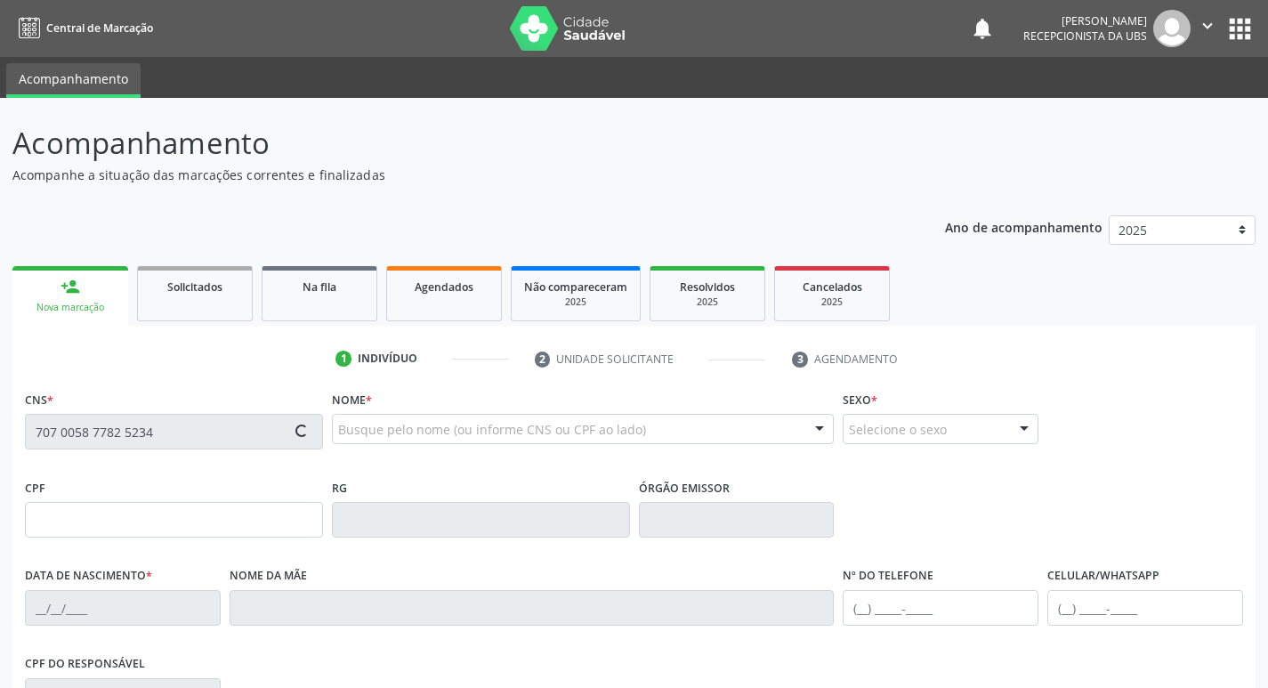
type input "[PERSON_NAME]"
type input "[PHONE_NUMBER]"
type input "372"
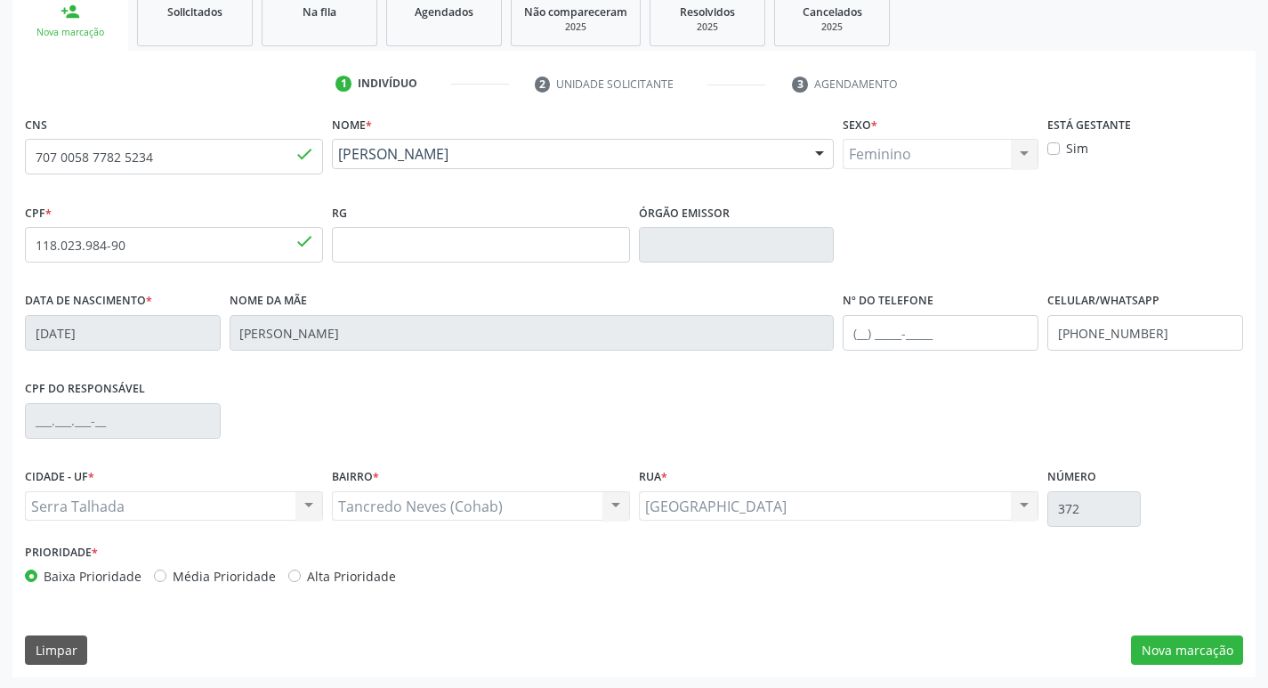
scroll to position [277, 0]
click at [1066, 142] on label "Sim" at bounding box center [1077, 146] width 22 height 19
click at [1055, 142] on input "Sim" at bounding box center [1053, 145] width 12 height 16
checkbox input "true"
click at [307, 576] on label "Alta Prioridade" at bounding box center [351, 574] width 89 height 19
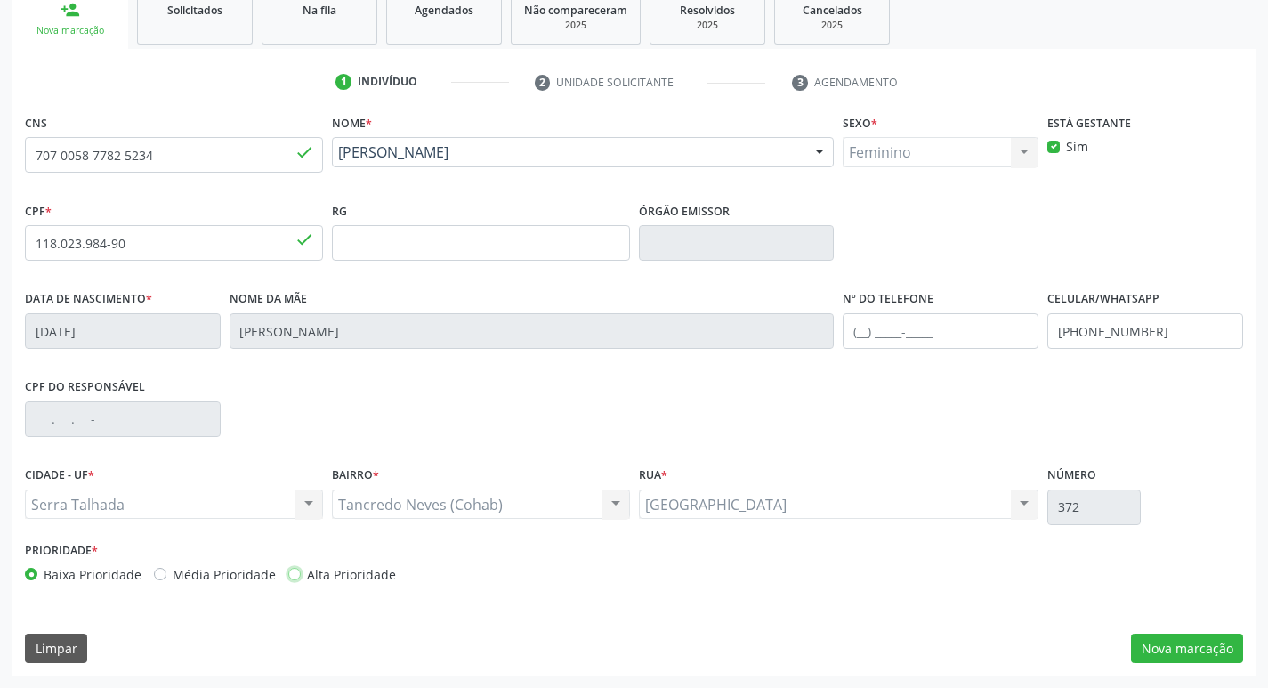
click at [288, 576] on input "Alta Prioridade" at bounding box center [294, 573] width 12 height 16
radio input "true"
click at [1215, 657] on button "Nova marcação" at bounding box center [1187, 648] width 112 height 30
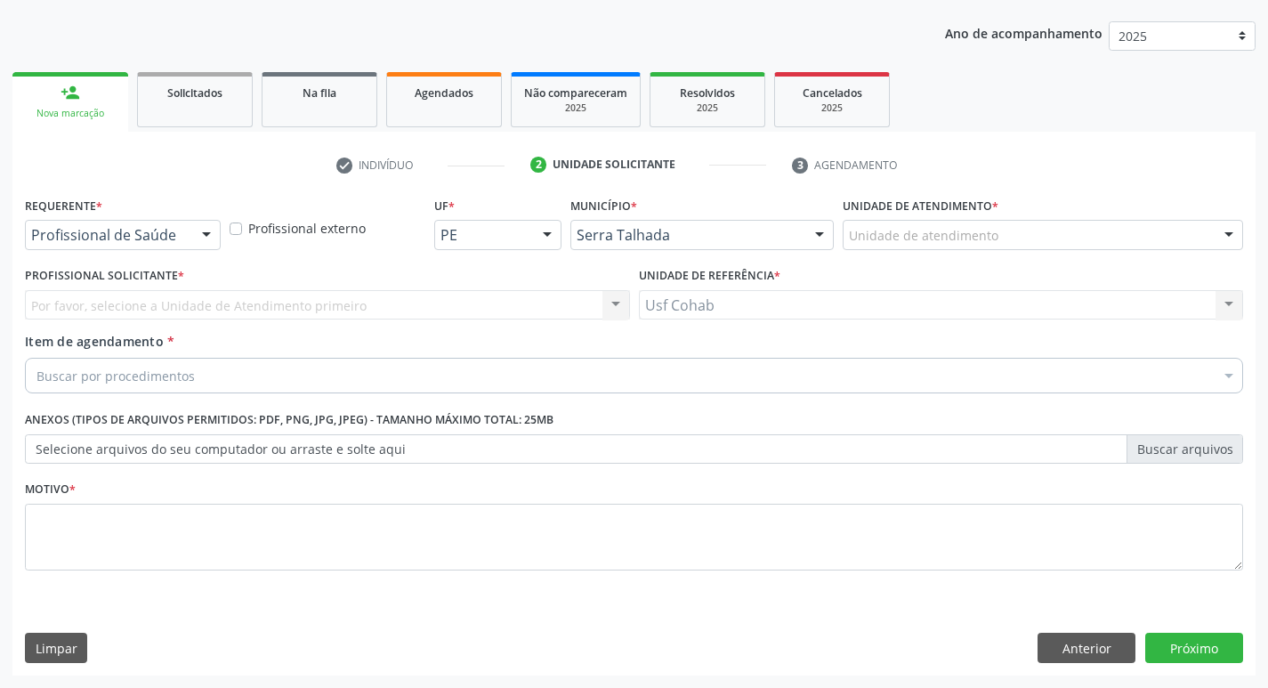
scroll to position [194, 0]
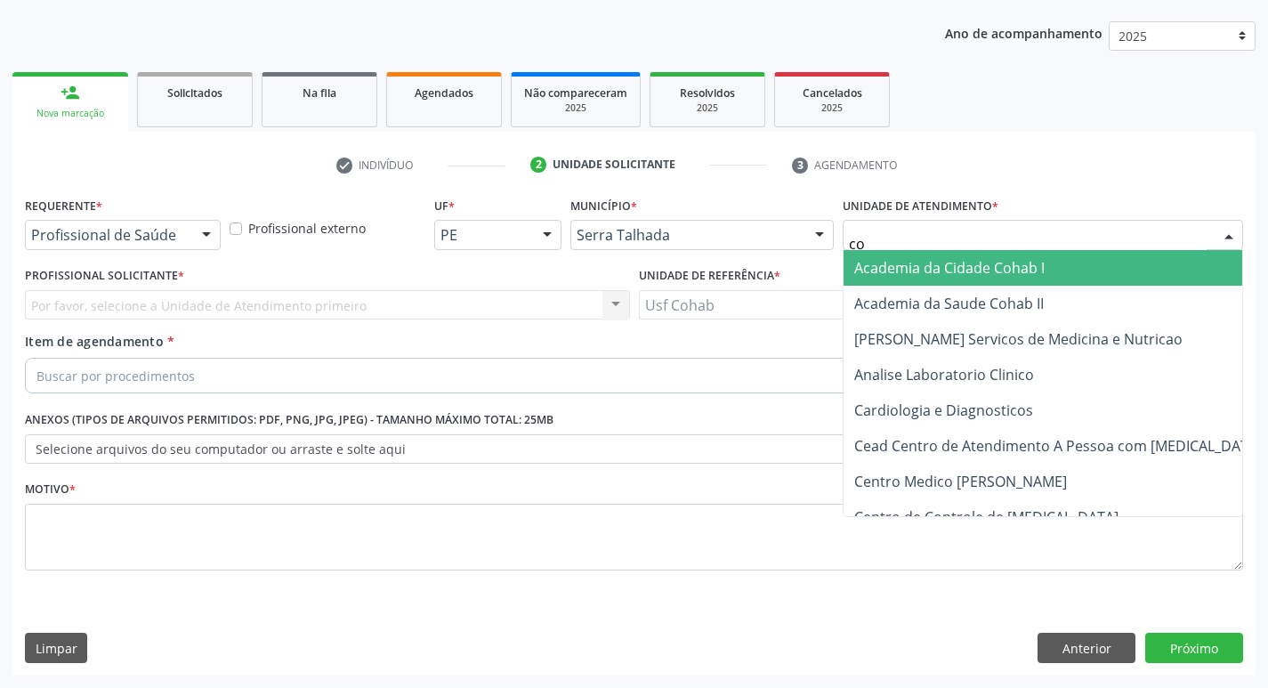
type input "coh"
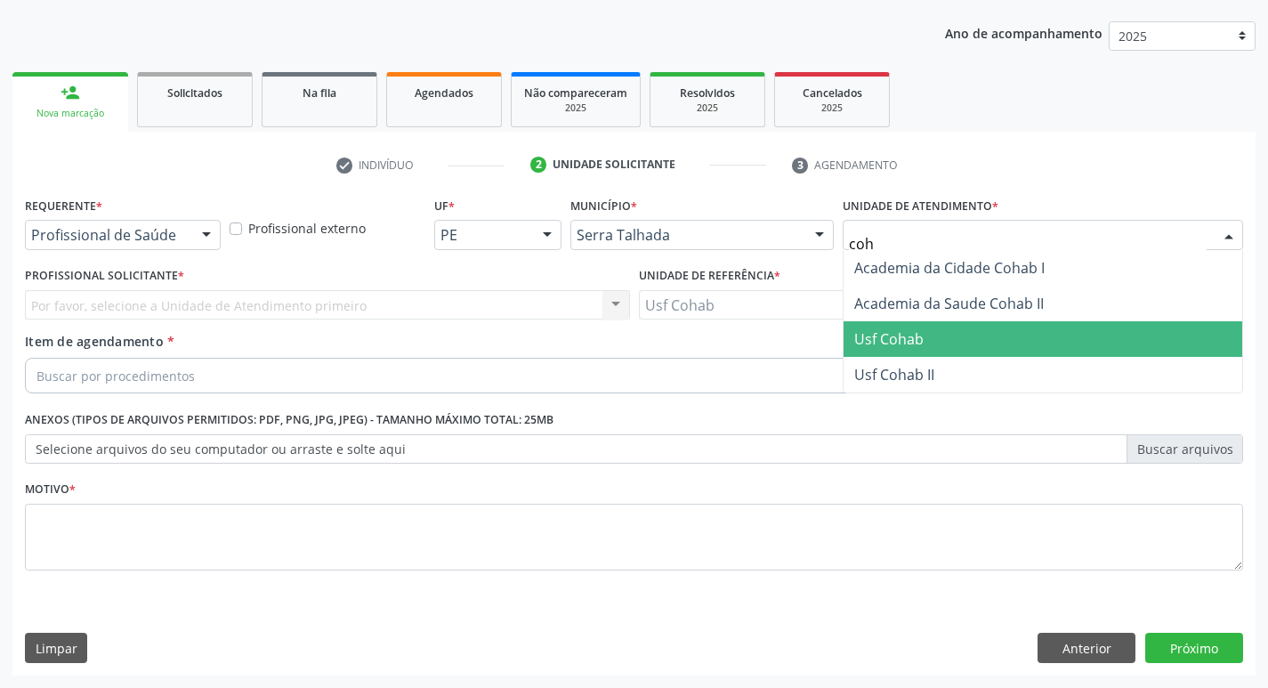
click at [955, 341] on span "Usf Cohab" at bounding box center [1042, 339] width 399 height 36
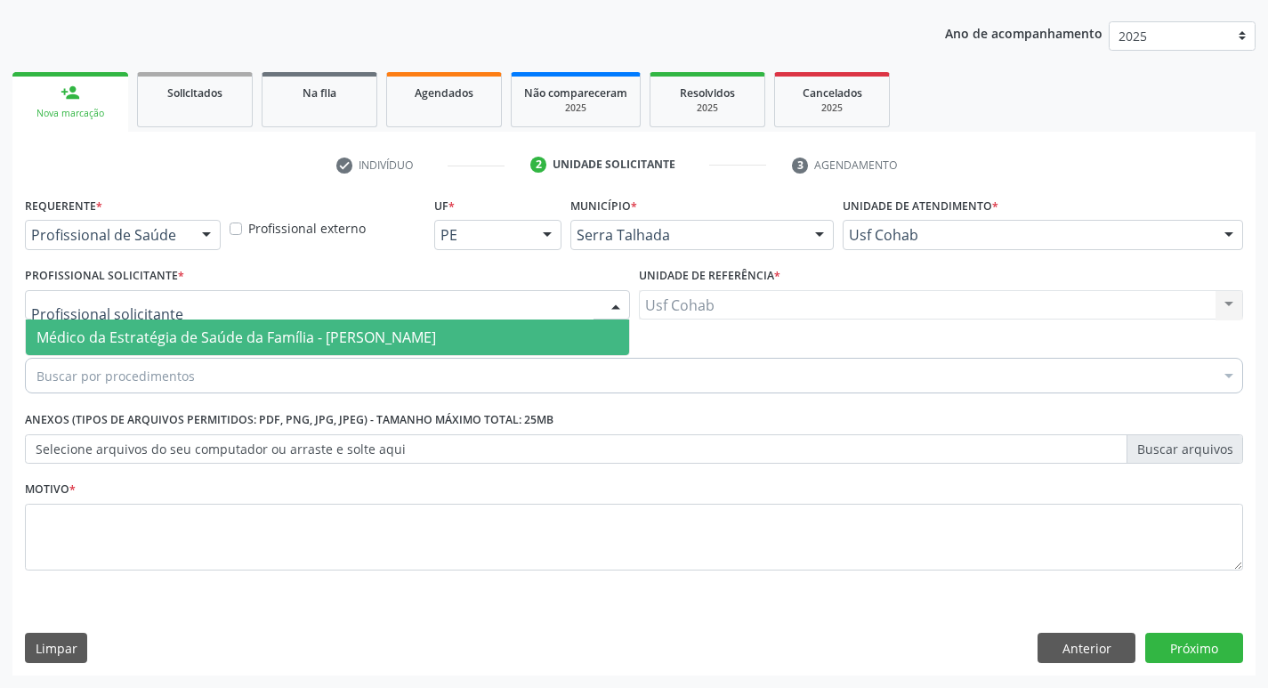
click at [156, 334] on span "Médico da Estratégia de Saúde da Família - [PERSON_NAME]" at bounding box center [235, 337] width 399 height 20
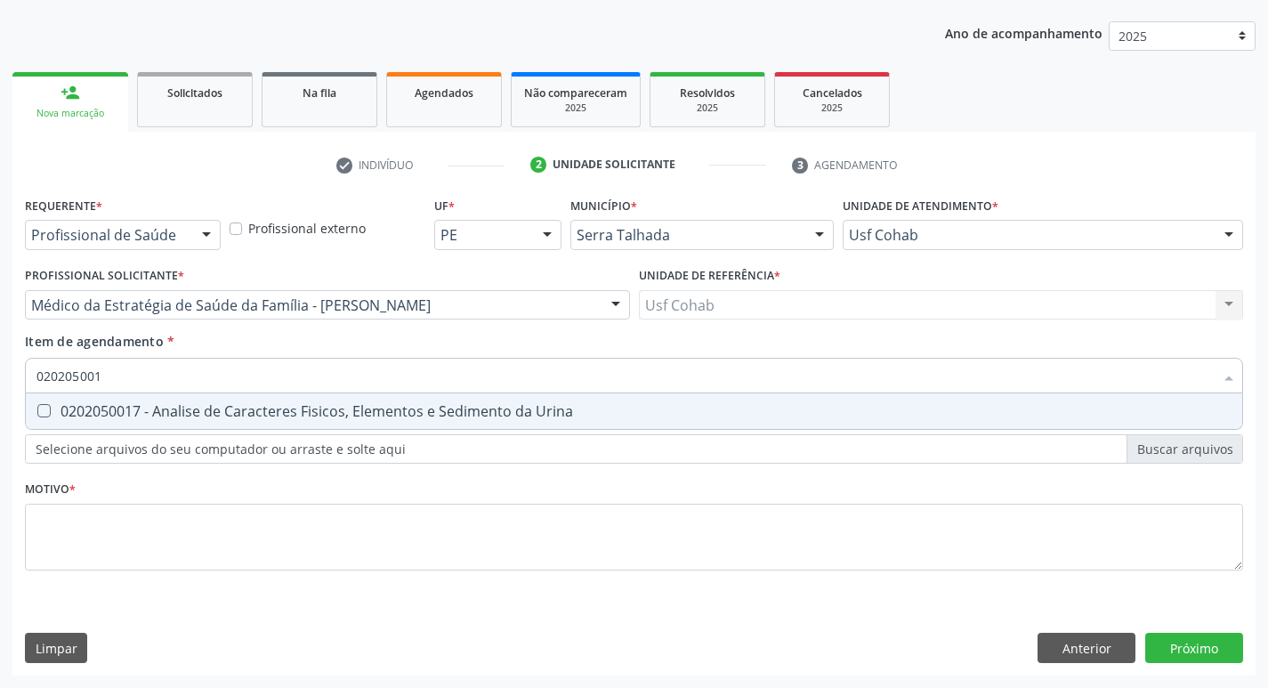
type input "0202050017"
click at [44, 407] on Urina at bounding box center [43, 410] width 13 height 13
click at [37, 407] on Urina "checkbox" at bounding box center [32, 411] width 12 height 12
checkbox Urina "true"
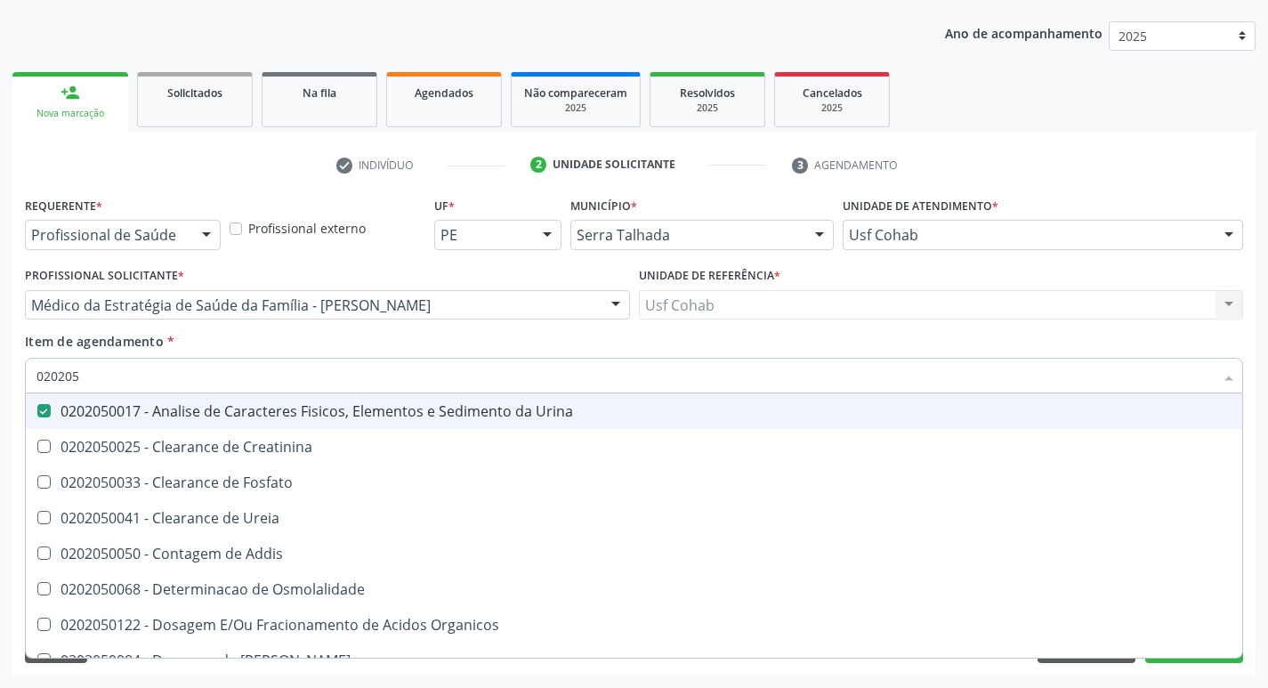
type input "02020"
checkbox Urina "false"
checkbox Fosfato "true"
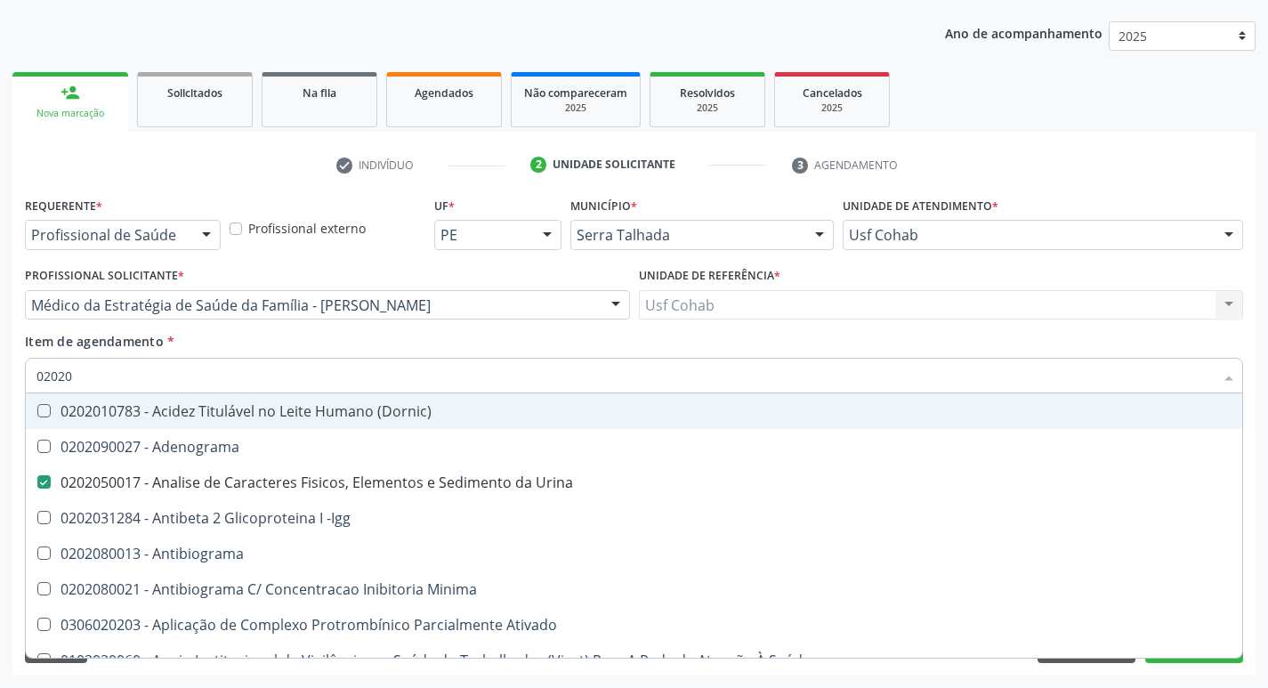
type input "020201"
checkbox Urina "false"
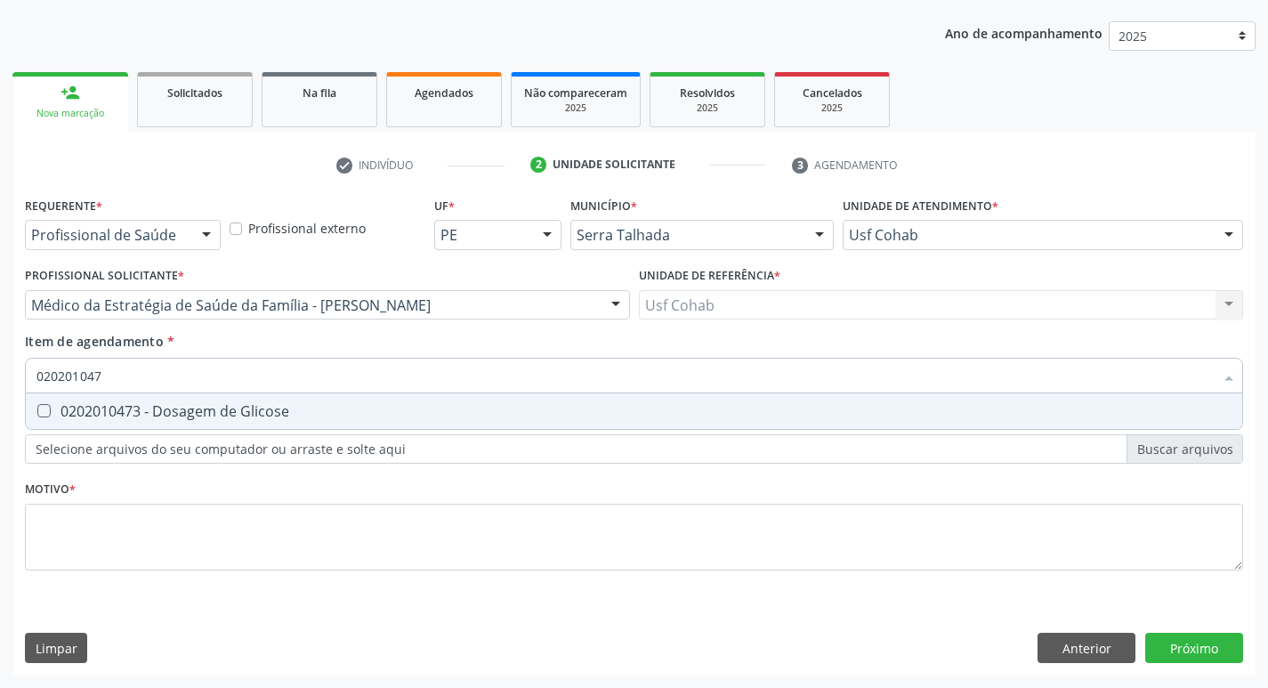
type input "0202010473"
click at [46, 415] on Glicose at bounding box center [43, 410] width 13 height 13
click at [37, 415] on Glicose "checkbox" at bounding box center [32, 411] width 12 height 12
checkbox Glicose "true"
type input "02020104"
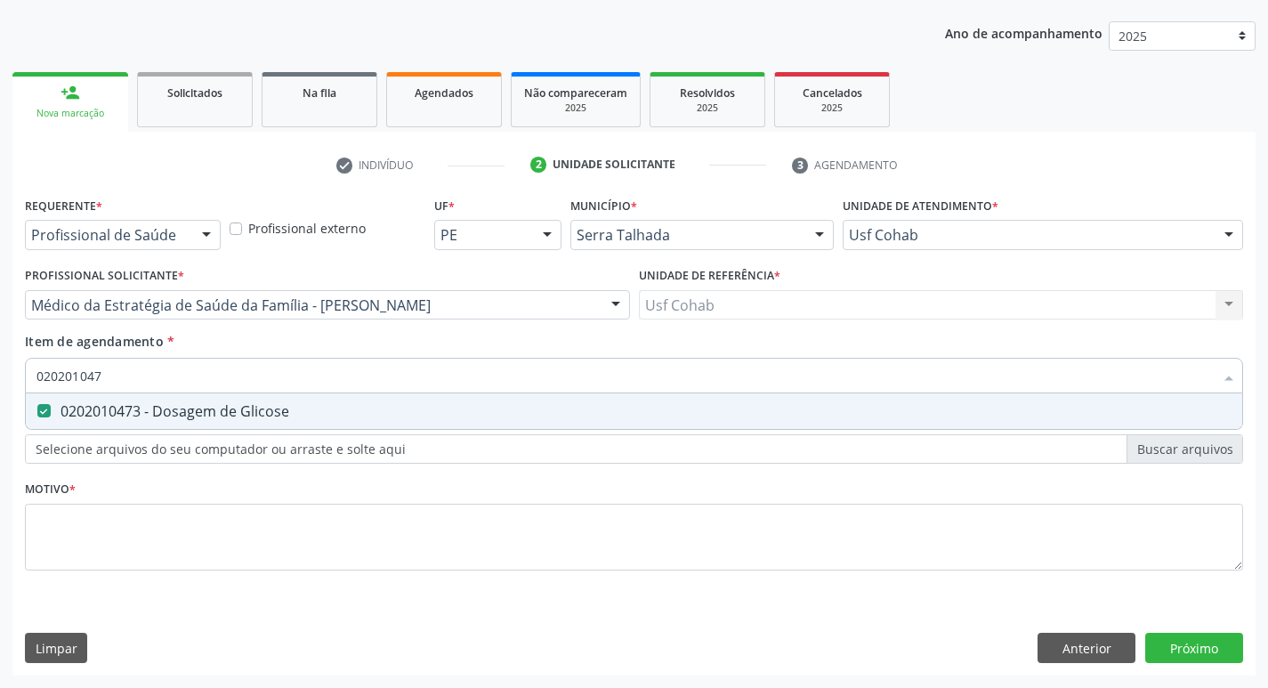
checkbox Glicose "false"
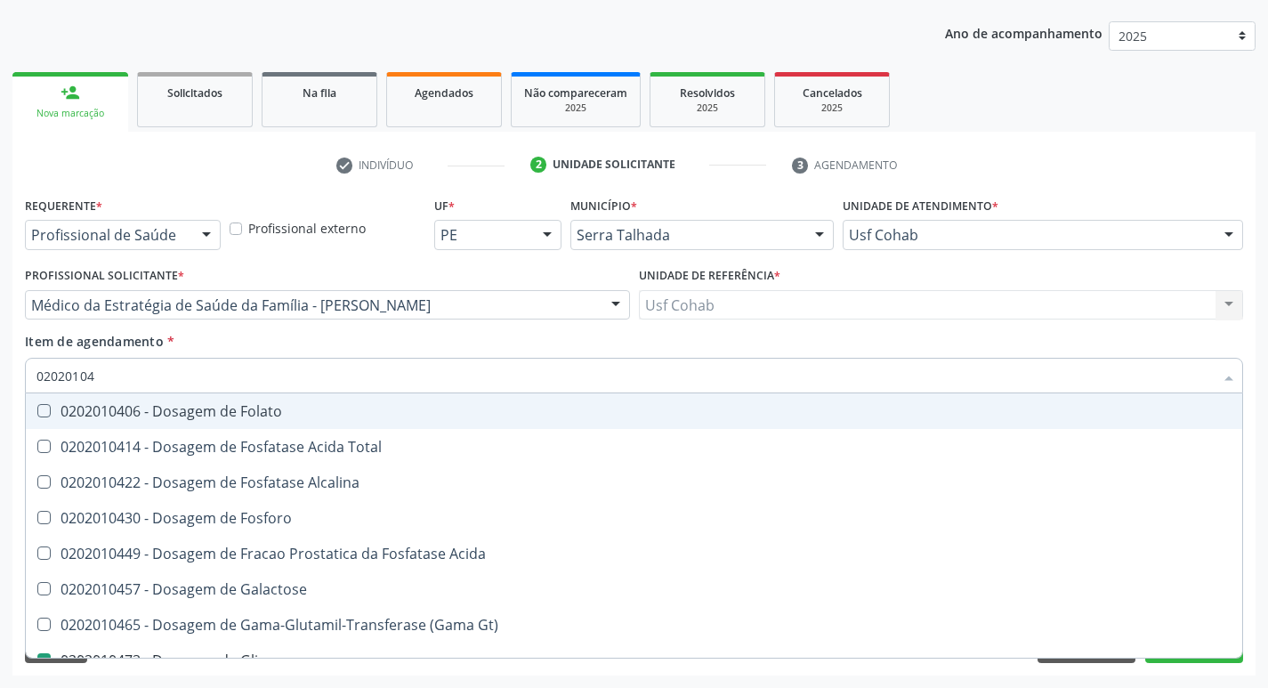
type input "0202010"
checkbox Glicose "false"
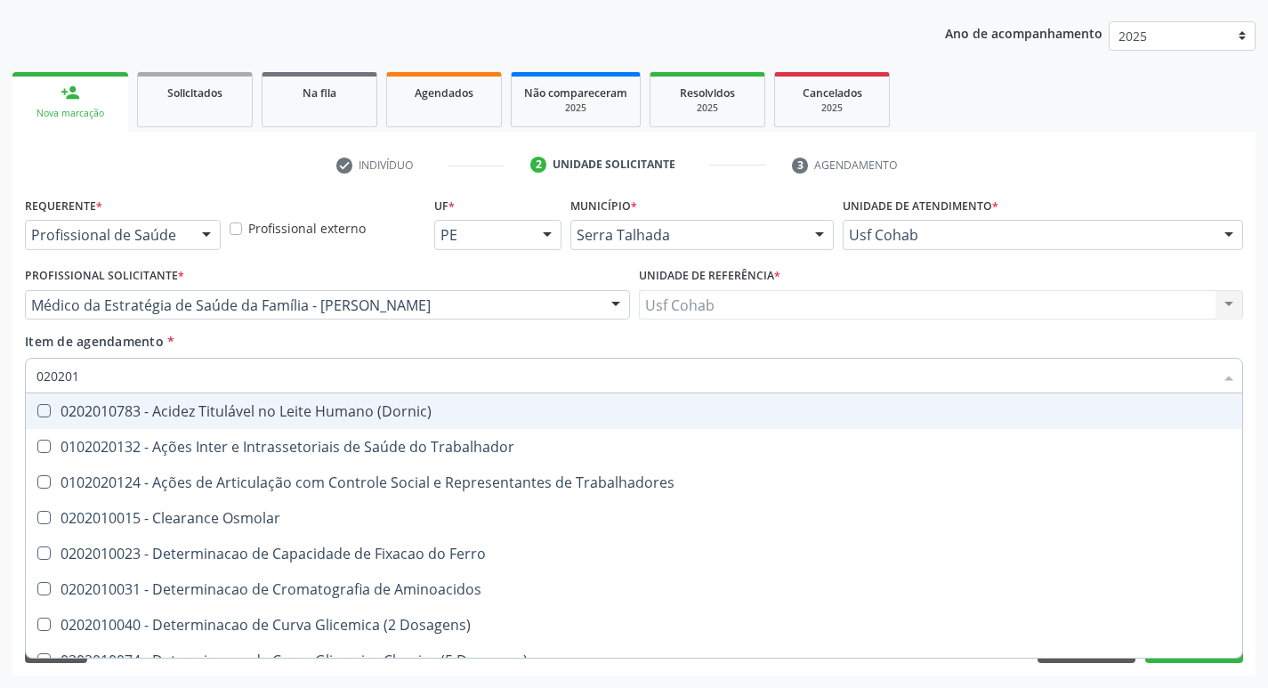
type input "02020"
checkbox Trabalhadores "true"
checkbox Glicose "false"
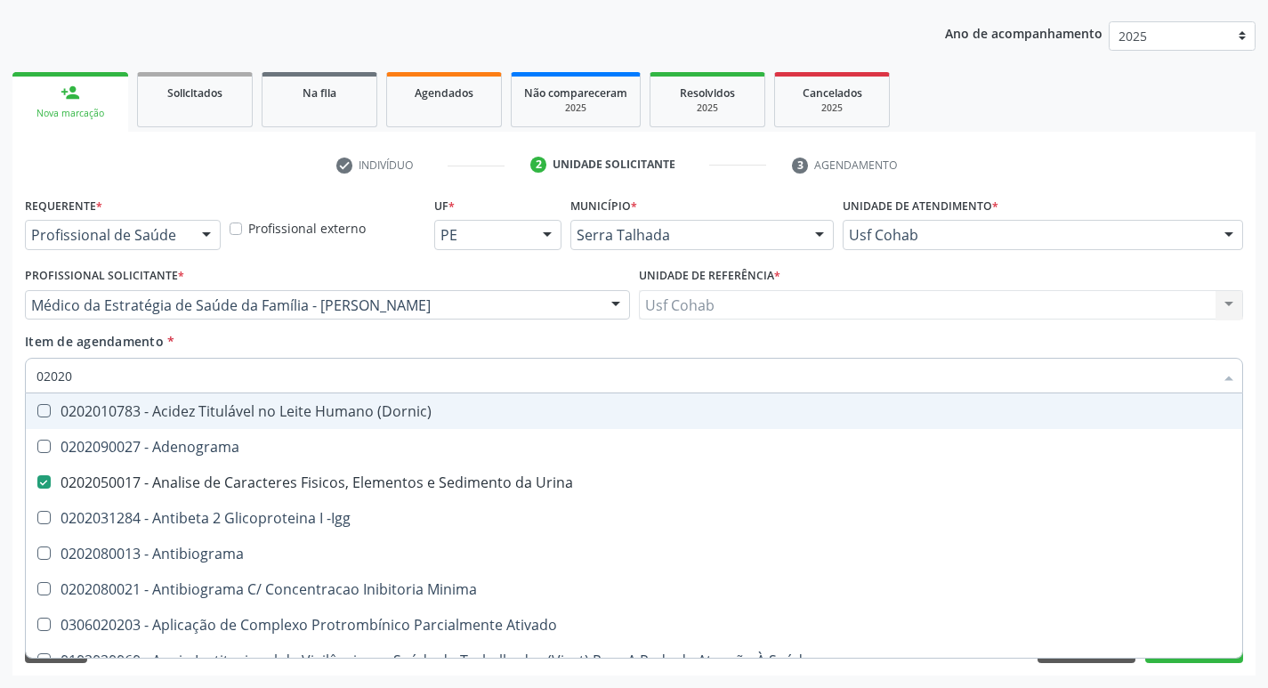
type input "020202"
checkbox Urina "false"
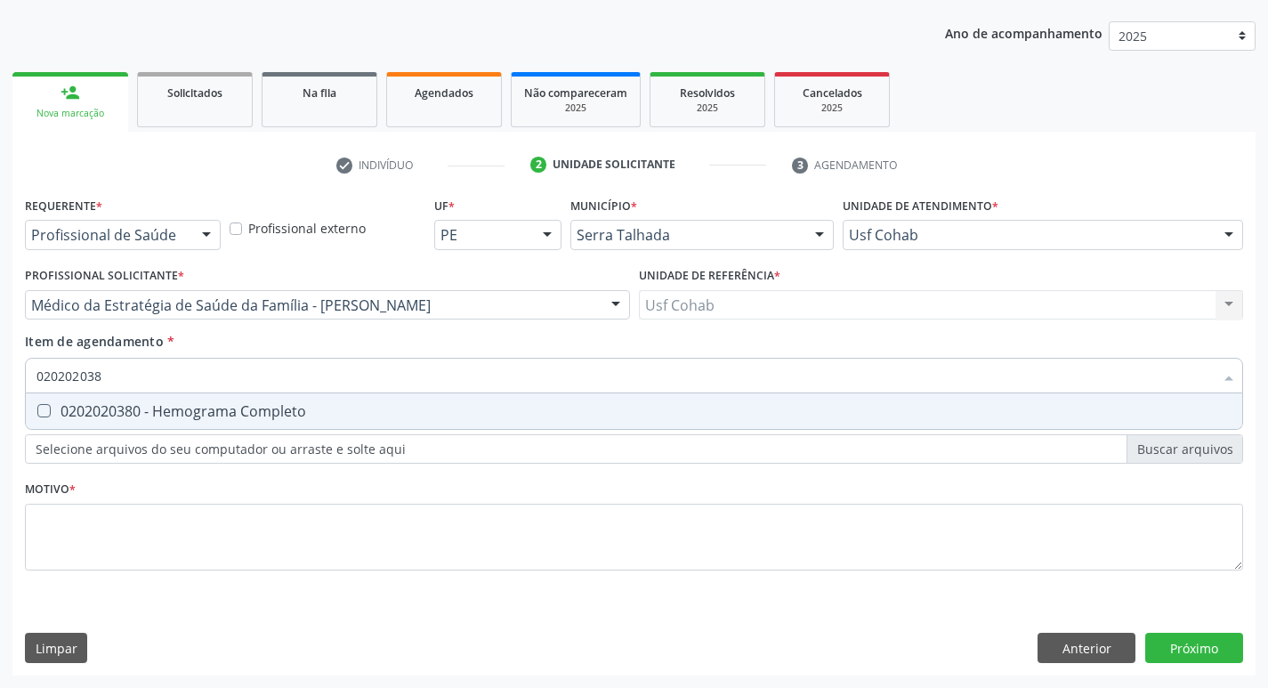
type input "0202020380"
click at [44, 417] on Completo at bounding box center [43, 410] width 13 height 13
click at [37, 416] on Completo "checkbox" at bounding box center [32, 411] width 12 height 12
checkbox Completo "true"
drag, startPoint x: 114, startPoint y: 374, endPoint x: 77, endPoint y: 374, distance: 36.5
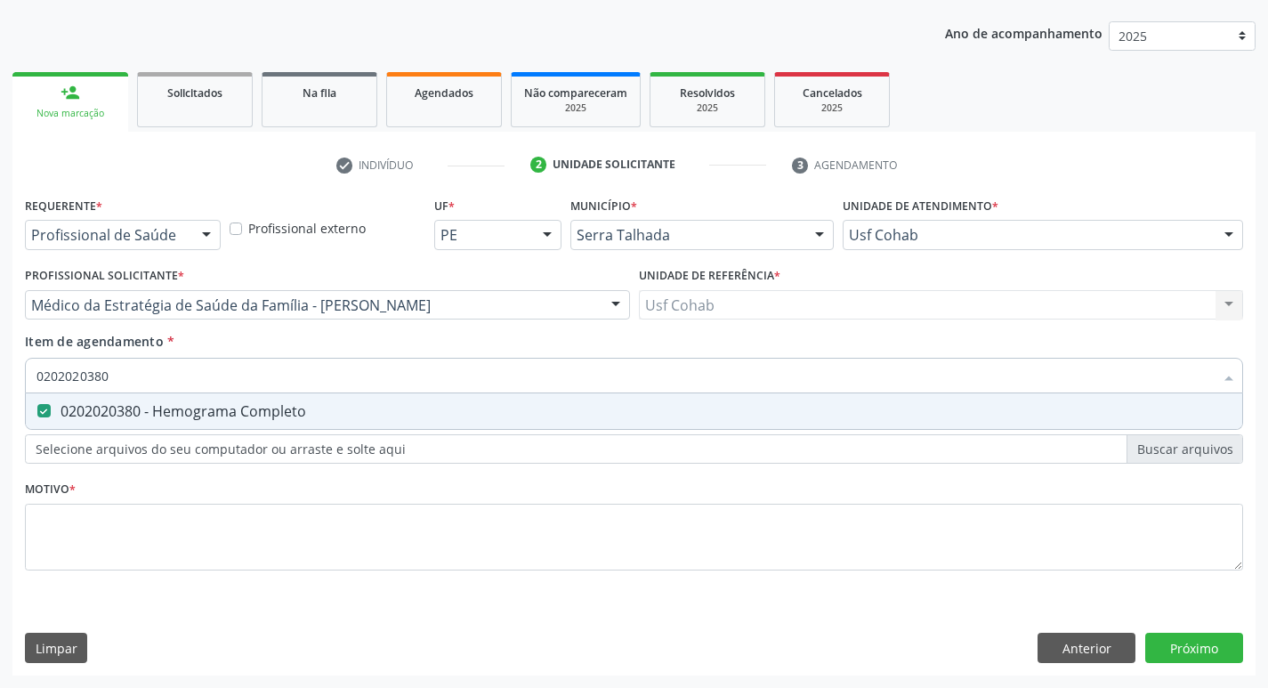
click at [77, 374] on input "0202020380" at bounding box center [624, 376] width 1177 height 36
type input "020202"
checkbox Completo "false"
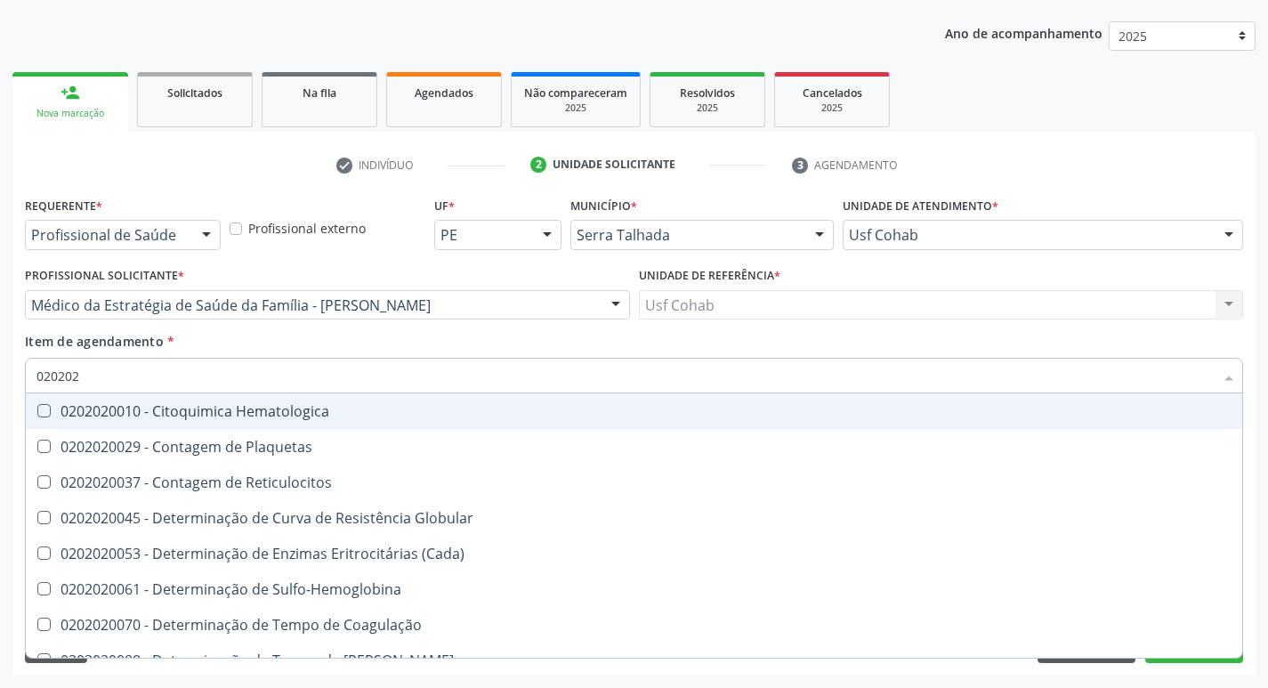
type input "02020"
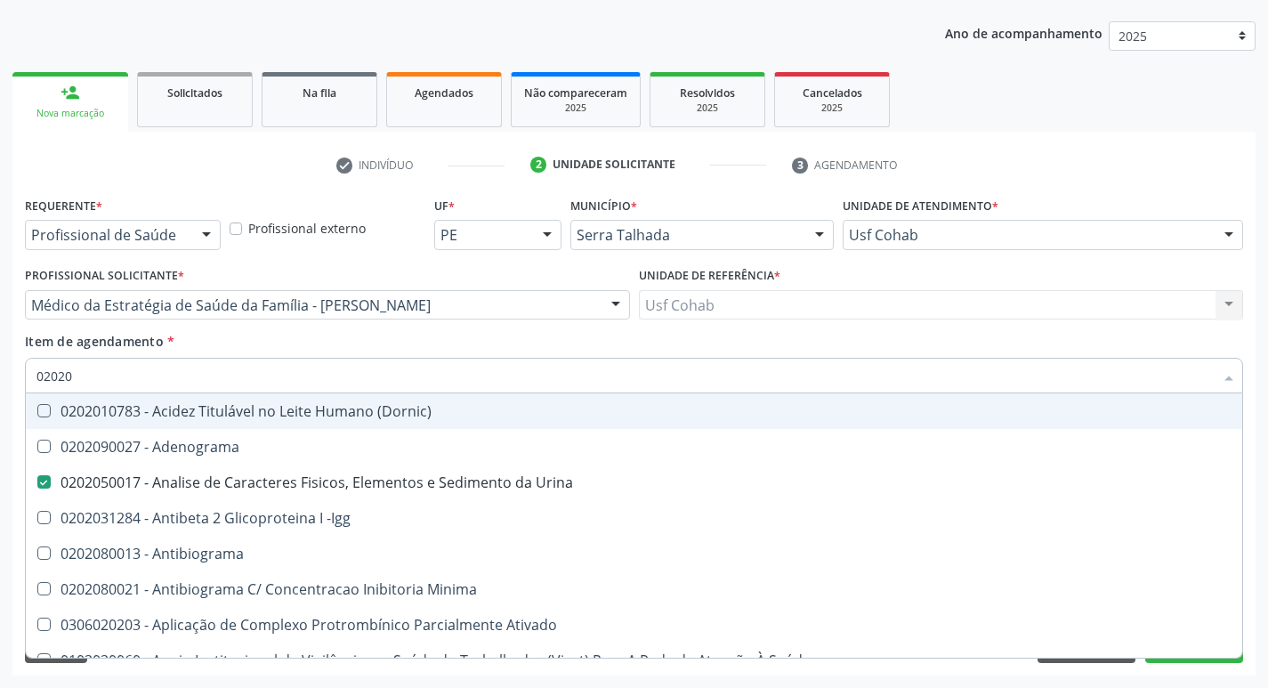
checkbox Urina "true"
checkbox Molecular "false"
type input "020203"
checkbox Urina "false"
checkbox Aminoacidos "true"
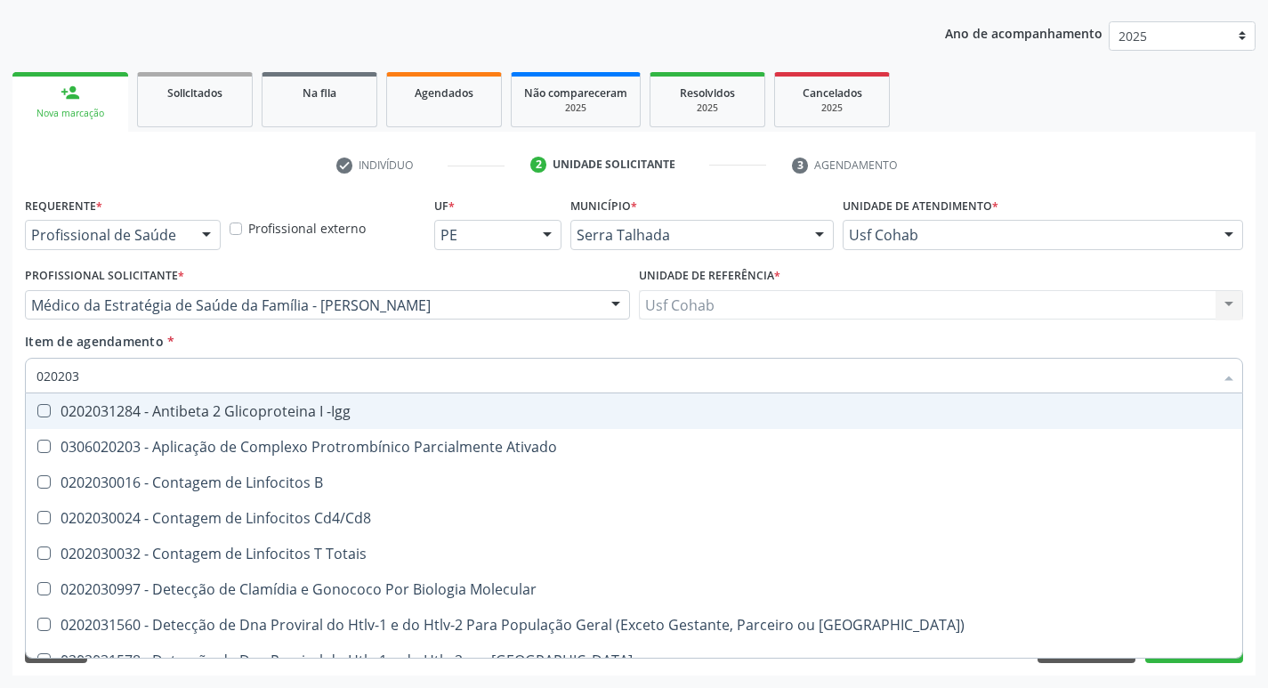
type input "0202030"
checkbox Completo "false"
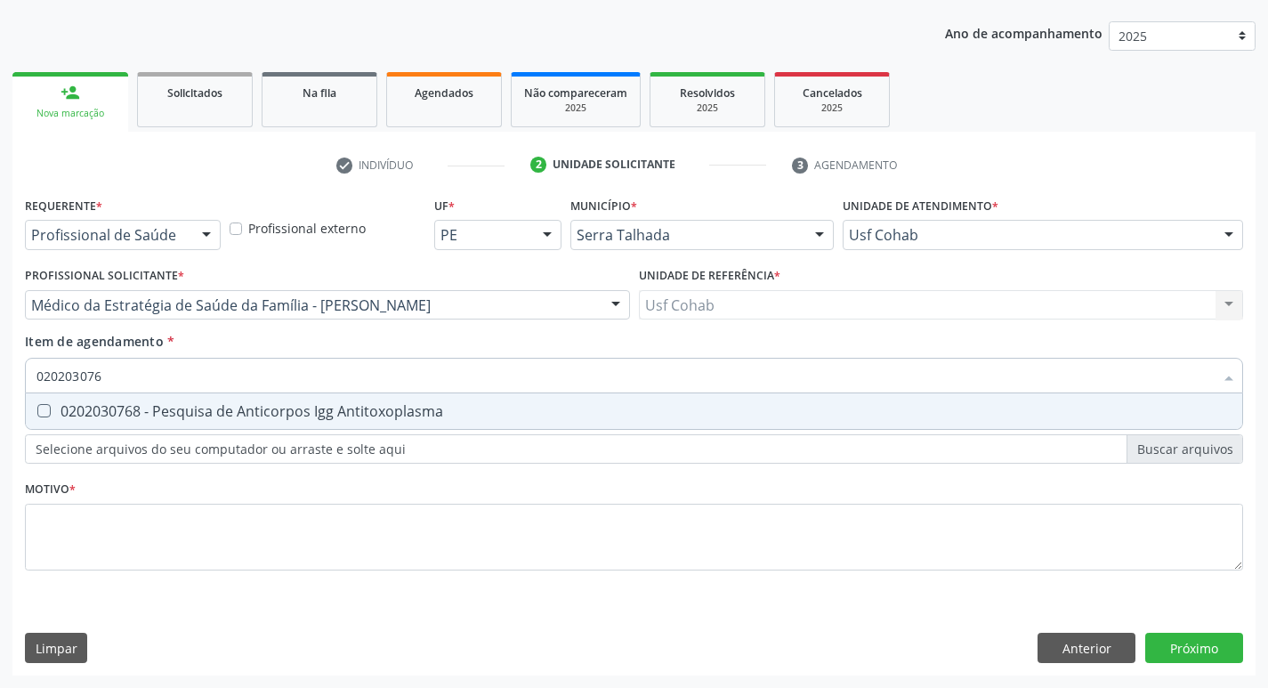
type input "0202030768"
click at [47, 412] on Antitoxoplasma at bounding box center [43, 410] width 13 height 13
click at [37, 412] on Antitoxoplasma "checkbox" at bounding box center [32, 411] width 12 height 12
checkbox Antitoxoplasma "true"
type input "02020307"
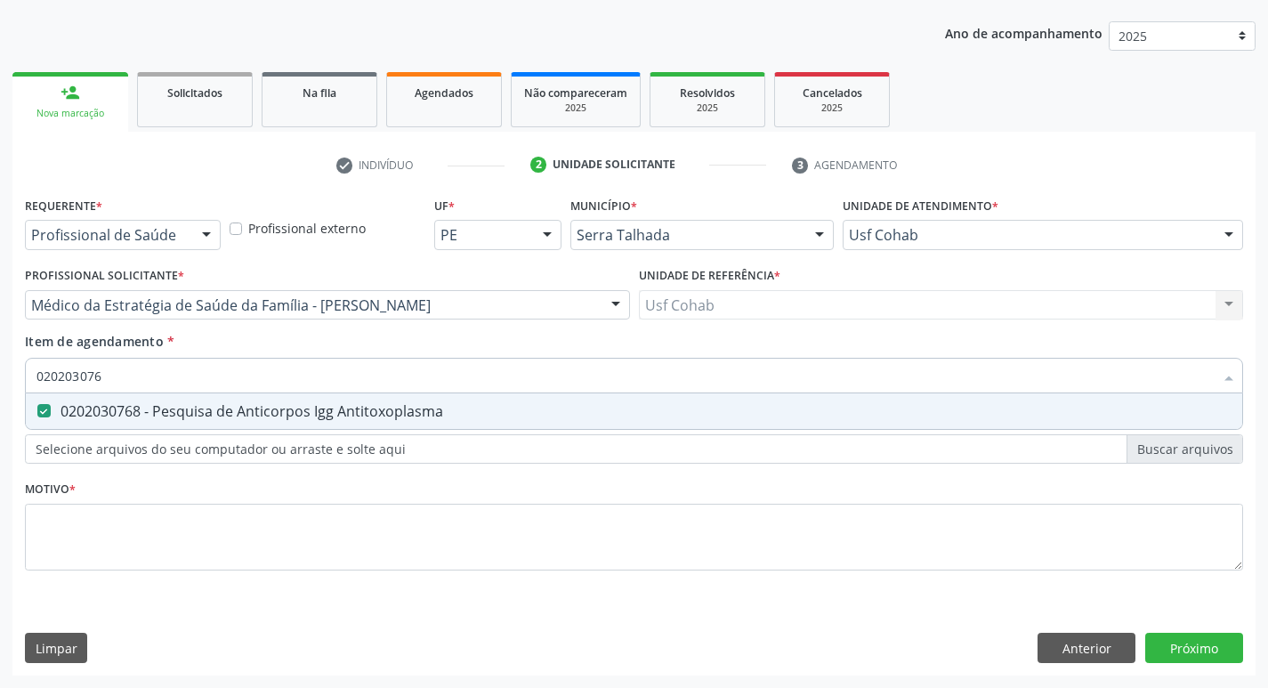
checkbox Antitoxoplasma "false"
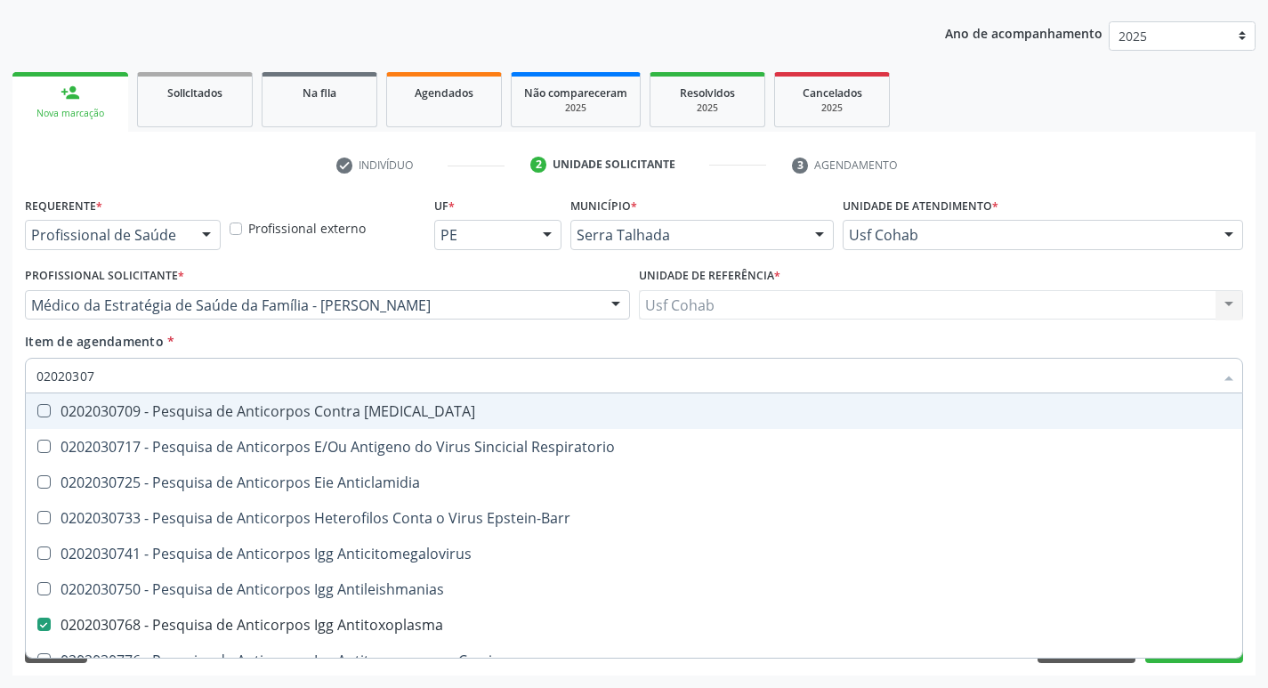
type input "0202030"
checkbox Antitoxoplasma "false"
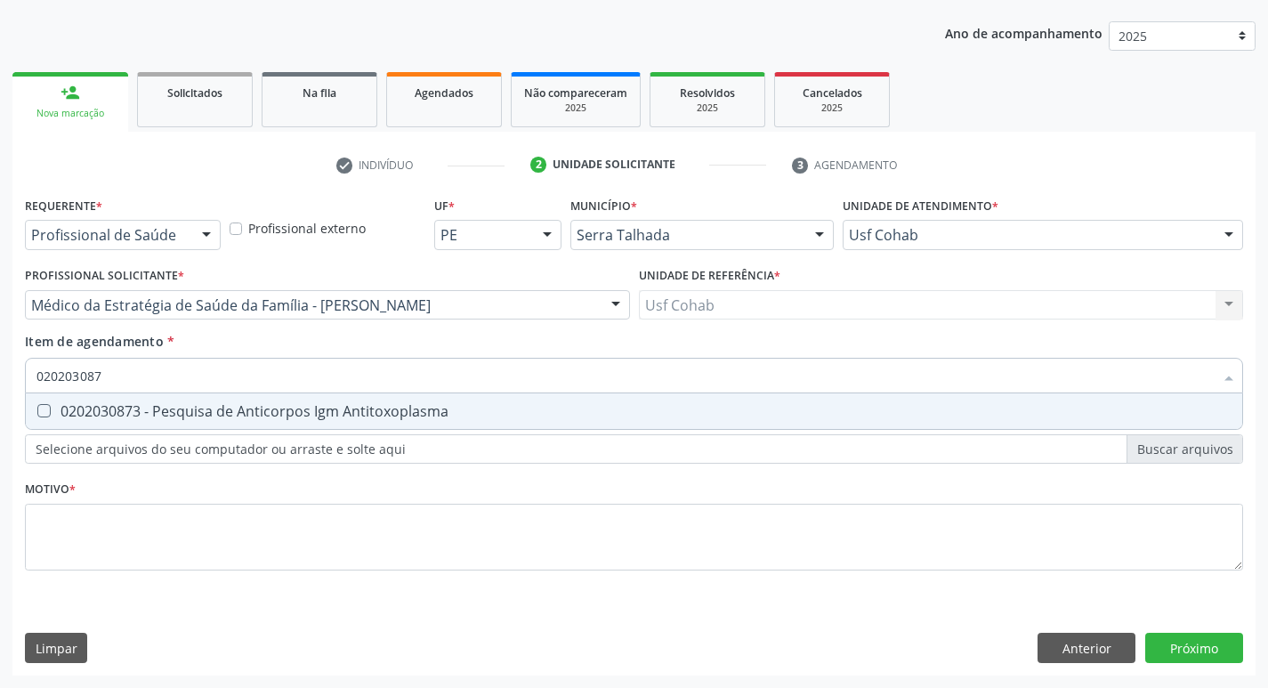
type input "0202030873"
click at [47, 408] on Antitoxoplasma at bounding box center [43, 410] width 13 height 13
click at [37, 408] on Antitoxoplasma "checkbox" at bounding box center [32, 411] width 12 height 12
checkbox Antitoxoplasma "true"
type input "02020308"
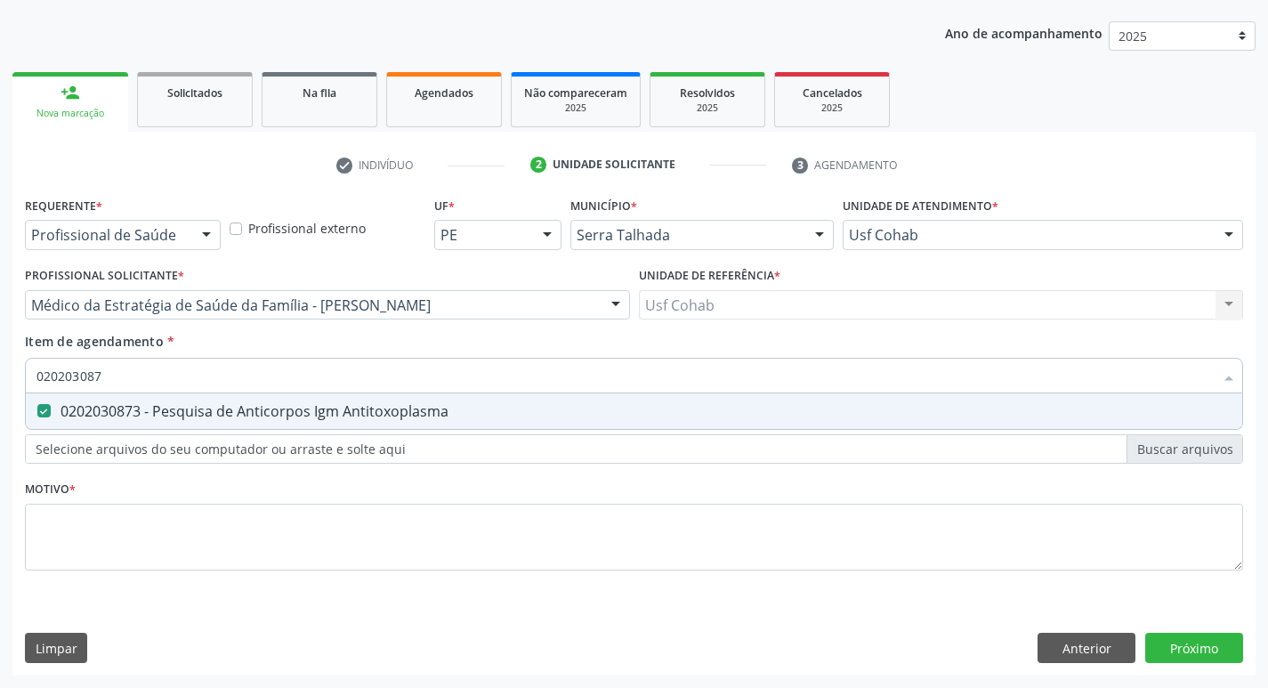
checkbox Antitoxoplasma "false"
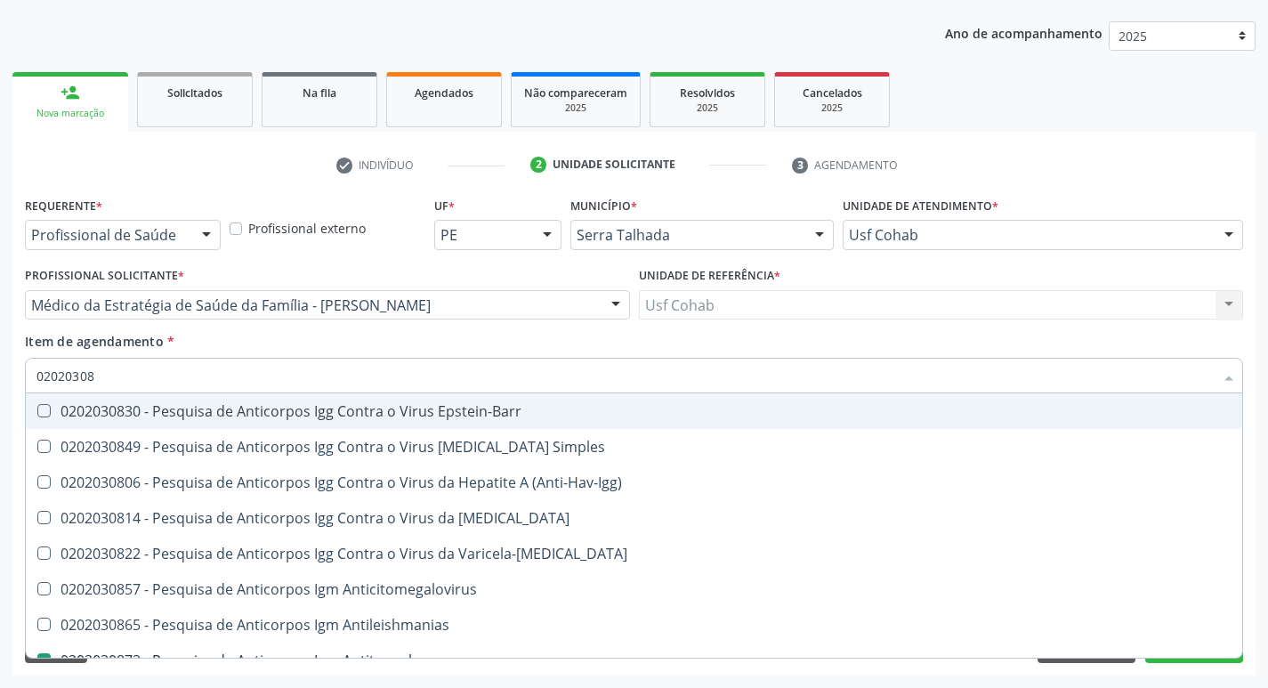
type input "0202030"
checkbox Antitoxoplasma "false"
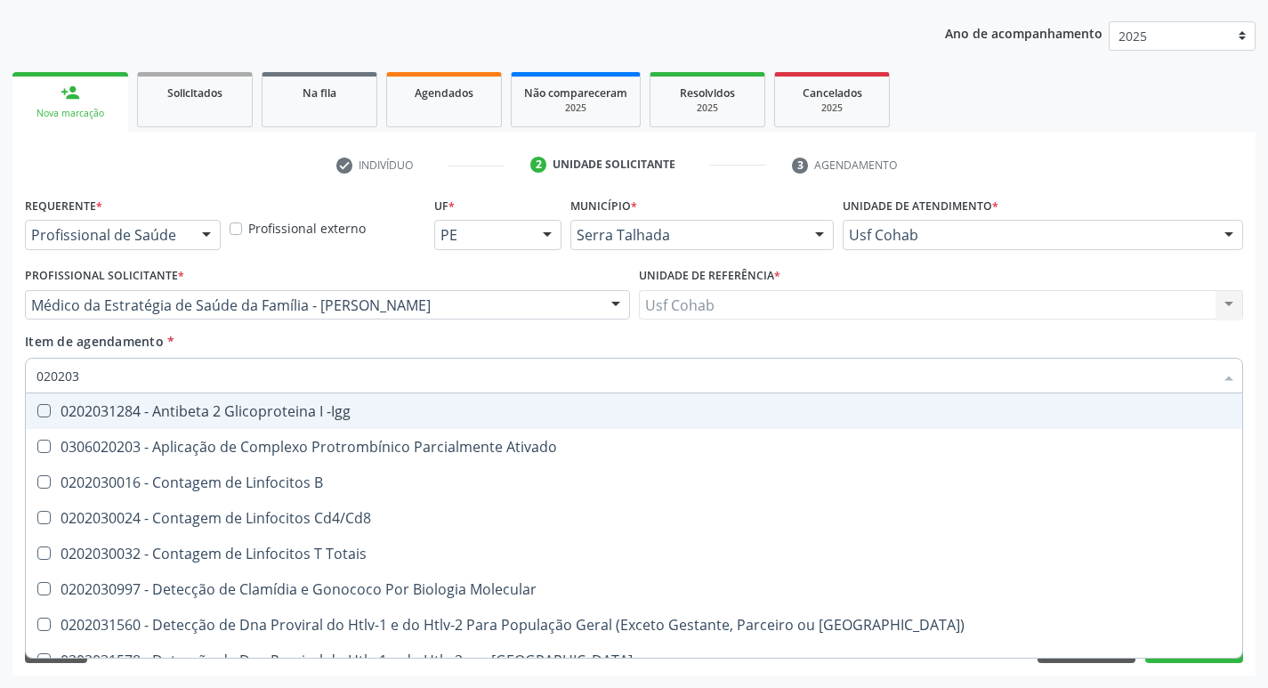
type input "02020"
checkbox B "true"
checkbox Completo "false"
checkbox Antitoxoplasma "false"
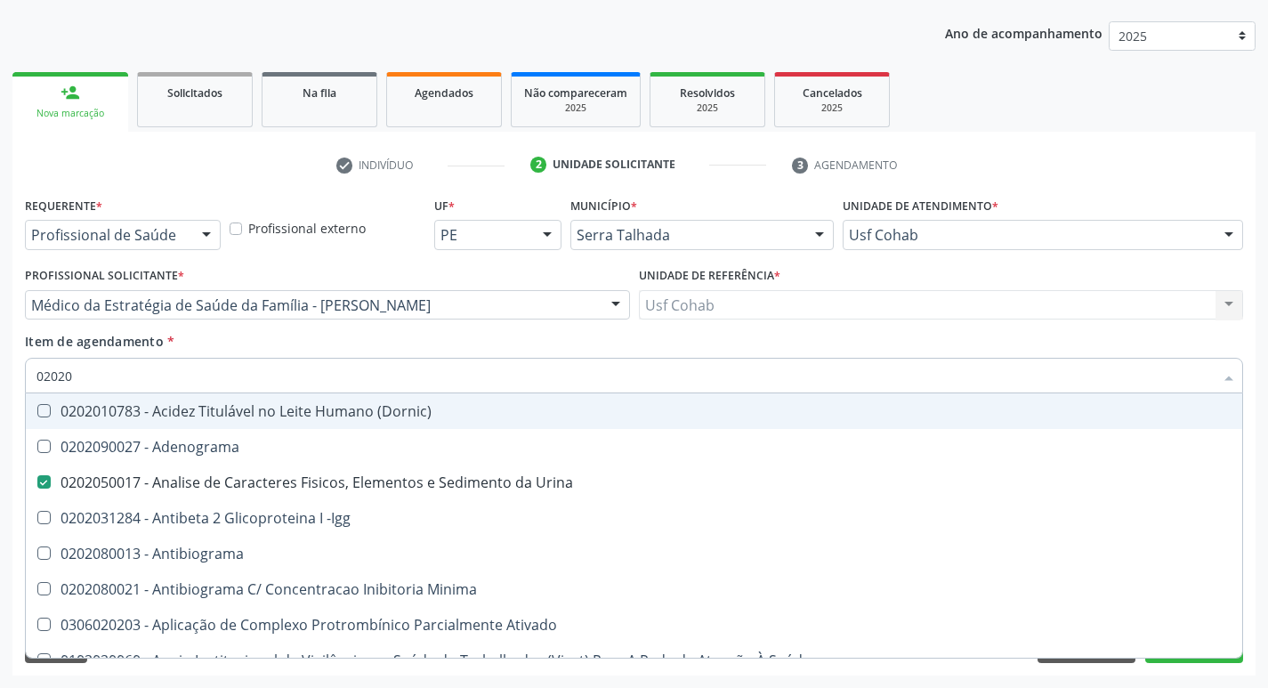
type input "020208"
checkbox Urina "false"
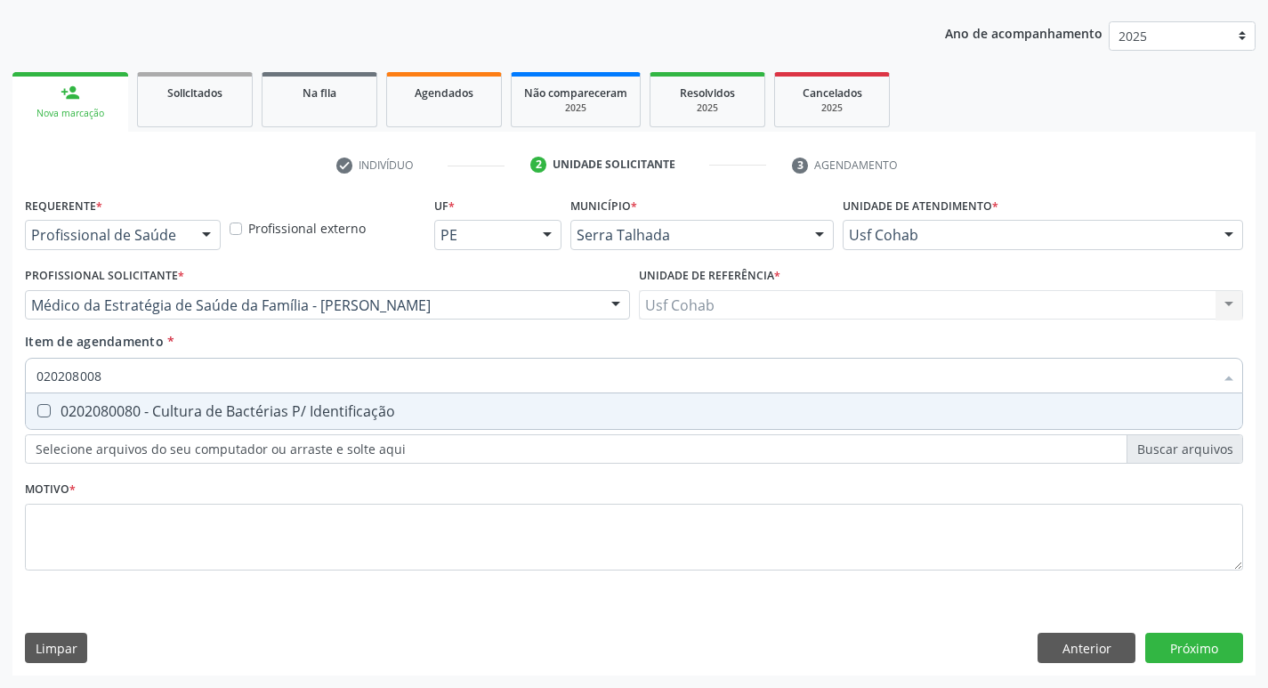
type input "0202080080"
click at [46, 408] on Identificação at bounding box center [43, 410] width 13 height 13
click at [37, 408] on Identificação "checkbox" at bounding box center [32, 411] width 12 height 12
checkbox Identificação "true"
type input "02020800"
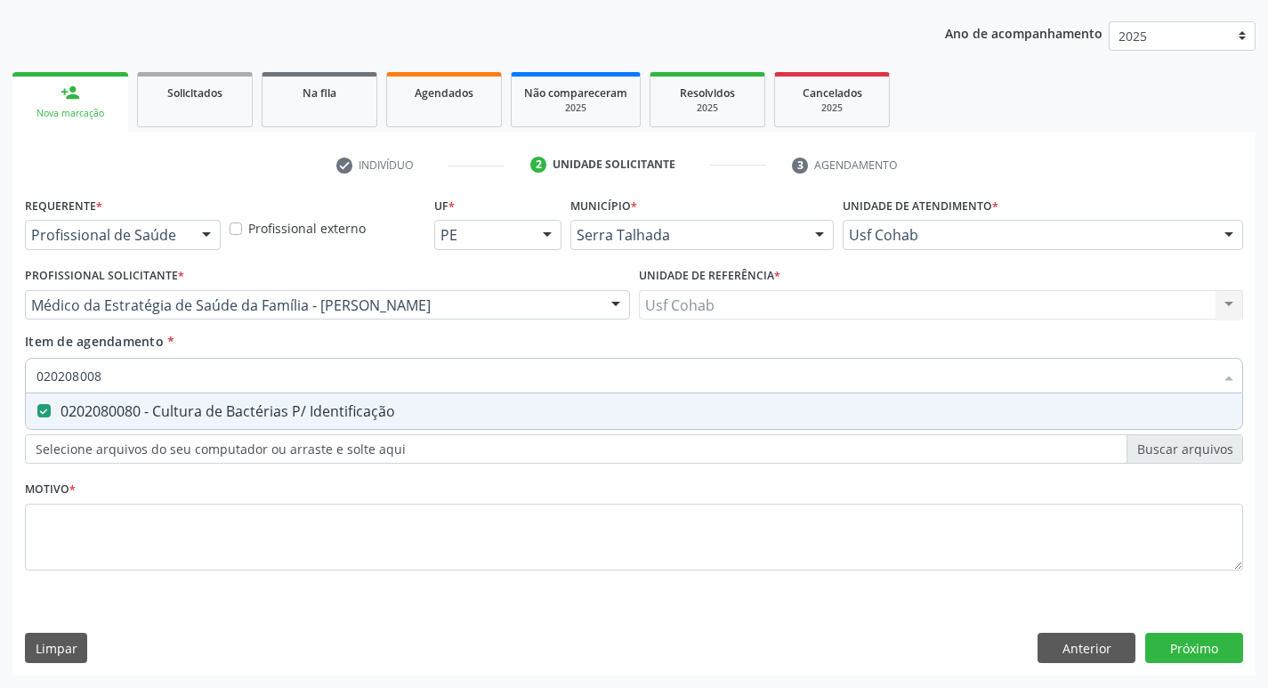
checkbox Identificação "false"
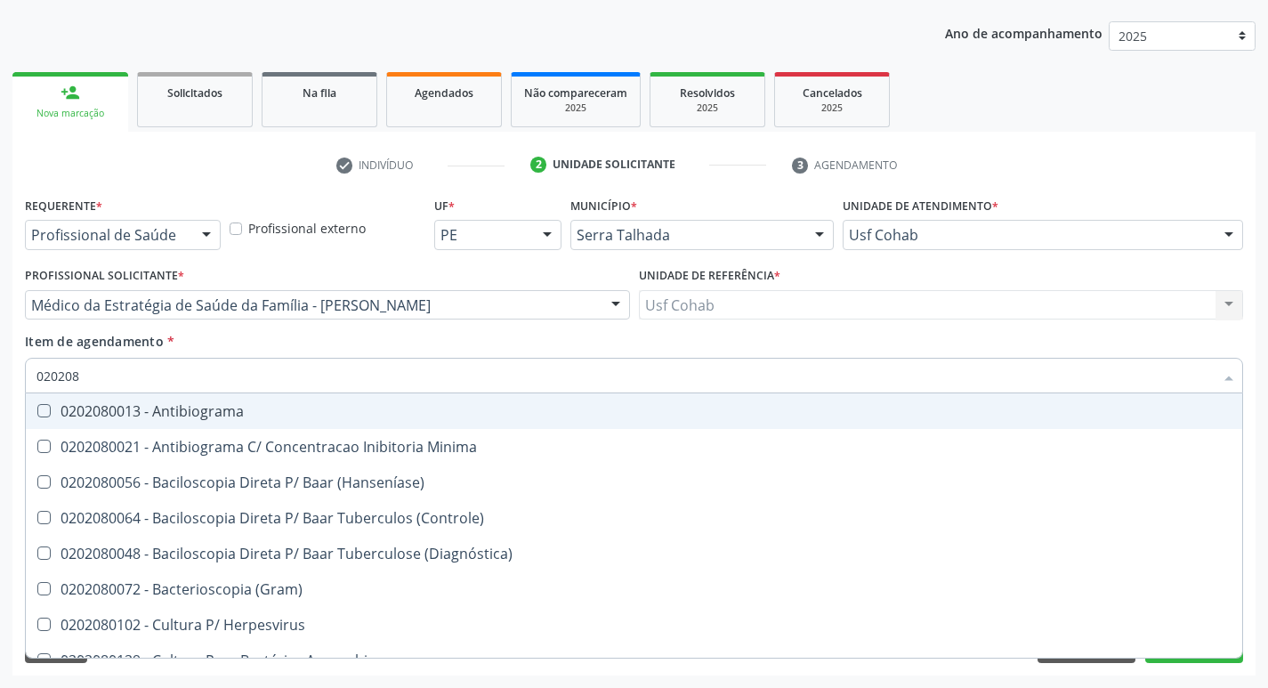
type input "02020"
checkbox \(Hanseníase\) "true"
checkbox Identificação "false"
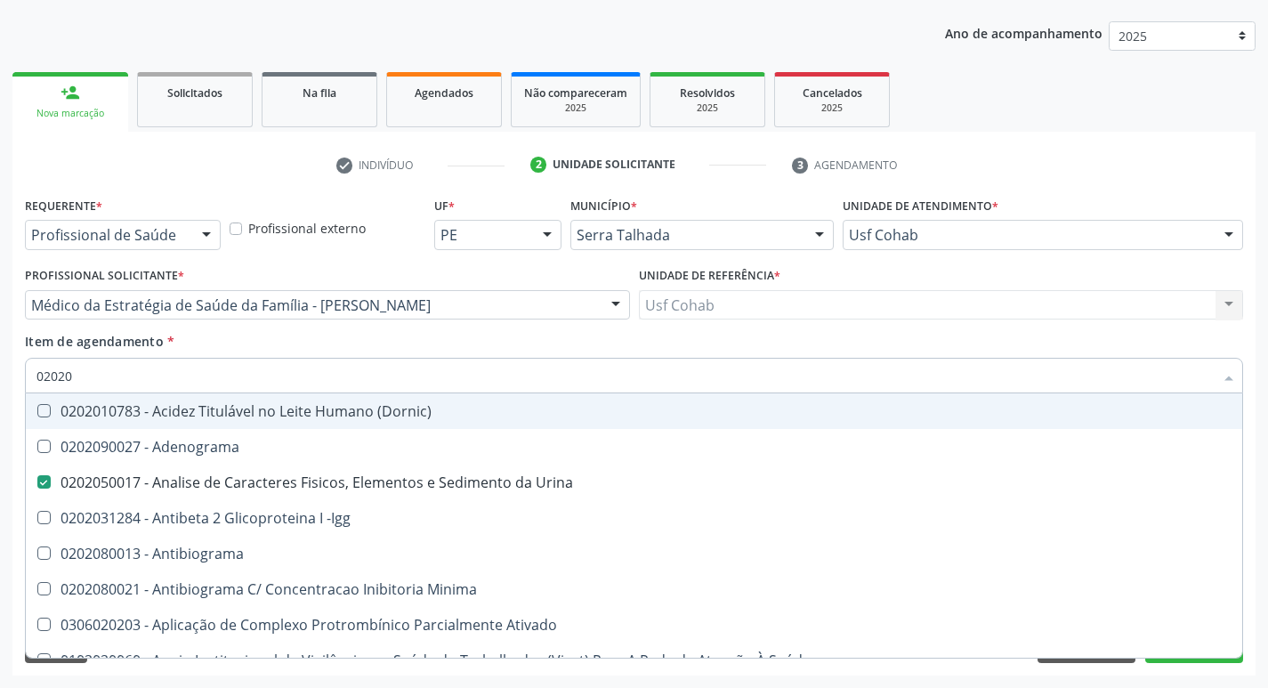
type input "020203"
checkbox Urina "false"
checkbox Identificação "false"
checkbox Aminoacidos "true"
checkbox Anti-Achr "true"
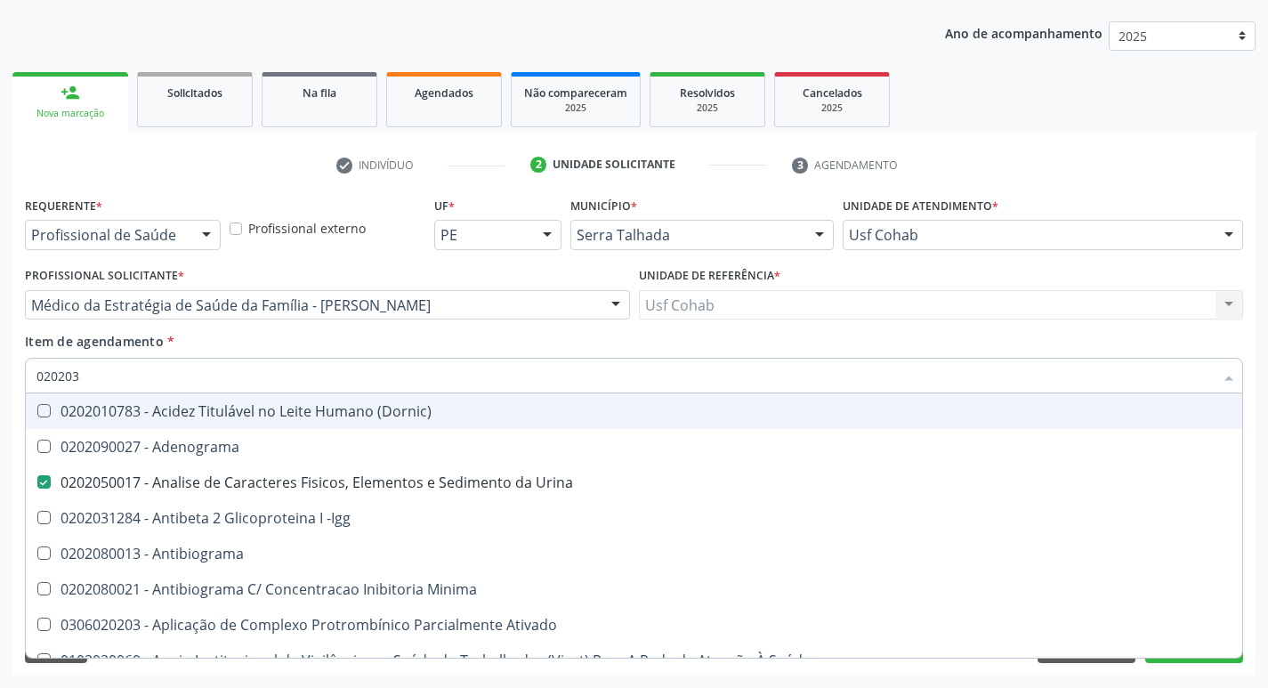
checkbox Calcio "true"
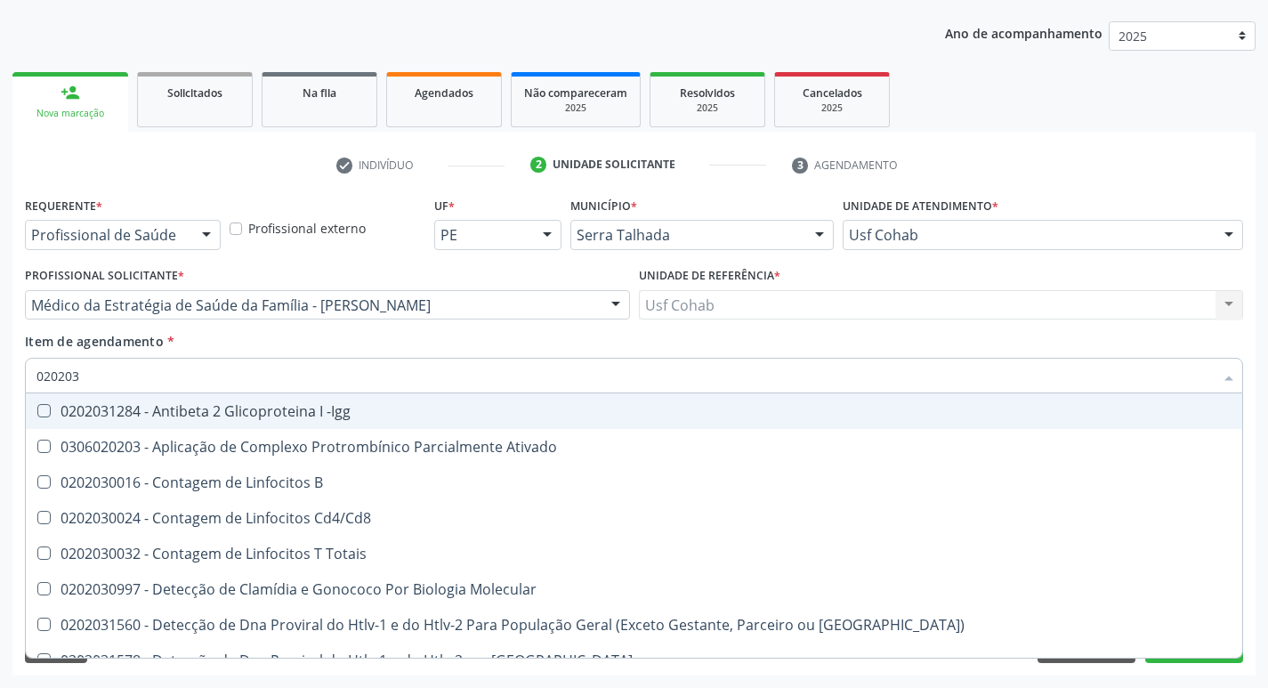
type input "0202030"
checkbox Completo "false"
checkbox \(Ro\) "true"
checkbox Antiespermatozoides "true"
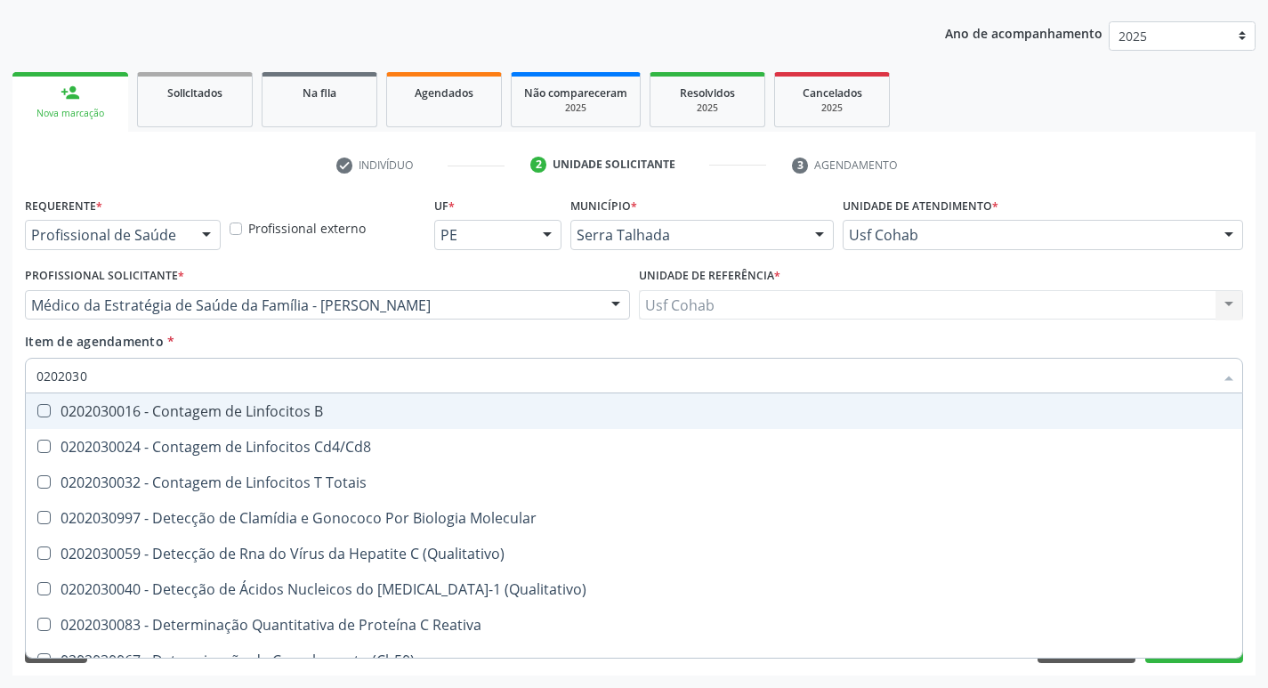
type input "02020307"
checkbox Reativa "true"
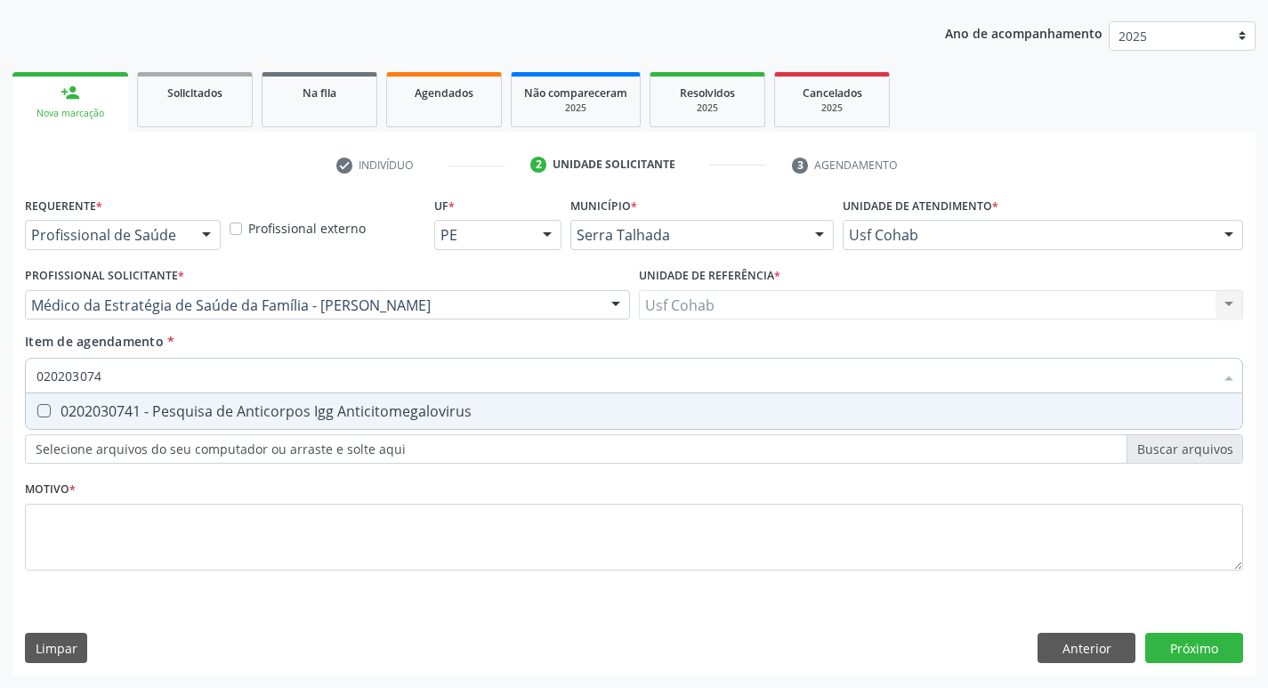
type input "0202030741"
click at [41, 405] on Anticitomegalovirus at bounding box center [43, 410] width 13 height 13
click at [37, 405] on Anticitomegalovirus "checkbox" at bounding box center [32, 411] width 12 height 12
checkbox Anticitomegalovirus "true"
type input "02020307"
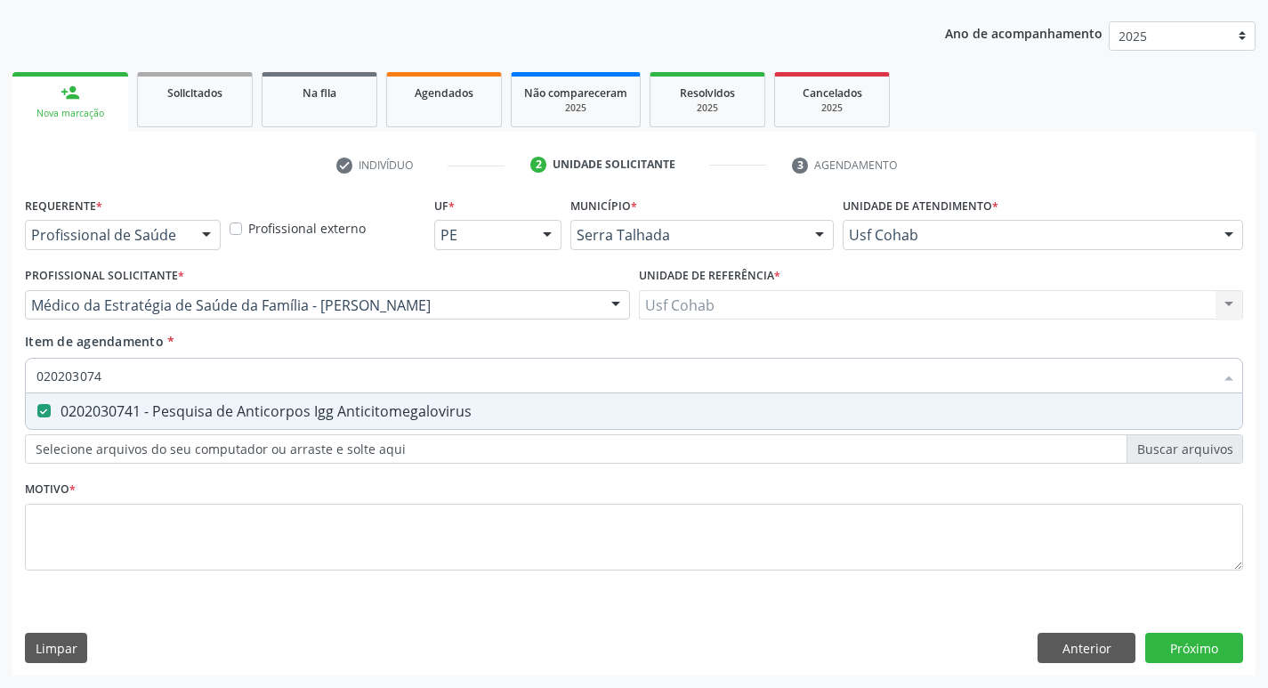
checkbox Anticitomegalovirus "false"
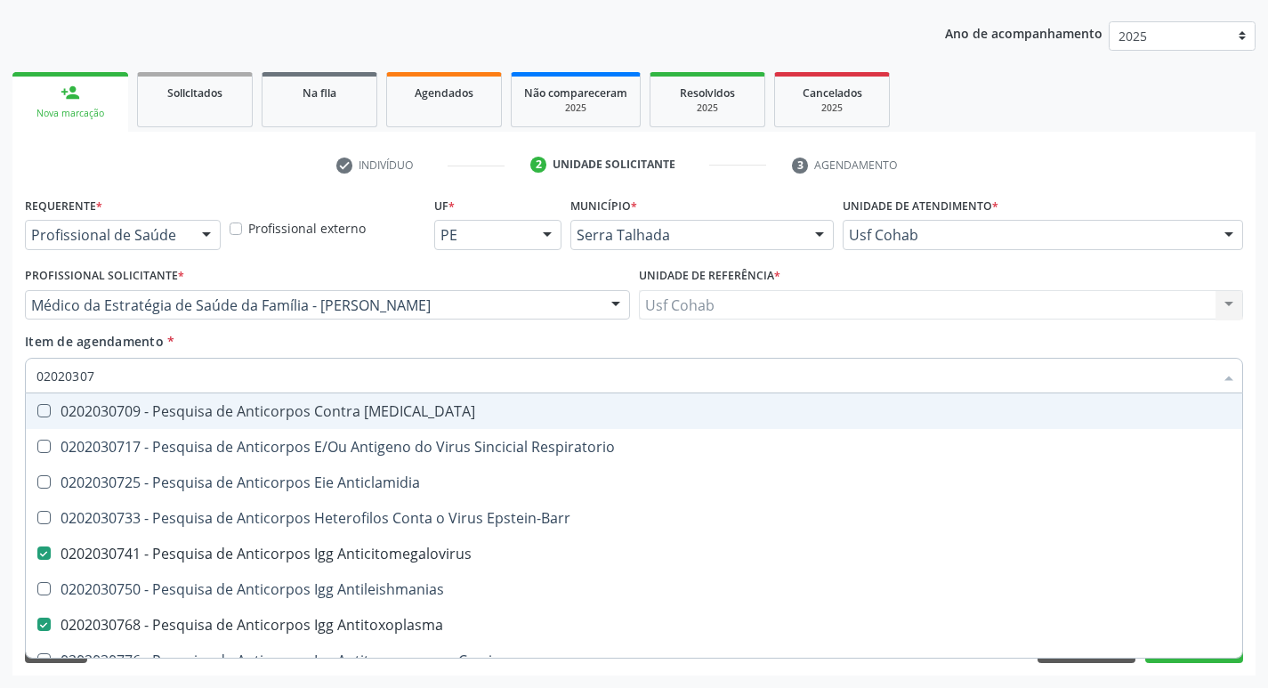
type input "0202030"
checkbox Anticitomegalovirus "false"
checkbox Antitoxoplasma "false"
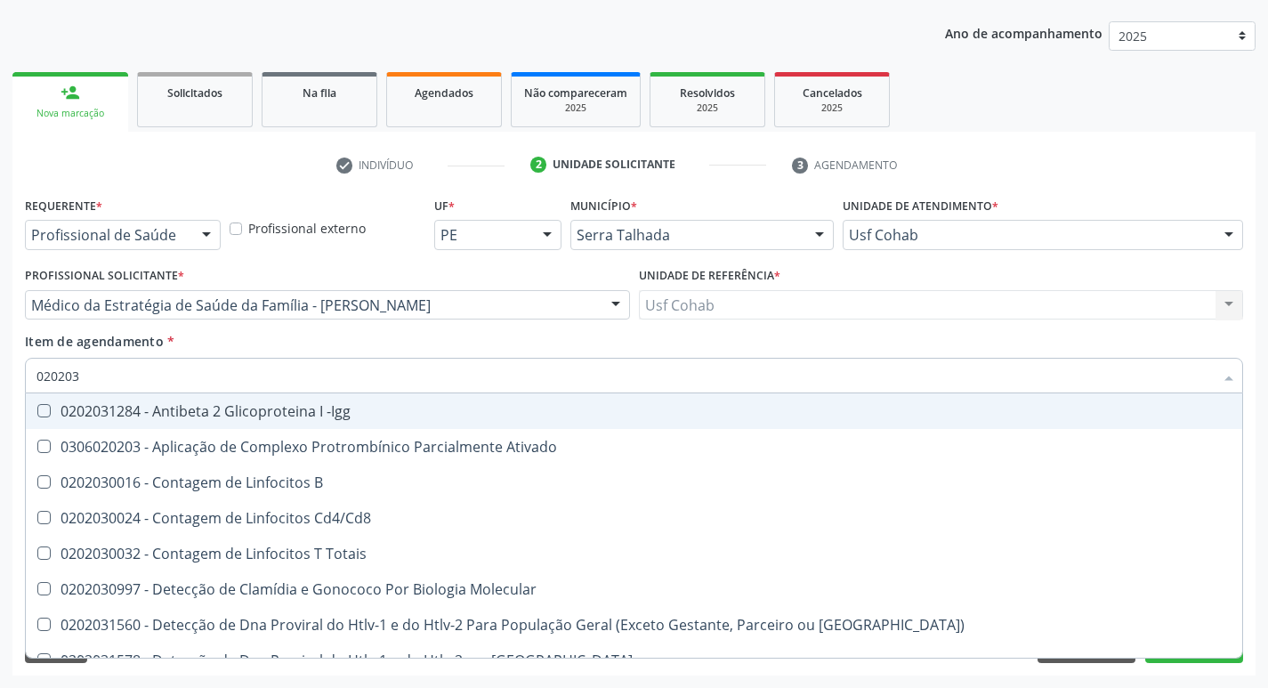
type input "02020"
checkbox B "true"
checkbox Sirolimo "true"
checkbox Completo "false"
checkbox Anticitomegalovirus "false"
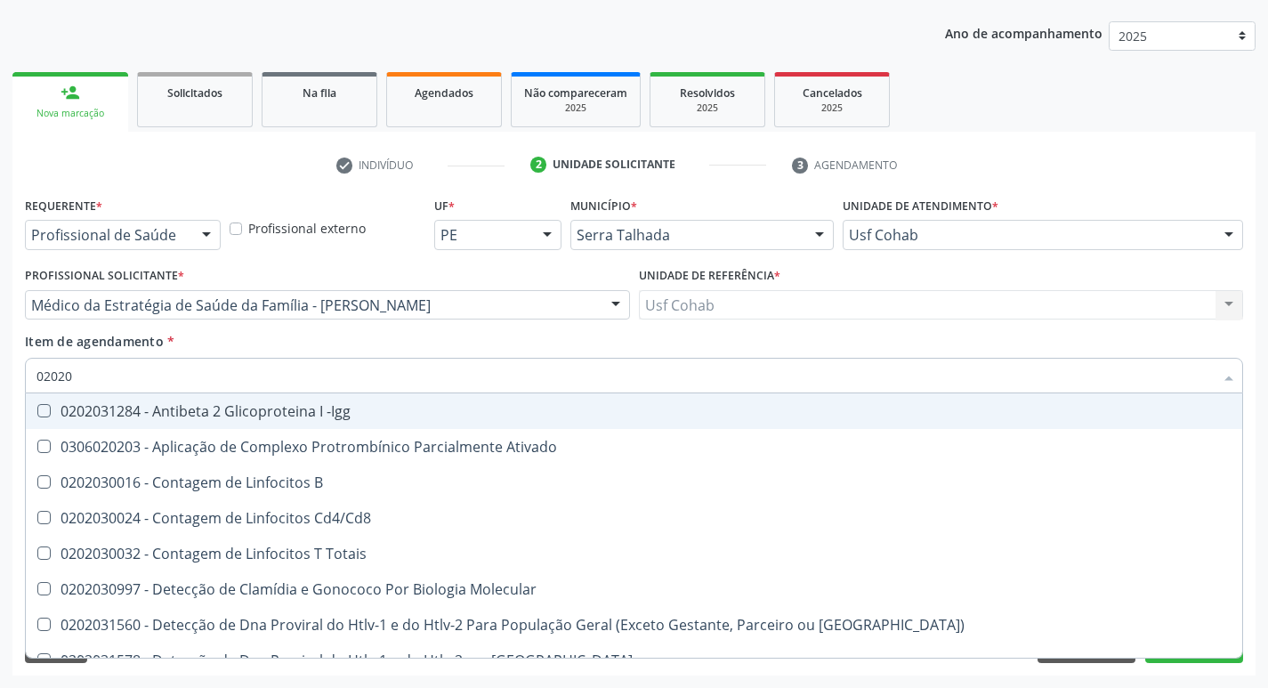
checkbox Antitoxoplasma "false"
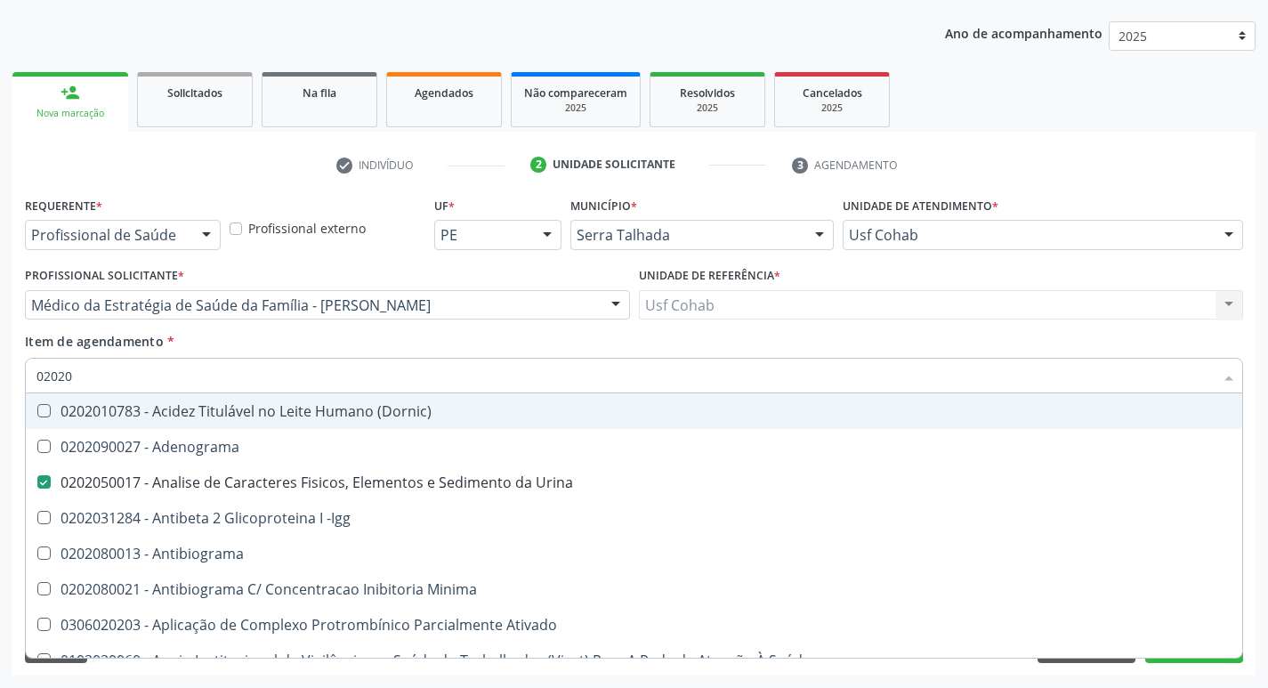
type input "020208"
checkbox Urina "false"
checkbox Trabalhador "true"
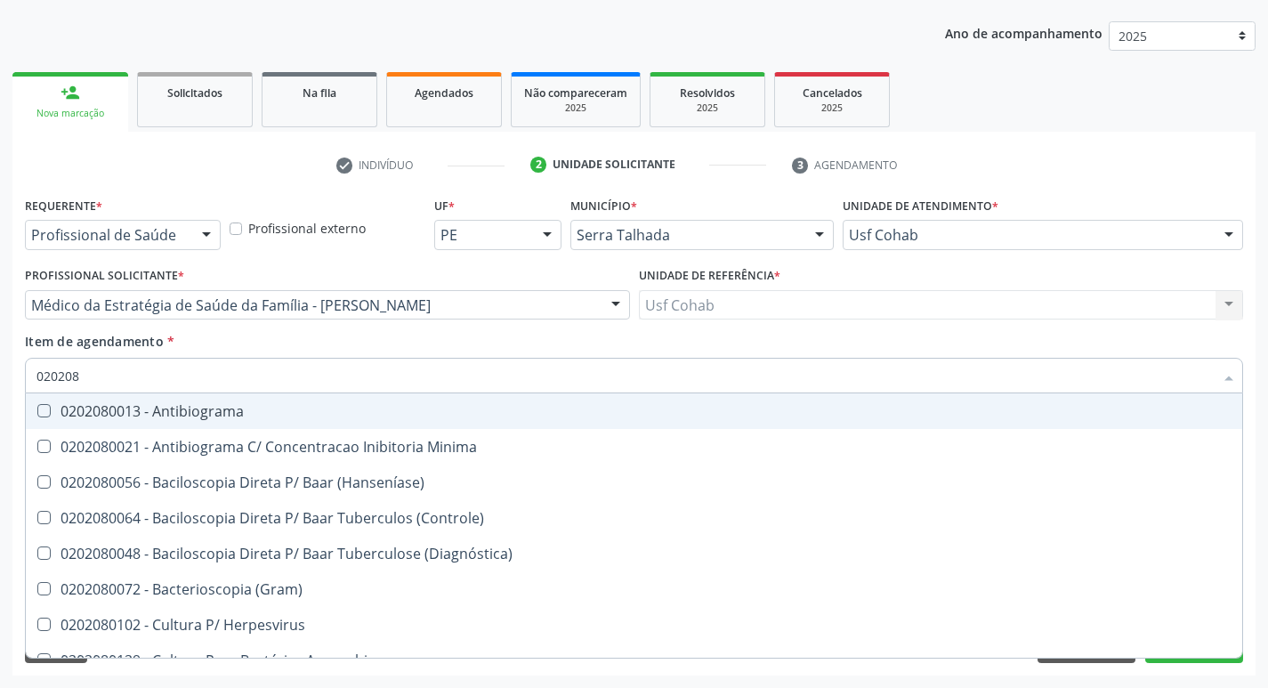
type input "02020"
checkbox \(Hanseníase\) "true"
checkbox Identificação "false"
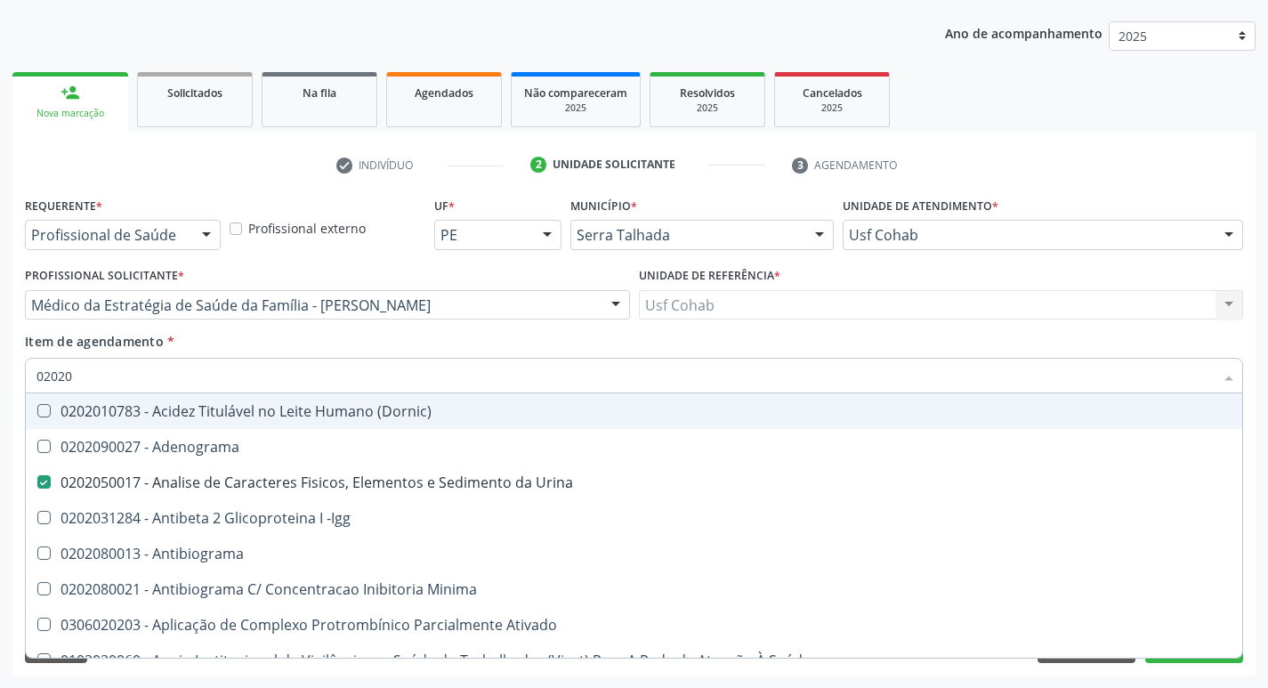
type input "020203"
checkbox Urina "false"
checkbox Identificação "false"
checkbox Aminoacidos "true"
checkbox Igm "true"
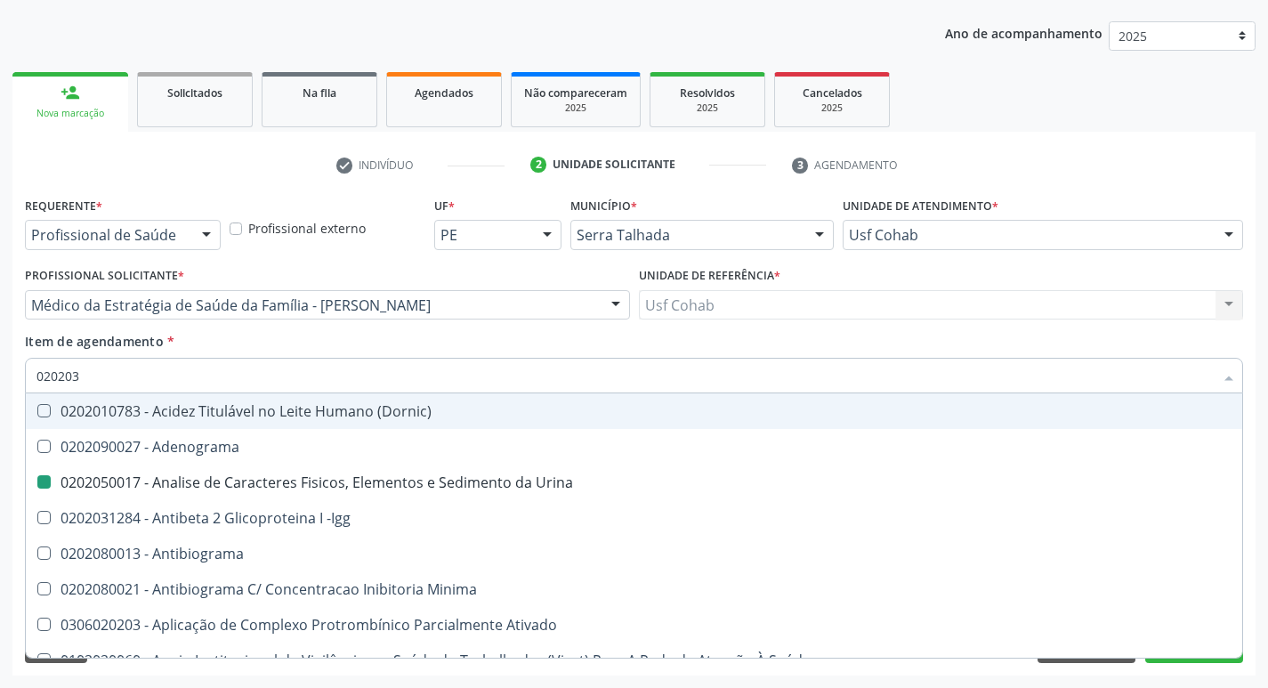
checkbox Anti-Achr "true"
checkbox Calcio "true"
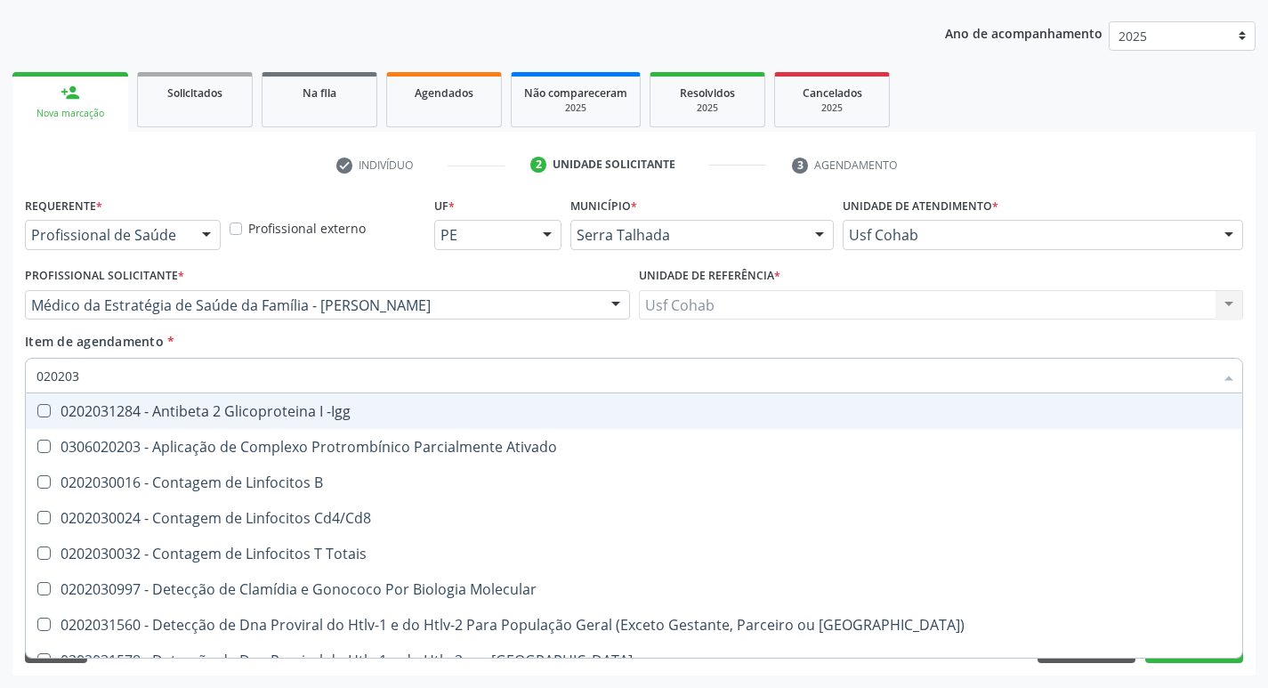
type input "0202030"
checkbox Completo "false"
checkbox Anti-Schistosomas "true"
checkbox \(Ro\) "true"
checkbox Antiespermatozoides "true"
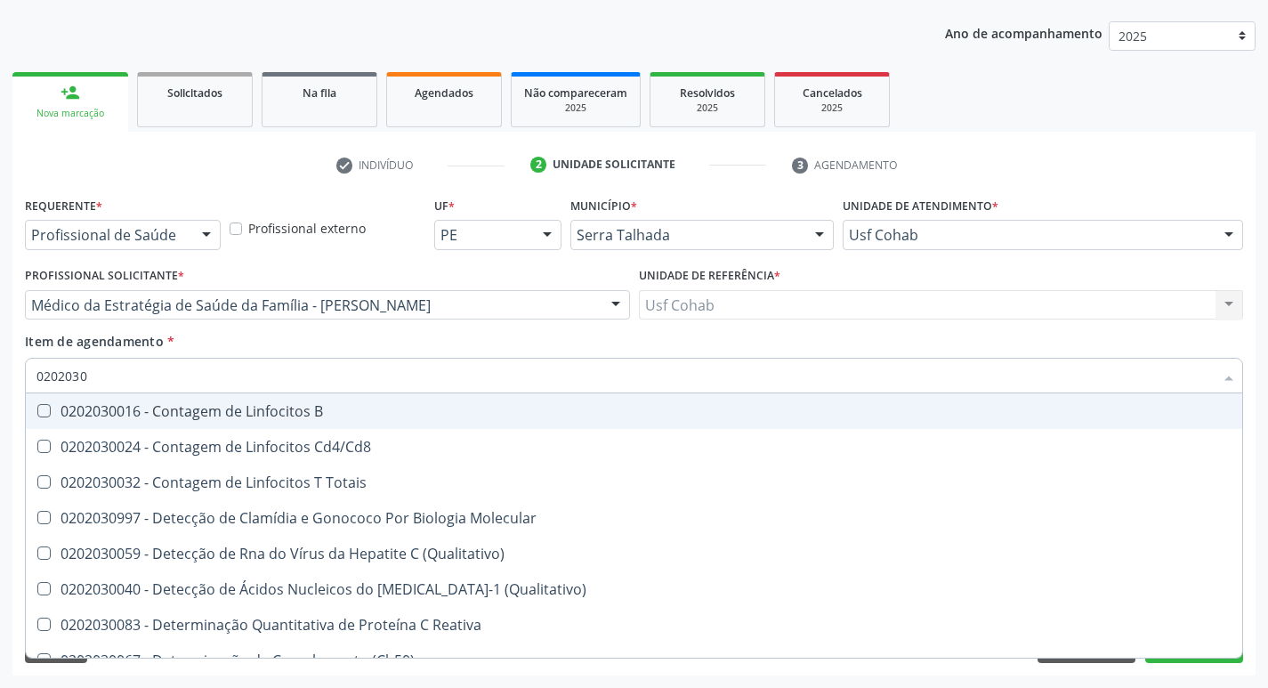
type input "02020308"
checkbox \(Ch50\) "true"
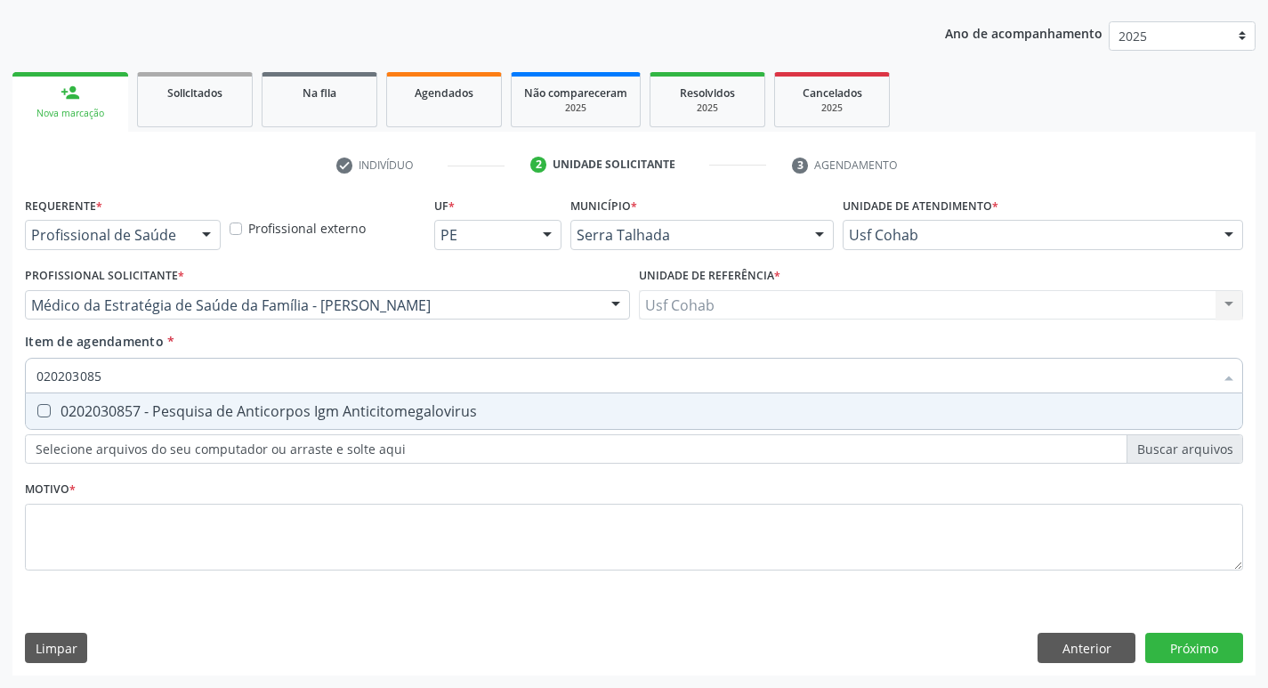
type input "0202030857"
click at [42, 405] on Anticitomegalovirus at bounding box center [43, 410] width 13 height 13
click at [37, 405] on Anticitomegalovirus "checkbox" at bounding box center [32, 411] width 12 height 12
checkbox Anticitomegalovirus "true"
type input "02020308"
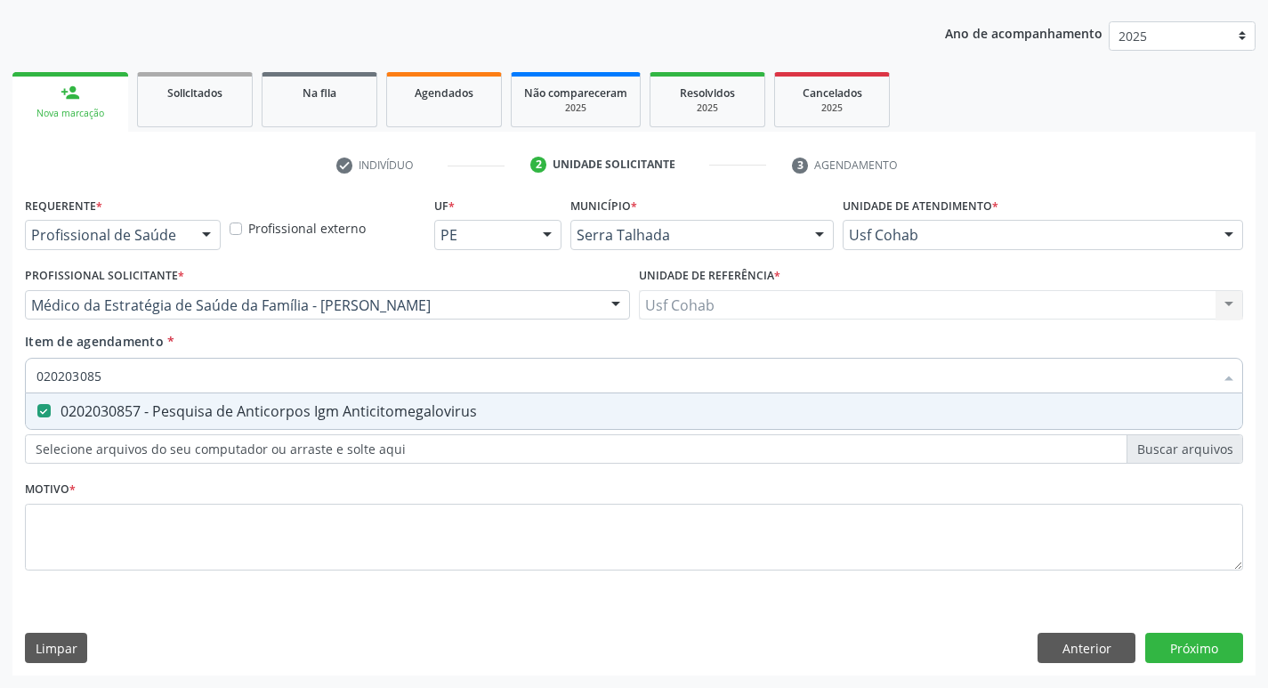
checkbox Anticitomegalovirus "false"
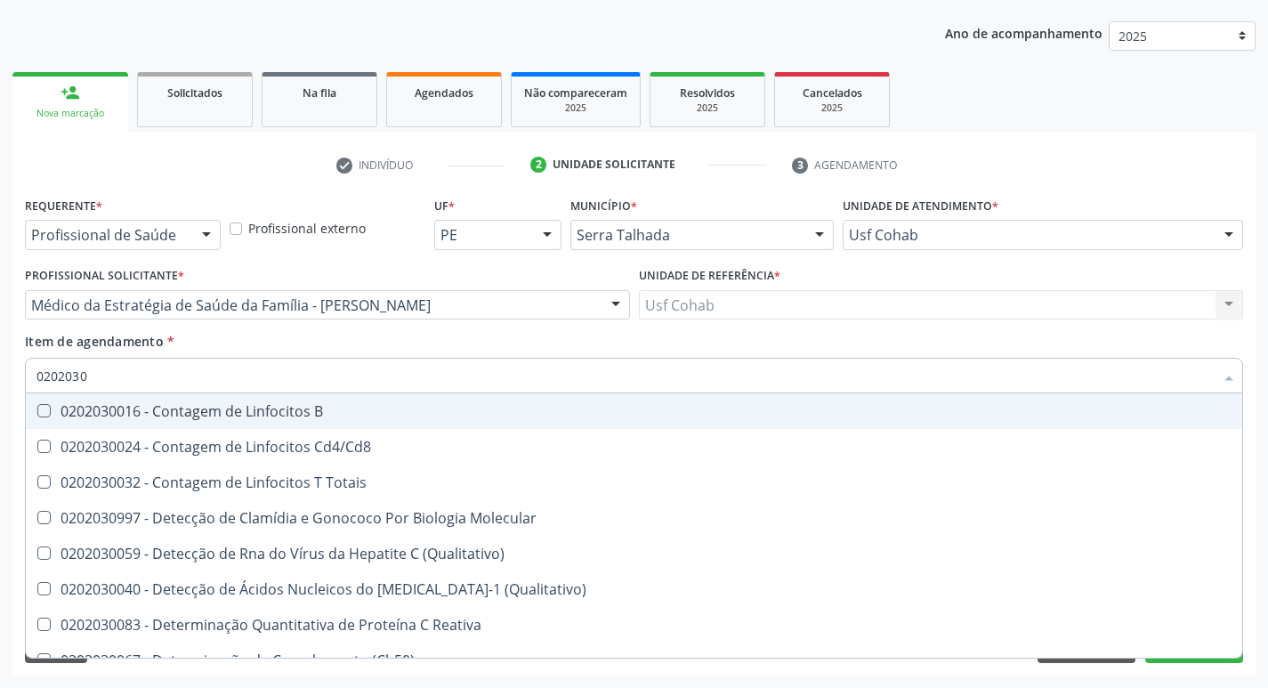
type input "020203"
checkbox Antiglomerulo "true"
checkbox Anticitomegalovirus "false"
checkbox Antitoxoplasma "false"
checkbox Anticitomegalovirus "false"
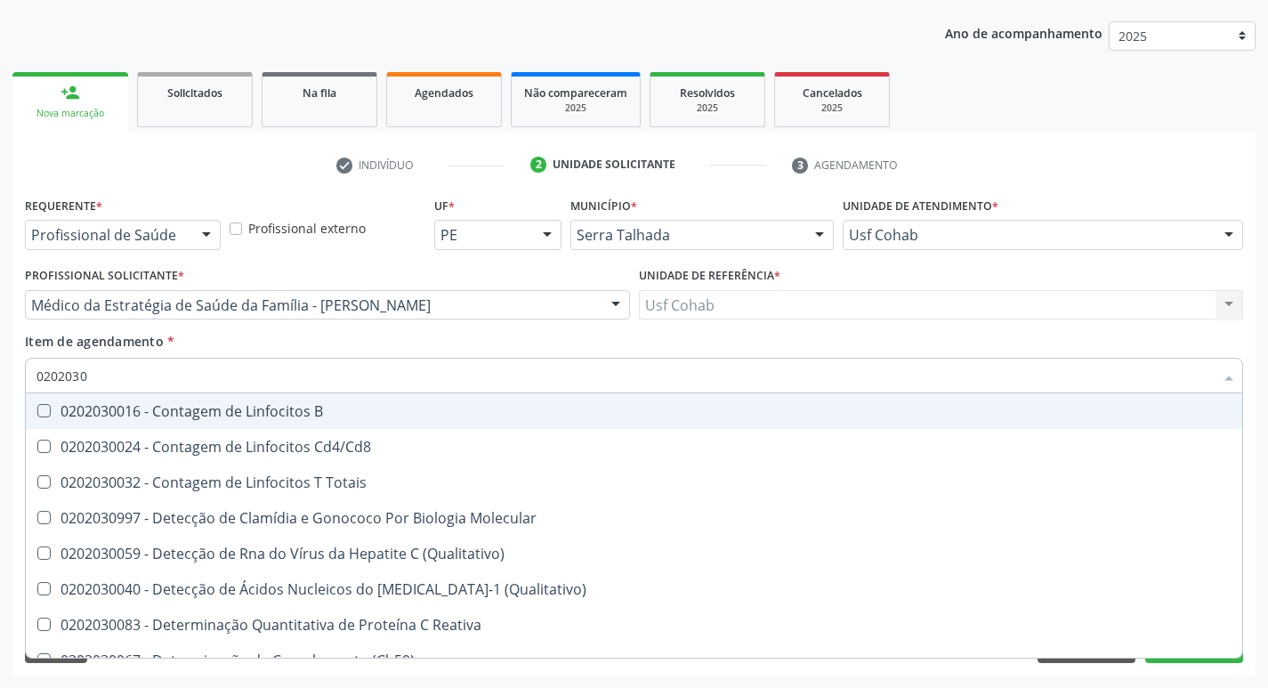
checkbox Antitoxoplasma "false"
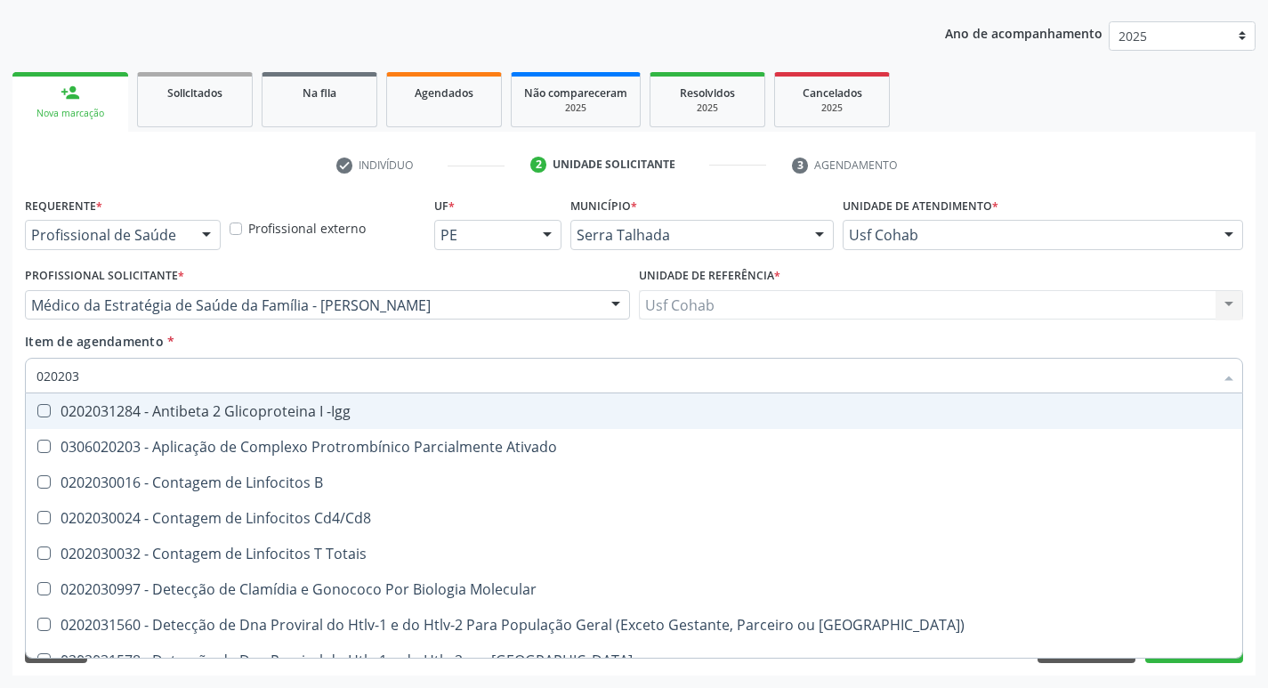
type input "02020"
checkbox B "true"
checkbox Sirolimo "true"
checkbox Completo "false"
checkbox Anticitomegalovirus "false"
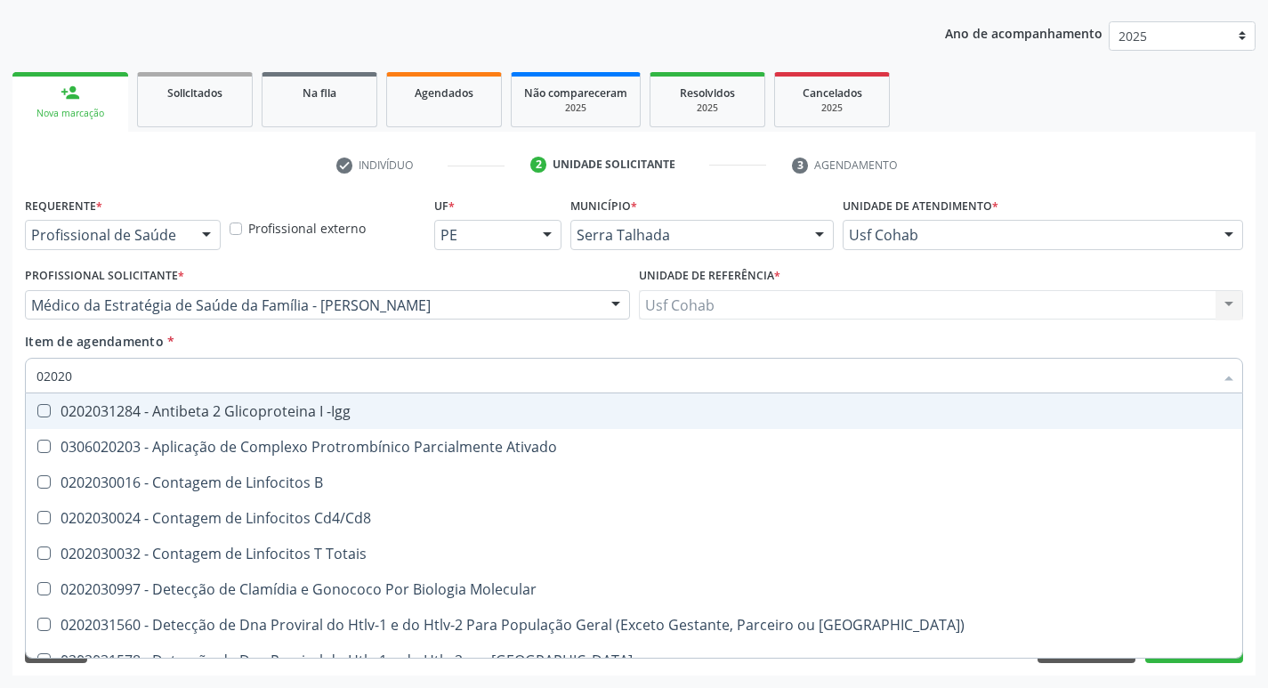
checkbox Antitoxoplasma "false"
checkbox Anticitomegalovirus "false"
checkbox Antitoxoplasma "false"
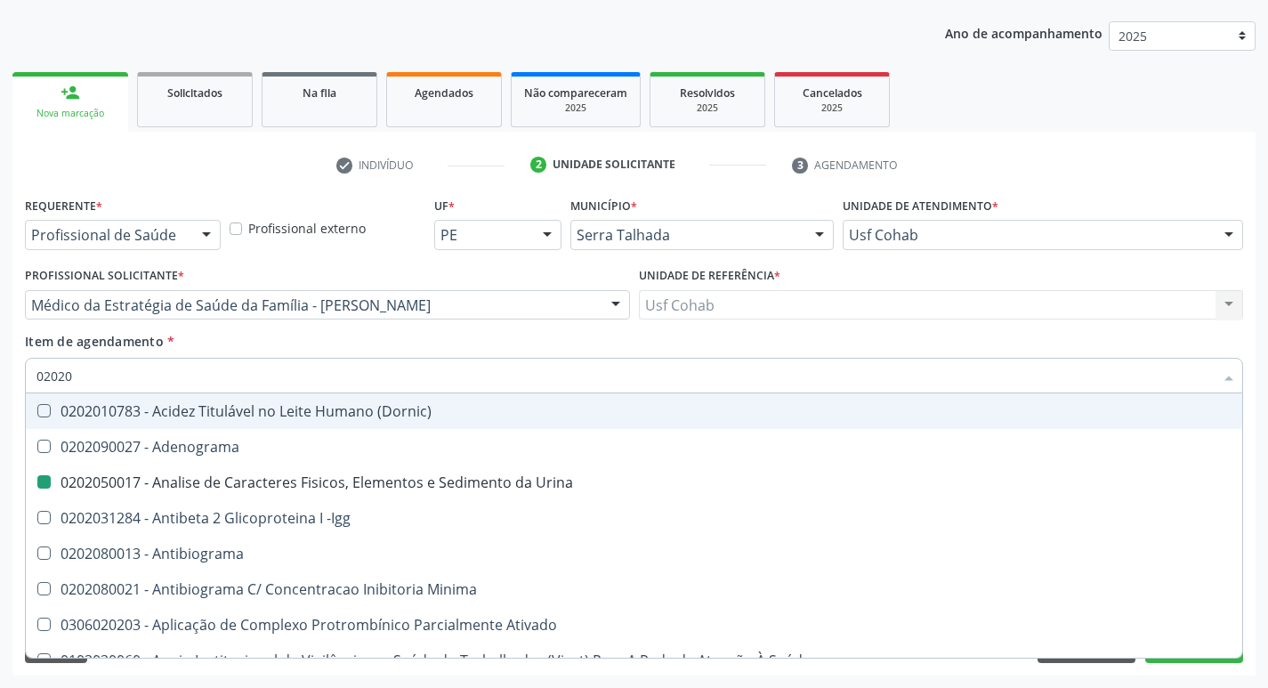
type input "020209"
checkbox Urina "false"
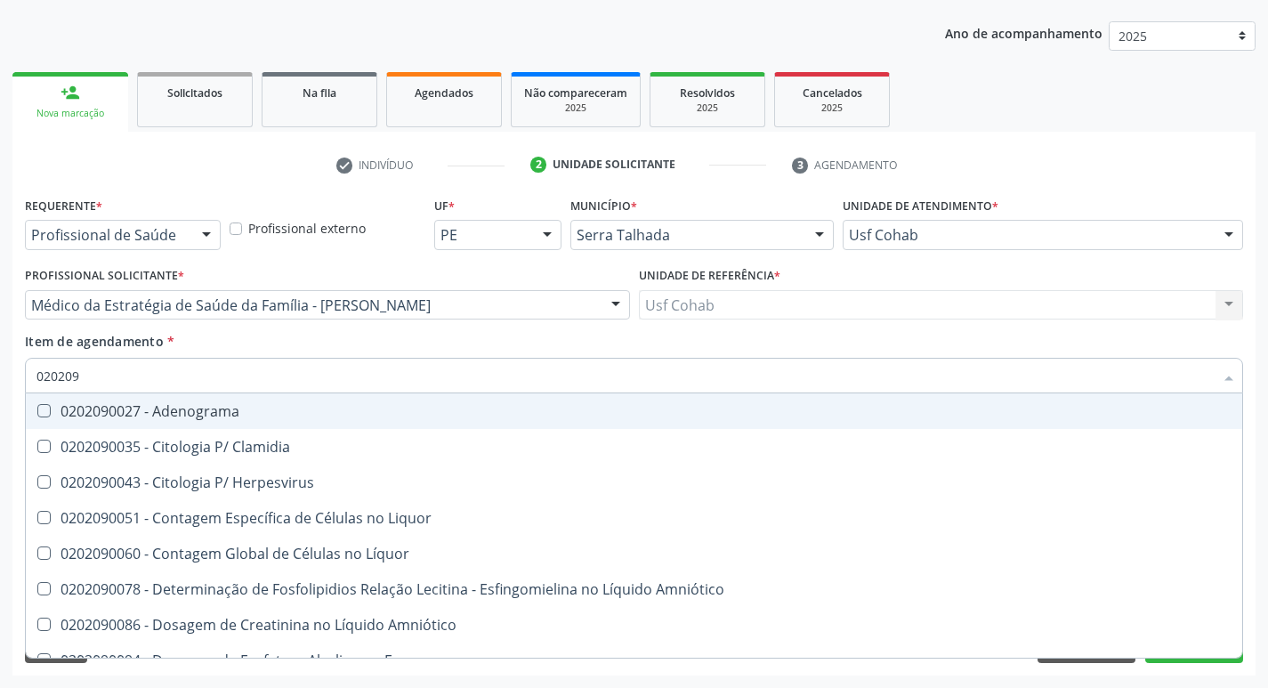
type input "02020"
checkbox Herpesvirus "true"
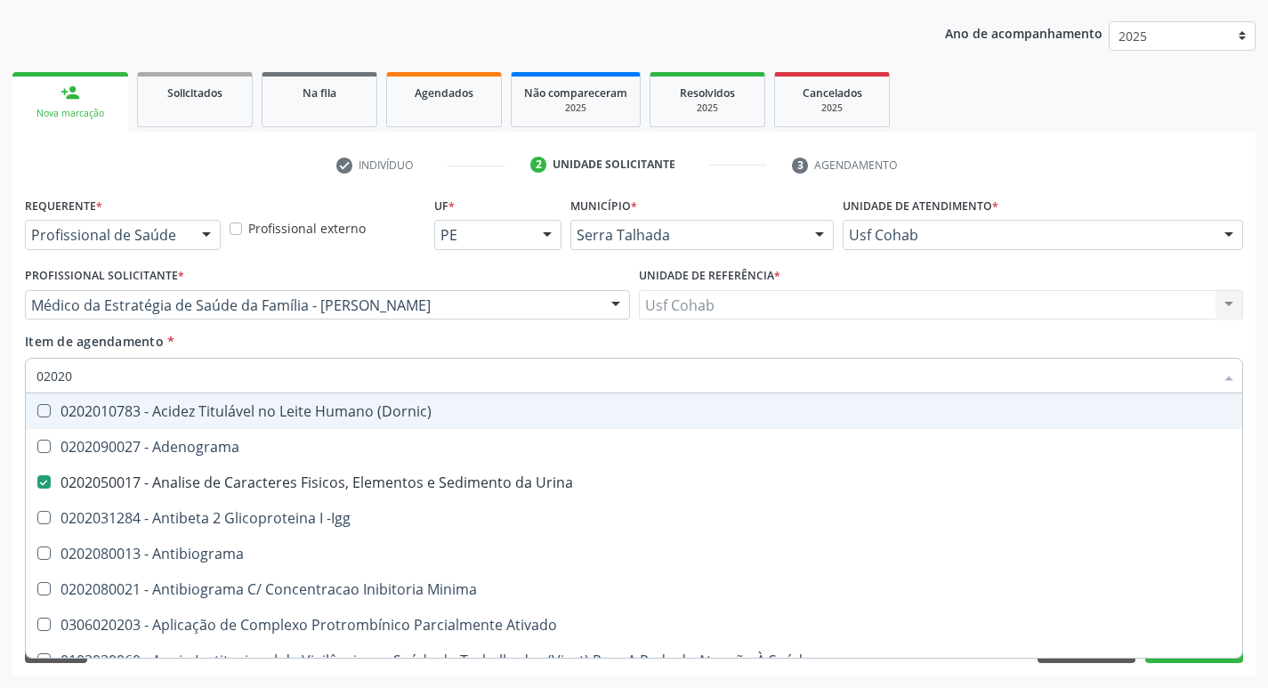
type input "020203"
checkbox Urina "false"
checkbox Identificação "false"
checkbox Aminoacidos "true"
checkbox Igm "true"
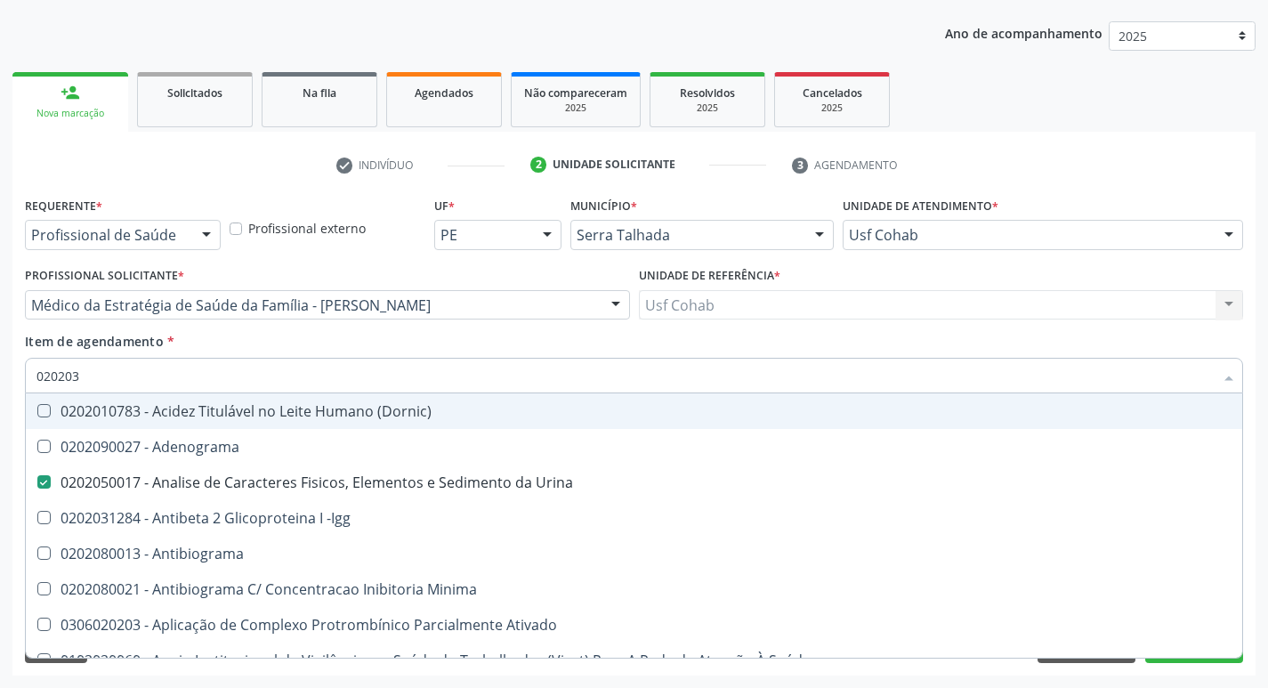
checkbox Anti-Achr "true"
checkbox Fracoes "true"
checkbox Calcio "true"
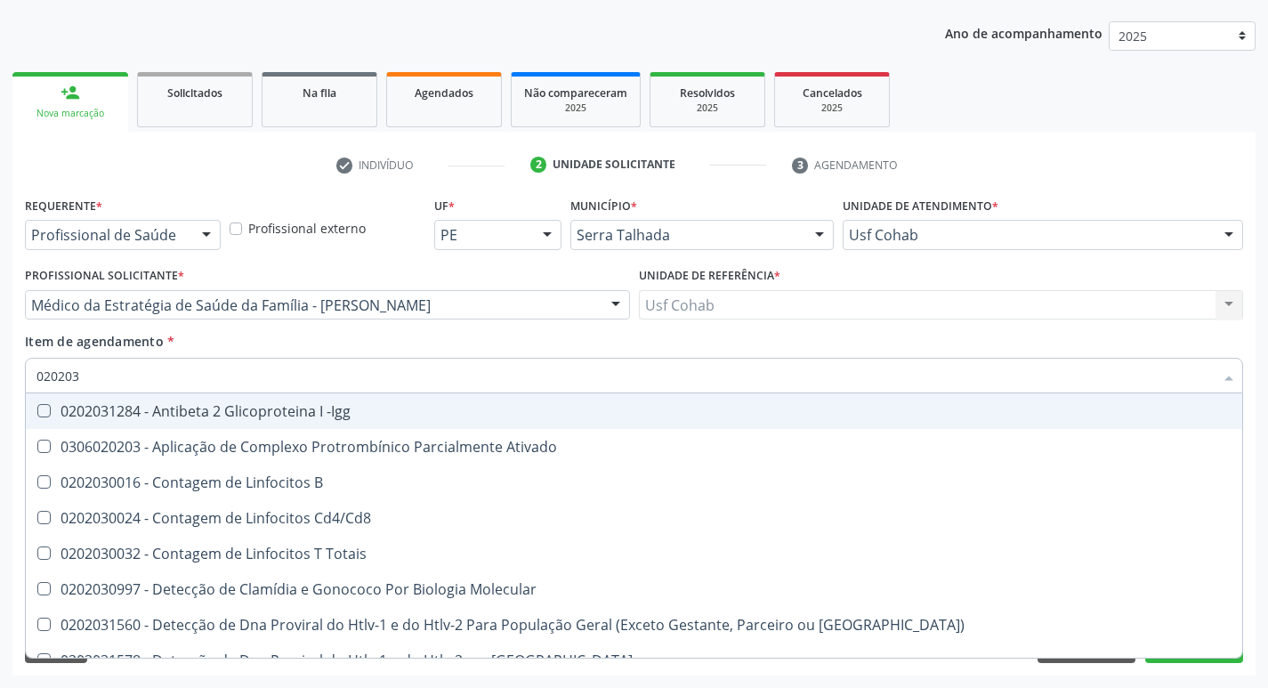
type input "0202030"
checkbox Completo "false"
checkbox Anti-Schistosomas "true"
checkbox \(Ro\) "true"
checkbox Antiequinococos "true"
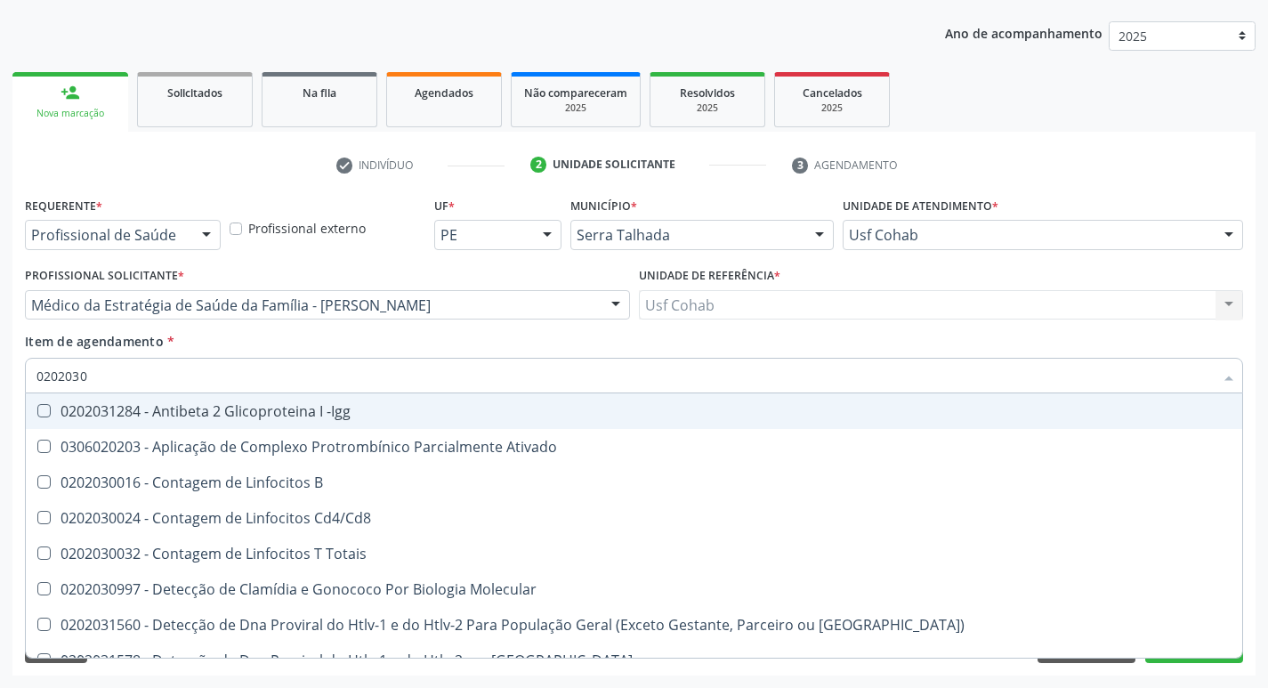
checkbox Antiespermatozoides "true"
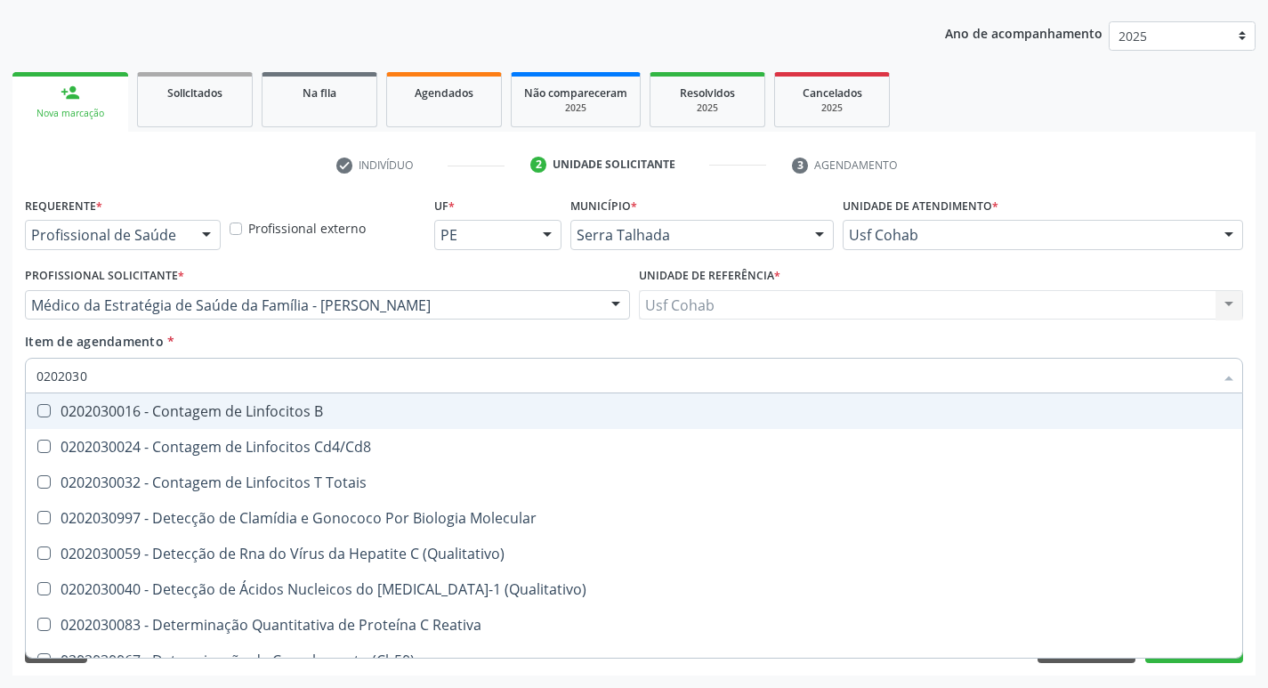
type input "02020308"
checkbox \(Qualitativo\) "true"
checkbox \(Ch50\) "true"
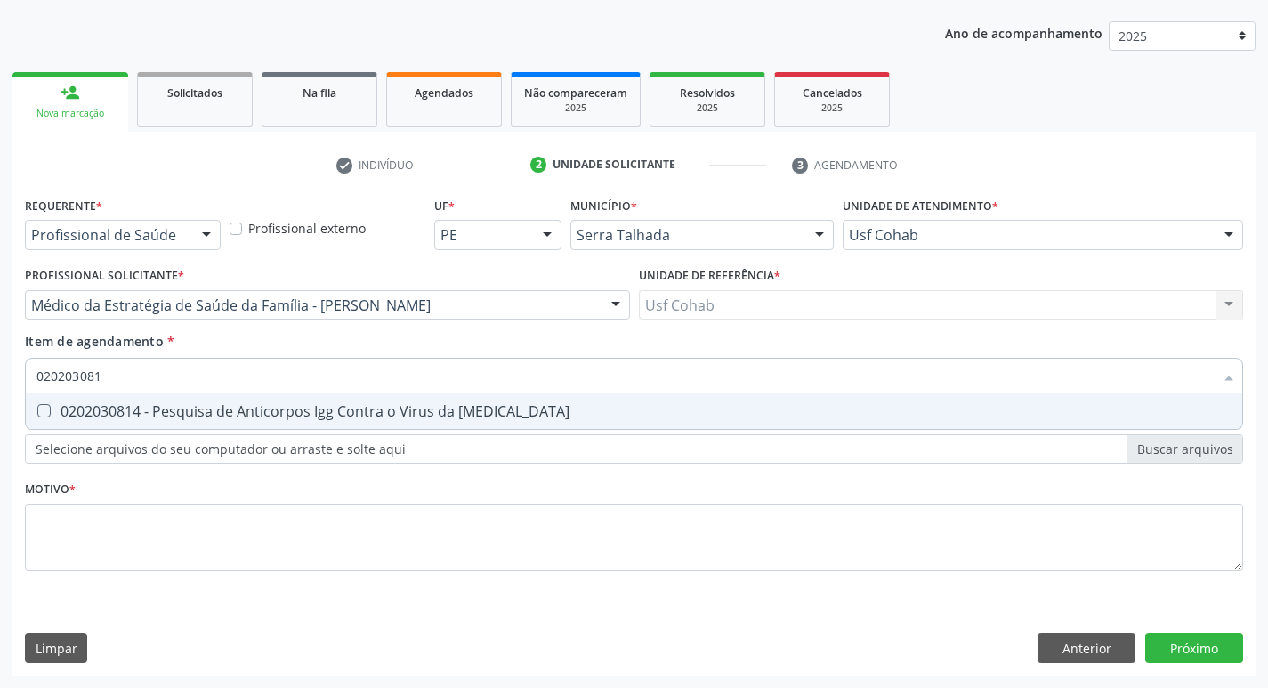
type input "0202030814"
click at [36, 407] on div at bounding box center [32, 411] width 13 height 14
checkbox Rubeola "true"
type input "02020308"
checkbox Rubeola "false"
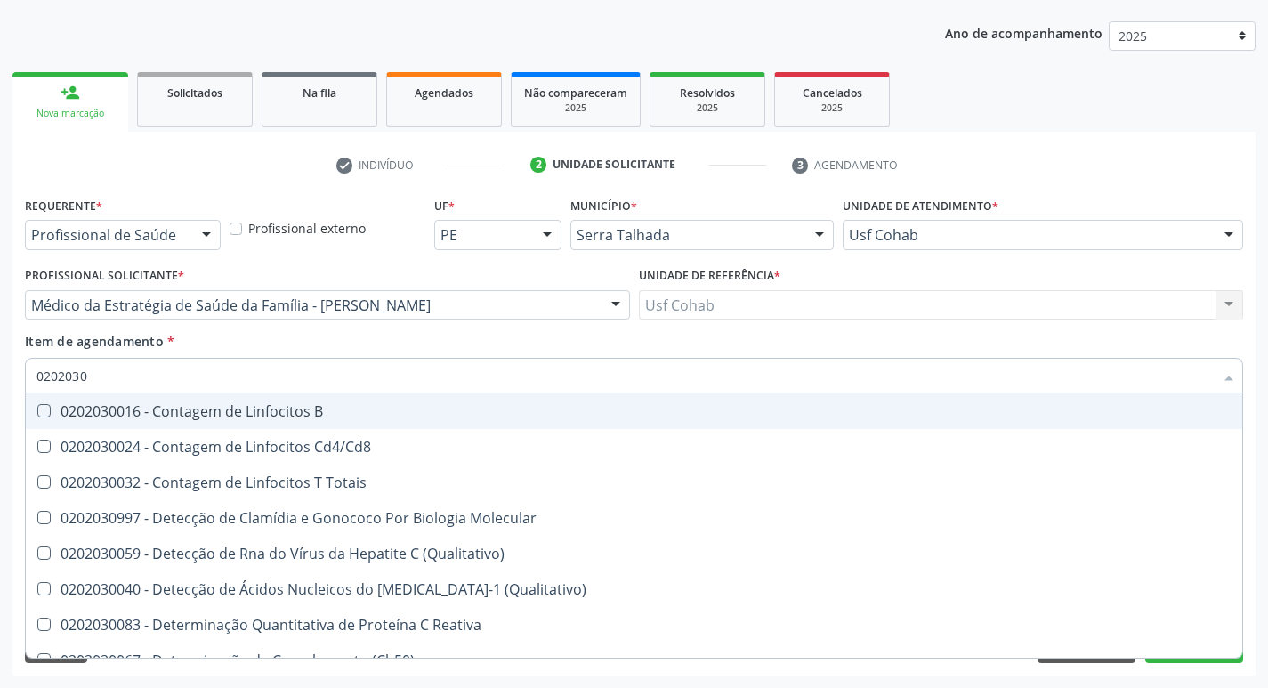
type input "020203"
checkbox Antiglomerulo "true"
checkbox Anticitomegalovirus "false"
checkbox Antitoxoplasma "false"
checkbox Rubeola "false"
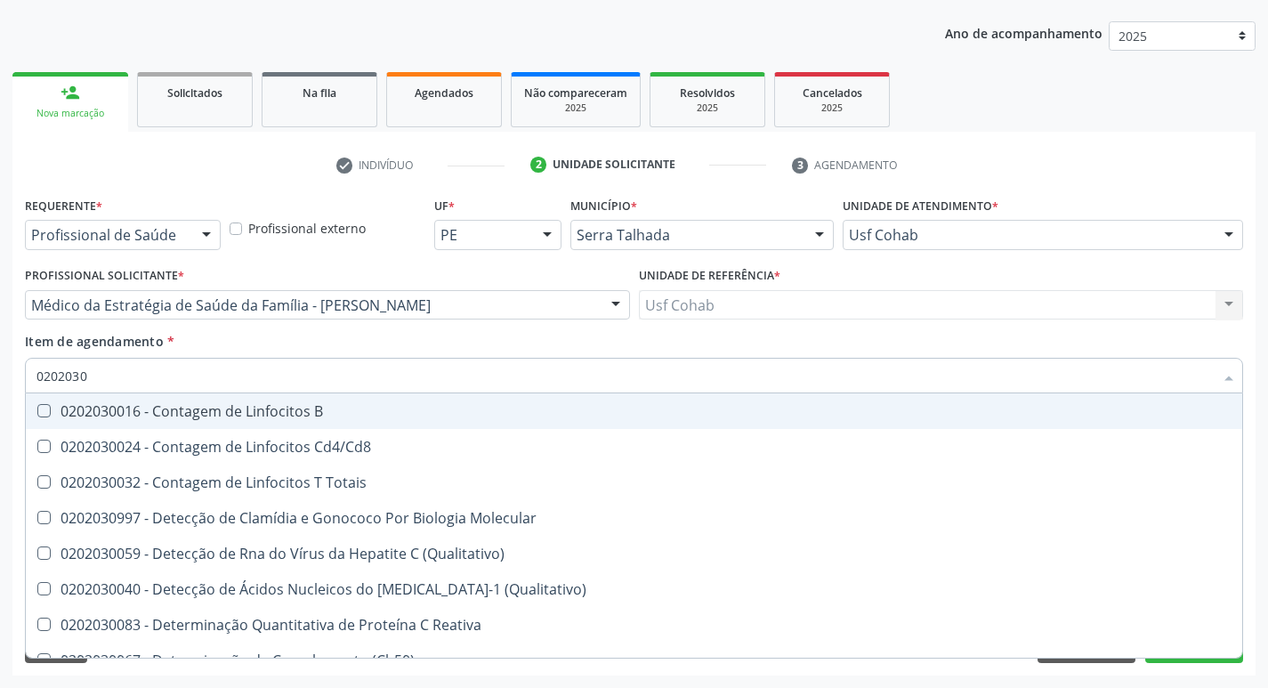
checkbox Anticitomegalovirus "false"
checkbox Antitoxoplasma "false"
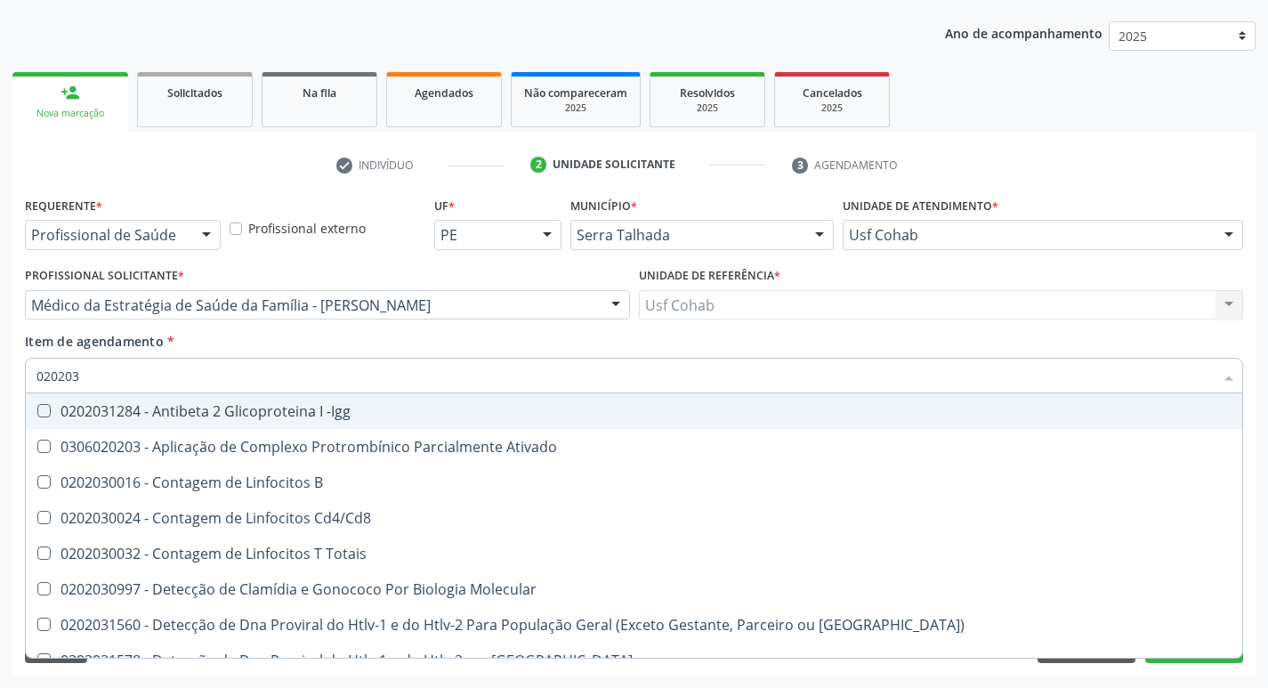
type input "02020"
checkbox B "true"
checkbox Sirolimo "true"
checkbox Completo "false"
checkbox Anticitomegalovirus "false"
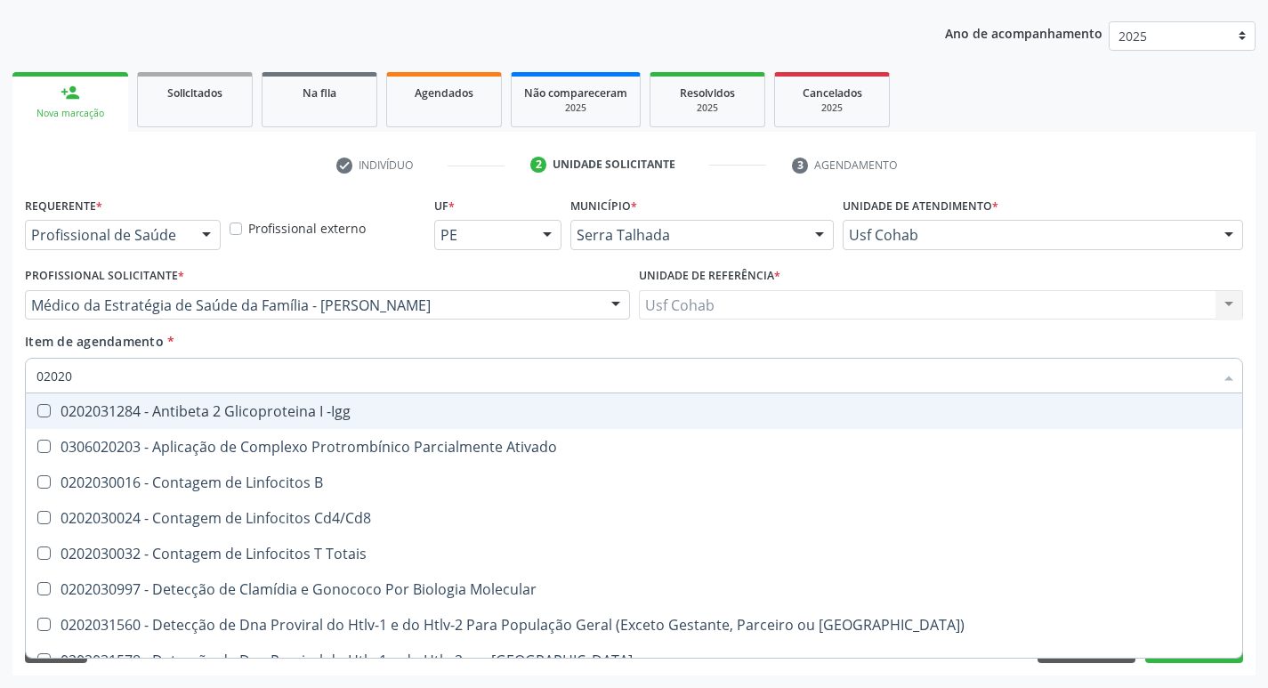
checkbox Antitoxoplasma "false"
checkbox Rubeola "false"
checkbox Anticitomegalovirus "false"
checkbox Antitoxoplasma "false"
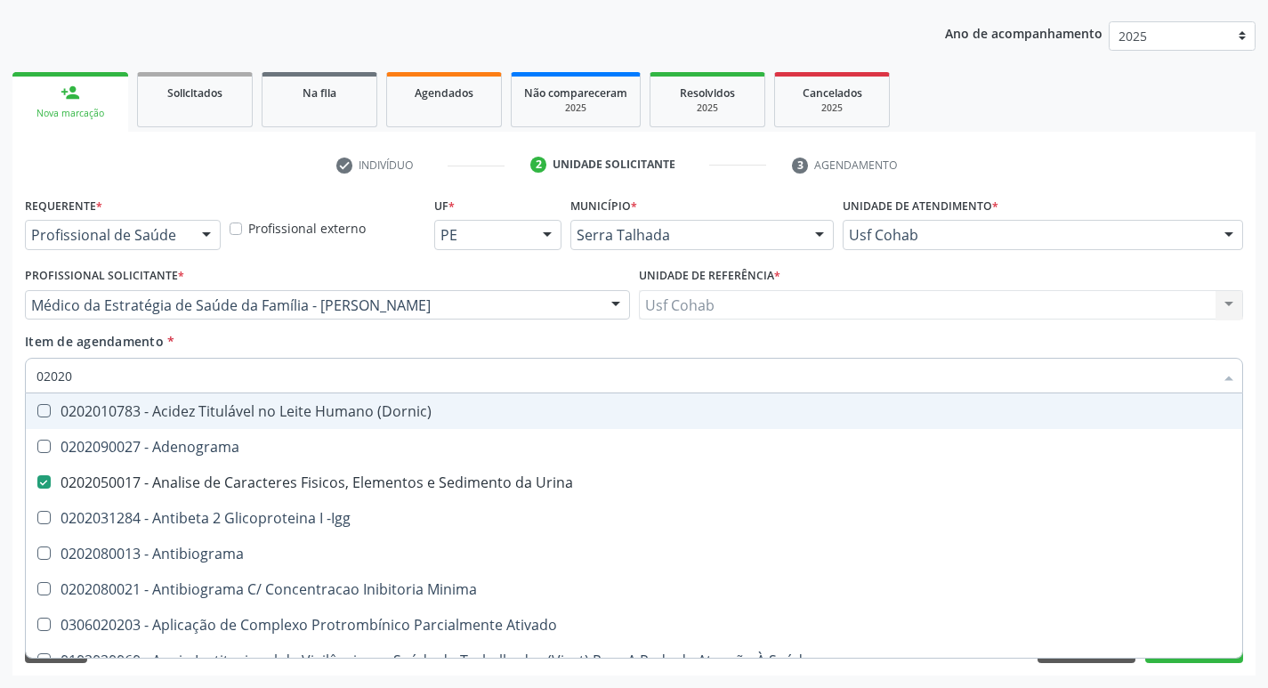
type input "020203"
checkbox Urina "false"
checkbox Identificação "false"
checkbox Aminoacidos "true"
checkbox Igm "true"
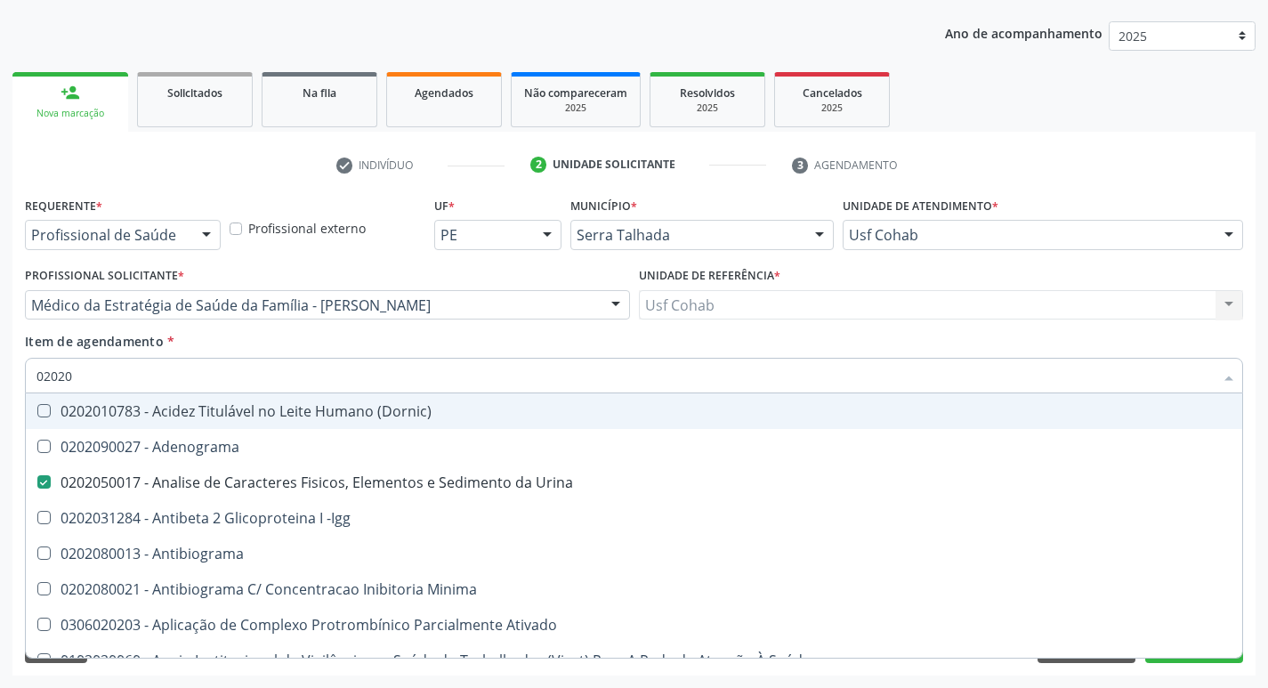
checkbox Anti-Achr "true"
checkbox Barbituratos "true"
checkbox Fracoes "true"
checkbox Calcio "true"
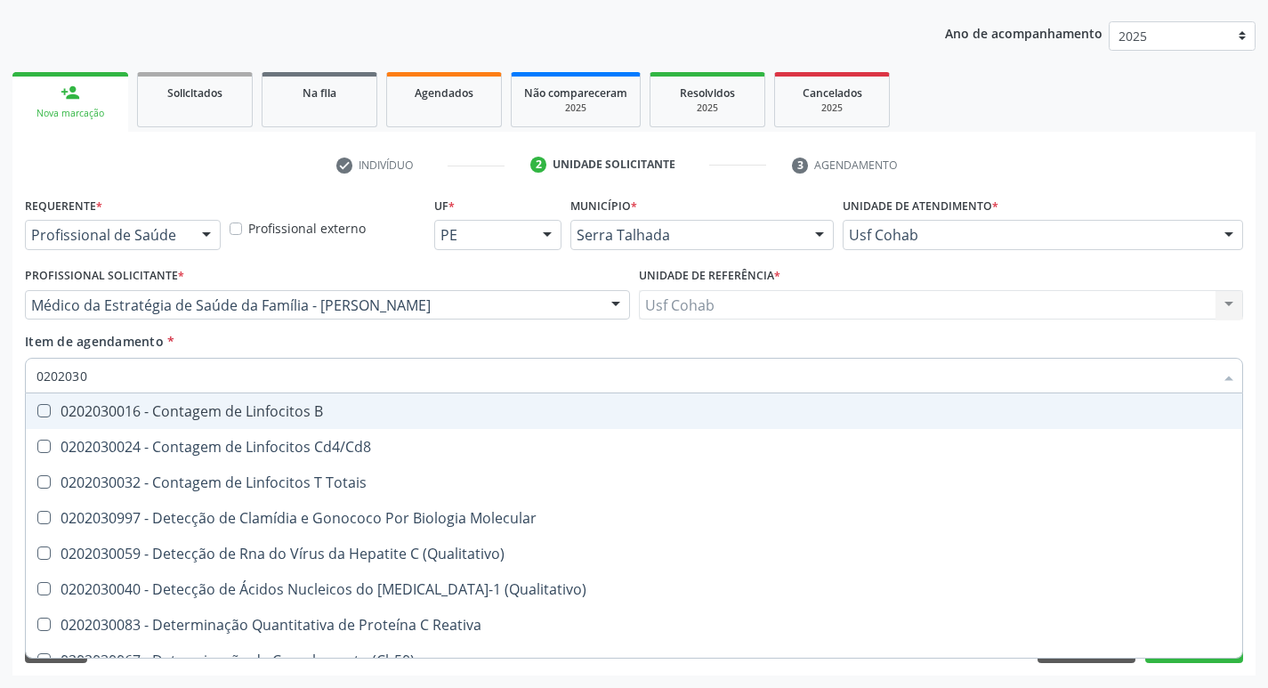
type input "02020308"
checkbox Molecular "true"
checkbox \(Qualitativo\) "true"
checkbox \(Ch50\) "true"
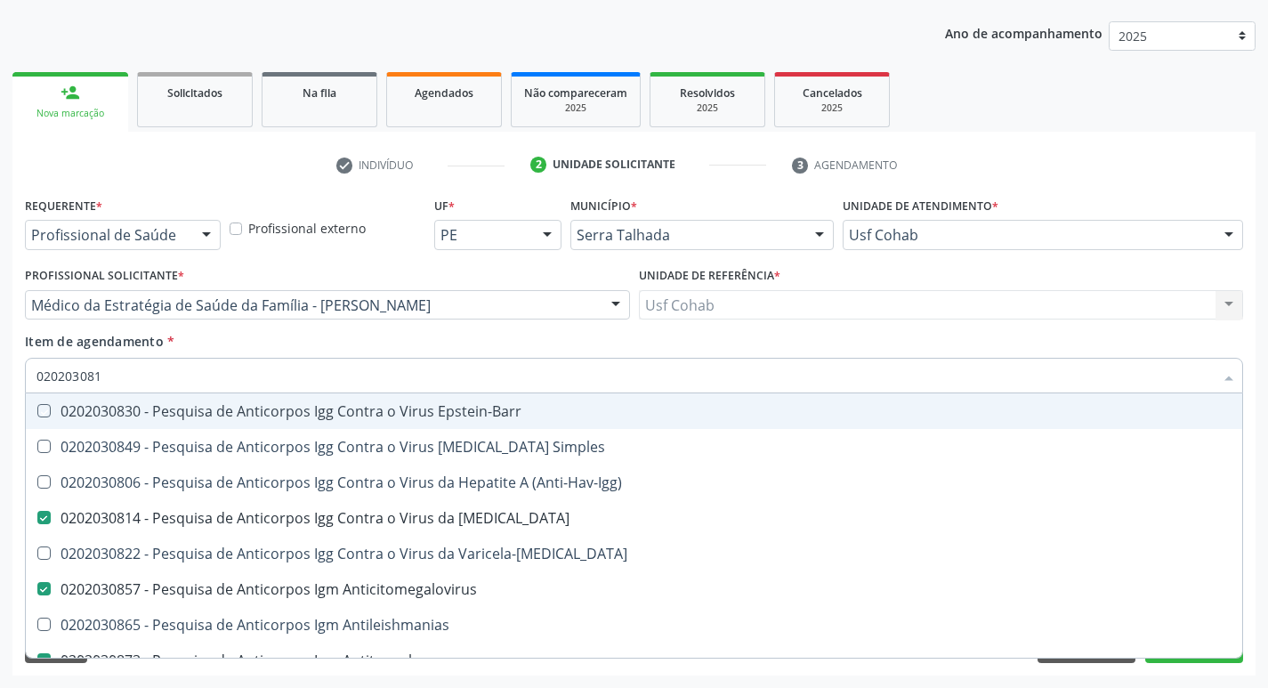
type input "0202030814"
checkbox Epstein-Barr "true"
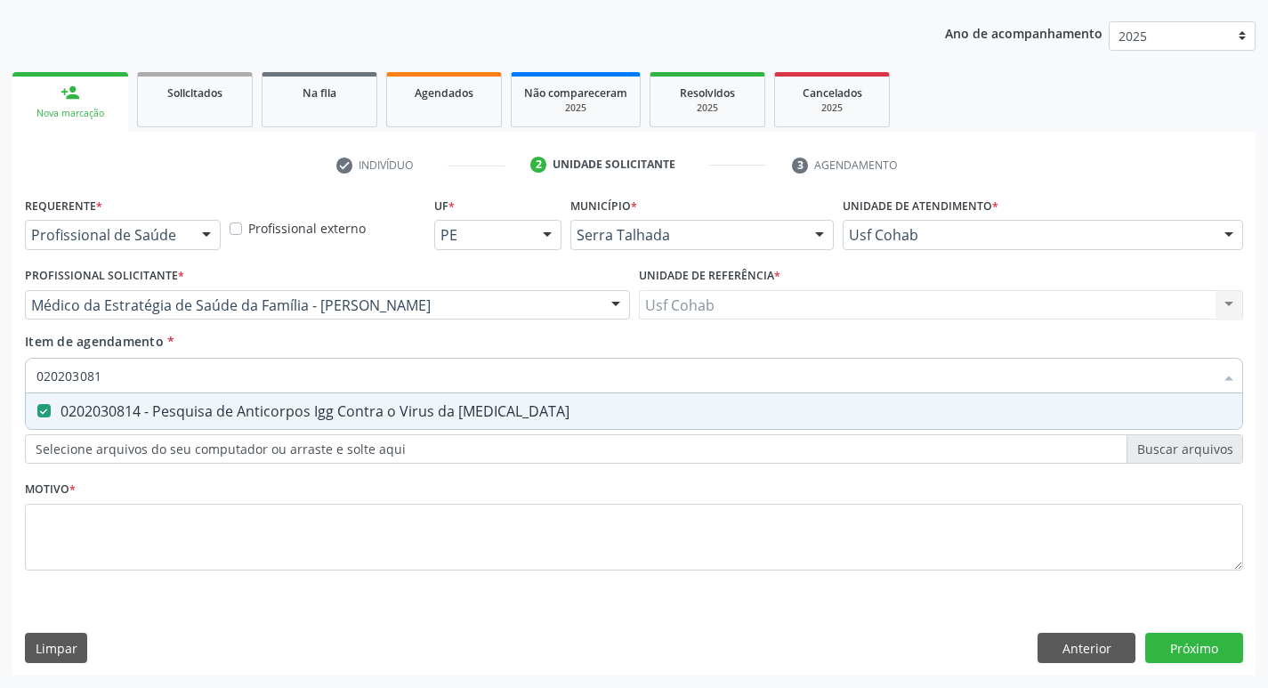
type input "02020308"
checkbox Rubeola "false"
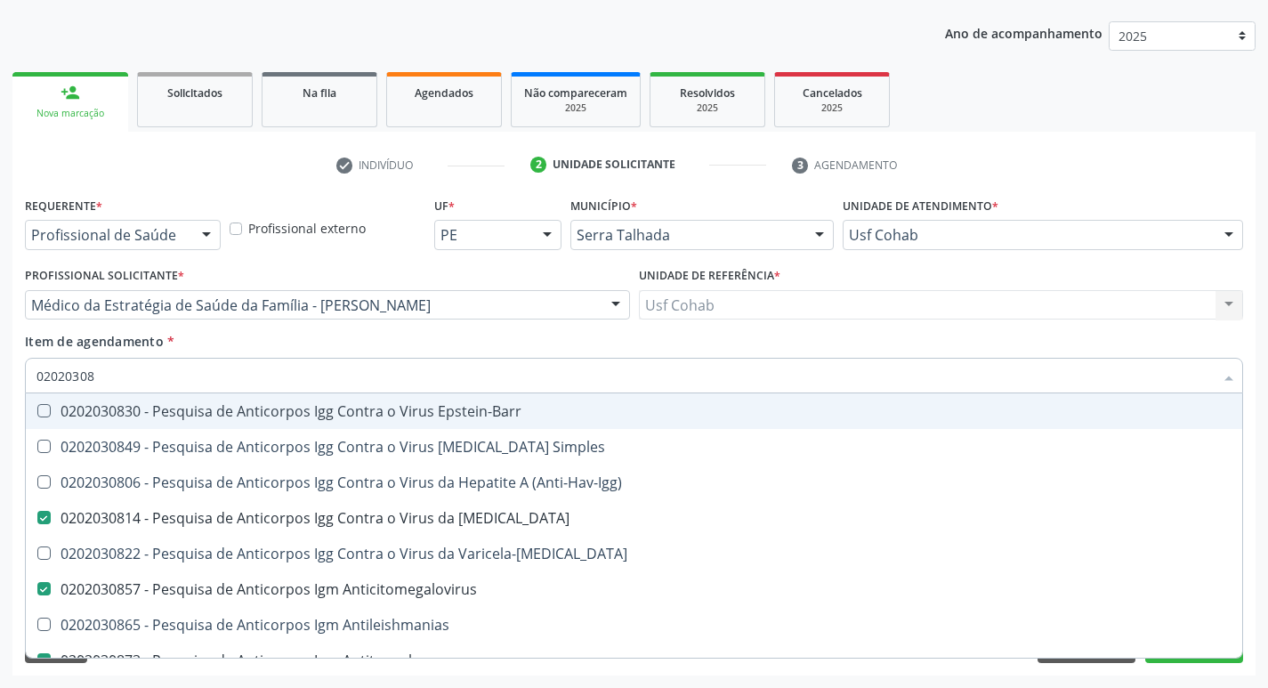
type input "0202030"
checkbox Rubeola "false"
checkbox Anticitomegalovirus "false"
checkbox Antitoxoplasma "false"
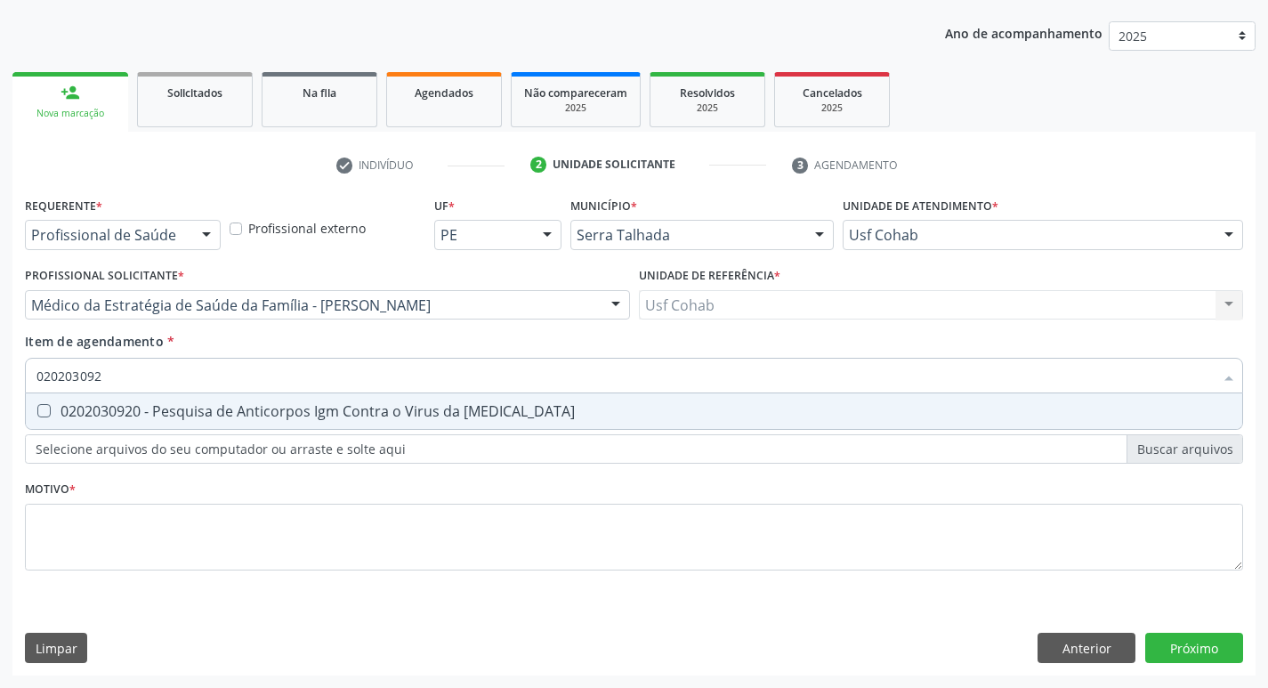
type input "0202030920"
click at [51, 410] on div "0202030920 - Pesquisa de Anticorpos Igm Contra o Virus da Rubeola" at bounding box center [633, 411] width 1195 height 14
checkbox Rubeola "true"
type input "02020309"
checkbox Rubeola "false"
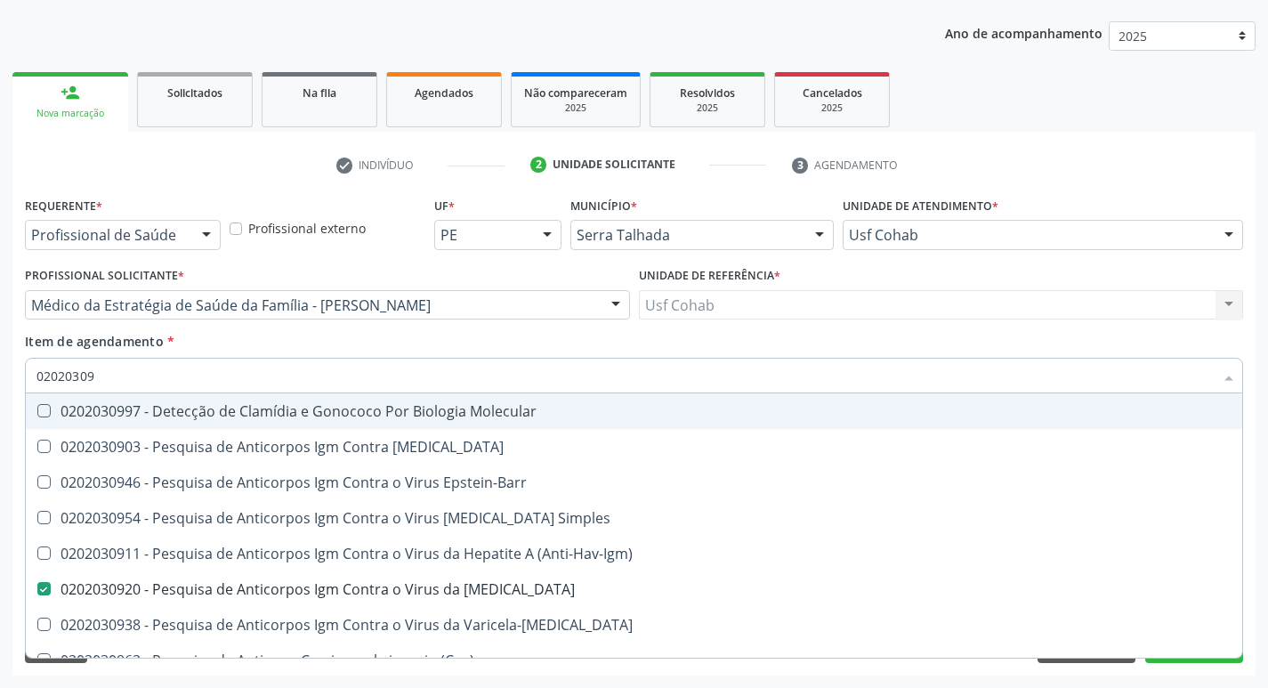
type input "0202030"
checkbox Rubeola "false"
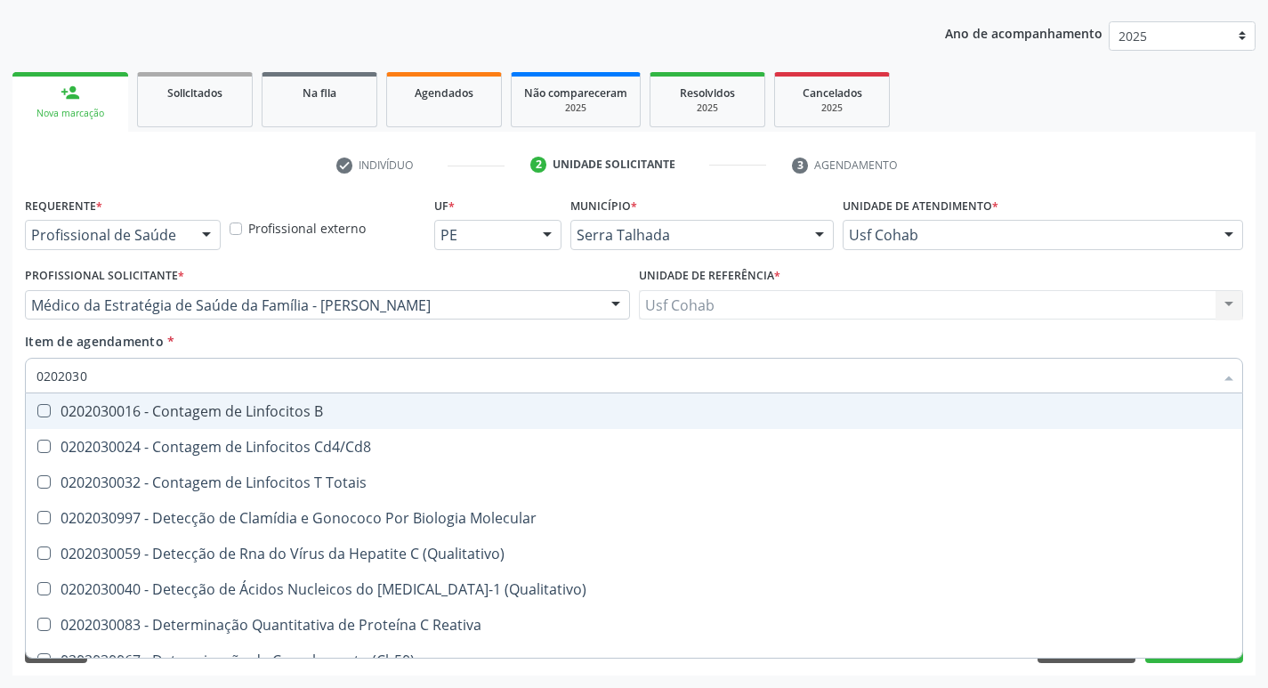
type input "02020309"
checkbox \(Qualitativo\) "true"
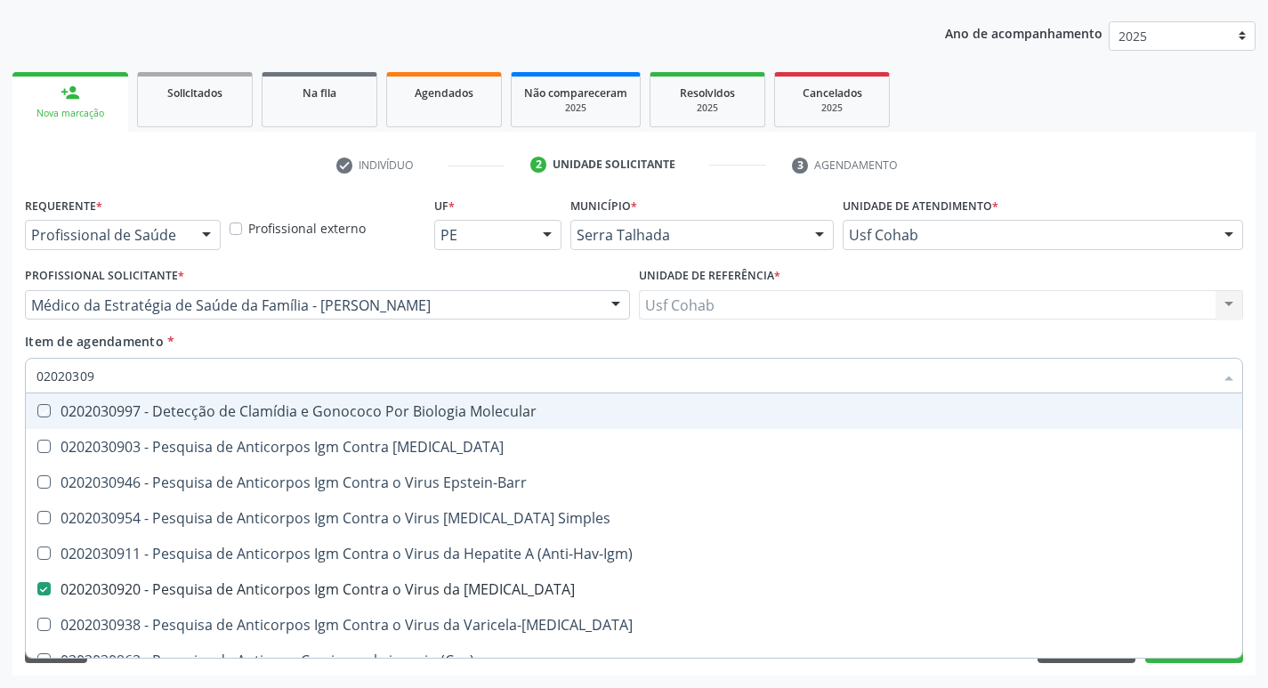
type input "020203092"
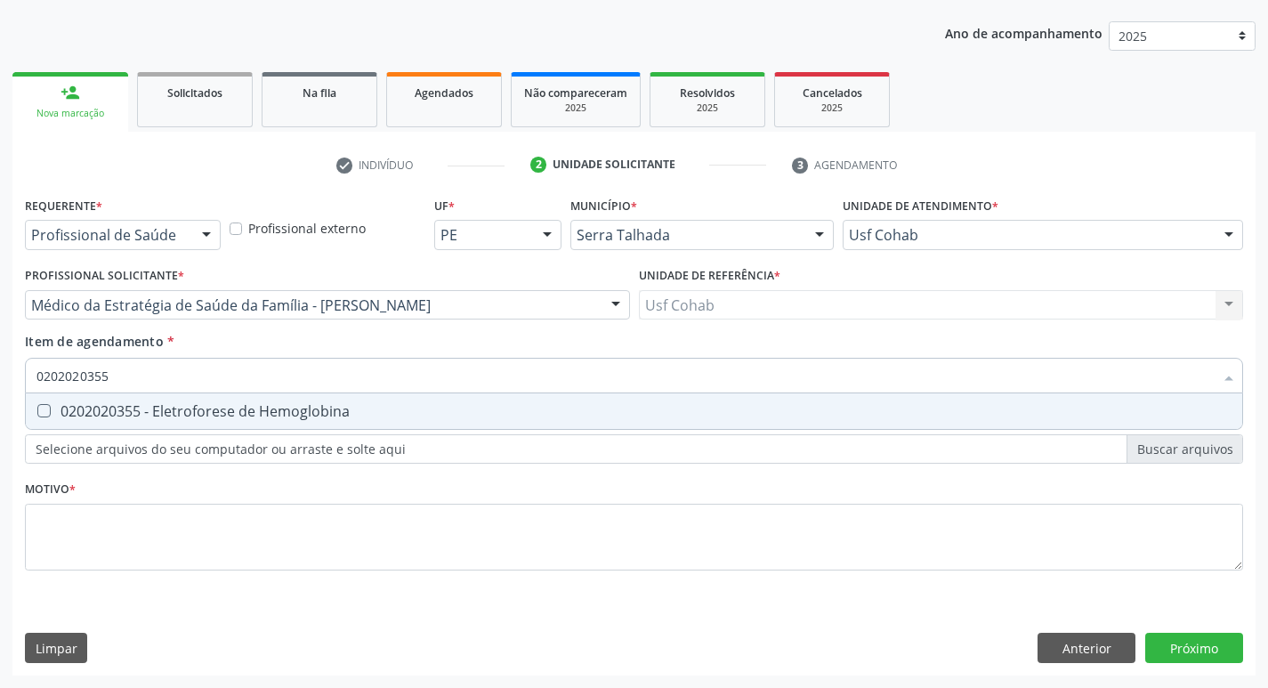
click at [44, 413] on Hemoglobina at bounding box center [43, 410] width 13 height 13
click at [37, 413] on Hemoglobina "checkbox" at bounding box center [32, 411] width 12 height 12
drag, startPoint x: 125, startPoint y: 377, endPoint x: 10, endPoint y: 375, distance: 115.7
click at [10, 375] on div "Acompanhamento Acompanhe a situação das marcações correntes e finalizadas Relat…" at bounding box center [634, 296] width 1268 height 784
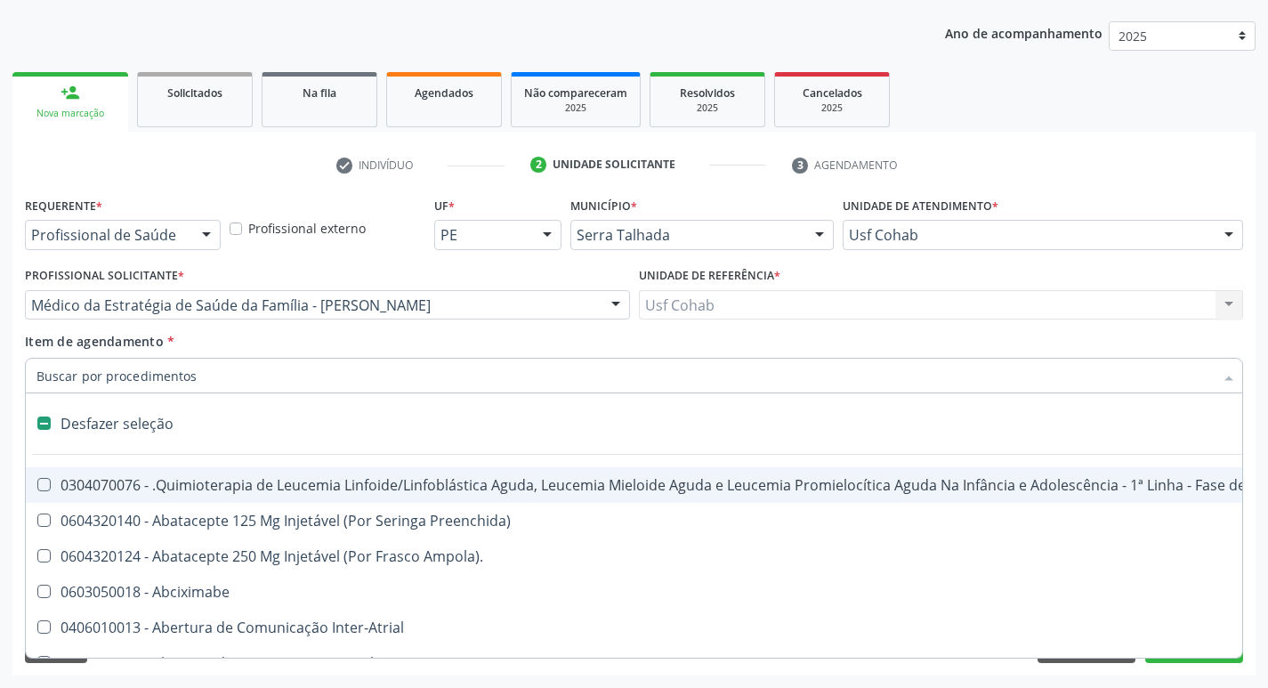
click at [628, 349] on div "Item de agendamento * Desfazer seleção 0304070076 - .Quimioterapia de Leucemia …" at bounding box center [634, 360] width 1218 height 56
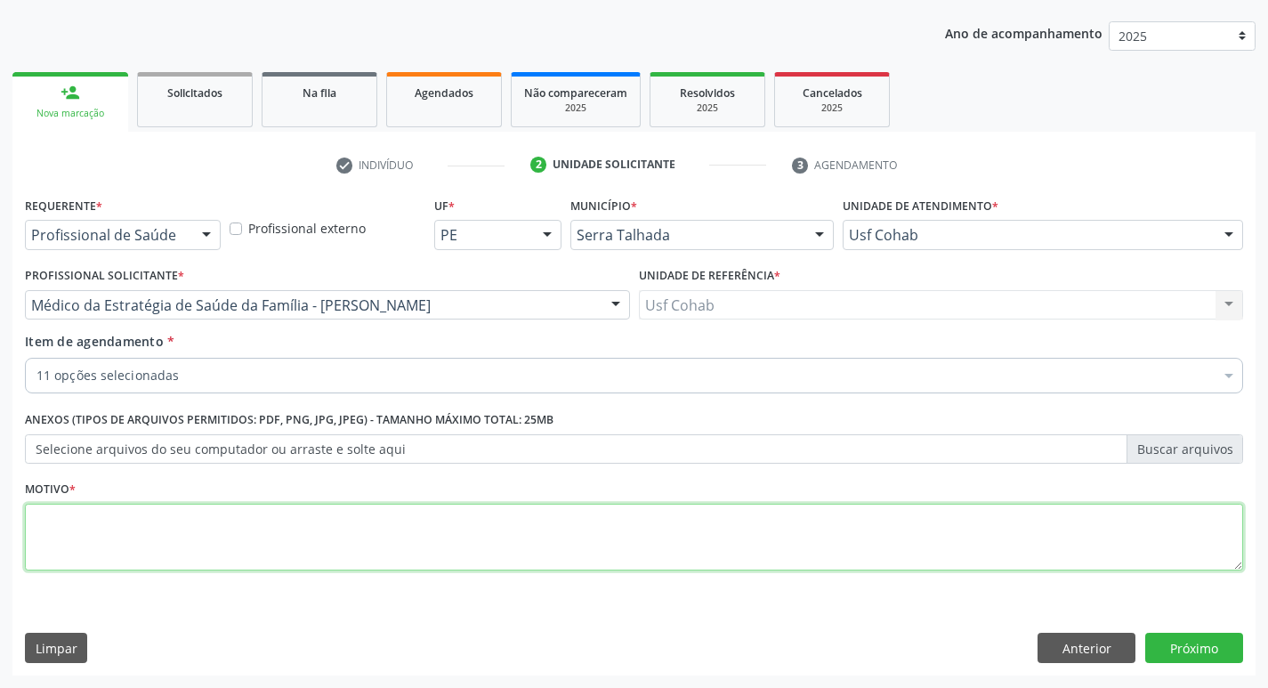
click at [241, 516] on textarea at bounding box center [634, 538] width 1218 height 68
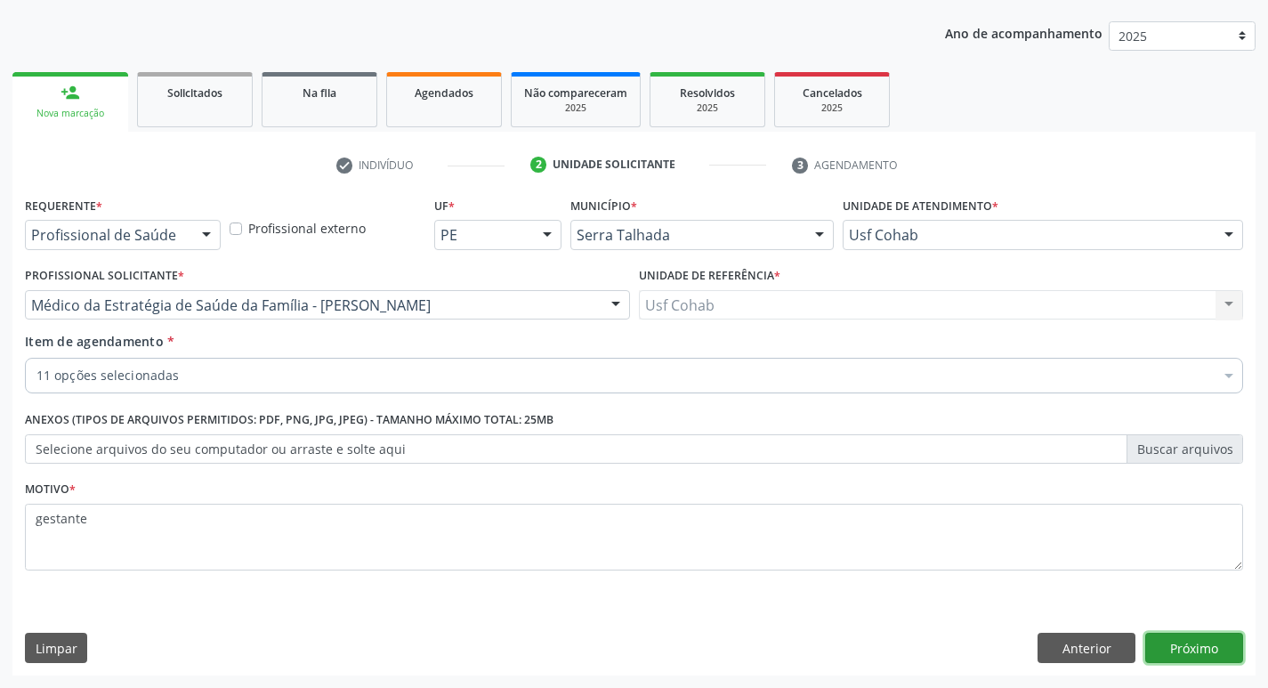
click at [1174, 651] on button "Próximo" at bounding box center [1194, 648] width 98 height 30
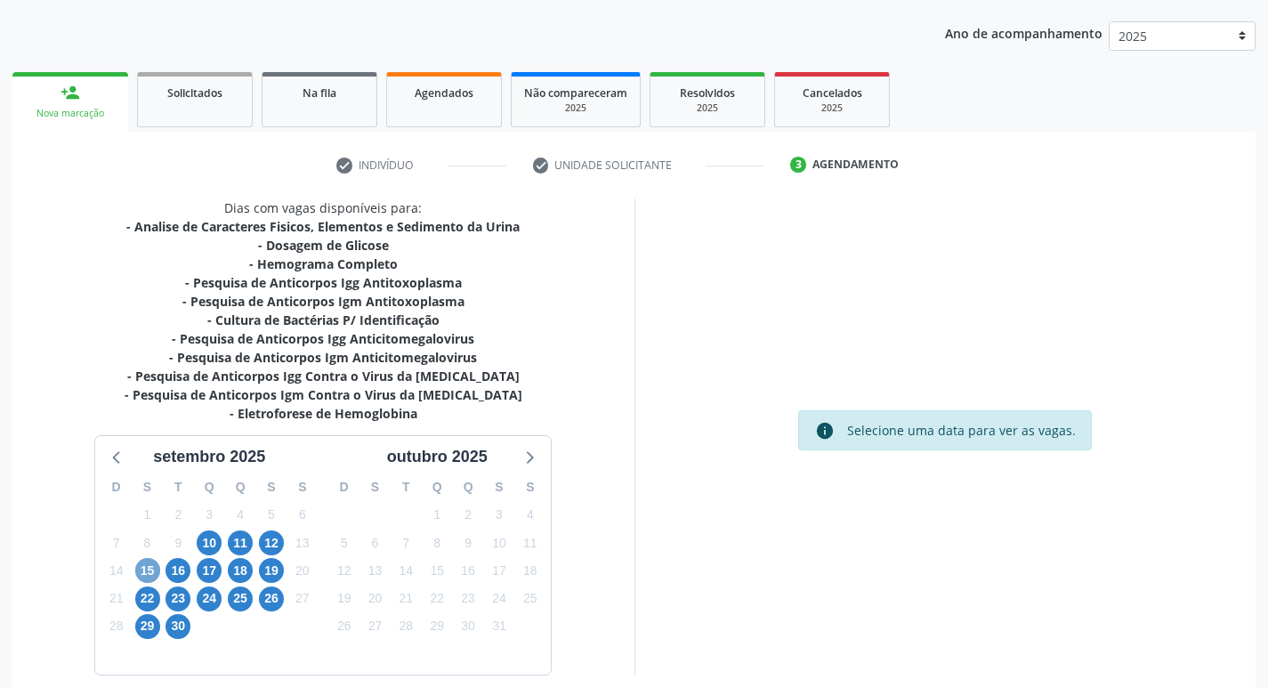
click at [152, 568] on span "15" at bounding box center [147, 570] width 25 height 25
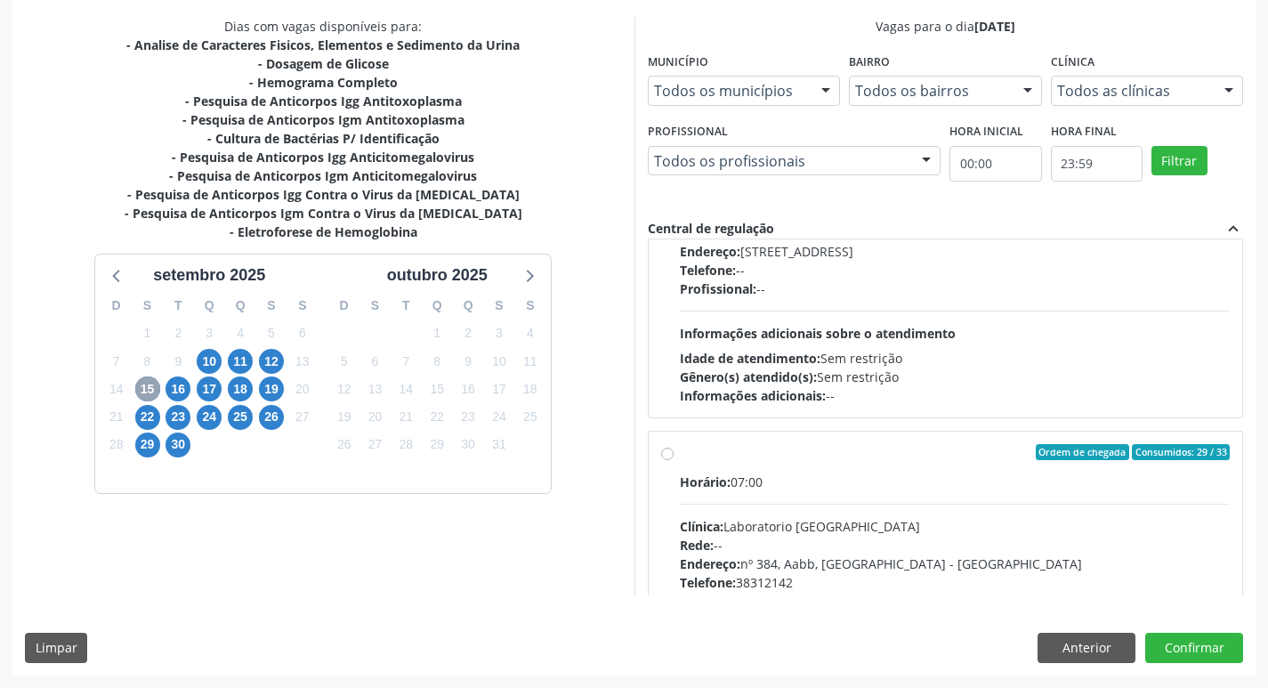
scroll to position [592, 0]
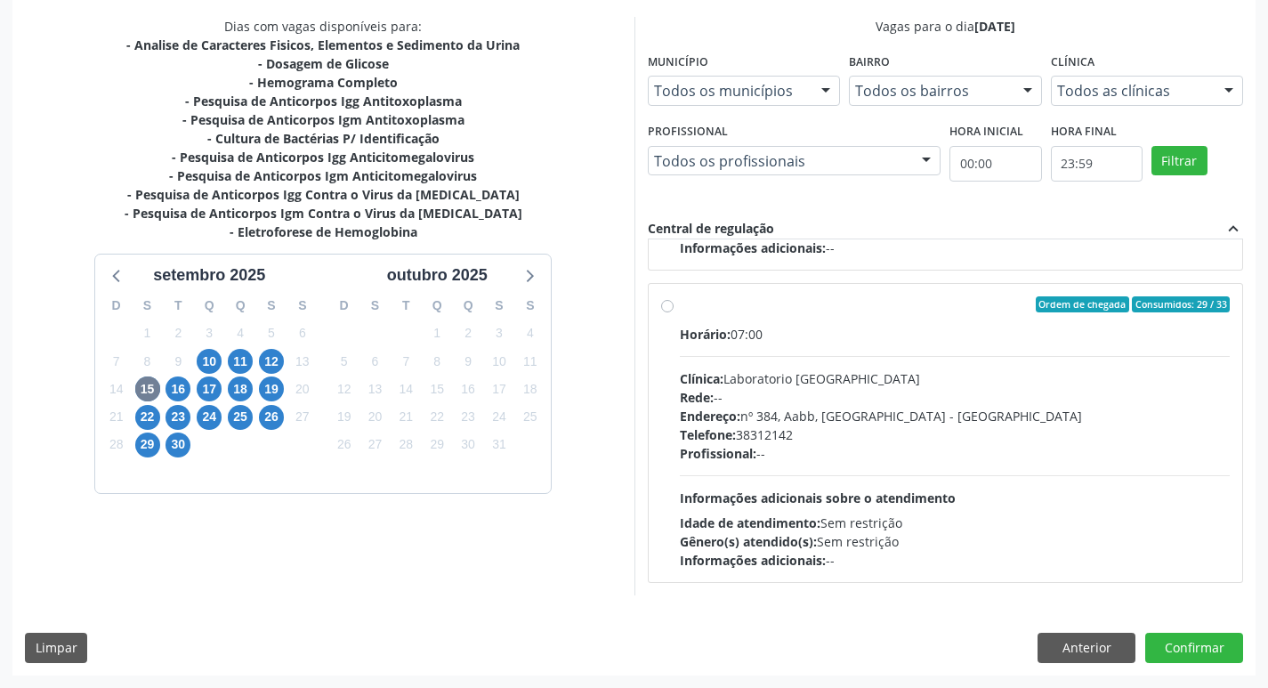
click at [673, 315] on div "Ordem de chegada Consumidos: 29 / 33 Horário: 07:00 Clínica: Laboratorio Sao Fr…" at bounding box center [945, 432] width 569 height 273
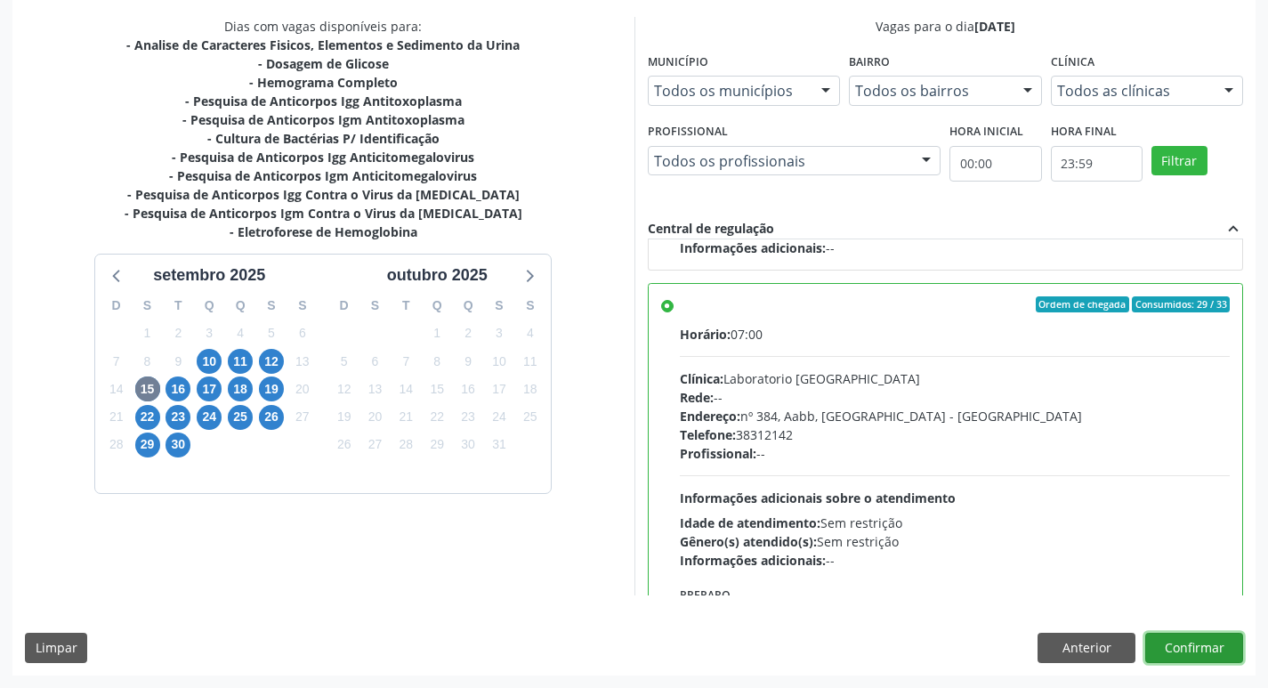
click at [1218, 654] on button "Confirmar" at bounding box center [1194, 648] width 98 height 30
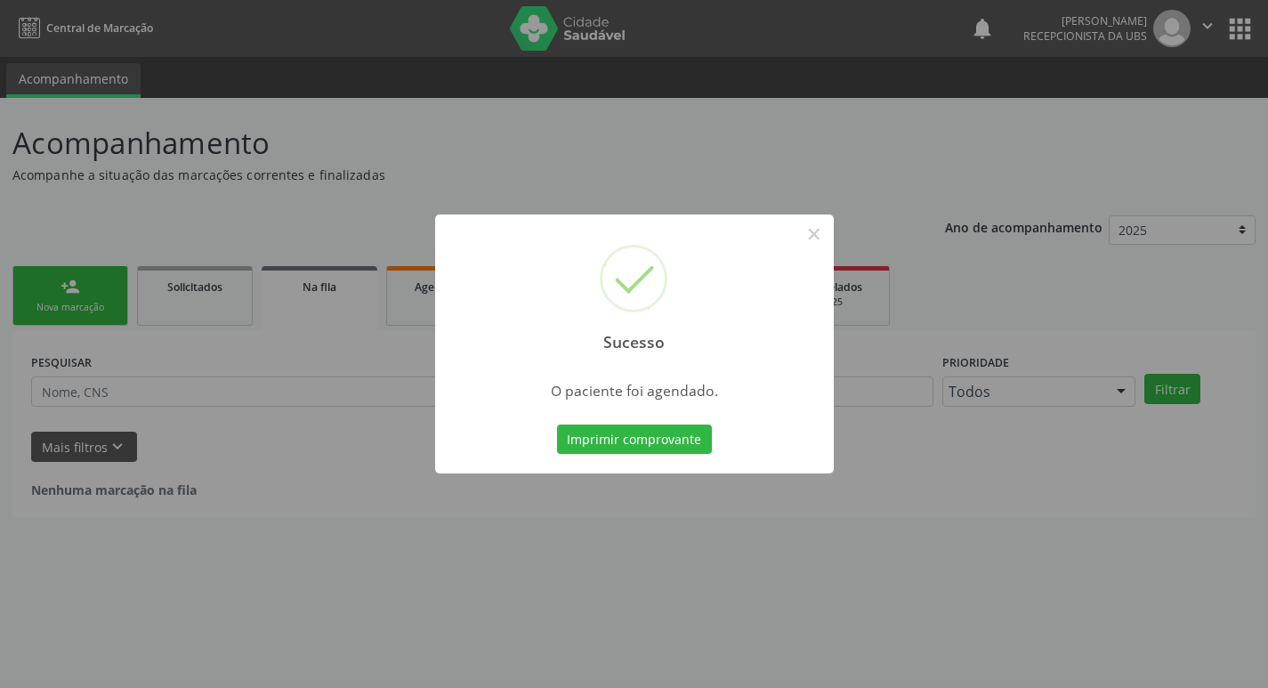
scroll to position [0, 0]
click at [647, 439] on button "Imprimir comprovante" at bounding box center [640, 439] width 155 height 30
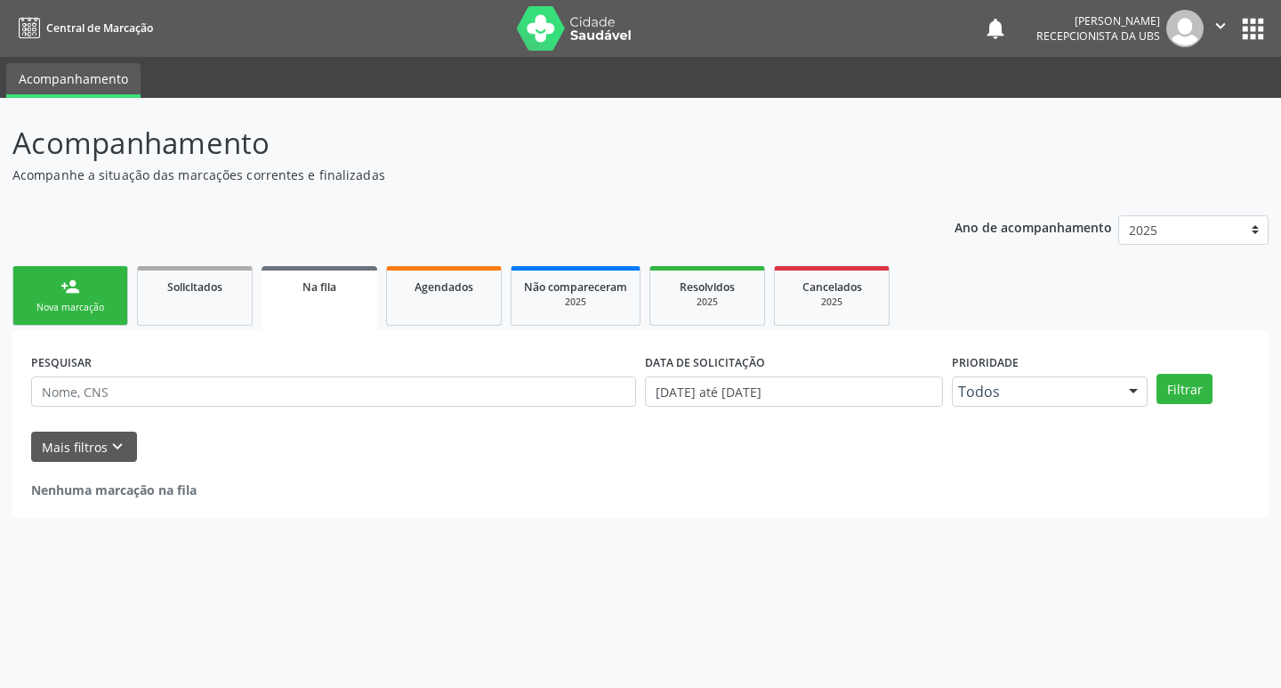
click at [79, 307] on div "Nova marcação" at bounding box center [70, 307] width 89 height 13
click at [76, 286] on div "person_add" at bounding box center [70, 287] width 20 height 20
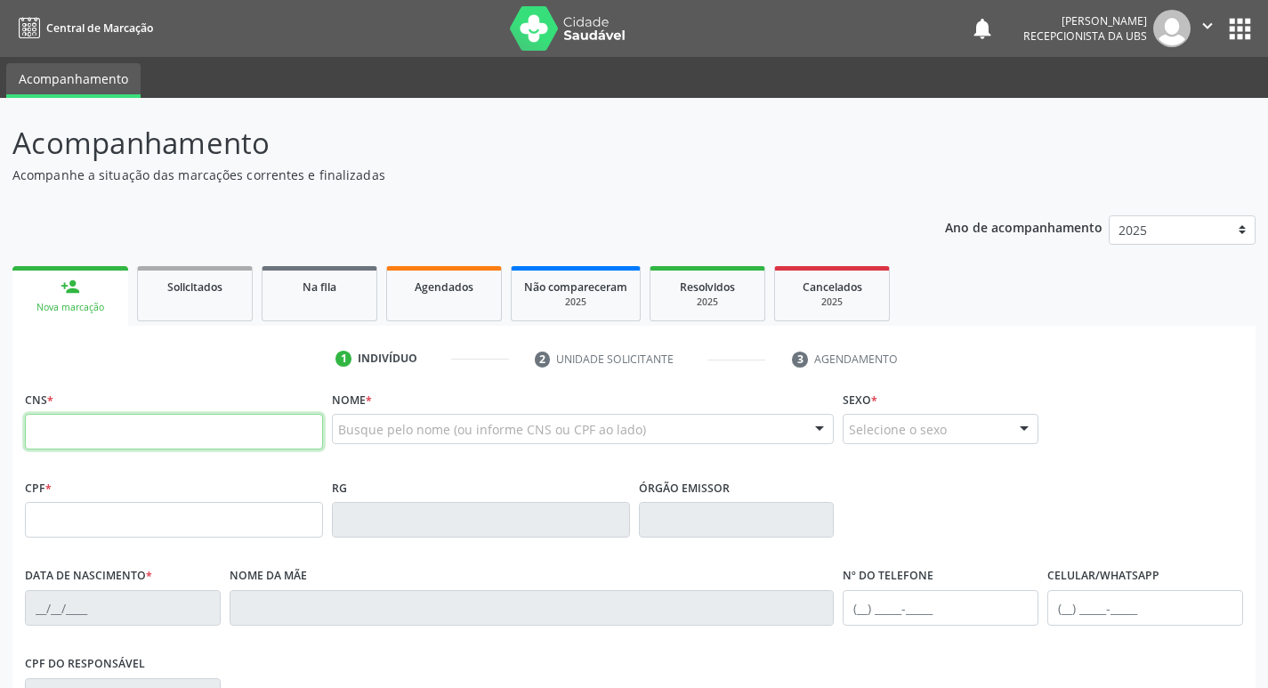
click at [91, 438] on input "text" at bounding box center [174, 432] width 298 height 36
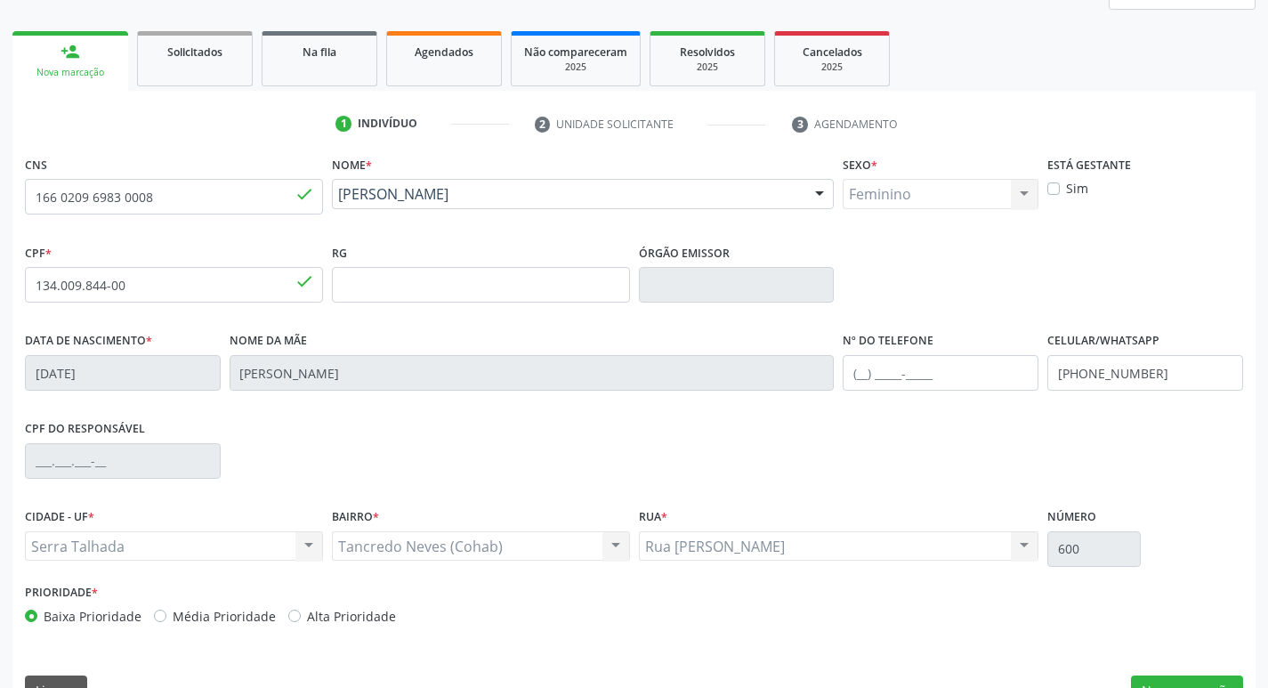
scroll to position [277, 0]
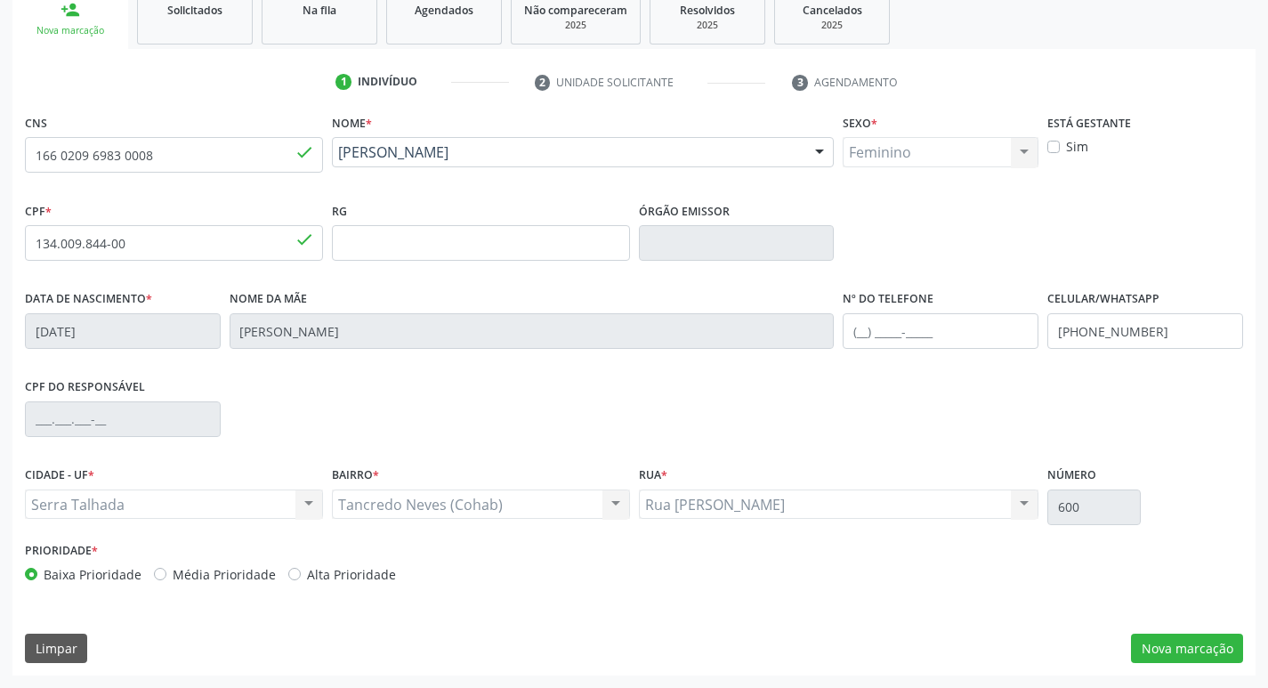
click at [307, 576] on label "Alta Prioridade" at bounding box center [351, 574] width 89 height 19
click at [289, 576] on input "Alta Prioridade" at bounding box center [294, 573] width 12 height 16
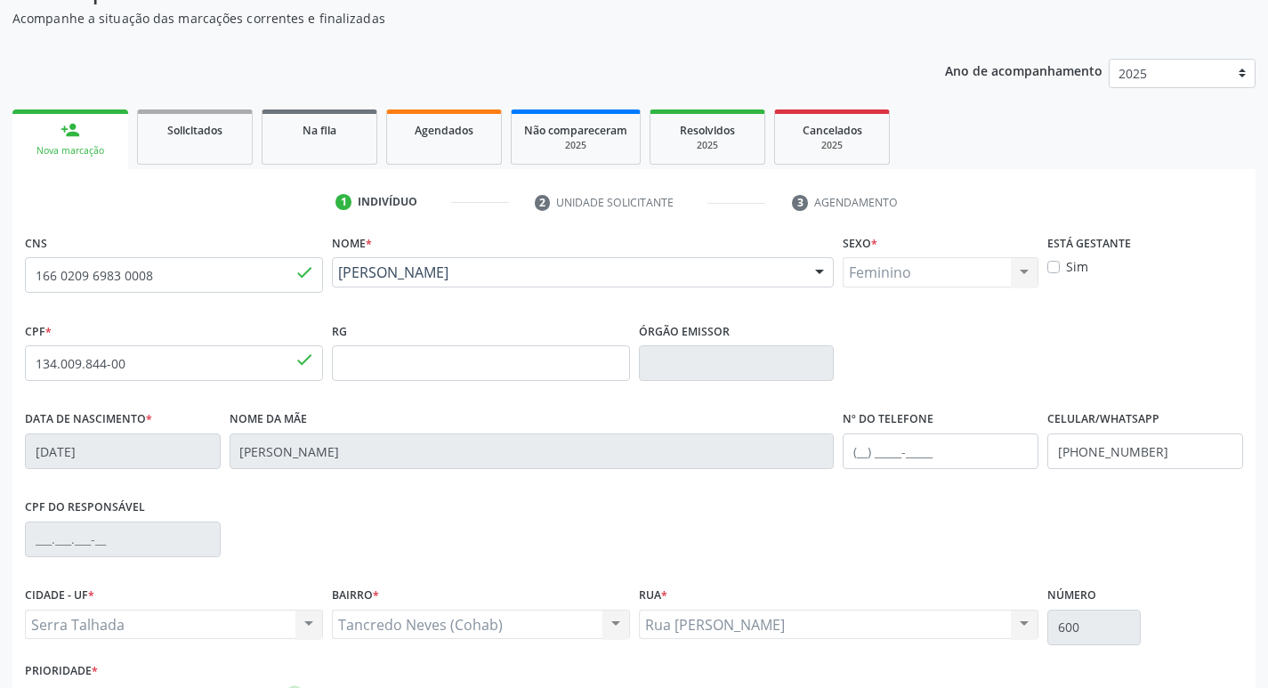
scroll to position [0, 0]
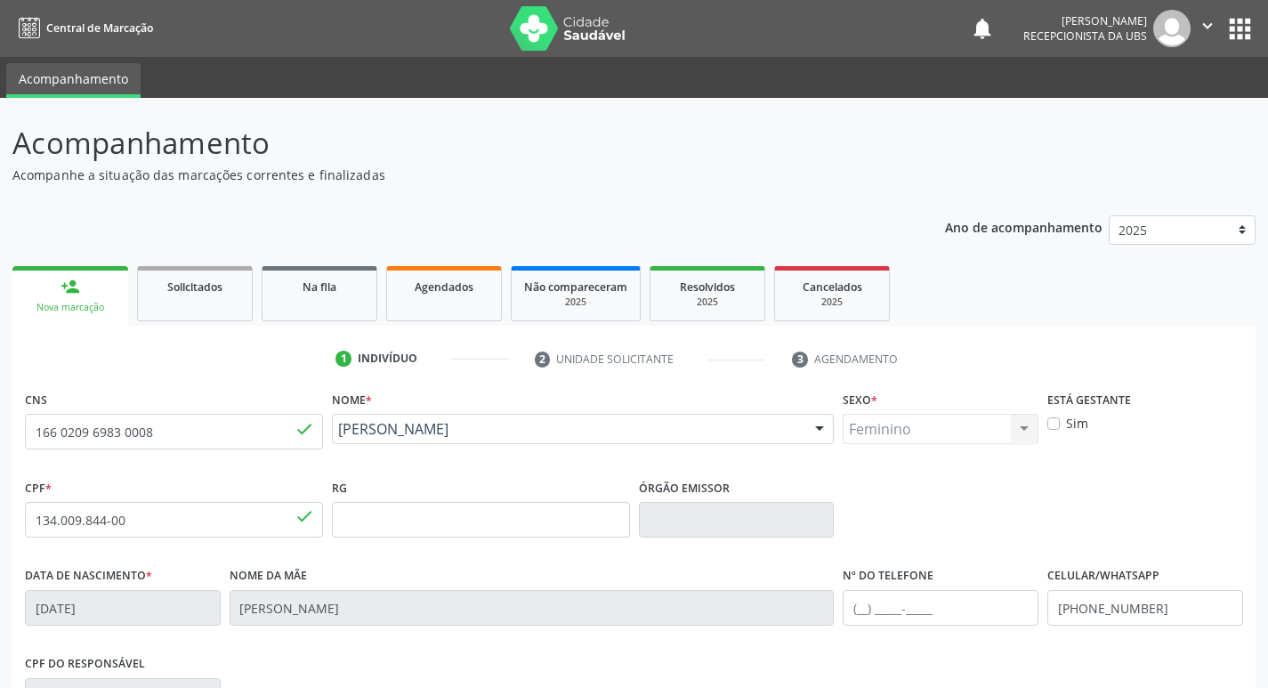
click at [1066, 429] on label "Sim" at bounding box center [1077, 423] width 22 height 19
click at [1050, 429] on input "Sim" at bounding box center [1053, 422] width 12 height 16
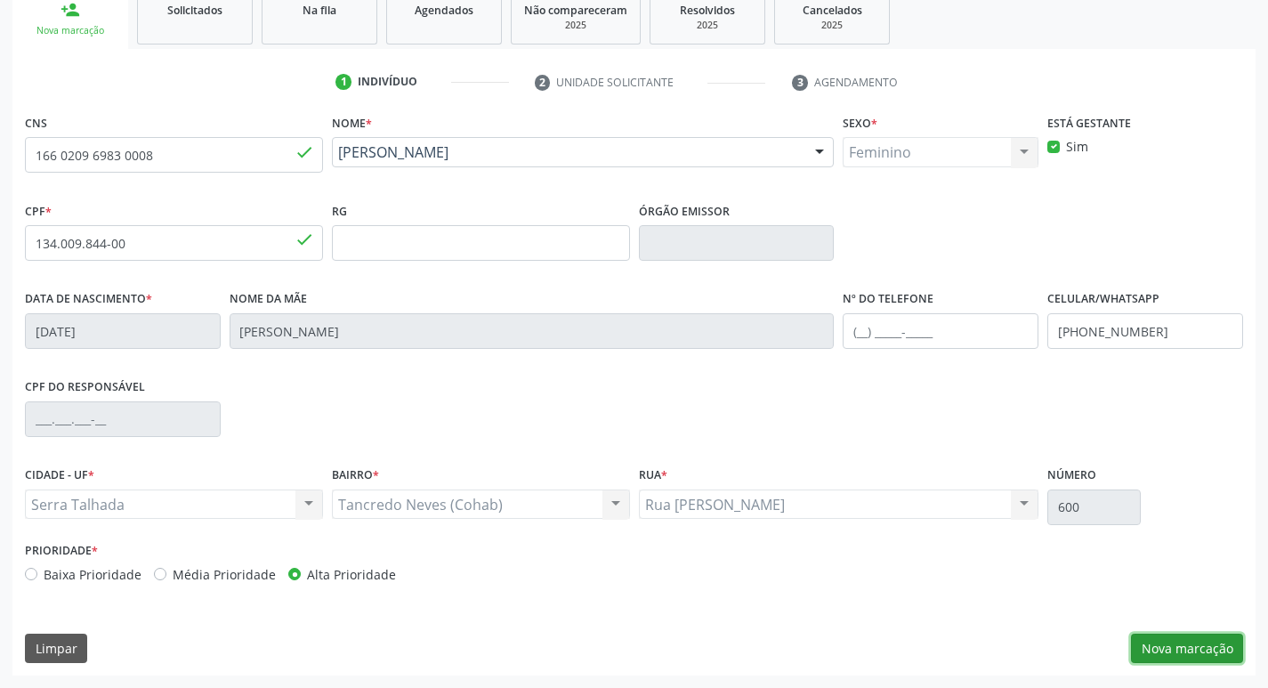
click at [1178, 650] on button "Nova marcação" at bounding box center [1187, 648] width 112 height 30
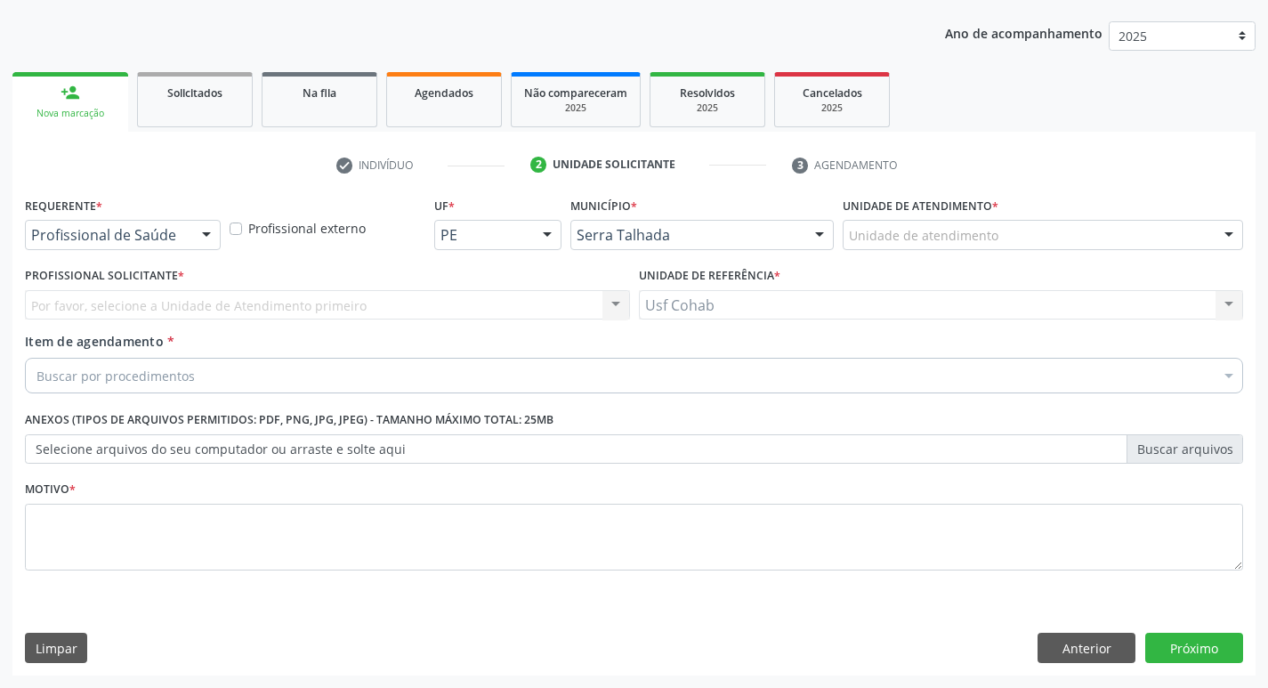
scroll to position [194, 0]
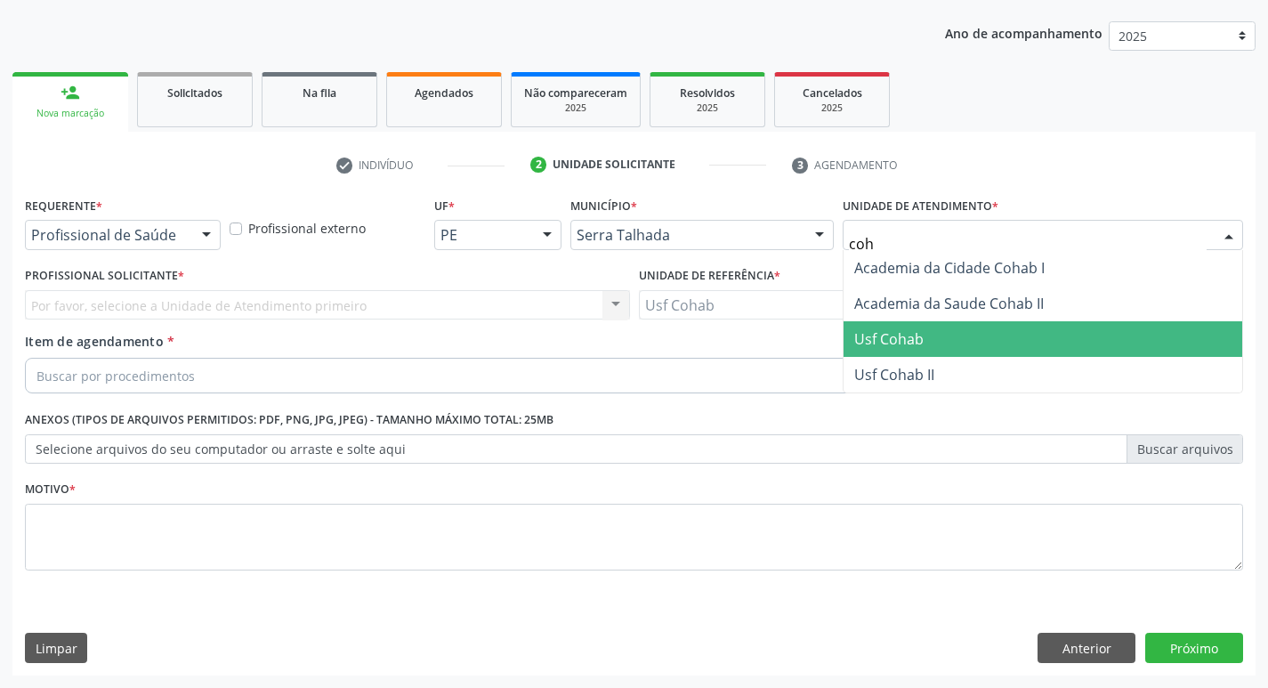
click at [909, 330] on span "Usf Cohab" at bounding box center [888, 339] width 69 height 20
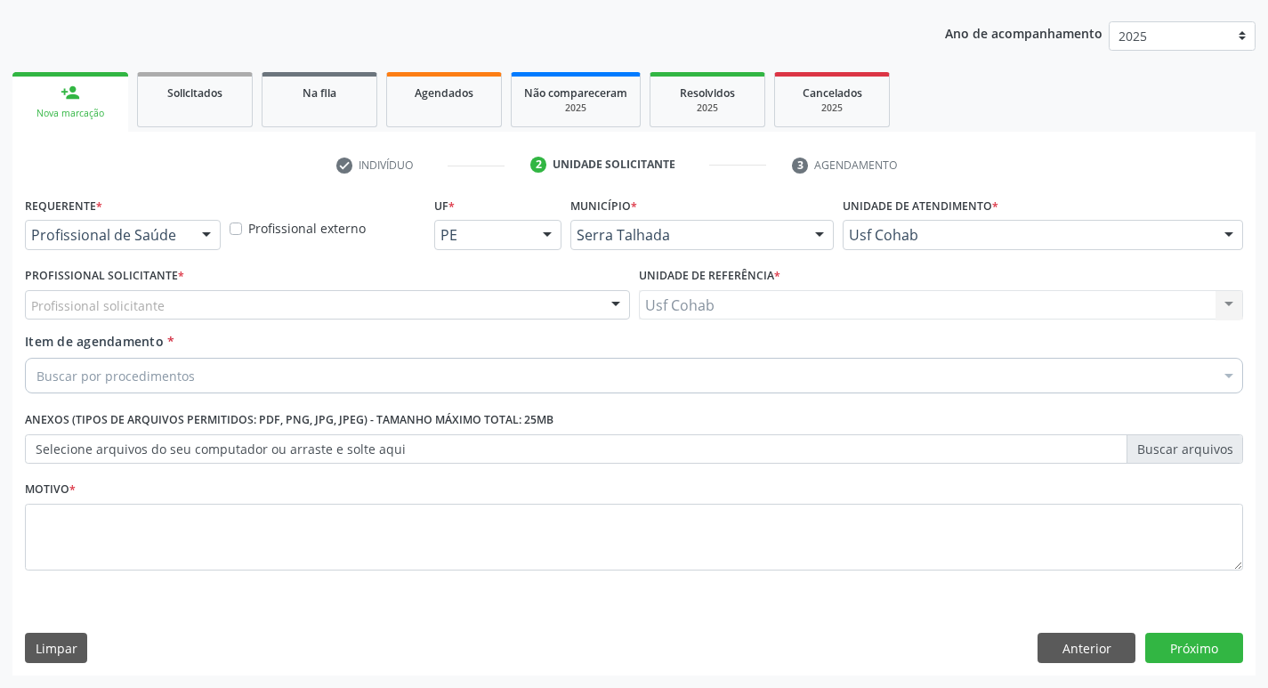
click at [241, 302] on div "Profissional solicitante" at bounding box center [327, 305] width 605 height 30
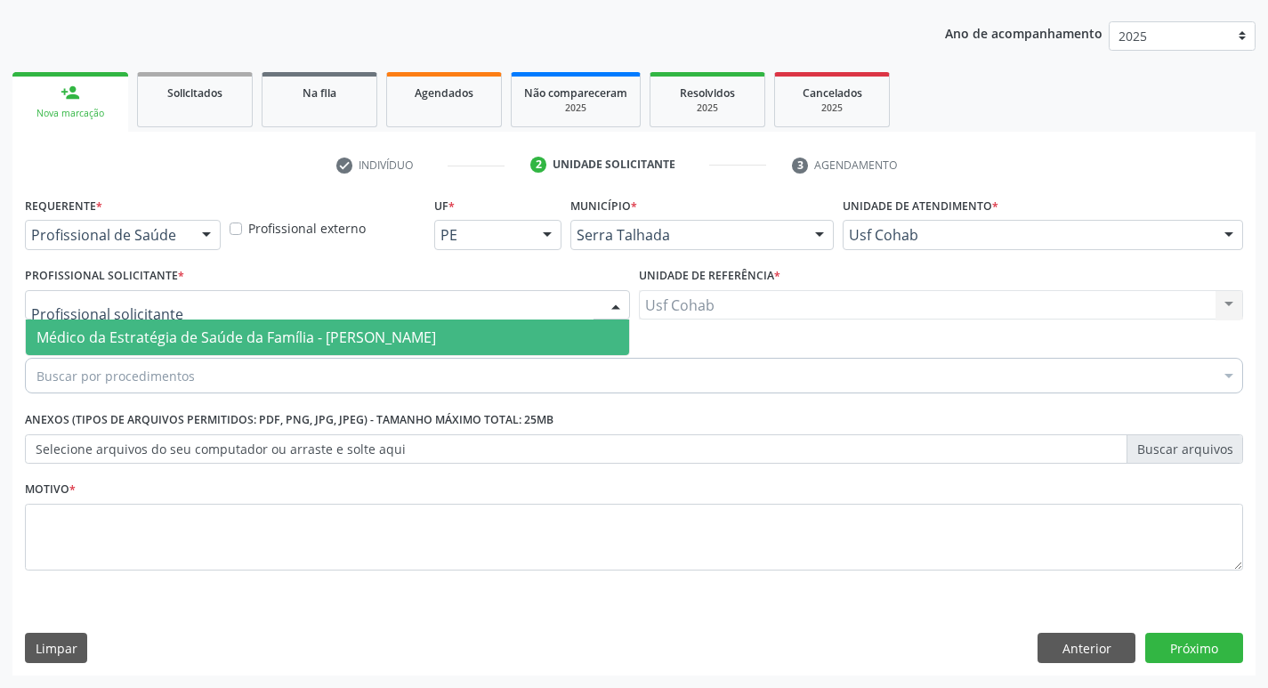
click at [231, 342] on span "Médico da Estratégia de Saúde da Família - Elizabete Faria Ramos" at bounding box center [235, 337] width 399 height 20
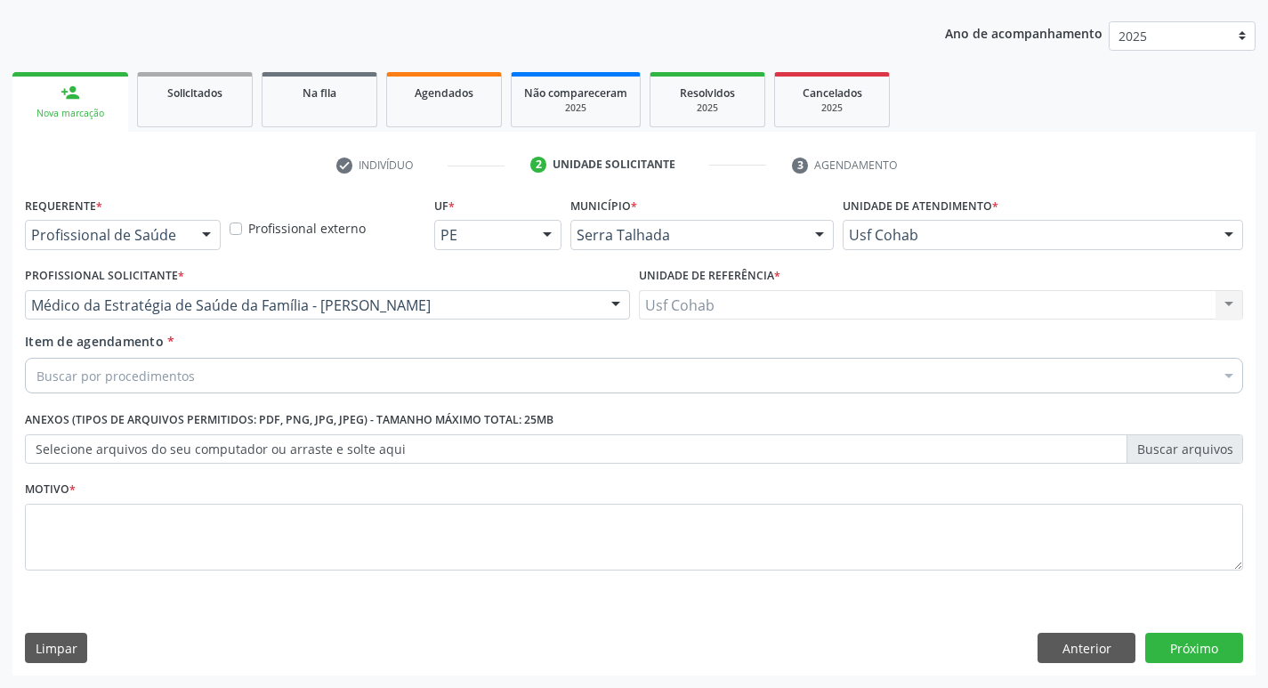
click at [232, 369] on div "Buscar por procedimentos" at bounding box center [634, 376] width 1218 height 36
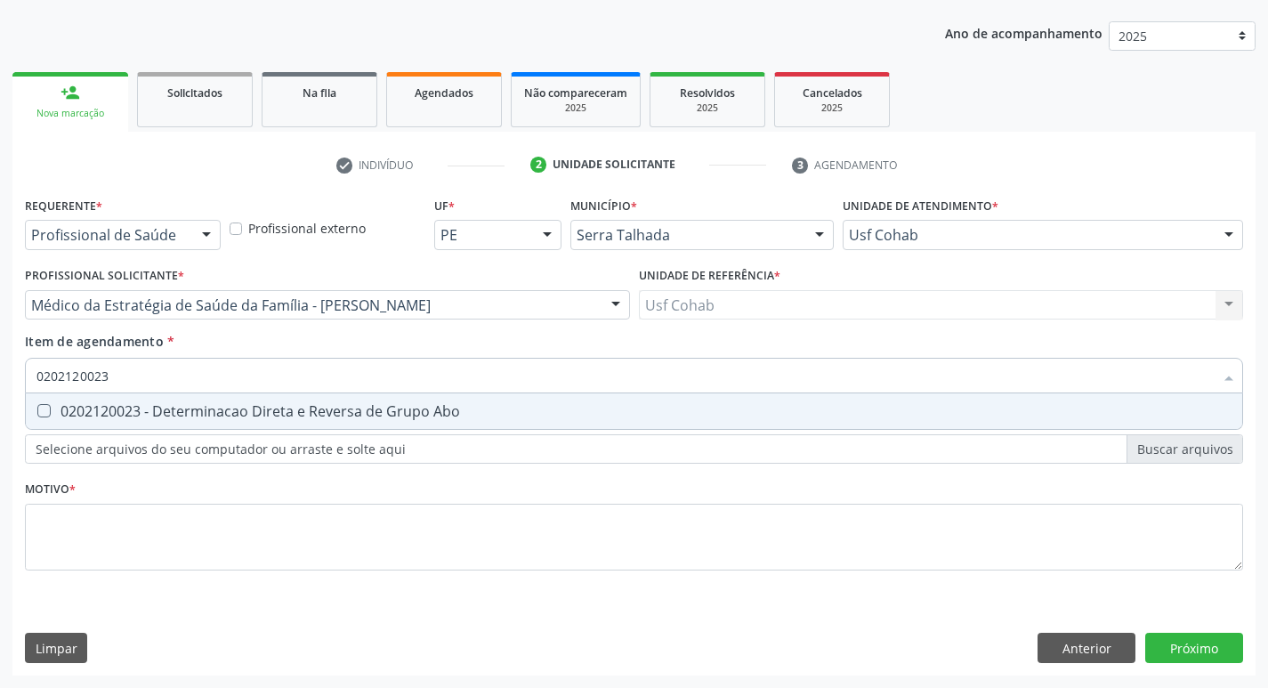
click at [39, 411] on Abo at bounding box center [43, 410] width 13 height 13
click at [37, 411] on Abo "checkbox" at bounding box center [32, 411] width 12 height 12
click at [52, 411] on div "0202050017 - Analise de Caracteres Fisicos, Elementos e Sedimento da Urina" at bounding box center [633, 411] width 1195 height 14
click at [42, 411] on Glicose at bounding box center [43, 410] width 13 height 13
click at [37, 411] on Glicose "checkbox" at bounding box center [32, 411] width 12 height 12
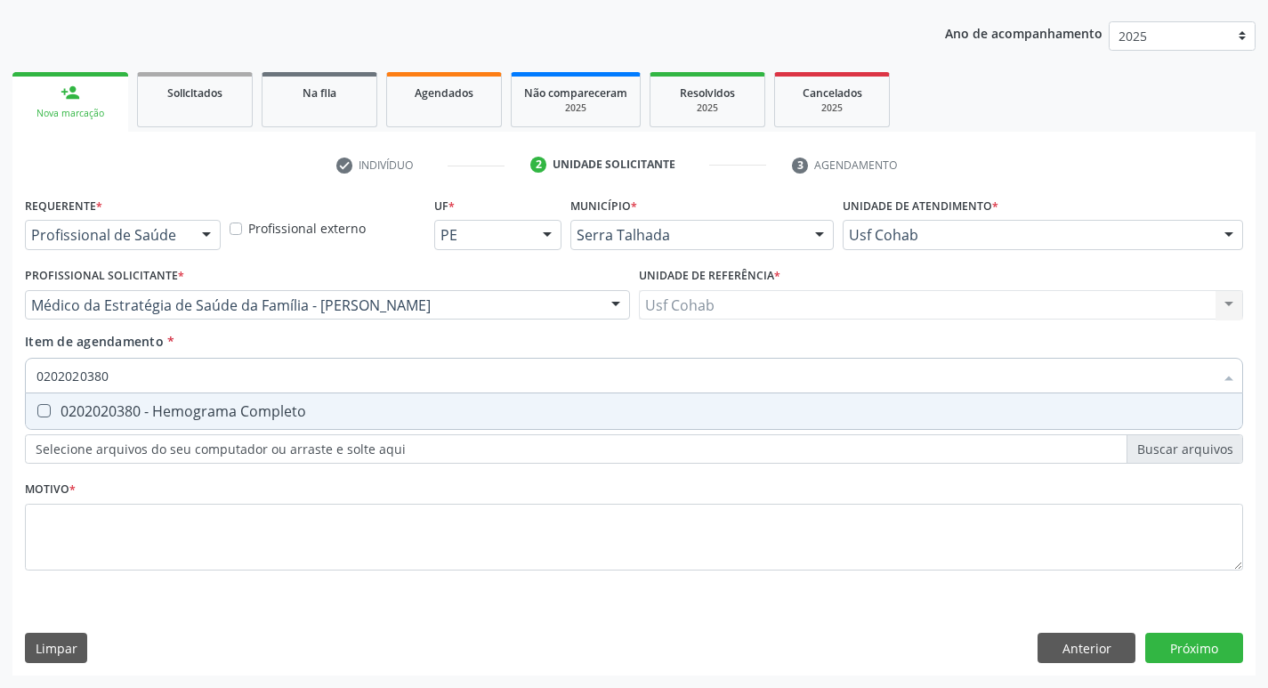
click at [48, 409] on Completo at bounding box center [43, 410] width 13 height 13
click at [37, 409] on Completo "checkbox" at bounding box center [32, 411] width 12 height 12
click at [44, 412] on Antitoxoplasma at bounding box center [43, 410] width 13 height 13
click at [37, 412] on Antitoxoplasma "checkbox" at bounding box center [32, 411] width 12 height 12
click at [47, 413] on Antitoxoplasma at bounding box center [43, 410] width 13 height 13
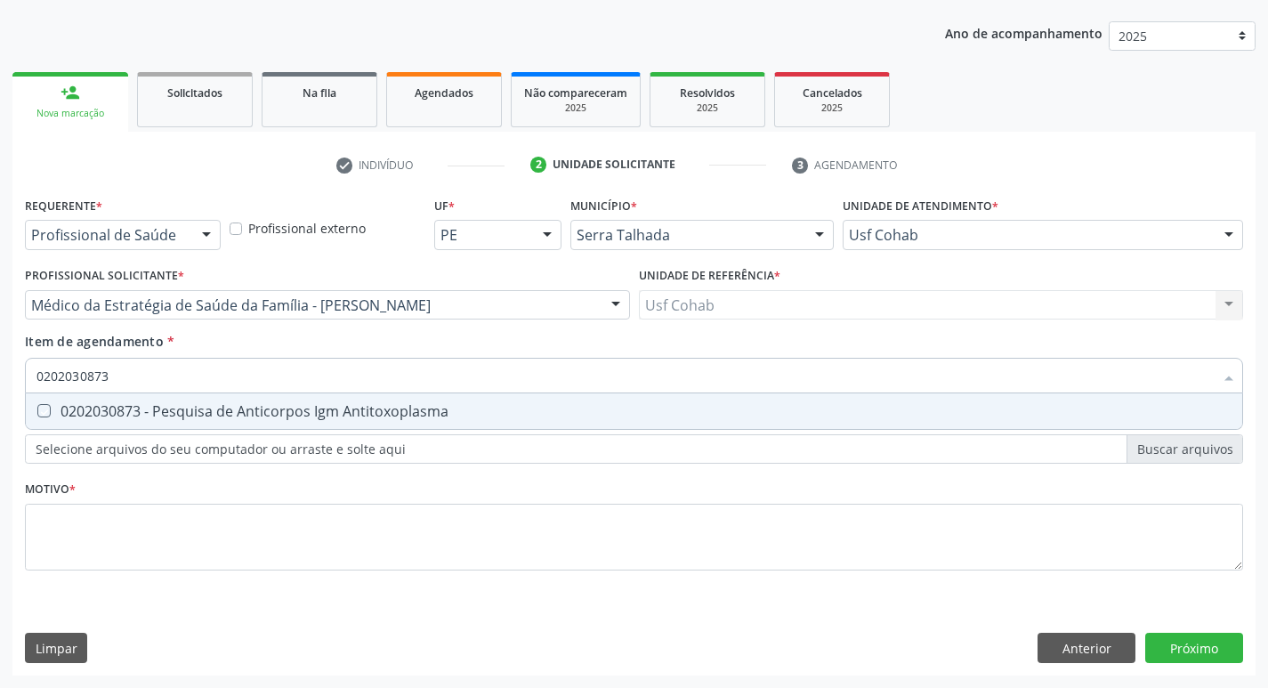
click at [37, 413] on Antitoxoplasma "checkbox" at bounding box center [32, 411] width 12 height 12
click at [47, 419] on span "0202080080 - Cultura de Bactérias P/ Identificação" at bounding box center [634, 411] width 1216 height 36
click at [50, 415] on Anticitomegalovirus at bounding box center [43, 410] width 13 height 13
click at [37, 415] on Anticitomegalovirus "checkbox" at bounding box center [32, 411] width 12 height 12
click at [37, 410] on Anticitomegalovirus at bounding box center [43, 410] width 13 height 13
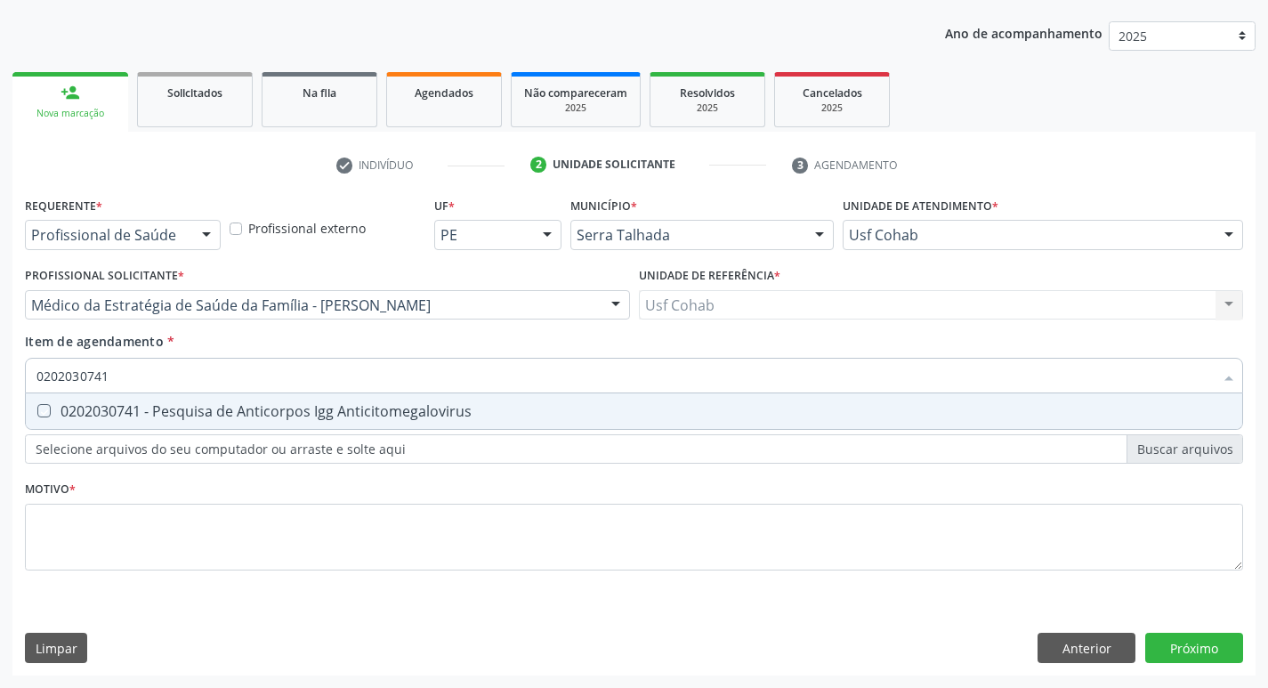
click at [37, 410] on Anticitomegalovirus "checkbox" at bounding box center [32, 411] width 12 height 12
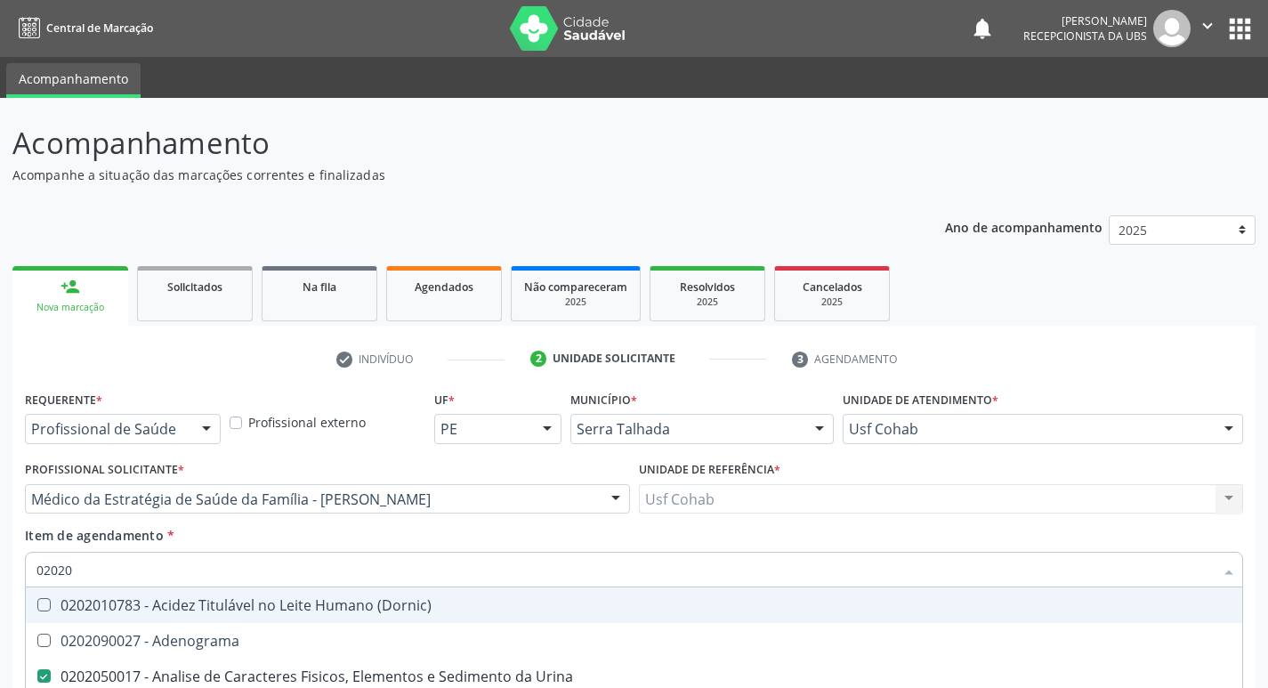
scroll to position [194, 0]
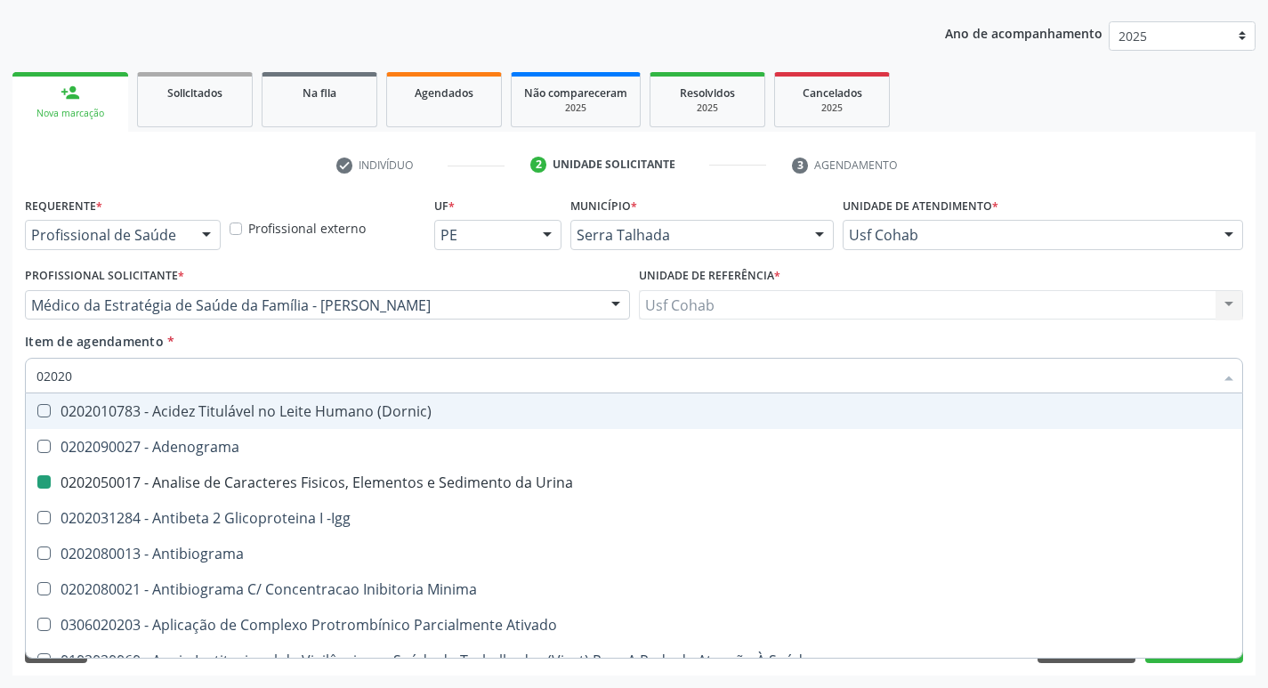
type input "020203"
checkbox Urina "false"
checkbox Identificação "false"
checkbox Aminoacidos "true"
checkbox Igm "true"
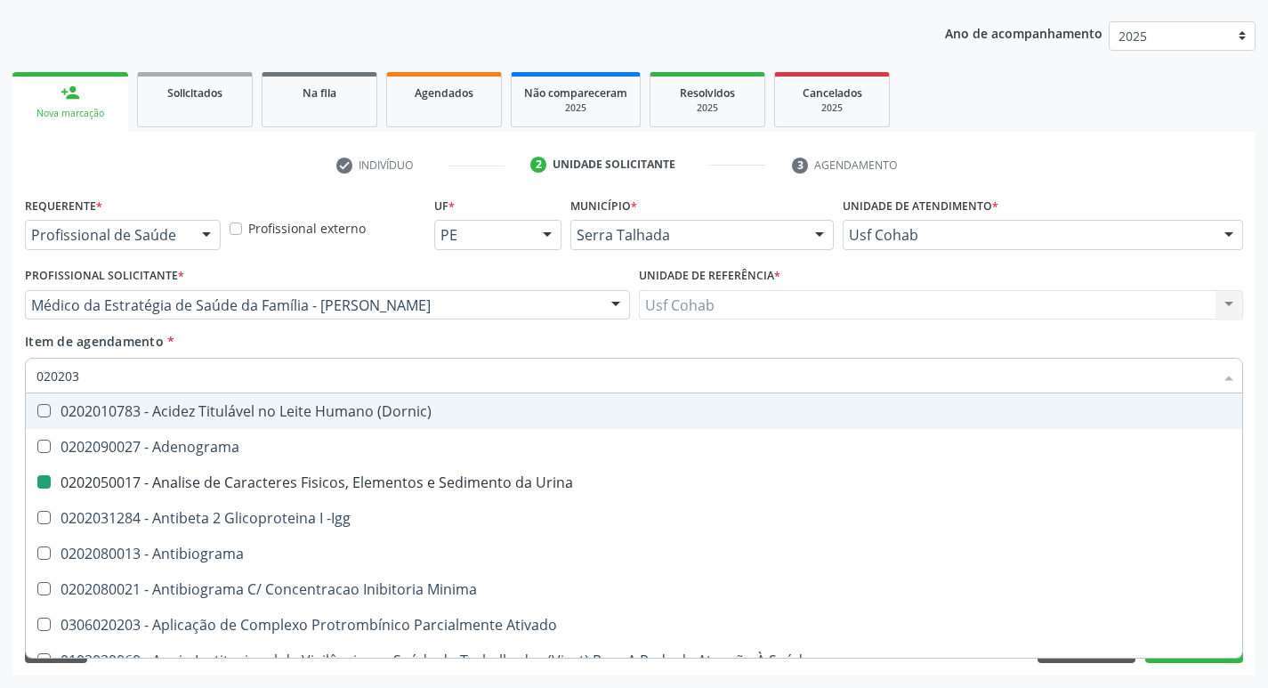
checkbox Anti-Achr "true"
checkbox Fracoes "true"
checkbox Calcio "true"
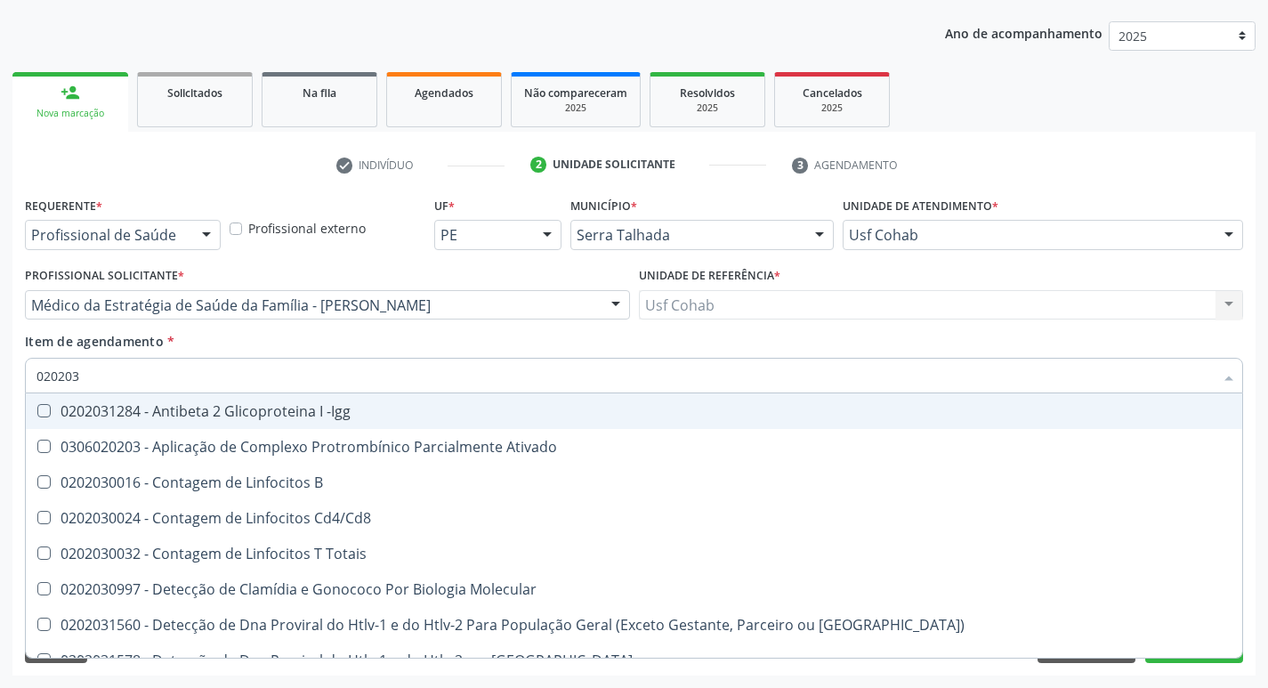
type input "0202030"
checkbox Completo "false"
checkbox Anti-Schistosomas "true"
checkbox \(Ro\) "true"
checkbox Antiequinococos "true"
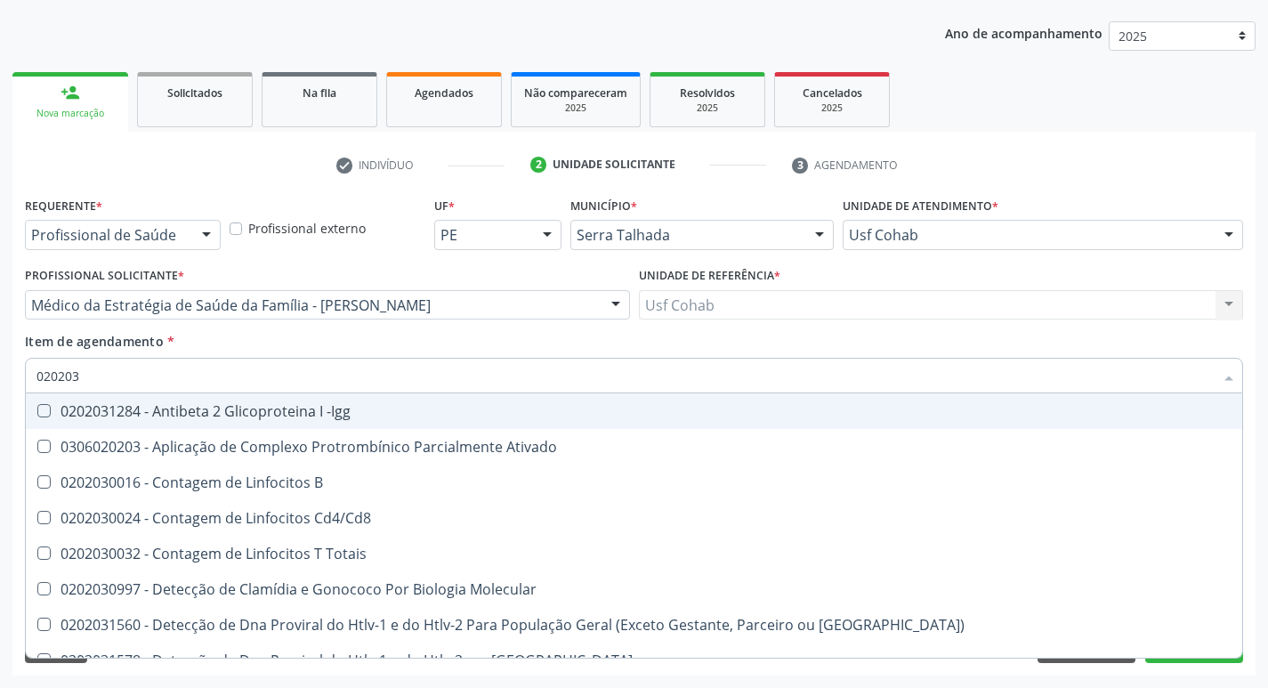
checkbox Antiespermatozoides "true"
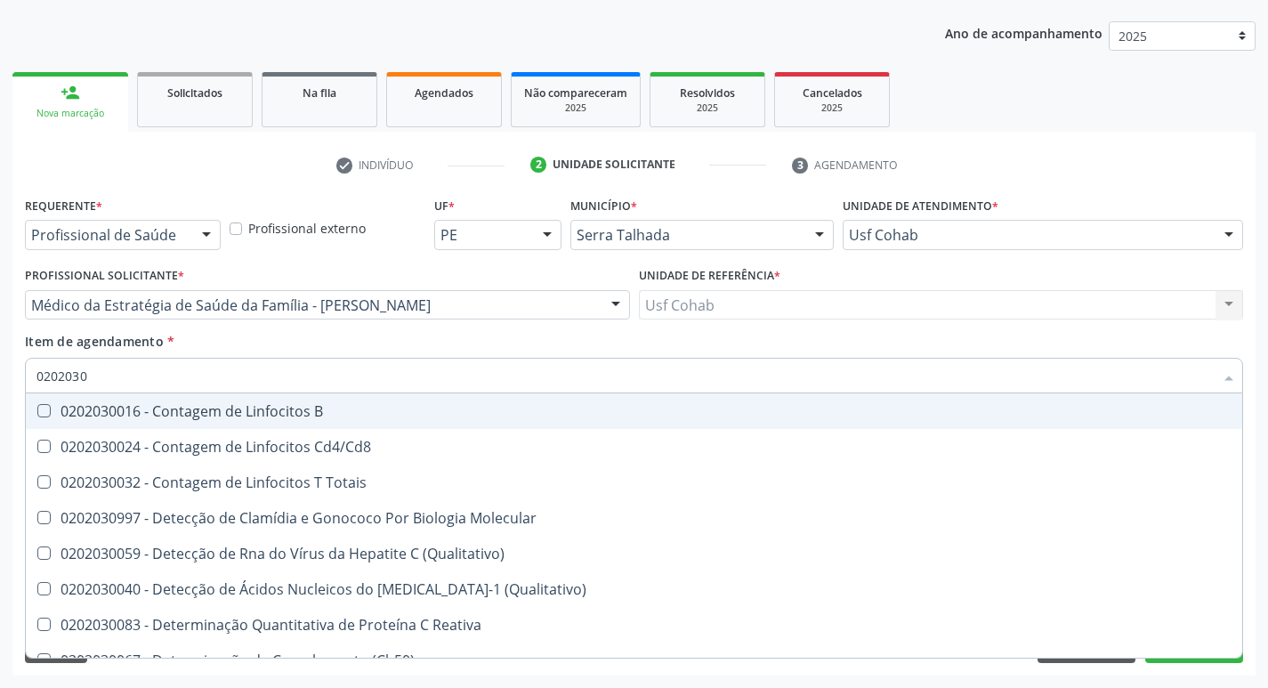
type input "02020308"
checkbox \(Qualitativo\) "true"
checkbox \(Ch50\) "true"
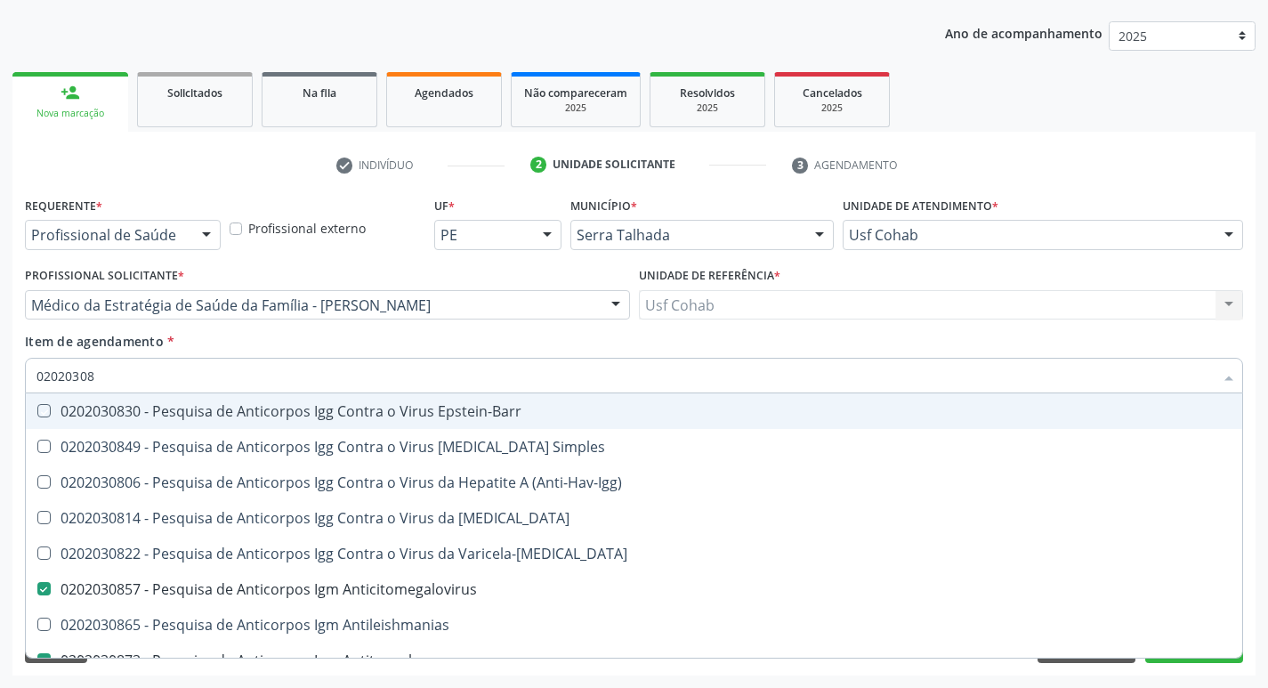
type input "020203085"
checkbox Epstein-Barr "true"
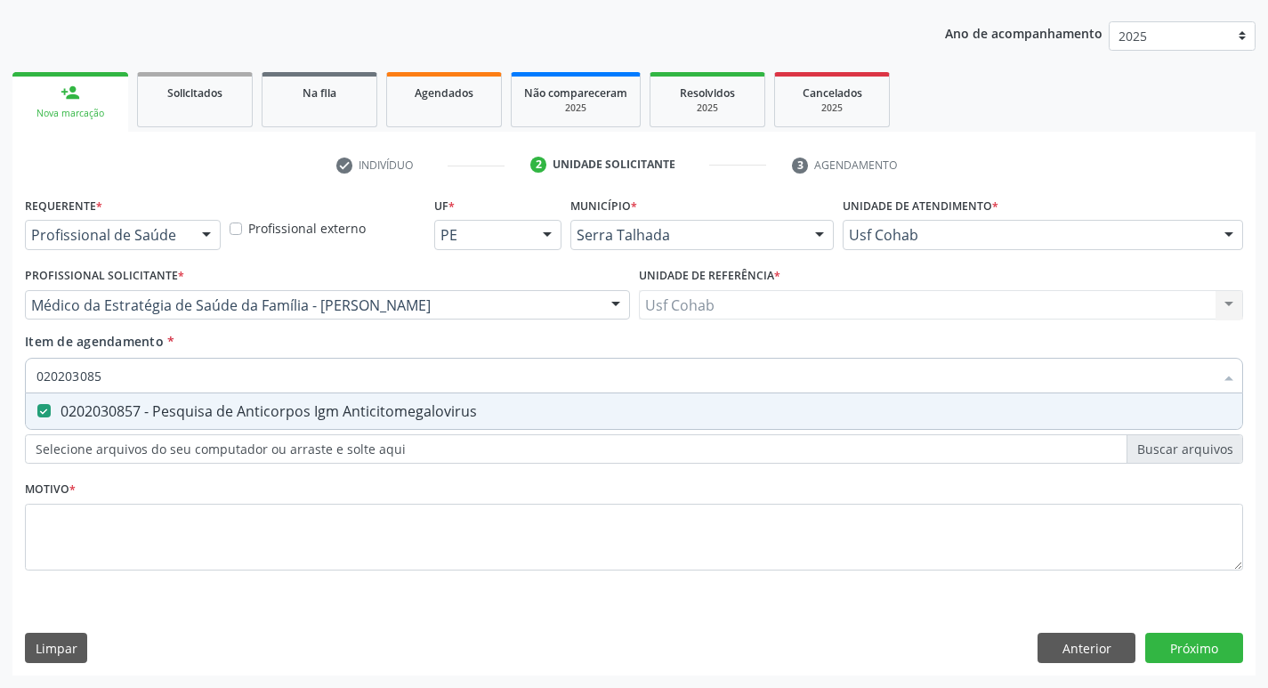
type input "02020308"
checkbox Anticitomegalovirus "false"
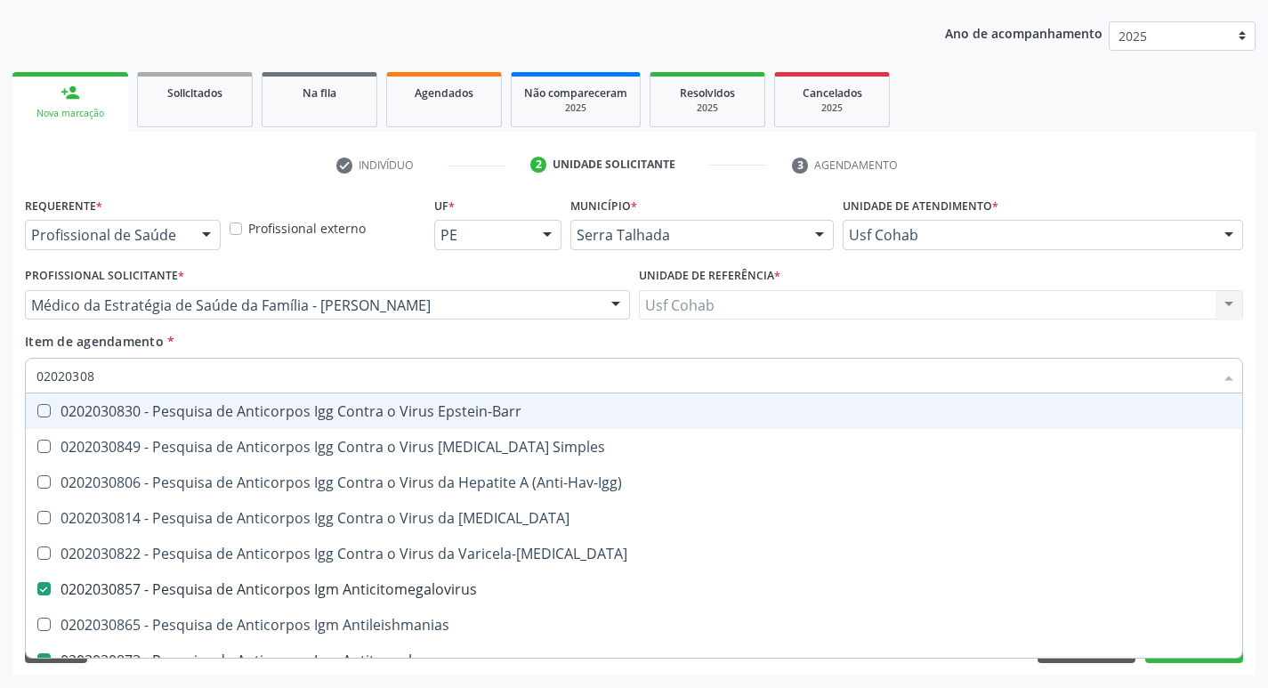
type input "0202030"
checkbox Anticitomegalovirus "false"
checkbox Antitoxoplasma "false"
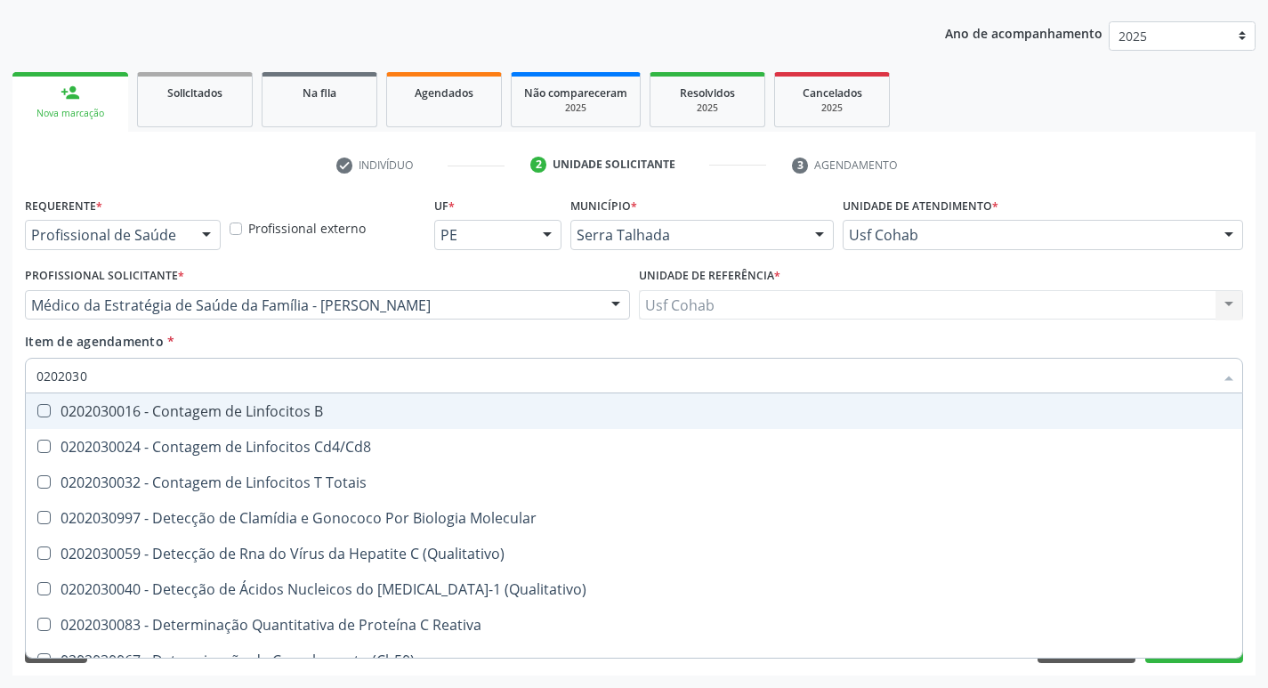
type input "020203"
checkbox Antiglomerulo "true"
checkbox Anticitomegalovirus "false"
checkbox Antitoxoplasma "false"
checkbox Anticitomegalovirus "false"
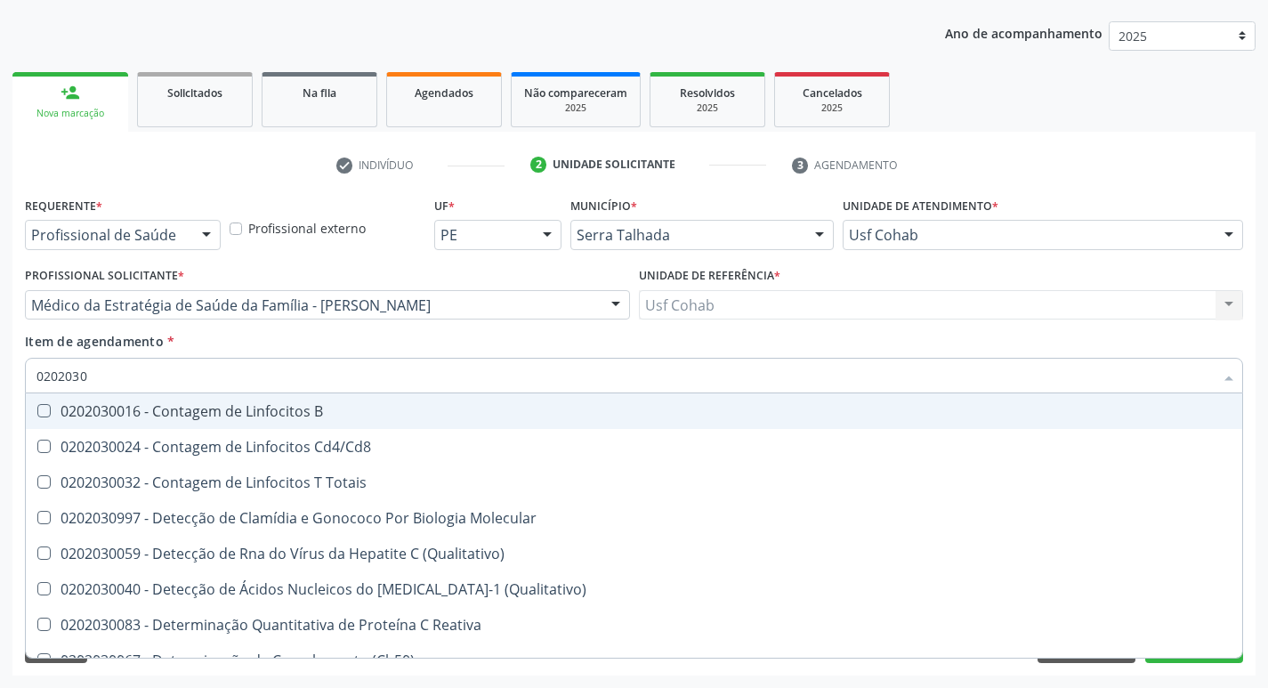
checkbox Antitoxoplasma "false"
type input "02020"
checkbox Totais "true"
checkbox Antibrucelas "true"
checkbox Antiglomerulo "false"
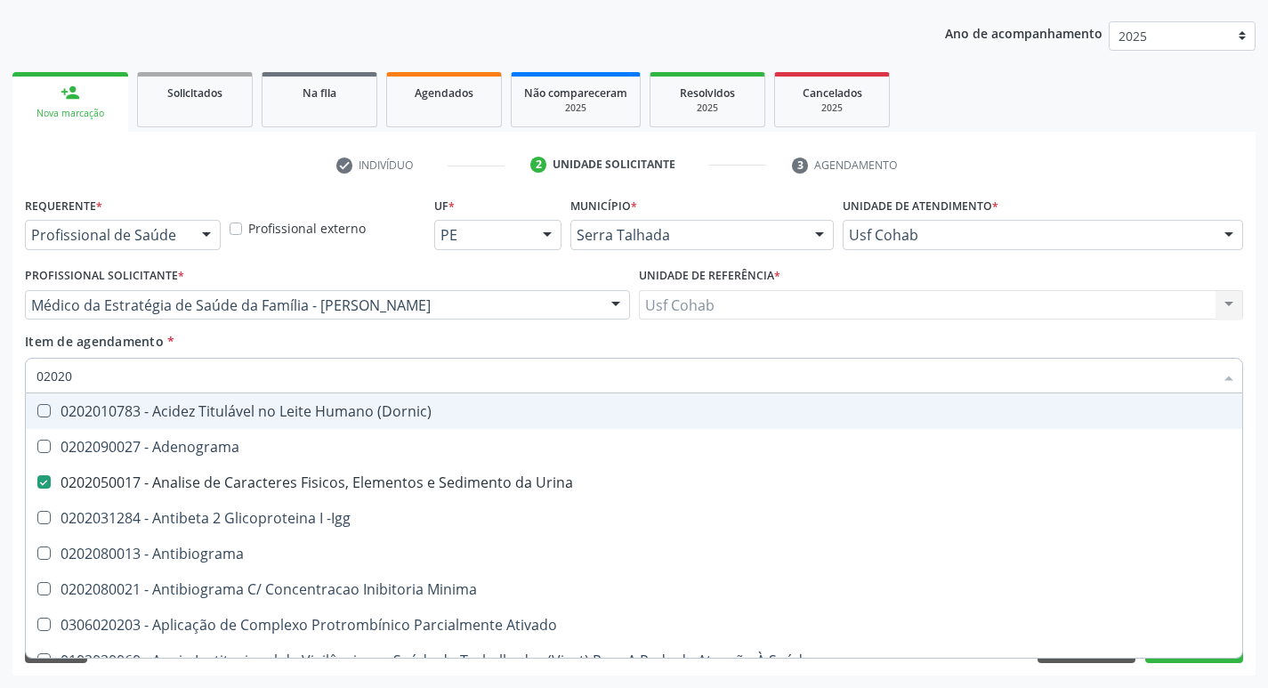
type input "020203"
checkbox Urina "false"
checkbox Identificação "false"
checkbox Aminoacidos "true"
checkbox Igm "true"
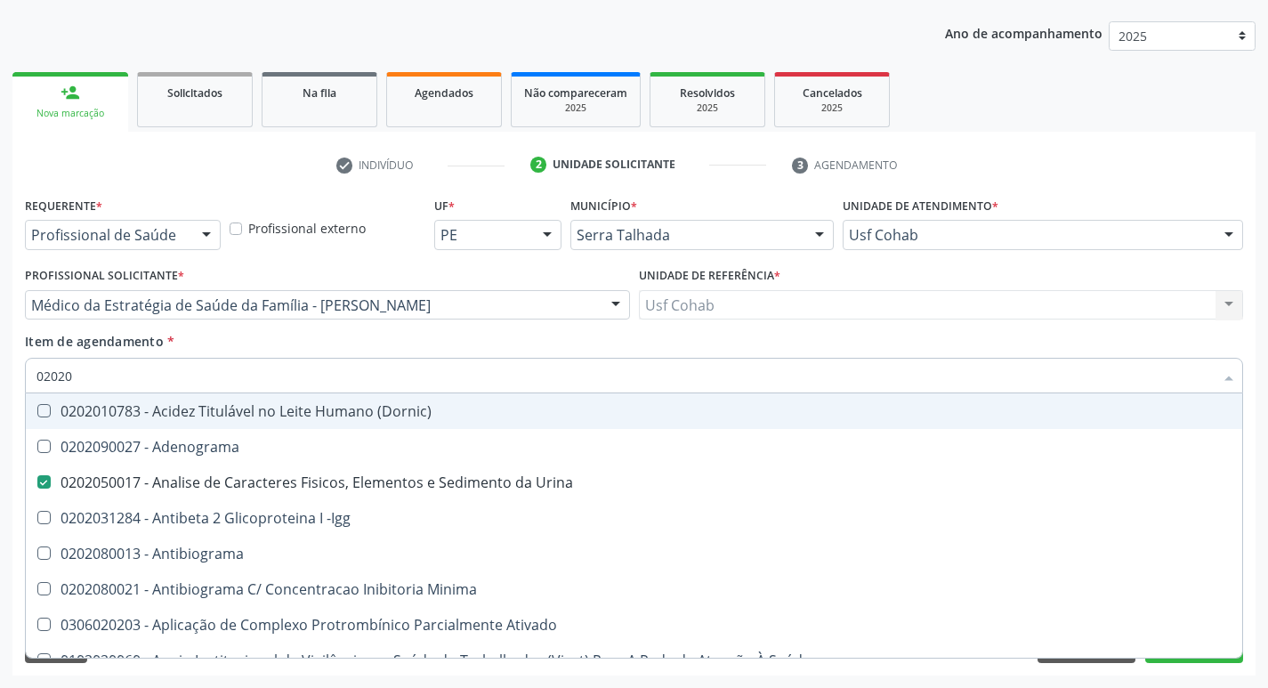
checkbox Anti-Achr "true"
checkbox Fracoes "true"
checkbox Calcio "true"
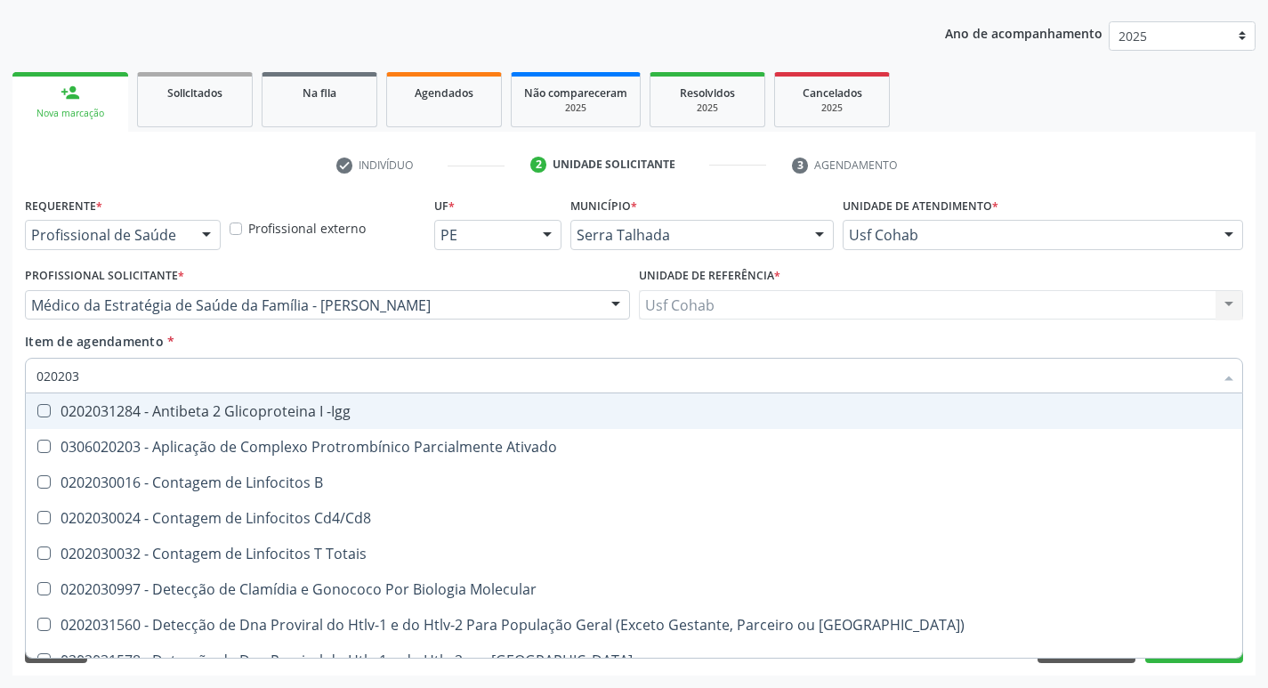
type input "0202030"
checkbox Completo "false"
checkbox Anti-Schistosomas "true"
checkbox \(Ro\) "true"
checkbox Antiequinococos "true"
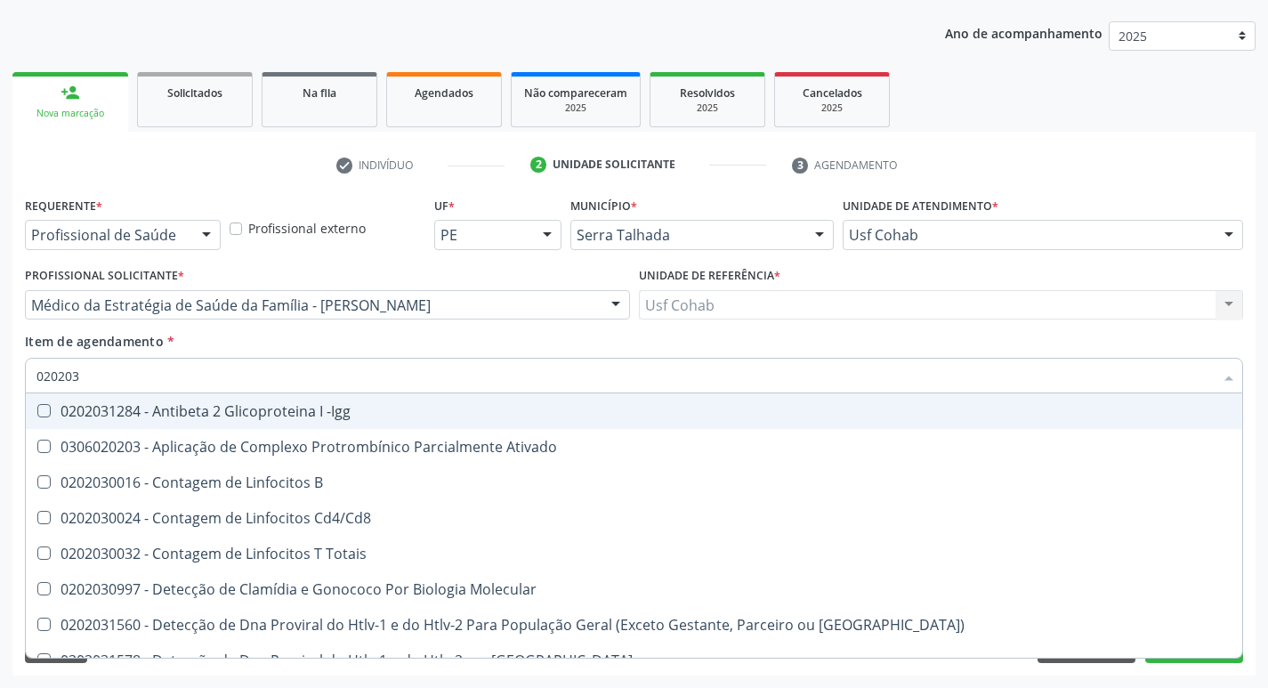
checkbox Antiespermatozoides "true"
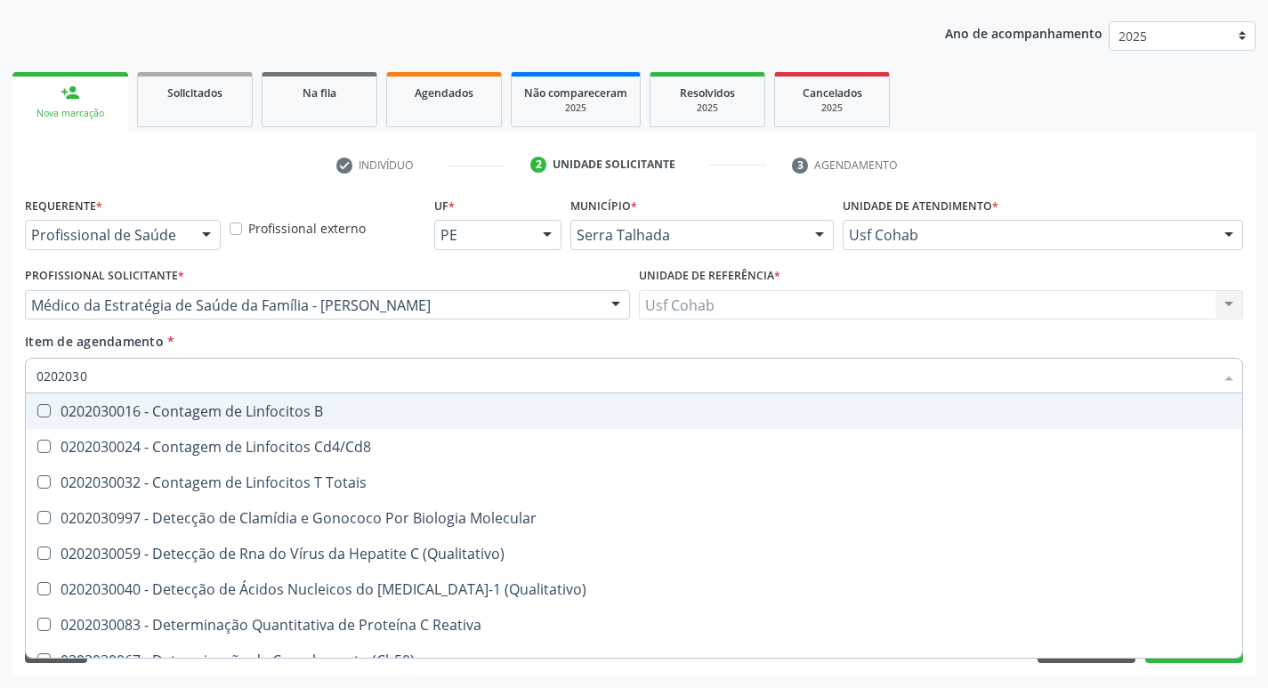
type input "02020308"
checkbox \(Qualitativo\) "true"
checkbox \(Ch50\) "true"
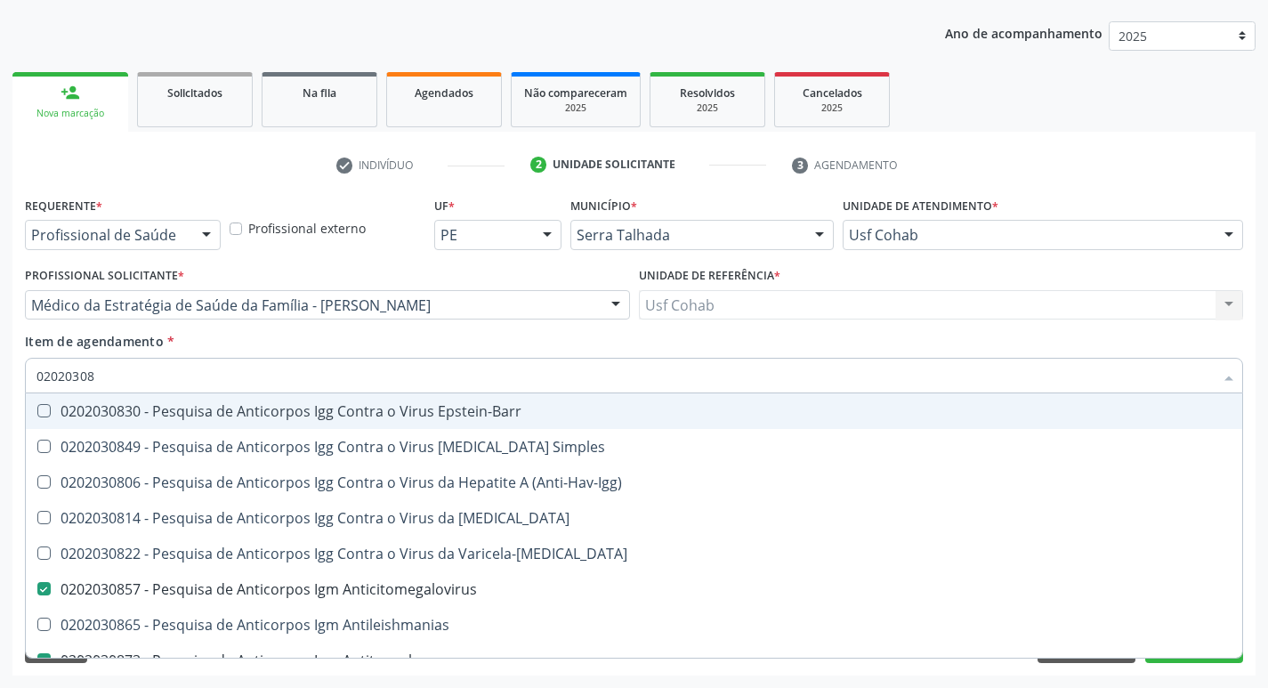
type input "020203081"
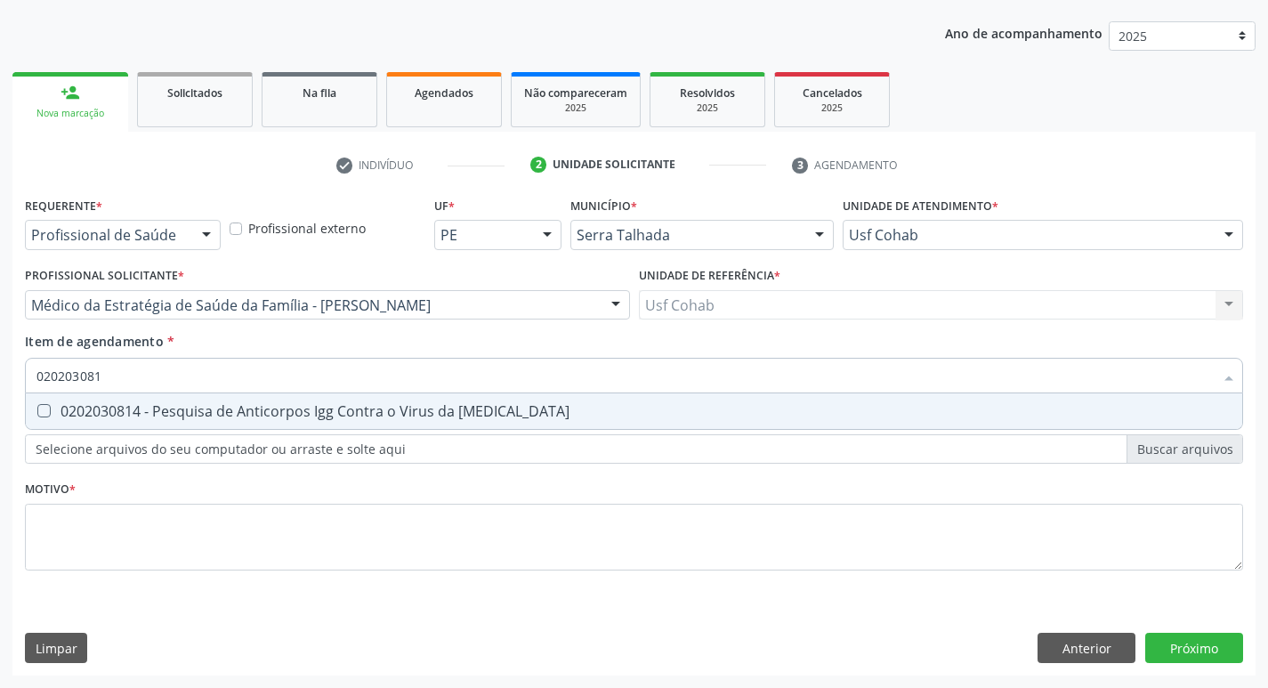
click at [46, 414] on Rubeola at bounding box center [43, 410] width 13 height 13
click at [37, 414] on Rubeola "checkbox" at bounding box center [32, 411] width 12 height 12
checkbox Rubeola "true"
type input "02020308"
checkbox Rubeola "false"
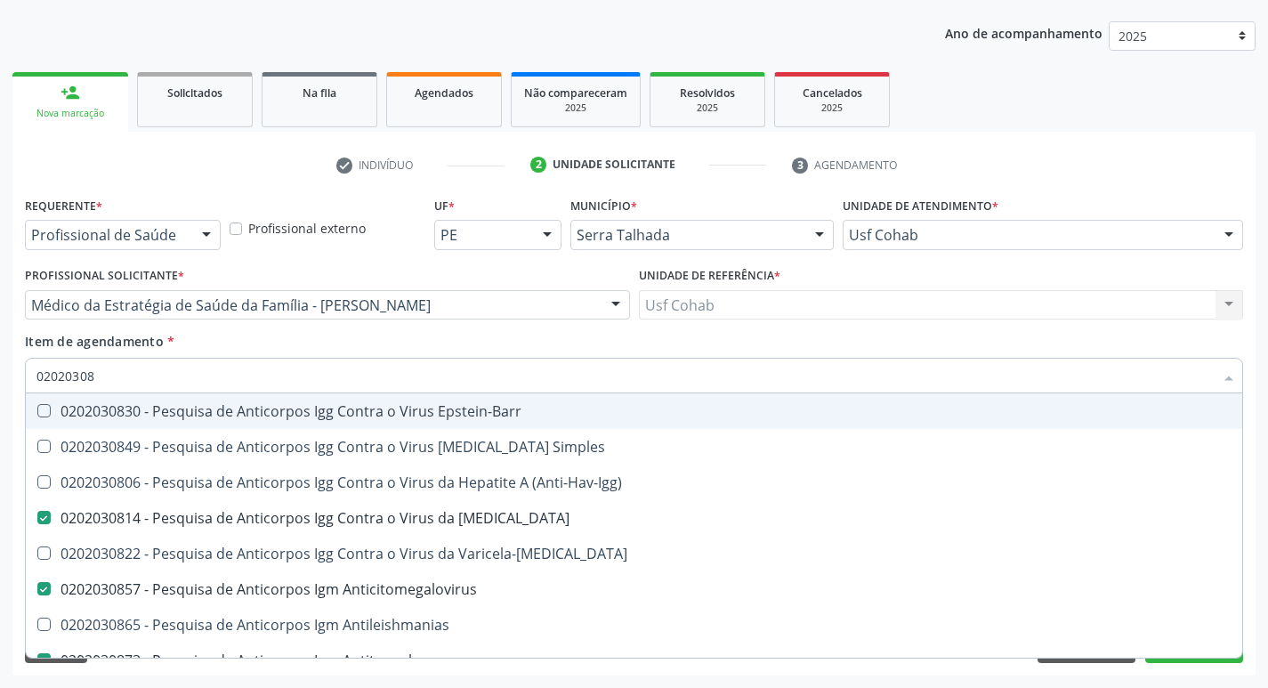
type input "0202030"
checkbox Rubeola "false"
checkbox Anticitomegalovirus "false"
checkbox Antitoxoplasma "false"
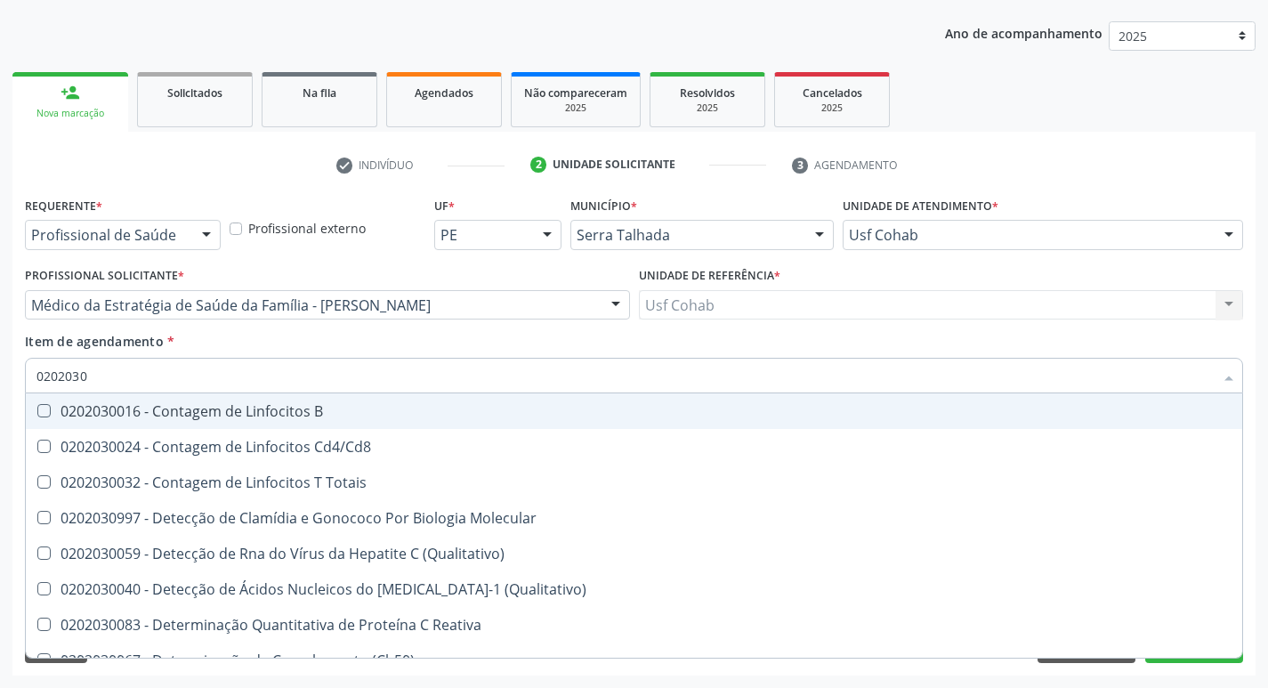
type input "020203"
checkbox Antiglomerulo "true"
checkbox Anticitomegalovirus "false"
checkbox Antitoxoplasma "false"
checkbox Rubeola "false"
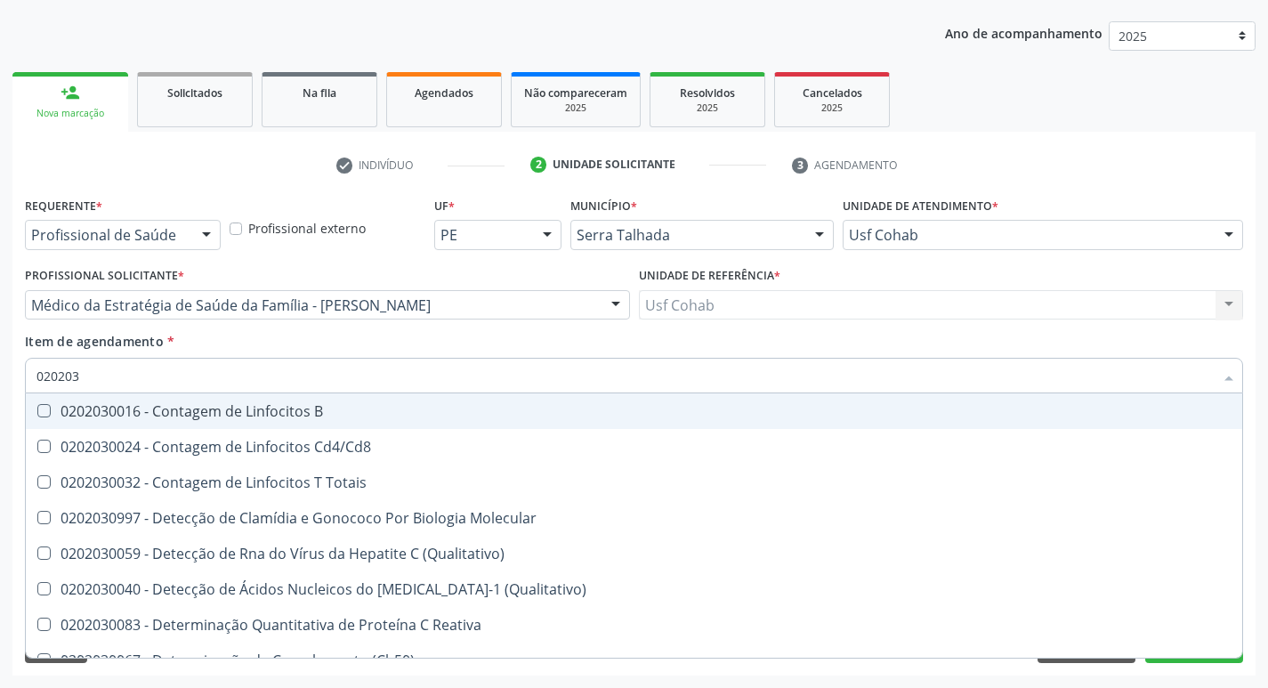
checkbox Anticitomegalovirus "false"
checkbox Antitoxoplasma "false"
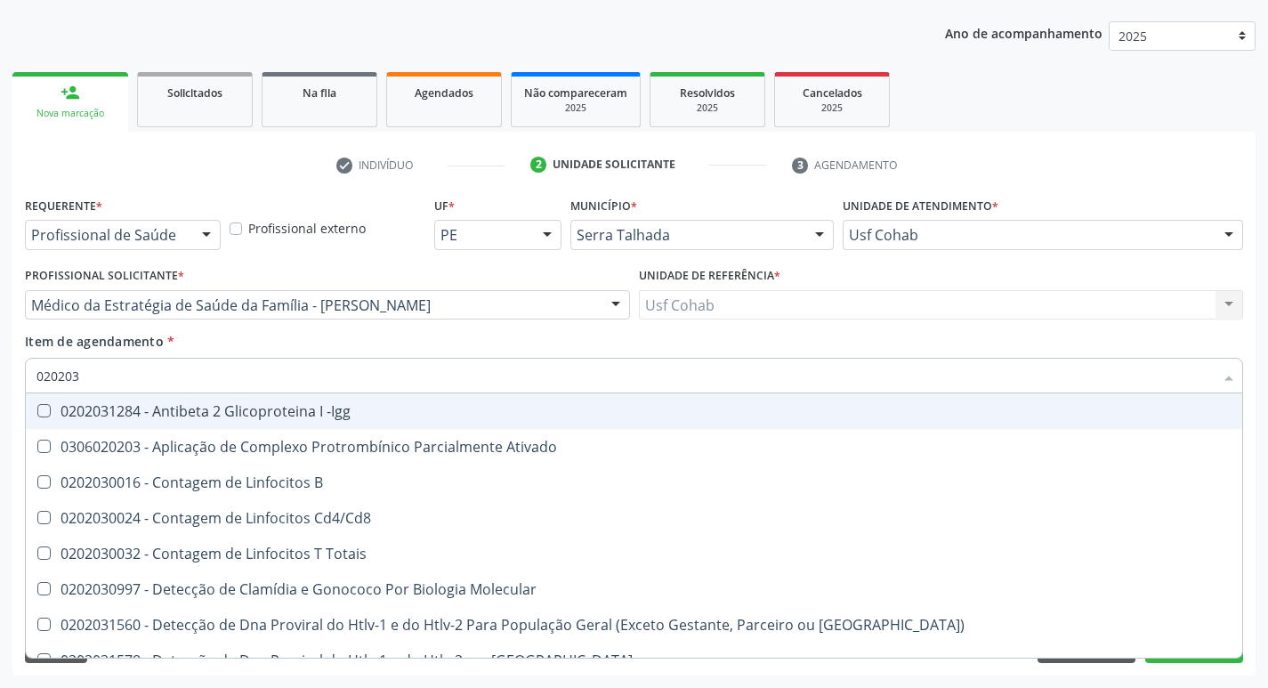
type input "02020"
checkbox B "true"
checkbox Sirolimo "true"
checkbox Completo "false"
checkbox Anticitomegalovirus "false"
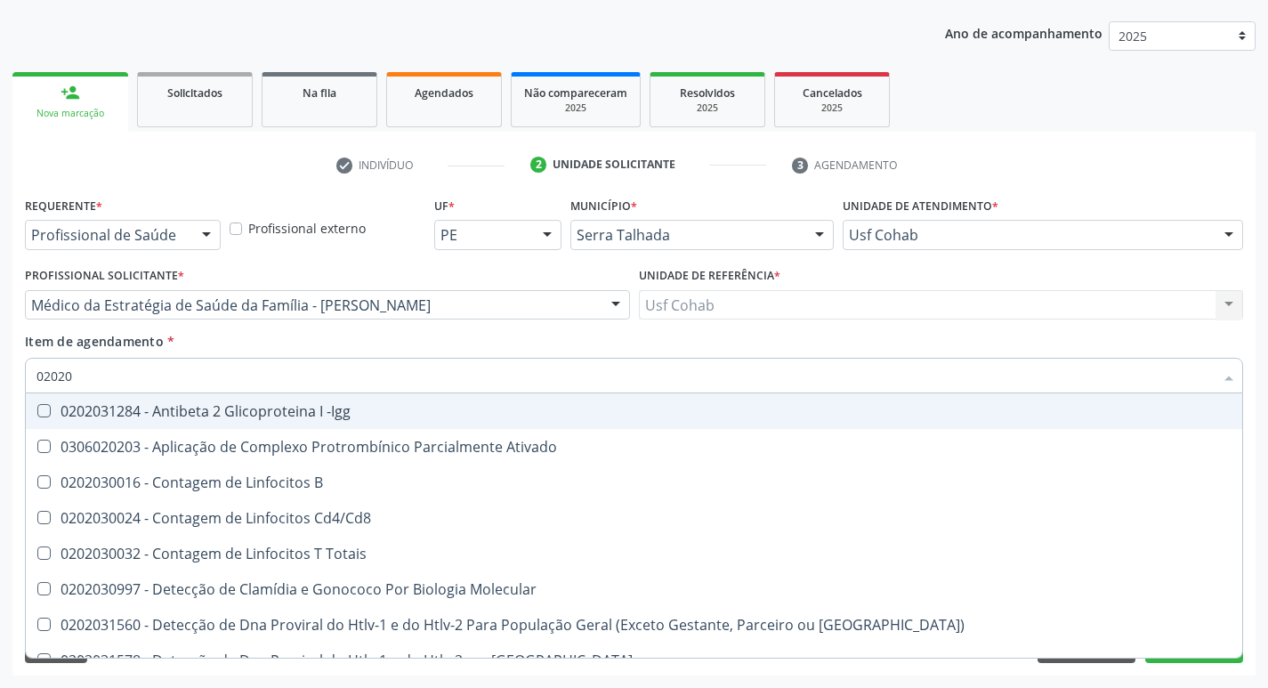
checkbox Antitoxoplasma "false"
checkbox Rubeola "false"
checkbox Anticitomegalovirus "false"
checkbox Antitoxoplasma "false"
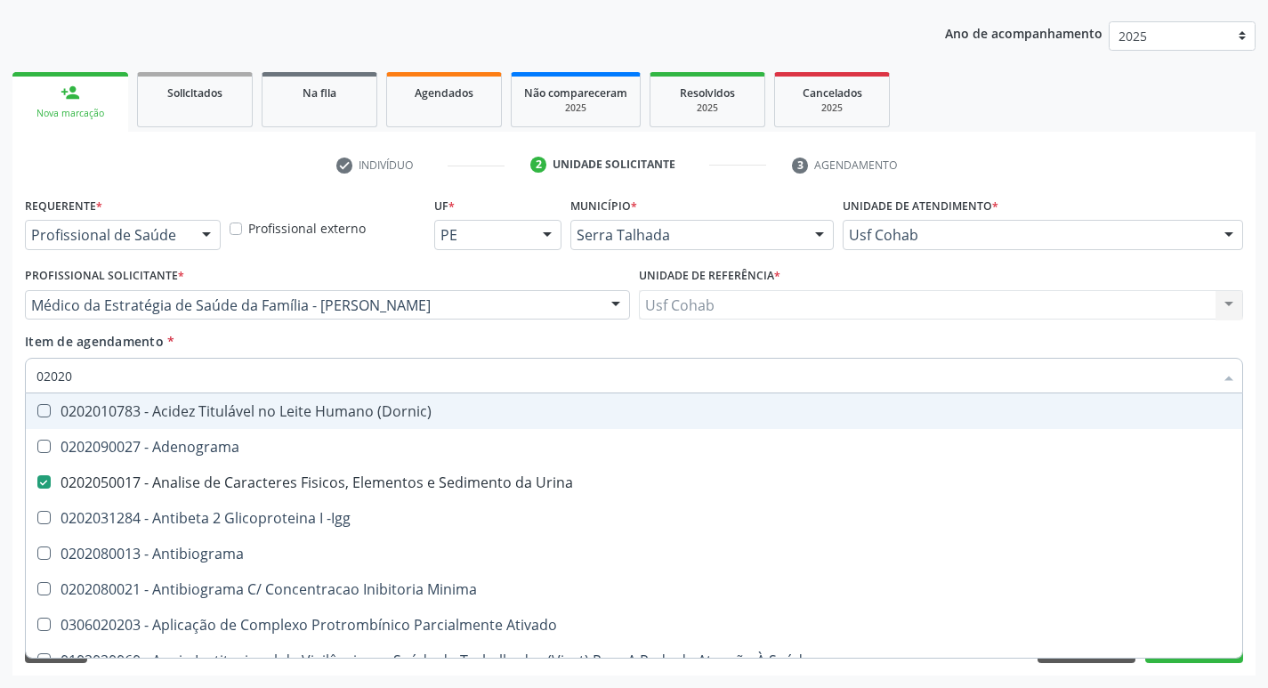
type input "020203"
checkbox Urina "false"
checkbox Identificação "false"
checkbox Aminoacidos "true"
checkbox Igm "true"
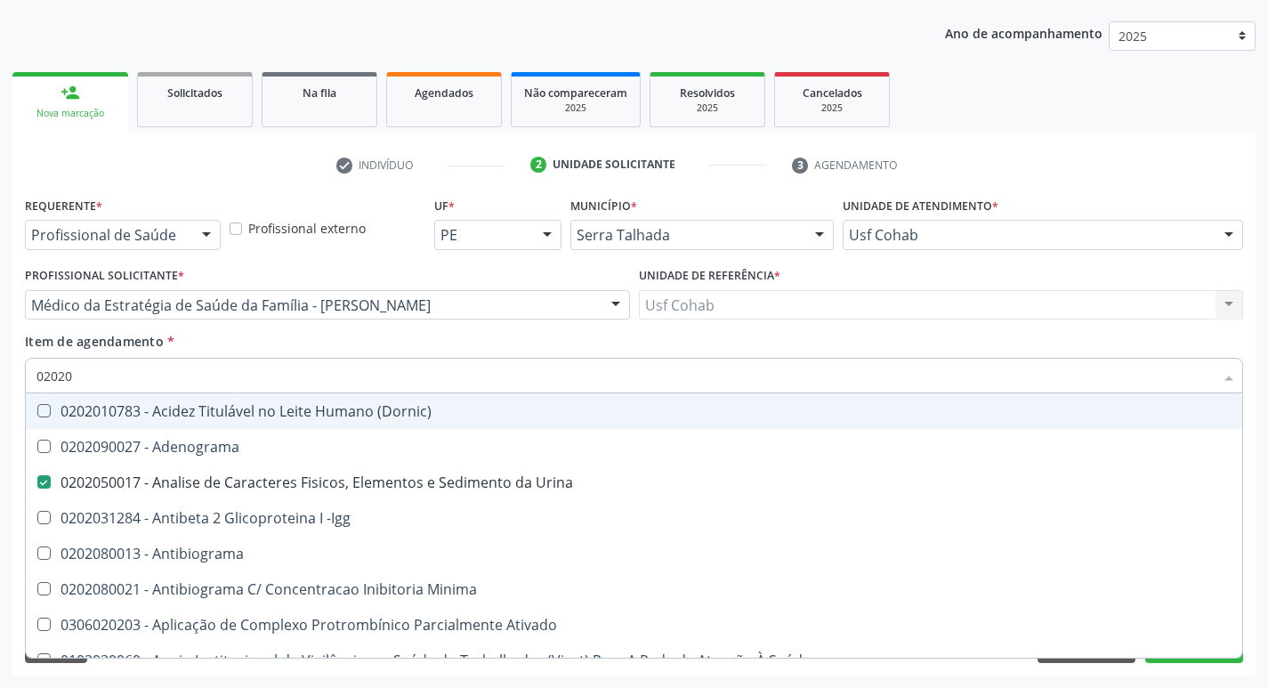
checkbox Anti-Achr "true"
checkbox Barbituratos "true"
checkbox Fracoes "true"
checkbox Calcio "true"
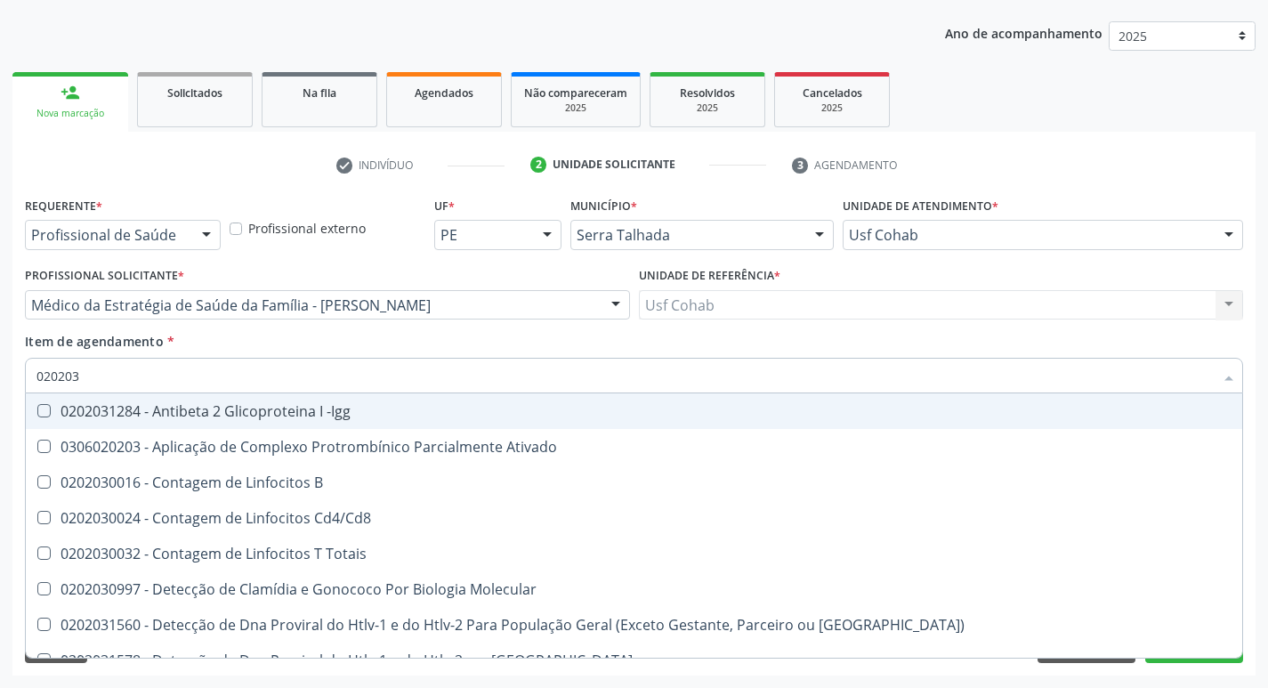
type input "0202030"
checkbox Completo "false"
checkbox Anti-Schistosomas "true"
checkbox \(Ro\) "true"
checkbox Anticisticerco "true"
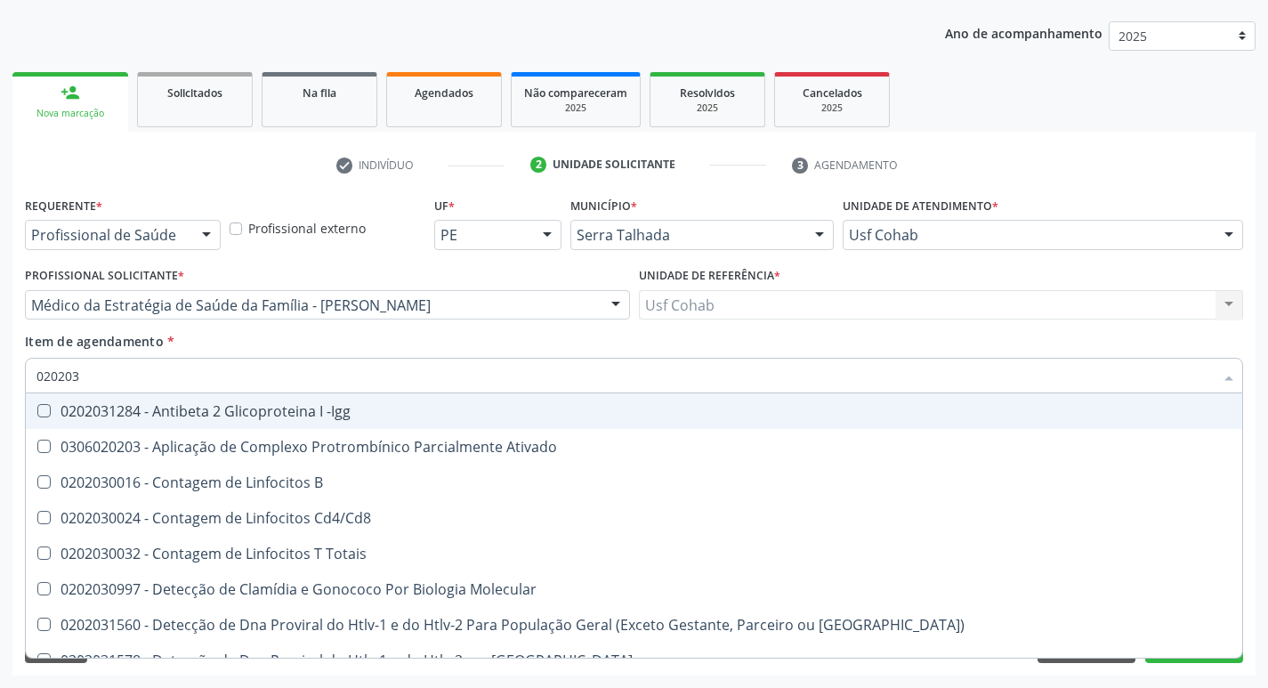
checkbox Antiequinococos "true"
checkbox Antiespermatozoides "true"
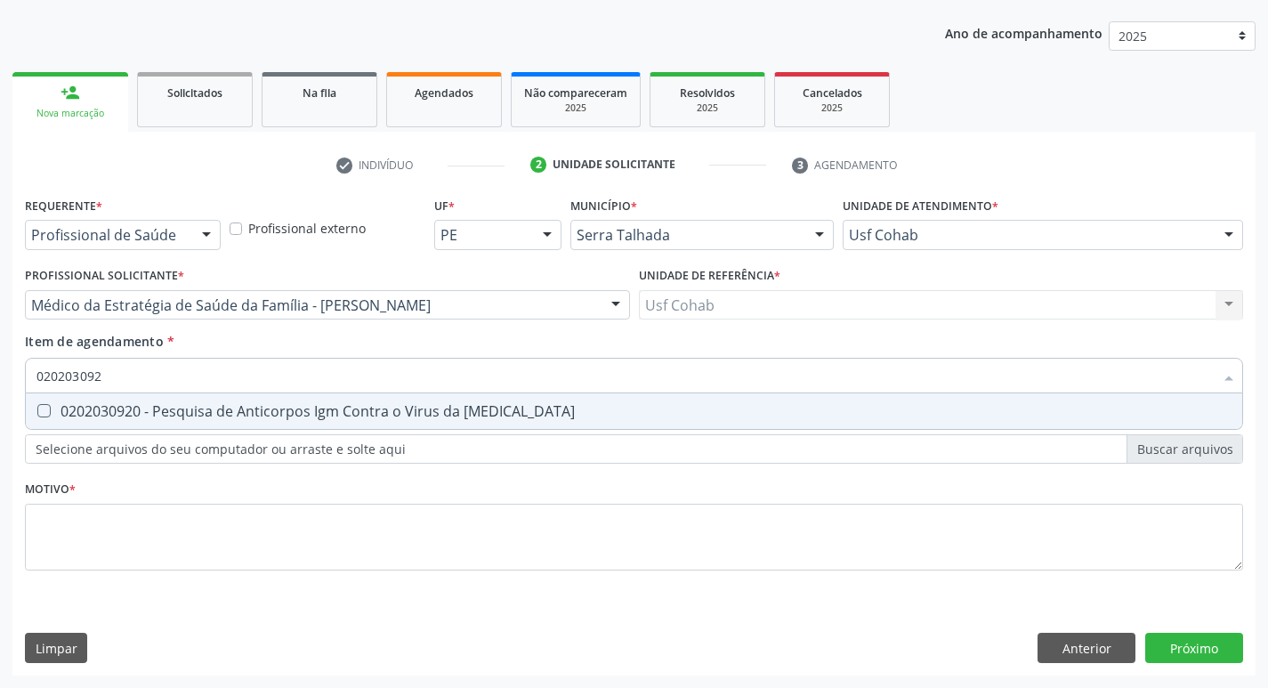
type input "0202030920"
click at [51, 413] on div "0202030920 - Pesquisa de Anticorpos Igm Contra o Virus da [MEDICAL_DATA]" at bounding box center [633, 411] width 1195 height 14
checkbox Rubeola "true"
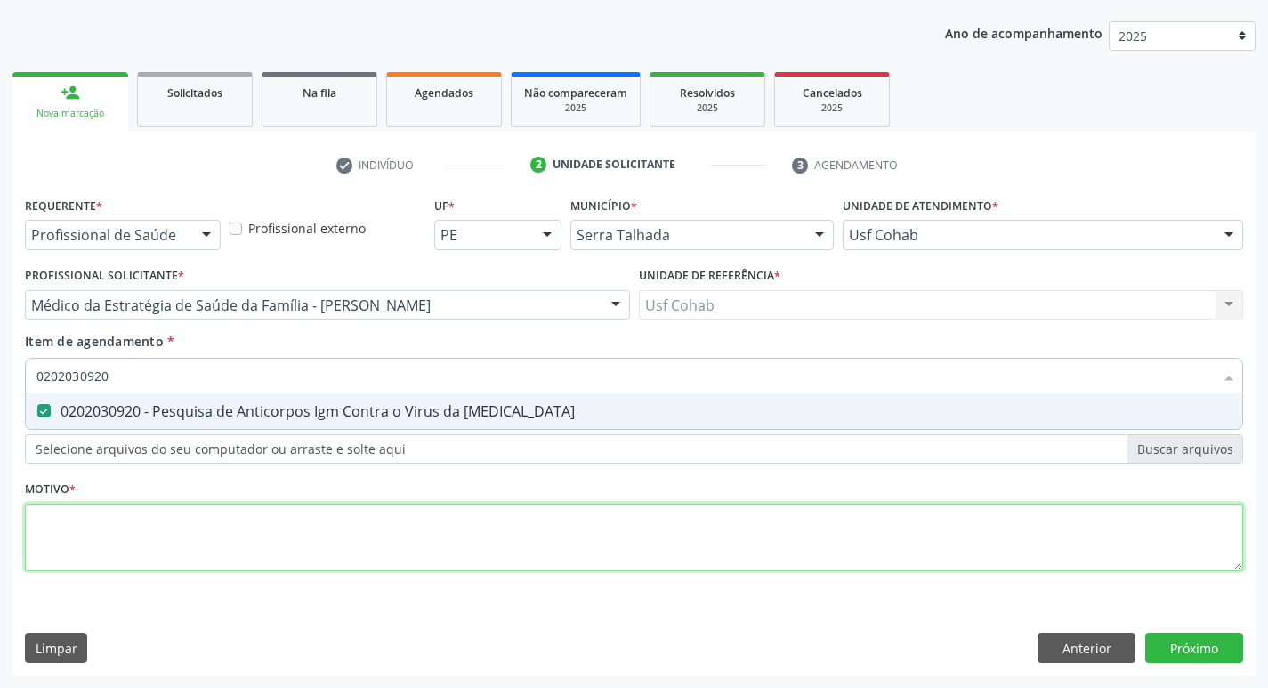
click at [126, 534] on div "Requerente * Profissional de Saúde Profissional de Saúde Paciente Nenhum result…" at bounding box center [634, 393] width 1218 height 403
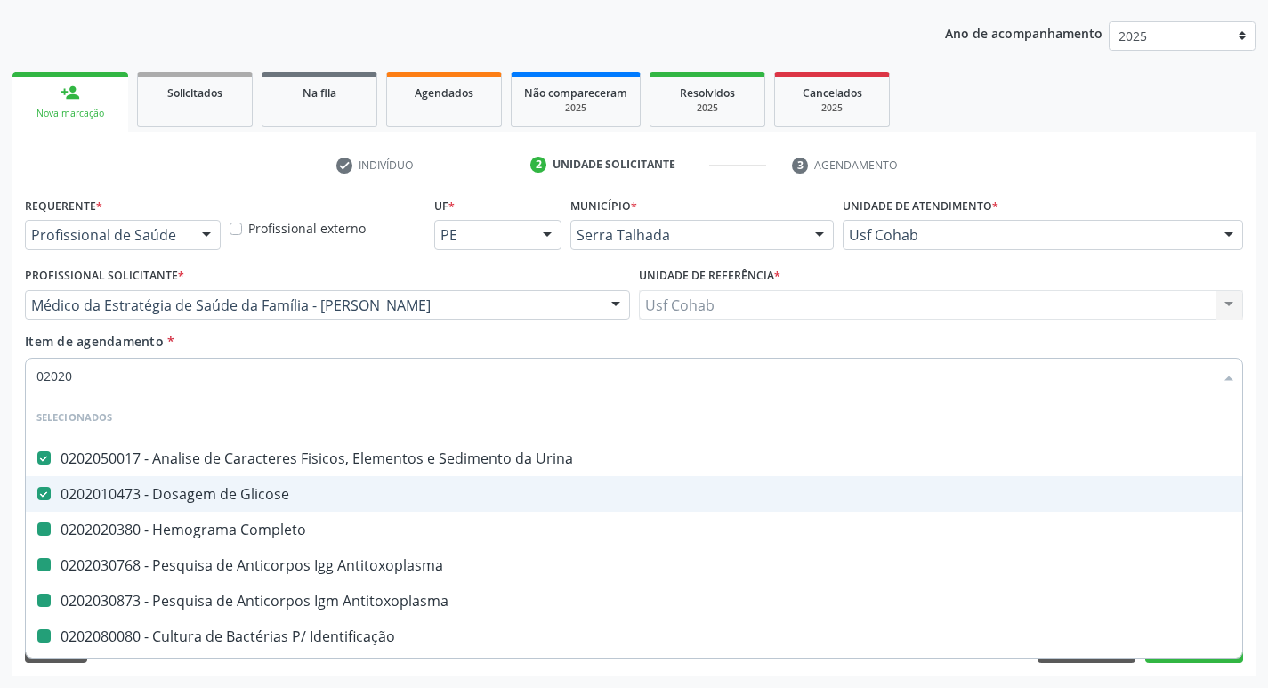
type input "020202"
checkbox Completo "false"
checkbox Antitoxoplasma "false"
checkbox Identificação "false"
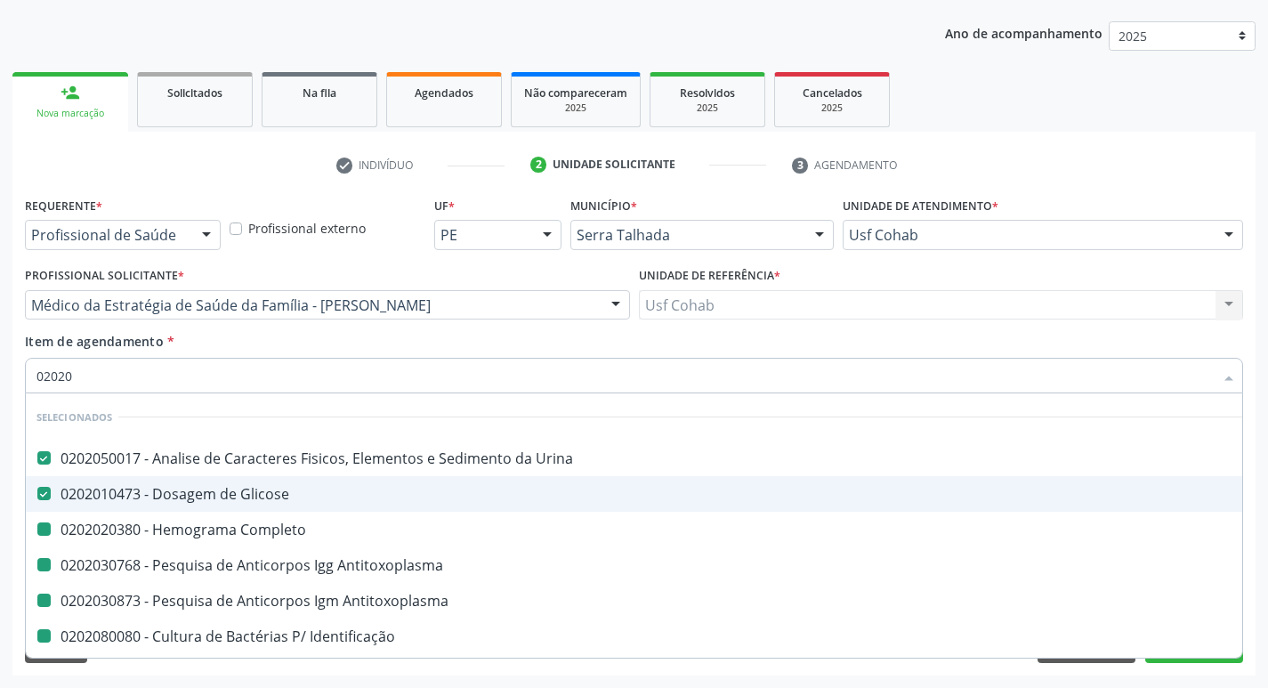
checkbox Anticitomegalovirus "false"
checkbox Rubeola "false"
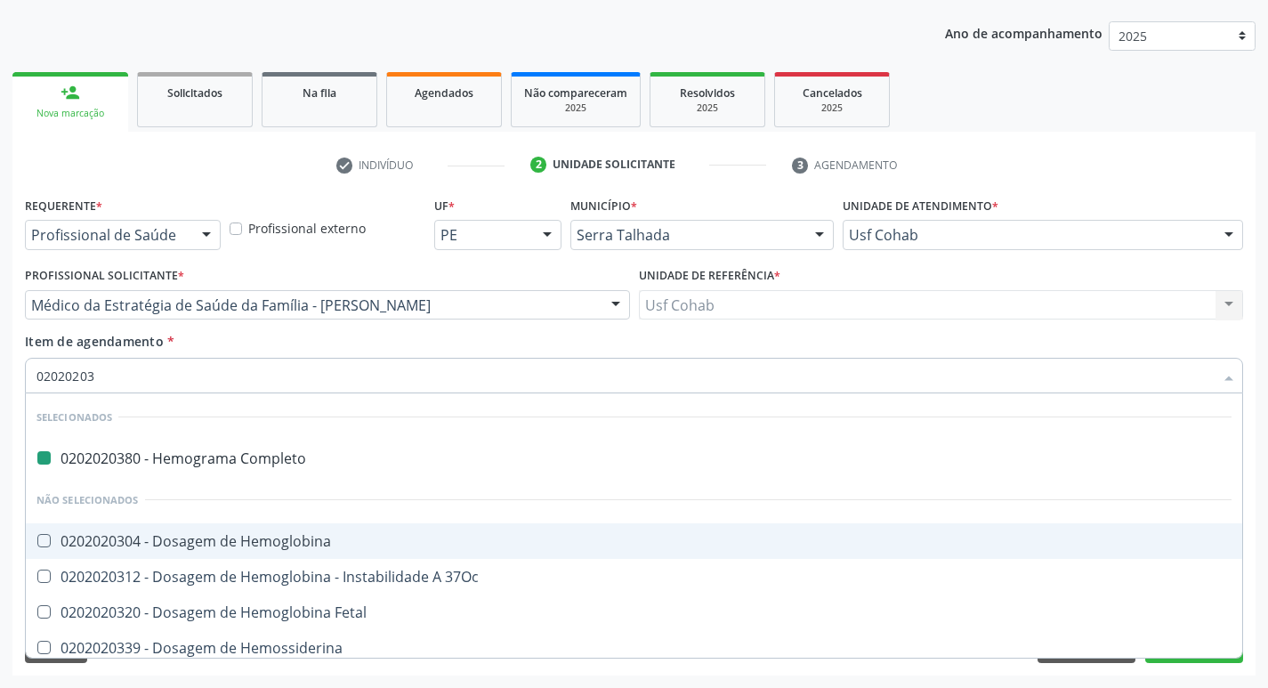
type input "020202035"
checkbox Completo "false"
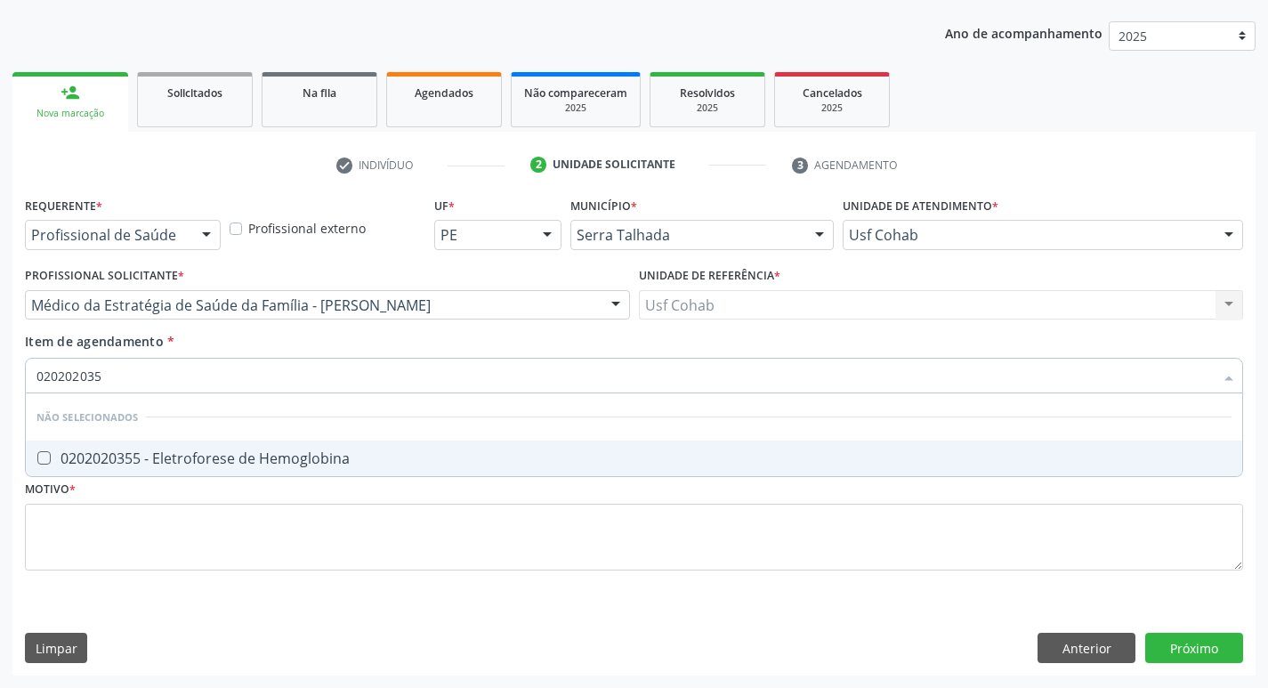
type input "0202020355"
click at [48, 448] on span "0202020355 - Eletroforese de Hemoglobina" at bounding box center [634, 458] width 1216 height 36
checkbox Hemoglobina "true"
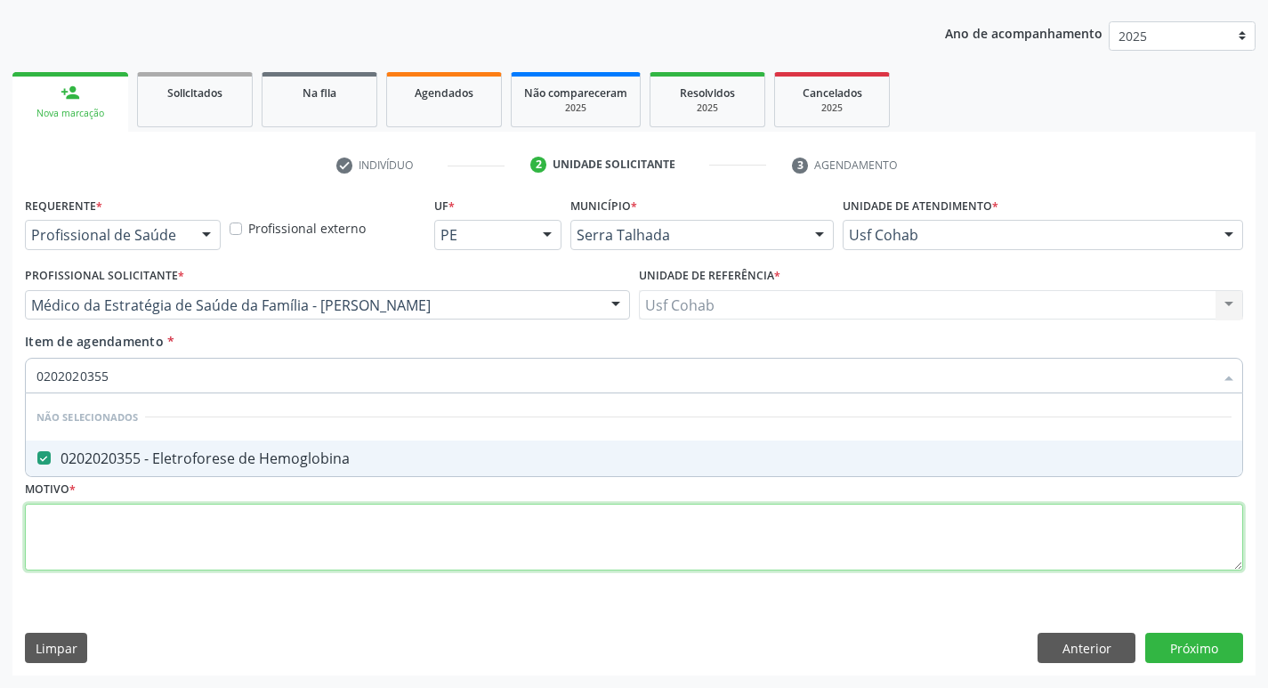
click at [64, 527] on div "Requerente * Profissional de Saúde Profissional de Saúde Paciente Nenhum result…" at bounding box center [634, 393] width 1218 height 403
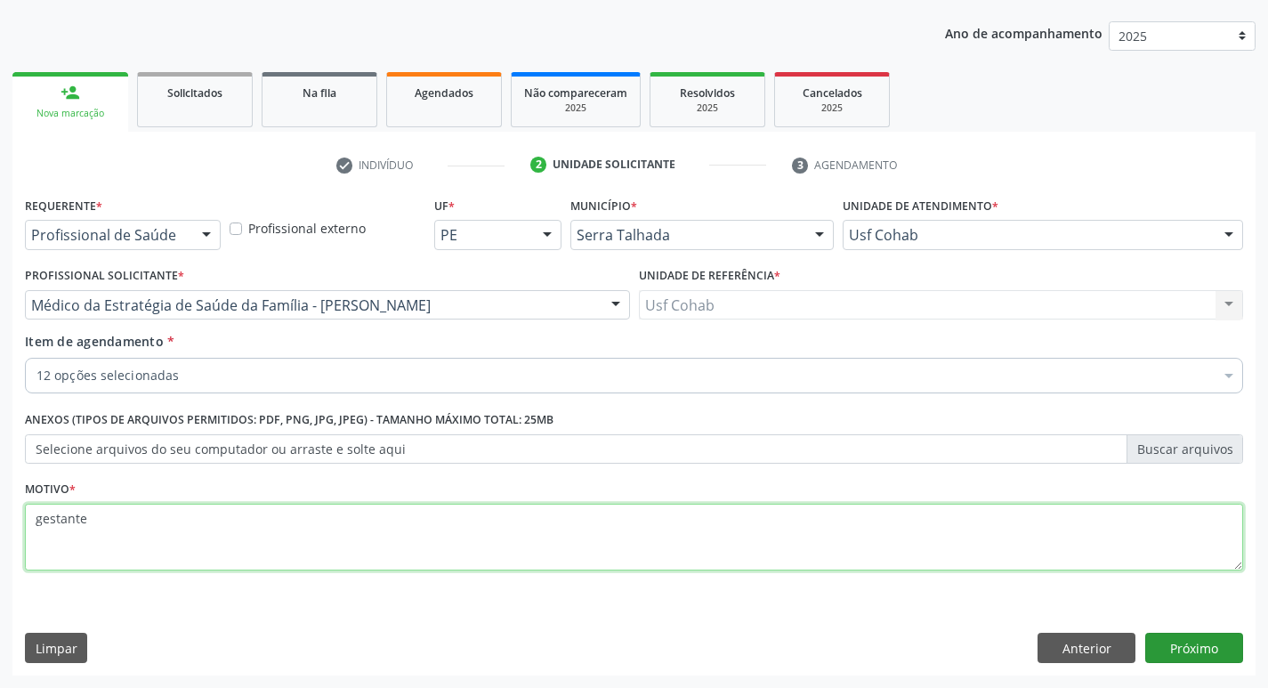
type textarea "gestante"
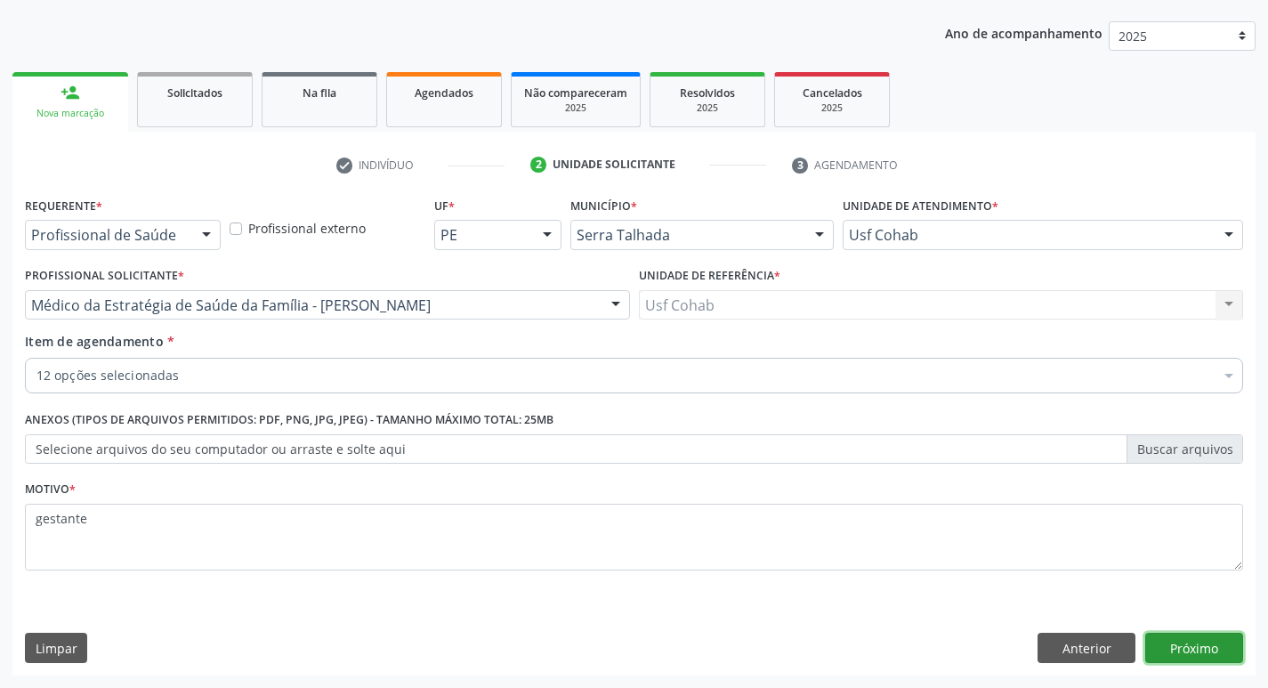
click at [1183, 654] on button "Próximo" at bounding box center [1194, 648] width 98 height 30
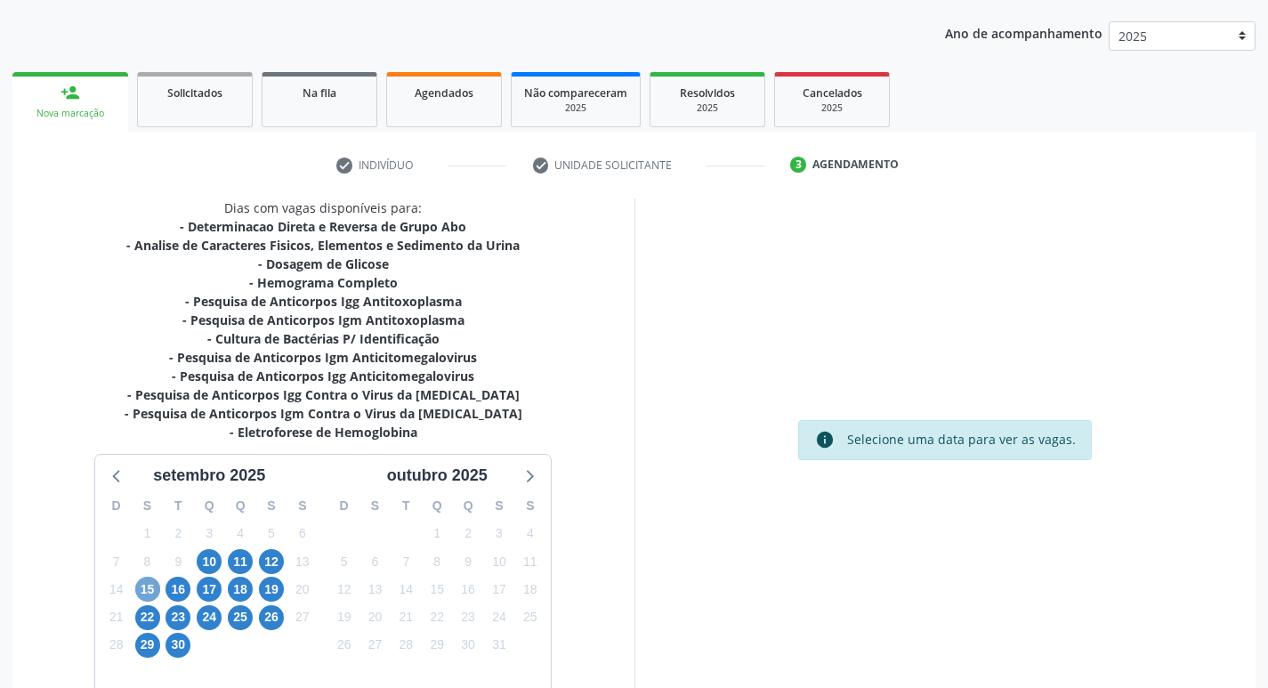
click at [142, 591] on span "15" at bounding box center [147, 588] width 25 height 25
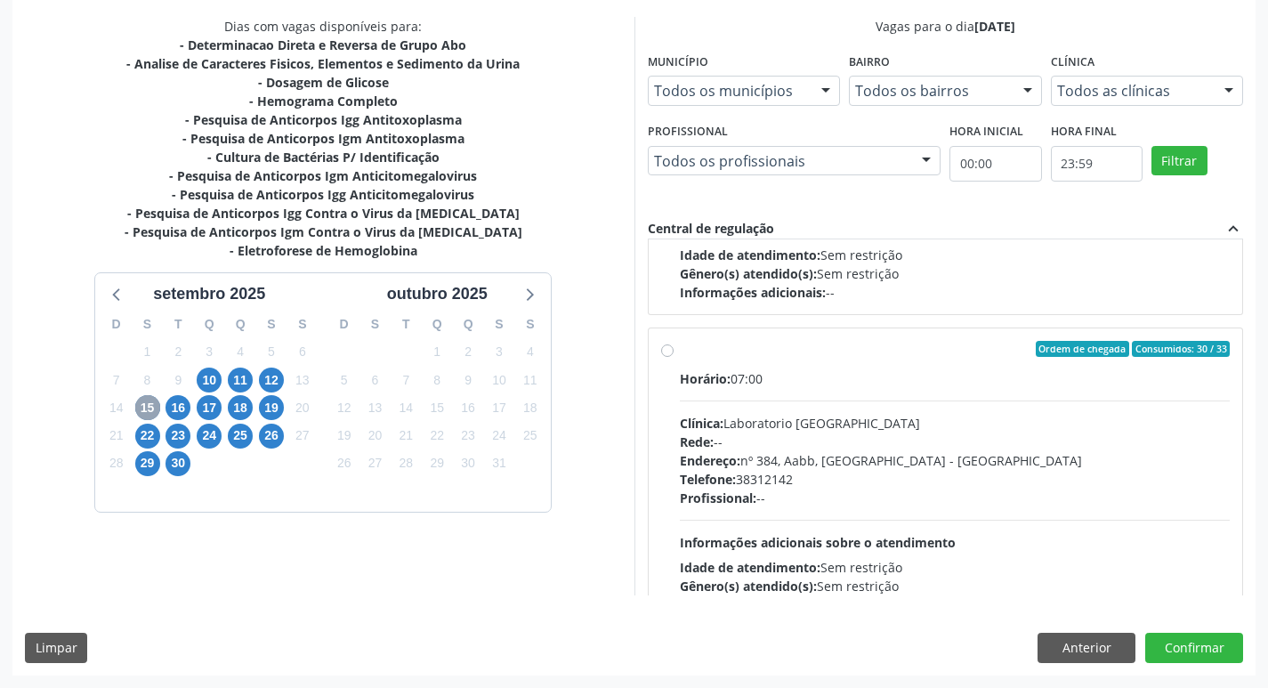
scroll to position [592, 0]
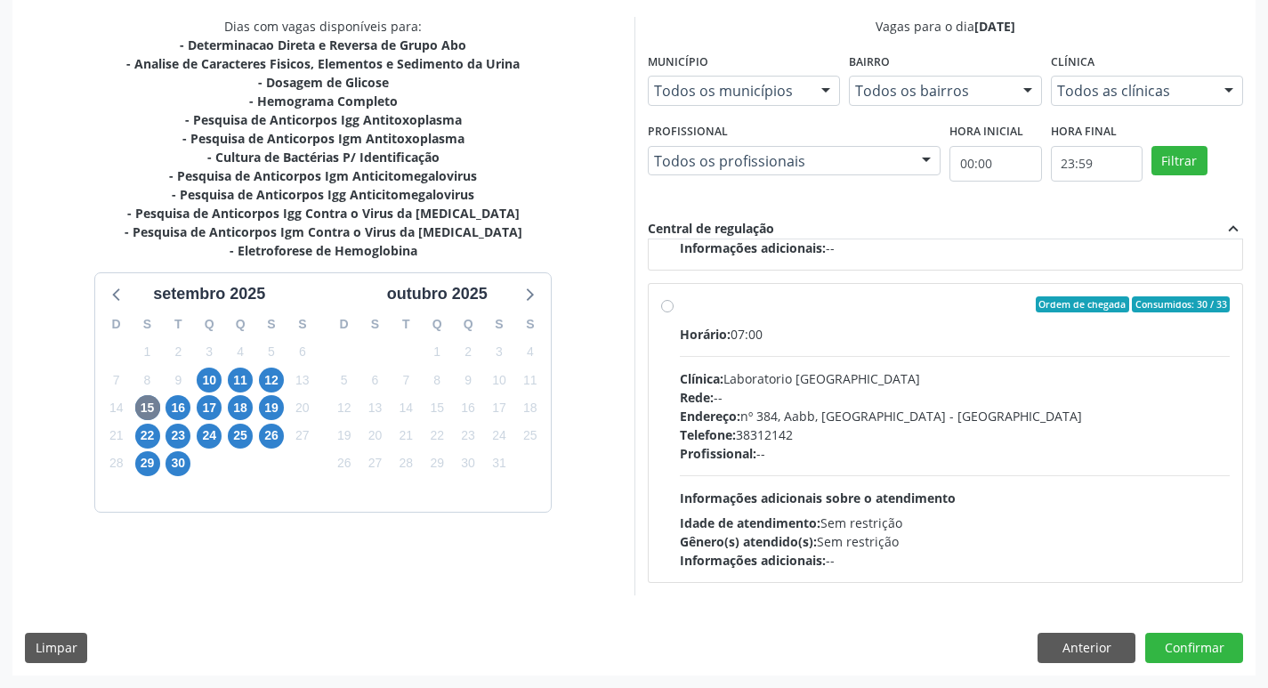
click at [680, 309] on label "Ordem de chegada Consumidos: 30 / 33 Horário: 07:00 Clínica: Laboratorio [GEOGR…" at bounding box center [955, 432] width 551 height 273
click at [670, 309] on input "Ordem de chegada Consumidos: 30 / 33 Horário: 07:00 Clínica: Laboratorio [GEOGR…" at bounding box center [667, 304] width 12 height 16
radio input "true"
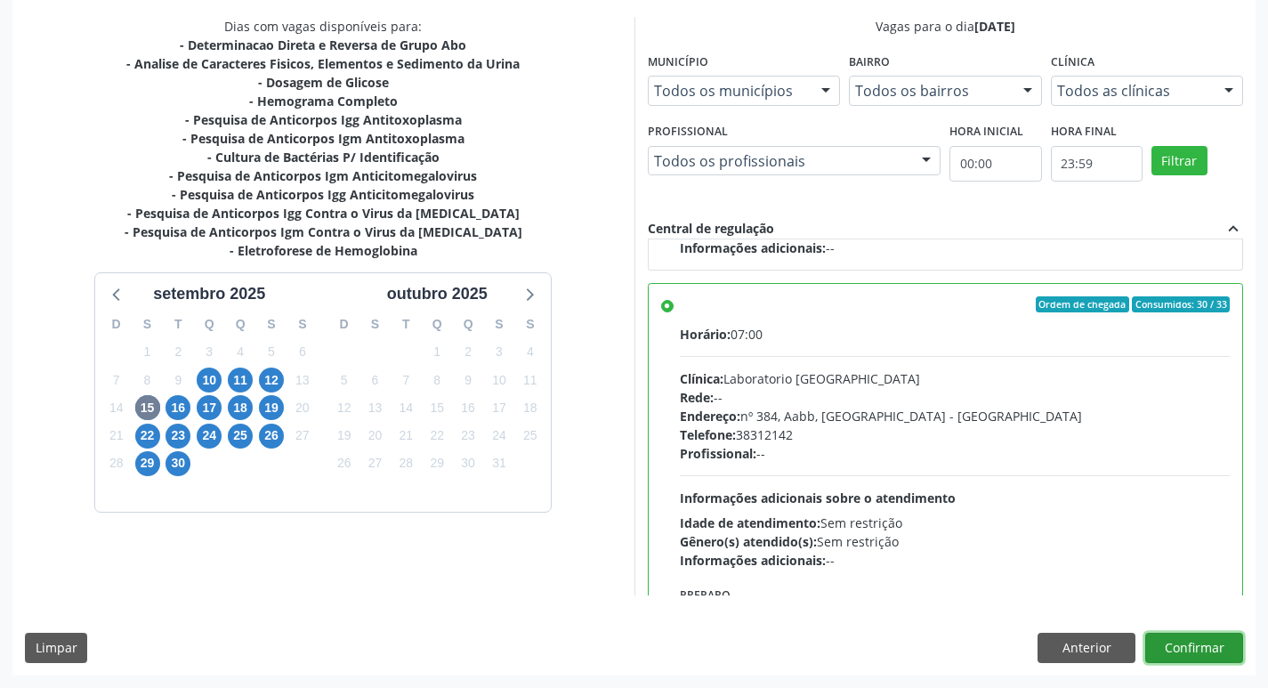
click at [1188, 649] on button "Confirmar" at bounding box center [1194, 648] width 98 height 30
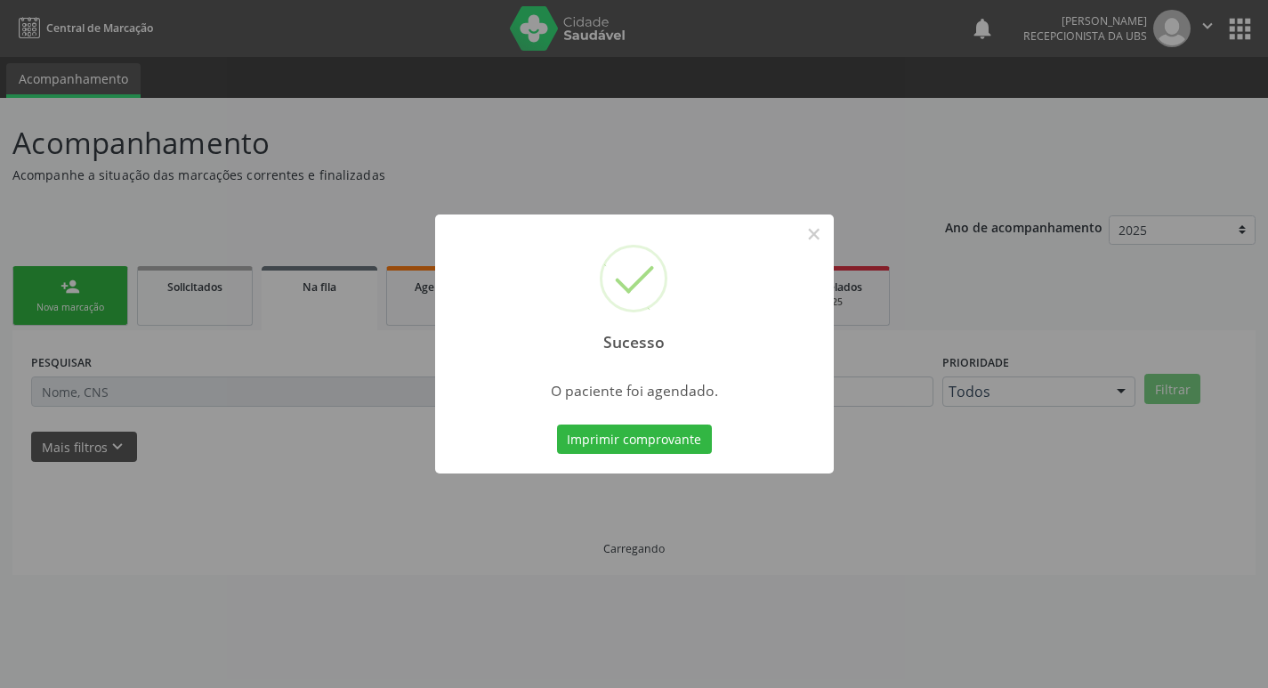
scroll to position [0, 0]
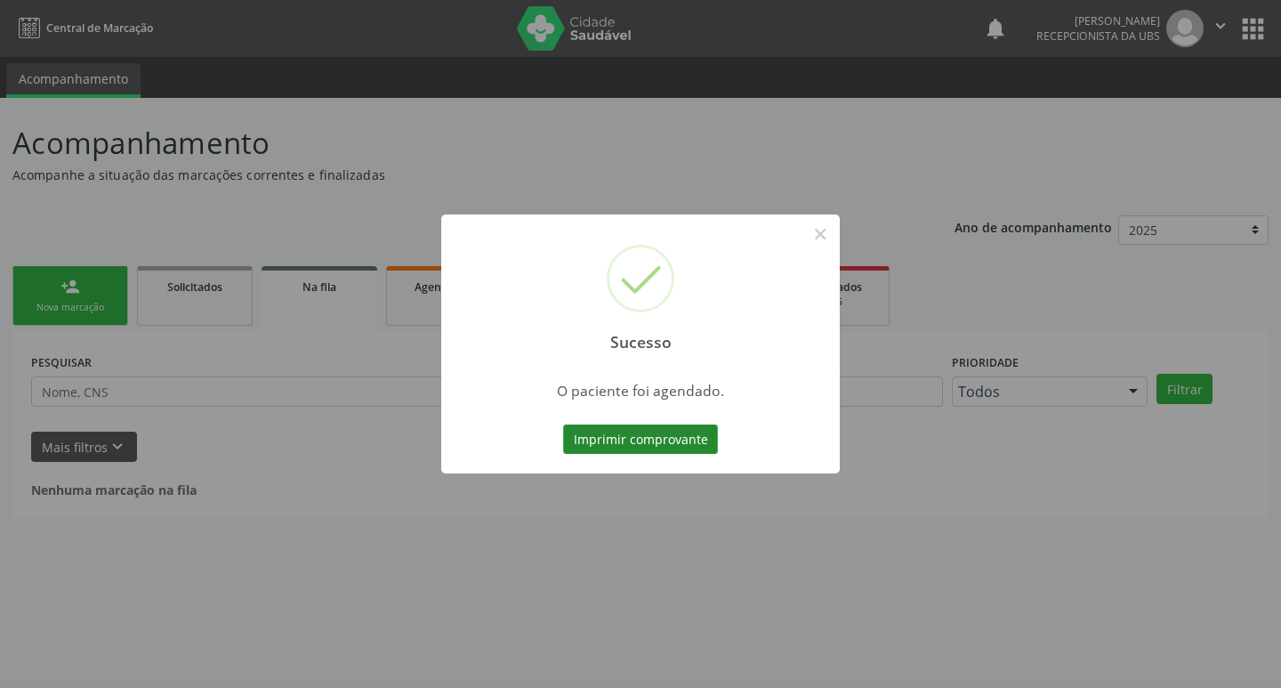
click at [611, 434] on button "Imprimir comprovante" at bounding box center [640, 439] width 155 height 30
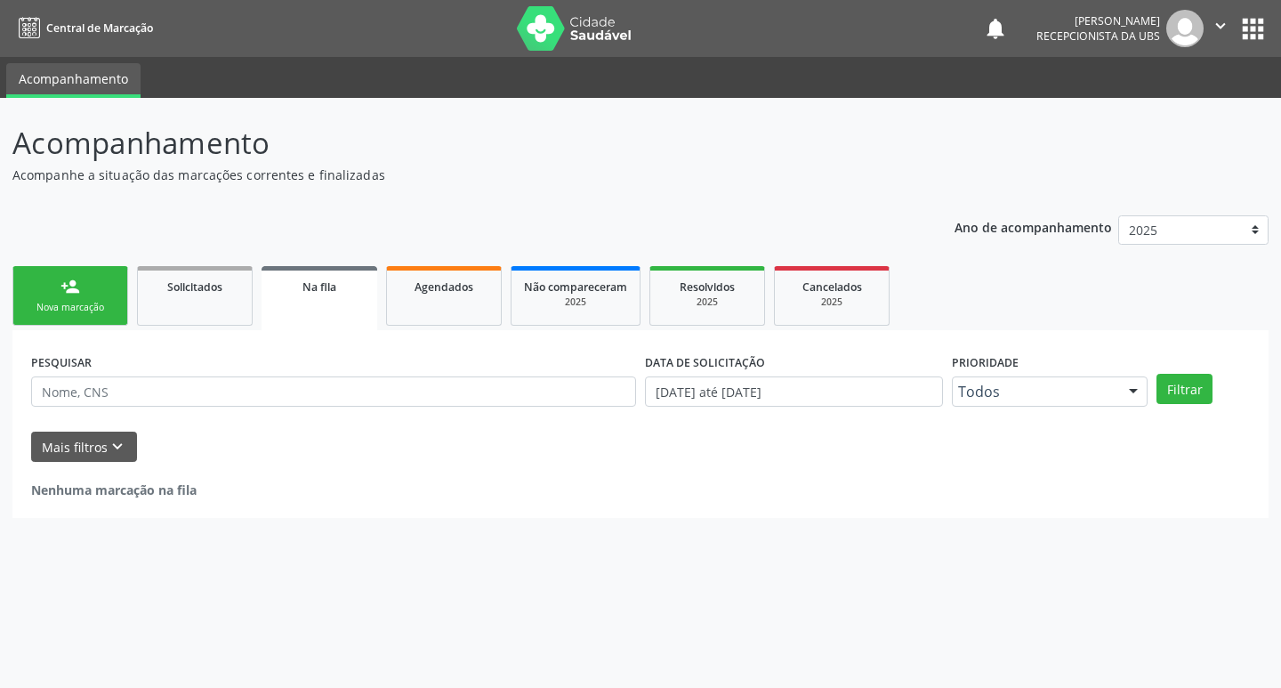
click at [96, 314] on div "Nova marcação" at bounding box center [70, 307] width 89 height 13
click at [90, 301] on div "Nova marcação" at bounding box center [70, 307] width 89 height 13
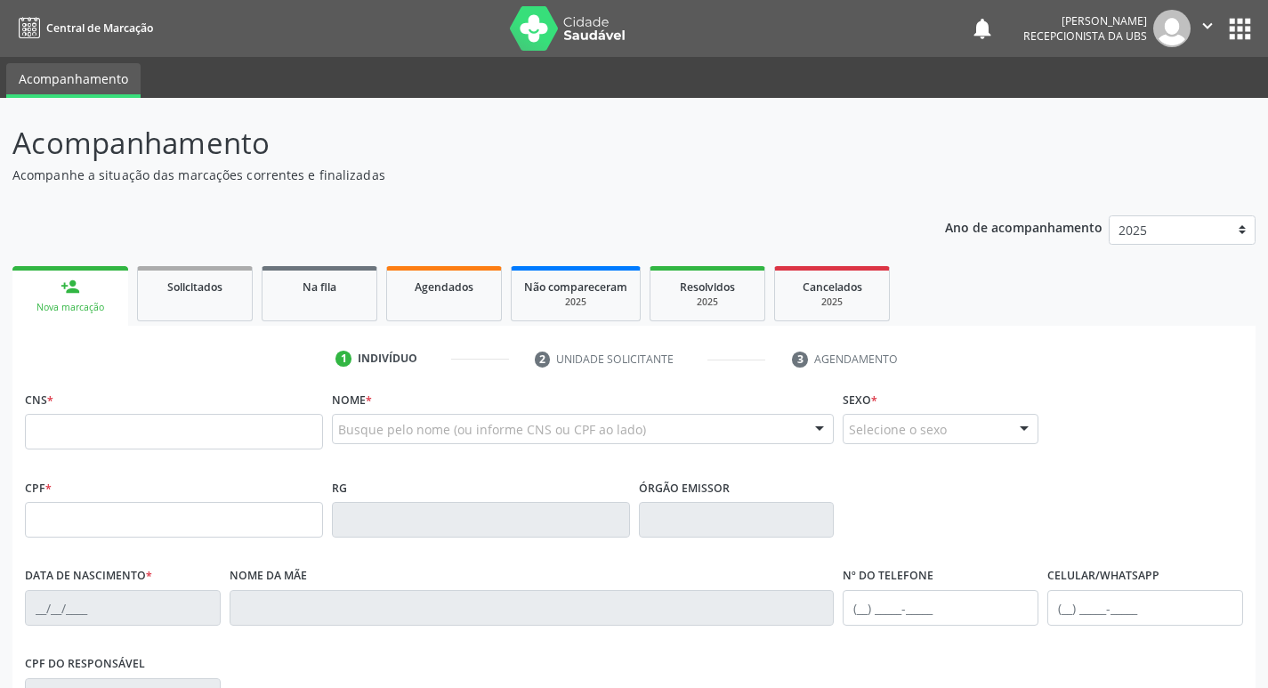
click at [100, 295] on link "person_add Nova marcação" at bounding box center [70, 296] width 116 height 60
click at [101, 426] on input "text" at bounding box center [174, 432] width 298 height 36
type input "702 1057 1113 0293"
type input "706.227.394-50"
type input "[DATE]"
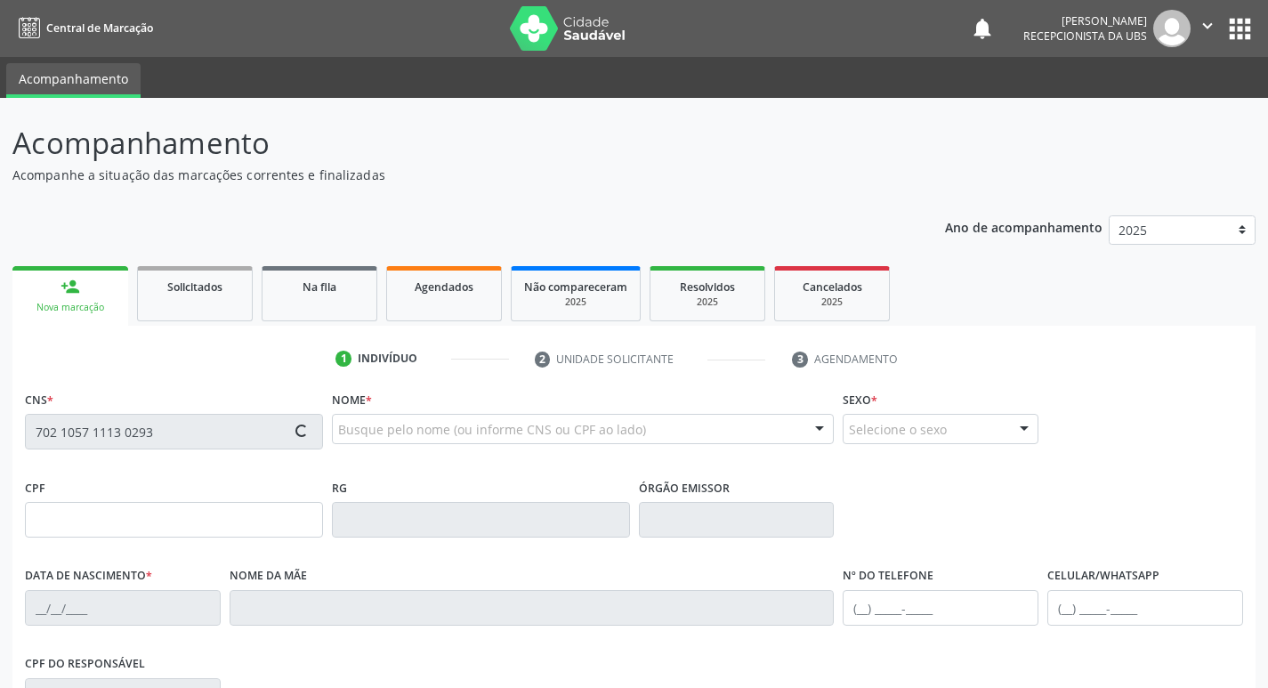
type input "[PERSON_NAME]"
type input "[PHONE_NUMBER]"
type input "088.408.804-96"
type input "209"
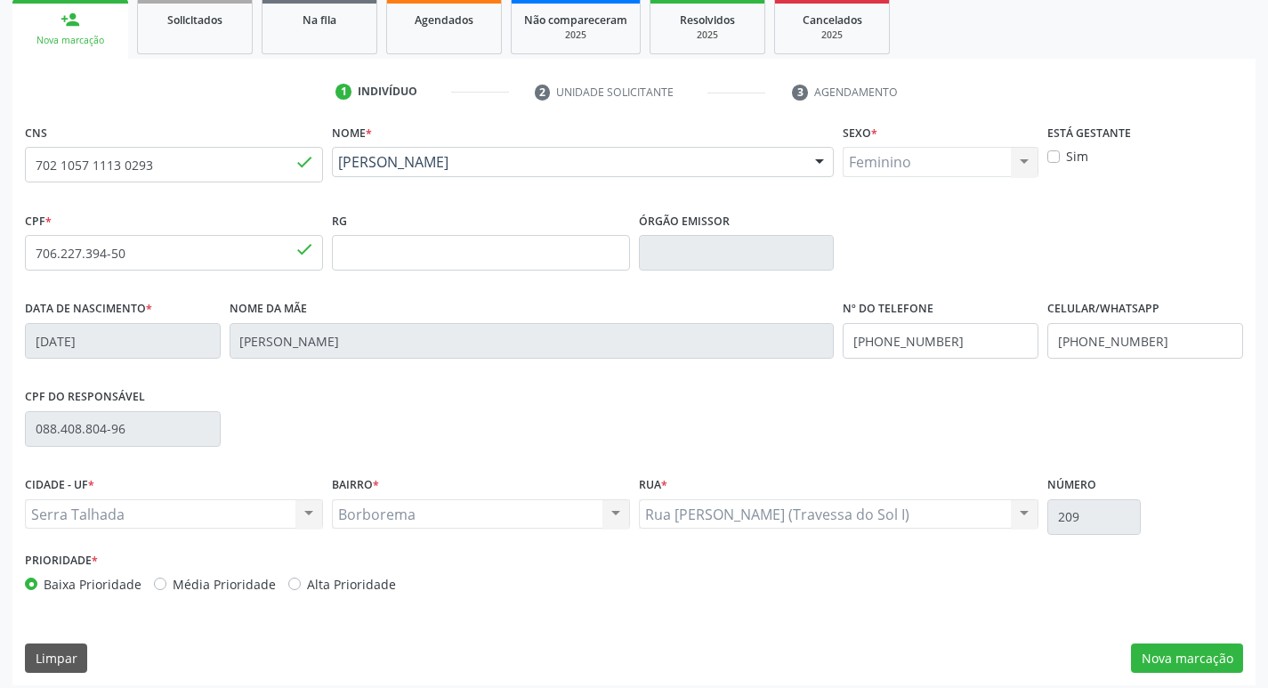
scroll to position [277, 0]
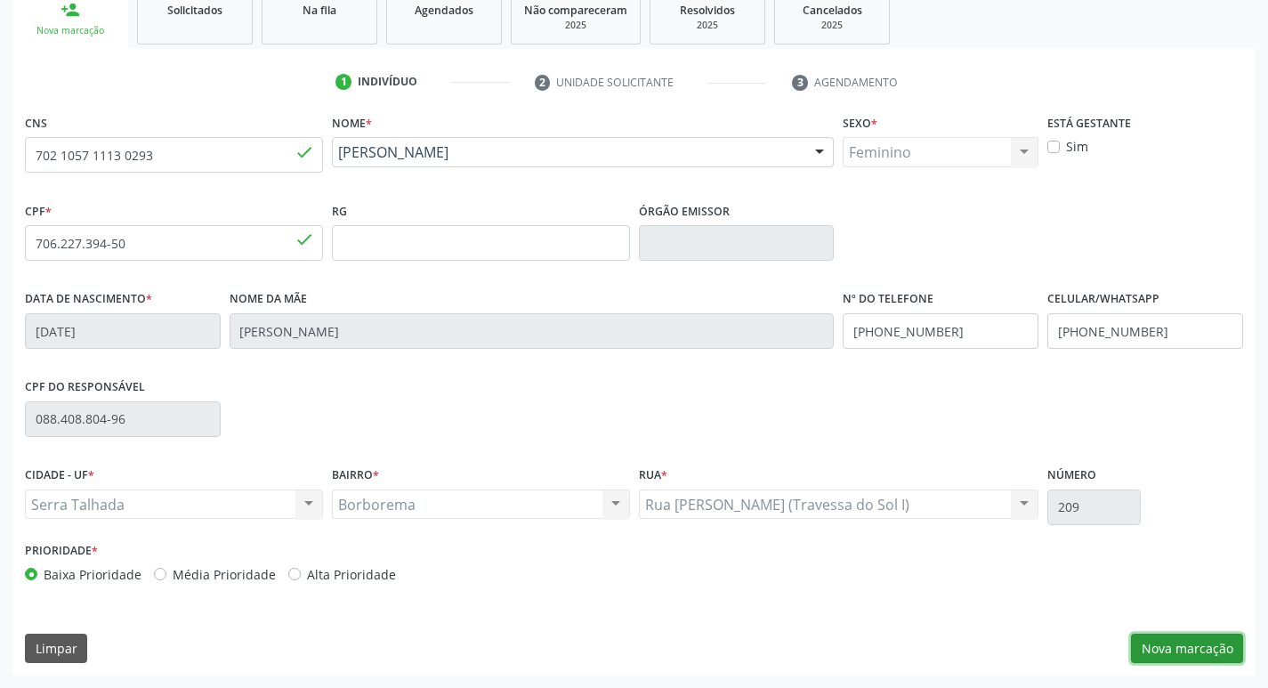
click at [1195, 641] on button "Nova marcação" at bounding box center [1187, 648] width 112 height 30
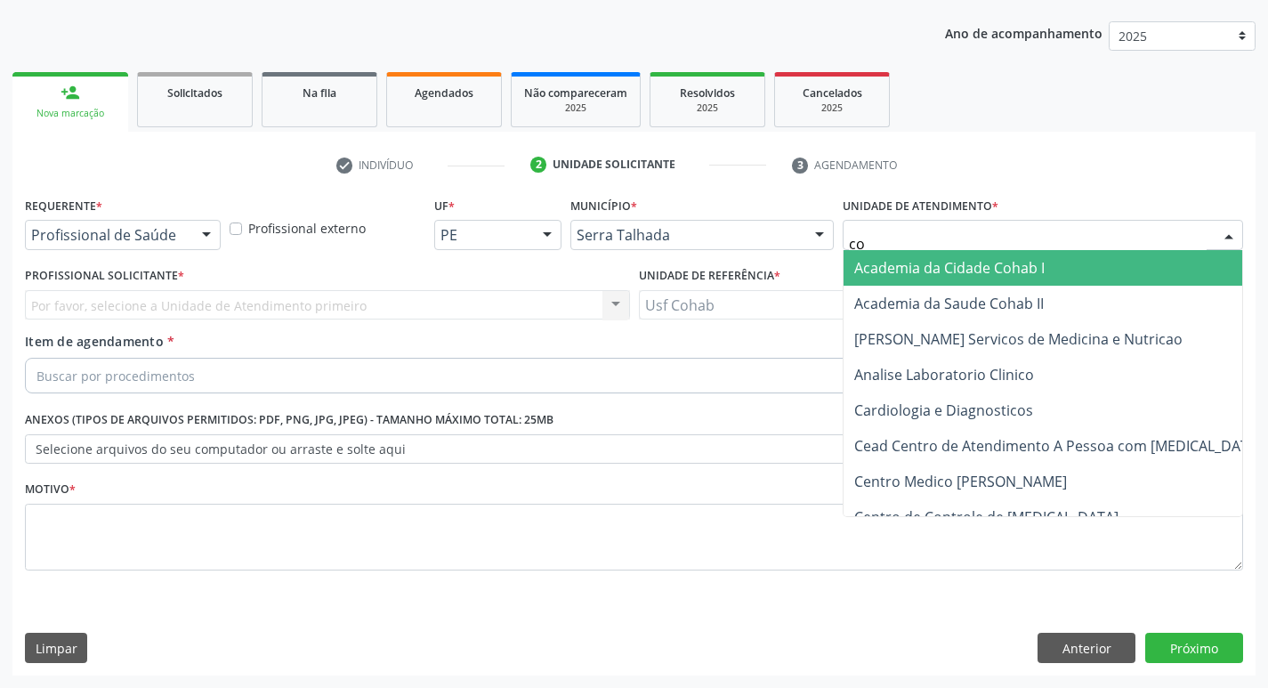
type input "coh"
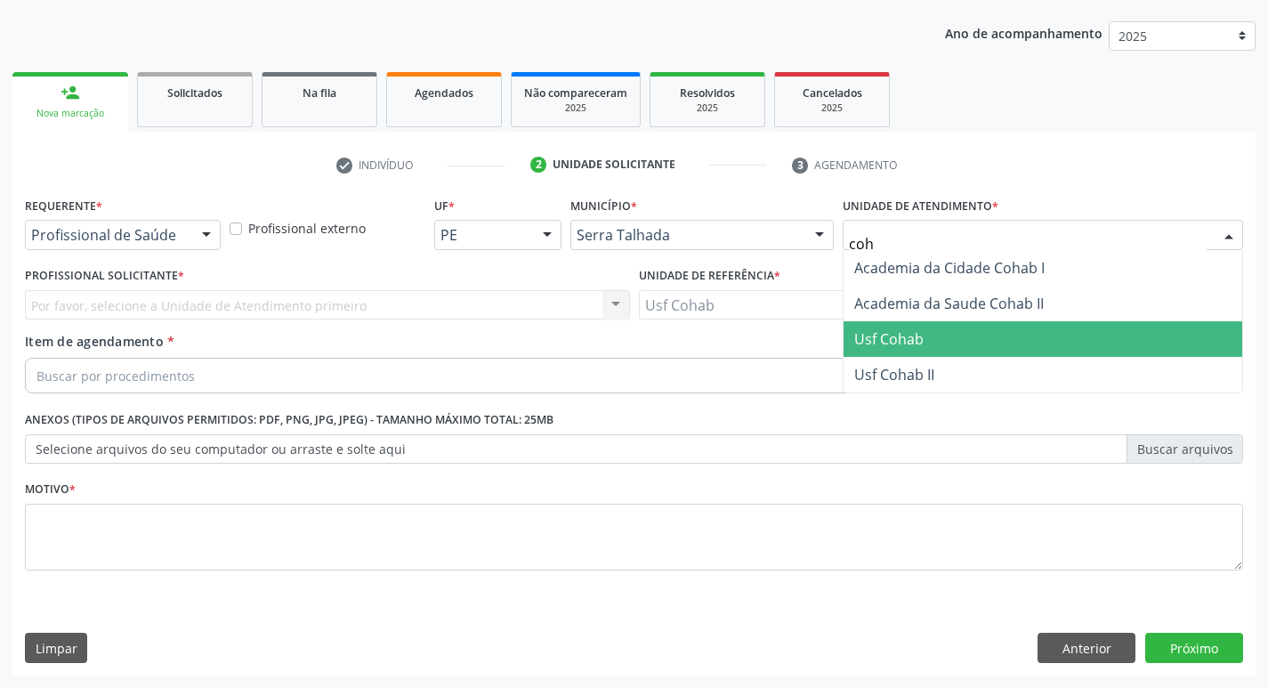
click at [915, 342] on span "Usf Cohab" at bounding box center [888, 339] width 69 height 20
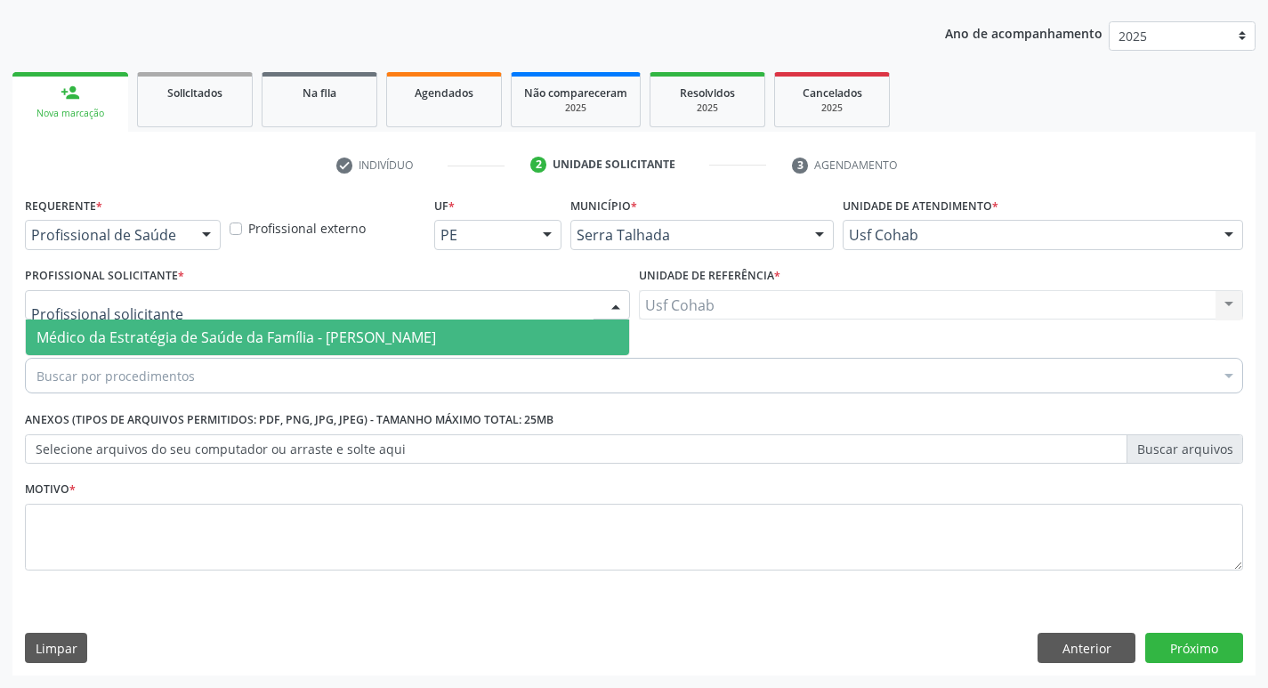
click at [184, 301] on div at bounding box center [327, 305] width 605 height 30
click at [185, 335] on span "Médico da Estratégia de Saúde da Família - [PERSON_NAME]" at bounding box center [235, 337] width 399 height 20
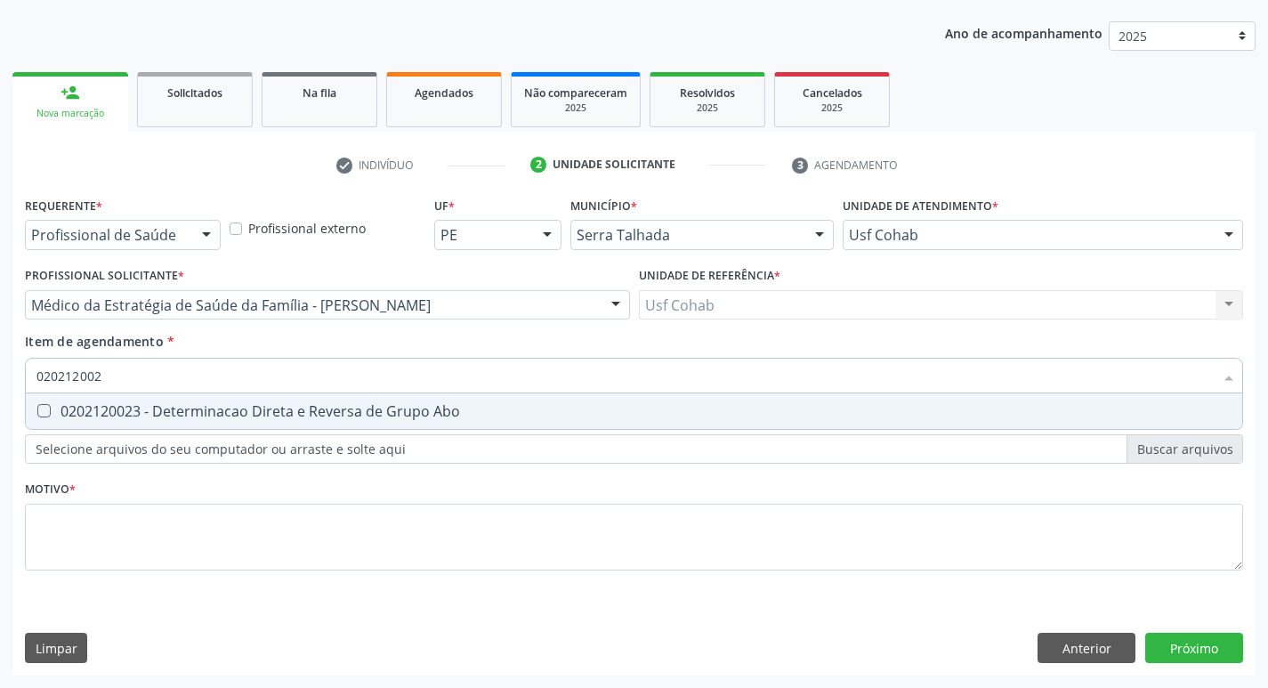
type input "0202120023"
click at [49, 414] on Abo at bounding box center [43, 410] width 13 height 13
click at [37, 414] on Abo "checkbox" at bounding box center [32, 411] width 12 height 12
checkbox Abo "true"
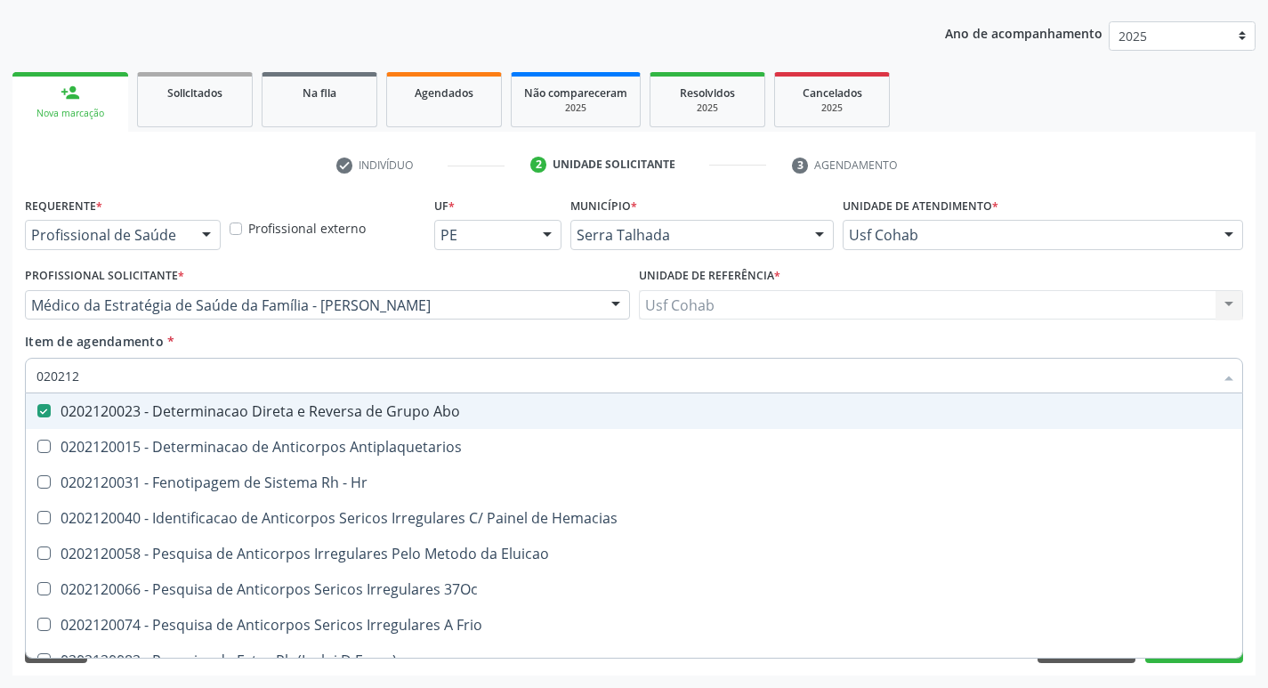
type input "02021"
checkbox Abo "false"
checkbox \(Tia\) "true"
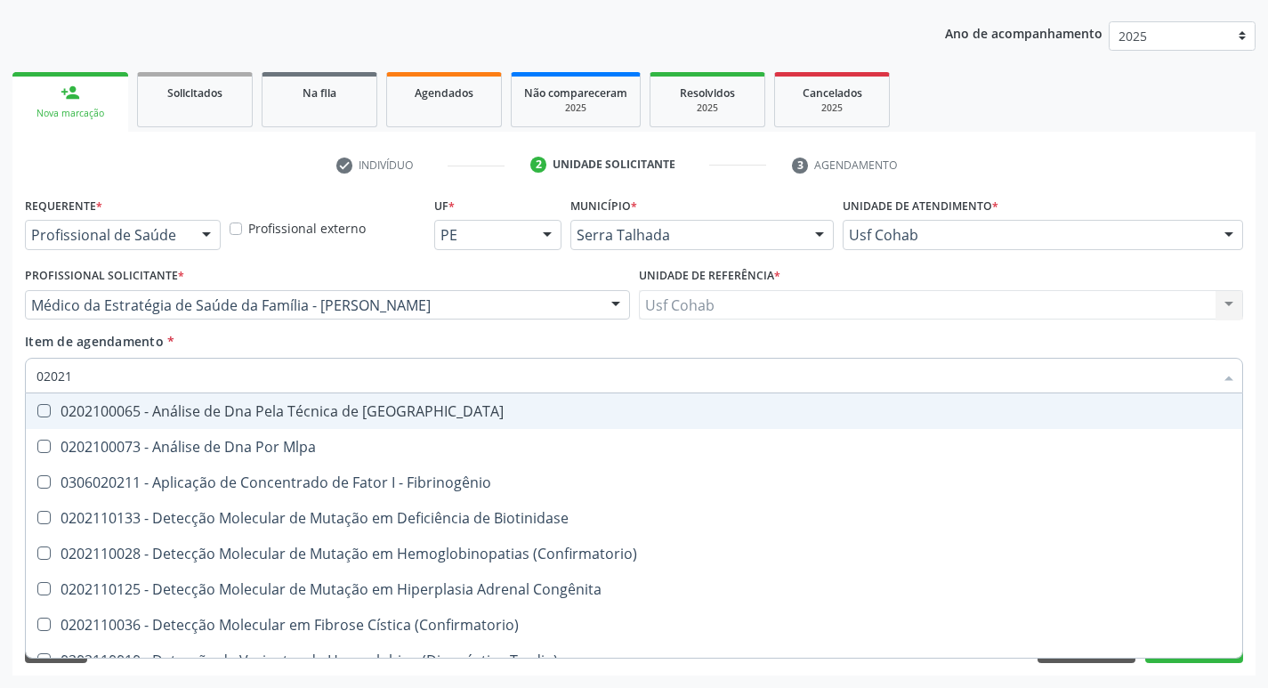
type input "0202"
checkbox Abo "false"
checkbox Exoma "true"
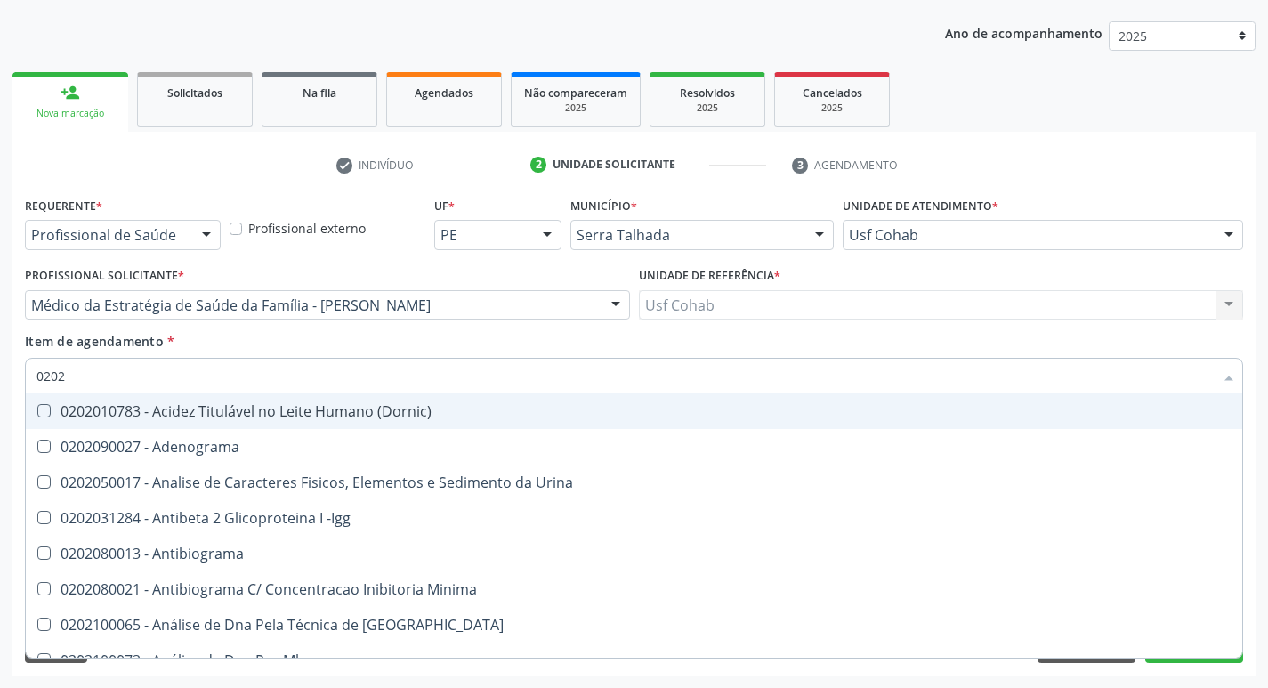
type input "02020"
checkbox Abo "false"
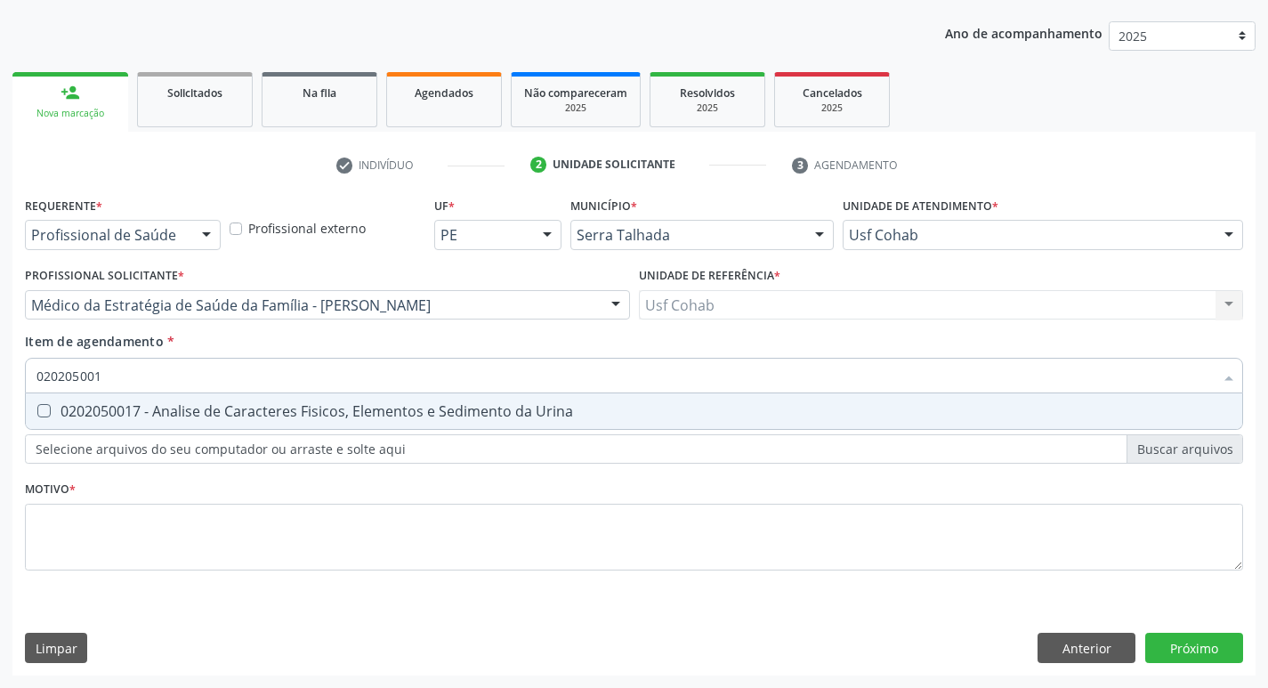
type input "0202050017"
click at [45, 409] on Urina at bounding box center [43, 410] width 13 height 13
click at [37, 409] on Urina "checkbox" at bounding box center [32, 411] width 12 height 12
checkbox Urina "true"
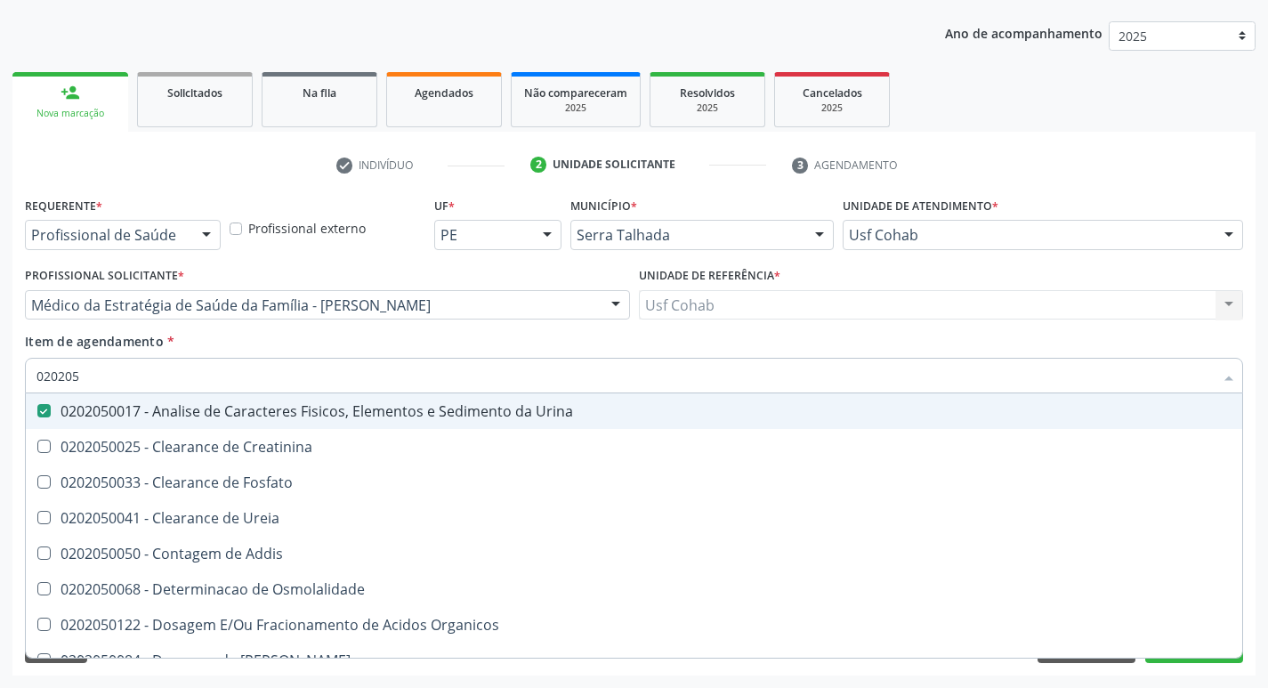
type input "02020"
checkbox Urina "false"
checkbox Fosfato "true"
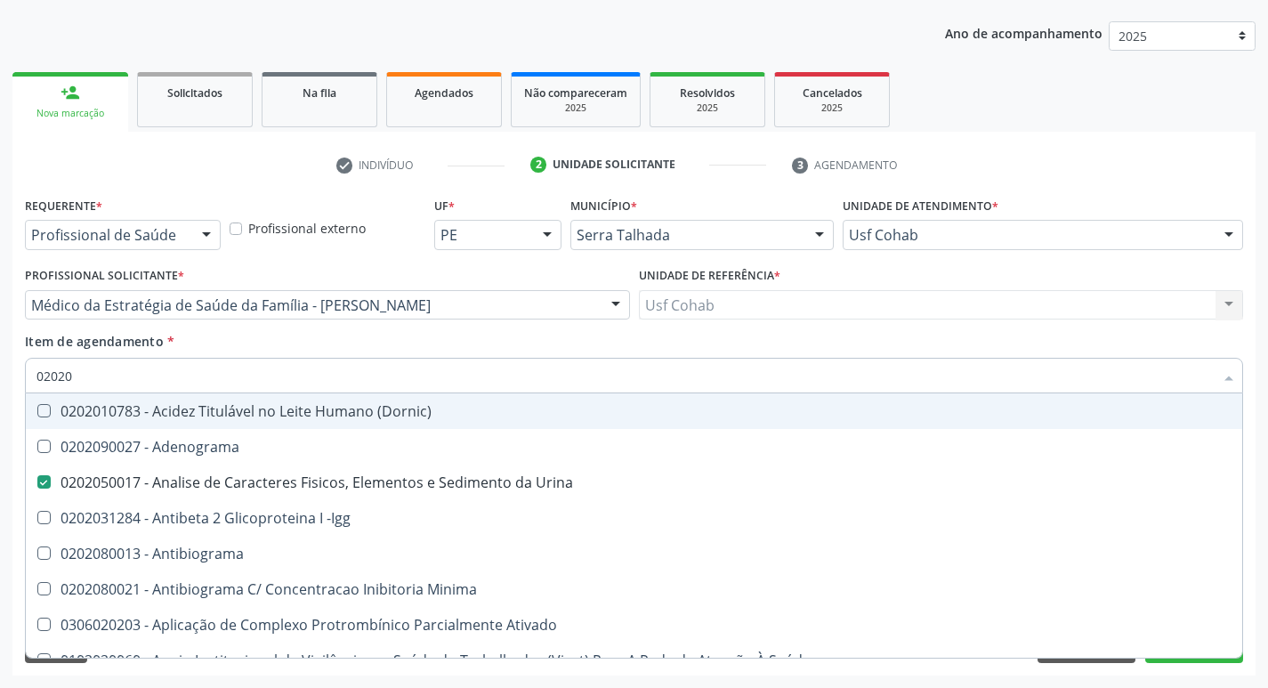
type input "020201"
checkbox Urina "false"
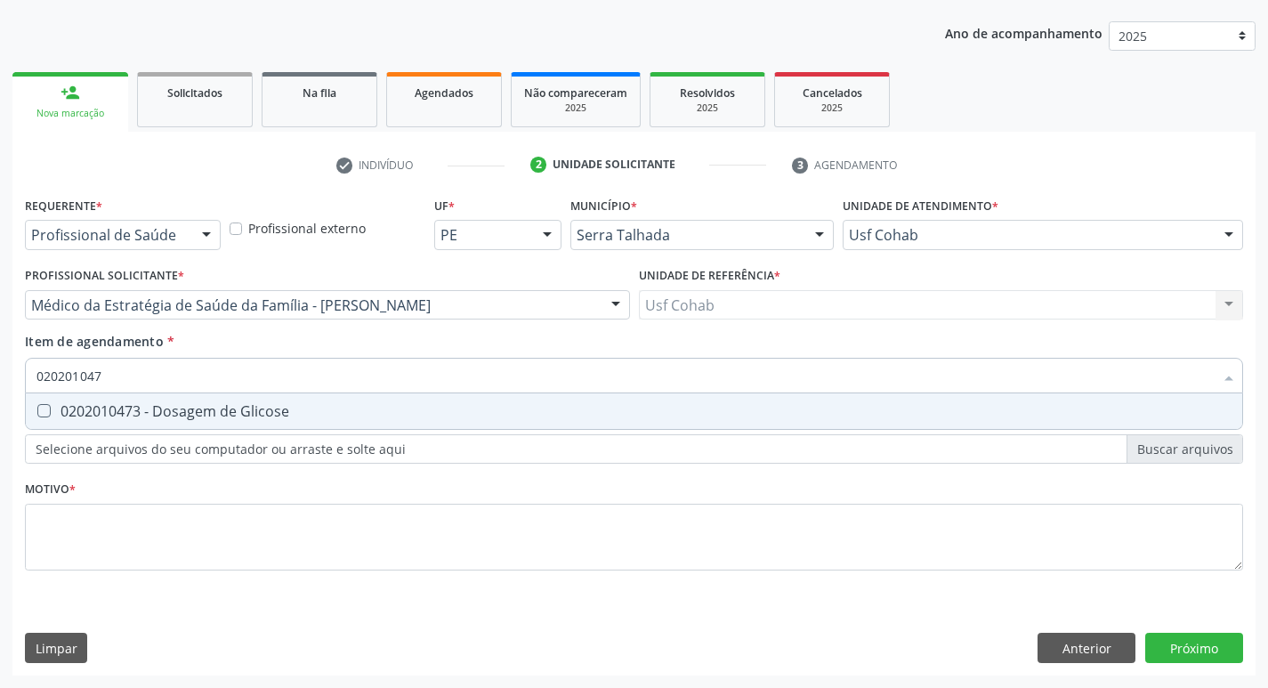
type input "0202010473"
click at [45, 411] on Glicose at bounding box center [43, 410] width 13 height 13
click at [37, 411] on Glicose "checkbox" at bounding box center [32, 411] width 12 height 12
checkbox Glicose "true"
drag, startPoint x: 126, startPoint y: 374, endPoint x: 67, endPoint y: 381, distance: 60.0
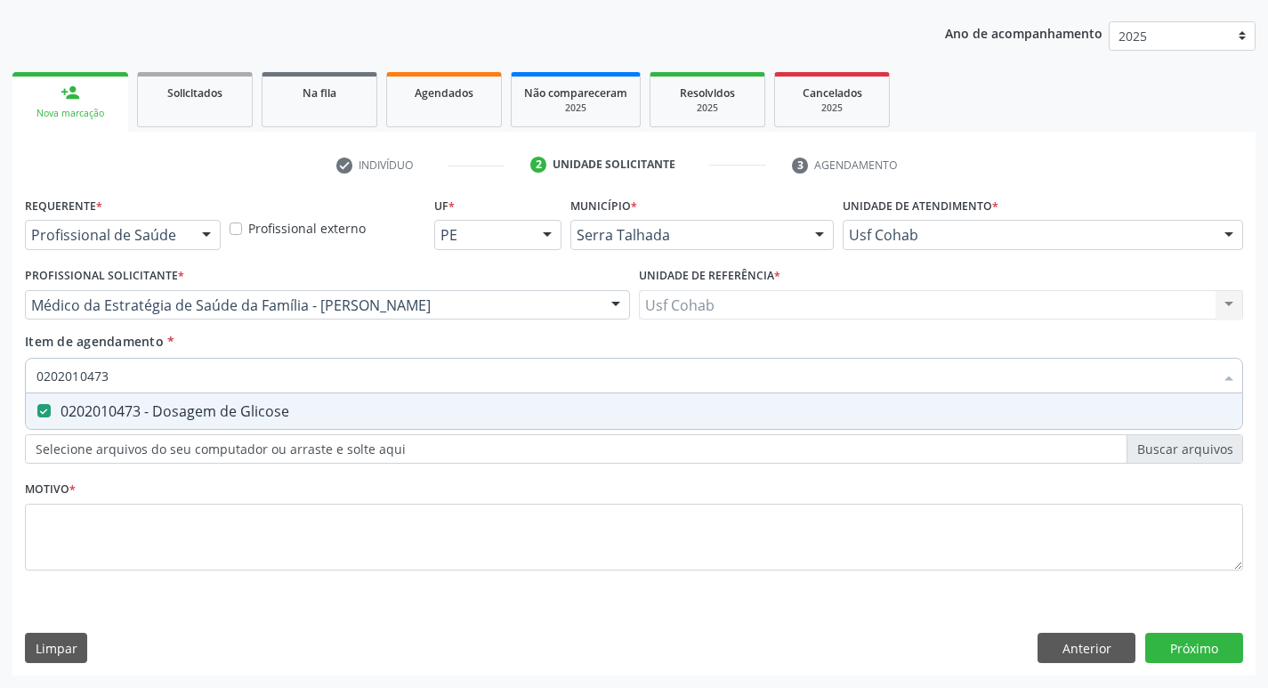
click at [67, 381] on input "0202010473" at bounding box center [624, 376] width 1177 height 36
type input "0202"
checkbox Glicose "false"
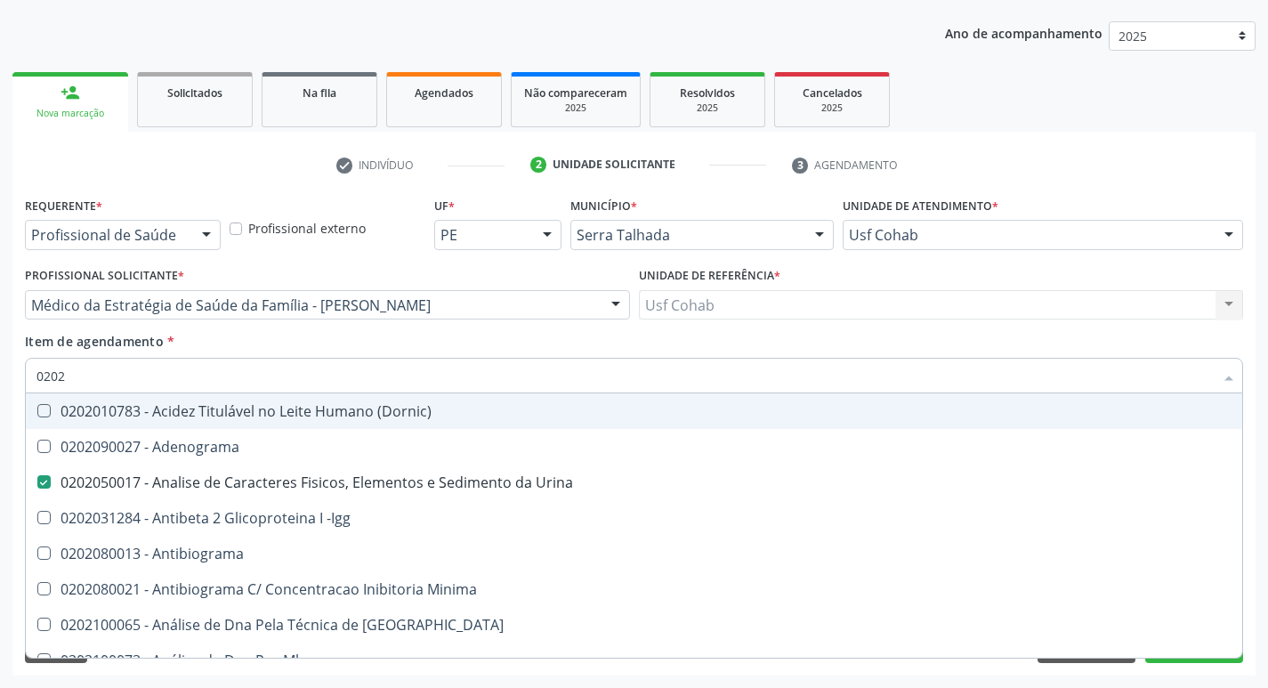
type input "02020"
checkbox Abo "false"
checkbox Xi "true"
checkbox Glicose "false"
type input "020202"
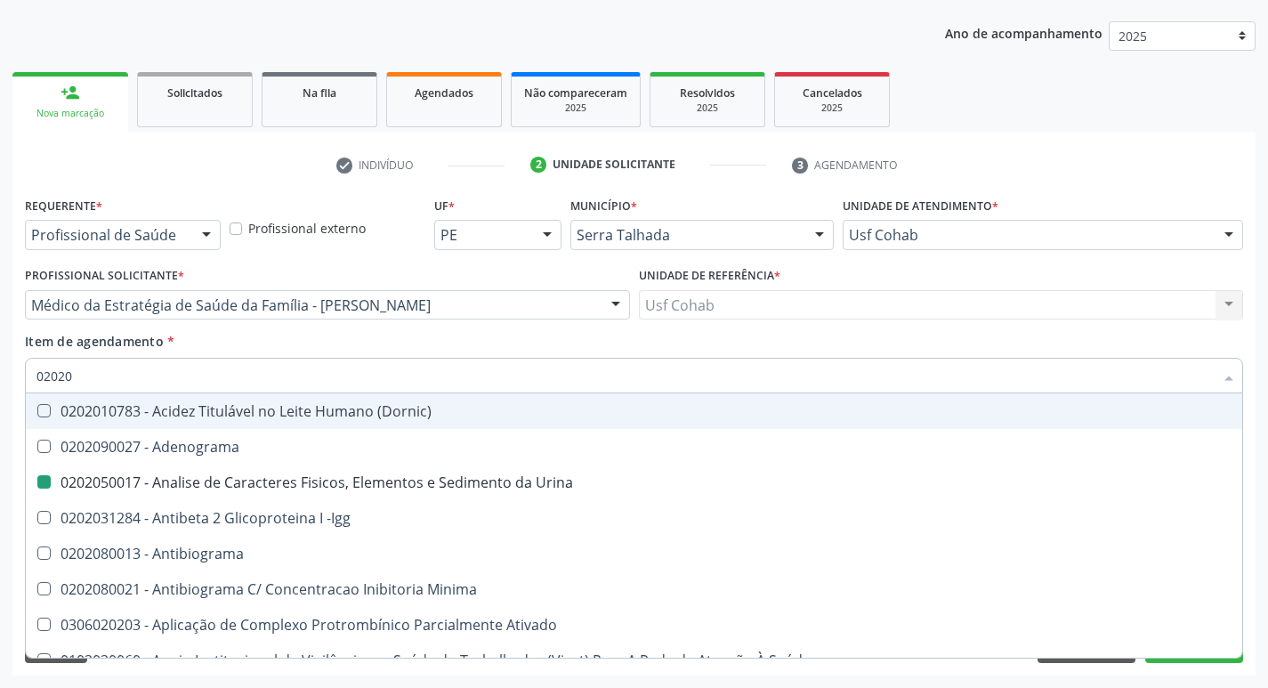
checkbox Urina "false"
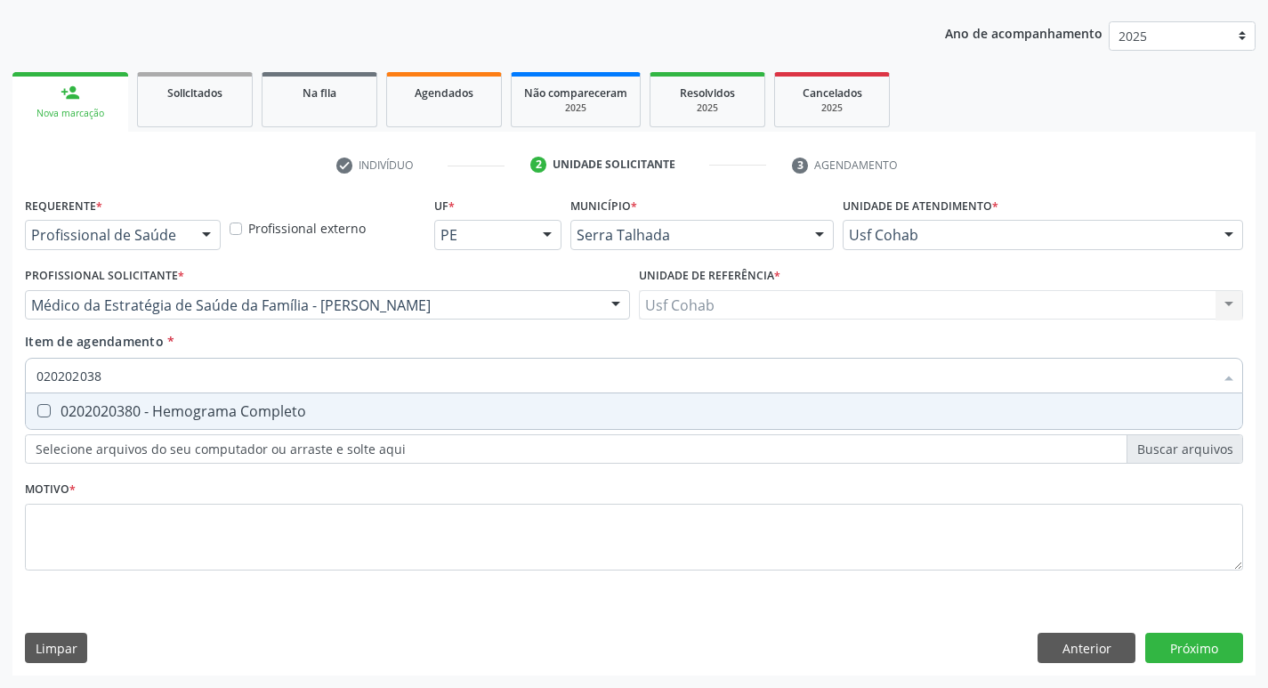
type input "0202020380"
click at [46, 405] on Completo at bounding box center [43, 410] width 13 height 13
click at [37, 405] on Completo "checkbox" at bounding box center [32, 411] width 12 height 12
checkbox Completo "true"
type input "02020203"
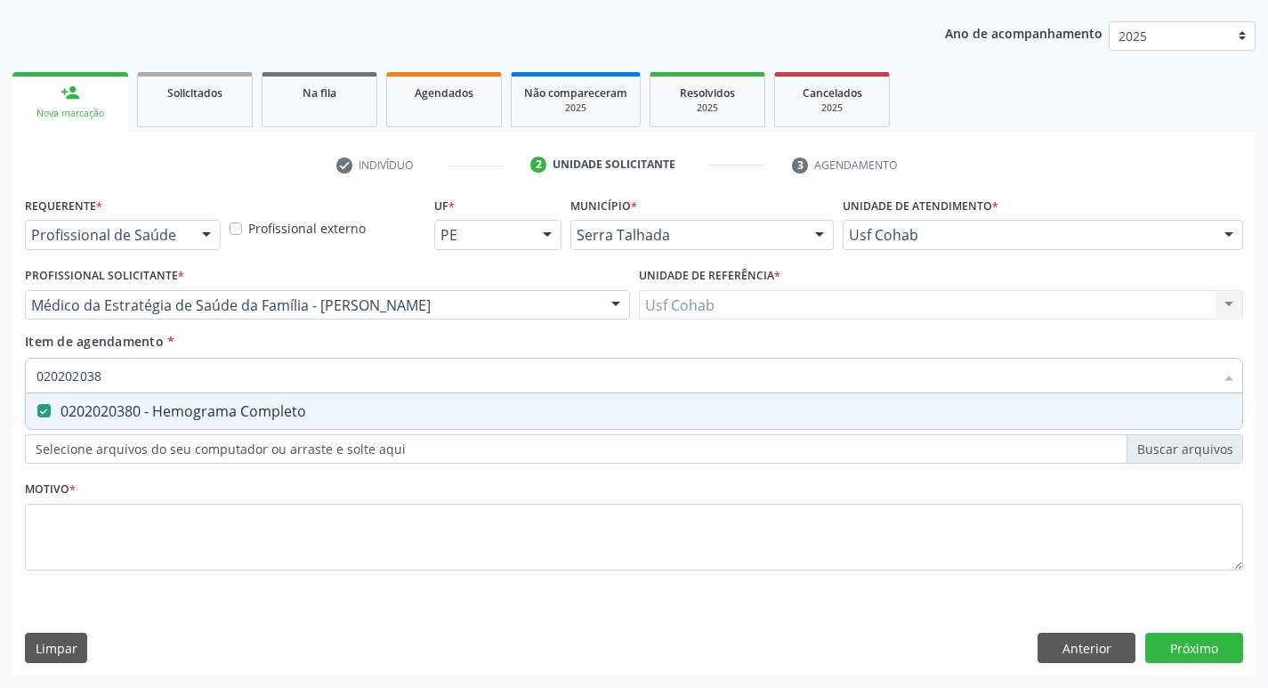
checkbox Completo "false"
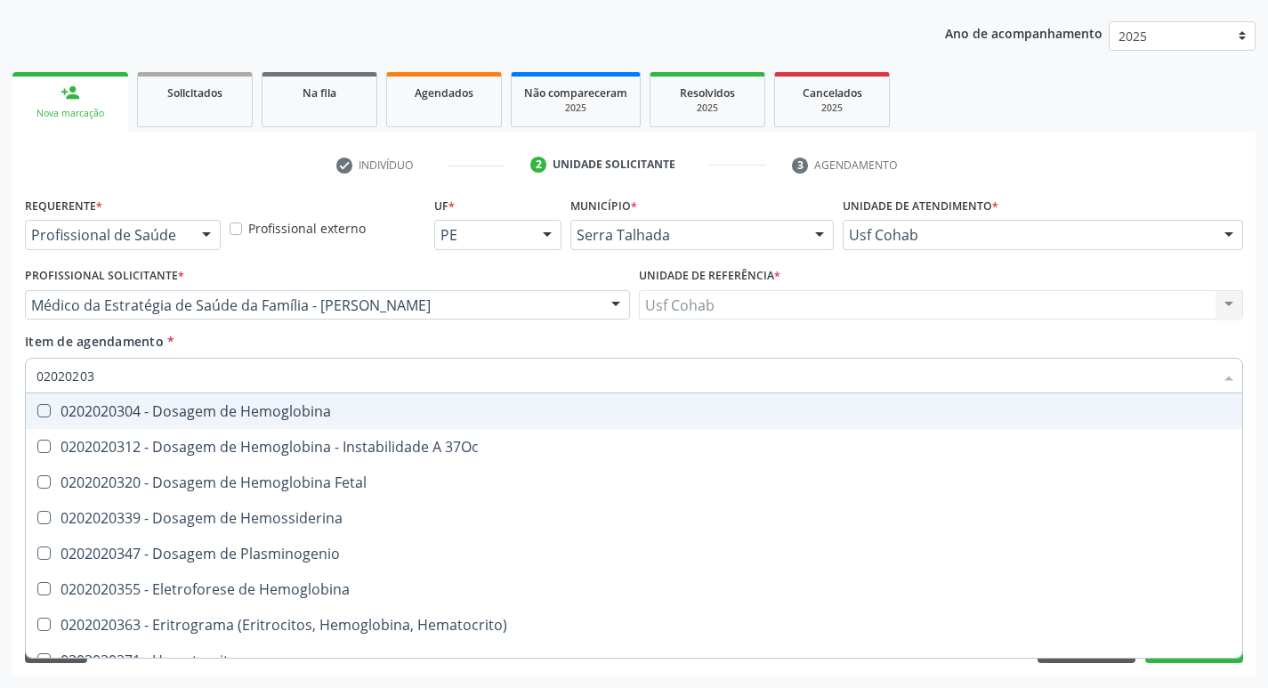
type input "0202020"
checkbox Completo "false"
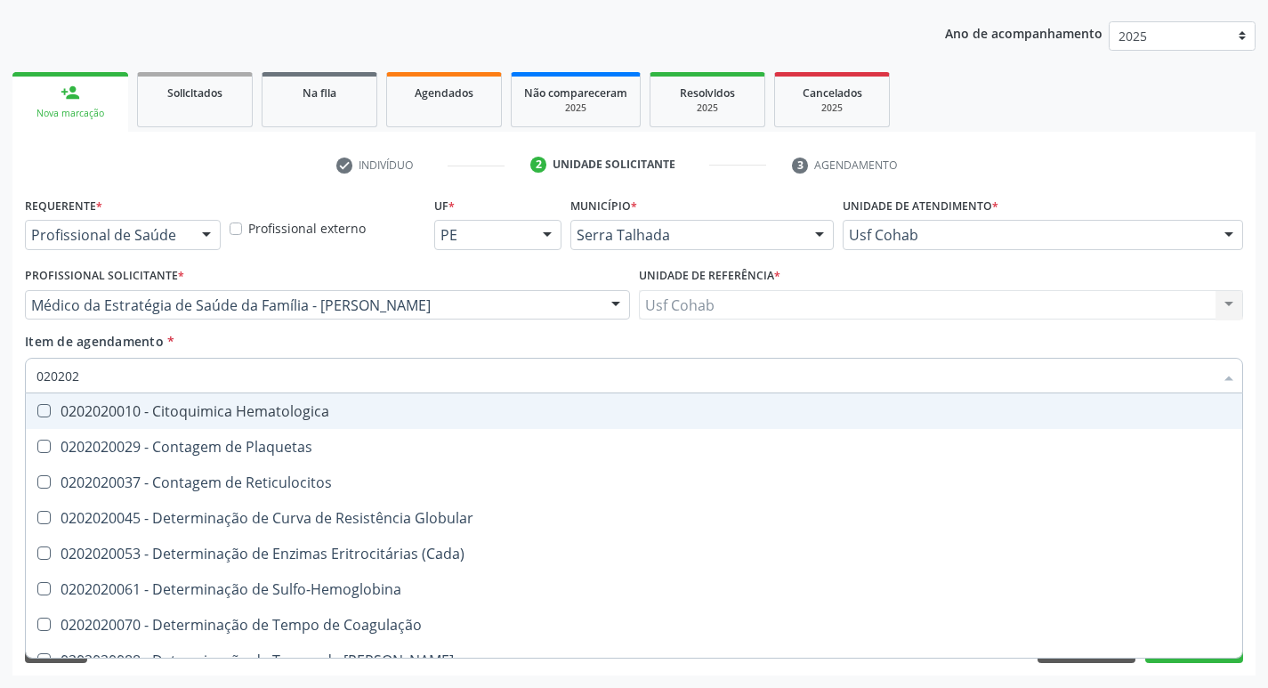
type input "02020"
checkbox Reticulocitos "true"
checkbox Completo "false"
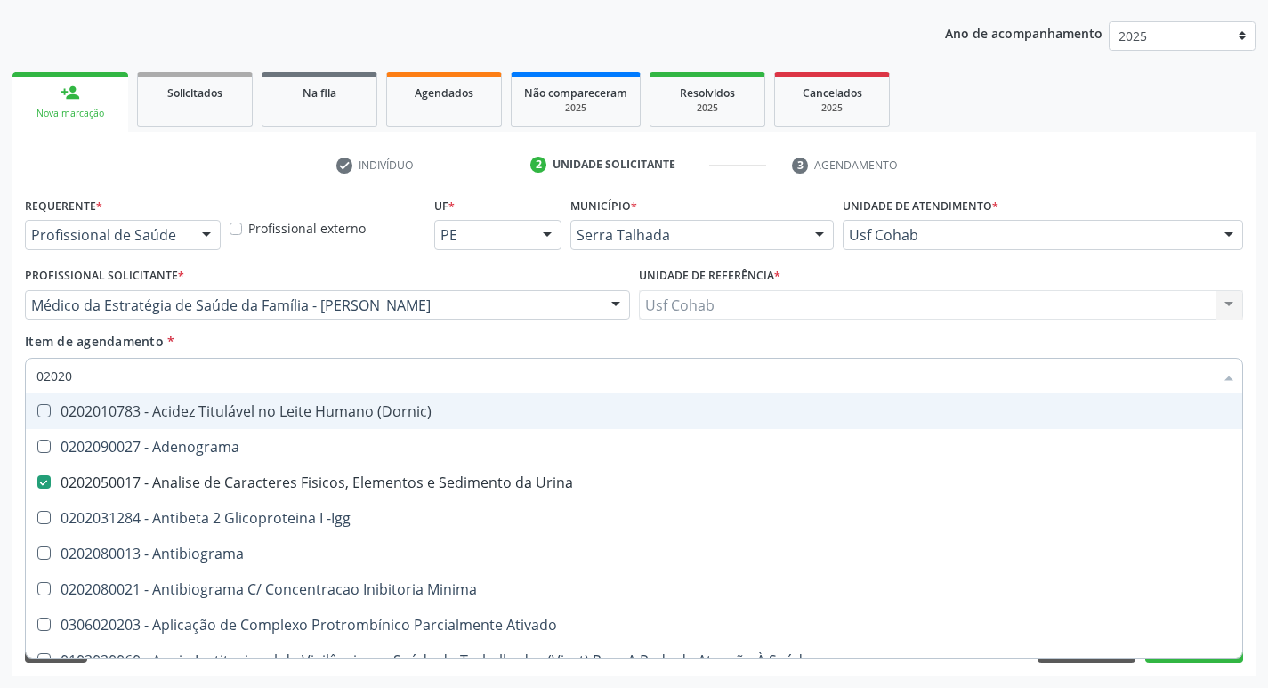
type input "020203"
checkbox Urina "false"
checkbox Aminoacidos "true"
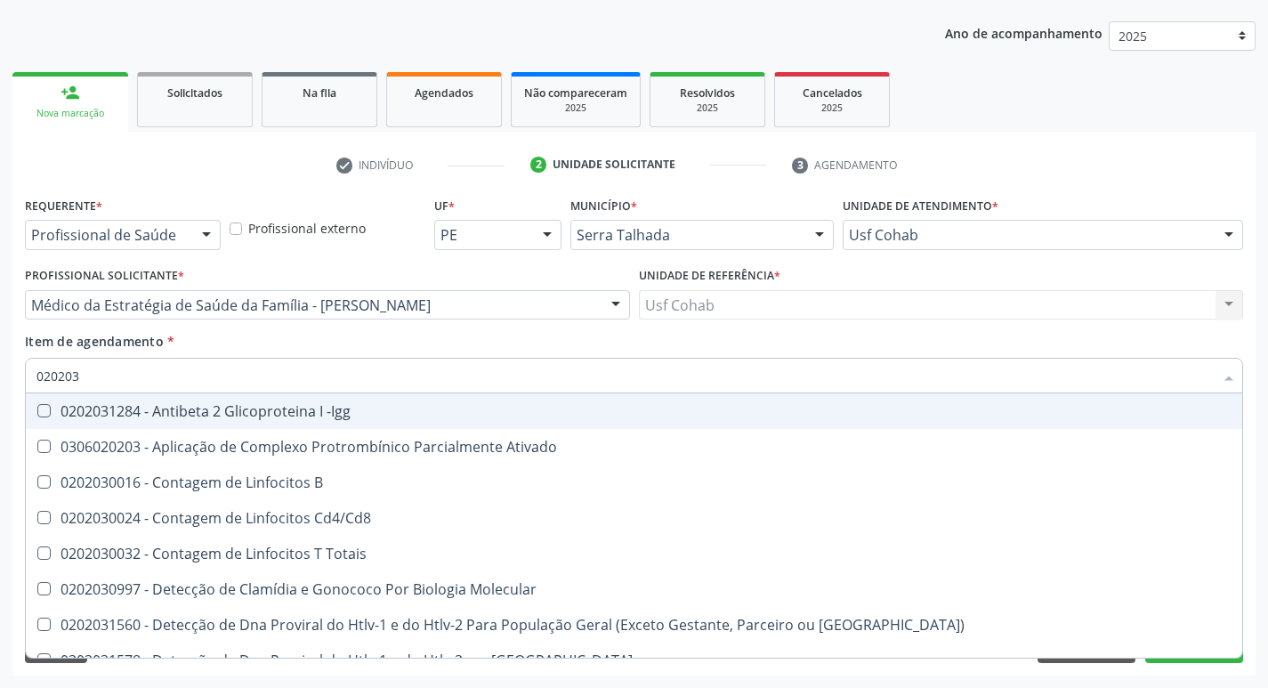
type input "0202030"
checkbox Completo "false"
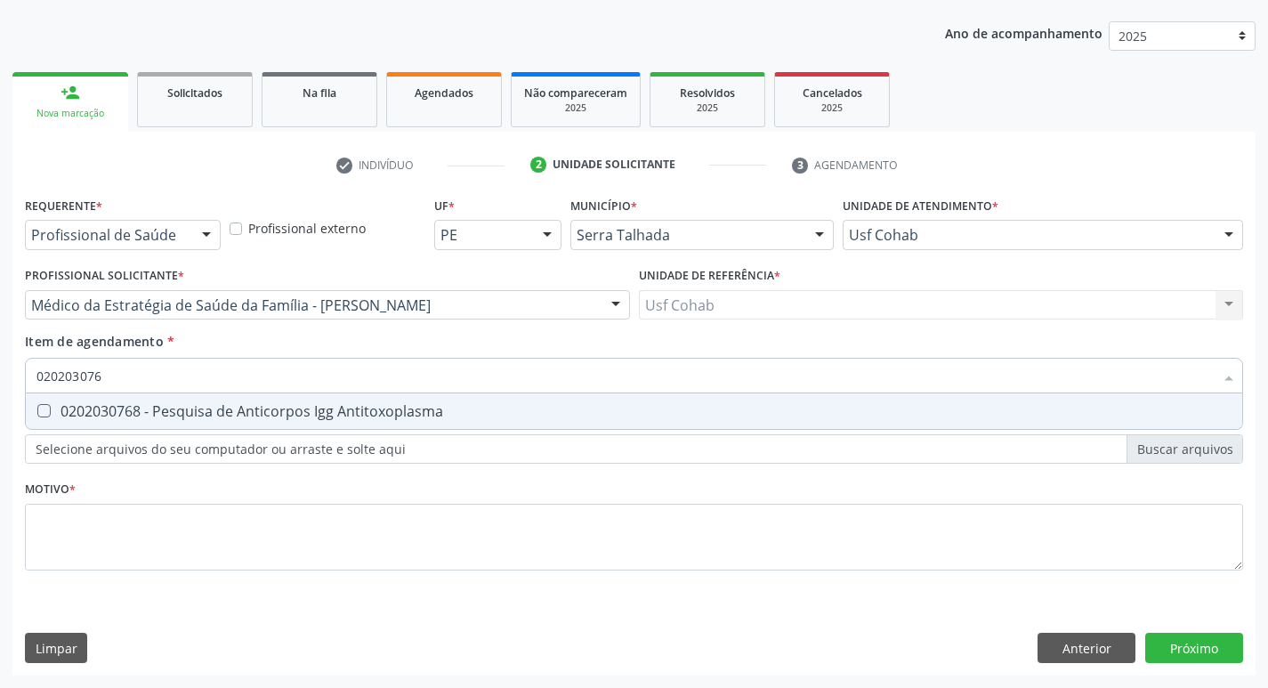
type input "0202030768"
click at [47, 410] on Antitoxoplasma at bounding box center [43, 410] width 13 height 13
click at [37, 410] on Antitoxoplasma "checkbox" at bounding box center [32, 411] width 12 height 12
checkbox Antitoxoplasma "true"
type input "02020307"
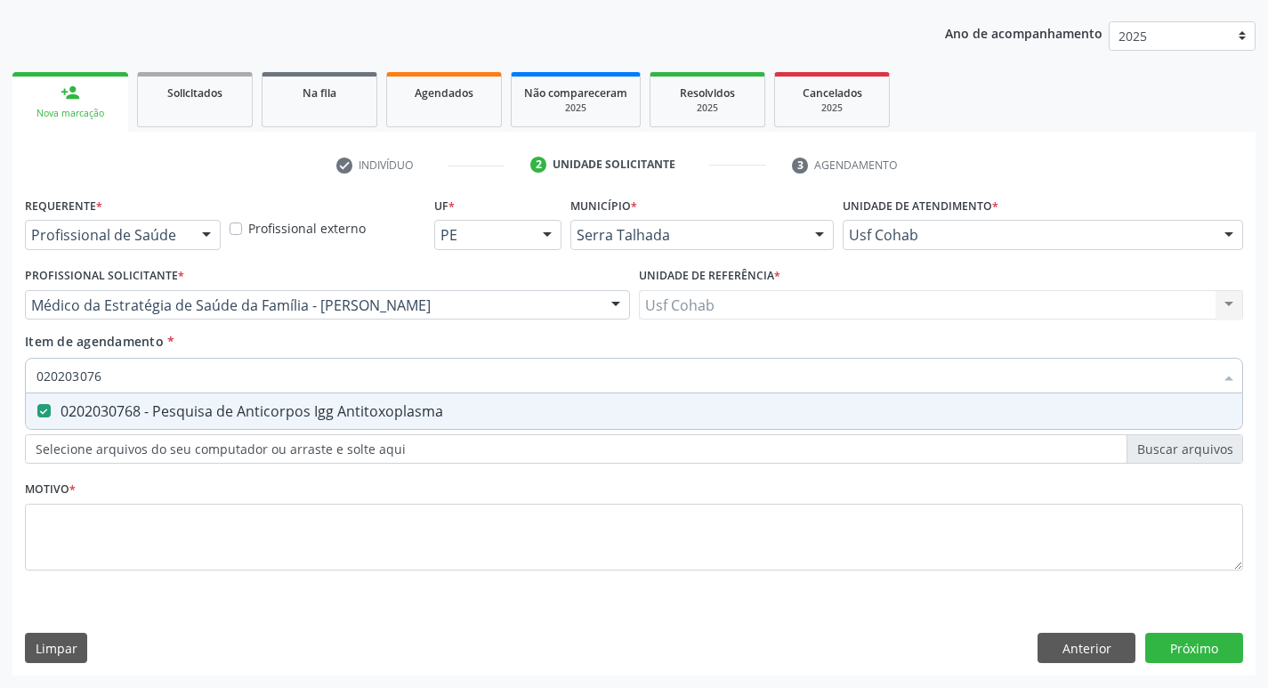
checkbox Antitoxoplasma "false"
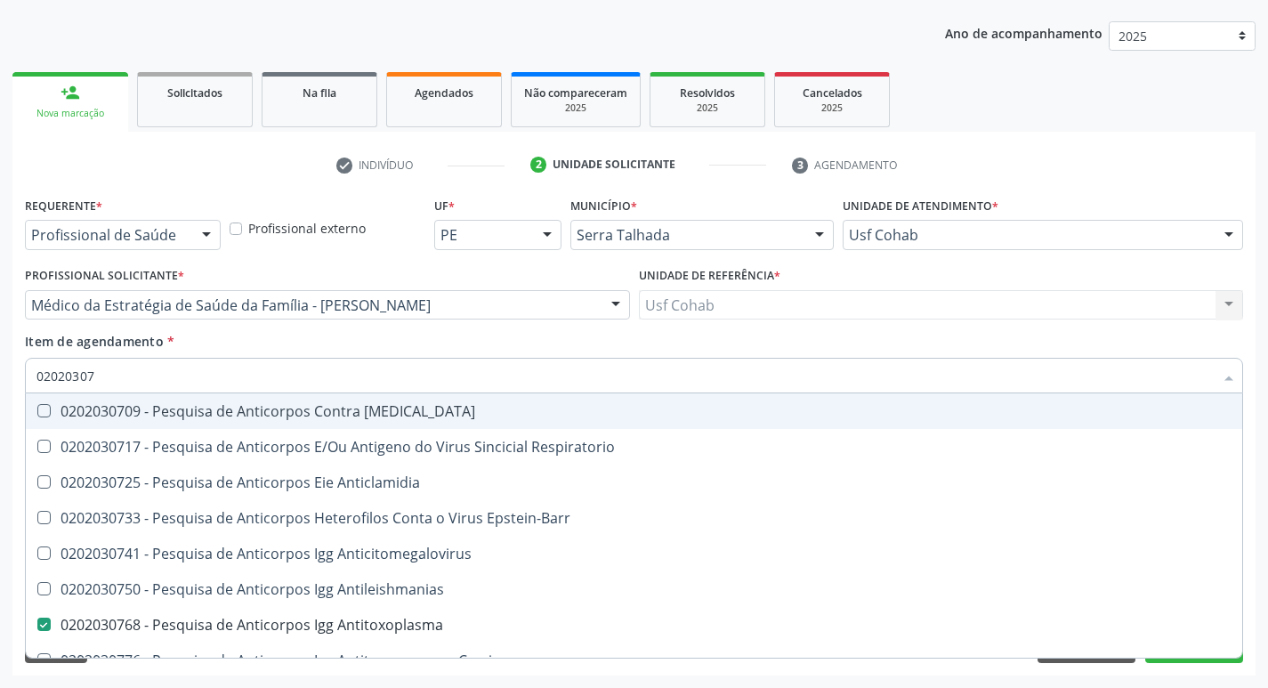
type input "0202030"
checkbox Antitoxoplasma "false"
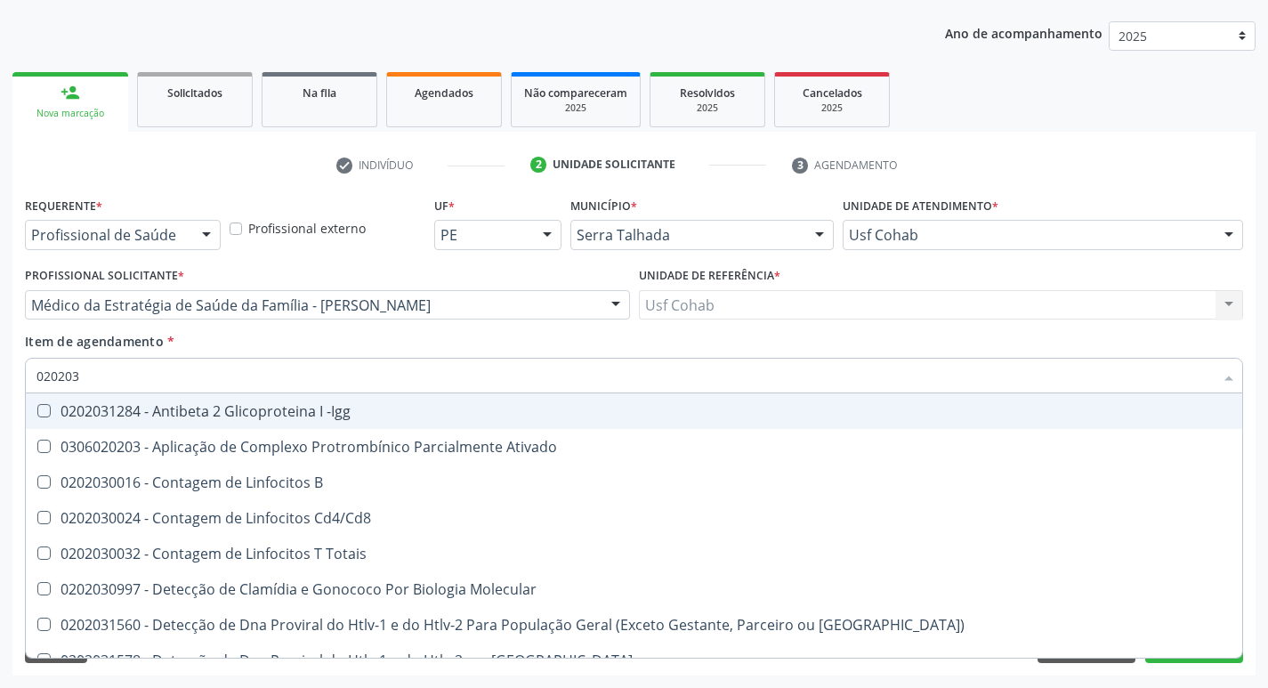
type input "02020"
checkbox B "true"
checkbox Completo "false"
checkbox Antitoxoplasma "false"
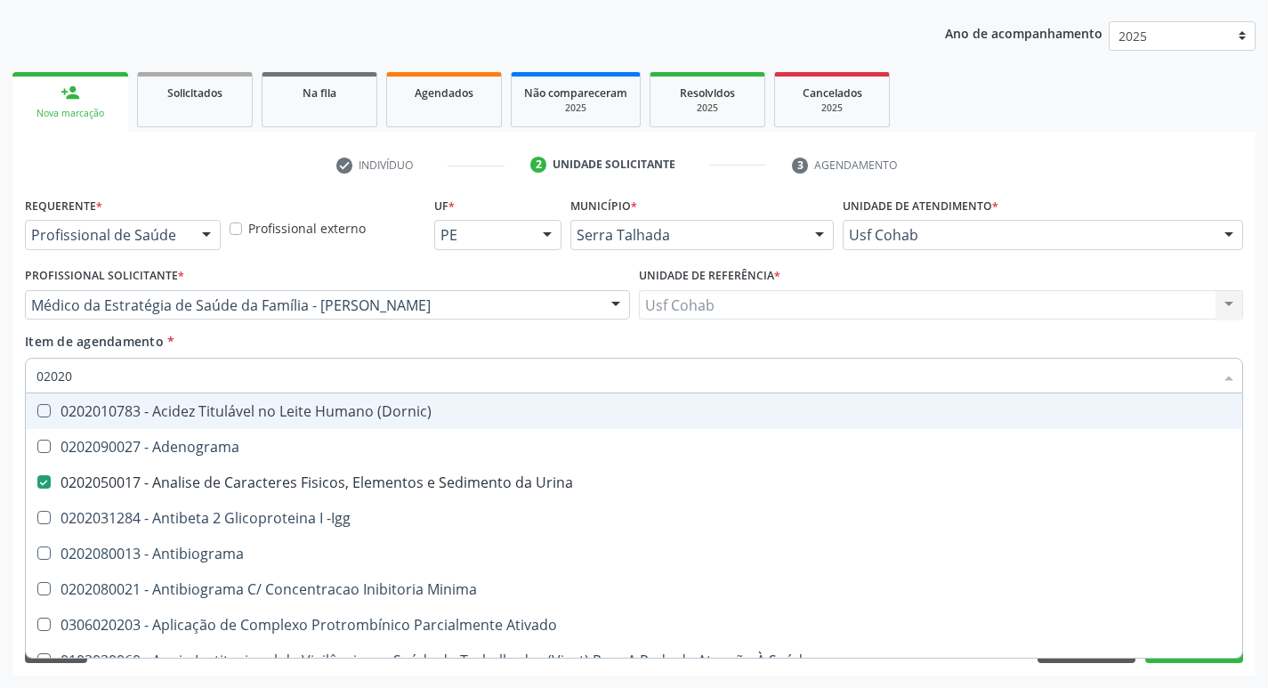
type input "020203"
checkbox Urina "false"
checkbox Aminoacidos "true"
checkbox Anti-Achr "true"
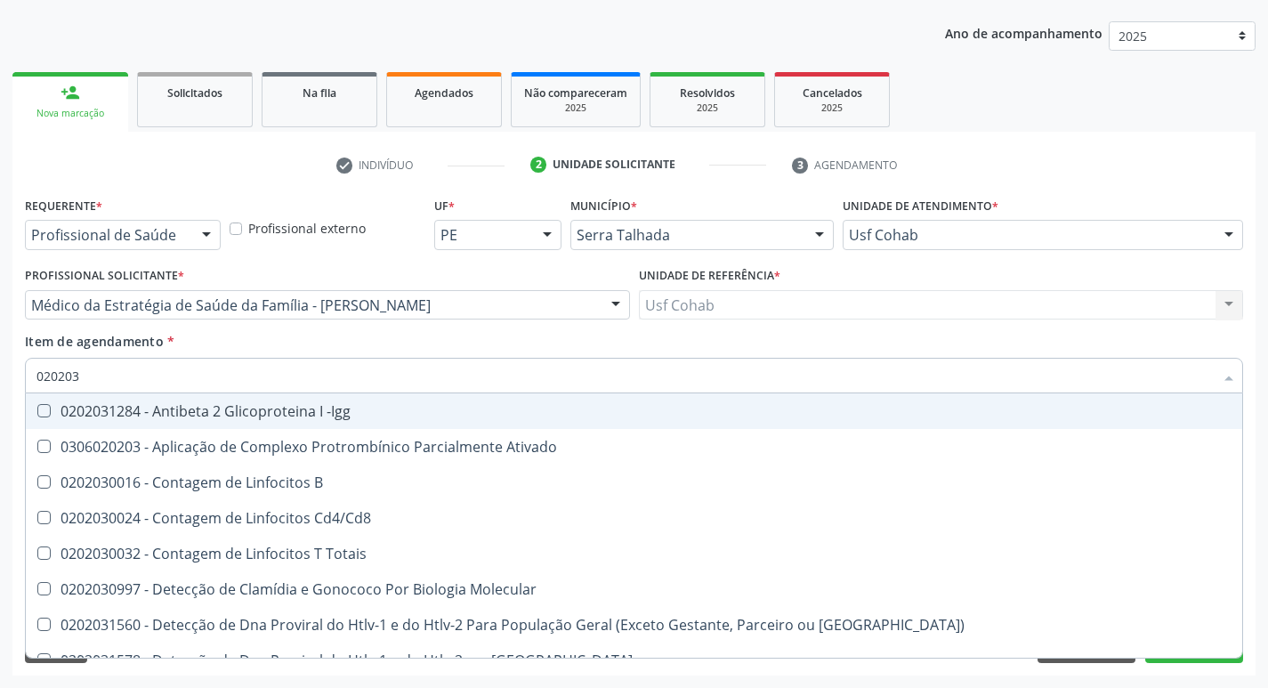
type input "0202030"
checkbox Completo "false"
checkbox \(Ro\) "true"
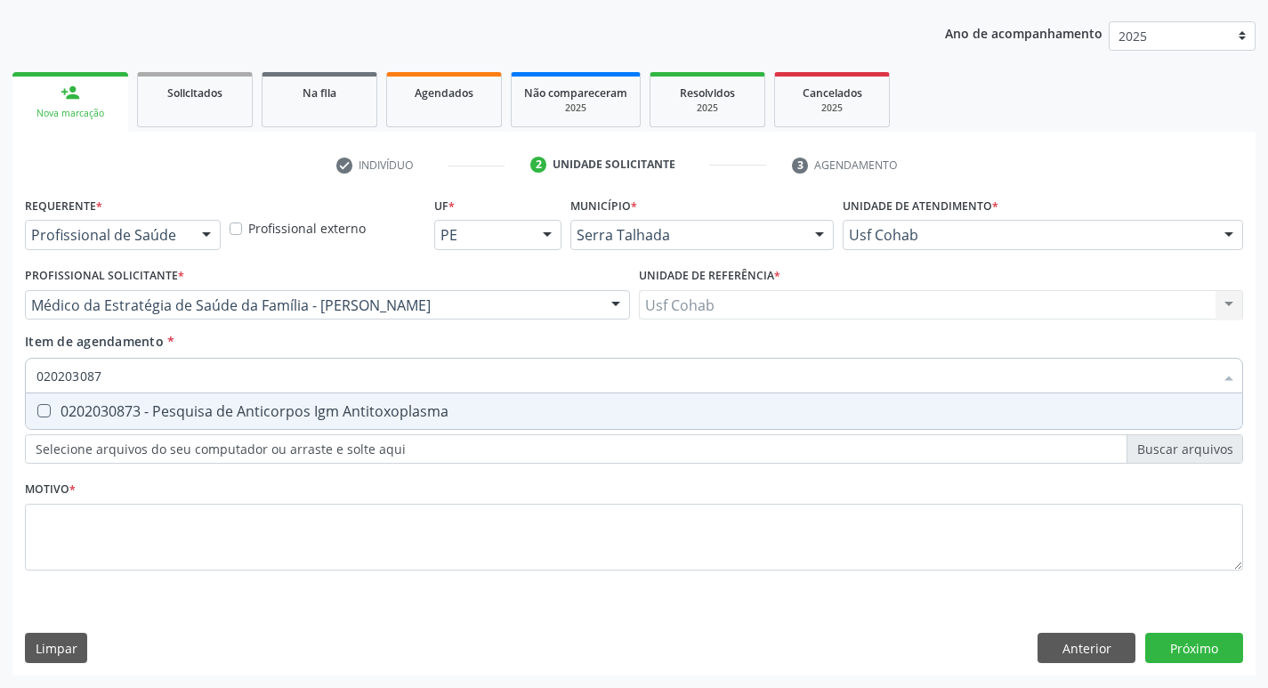
type input "0202030873"
click at [51, 408] on div "0202030873 - Pesquisa de Anticorpos Igm Antitoxoplasma" at bounding box center [633, 411] width 1195 height 14
checkbox Antitoxoplasma "true"
type input "02020308"
checkbox Antitoxoplasma "false"
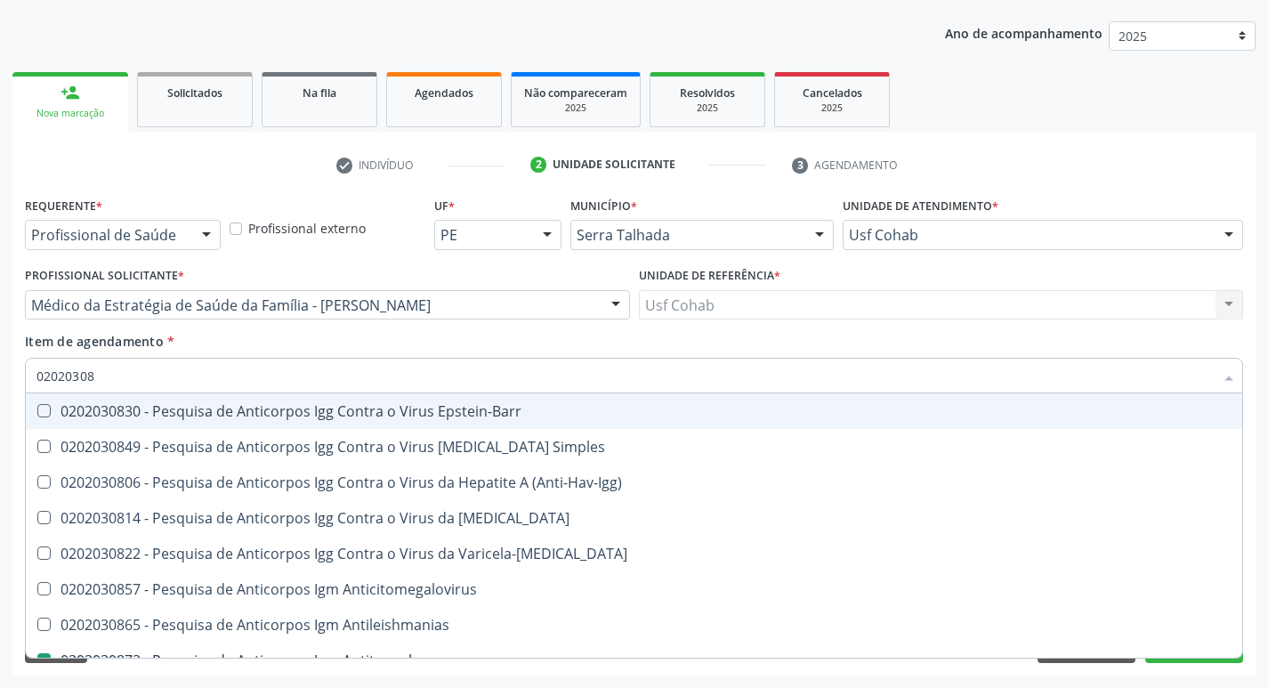
type input "0202030"
checkbox Antitoxoplasma "false"
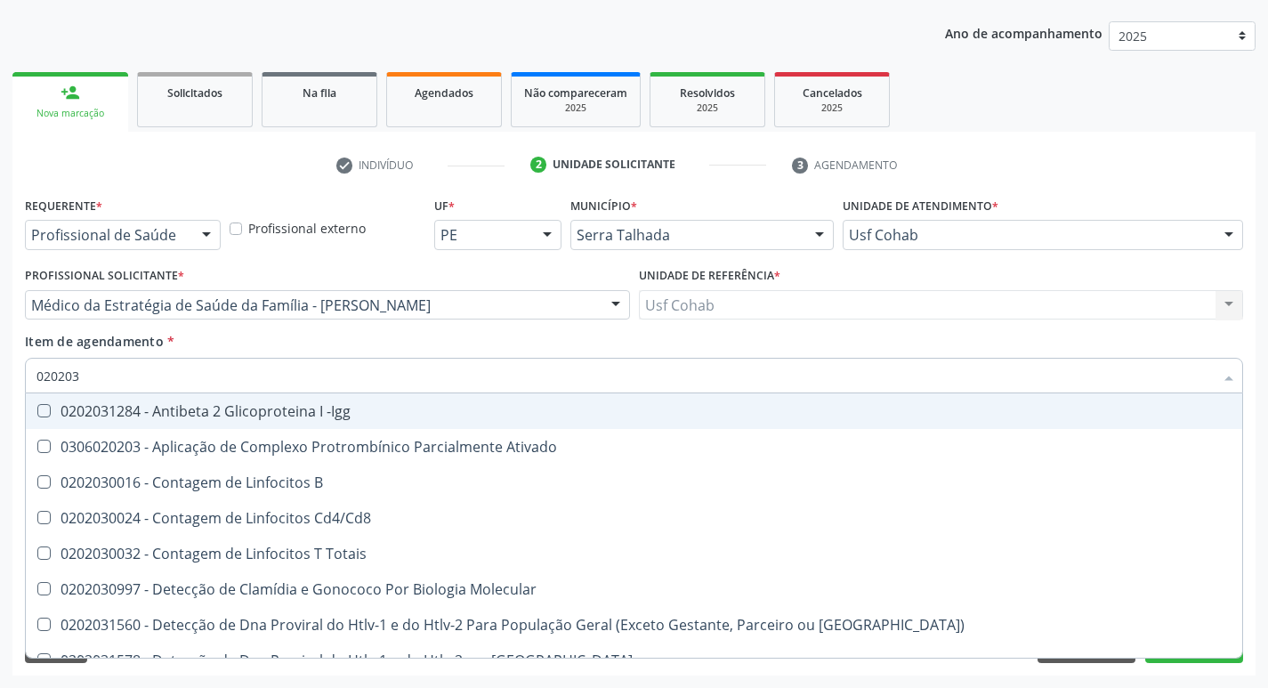
type input "02020"
checkbox B "true"
checkbox Completo "false"
checkbox Antitoxoplasma "false"
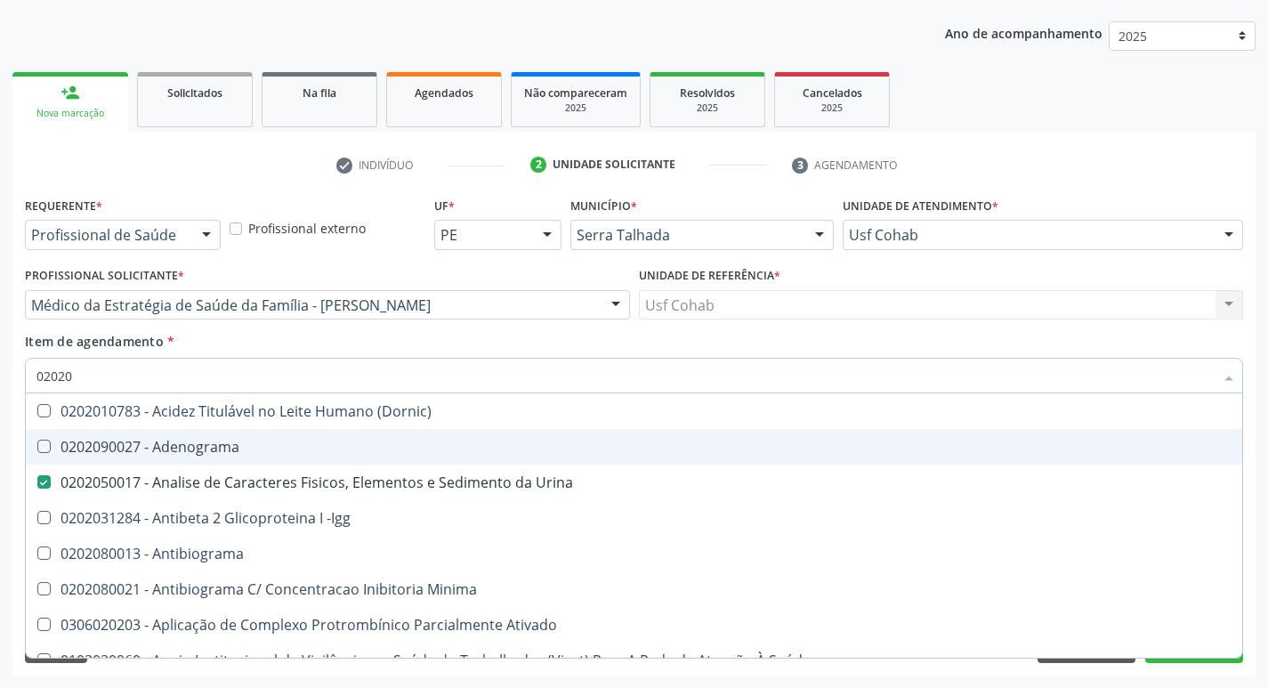
drag, startPoint x: 12, startPoint y: 447, endPoint x: 128, endPoint y: 450, distance: 116.6
click at [12, 447] on div "Acompanhamento Acompanhe a situação das marcações correntes e finalizadas Relat…" at bounding box center [634, 296] width 1268 height 784
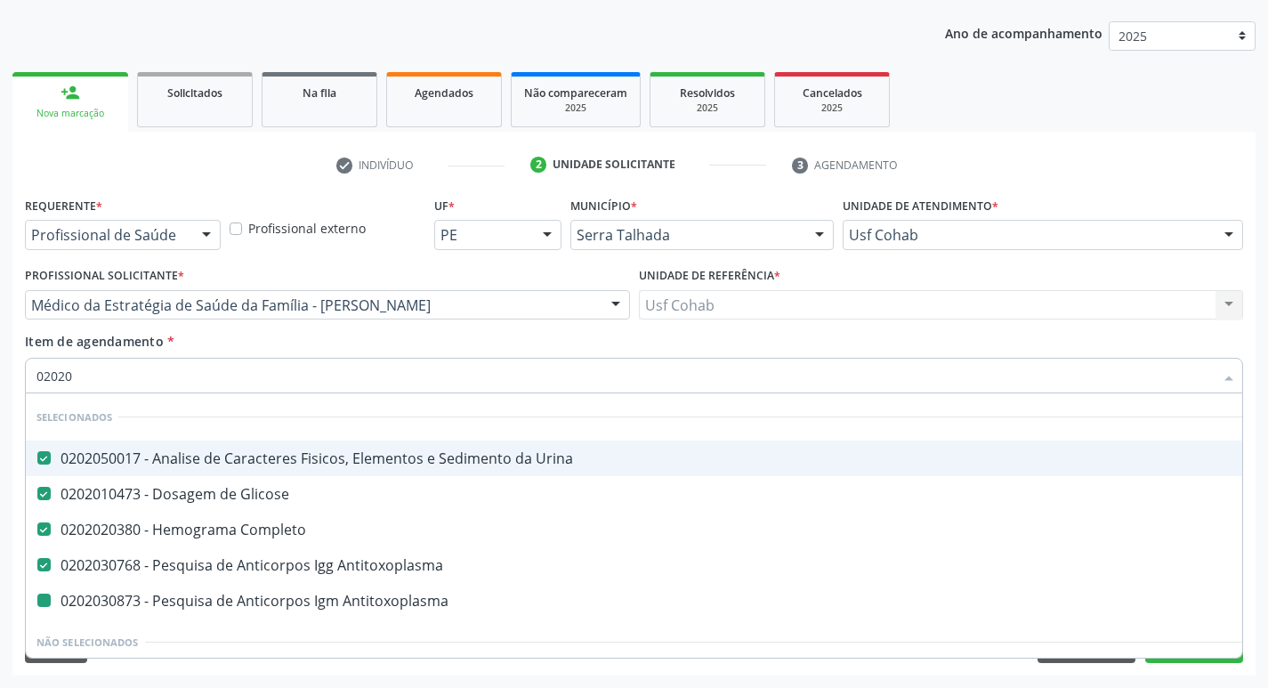
type input "020203"
checkbox Antitoxoplasma "false"
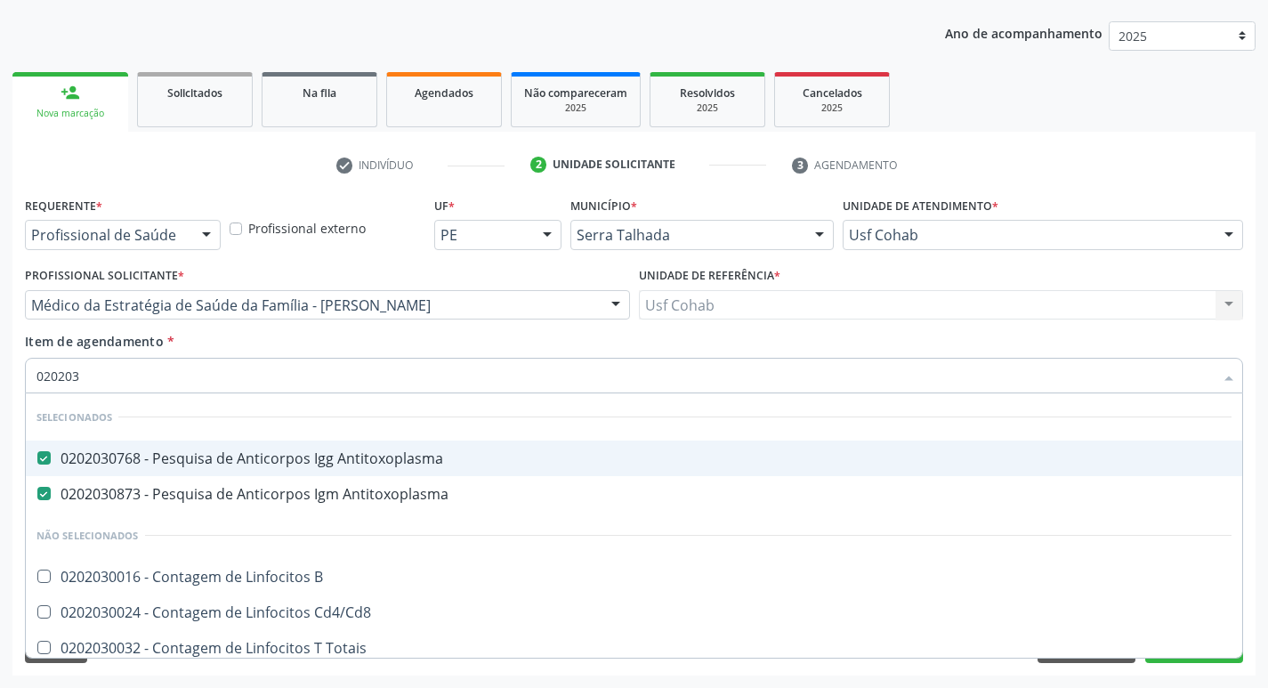
type input "02020"
checkbox Cd4\/Cd8 "true"
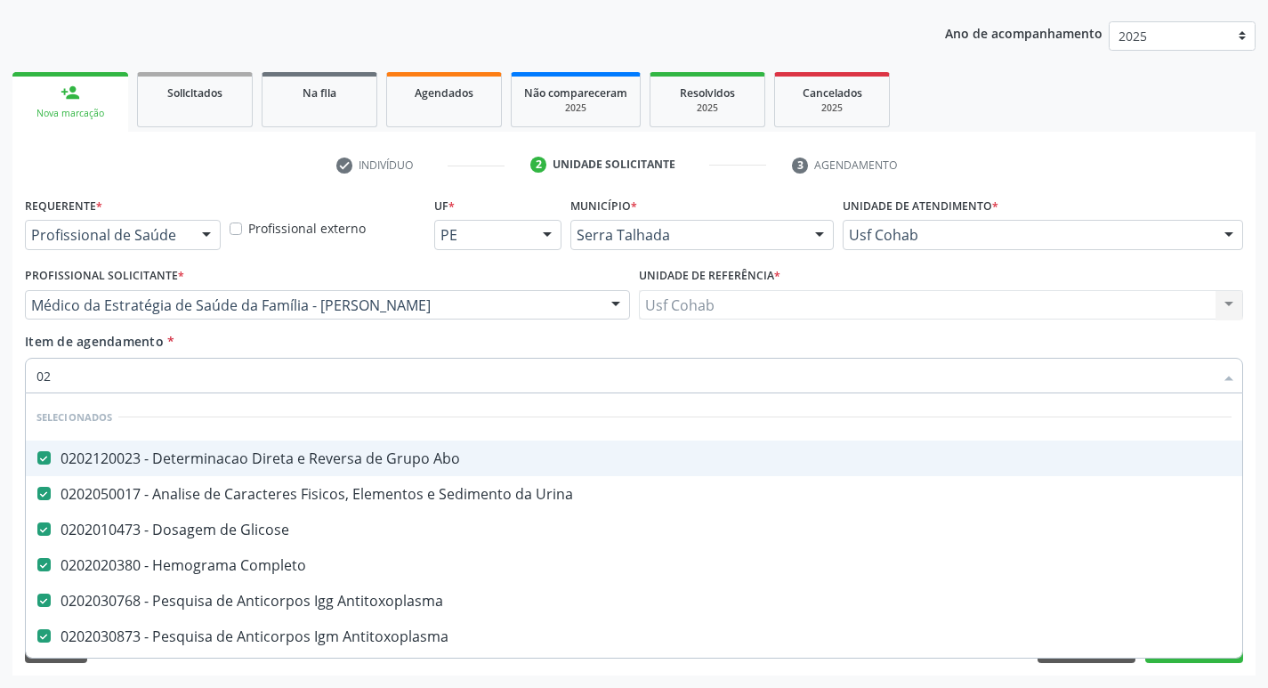
type input "0"
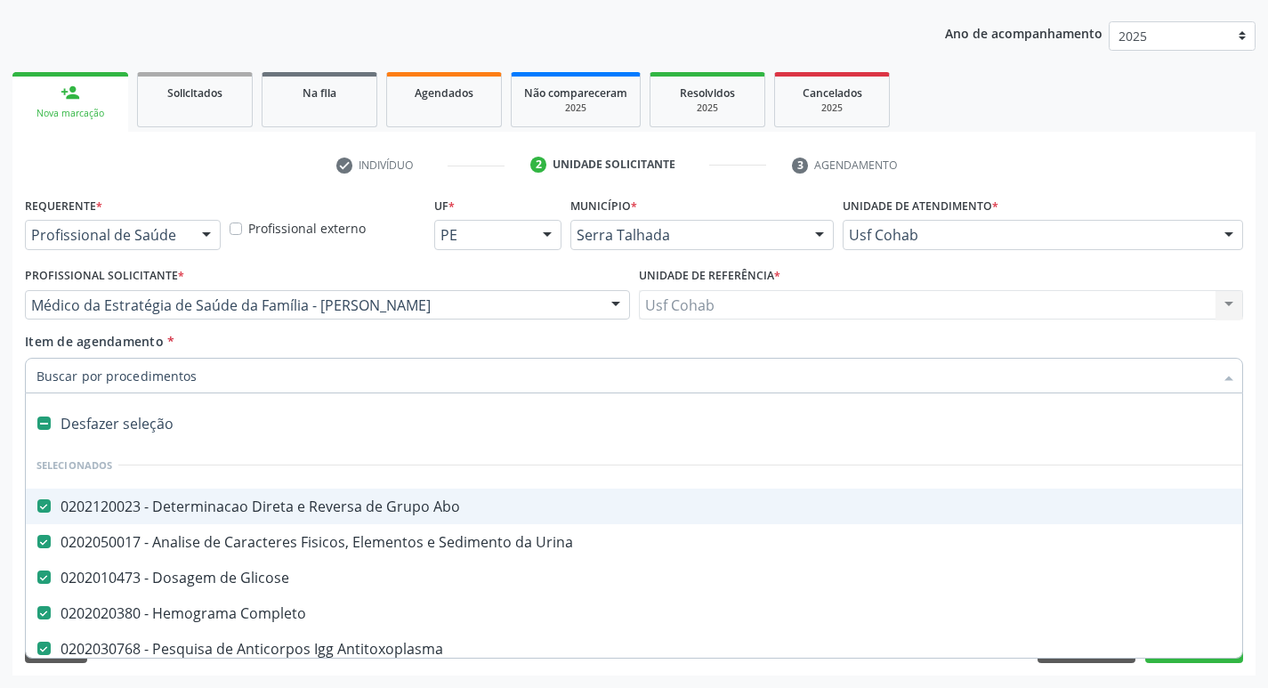
type input "u"
checkbox Antitoxoplasma "false"
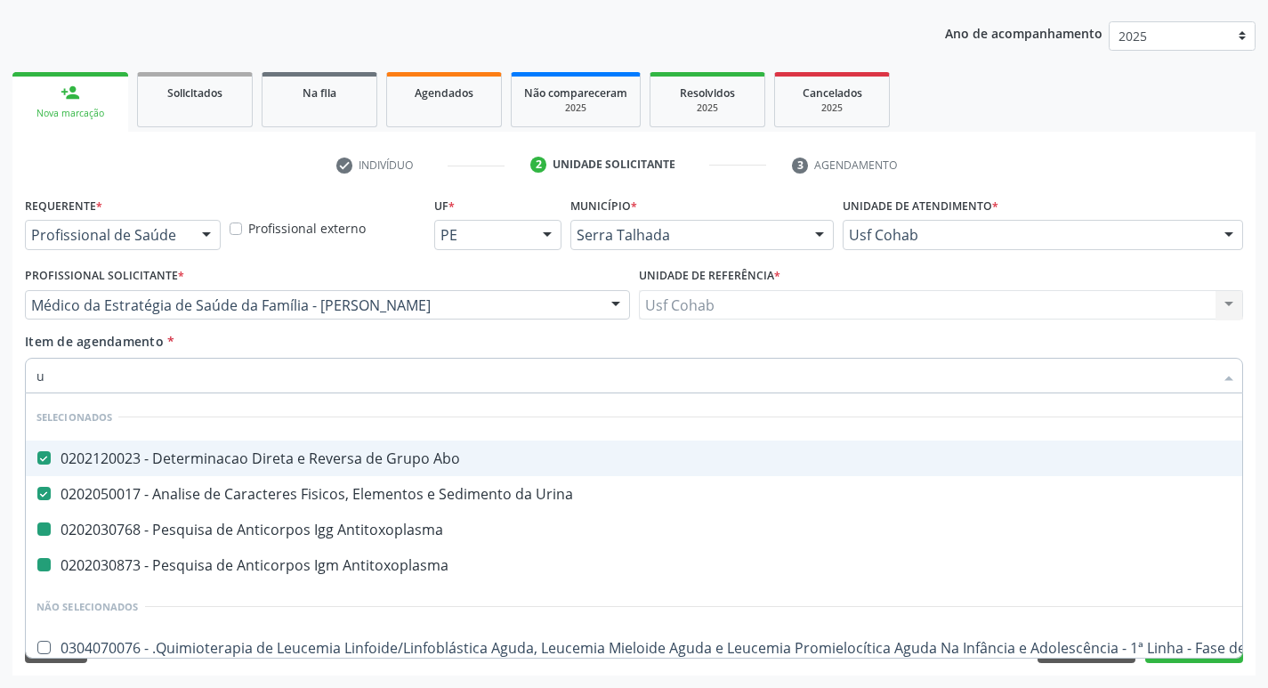
type input "ur"
checkbox Antitoxoplasma "false"
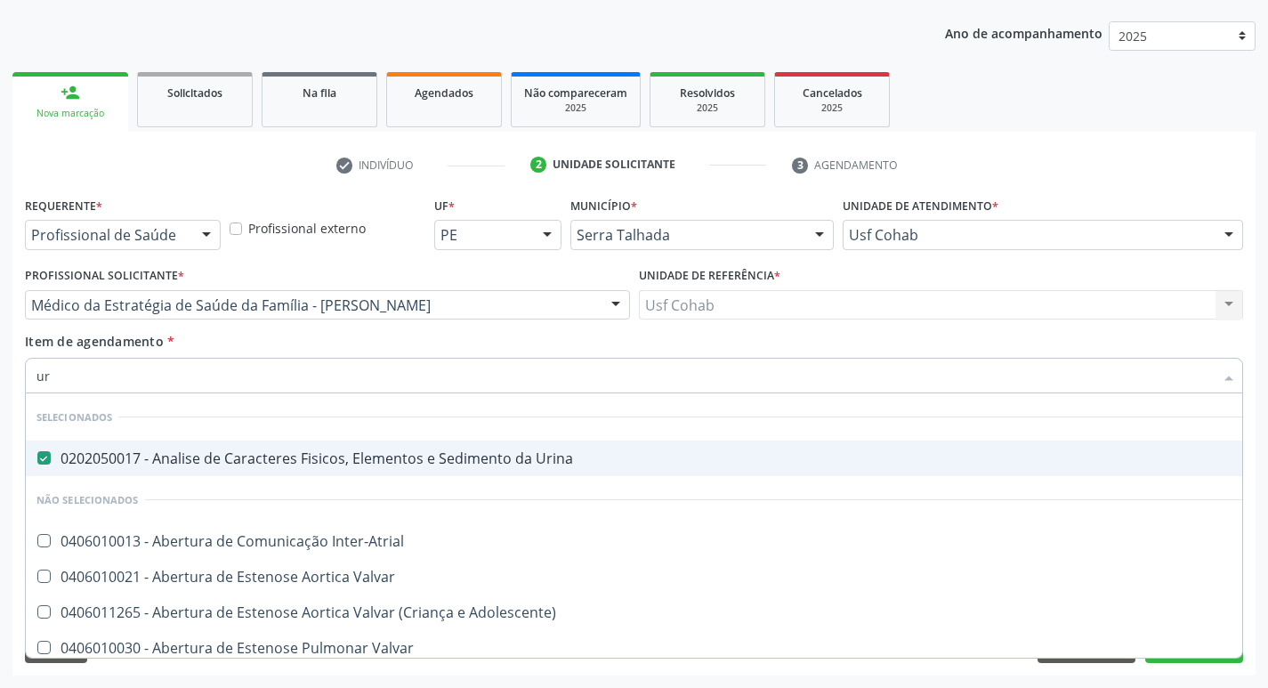
type input "u"
checkbox Valvar "true"
checkbox Inter-Atrial "true"
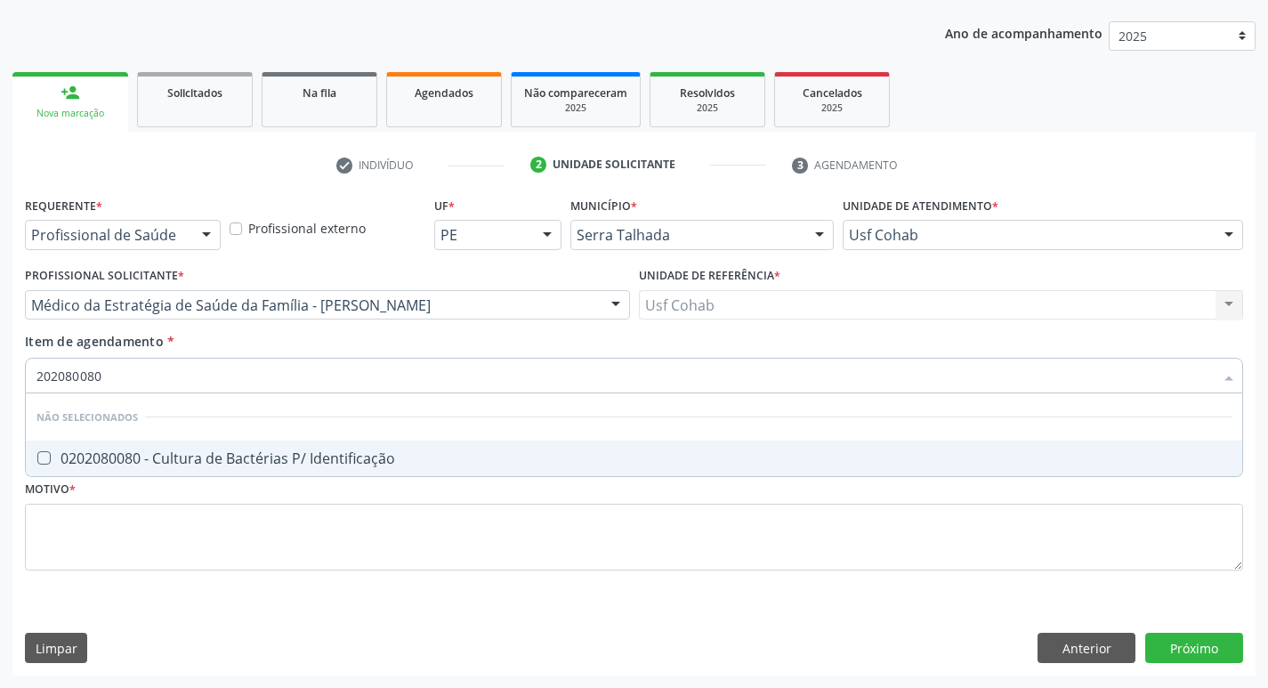
click at [42, 448] on span "0202080080 - Cultura de Bactérias P/ Identificação" at bounding box center [634, 458] width 1216 height 36
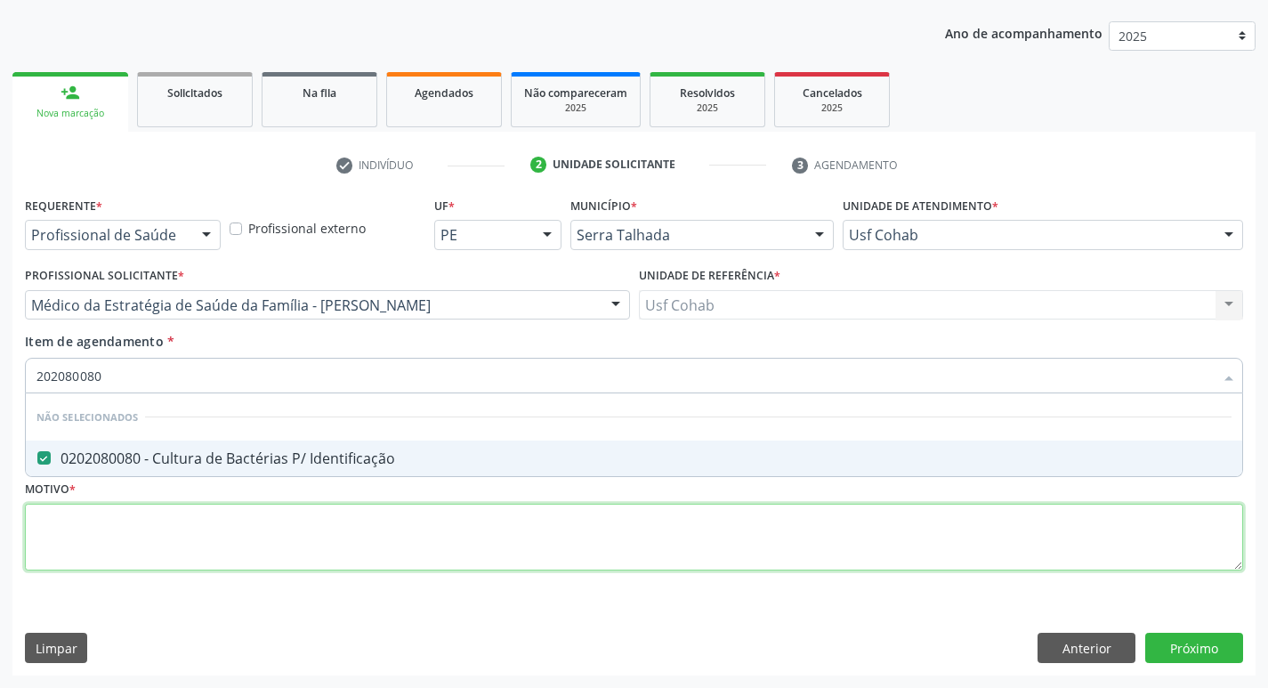
click at [173, 518] on div "Requerente * Profissional de Saúde Profissional de Saúde Paciente Nenhum result…" at bounding box center [634, 393] width 1218 height 403
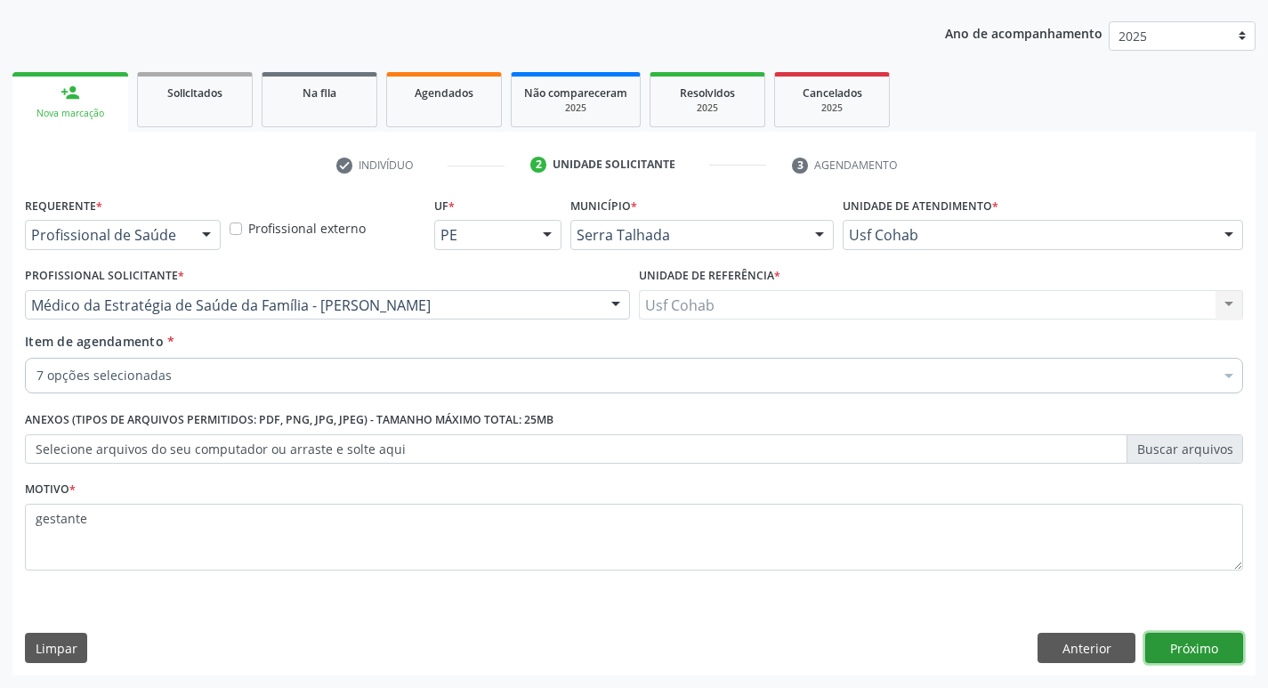
click at [1169, 652] on button "Próximo" at bounding box center [1194, 648] width 98 height 30
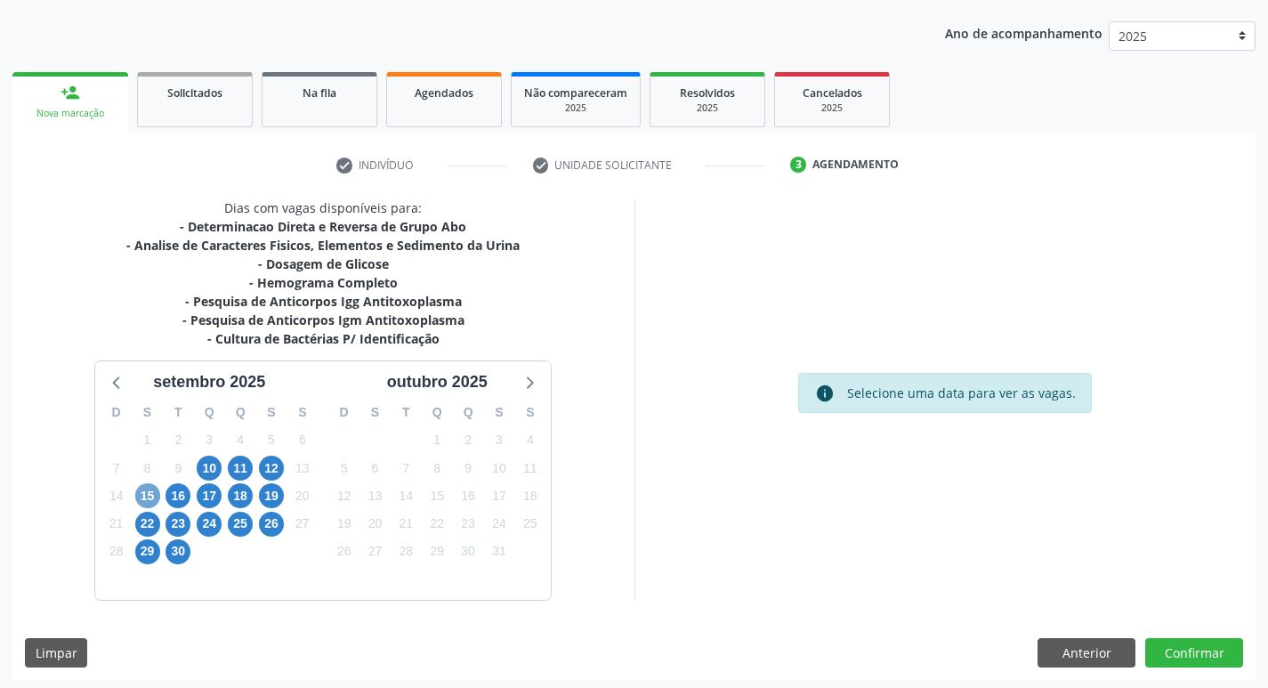
click at [148, 495] on span "15" at bounding box center [147, 495] width 25 height 25
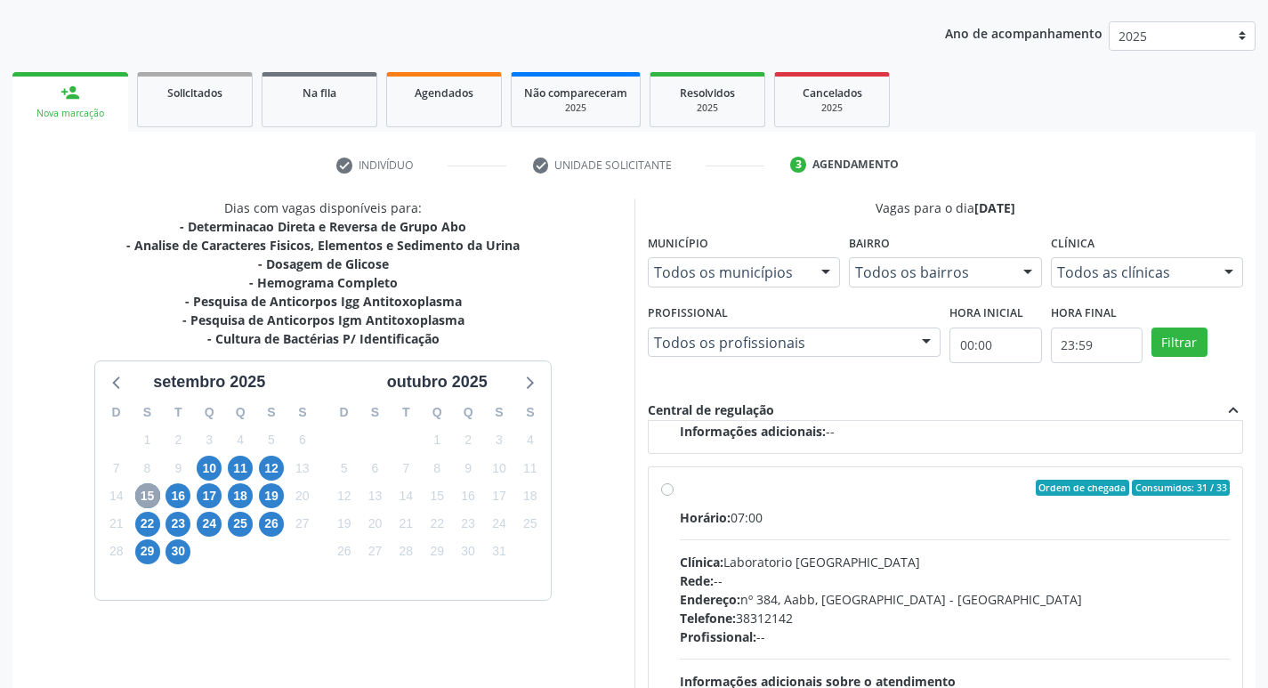
scroll to position [592, 0]
click at [680, 493] on label "Ordem de chegada Consumidos: 31 / 33 Horário: 07:00 Clínica: Laboratorio [GEOGR…" at bounding box center [955, 614] width 551 height 273
click at [667, 493] on input "Ordem de chegada Consumidos: 31 / 33 Horário: 07:00 Clínica: Laboratorio [GEOGR…" at bounding box center [667, 486] width 12 height 16
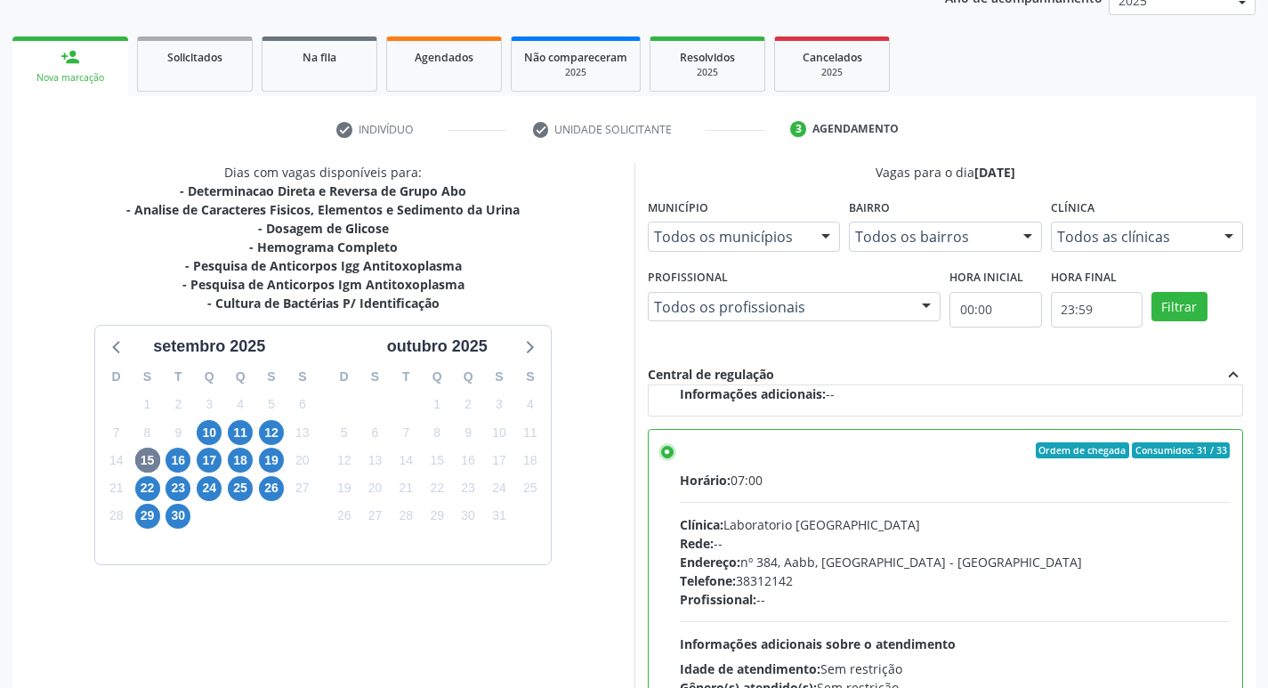
scroll to position [375, 0]
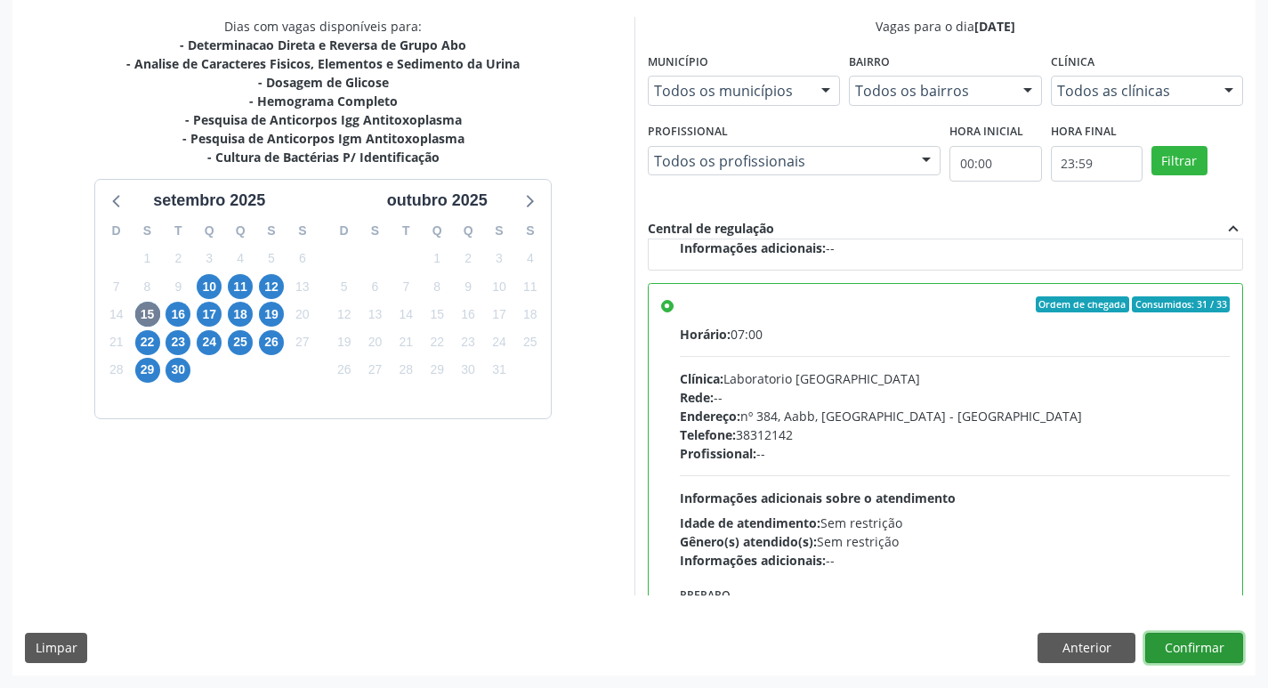
click at [1200, 650] on button "Confirmar" at bounding box center [1194, 648] width 98 height 30
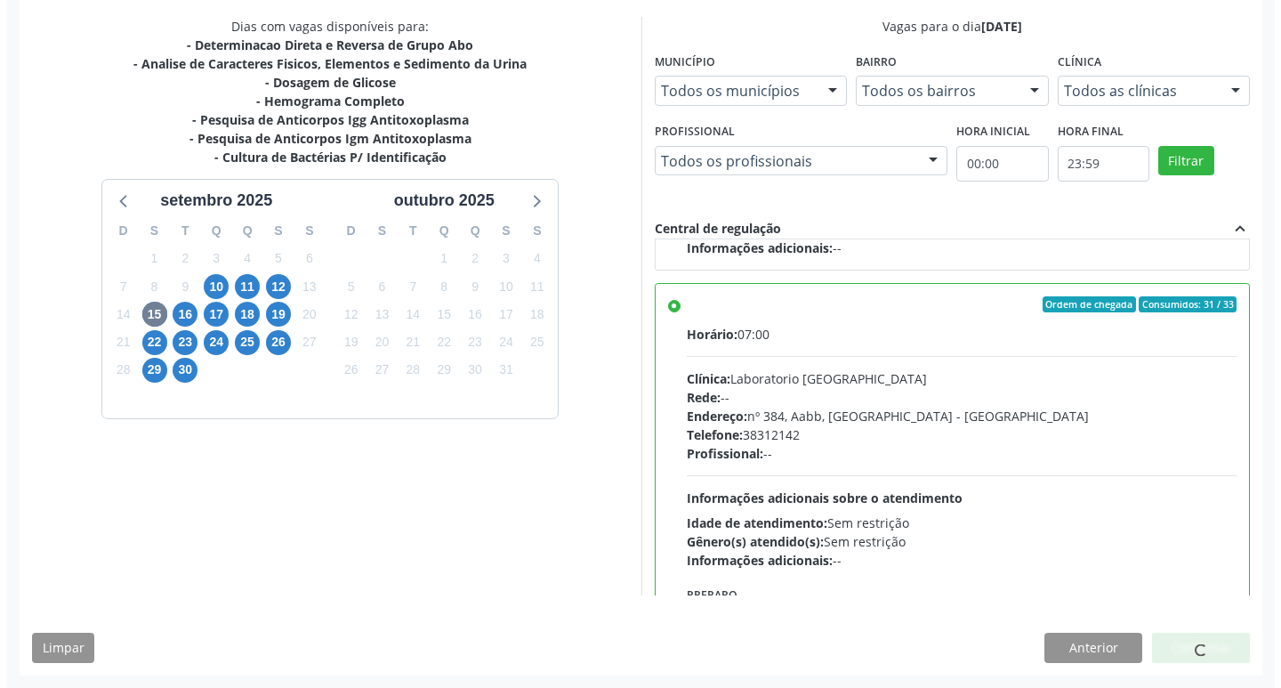
scroll to position [0, 0]
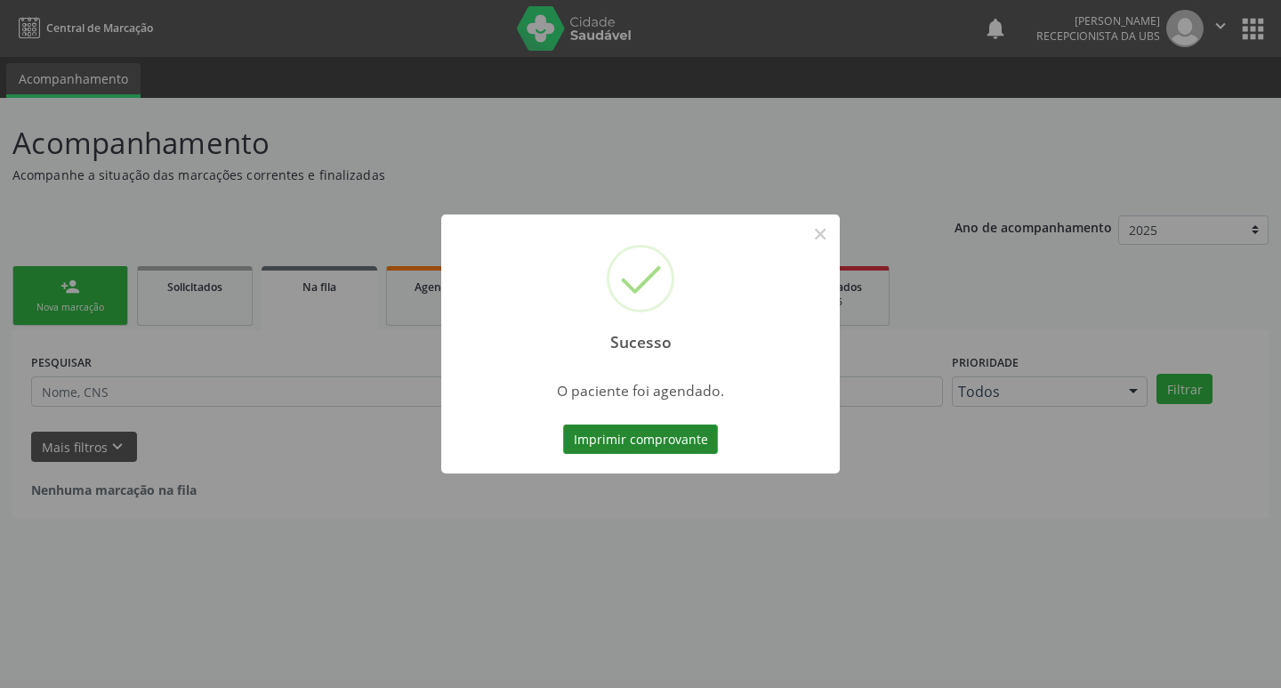
click at [676, 442] on button "Imprimir comprovante" at bounding box center [640, 439] width 155 height 30
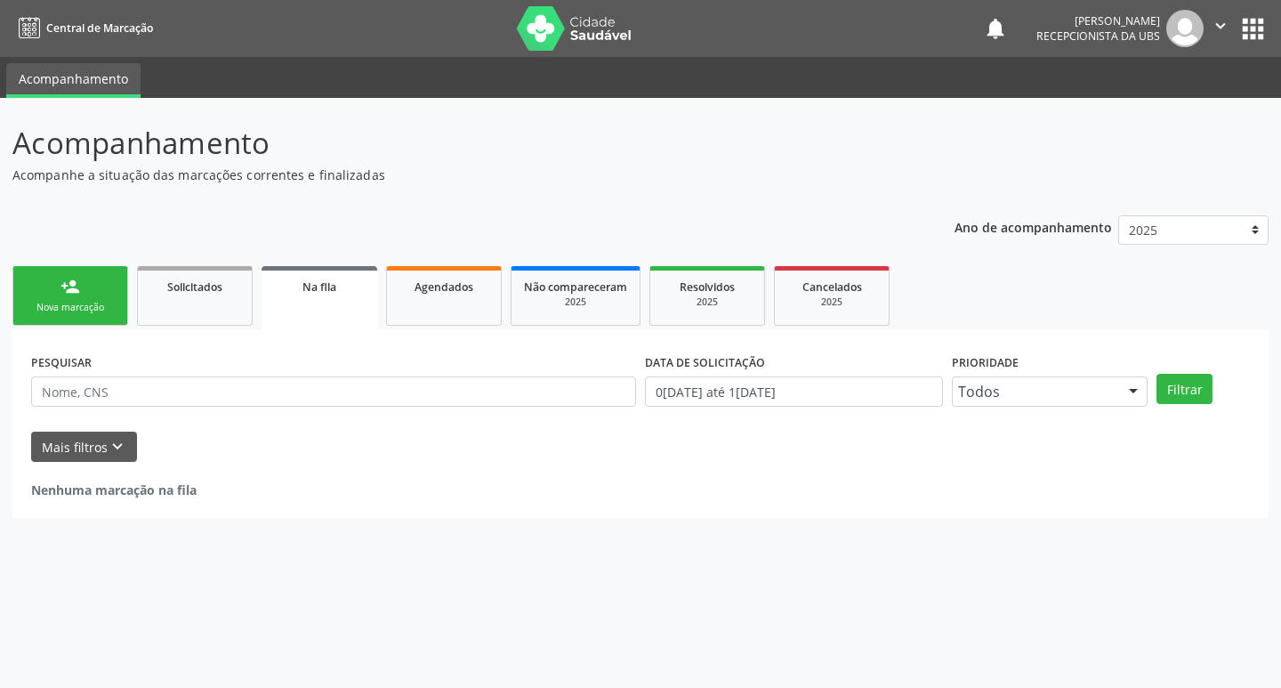
click at [74, 291] on div "person_add" at bounding box center [70, 287] width 20 height 20
click at [99, 313] on div "Nova marcação" at bounding box center [70, 307] width 89 height 13
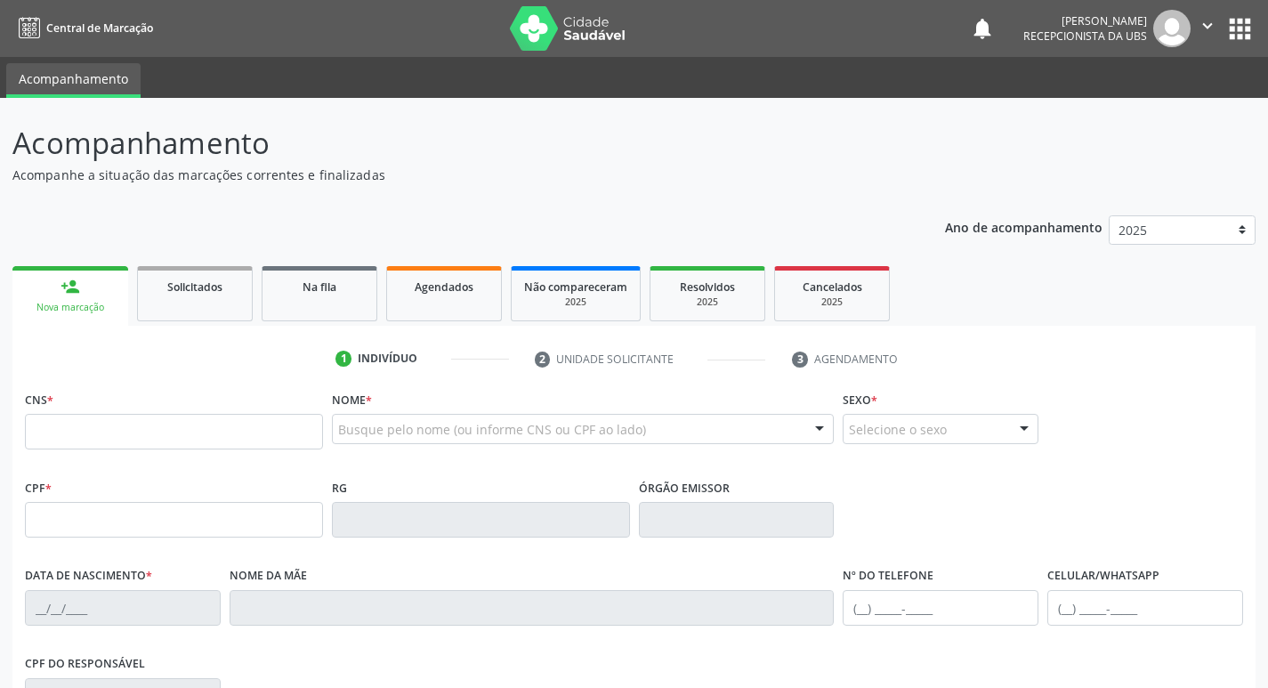
click at [88, 300] on link "person_add Nova marcação" at bounding box center [70, 296] width 116 height 60
click at [99, 427] on input "text" at bounding box center [174, 432] width 298 height 36
type input "8"
type input "700 5065 6978 5656"
type input "044.348.134-20"
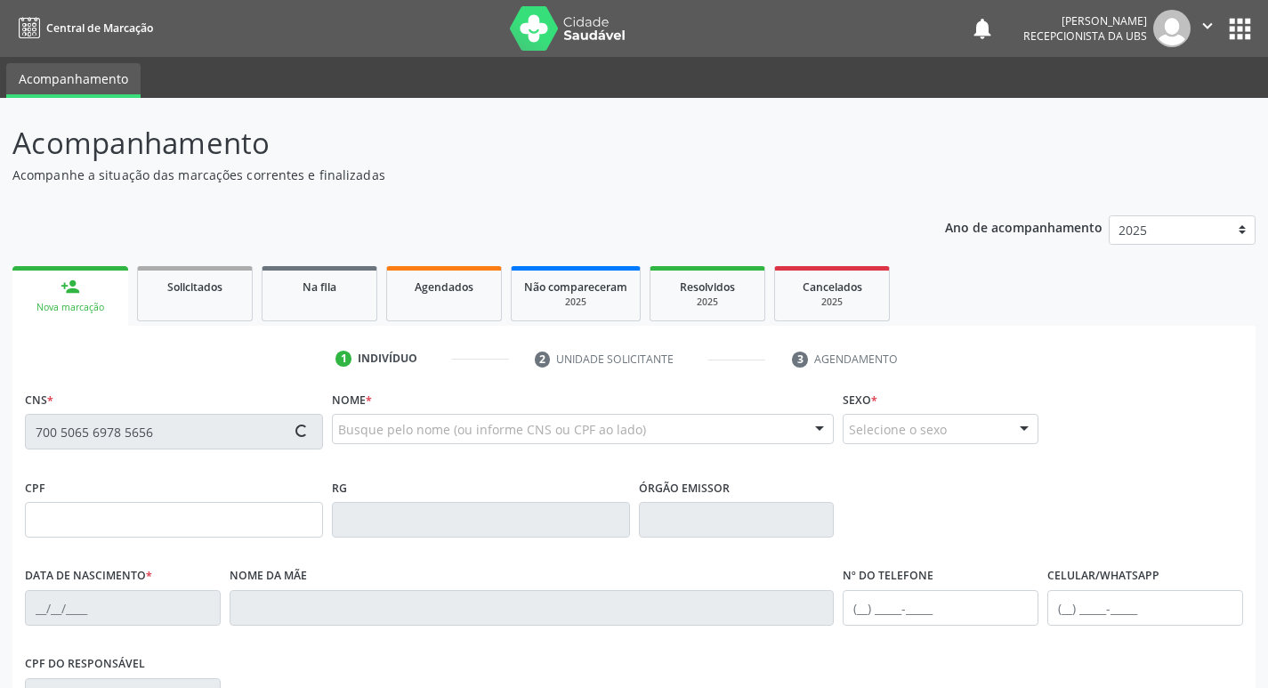
type input "[DATE]"
type input "[PERSON_NAME]"
type input "[PHONE_NUMBER]"
type input "102.025.934-52"
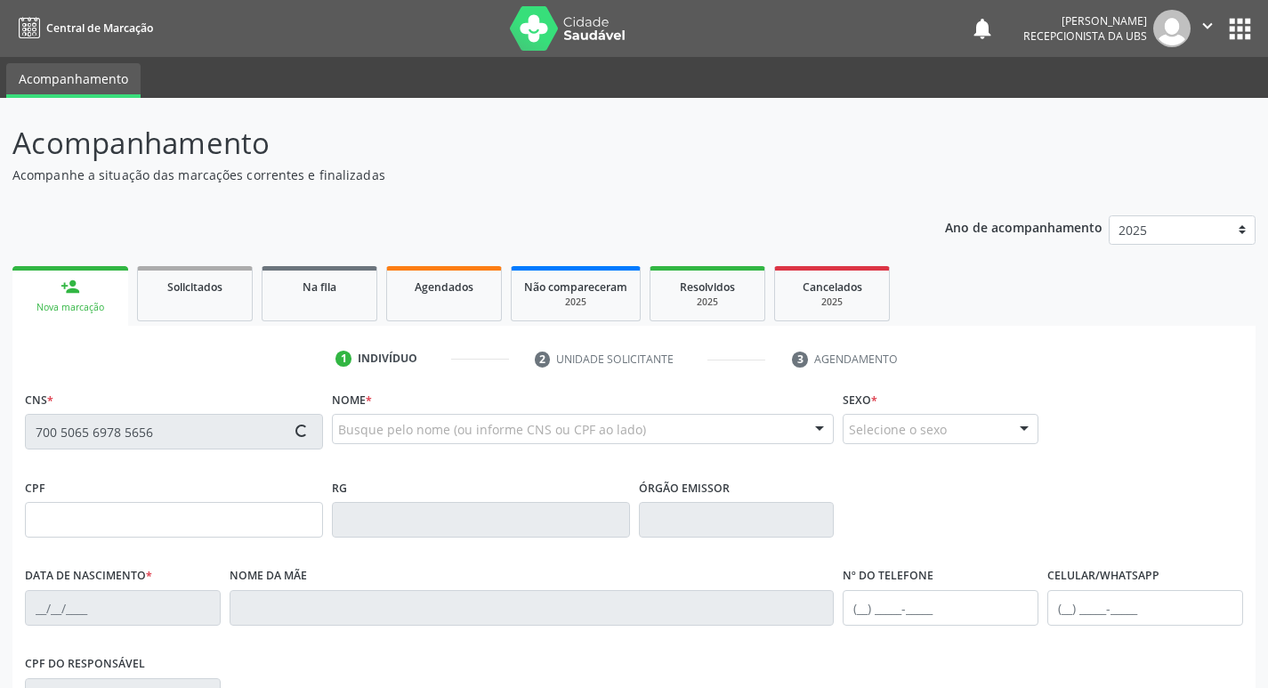
type input "537"
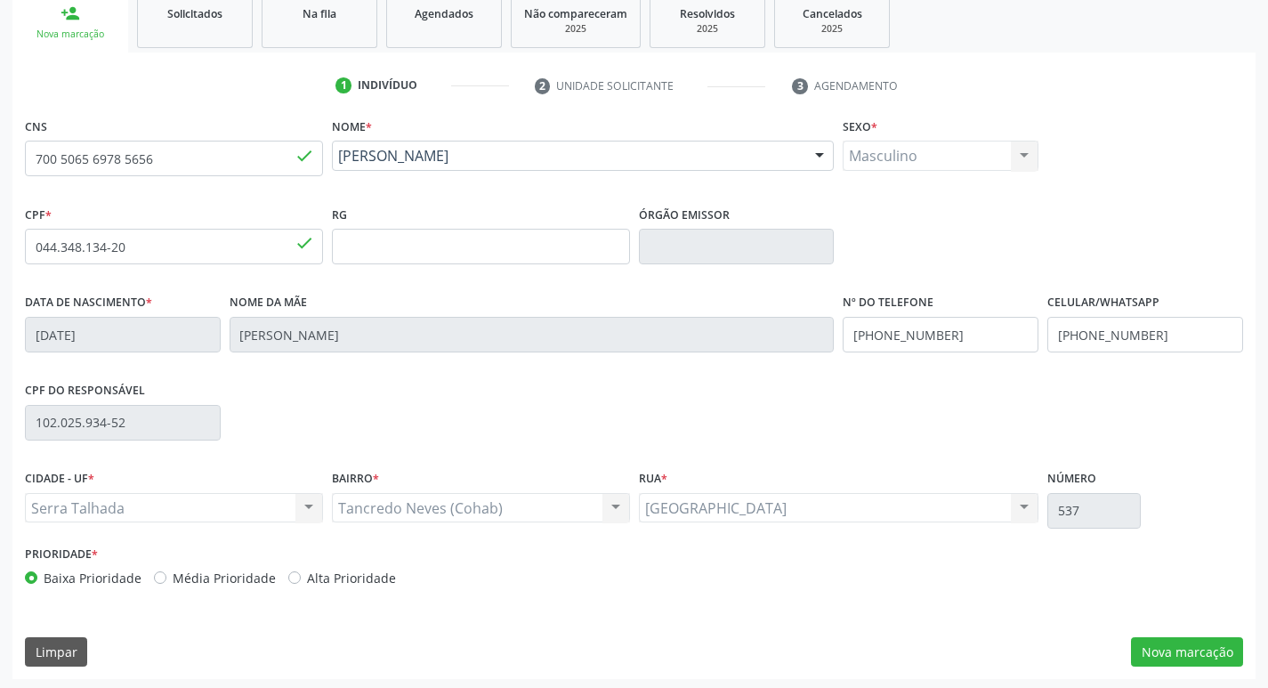
scroll to position [277, 0]
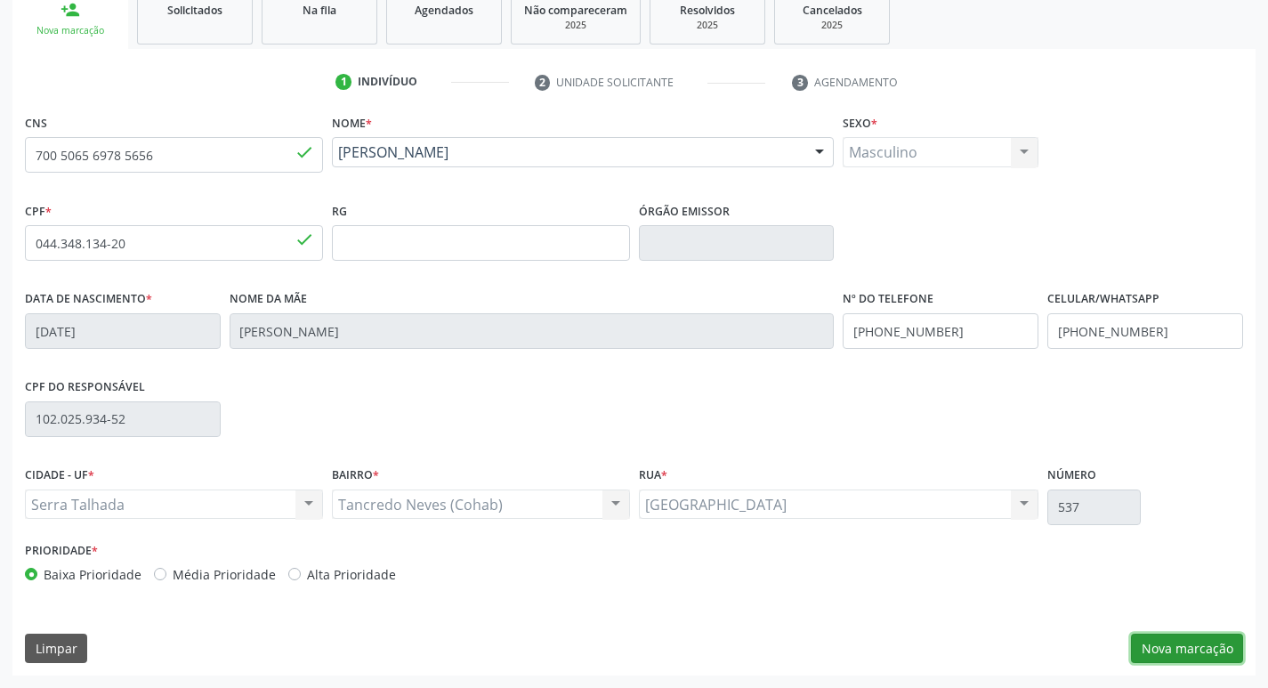
click at [1161, 649] on button "Nova marcação" at bounding box center [1187, 648] width 112 height 30
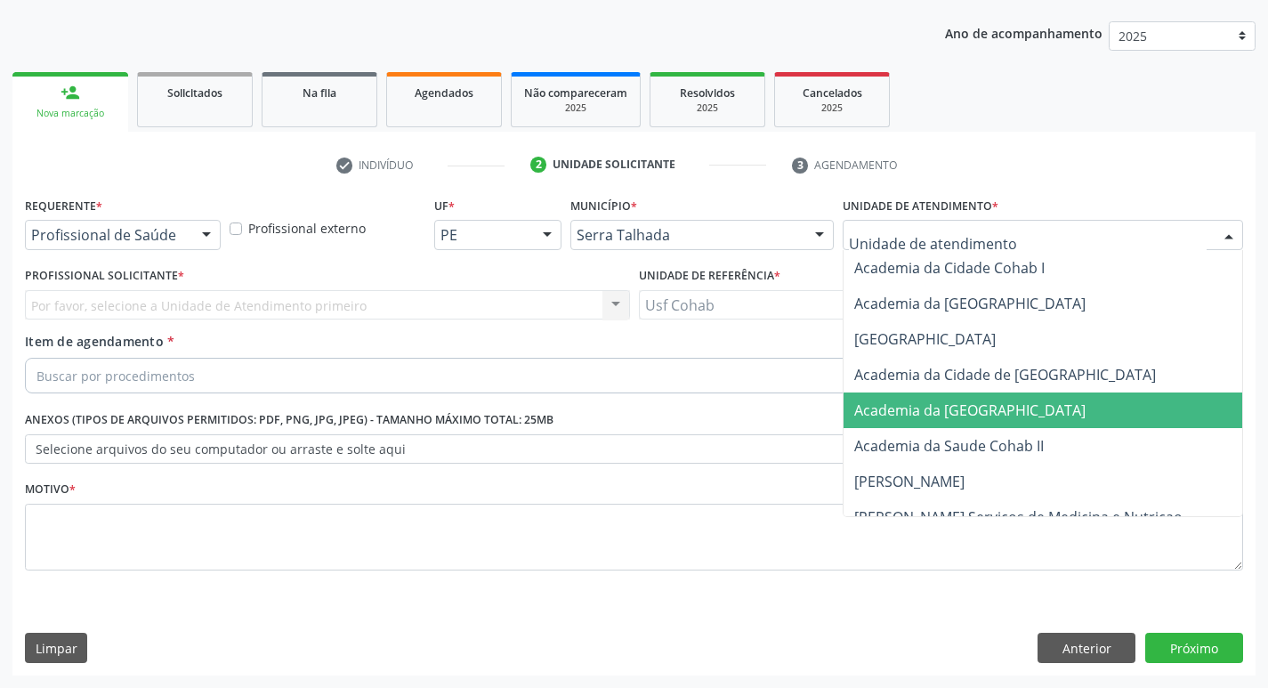
scroll to position [0, 0]
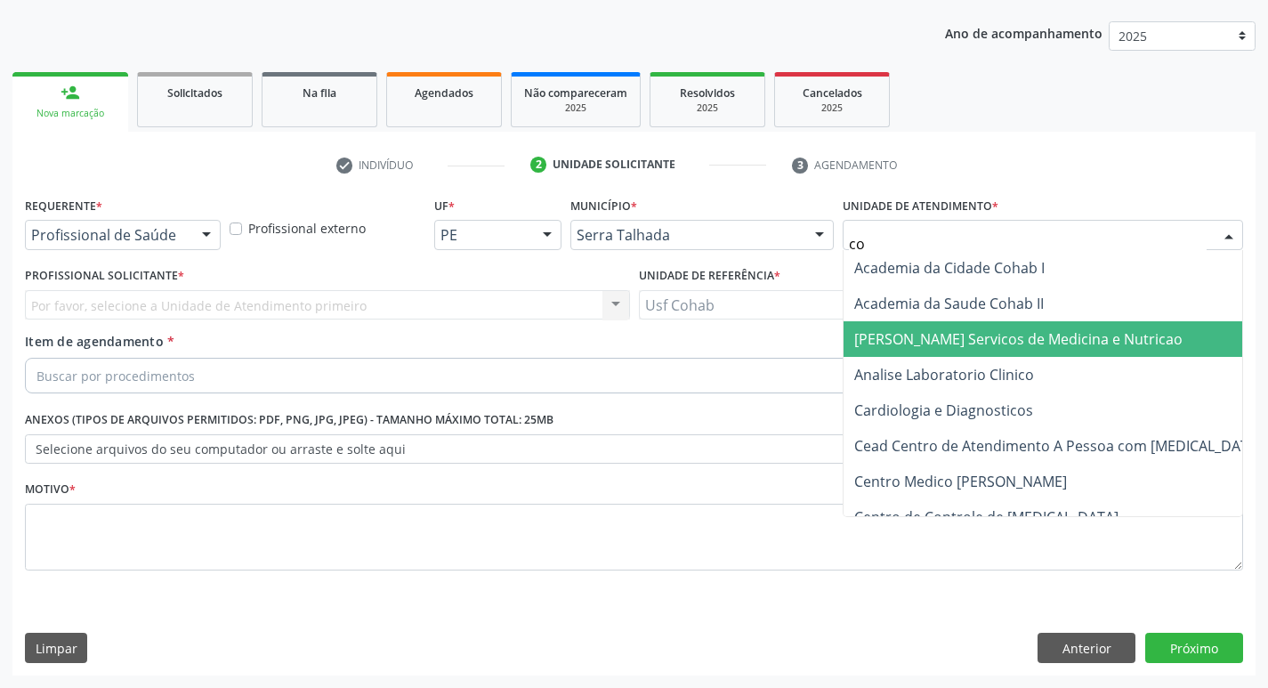
type input "coh"
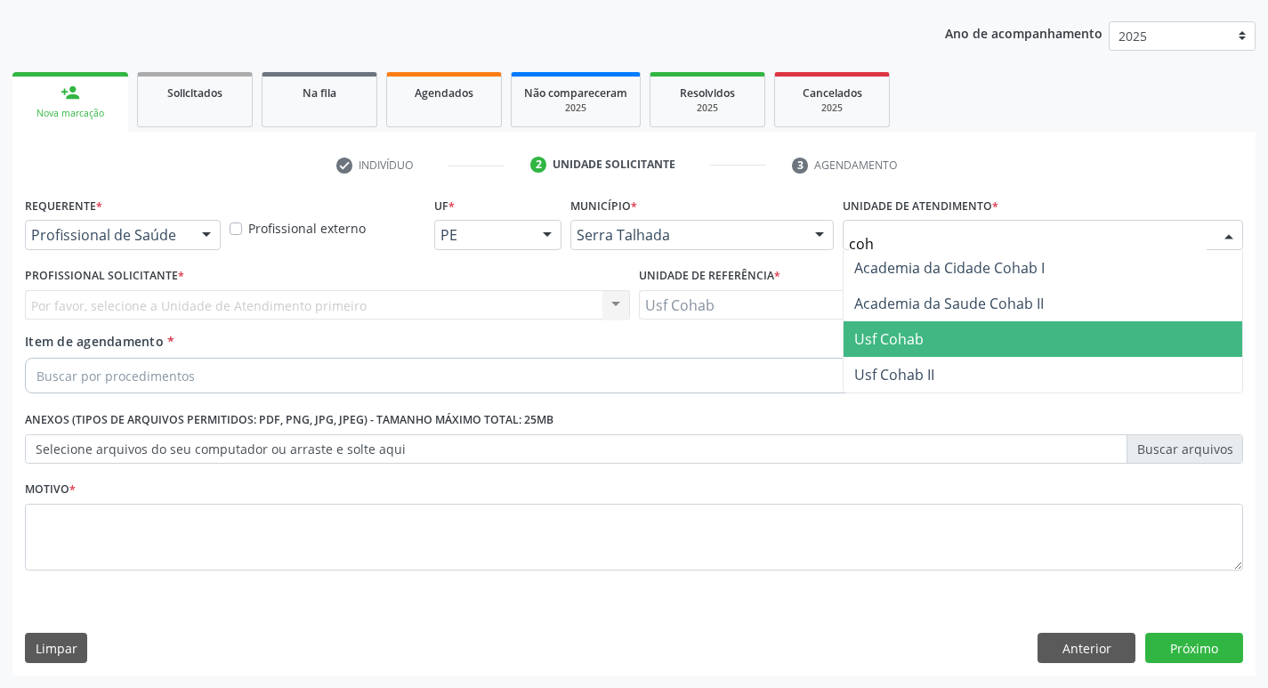
click at [907, 329] on span "Usf Cohab" at bounding box center [888, 339] width 69 height 20
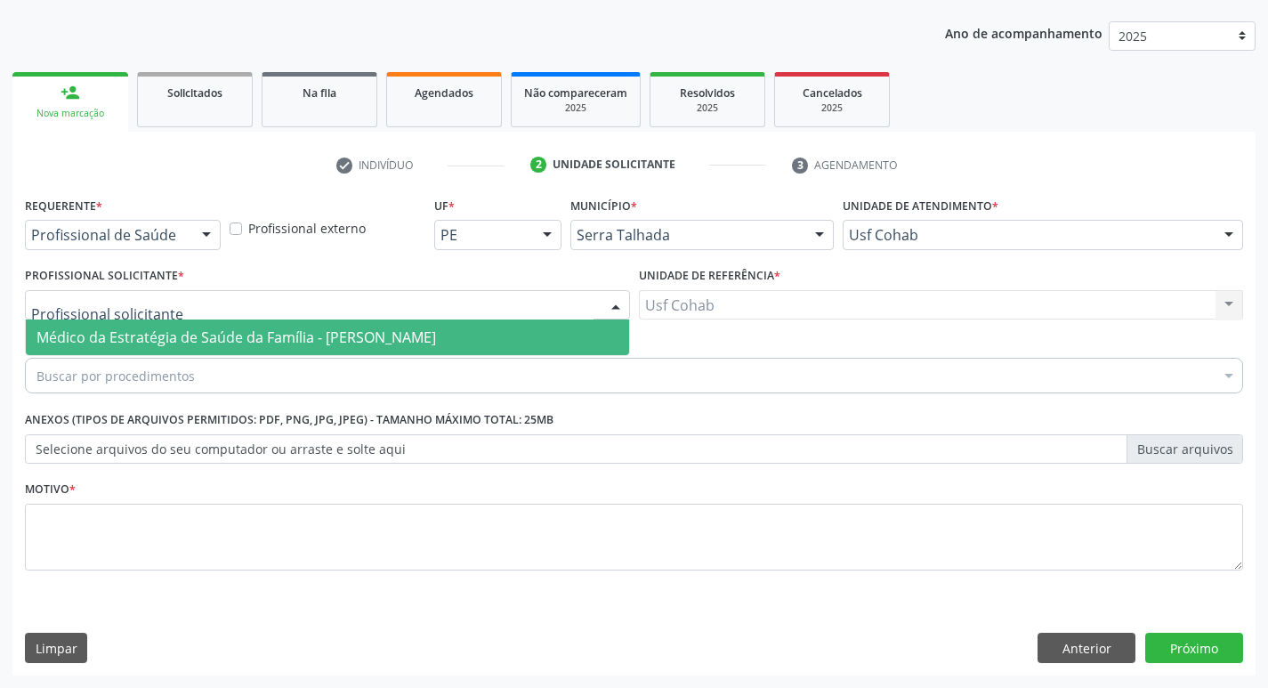
click at [101, 343] on span "Médico da Estratégia de Saúde da Família - [PERSON_NAME]" at bounding box center [235, 337] width 399 height 20
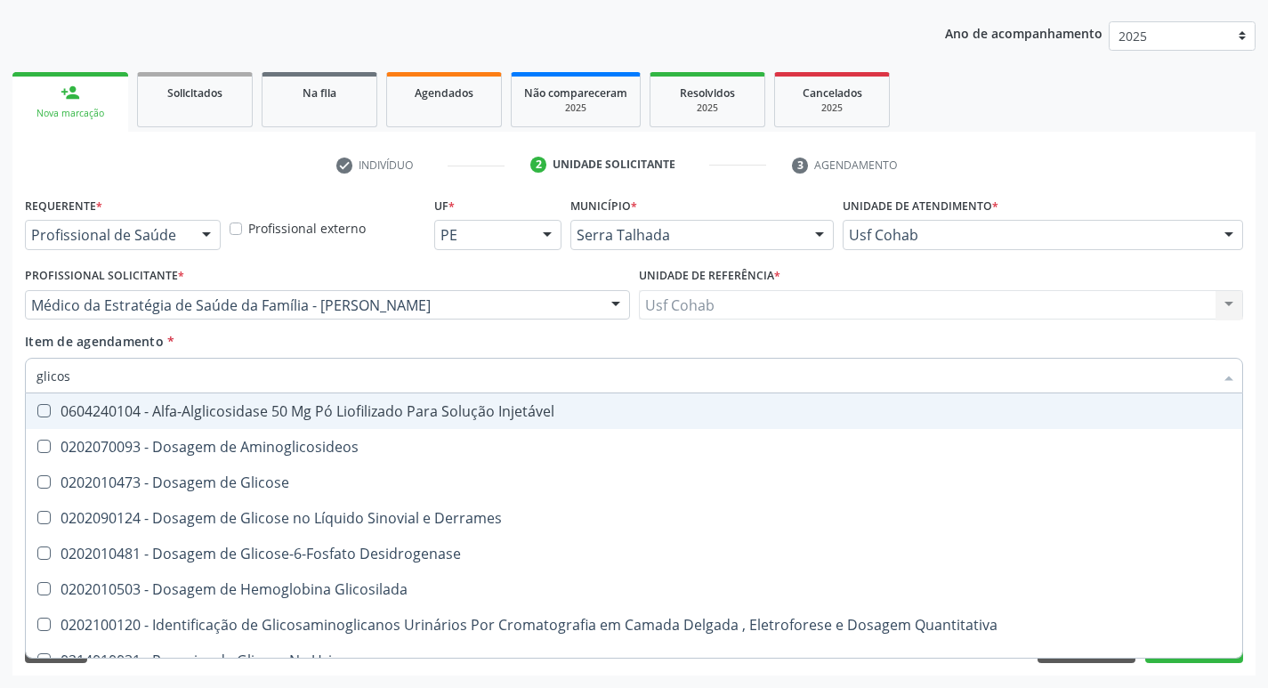
type input "glicose"
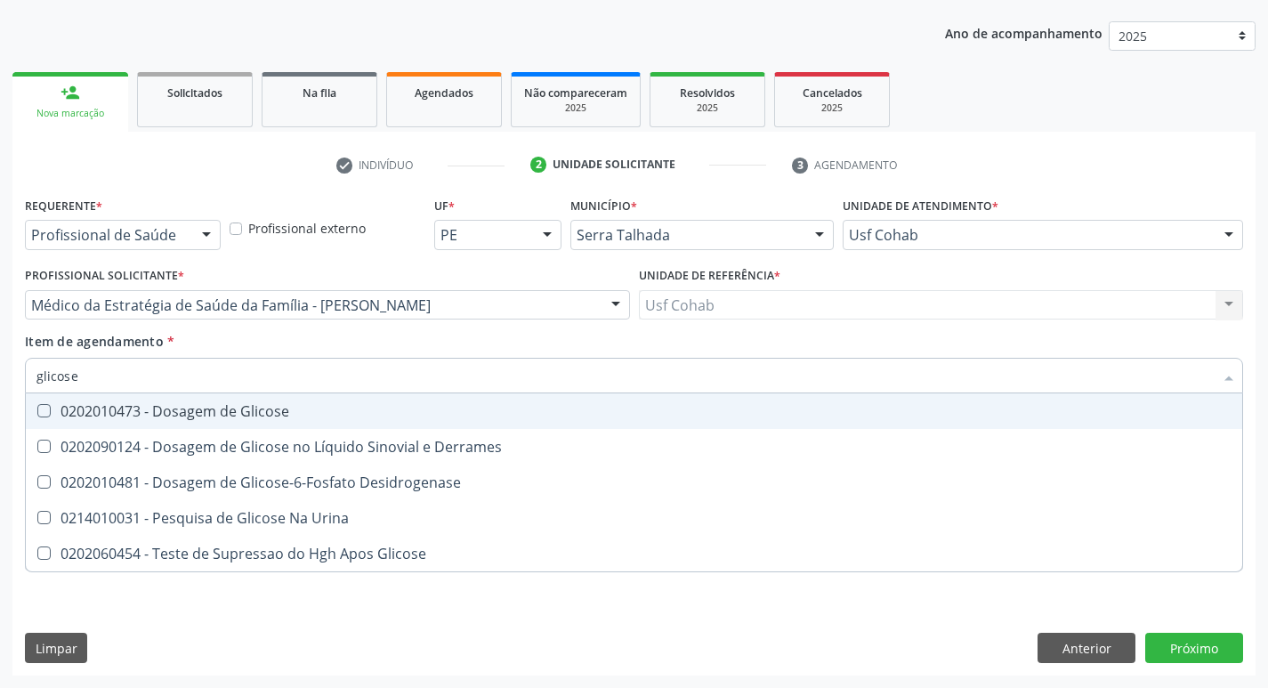
click at [36, 415] on div at bounding box center [32, 411] width 13 height 14
checkbox Glicose "true"
drag, startPoint x: 98, startPoint y: 378, endPoint x: 2, endPoint y: 379, distance: 96.1
click at [0, 381] on div "Acompanhamento Acompanhe a situação das marcações correntes e finalizadas Relat…" at bounding box center [634, 296] width 1268 height 784
checkbox Glicose "false"
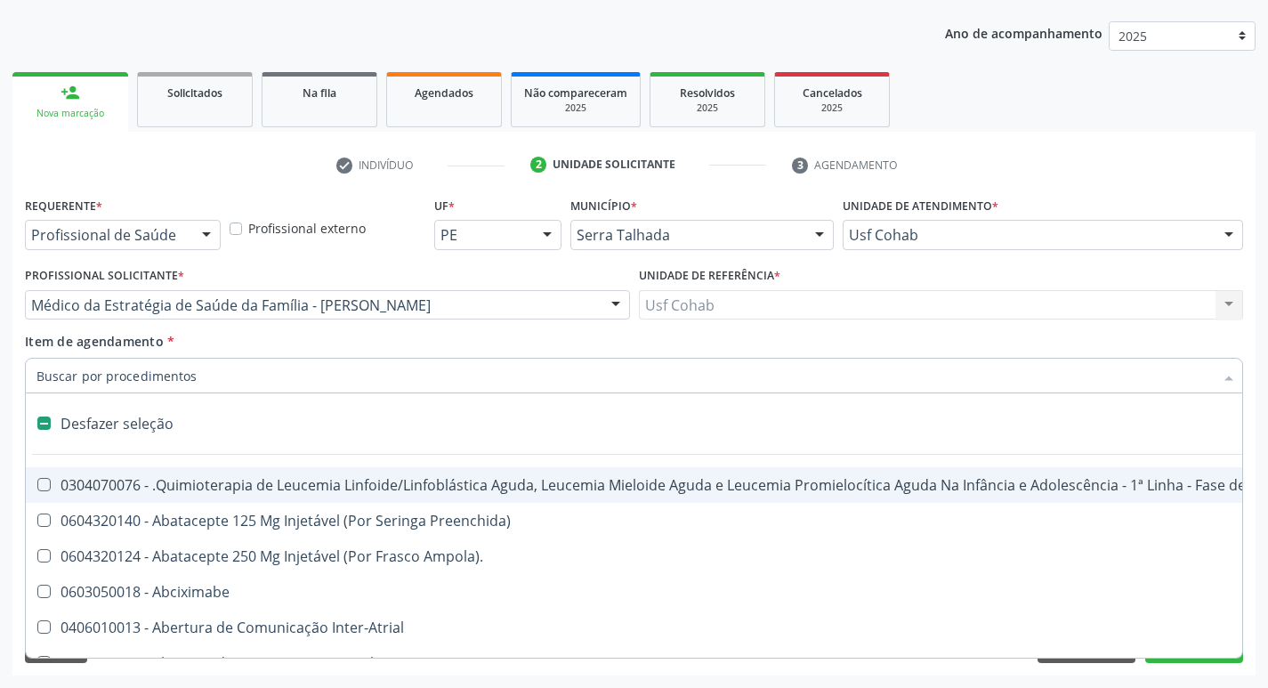
click at [93, 383] on input "Item de agendamento *" at bounding box center [624, 376] width 1177 height 36
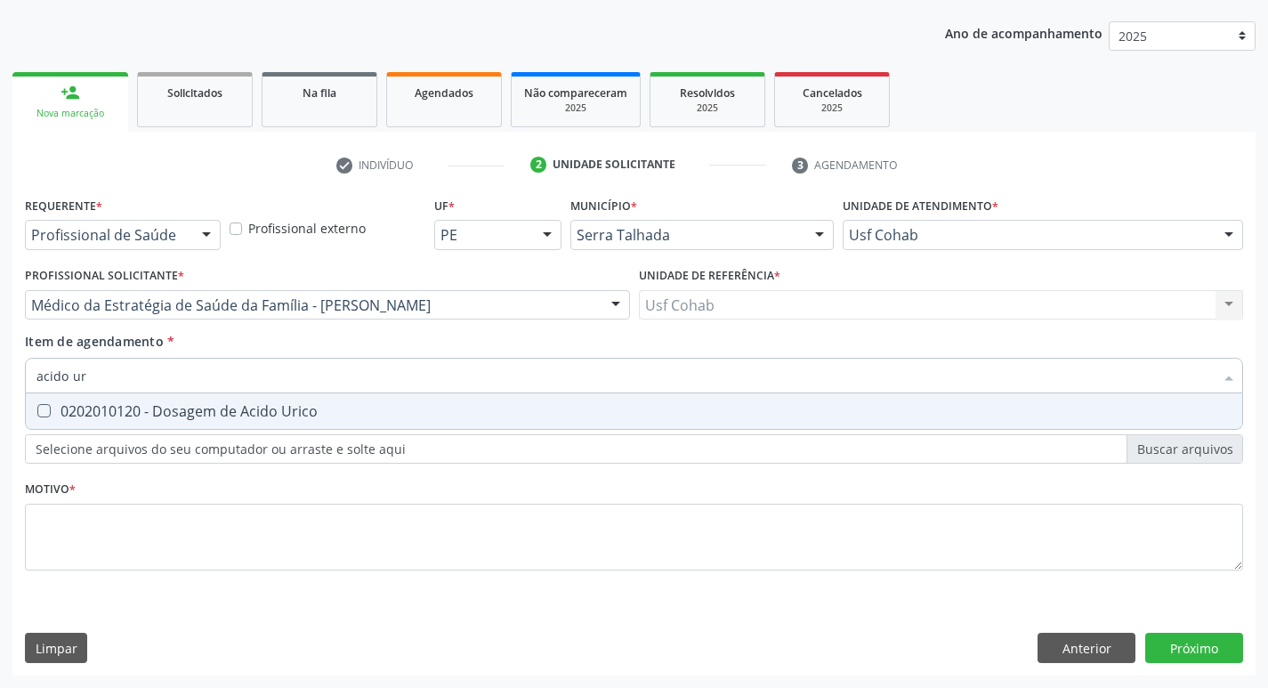
type input "acido uri"
click at [50, 412] on Urico at bounding box center [43, 410] width 13 height 13
click at [37, 412] on Urico "checkbox" at bounding box center [32, 411] width 12 height 12
checkbox Urico "true"
drag, startPoint x: 109, startPoint y: 369, endPoint x: 0, endPoint y: 383, distance: 110.2
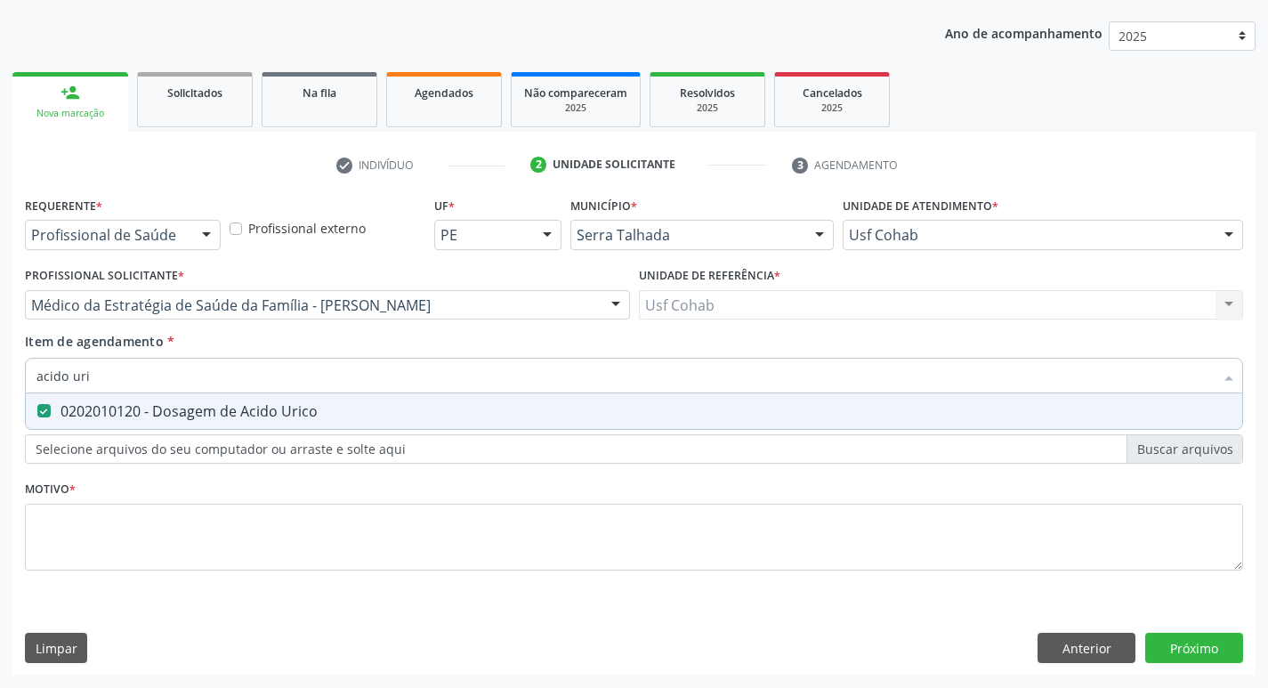
click at [0, 383] on div "Acompanhamento Acompanhe a situação das marcações correntes e finalizadas Relat…" at bounding box center [634, 296] width 1268 height 784
checkbox Urico "false"
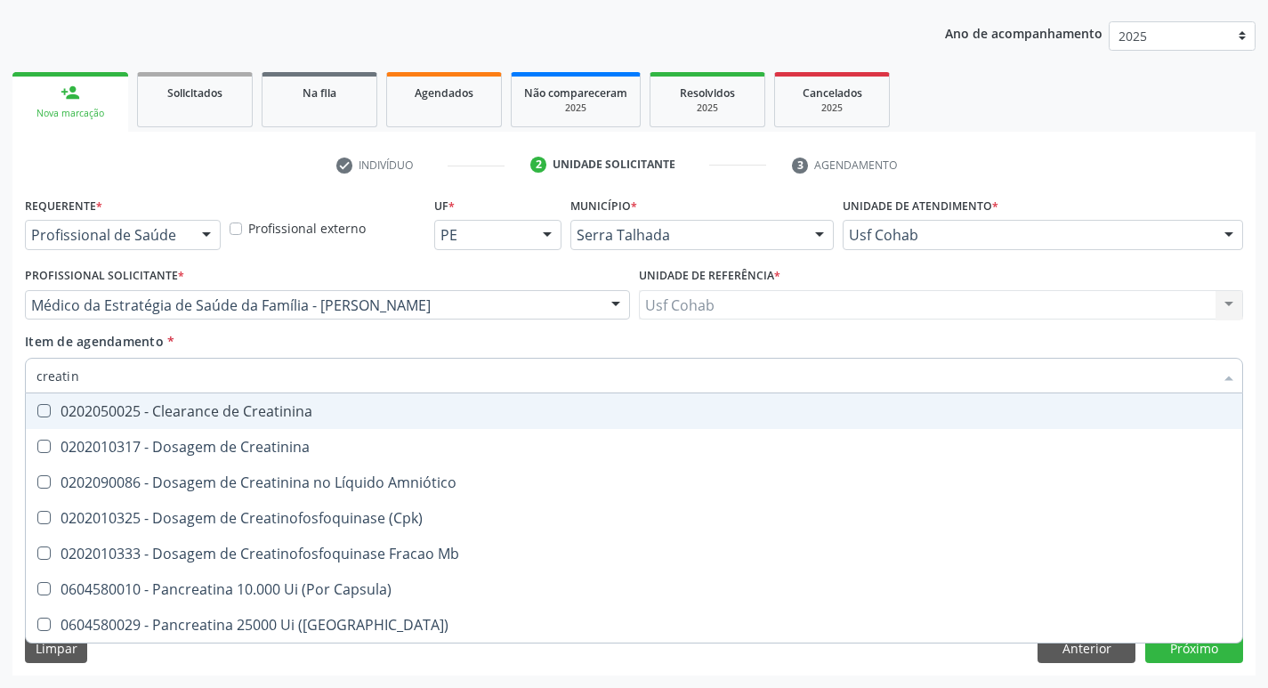
type input "creatini"
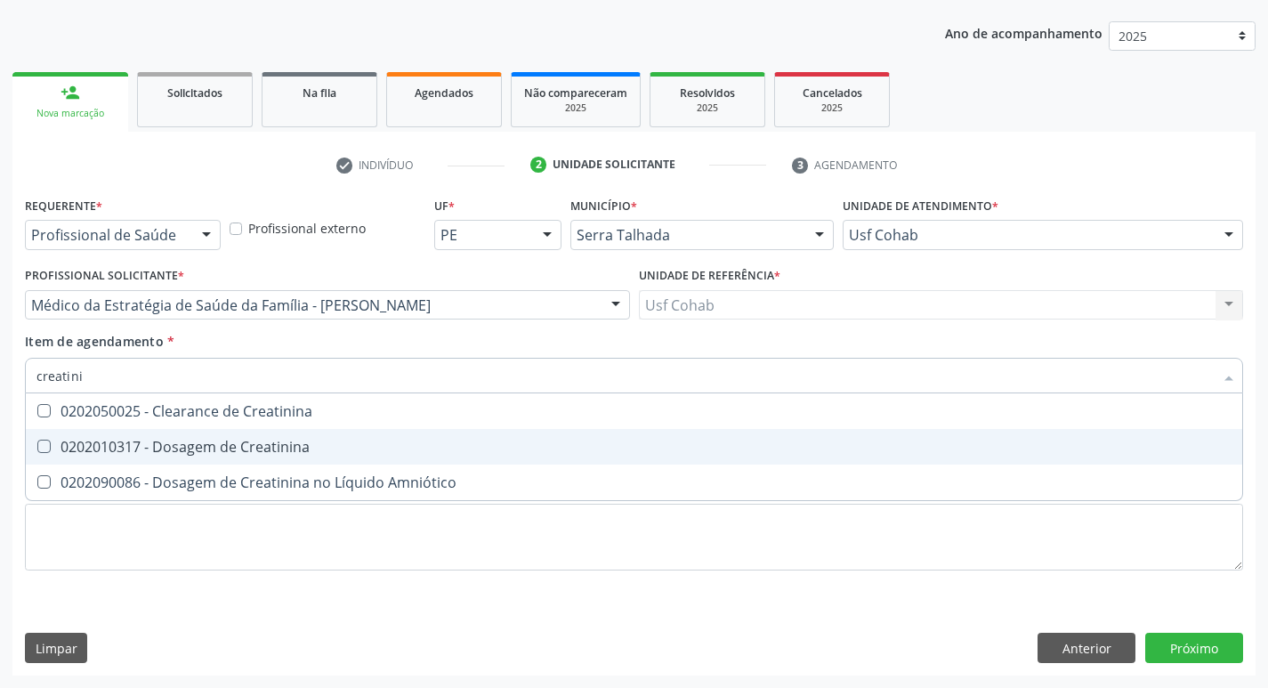
click at [51, 448] on div "0202010317 - Dosagem de Creatinina" at bounding box center [633, 446] width 1195 height 14
checkbox Creatinina "true"
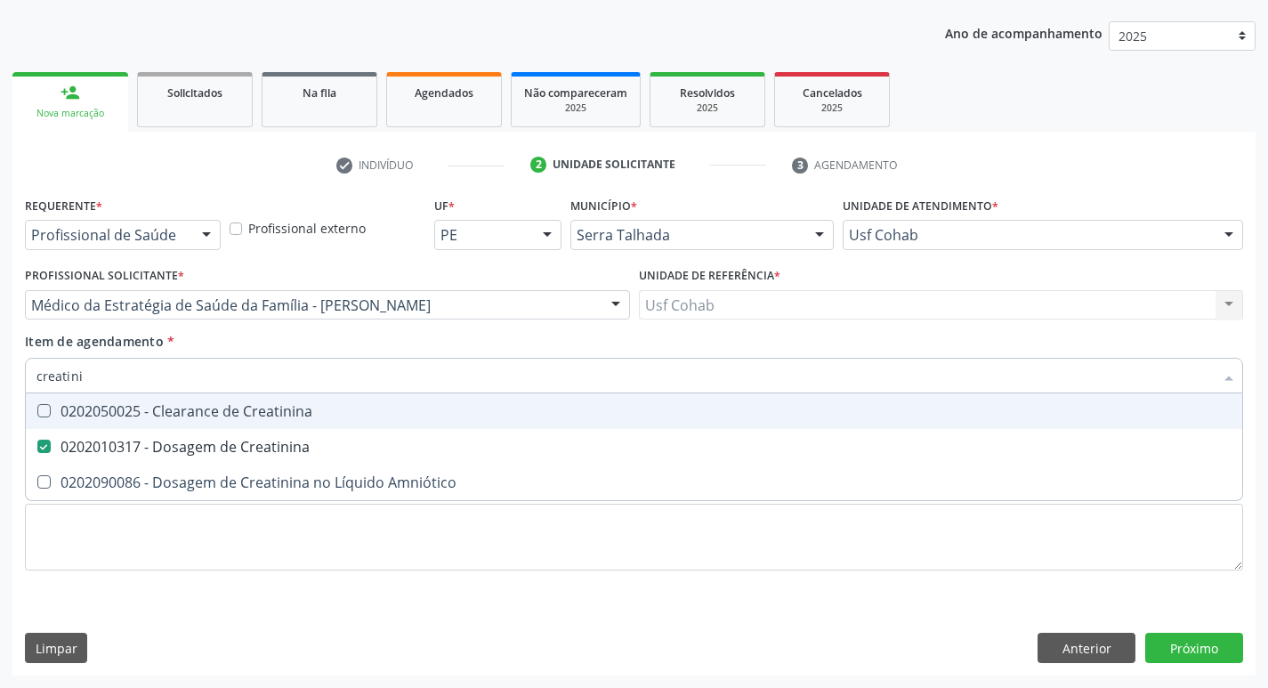
drag, startPoint x: 136, startPoint y: 376, endPoint x: 0, endPoint y: 379, distance: 136.1
click at [0, 379] on div "Acompanhamento Acompanhe a situação das marcações correntes e finalizadas Relat…" at bounding box center [634, 296] width 1268 height 784
checkbox Creatinina "false"
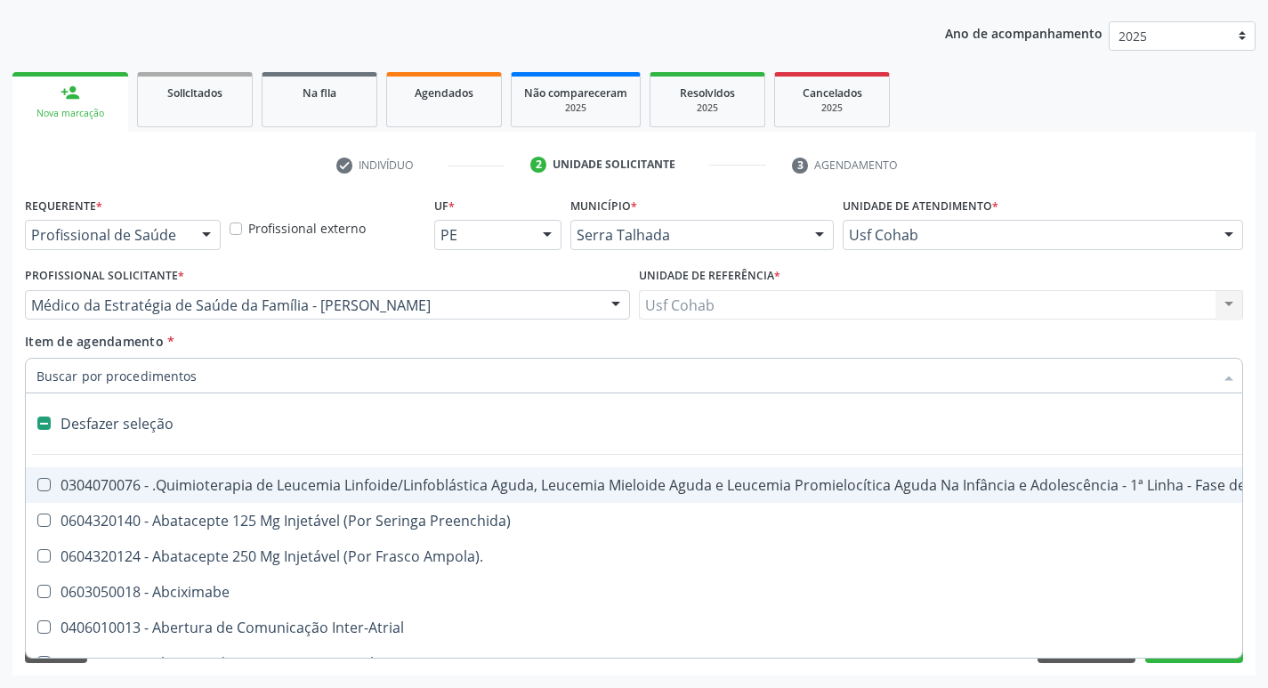
click at [101, 384] on input "Item de agendamento *" at bounding box center [624, 376] width 1177 height 36
type input "u"
checkbox Cistorrafia "true"
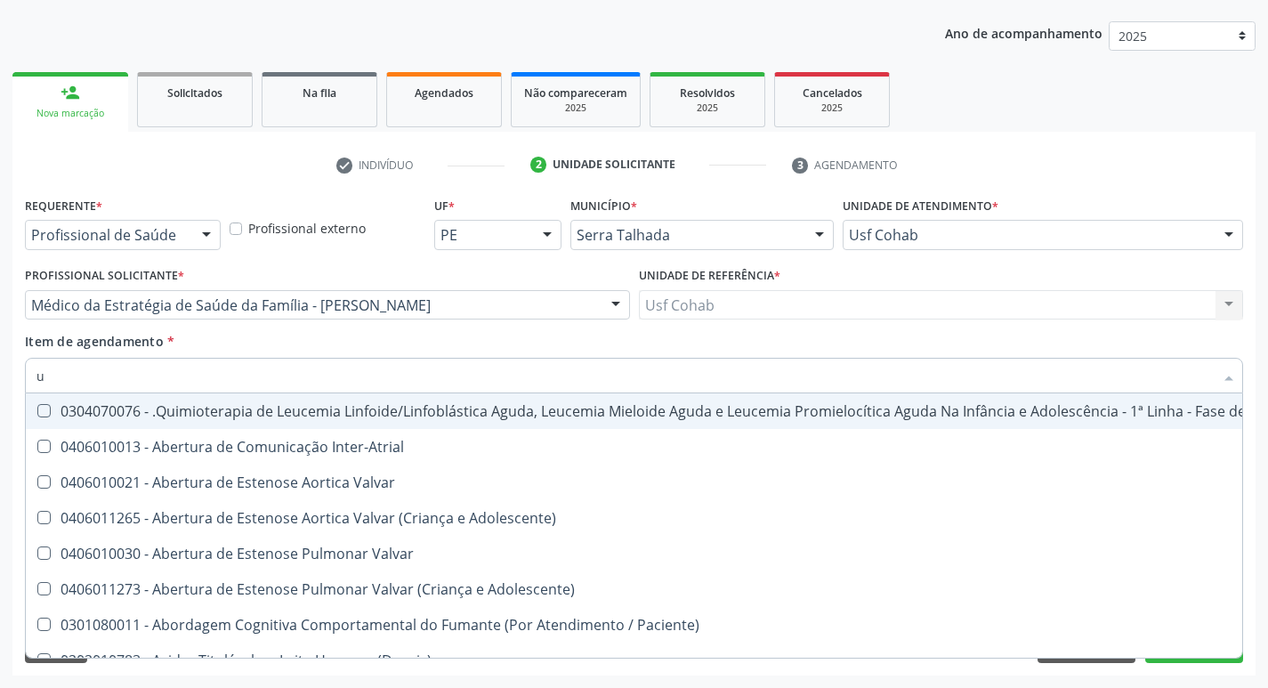
type input "ur"
checkbox B "true"
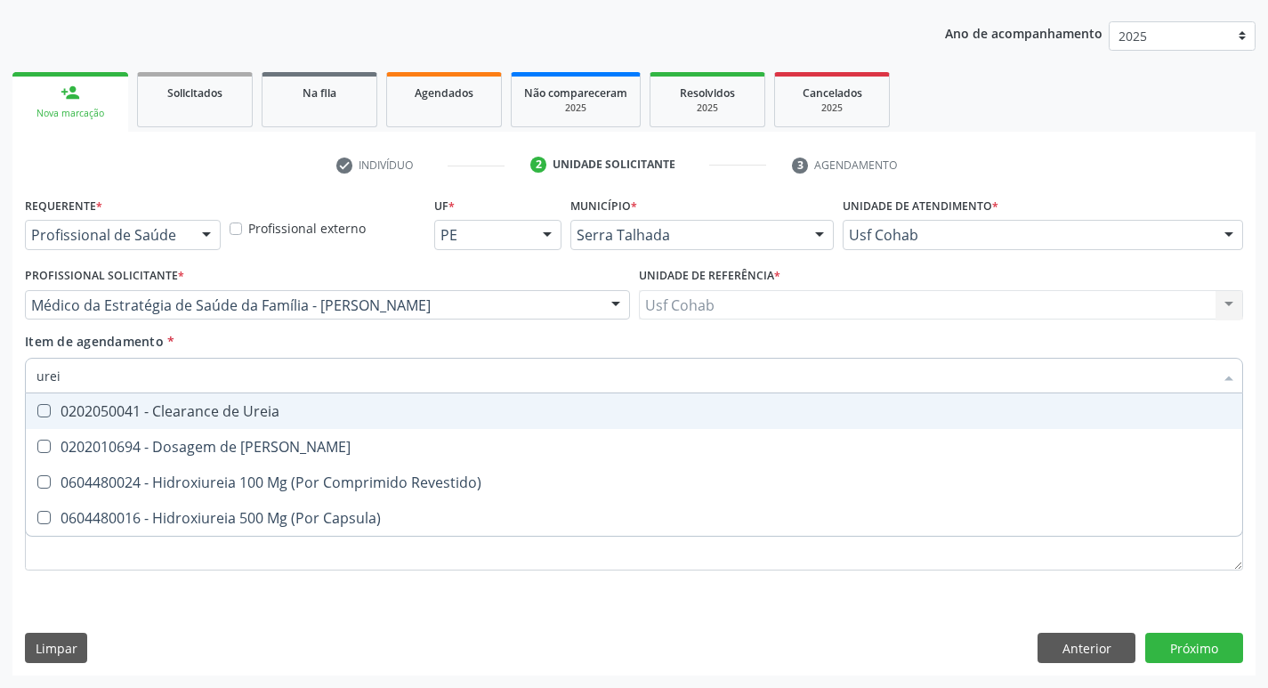
type input "ureia"
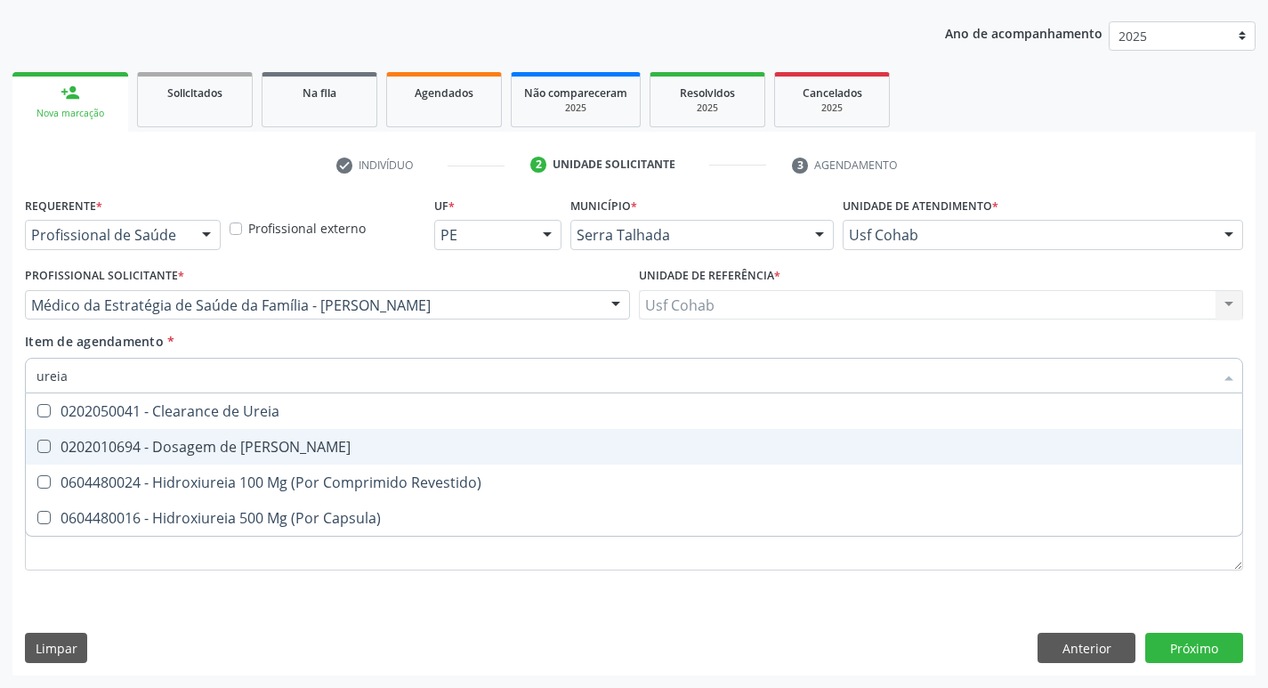
click at [49, 447] on Ureia at bounding box center [43, 445] width 13 height 13
click at [37, 447] on Ureia "checkbox" at bounding box center [32, 446] width 12 height 12
checkbox Ureia "true"
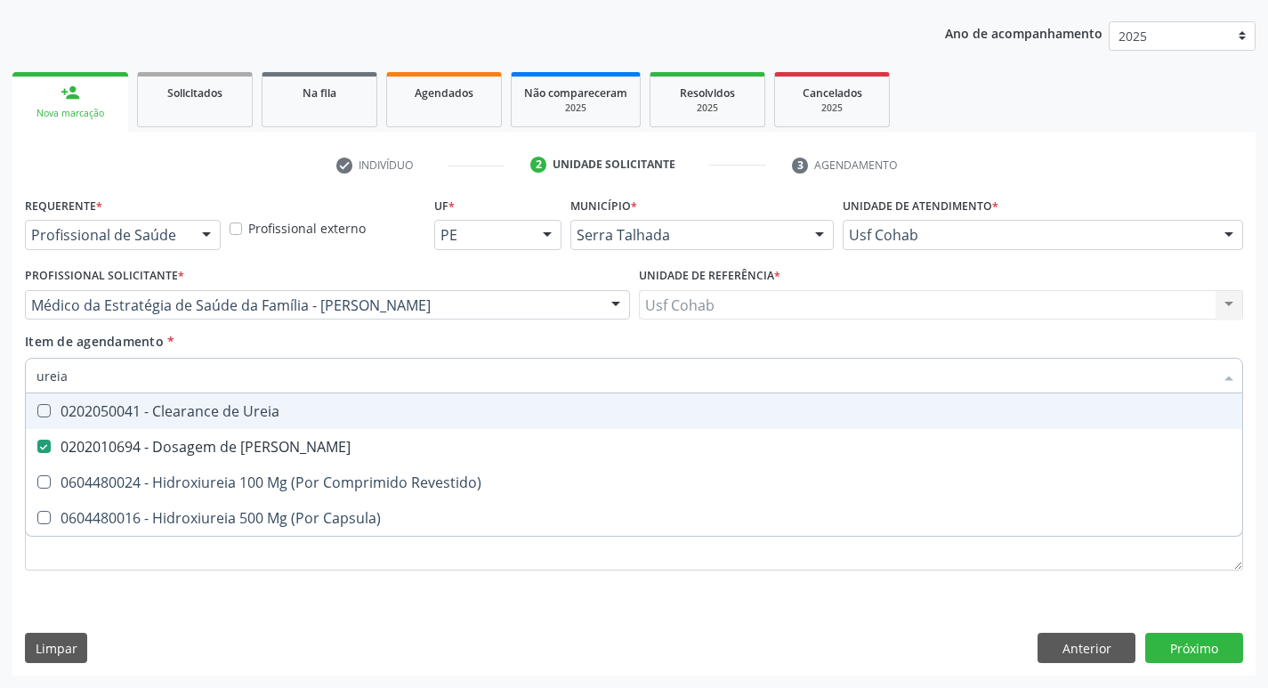
drag, startPoint x: 87, startPoint y: 378, endPoint x: 16, endPoint y: 372, distance: 71.4
click at [16, 372] on div "Requerente * Profissional de Saúde Profissional de Saúde Paciente Nenhum result…" at bounding box center [633, 433] width 1243 height 483
checkbox Ureia "false"
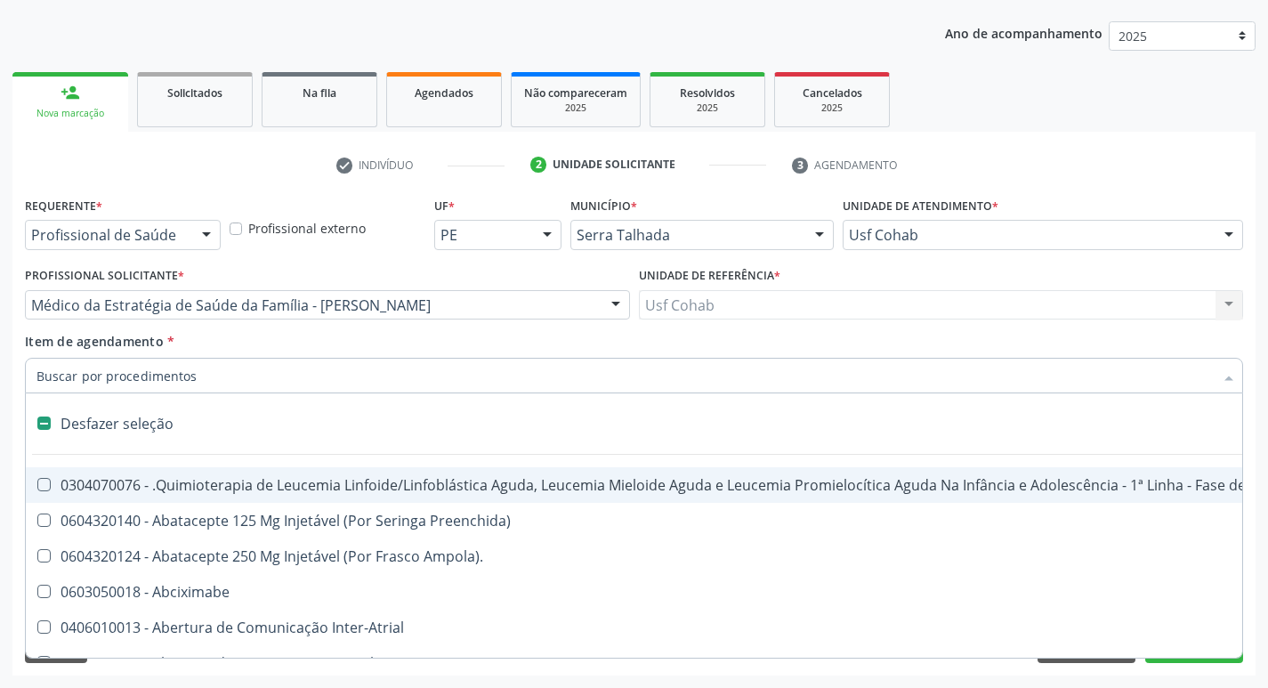
click at [84, 385] on input "Item de agendamento *" at bounding box center [624, 376] width 1177 height 36
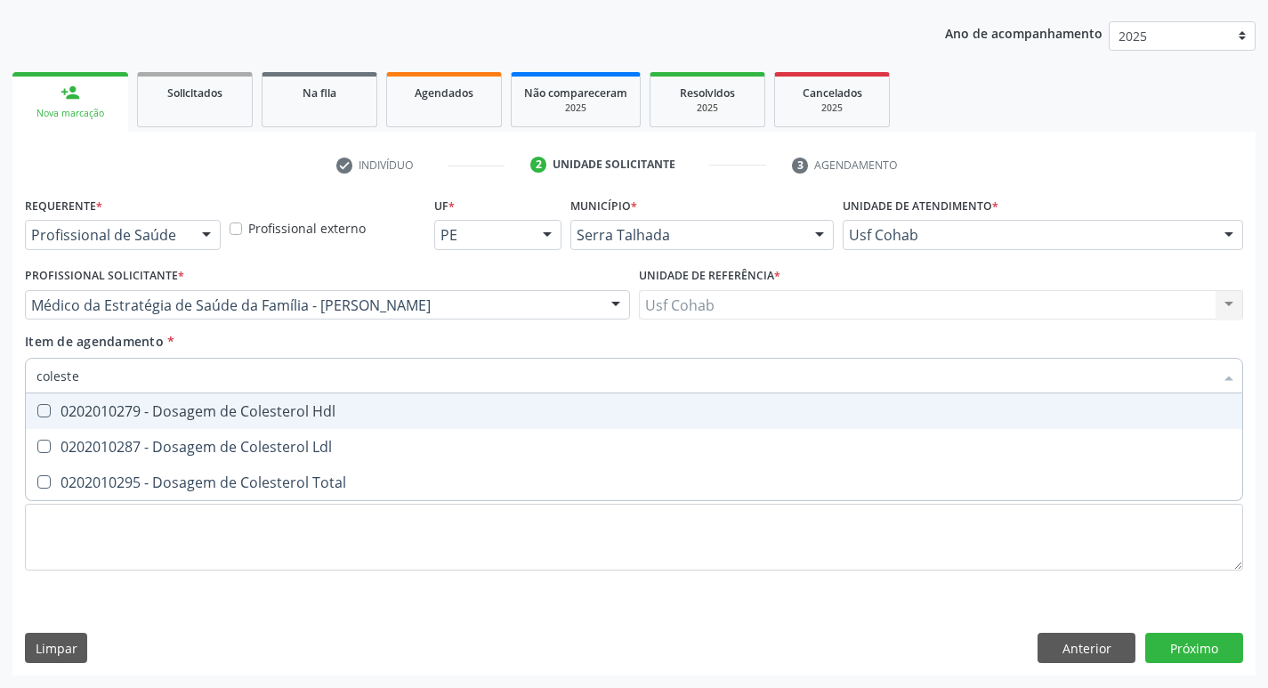
type input "colester"
click at [42, 405] on Hdl at bounding box center [43, 410] width 13 height 13
click at [37, 405] on Hdl "checkbox" at bounding box center [32, 411] width 12 height 12
checkbox Hdl "true"
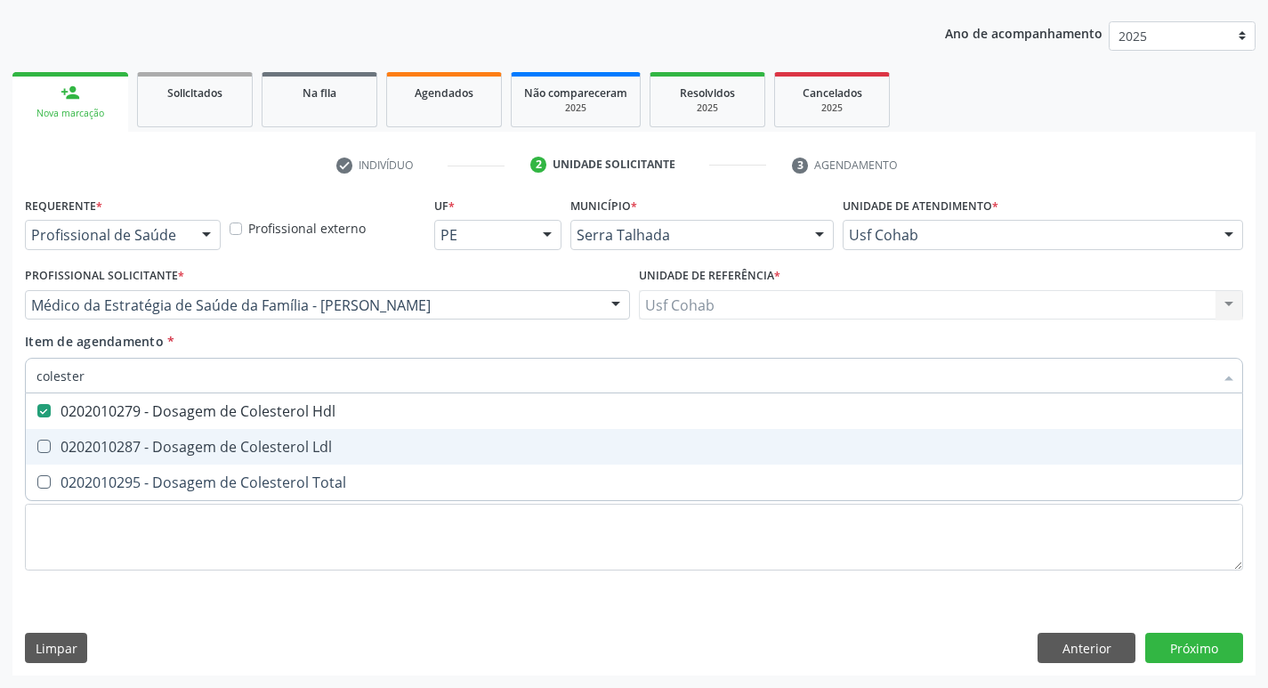
click at [47, 448] on Ldl at bounding box center [43, 445] width 13 height 13
click at [37, 448] on Ldl "checkbox" at bounding box center [32, 446] width 12 height 12
checkbox Ldl "true"
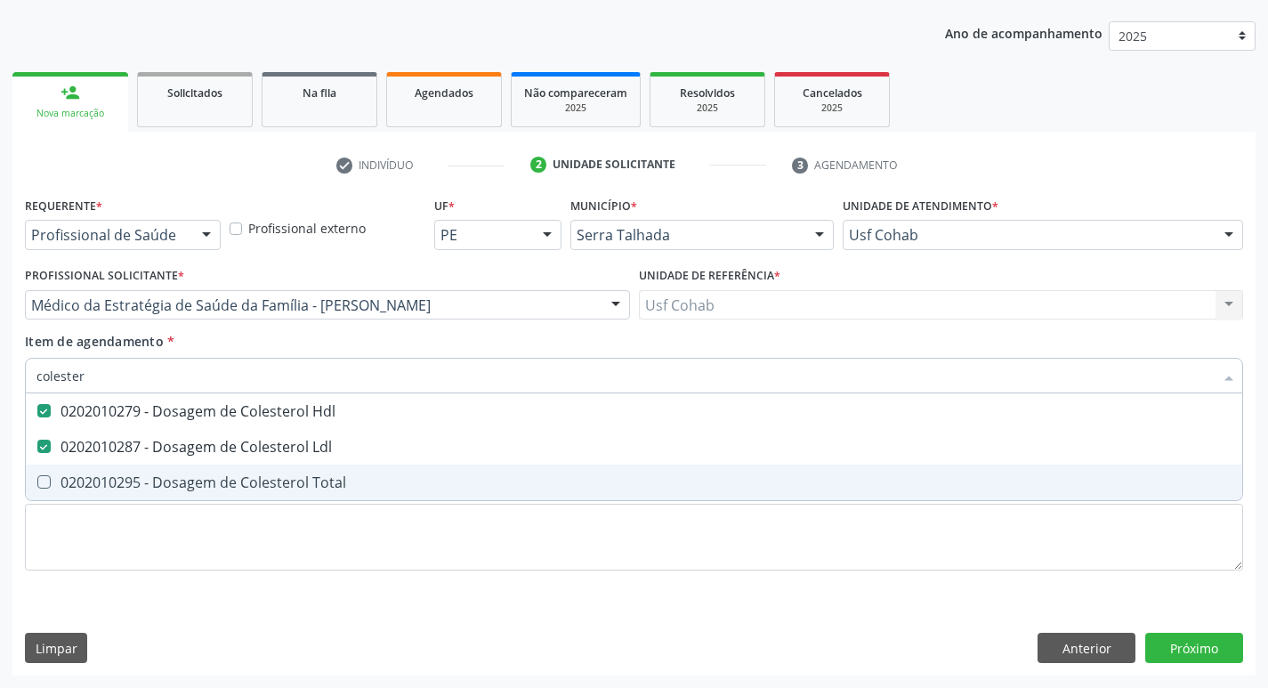
click at [46, 478] on Total at bounding box center [43, 481] width 13 height 13
click at [37, 478] on Total "checkbox" at bounding box center [32, 482] width 12 height 12
checkbox Total "true"
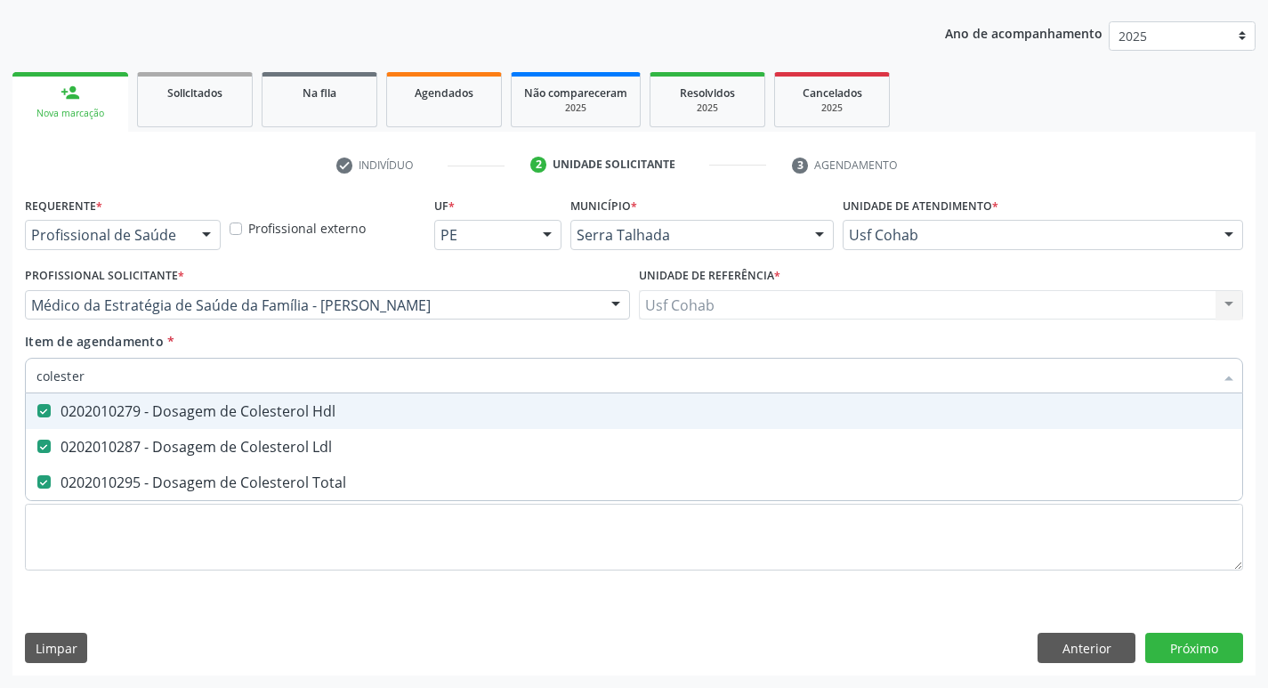
drag, startPoint x: 112, startPoint y: 375, endPoint x: 0, endPoint y: 375, distance: 112.1
click at [0, 375] on div "Acompanhamento Acompanhe a situação das marcações correntes e finalizadas Relat…" at bounding box center [634, 296] width 1268 height 784
checkbox Hdl "false"
checkbox Ldl "false"
checkbox Total "false"
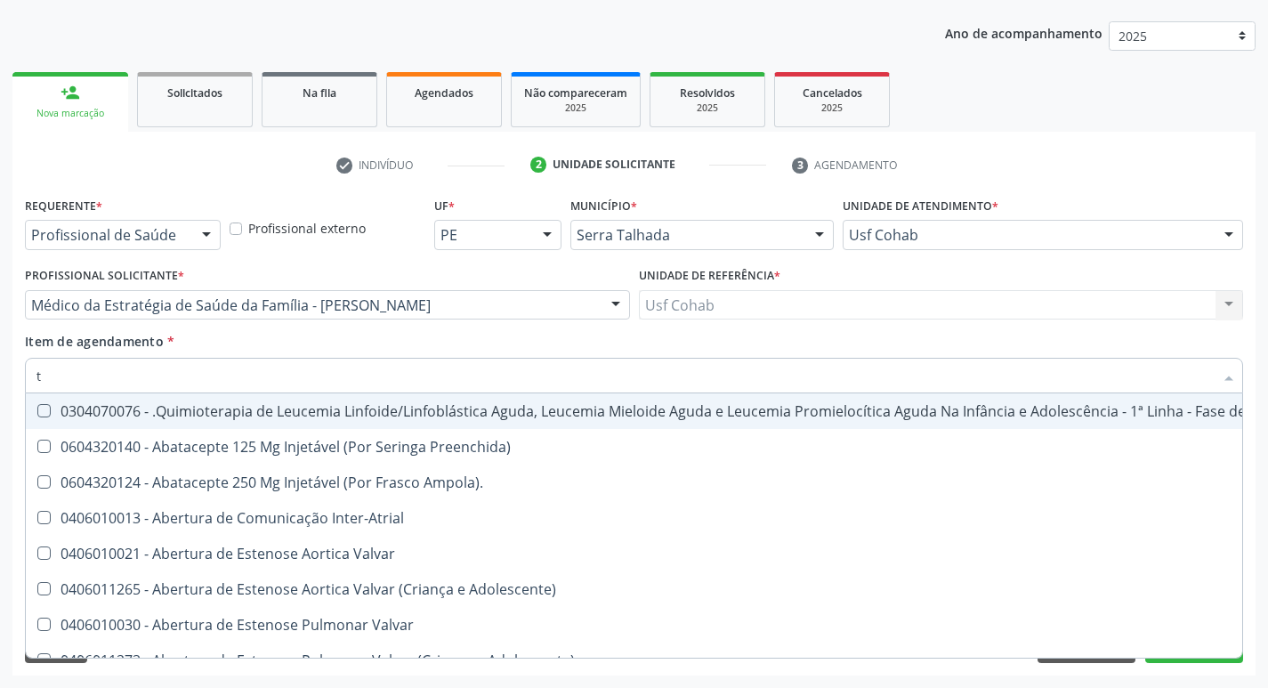
type input "tg"
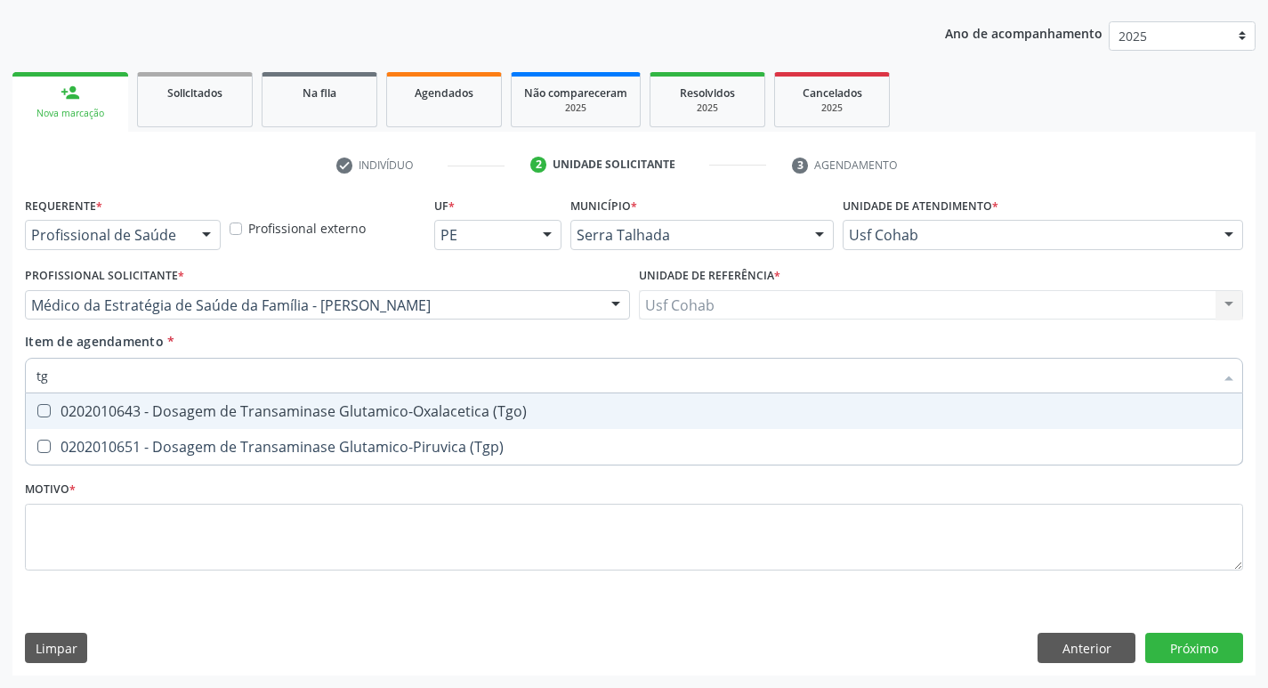
click at [37, 408] on \(Tgo\) at bounding box center [43, 410] width 13 height 13
click at [37, 408] on \(Tgo\) "checkbox" at bounding box center [32, 411] width 12 height 12
checkbox \(Tgo\) "true"
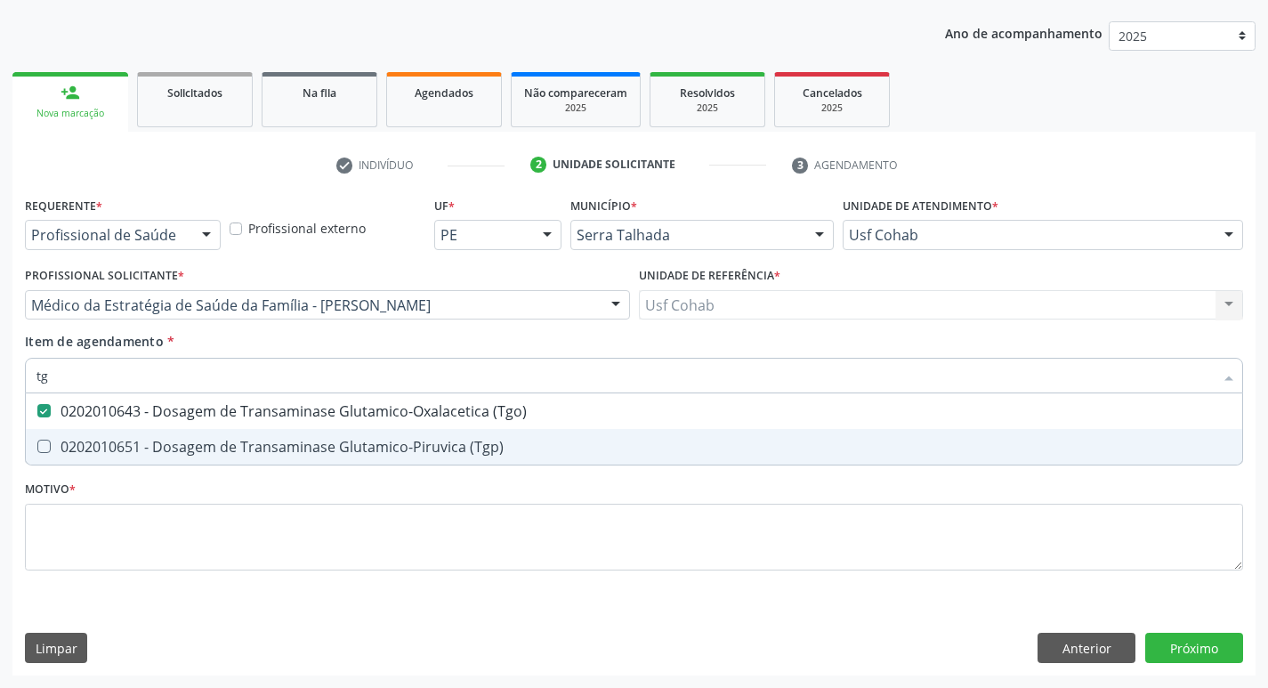
click at [41, 438] on span "0202010651 - Dosagem de Transaminase Glutamico-Piruvica (Tgp)" at bounding box center [634, 447] width 1216 height 36
checkbox \(Tgp\) "true"
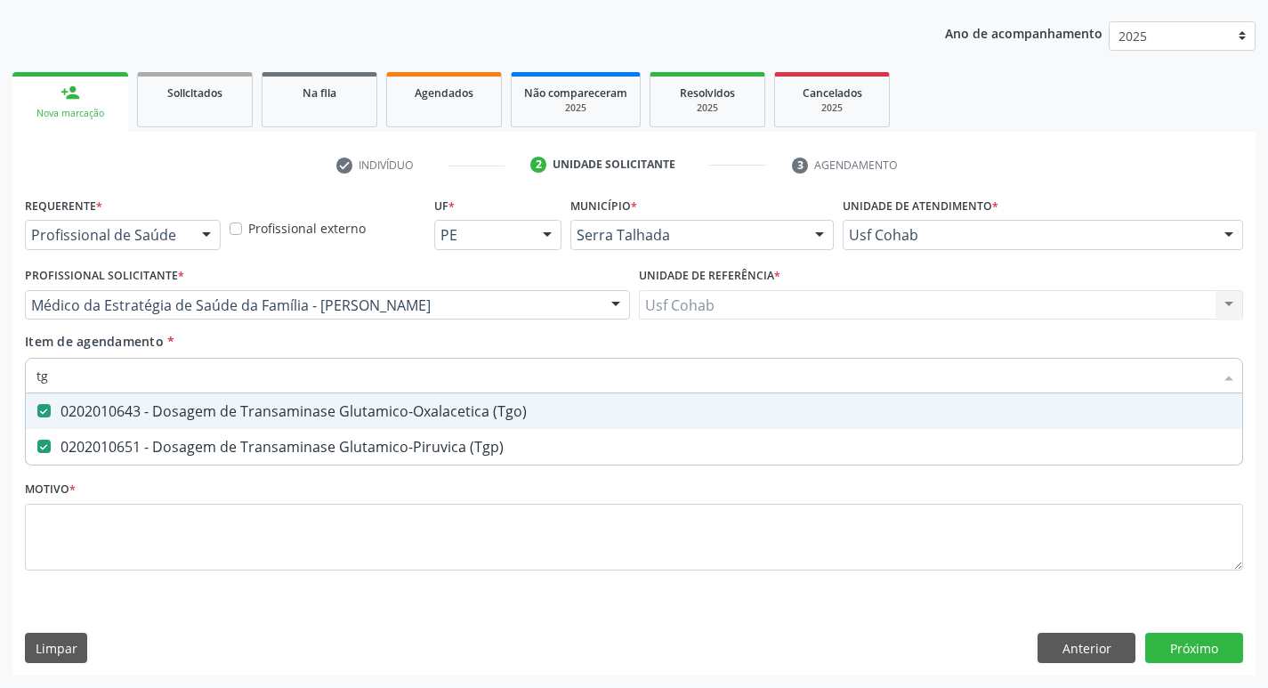
drag, startPoint x: 93, startPoint y: 381, endPoint x: 0, endPoint y: 381, distance: 93.4
click at [0, 381] on div "Acompanhamento Acompanhe a situação das marcações correntes e finalizadas Relat…" at bounding box center [634, 296] width 1268 height 784
checkbox \(Tgo\) "false"
checkbox \(Tgp\) "false"
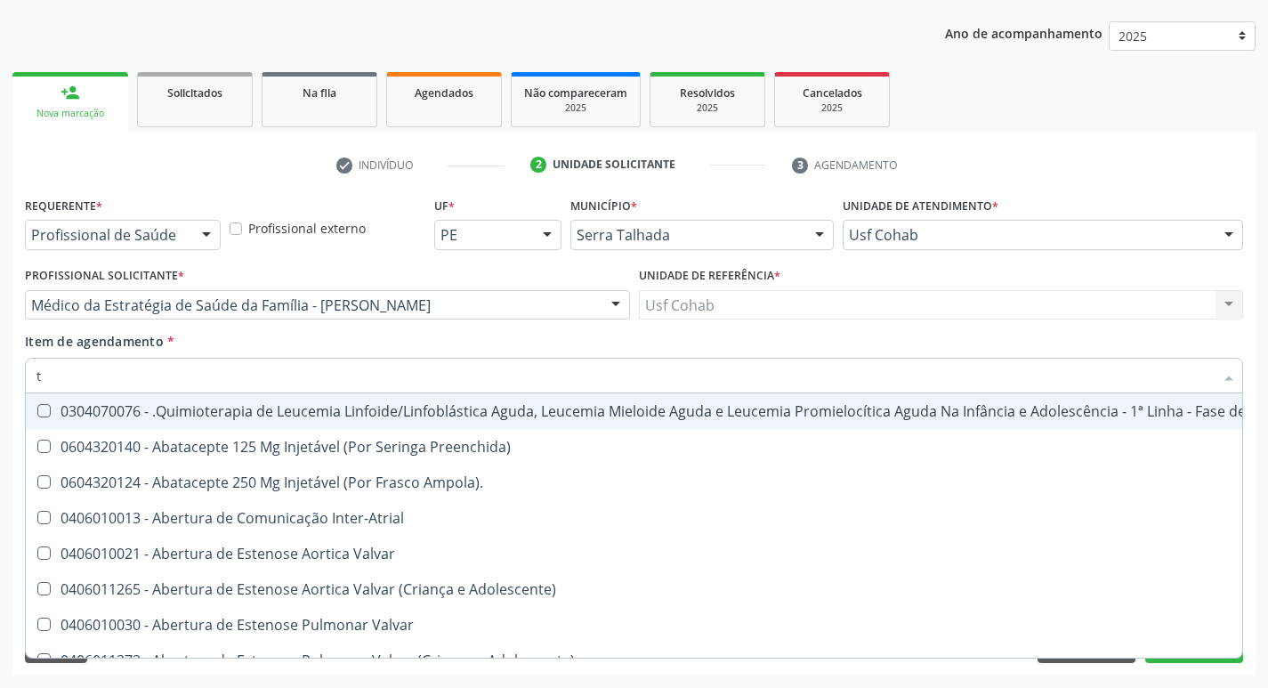
type input "tr"
checkbox Ii\) "true"
checkbox Grupo "true"
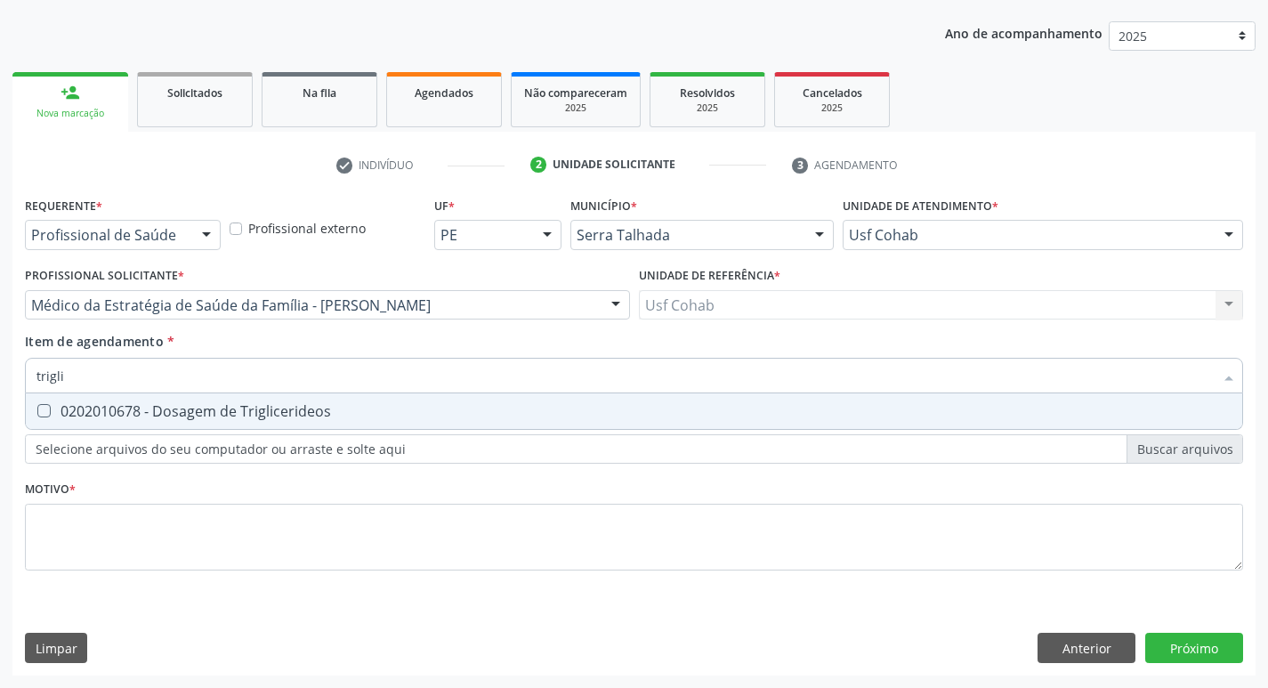
type input "triglic"
click at [36, 413] on div at bounding box center [32, 411] width 13 height 14
checkbox Triglicerideos "true"
drag, startPoint x: 99, startPoint y: 385, endPoint x: 0, endPoint y: 383, distance: 98.8
click at [0, 383] on div "Acompanhamento Acompanhe a situação das marcações correntes e finalizadas Relat…" at bounding box center [634, 296] width 1268 height 784
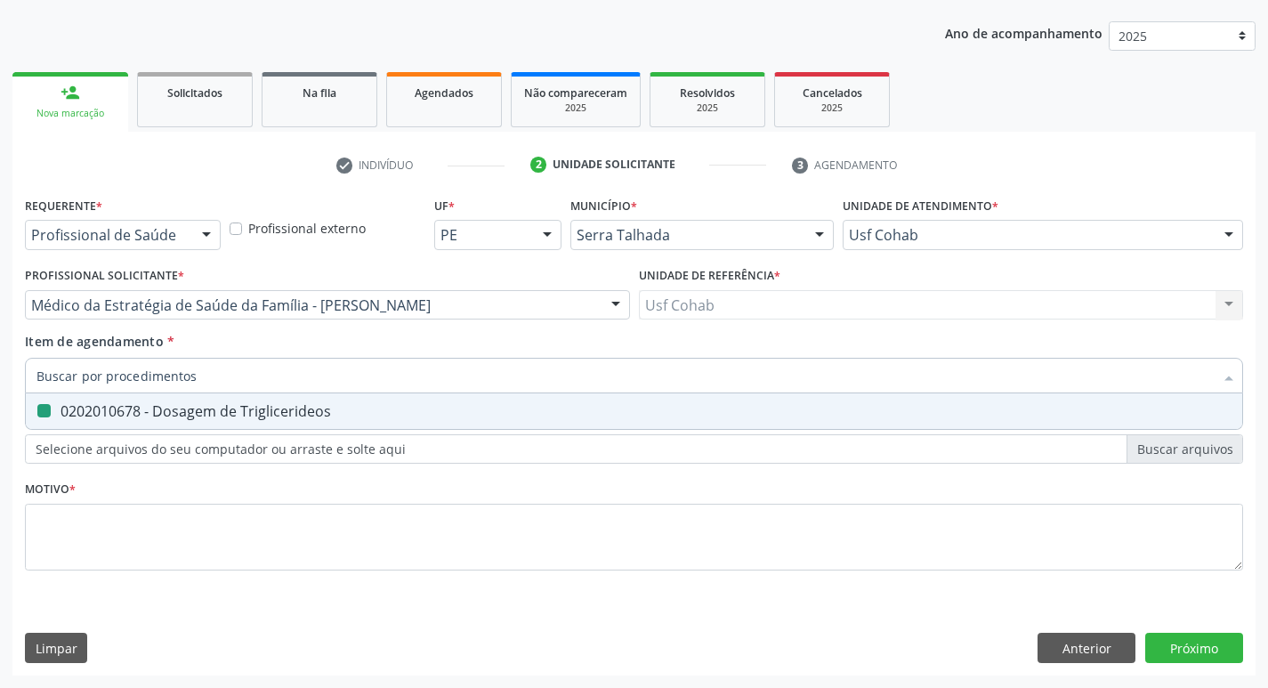
checkbox Triglicerideos "false"
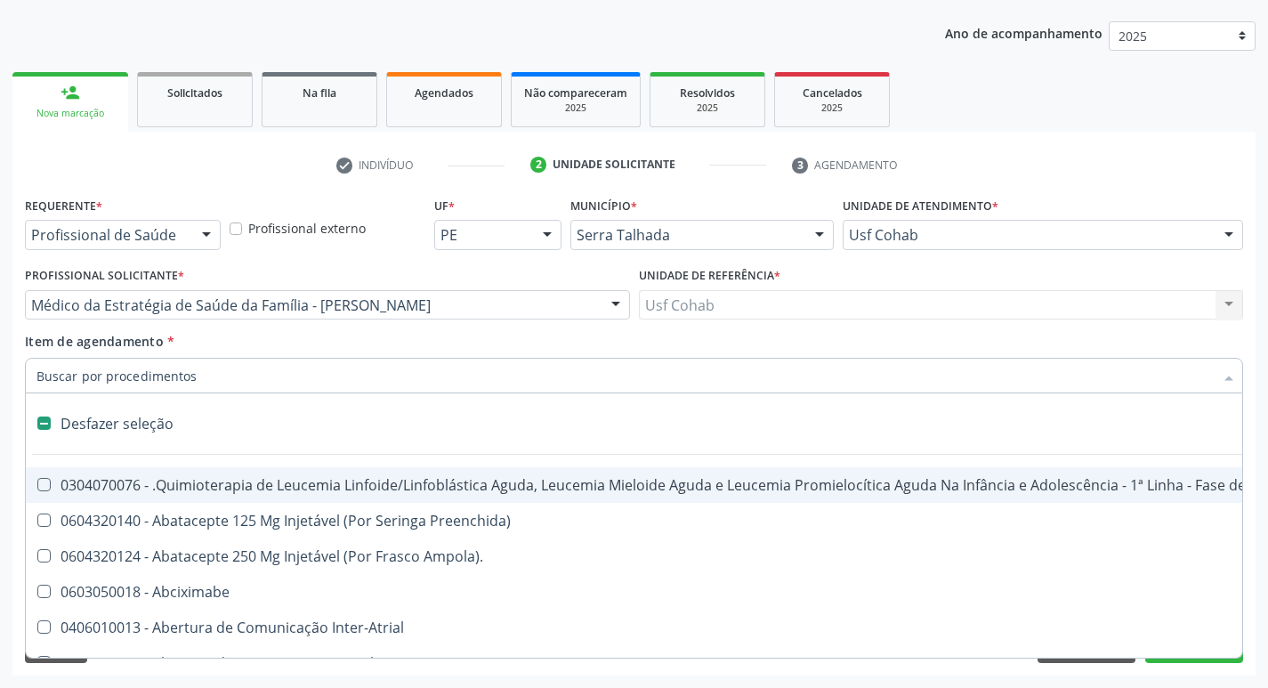
type input "h"
checkbox B "true"
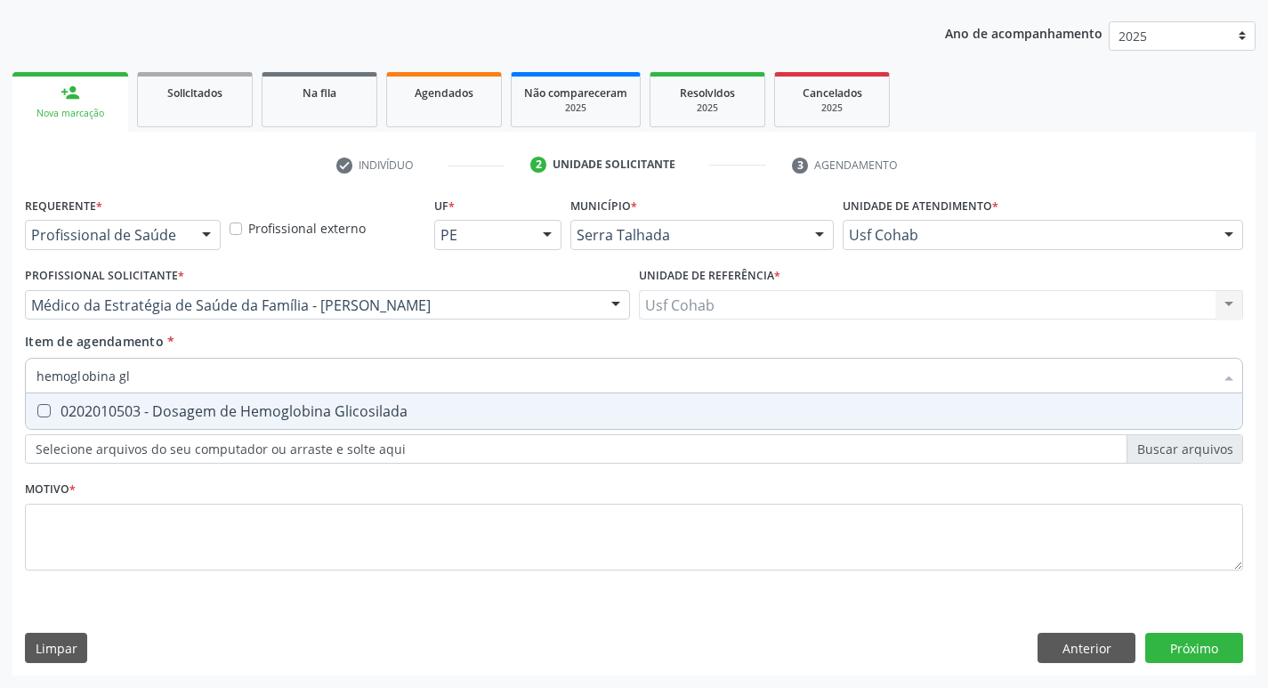
type input "hemoglobina gli"
click at [45, 407] on Glicosilada at bounding box center [43, 410] width 13 height 13
click at [37, 407] on Glicosilada "checkbox" at bounding box center [32, 411] width 12 height 12
checkbox Glicosilada "true"
drag, startPoint x: 149, startPoint y: 381, endPoint x: 0, endPoint y: 398, distance: 149.5
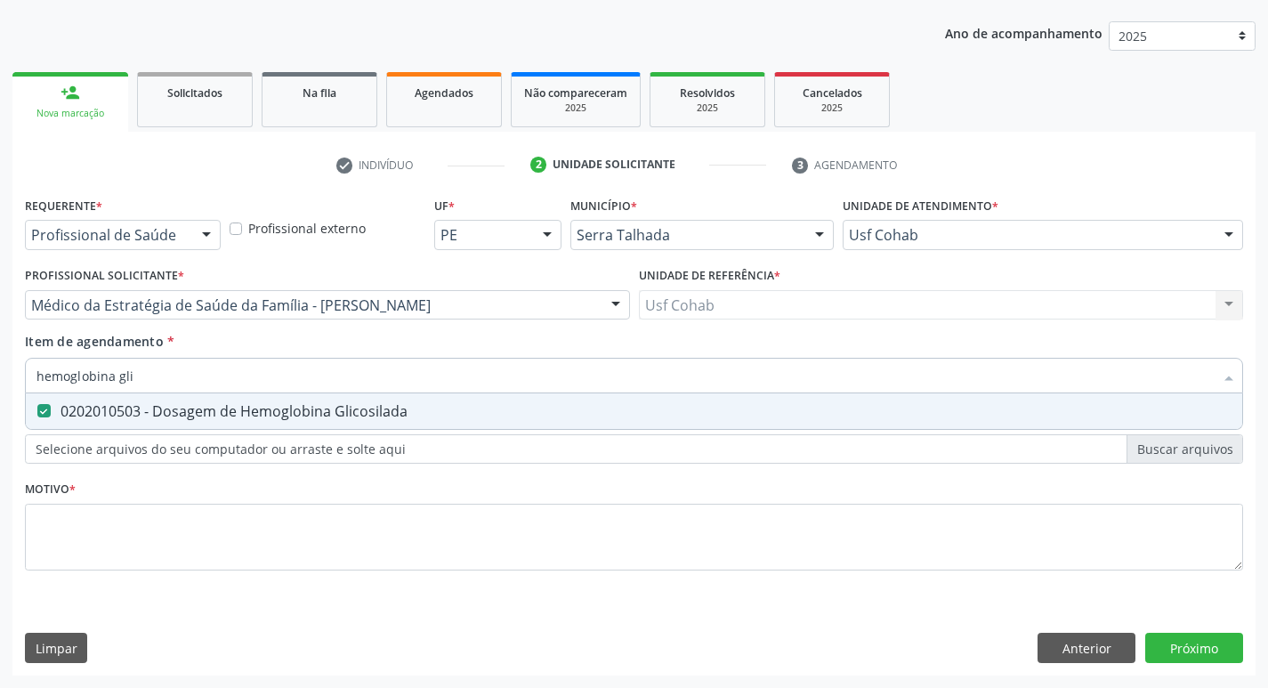
click at [0, 398] on div "Acompanhamento Acompanhe a situação das marcações correntes e finalizadas Relat…" at bounding box center [634, 296] width 1268 height 784
checkbox Glicosilada "false"
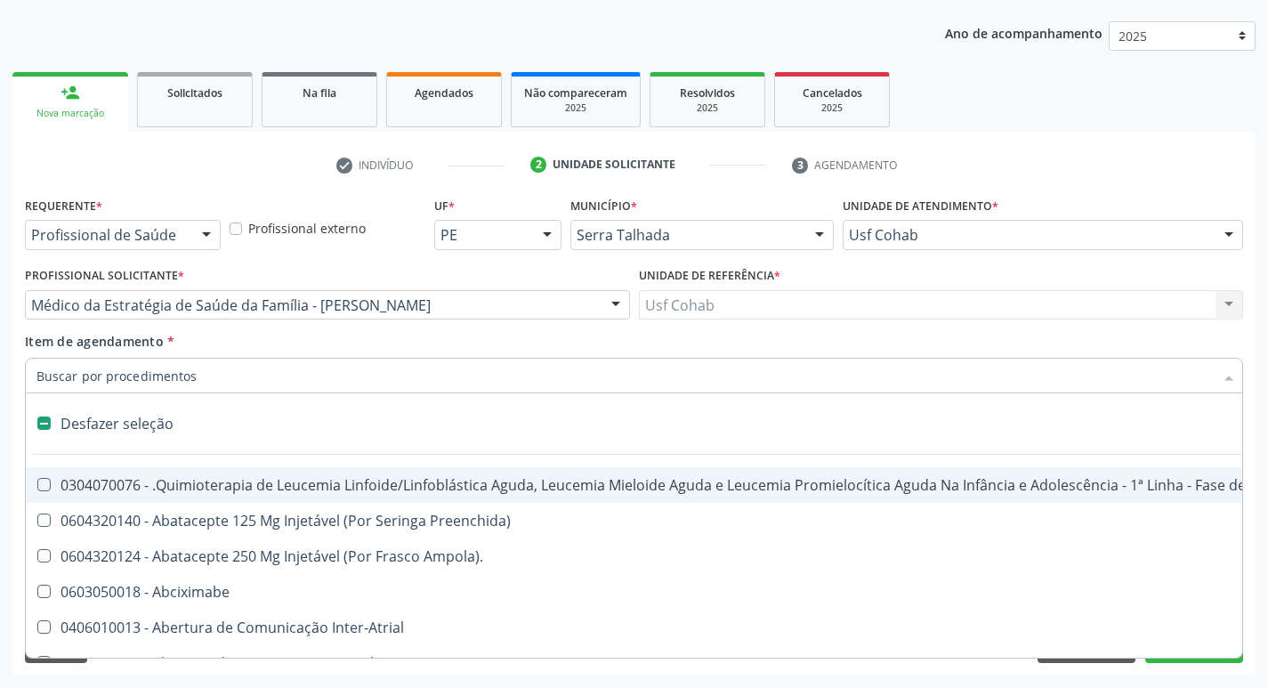
click at [94, 378] on input "Item de agendamento *" at bounding box center [624, 376] width 1177 height 36
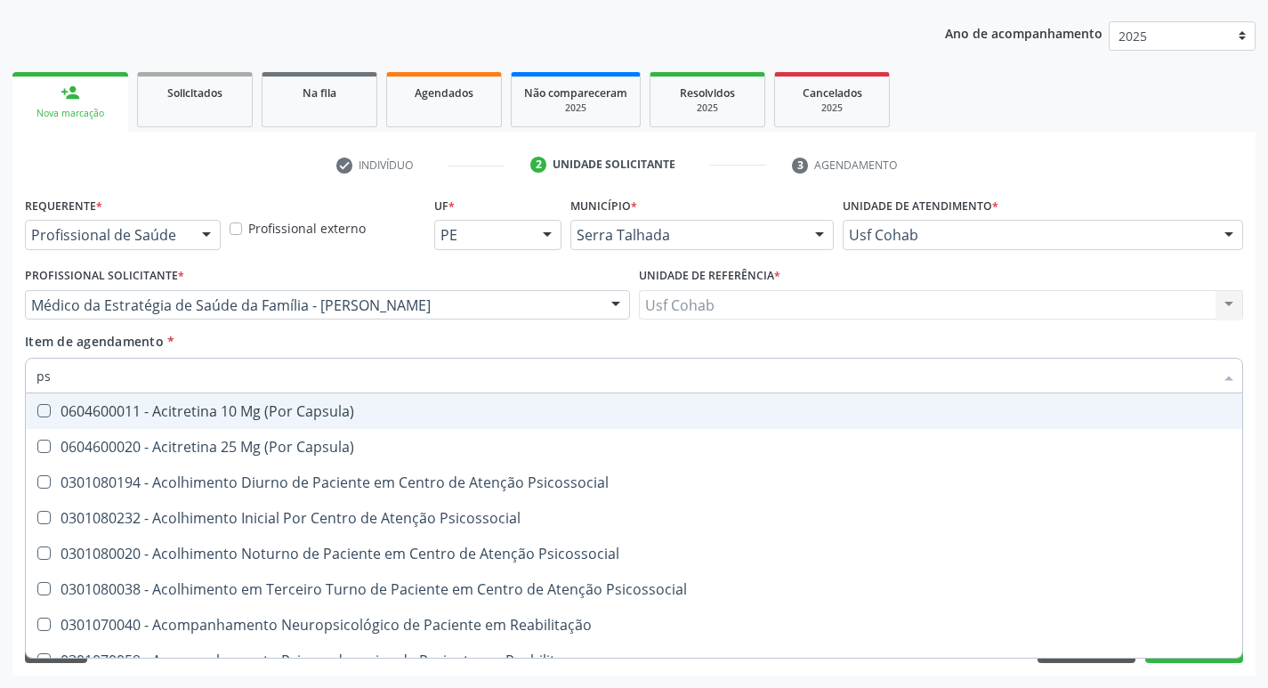
type input "psa"
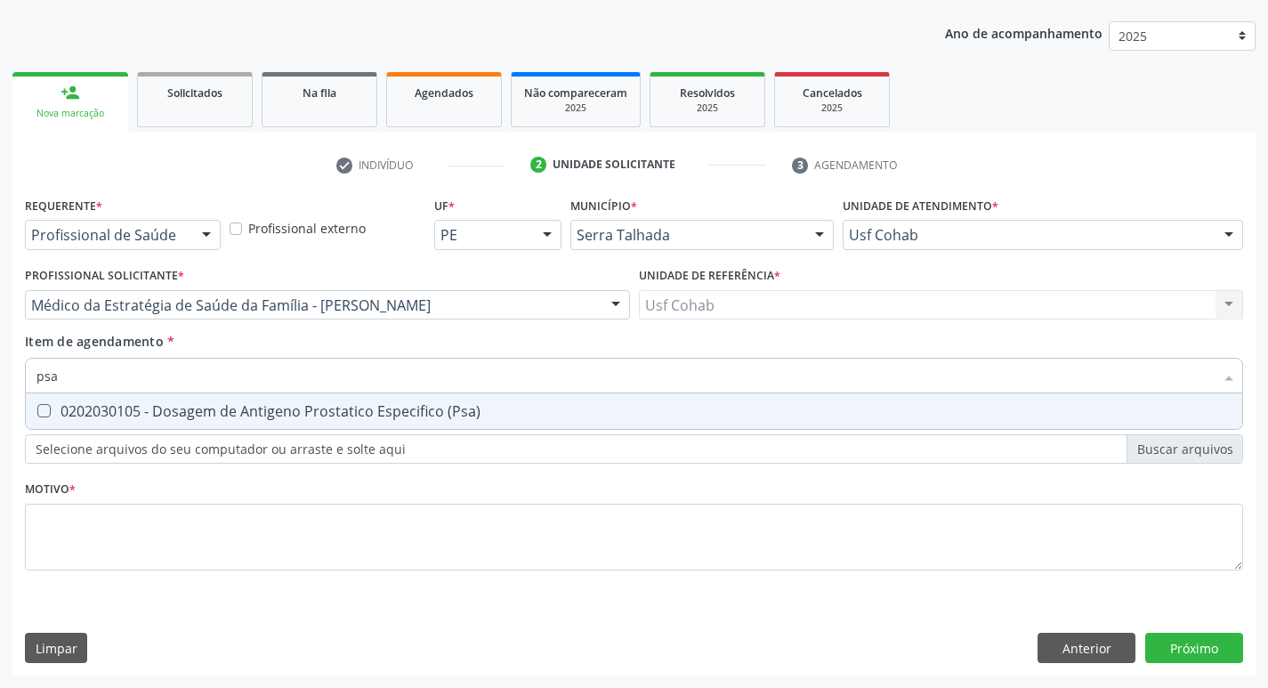
click at [45, 410] on \(Psa\) at bounding box center [43, 410] width 13 height 13
click at [37, 410] on \(Psa\) "checkbox" at bounding box center [32, 411] width 12 height 12
checkbox \(Psa\) "true"
drag, startPoint x: 65, startPoint y: 377, endPoint x: 0, endPoint y: 391, distance: 66.3
click at [0, 391] on div "Acompanhamento Acompanhe a situação das marcações correntes e finalizadas Relat…" at bounding box center [634, 296] width 1268 height 784
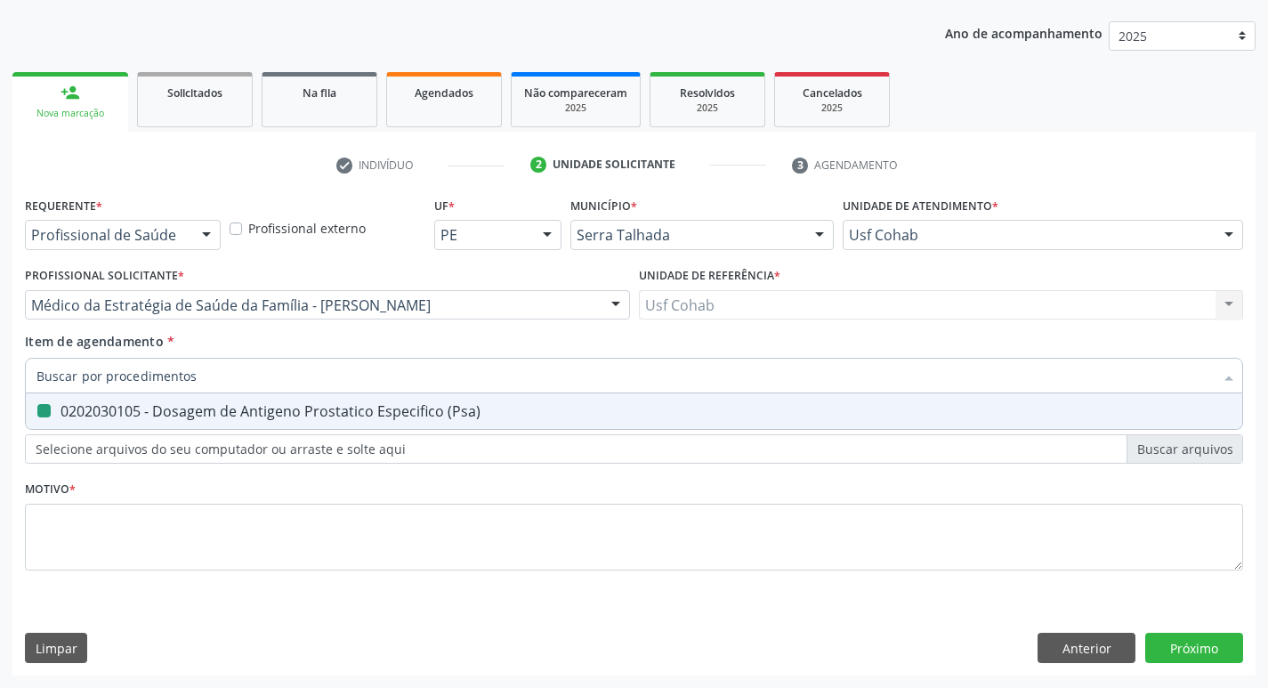
checkbox \(Psa\) "false"
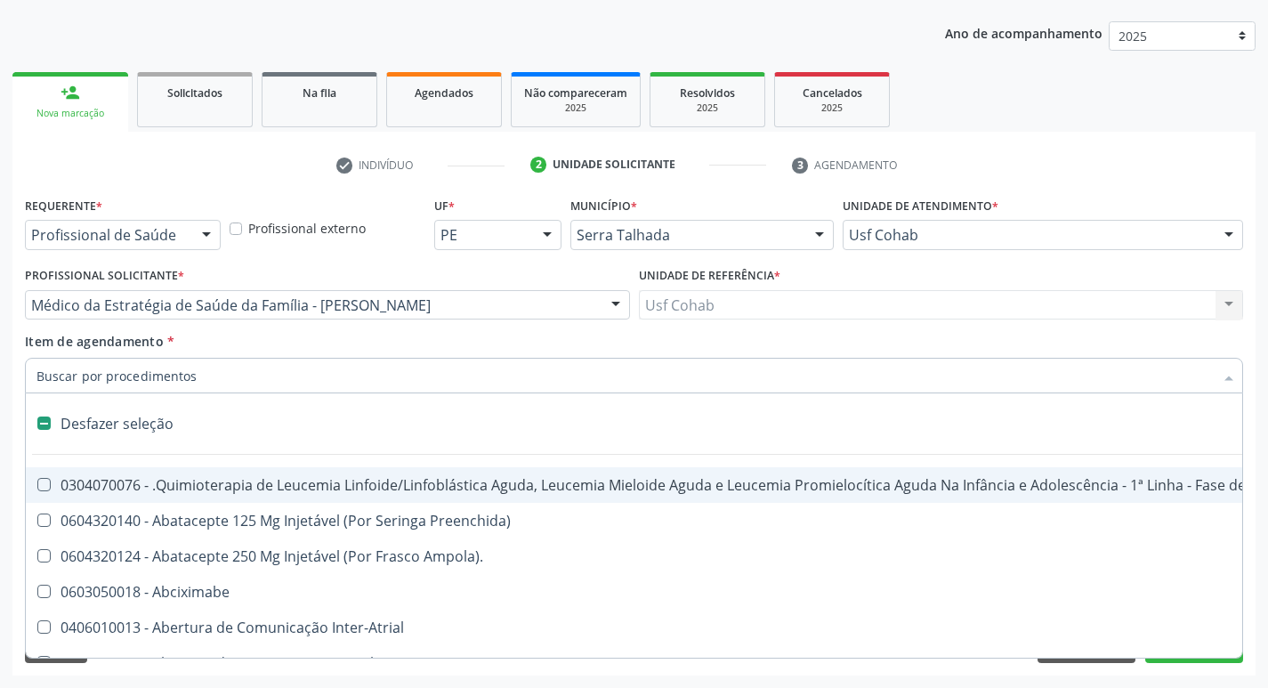
click at [111, 385] on input "Item de agendamento *" at bounding box center [624, 376] width 1177 height 36
type input "h"
checkbox B "true"
checkbox Fibrinogênio "true"
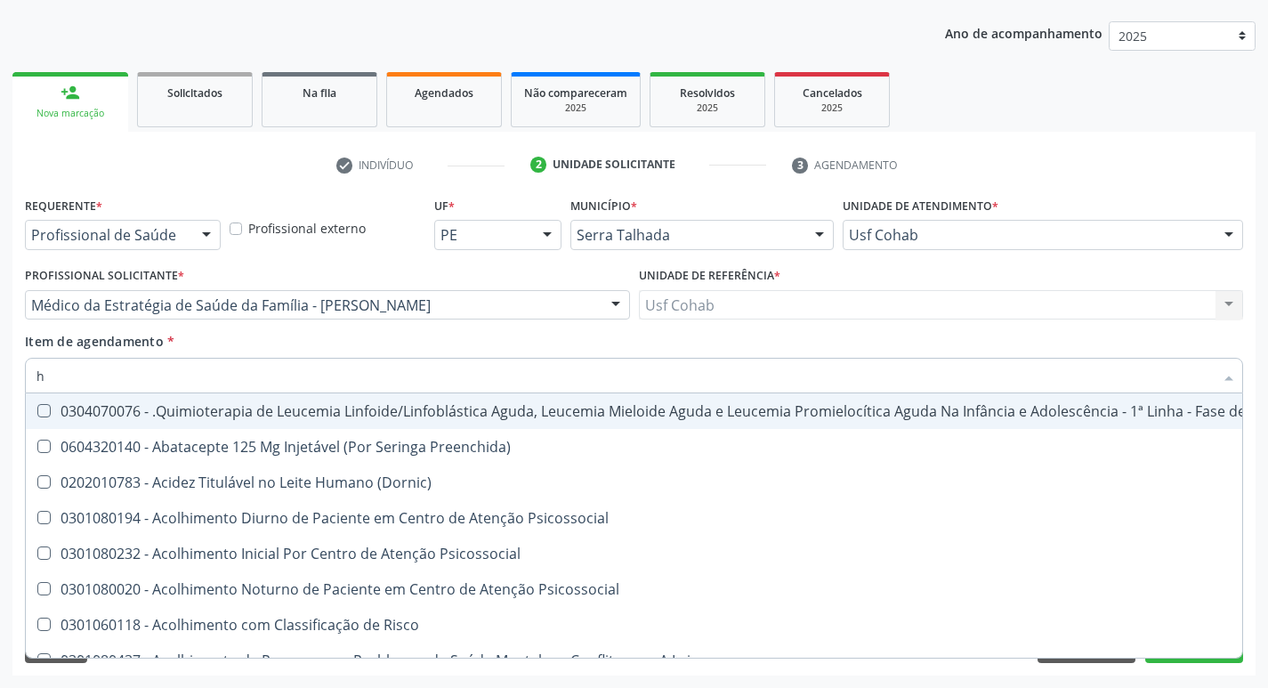
type input "he"
checkbox Pulmão "true"
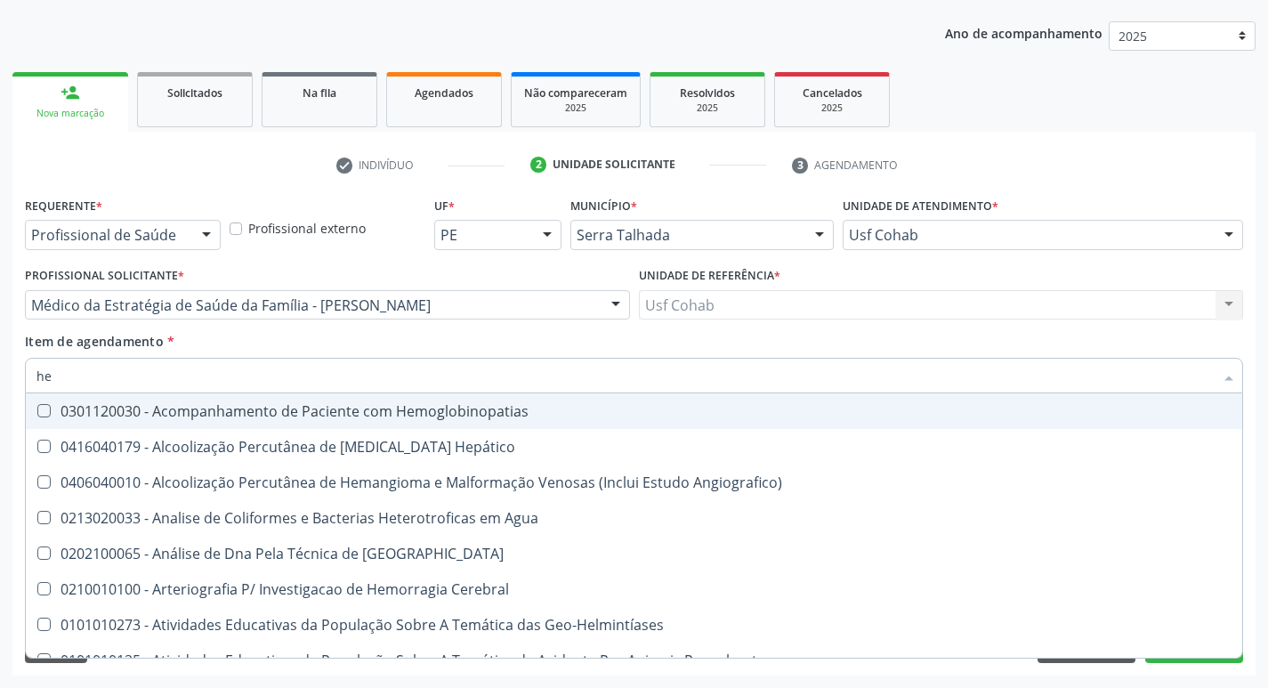
type input "hem"
checkbox \(Qualitativo\) "true"
checkbox Glicosilada "false"
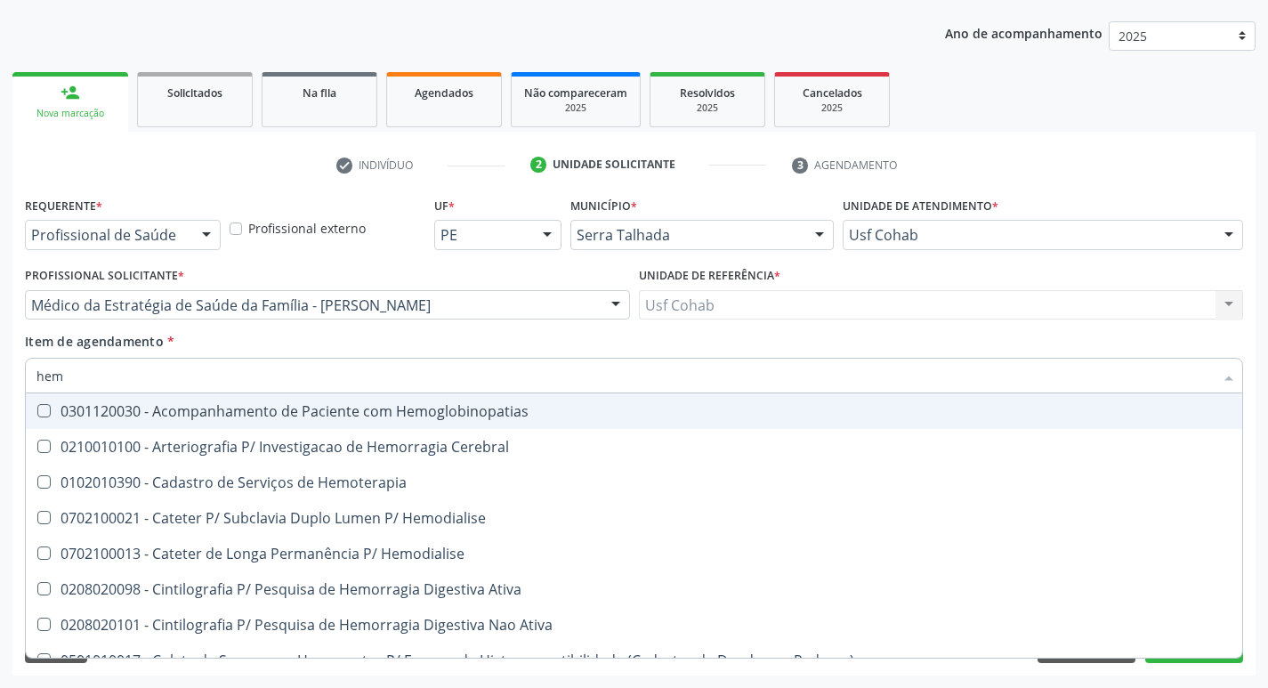
type input "hemo"
checkbox Glicosilada "true"
checkbox Semana\) "false"
type input "hemog"
checkbox Tardio\) "true"
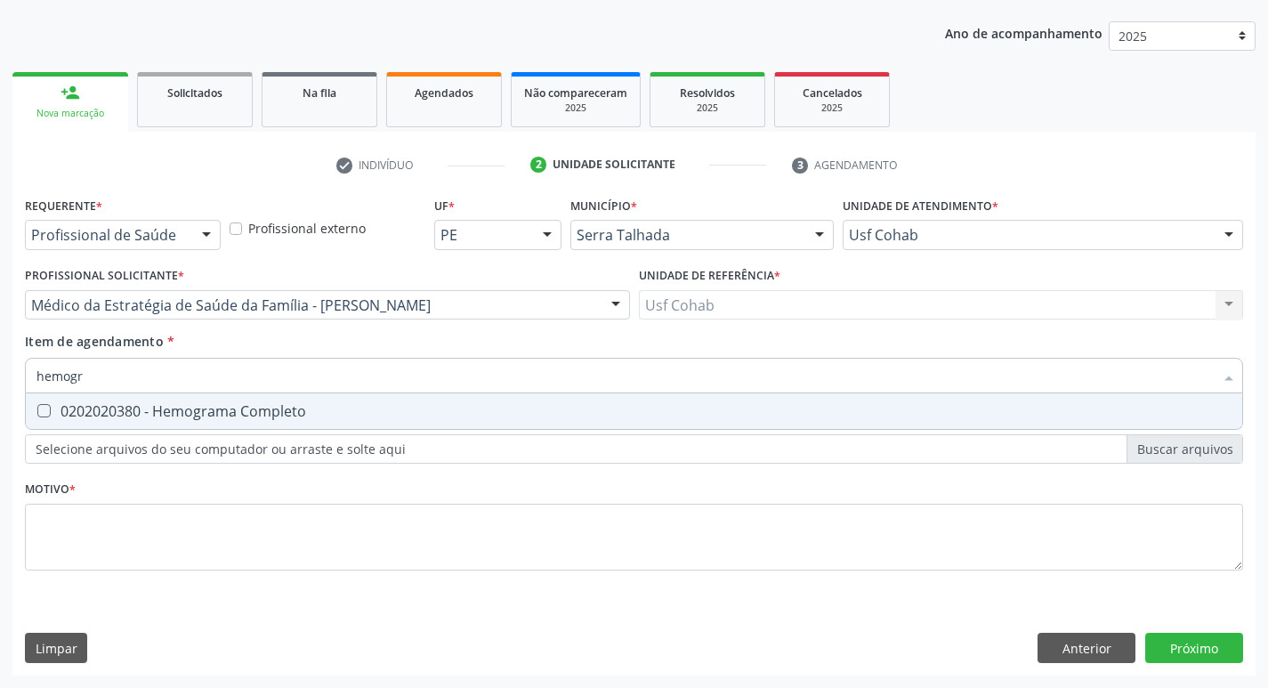
type input "hemogra"
click at [58, 415] on div "0202020380 - Hemograma Completo" at bounding box center [633, 411] width 1195 height 14
checkbox Completo "true"
drag, startPoint x: 184, startPoint y: 377, endPoint x: 21, endPoint y: 382, distance: 162.9
click at [25, 382] on div "hemogra" at bounding box center [634, 376] width 1218 height 36
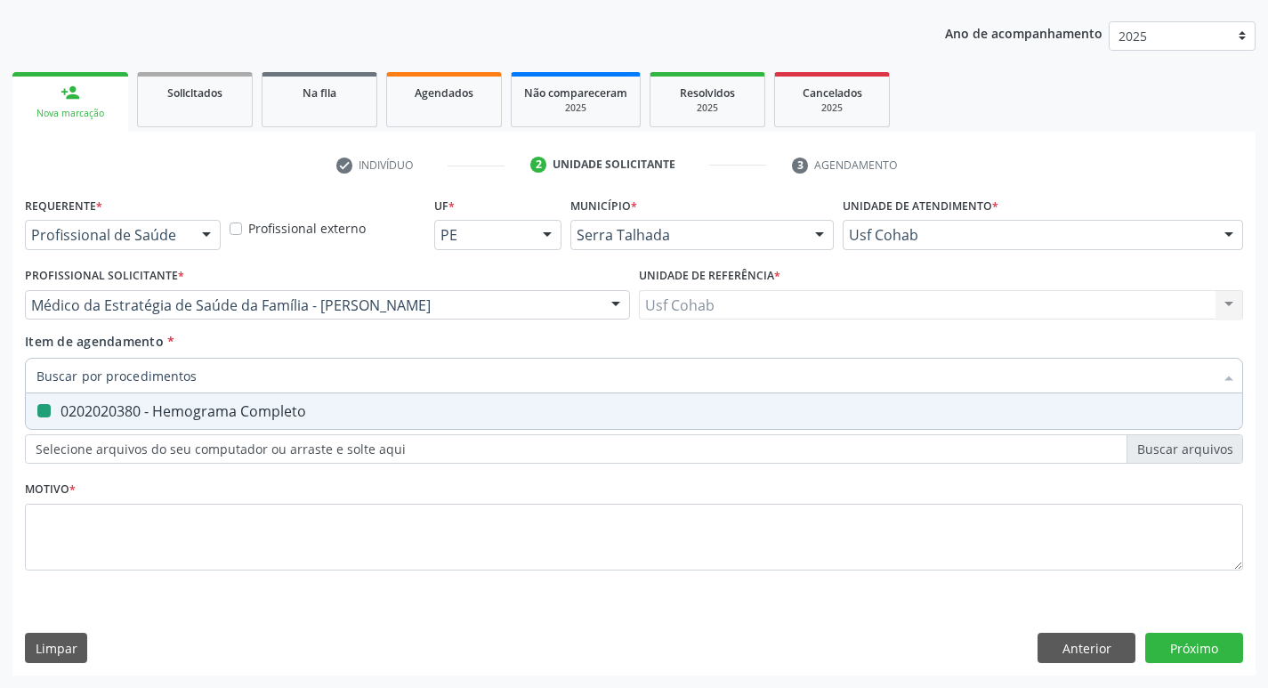
checkbox Completo "false"
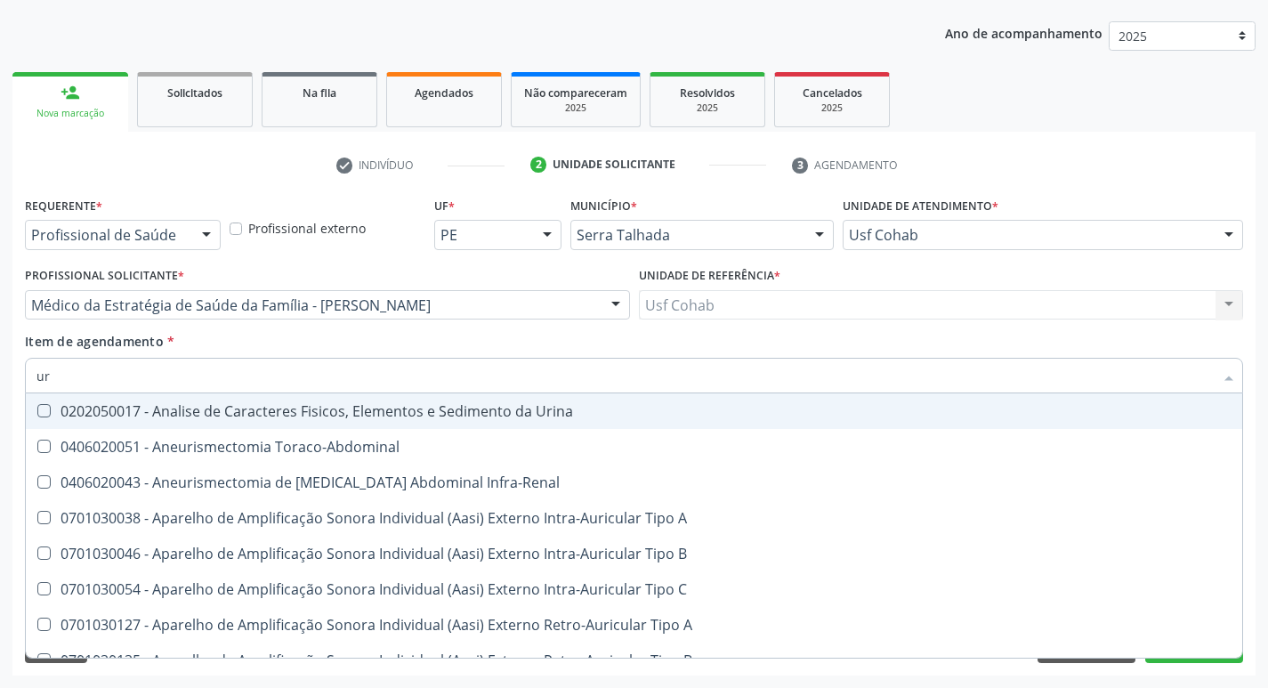
type input "uri"
checkbox Urico "true"
type input "urin"
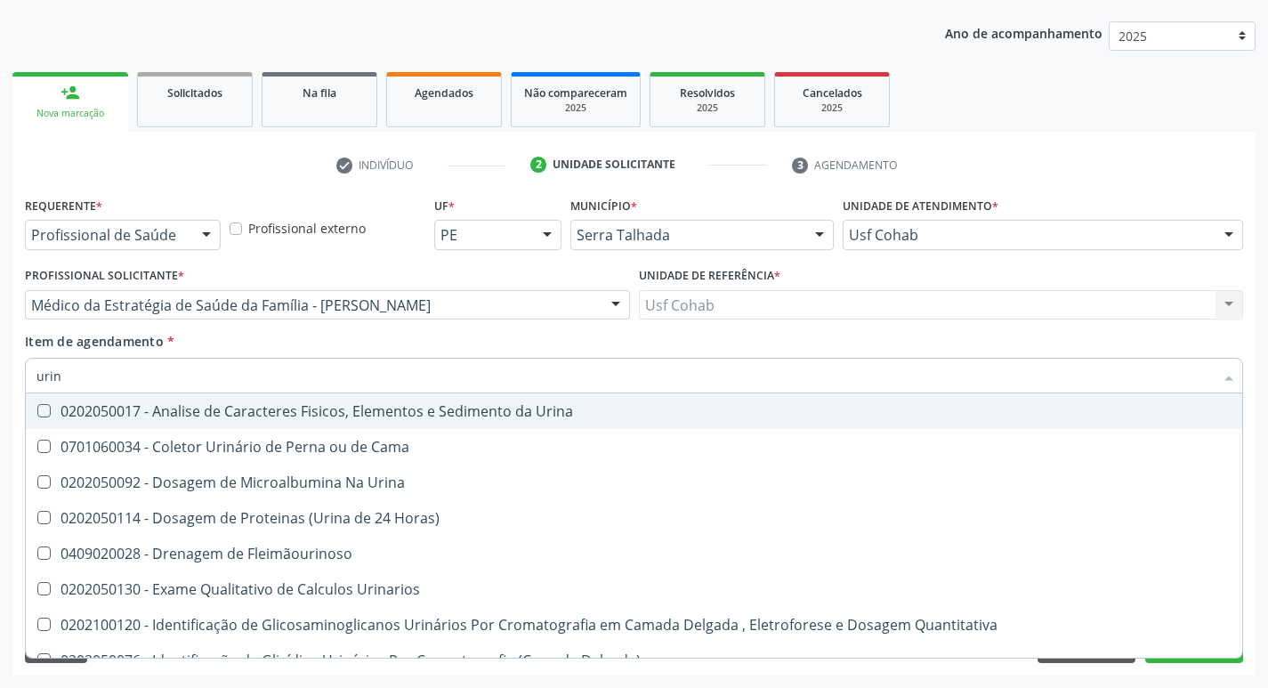
checkbox Eletroforese\) "false"
type input "urina"
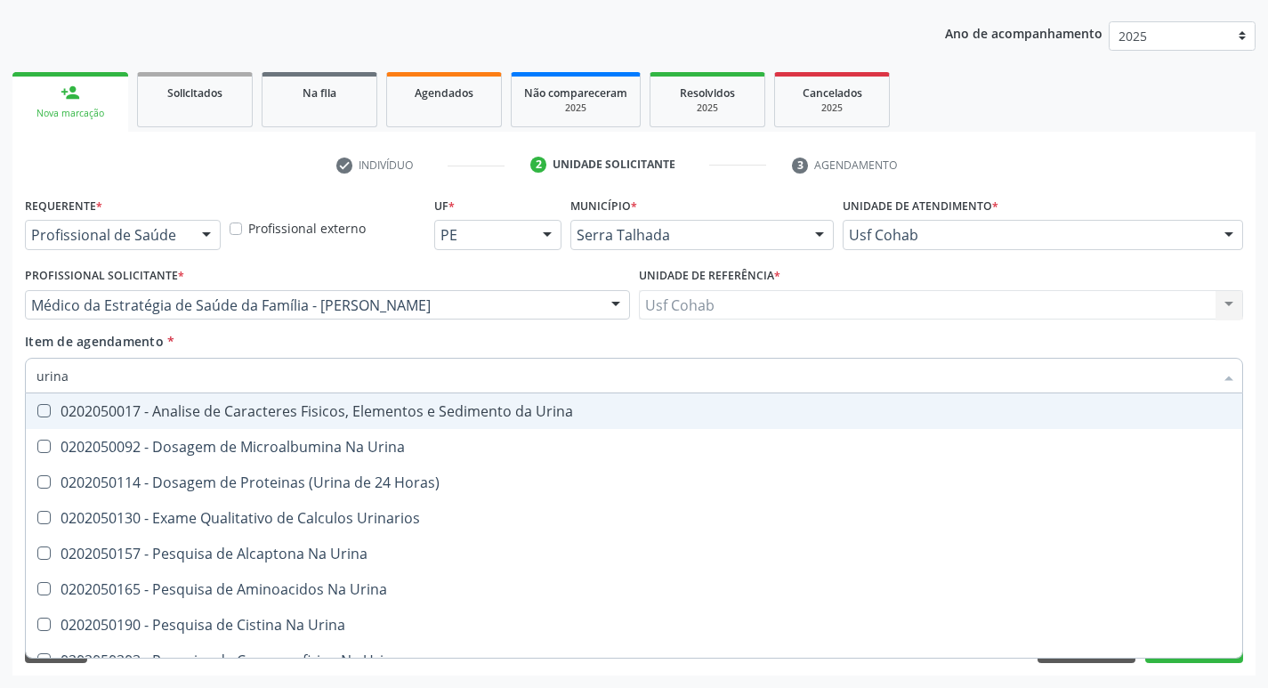
click at [50, 410] on Urina at bounding box center [43, 410] width 13 height 13
click at [37, 410] on Urina "checkbox" at bounding box center [32, 411] width 12 height 12
checkbox Urina "true"
drag, startPoint x: 106, startPoint y: 378, endPoint x: 0, endPoint y: 378, distance: 105.9
click at [0, 378] on div "Acompanhamento Acompanhe a situação das marcações correntes e finalizadas Relat…" at bounding box center [634, 296] width 1268 height 784
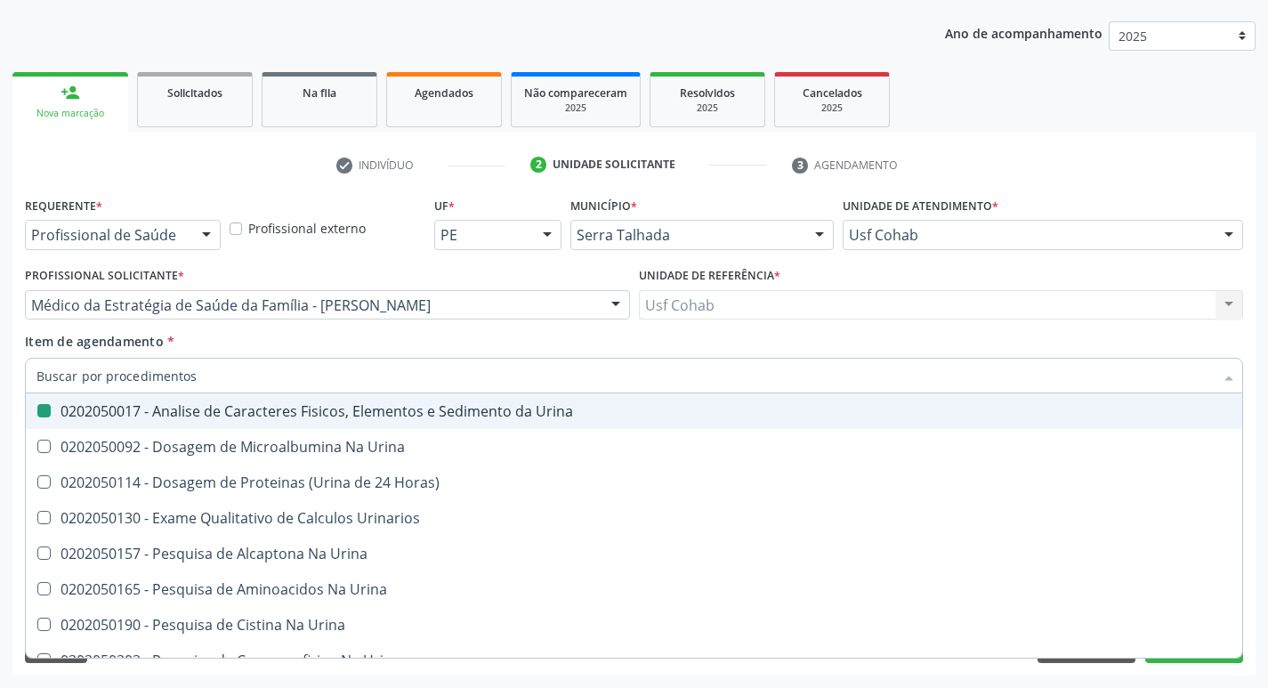
checkbox Urina "false"
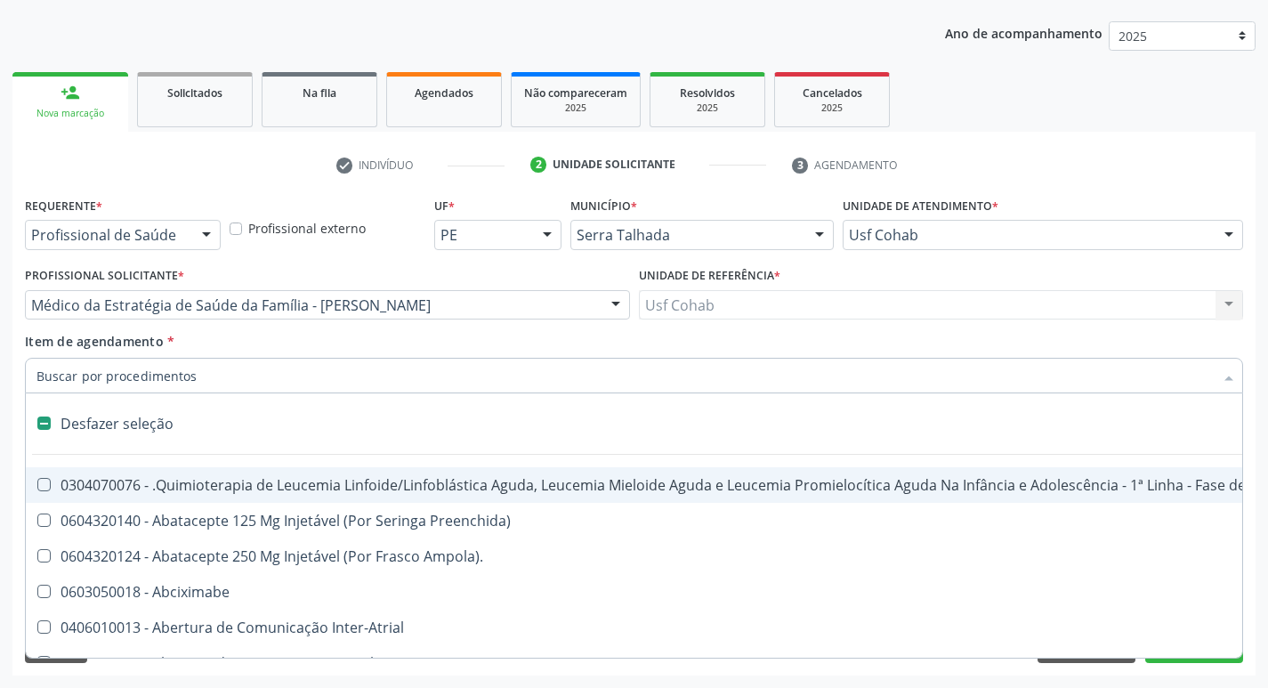
click at [106, 371] on input "Item de agendamento *" at bounding box center [624, 376] width 1177 height 36
type input "p"
checkbox Urina "false"
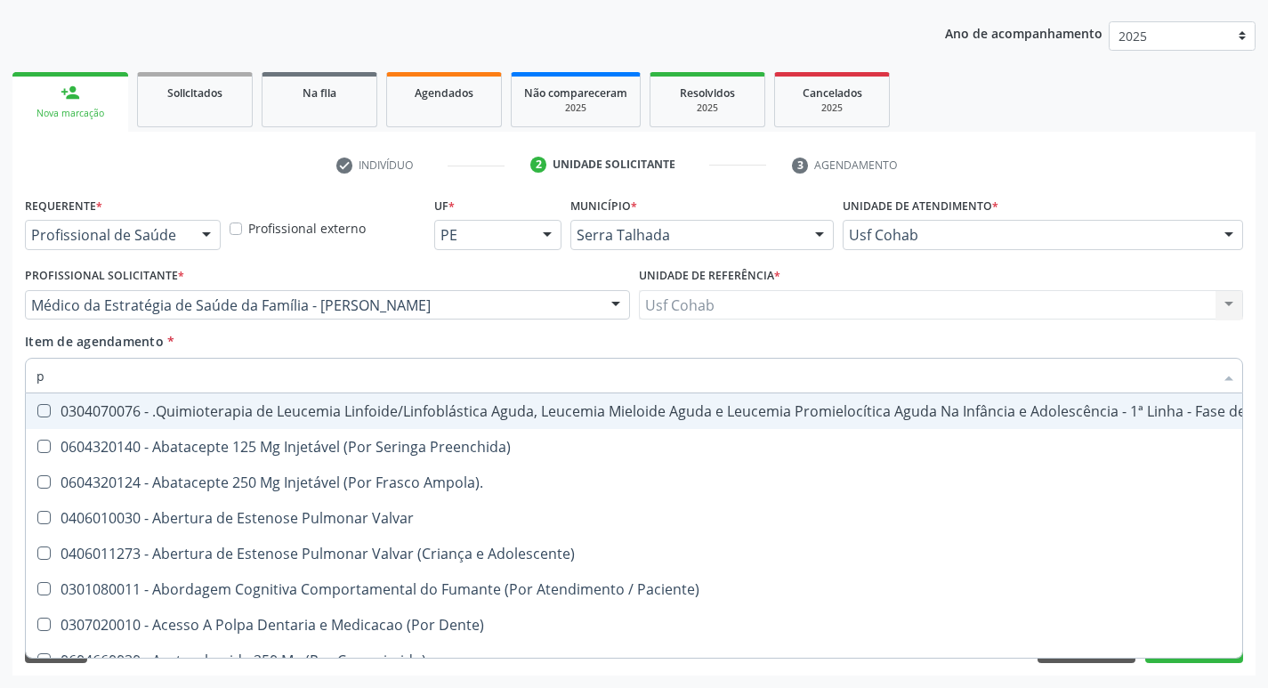
type input "pe"
checkbox A "true"
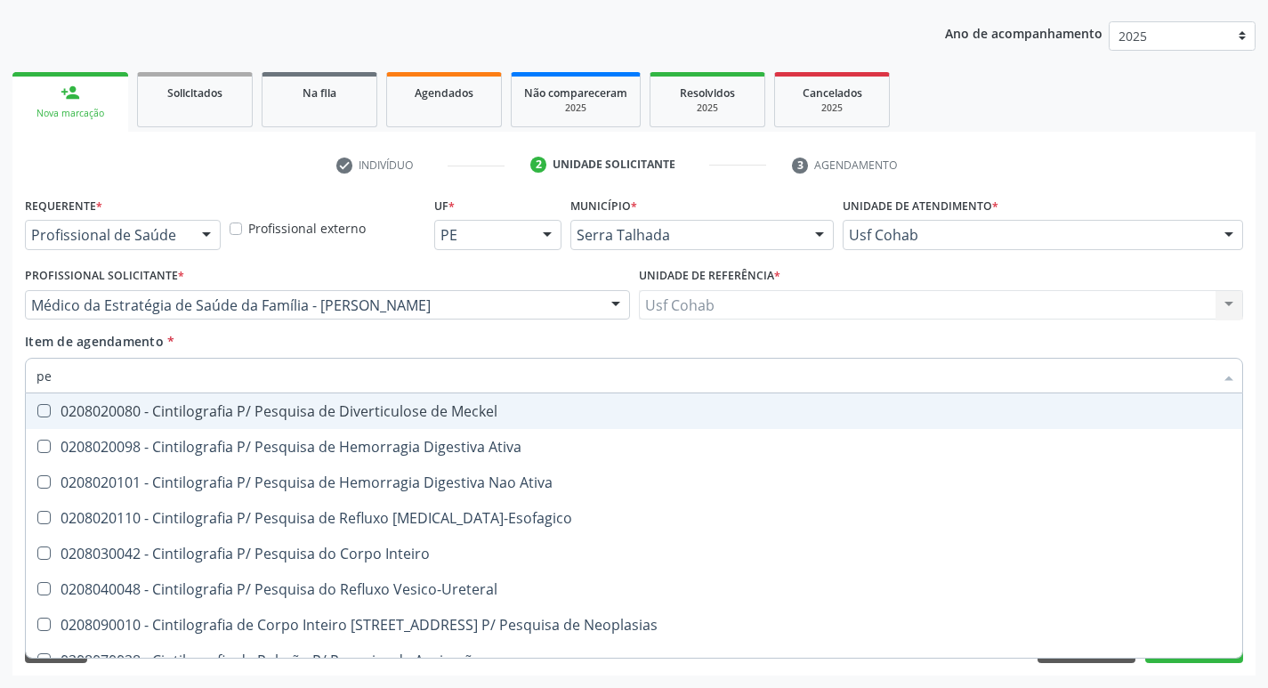
type input "p"
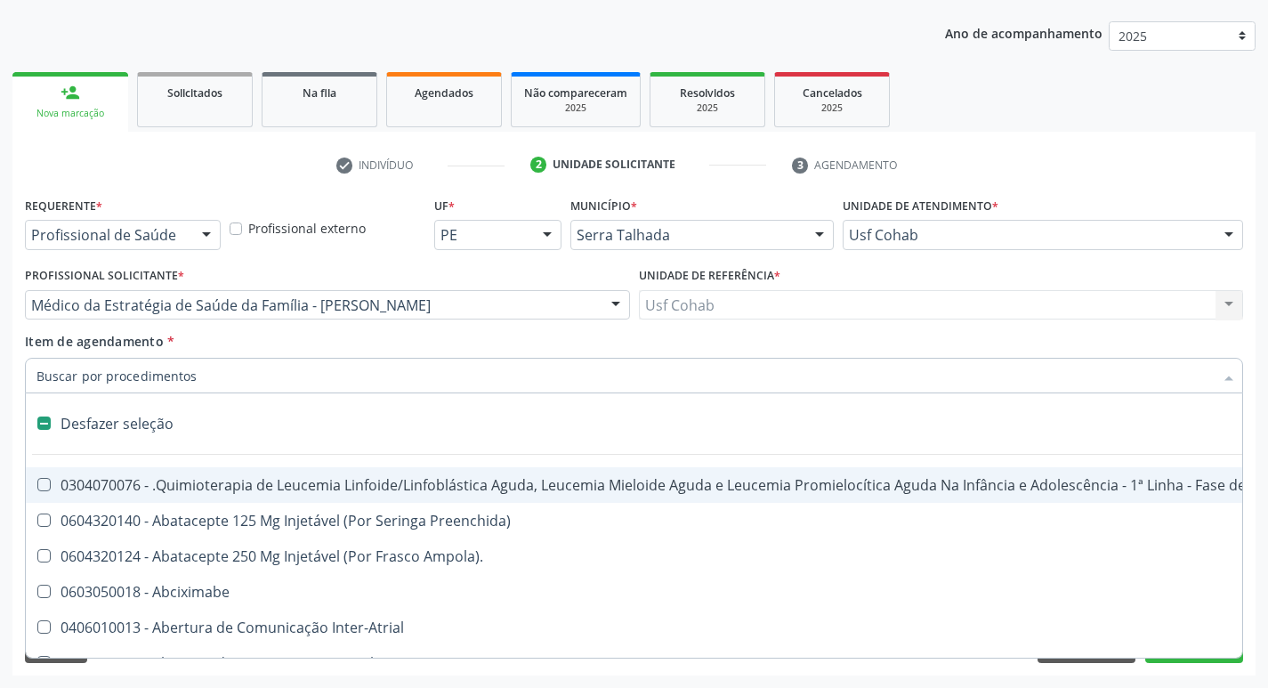
type input "2"
checkbox A "true"
checkbox Urina "false"
checkbox Comprimido\) "true"
checkbox Laboratorial "true"
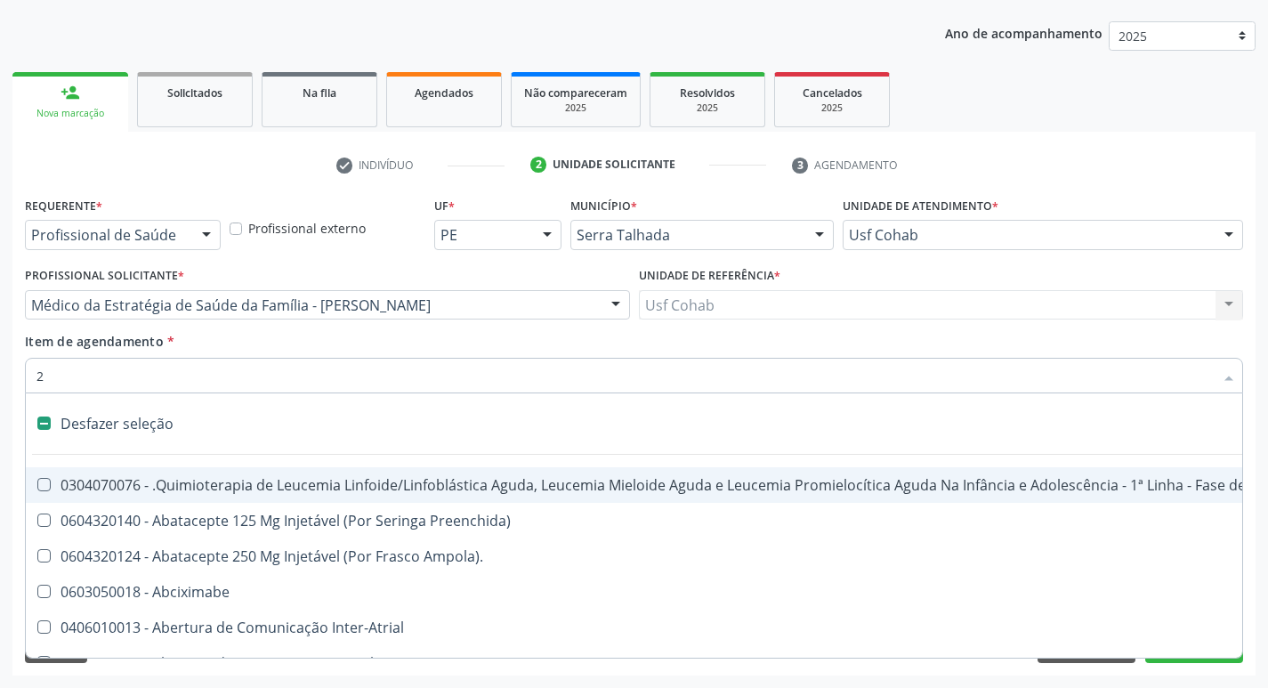
checkbox Abdominal "true"
checkbox Colostomia "true"
checkbox Colpectomia "true"
checkbox Colo "true"
checkbox Percutanea "true"
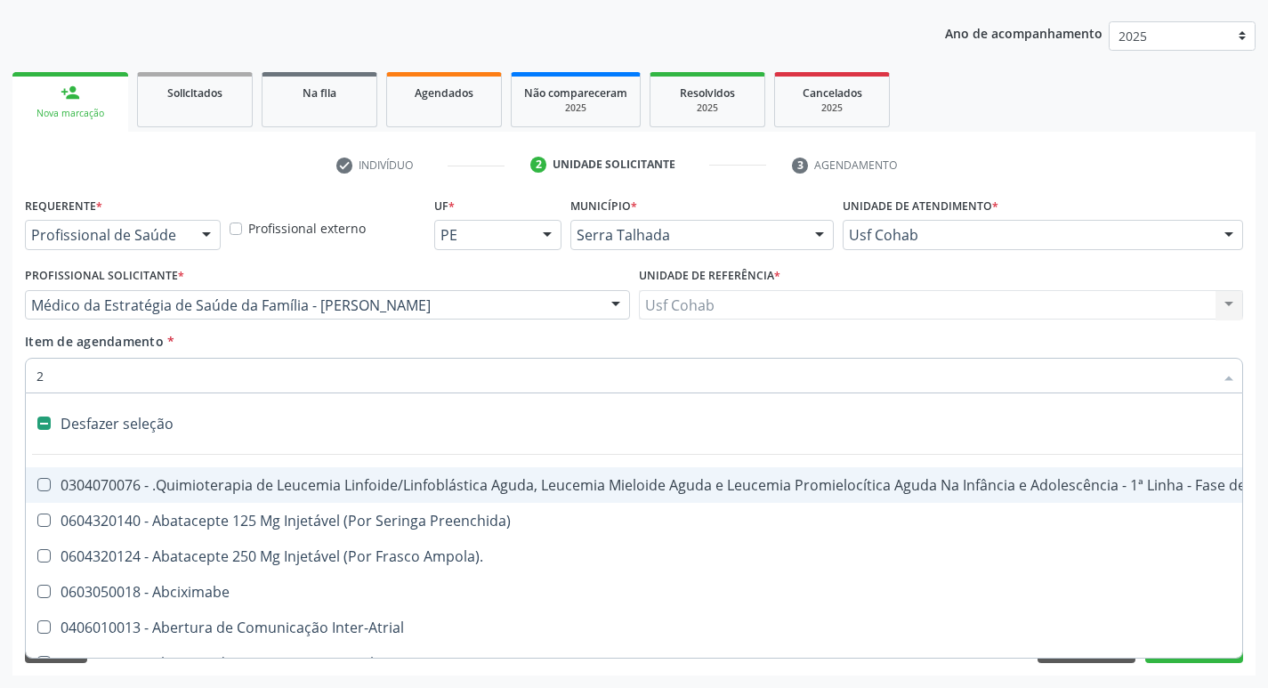
checkbox Unidades "true"
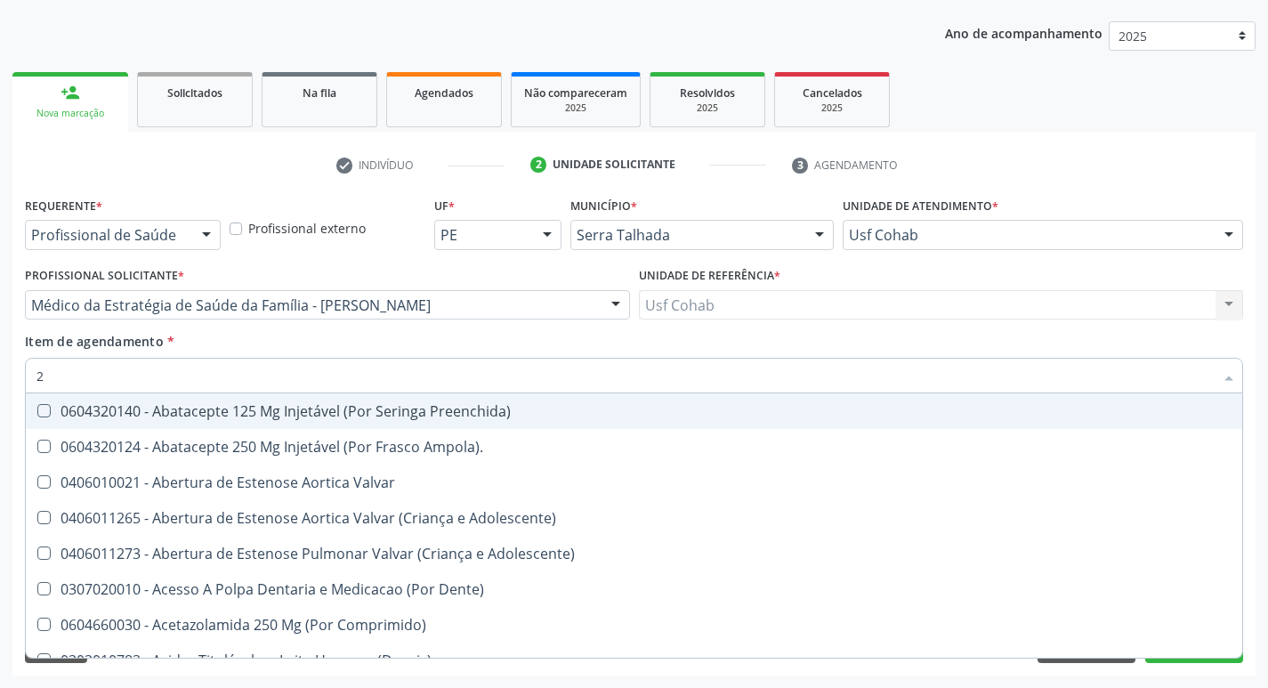
type input "20"
checkbox Especializada\ "true"
checkbox Urina "false"
checkbox Per-Operatoria "true"
checkbox \(Coloscopia\) "true"
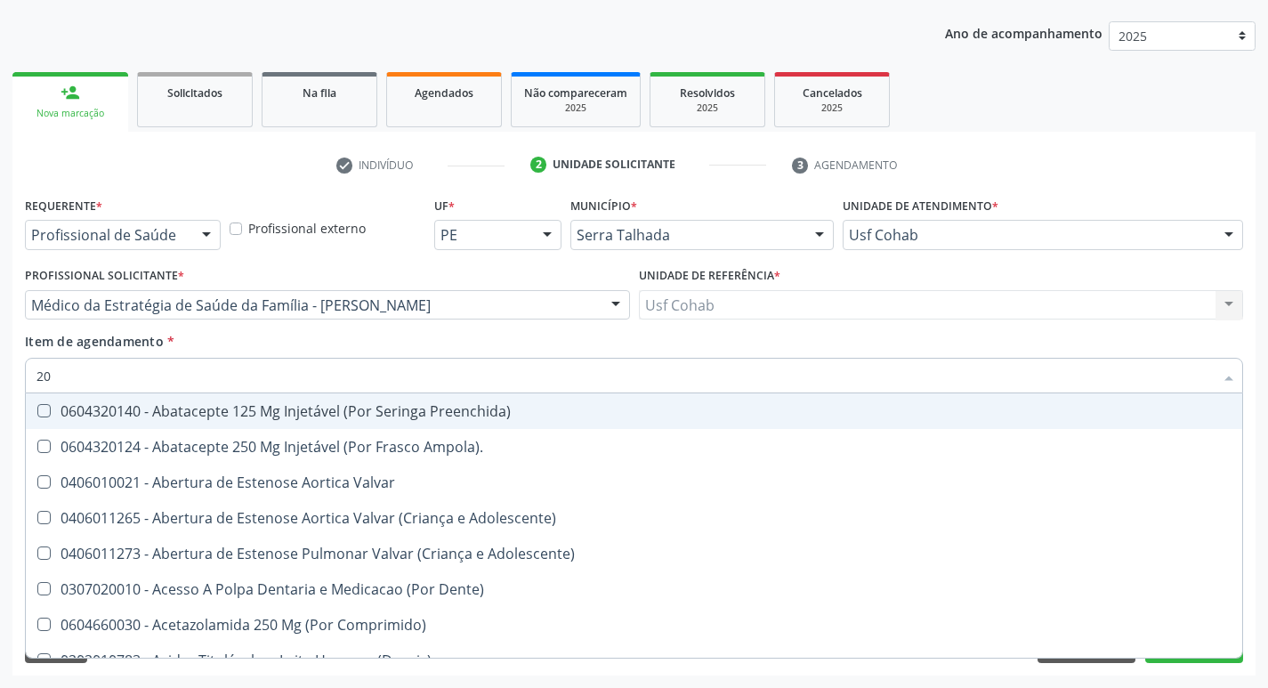
checkbox Glenoidal "true"
checkbox Biologica "true"
checkbox Revisao "true"
checkbox Cec "true"
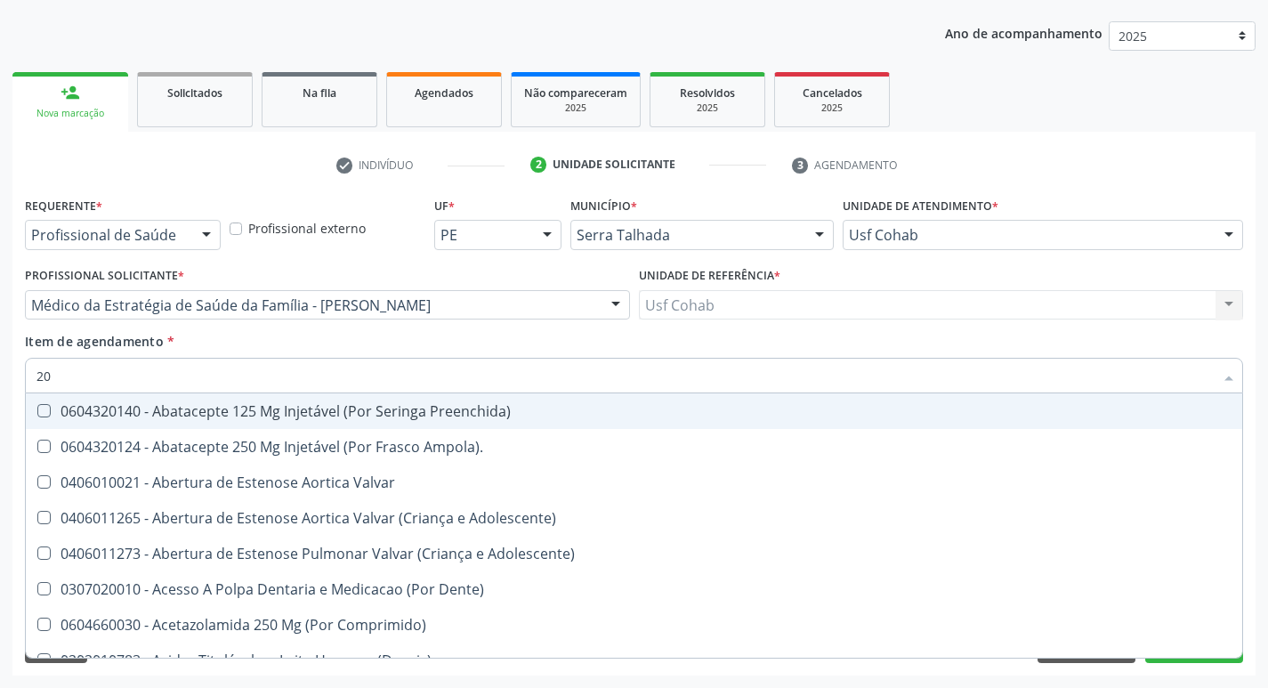
checkbox Aortica "true"
checkbox \(Desbastamento\) "true"
checkbox Cranianos "true"
checkbox Pulmonar "true"
checkbox Biotinidase "true"
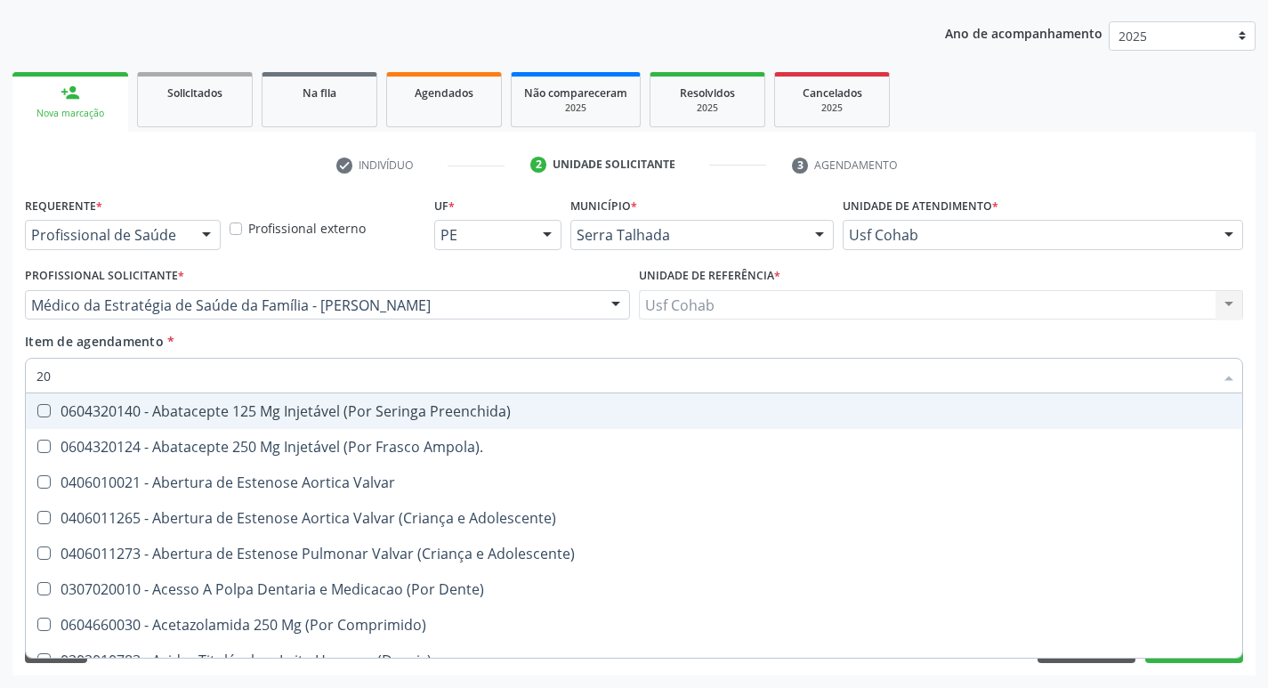
checkbox Urico "false"
checkbox \(Psa\) "false"
checkbox Hdl "false"
checkbox Ldl "false"
checkbox Total "false"
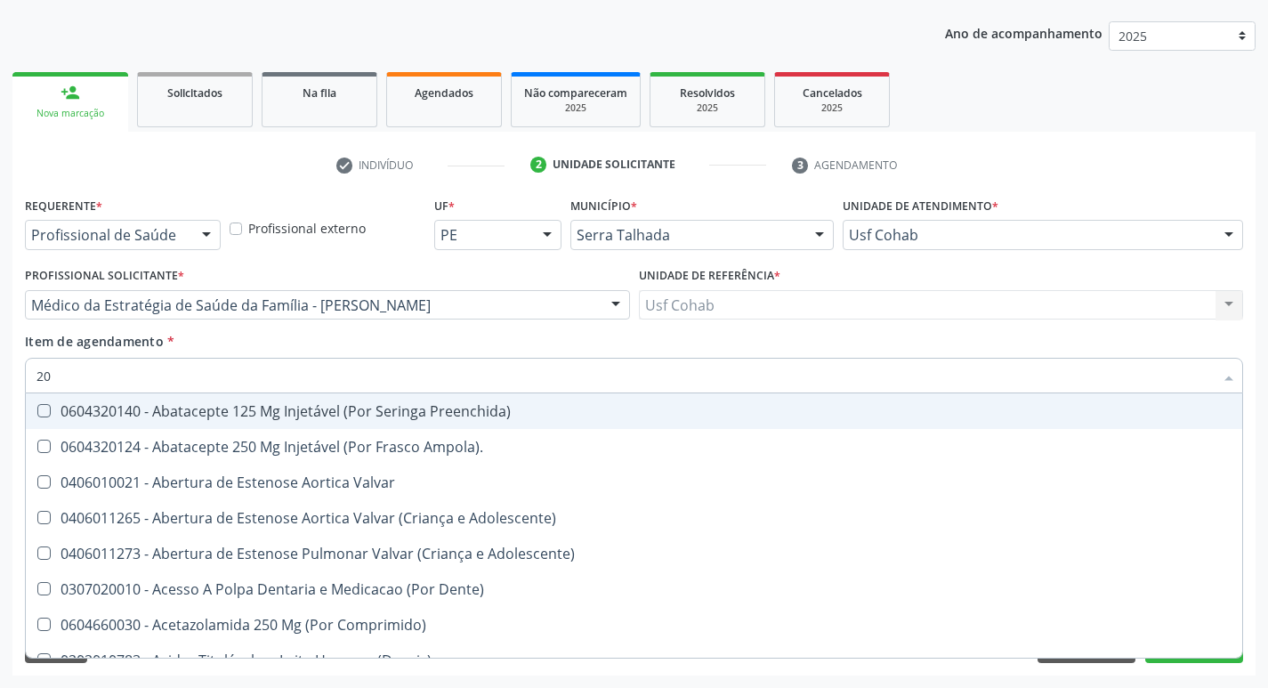
checkbox Creatinina "false"
checkbox Glicose "false"
checkbox Fecal "true"
checkbox Glicosilada "false"
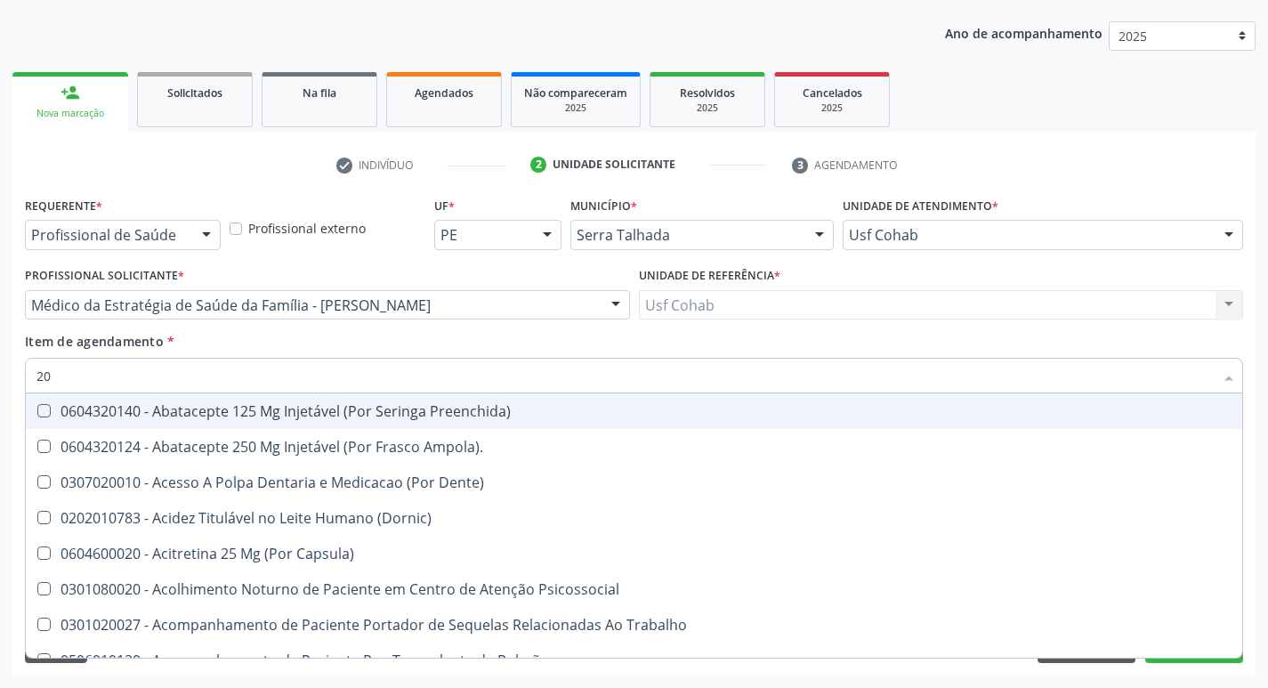
type input "202"
checkbox \(Dornic\) "true"
checkbox Urina "false"
checkbox Sistêmico "true"
checkbox Fluorado "true"
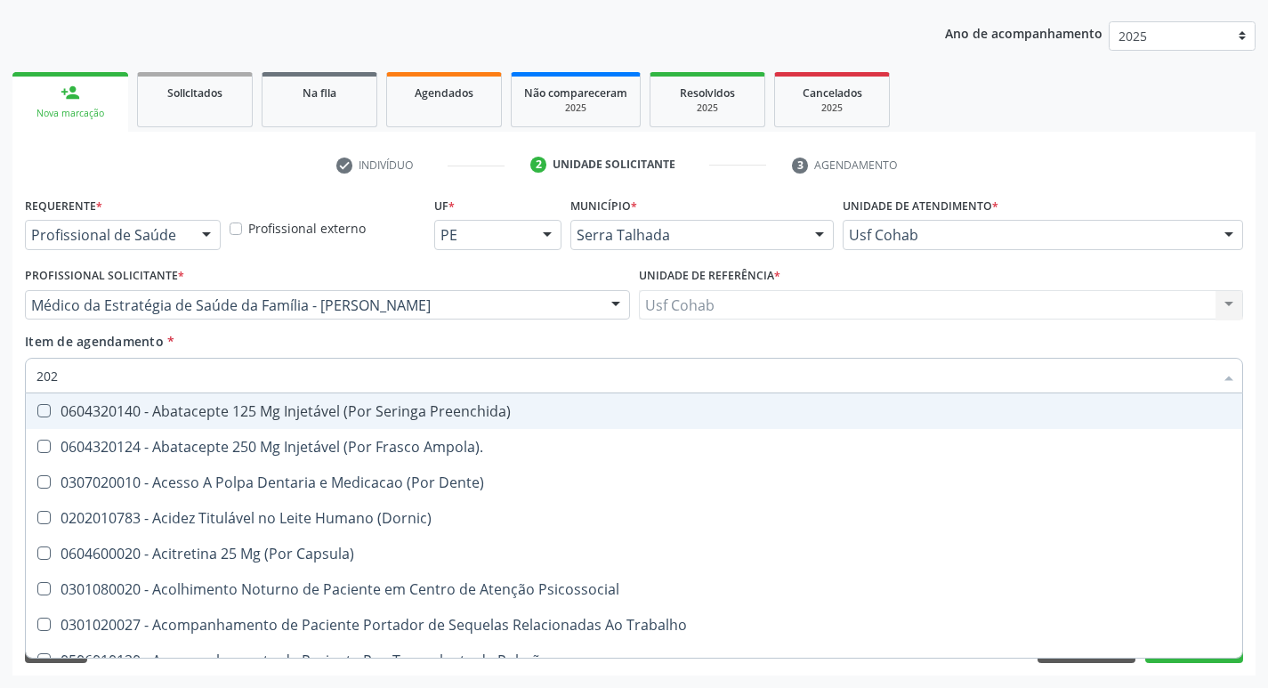
checkbox Pele "true"
checkbox Tireoide "true"
checkbox Estereotaxica "true"
checkbox Bexiga "true"
checkbox Linha "true"
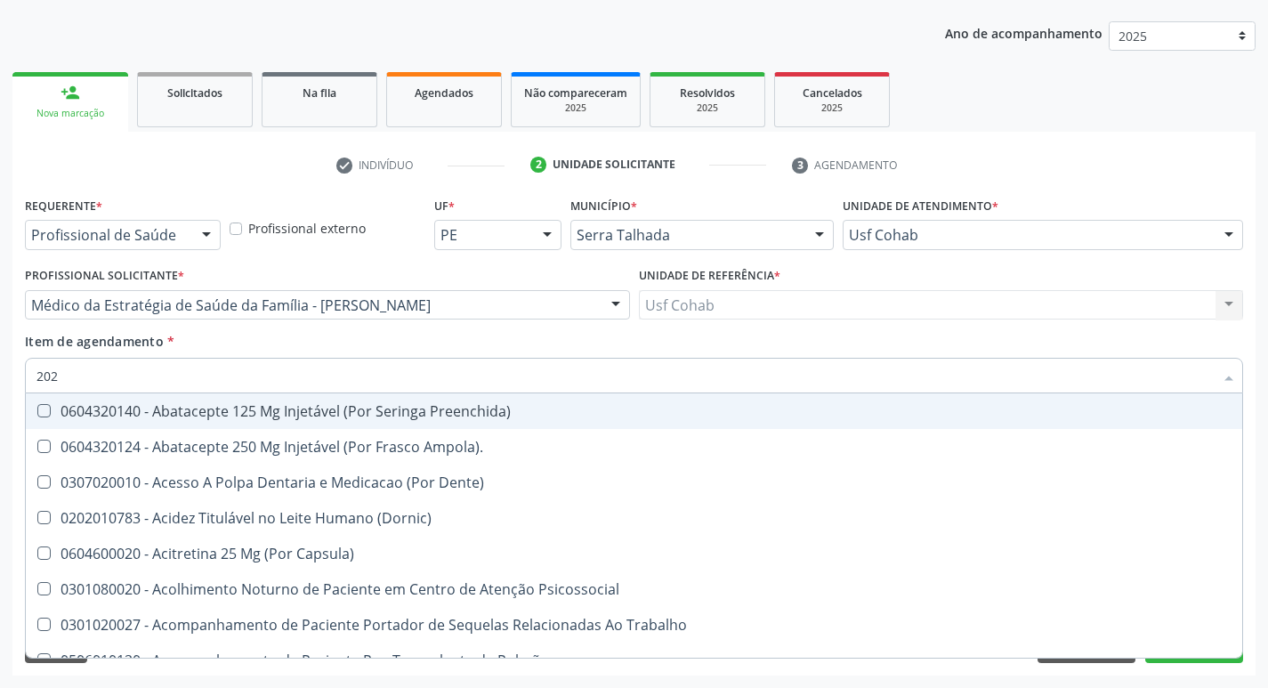
checkbox Bilateral "true"
checkbox Transferências "true"
checkbox Extremidades "true"
checkbox \(Semi-Solido\) "true"
checkbox Inteiro "true"
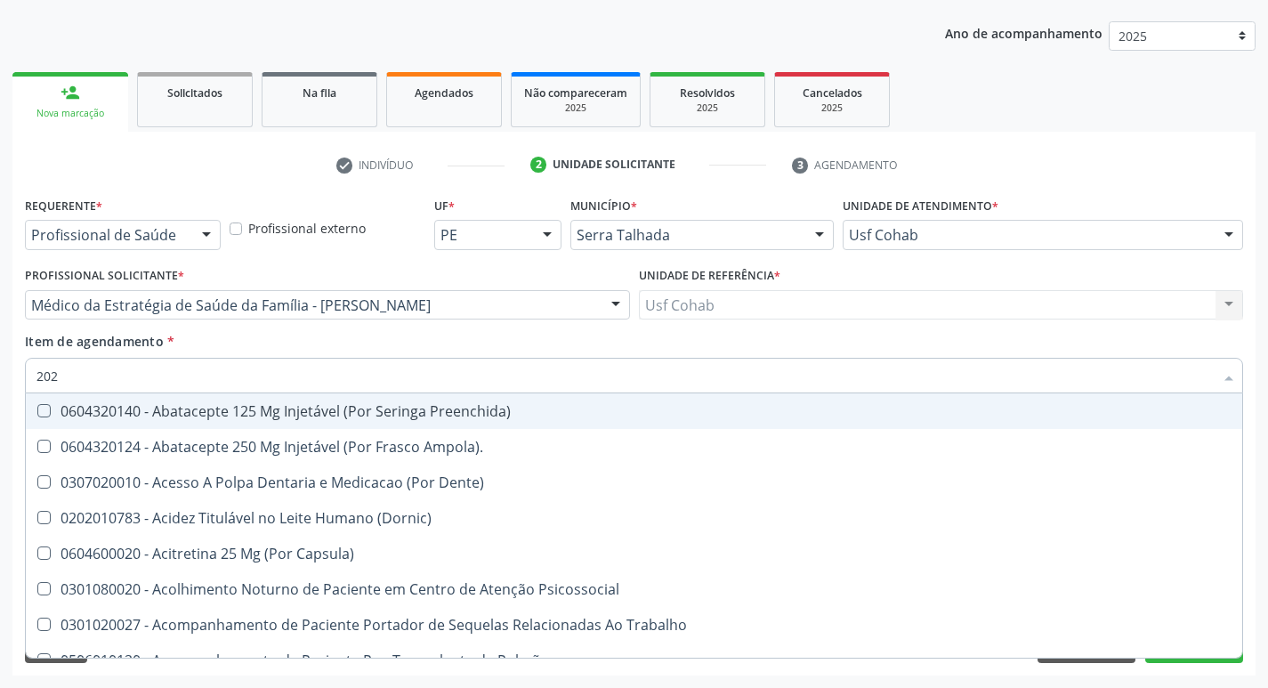
checkbox Creatinina "true"
checkbox Urico "false"
checkbox \(Psa\) "false"
checkbox Hdl "false"
checkbox Ldl "false"
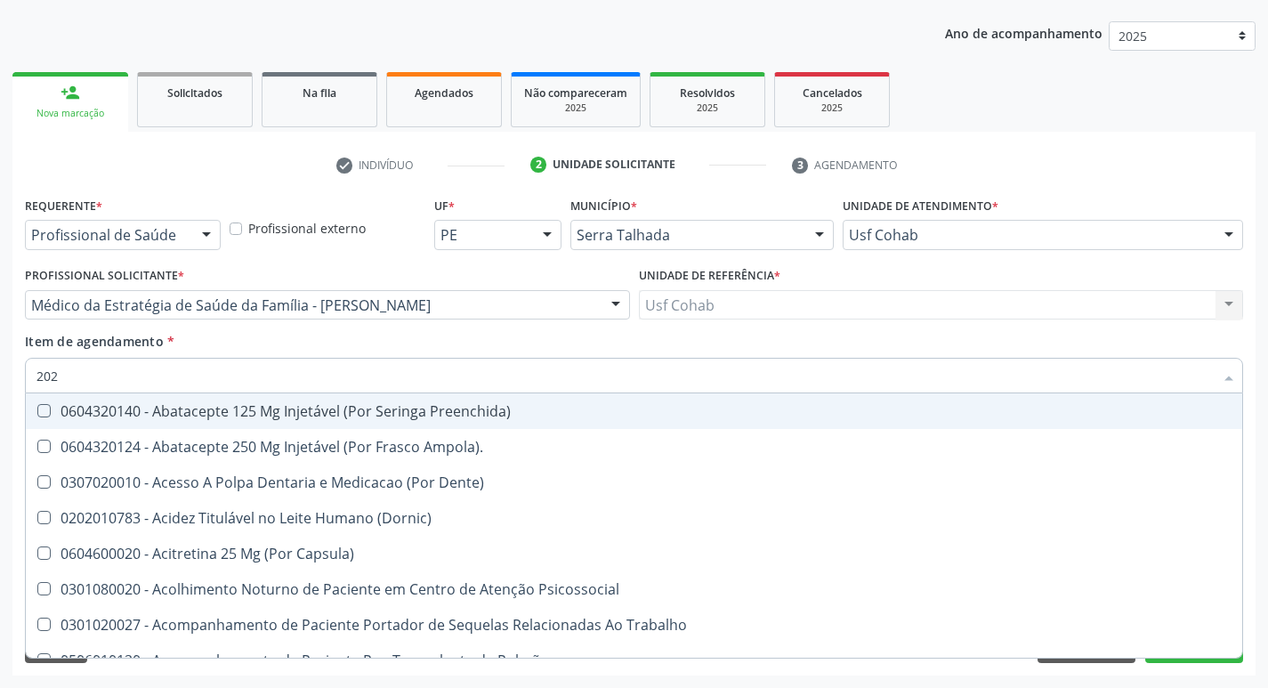
checkbox Total "false"
checkbox Creatinina "false"
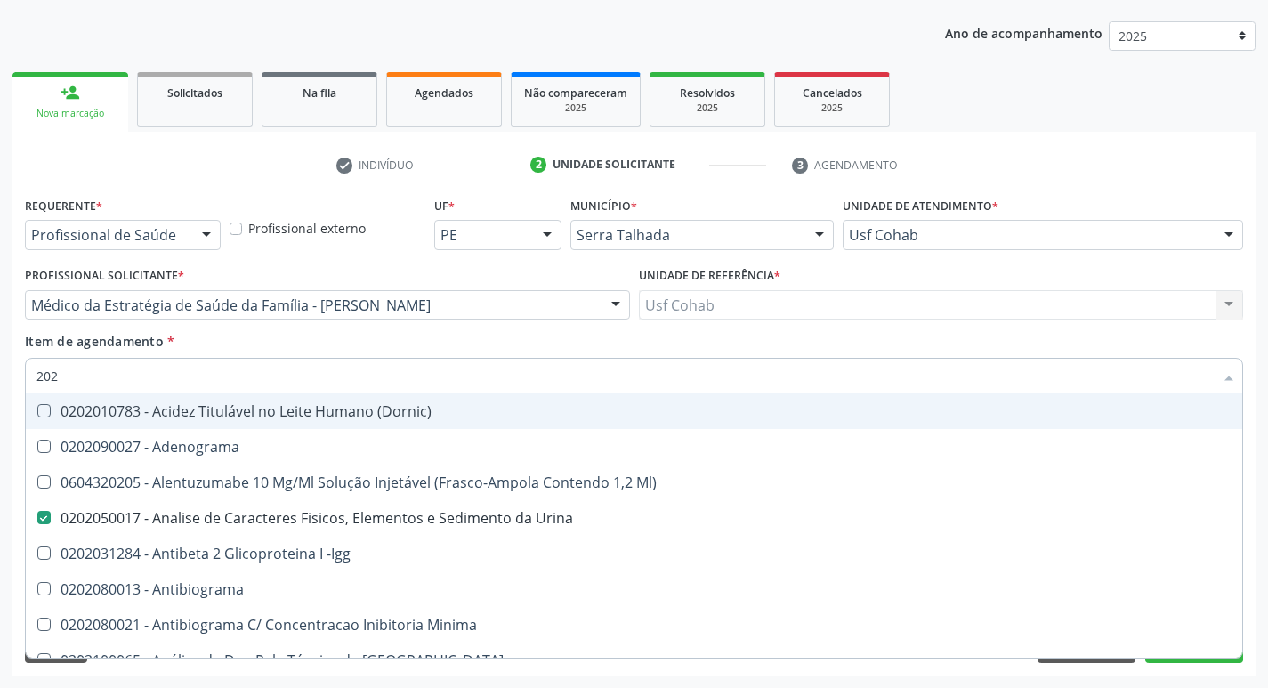
type input "2020"
checkbox Noturna "true"
checkbox Urico "false"
checkbox Ala-Desidratase "true"
checkbox Triciclicos "true"
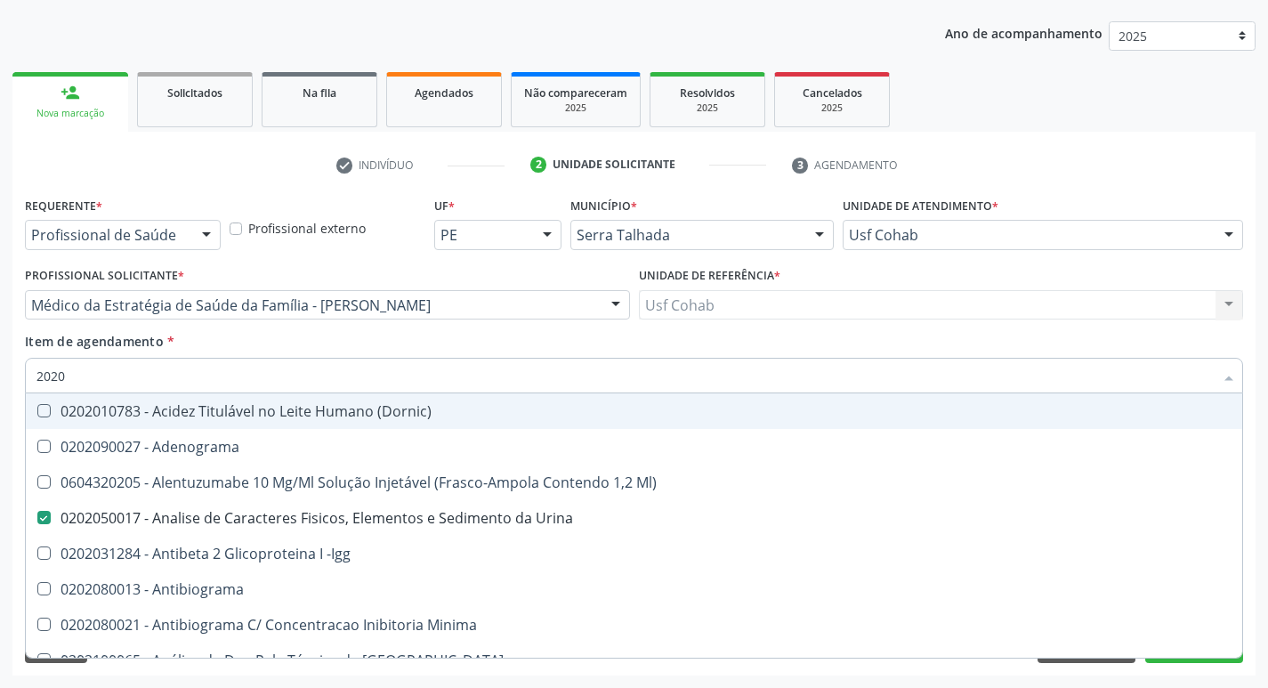
checkbox III "true"
checkbox Cadmio "true"
checkbox Hdl "false"
checkbox Ldl "false"
checkbox Total "false"
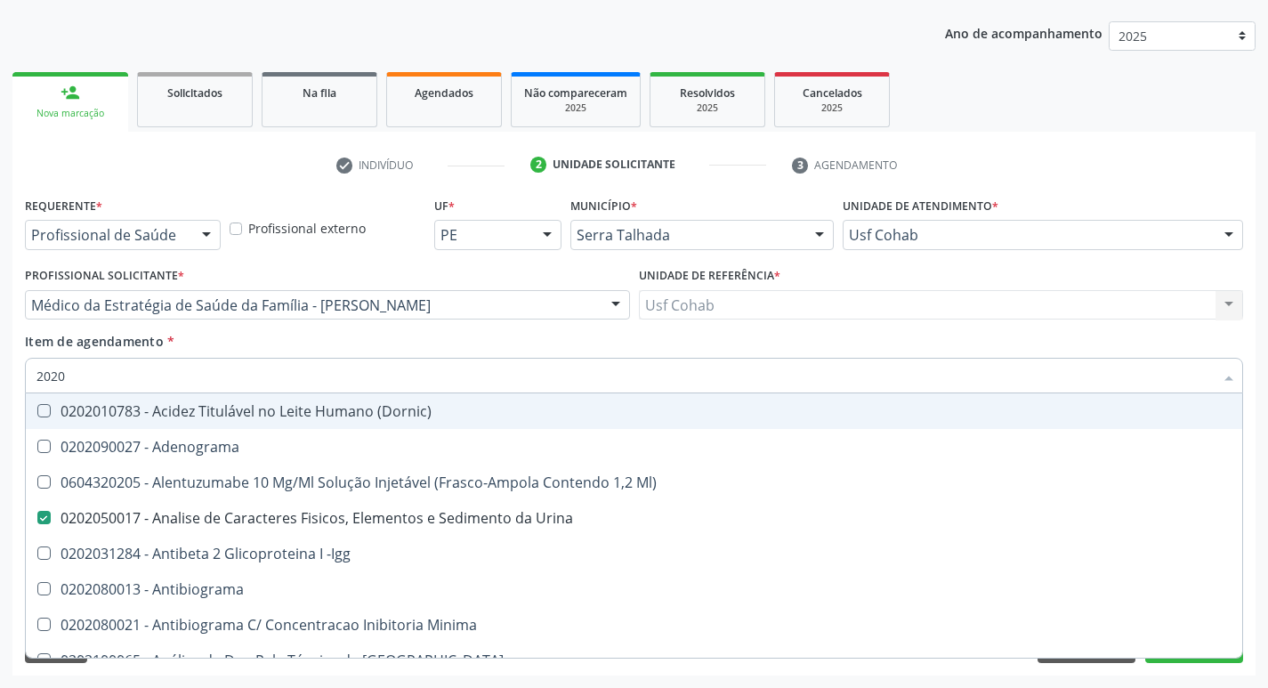
checkbox Creatinina "false"
checkbox X "true"
checkbox Serico "true"
checkbox Glicose "false"
checkbox Glicosilada "false"
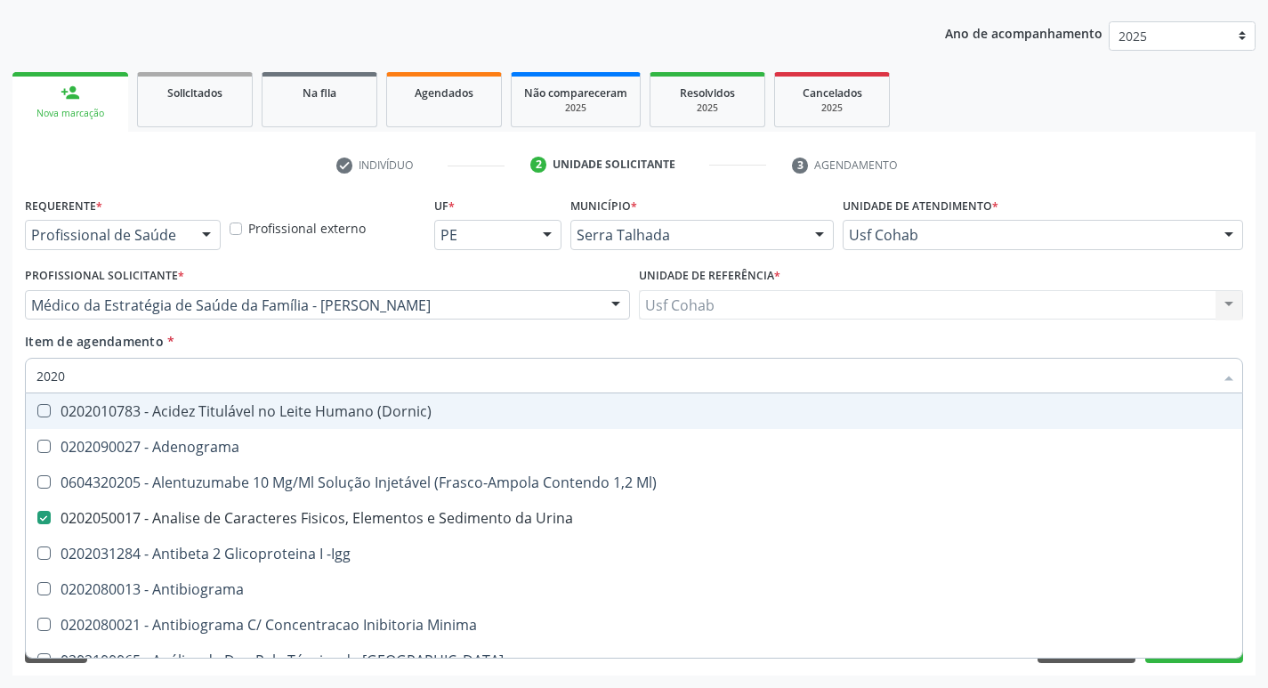
checkbox Progesterona "true"
checkbox Prolactina "true"
checkbox Reativa "true"
checkbox Fracoes "true"
checkbox \(Tgo\) "false"
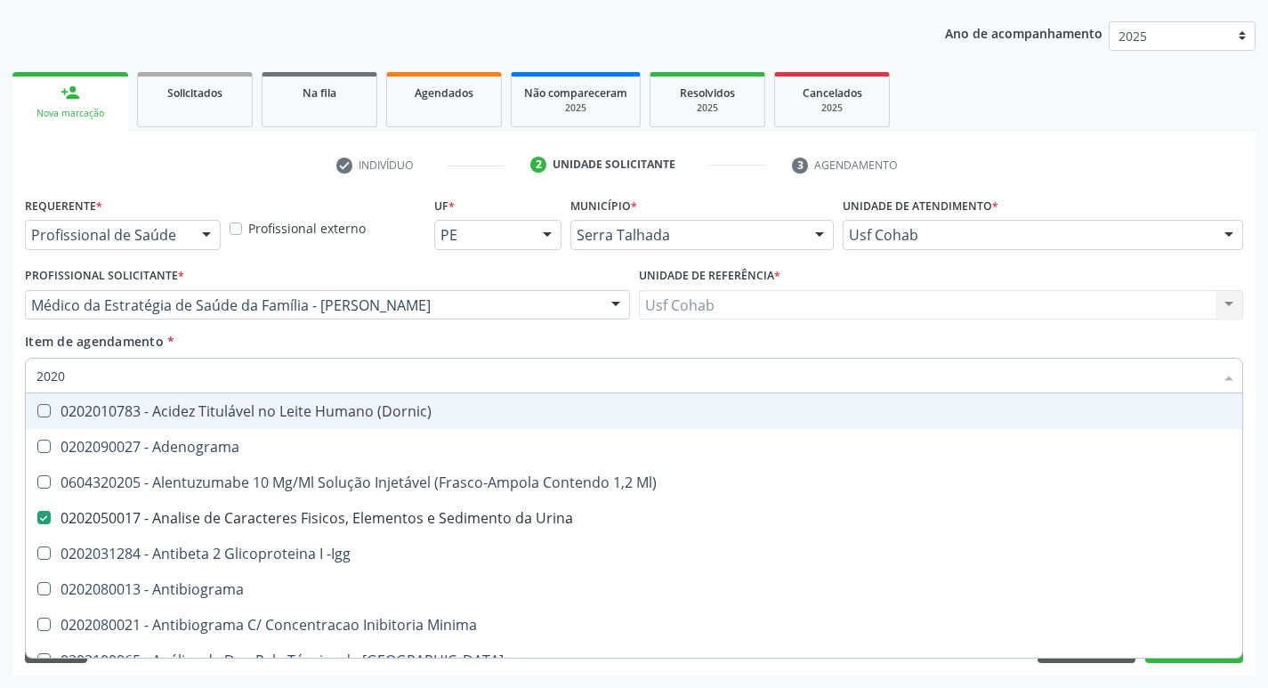
checkbox \(Tgp\) "false"
checkbox Triglicerideos "false"
checkbox Ureia "false"
checkbox B12 "true"
checkbox Completo "false"
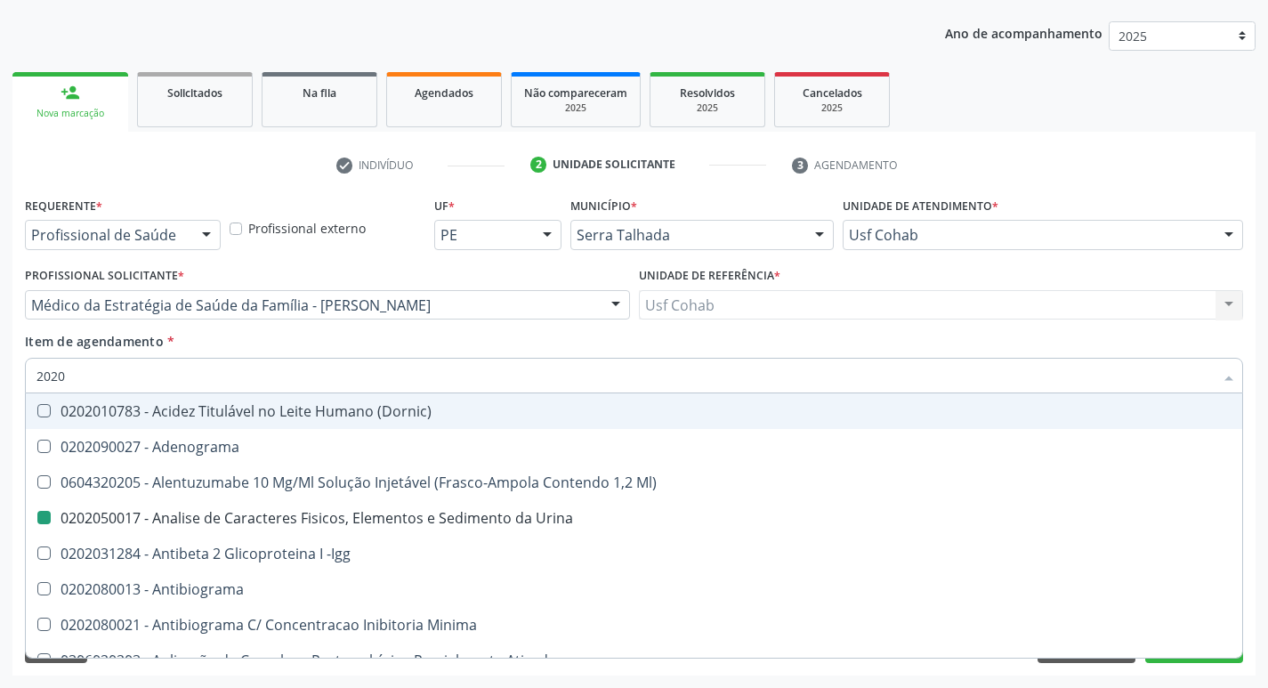
type input "20204"
checkbox Urina "false"
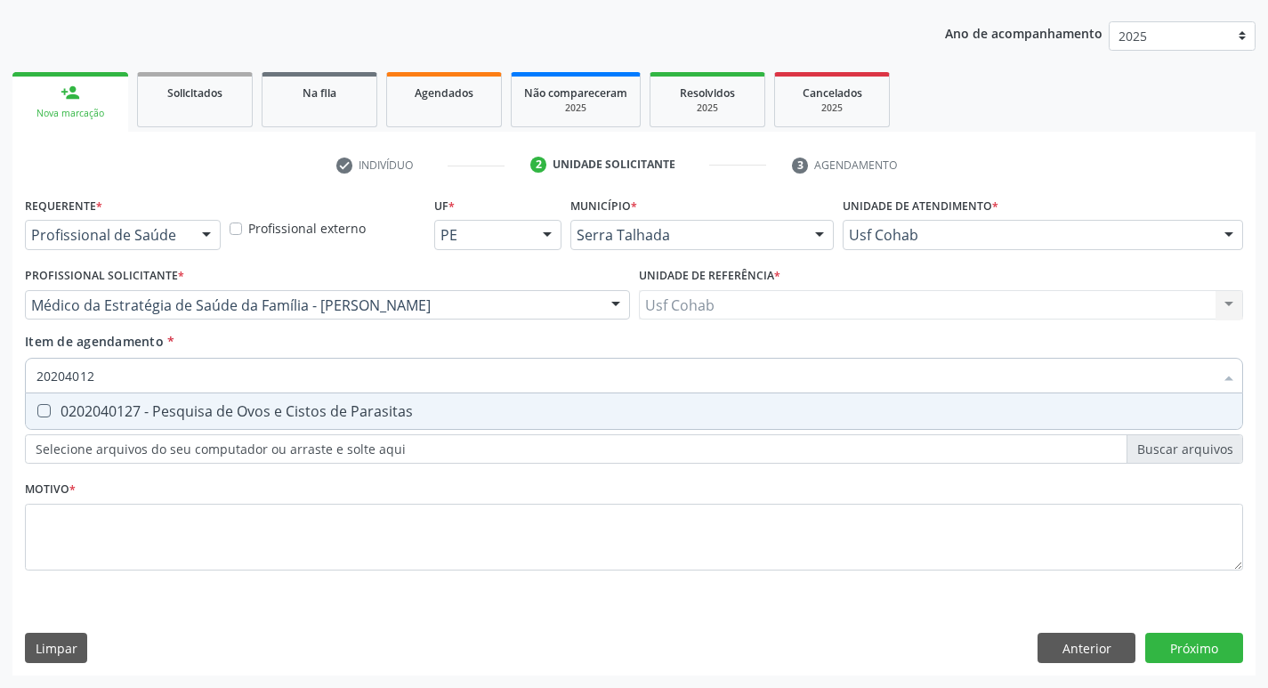
type input "202040127"
click at [49, 406] on Parasitas at bounding box center [43, 410] width 13 height 13
click at [37, 406] on Parasitas "checkbox" at bounding box center [32, 411] width 12 height 12
checkbox Parasitas "true"
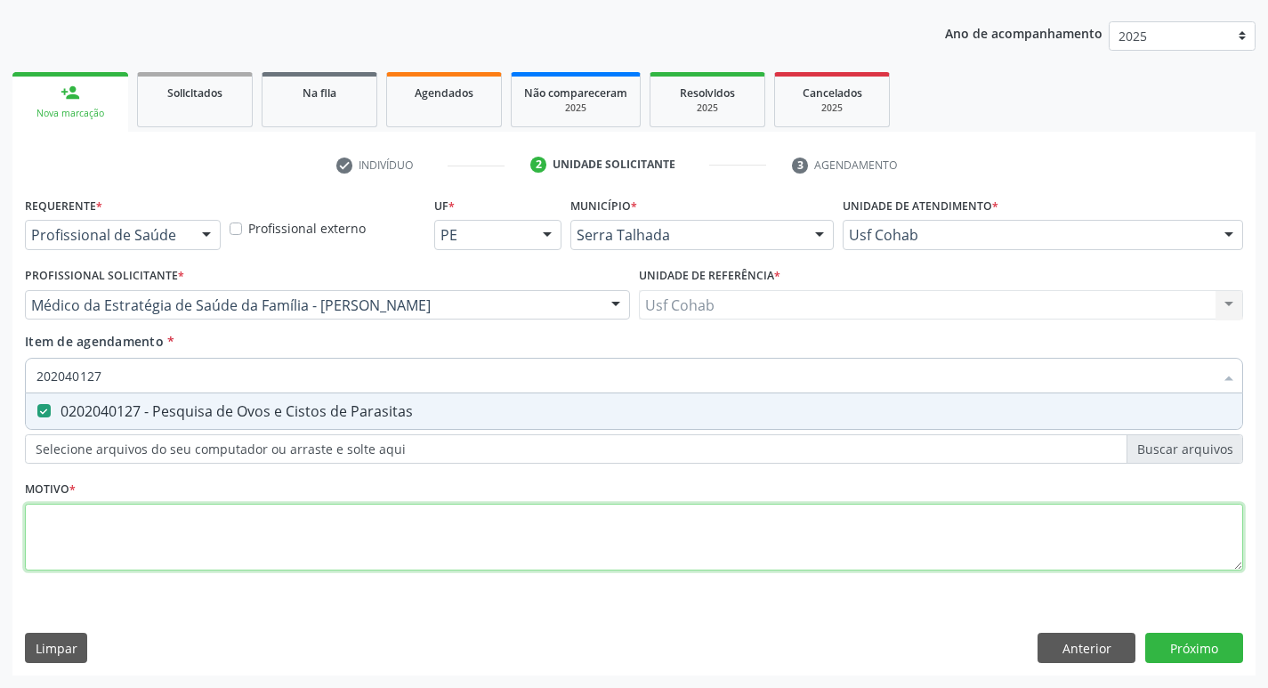
click at [131, 516] on div "Requerente * Profissional de Saúde Profissional de Saúde Paciente Nenhum result…" at bounding box center [634, 393] width 1218 height 403
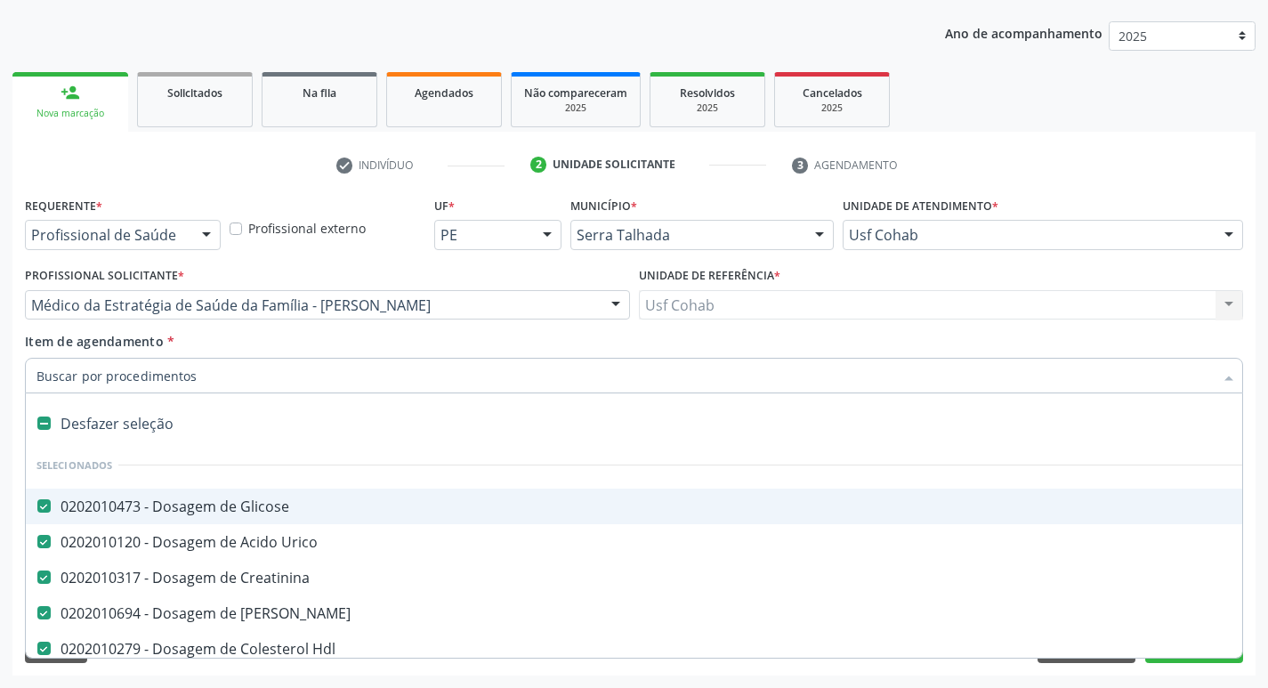
type input "t"
checkbox Completo "false"
checkbox Urina "false"
checkbox Parasitas "false"
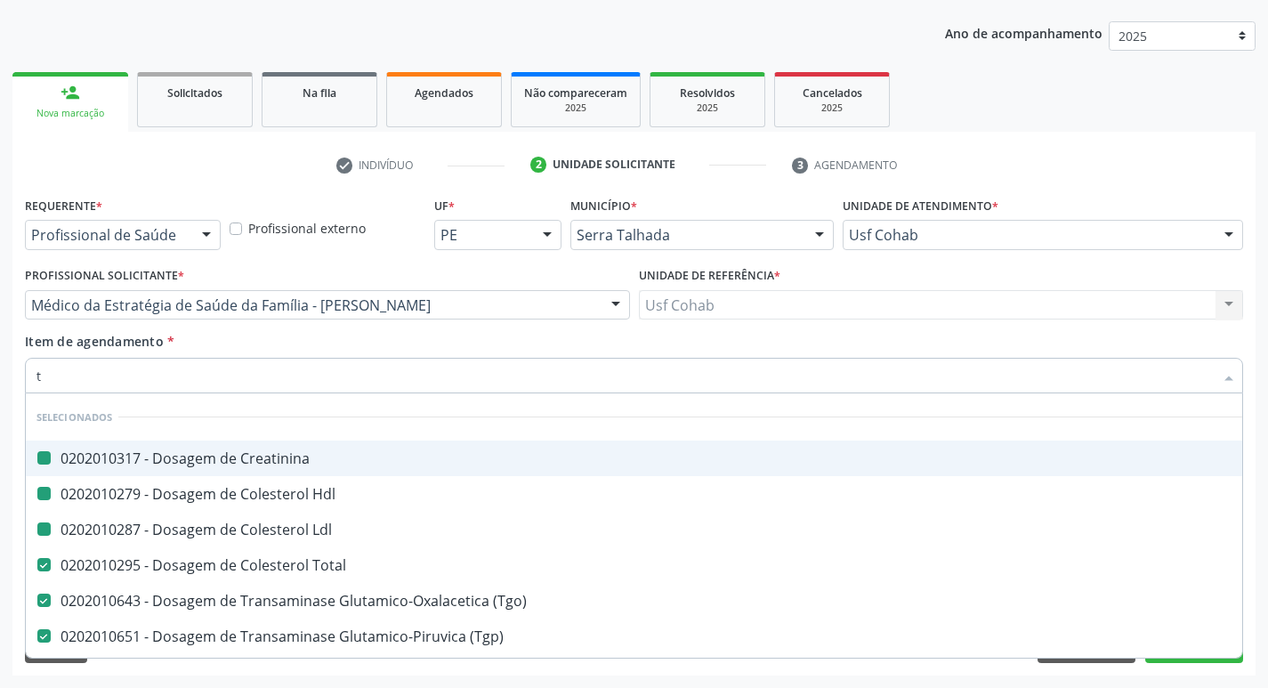
type input "t3"
checkbox Creatinina "false"
checkbox Hdl "false"
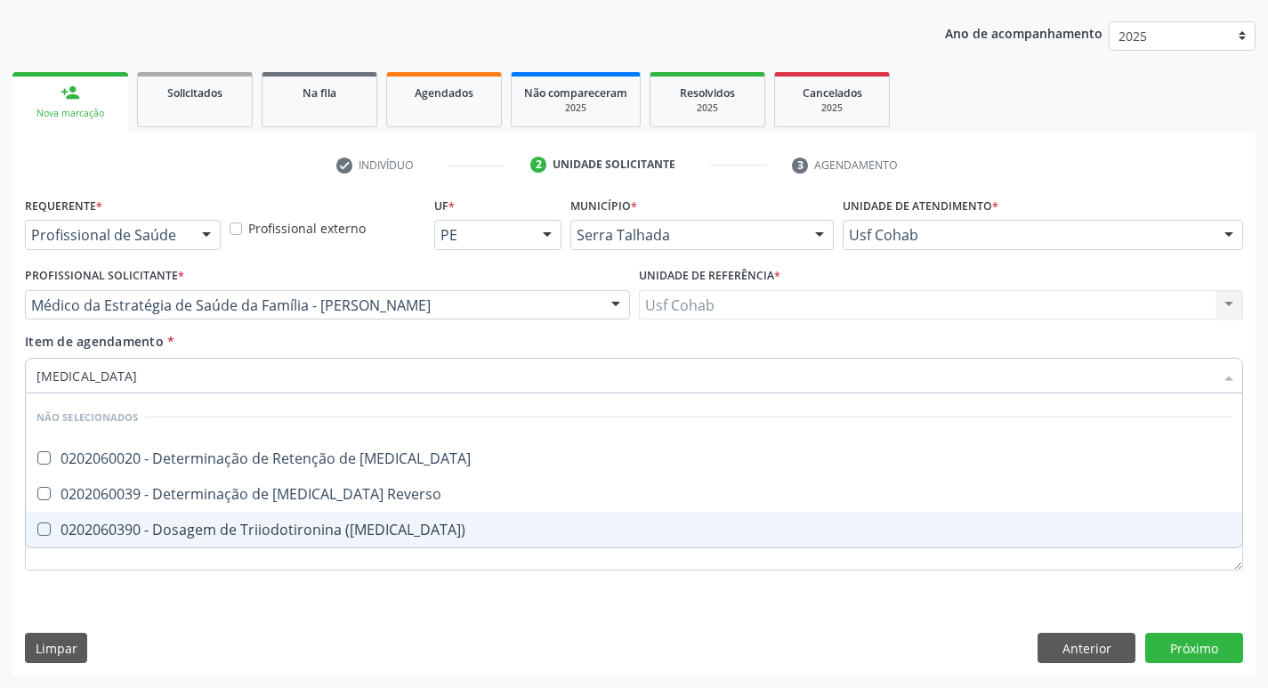
click at [40, 528] on \(T3\) at bounding box center [43, 528] width 13 height 13
click at [37, 528] on \(T3\) "checkbox" at bounding box center [32, 529] width 12 height 12
checkbox \(T3\) "true"
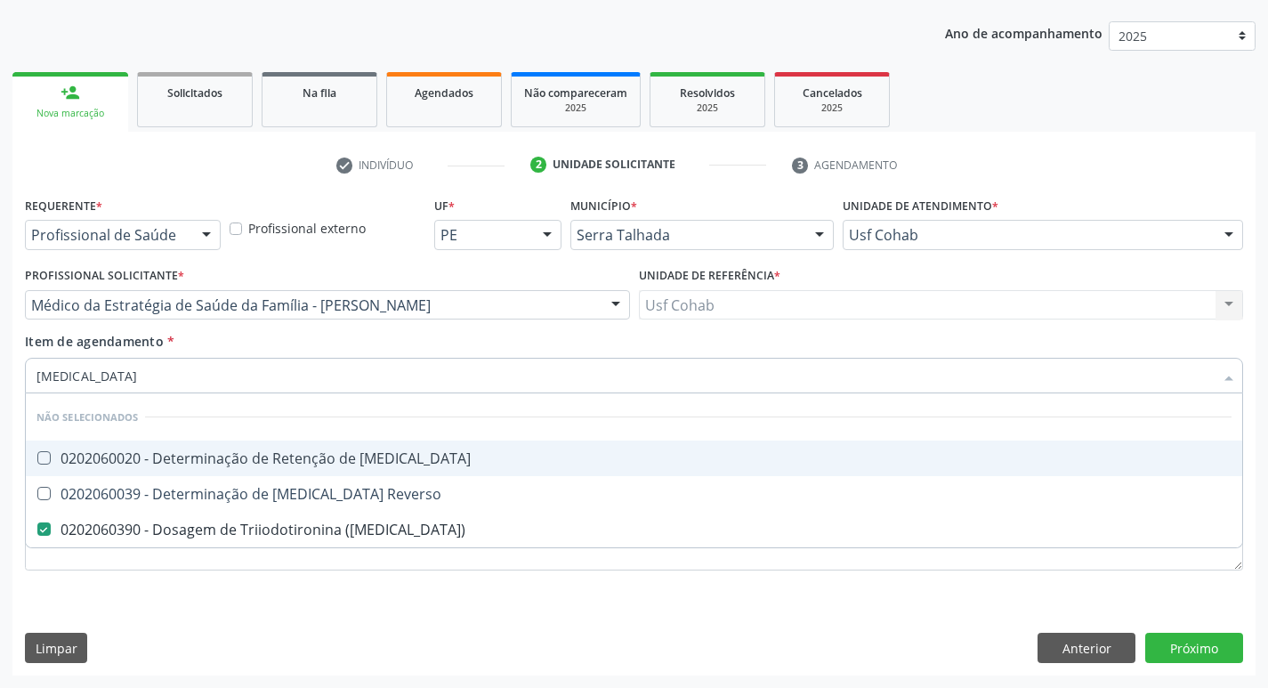
click at [83, 367] on input "t3" at bounding box center [624, 376] width 1177 height 36
type input "t"
checkbox T3 "true"
checkbox Reverso "true"
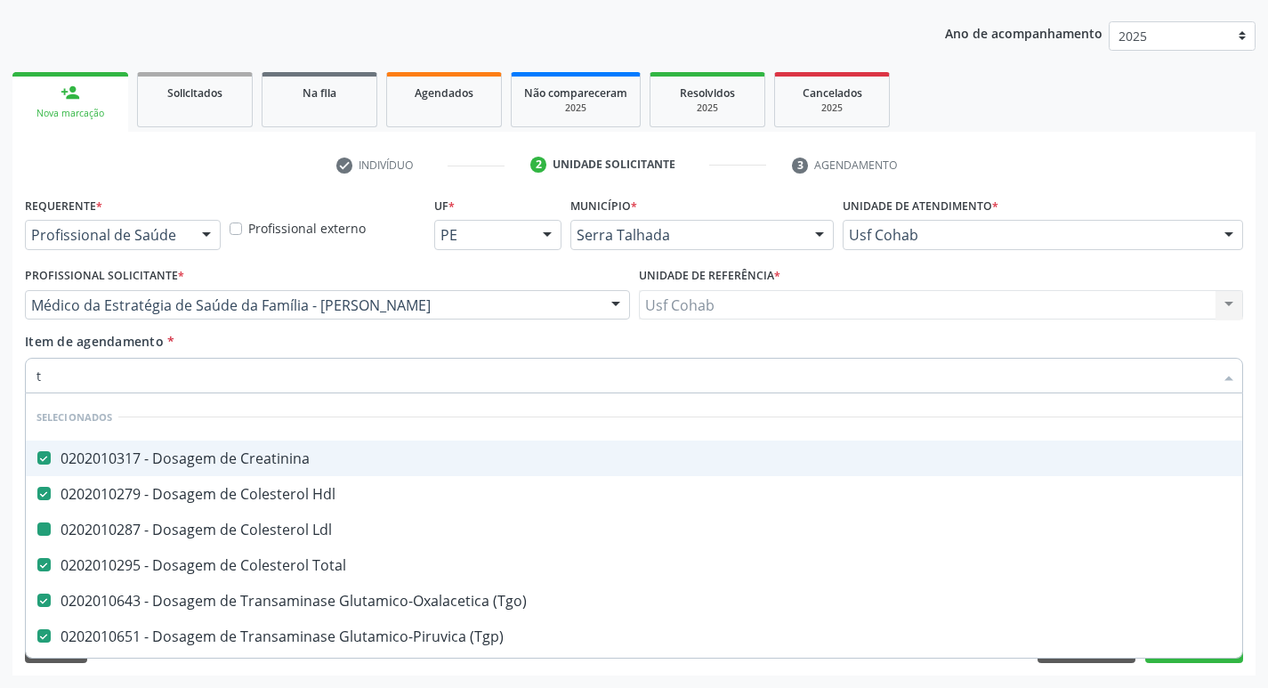
type input "t4"
checkbox Creatinina "false"
checkbox Hdl "false"
checkbox Ldl "false"
checkbox Total "false"
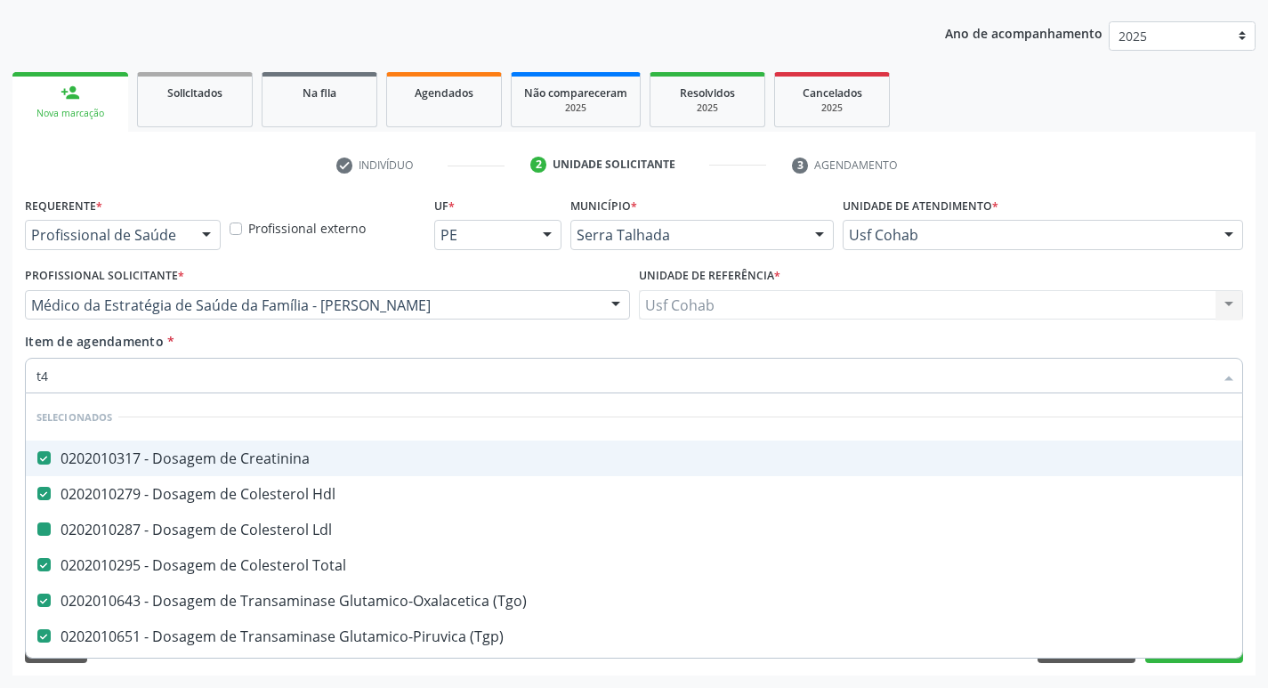
checkbox \(Tgo\) "false"
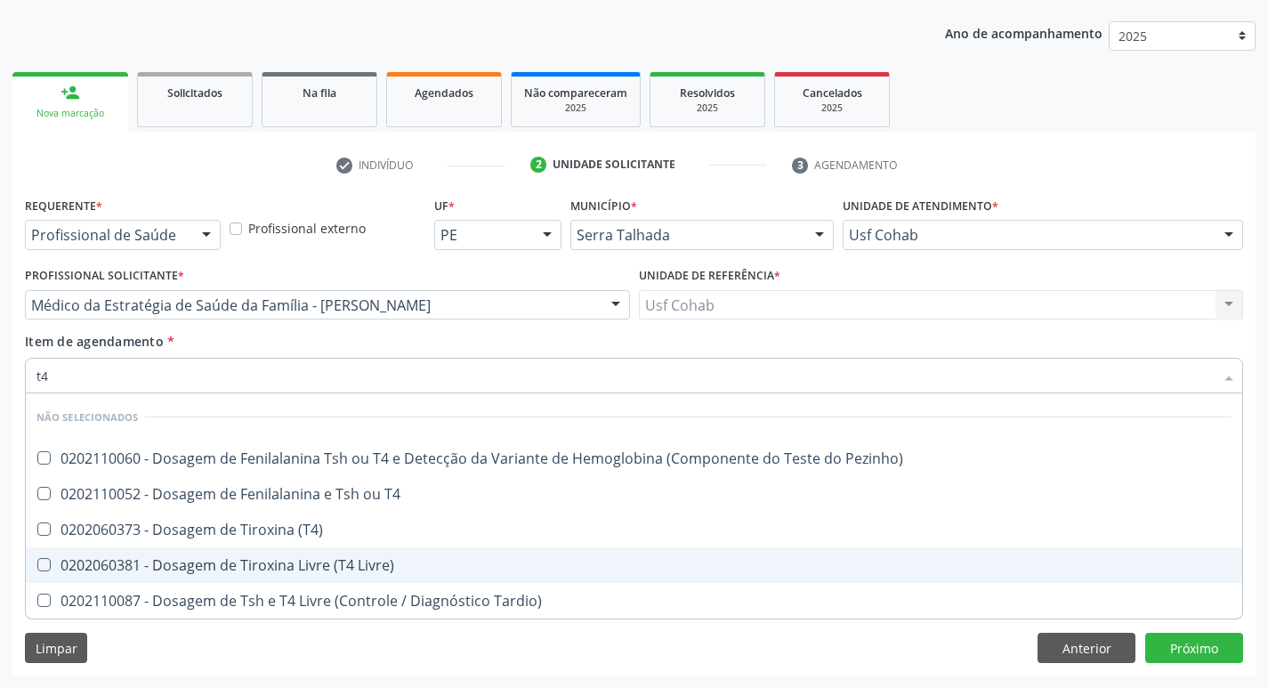
click at [42, 560] on Livre\) at bounding box center [43, 564] width 13 height 13
click at [37, 560] on Livre\) "checkbox" at bounding box center [32, 565] width 12 height 12
checkbox Livre\) "true"
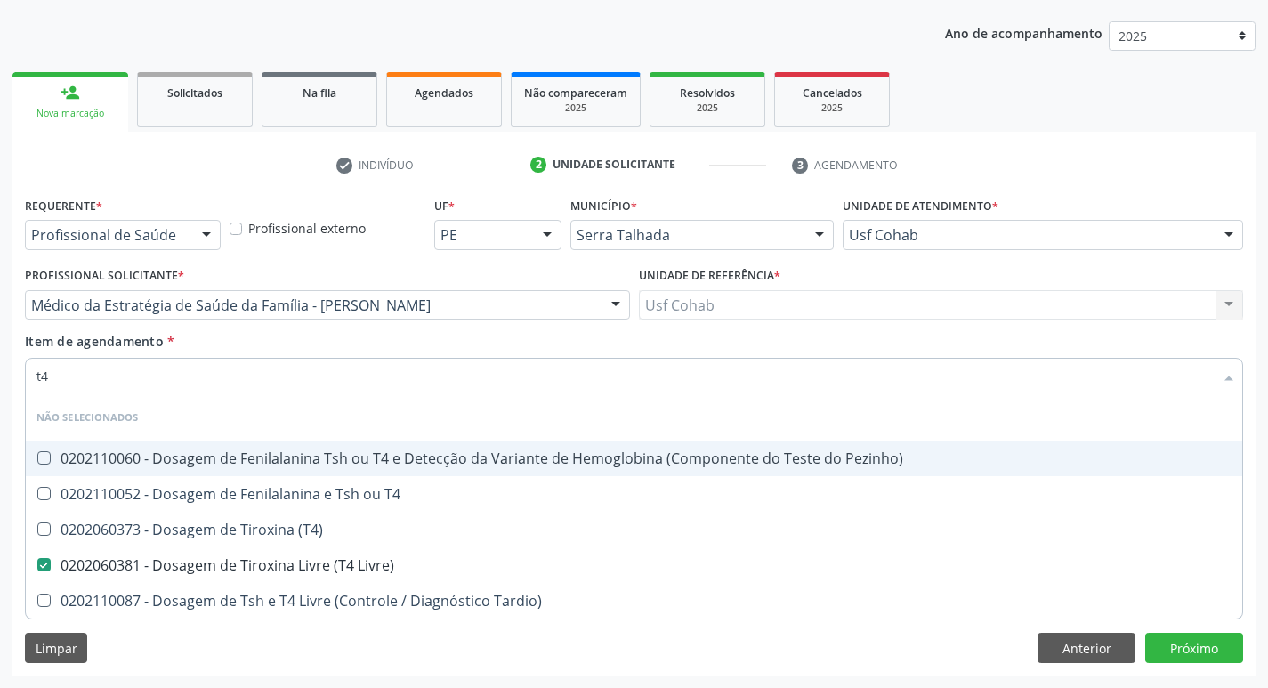
click at [71, 381] on input "t4" at bounding box center [624, 376] width 1177 height 36
type input "t"
checkbox Pezinho\) "true"
checkbox T4 "true"
checkbox \(T4\) "true"
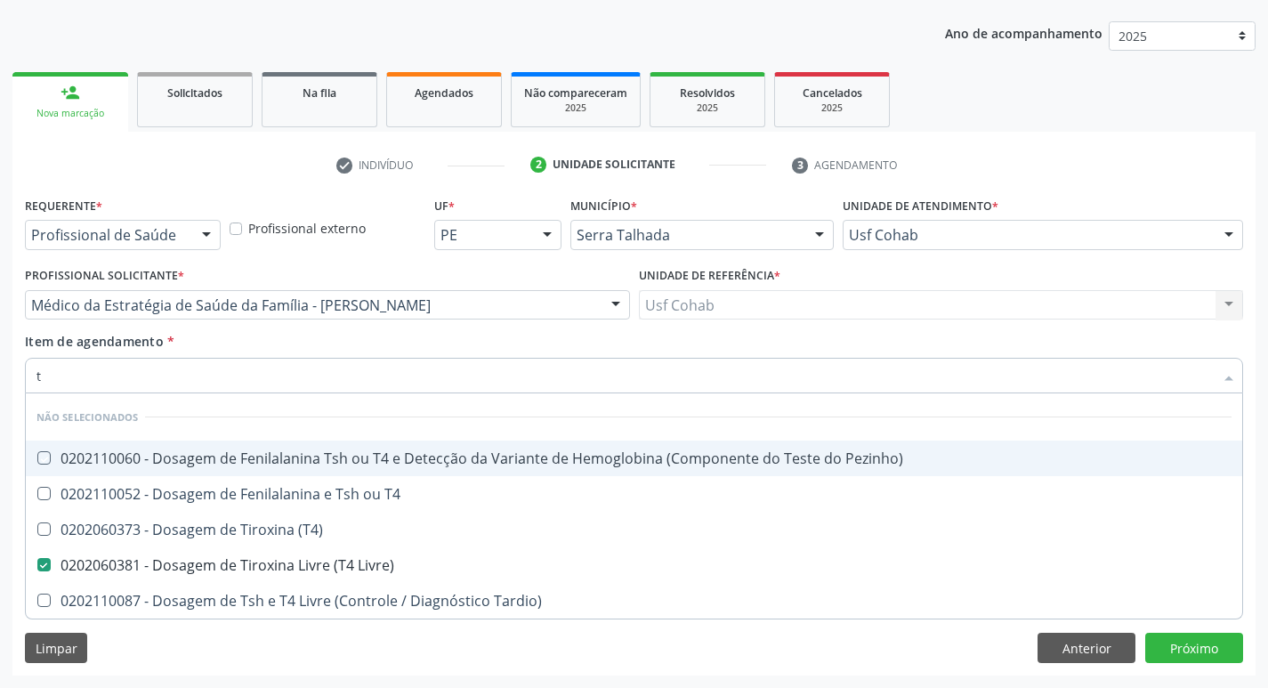
checkbox Tardio\) "true"
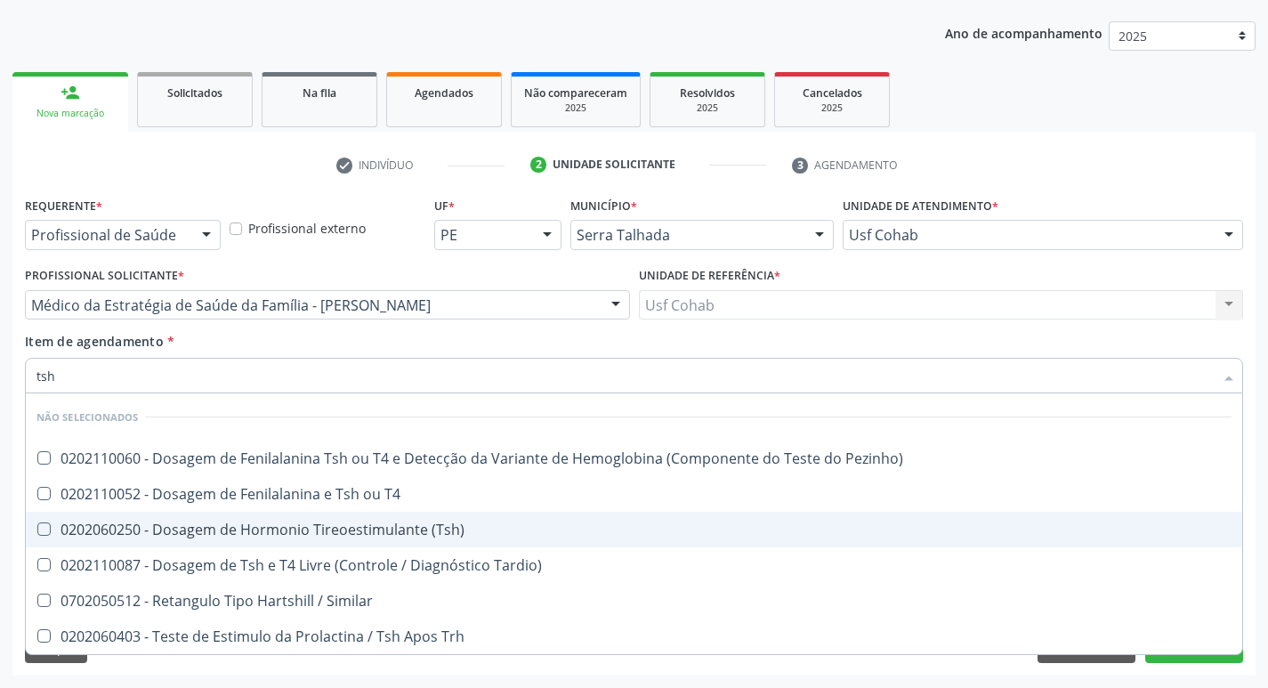
click at [42, 528] on \(Tsh\) at bounding box center [43, 528] width 13 height 13
click at [37, 528] on \(Tsh\) "checkbox" at bounding box center [32, 529] width 12 height 12
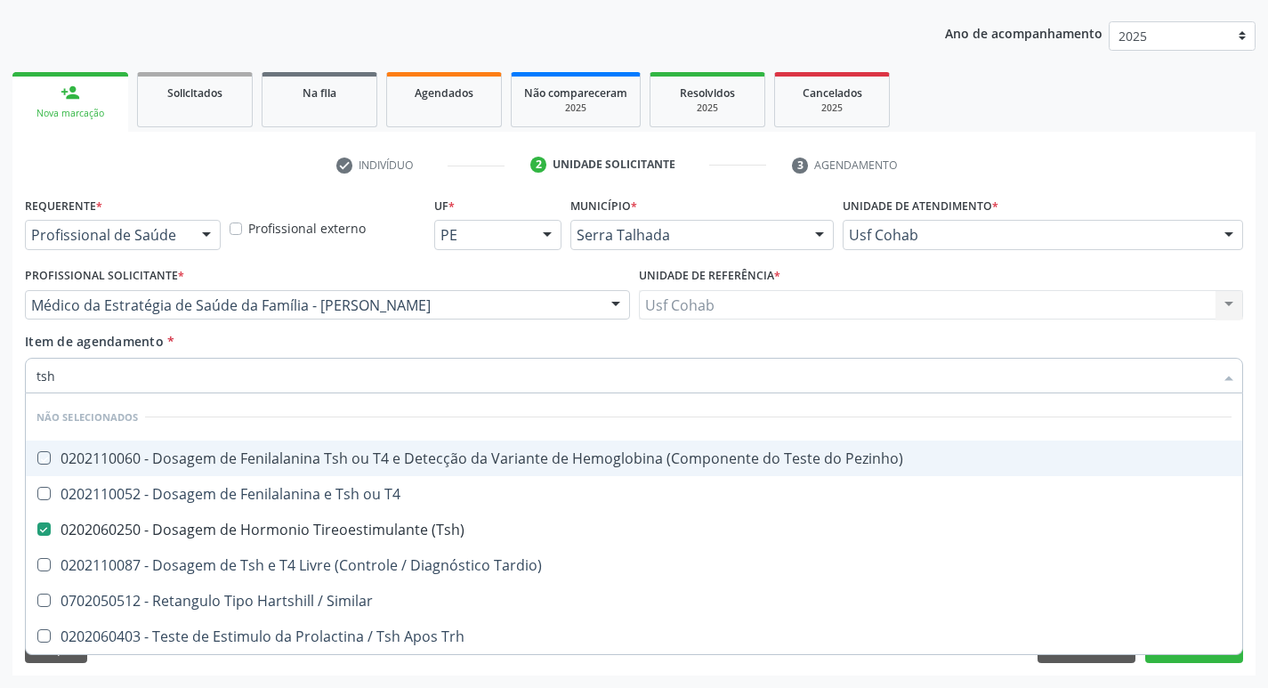
click at [13, 384] on div "Requerente * Profissional de Saúde Profissional de Saúde Paciente Nenhum result…" at bounding box center [633, 433] width 1243 height 483
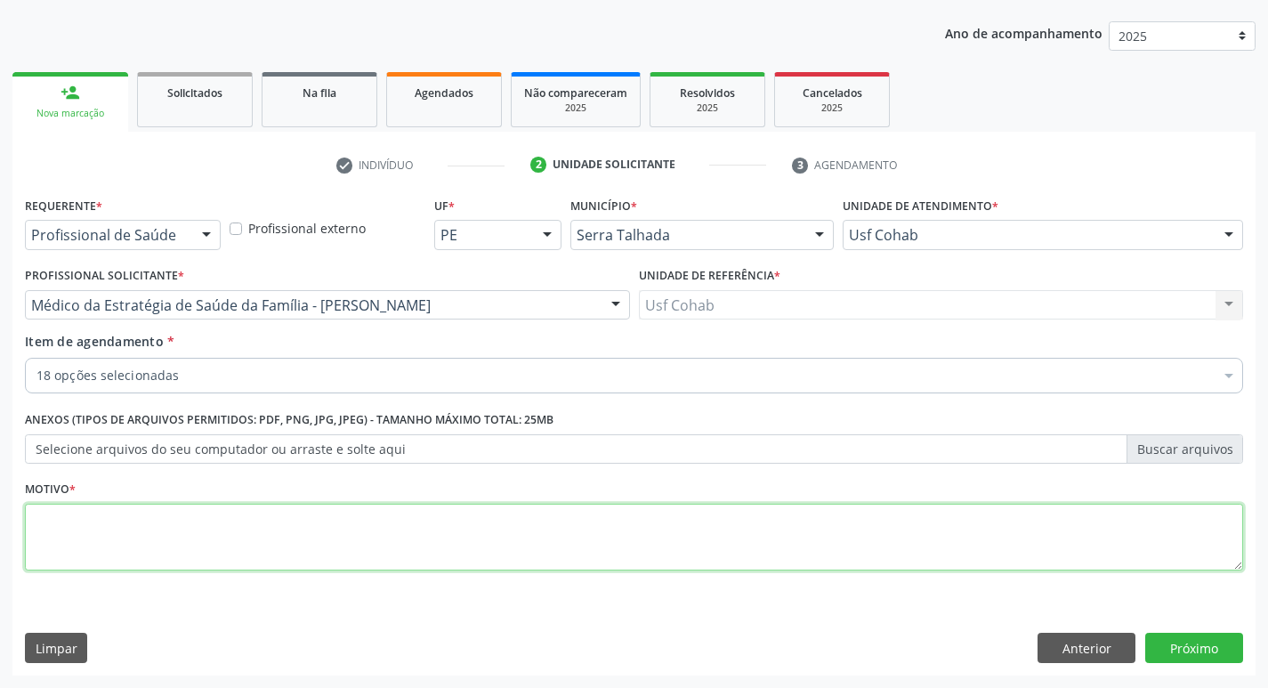
click at [60, 522] on textarea at bounding box center [634, 538] width 1218 height 68
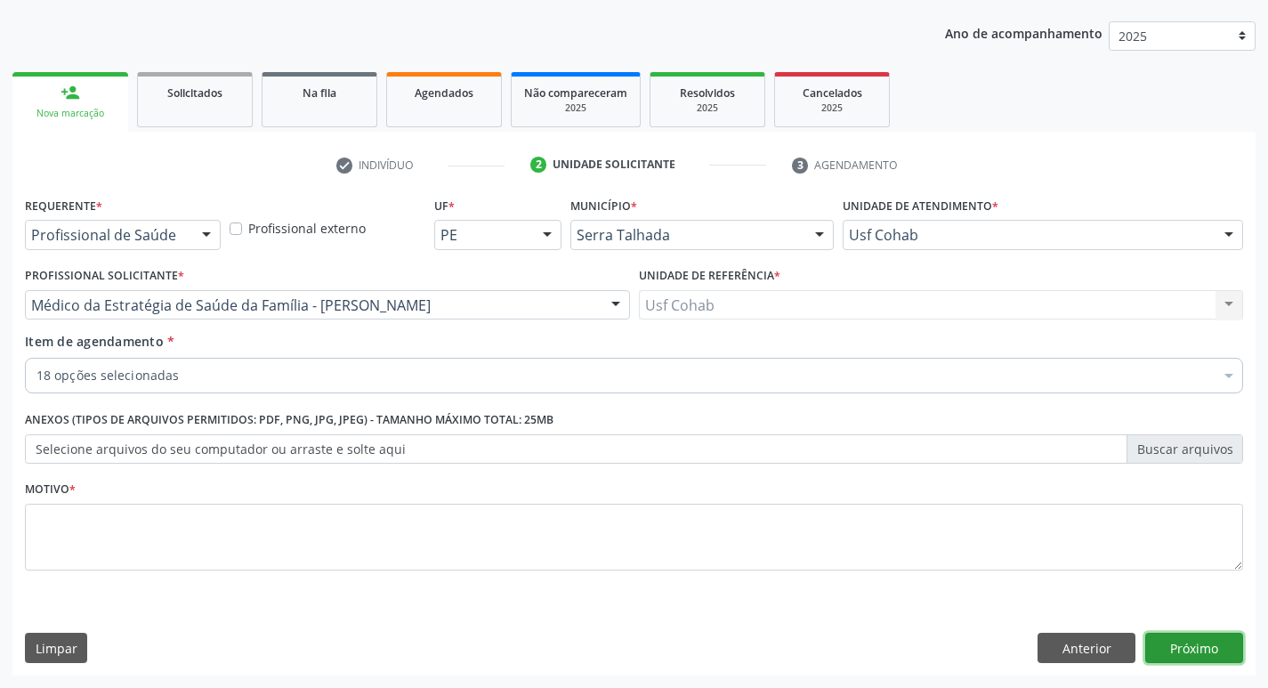
click at [1181, 652] on button "Próximo" at bounding box center [1194, 648] width 98 height 30
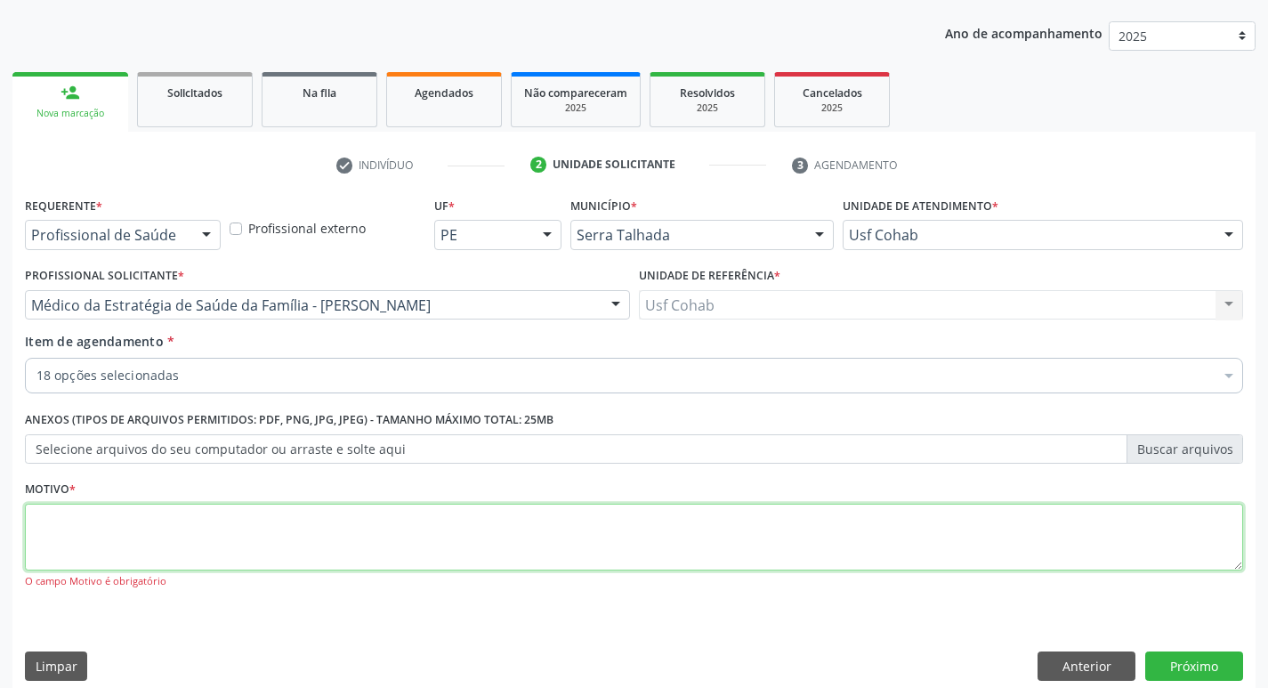
click at [146, 542] on textarea at bounding box center [634, 538] width 1218 height 68
click at [150, 527] on textarea at bounding box center [634, 538] width 1218 height 68
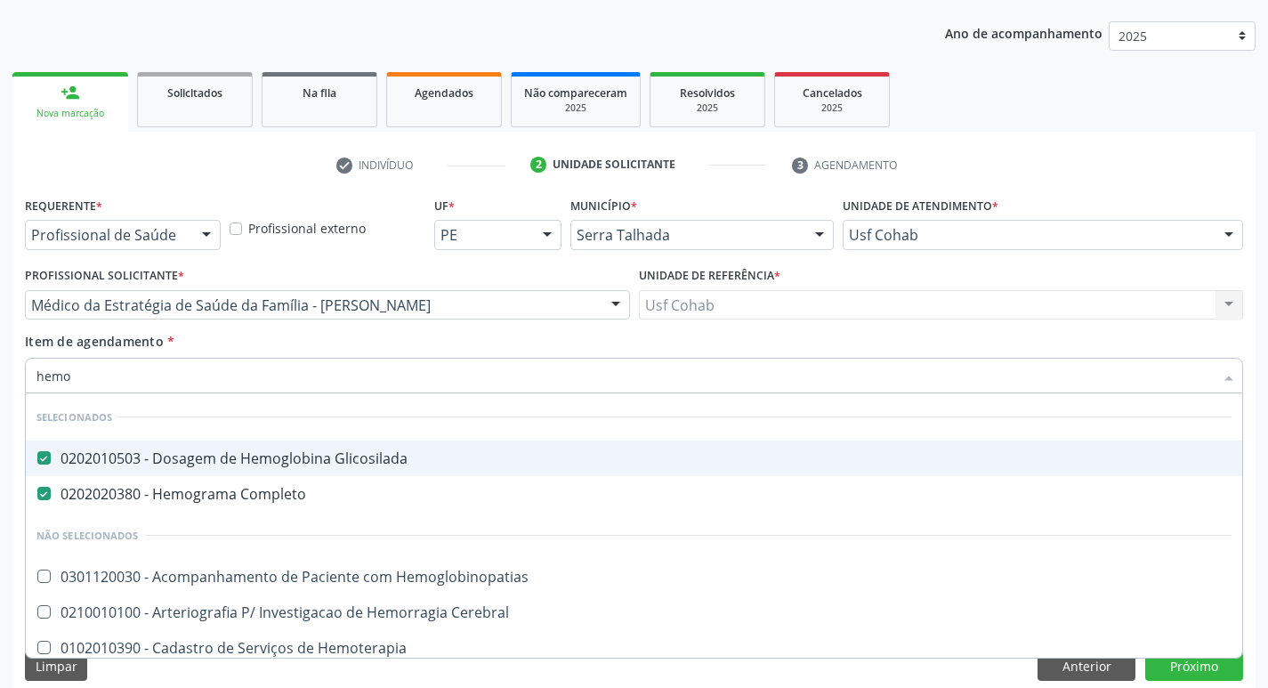
click at [254, 345] on div "Item de agendamento * hemo Desfazer seleção Selecionados 0202010503 - Dosagem d…" at bounding box center [634, 360] width 1218 height 56
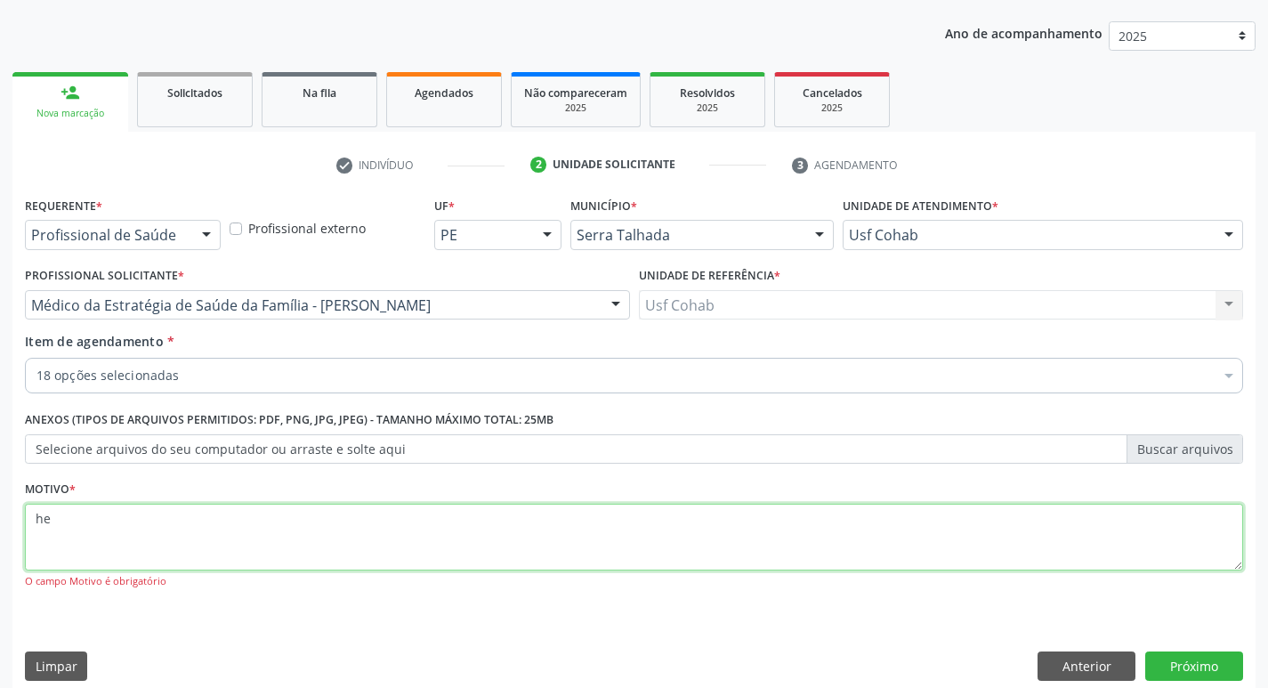
drag, startPoint x: 76, startPoint y: 519, endPoint x: 34, endPoint y: 532, distance: 43.9
click at [0, 533] on div "Acompanhamento Acompanhe a situação das marcações correntes e finalizadas Relat…" at bounding box center [634, 305] width 1268 height 802
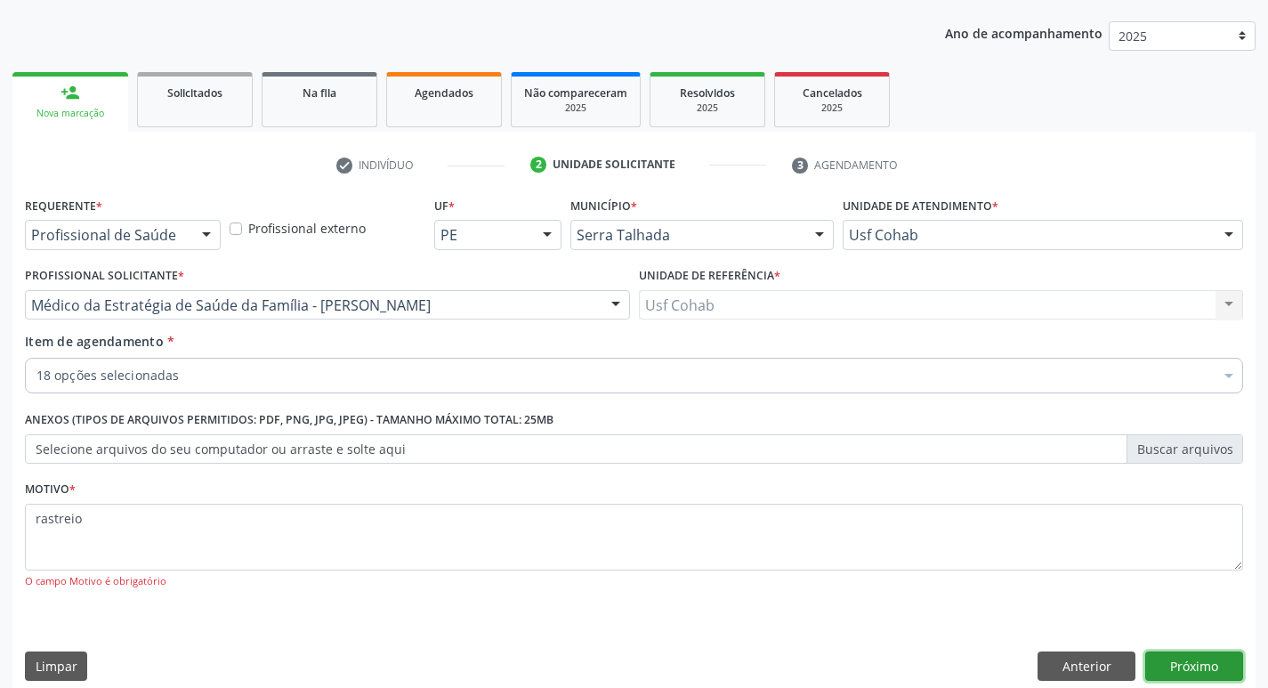
click at [1176, 663] on button "Próximo" at bounding box center [1194, 666] width 98 height 30
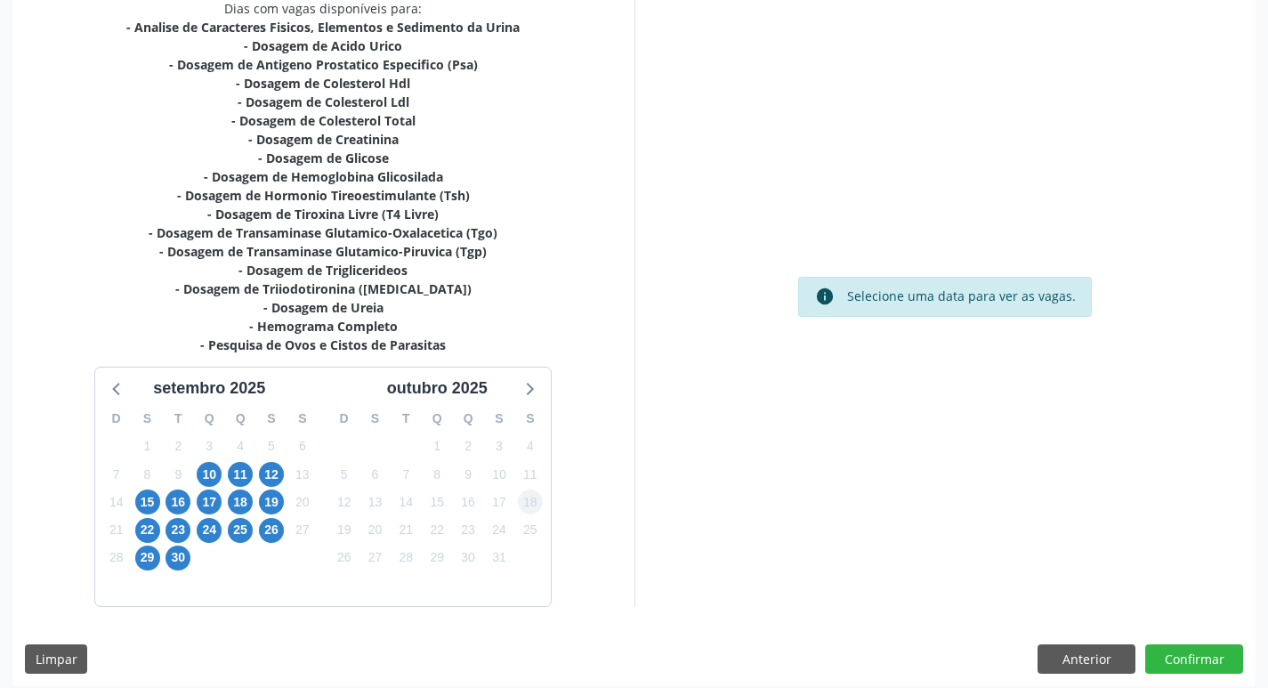
scroll to position [404, 0]
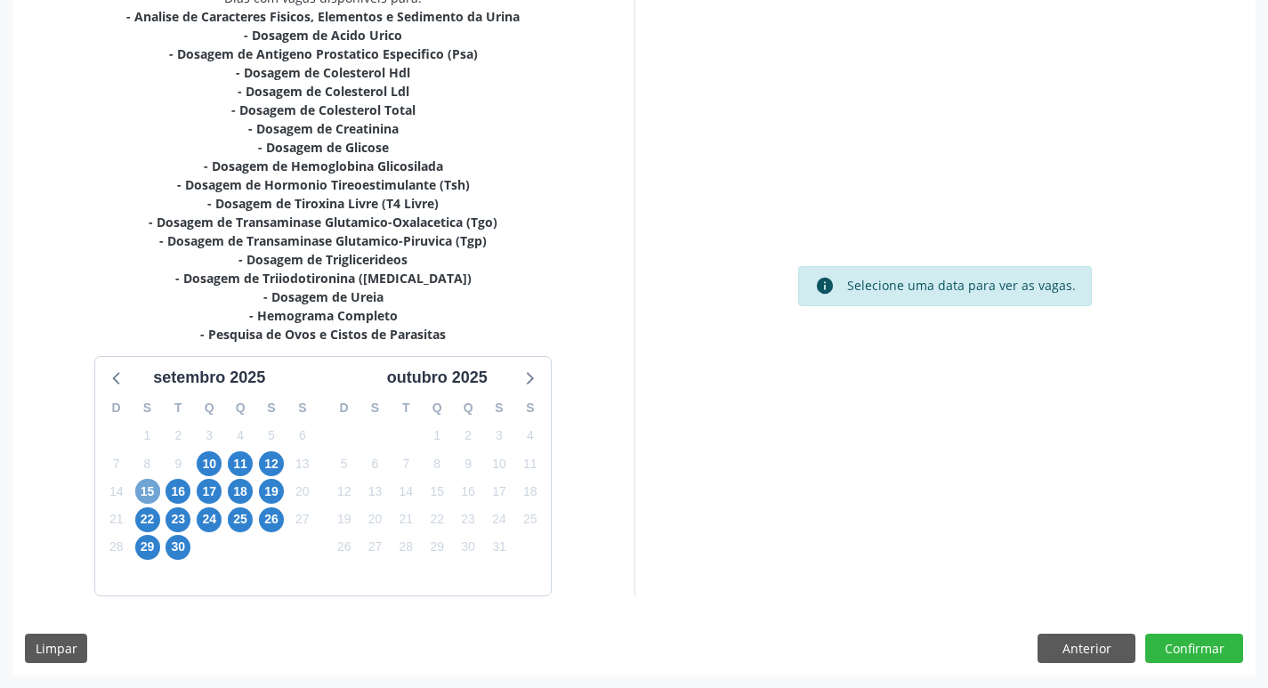
click at [148, 488] on span "15" at bounding box center [147, 491] width 25 height 25
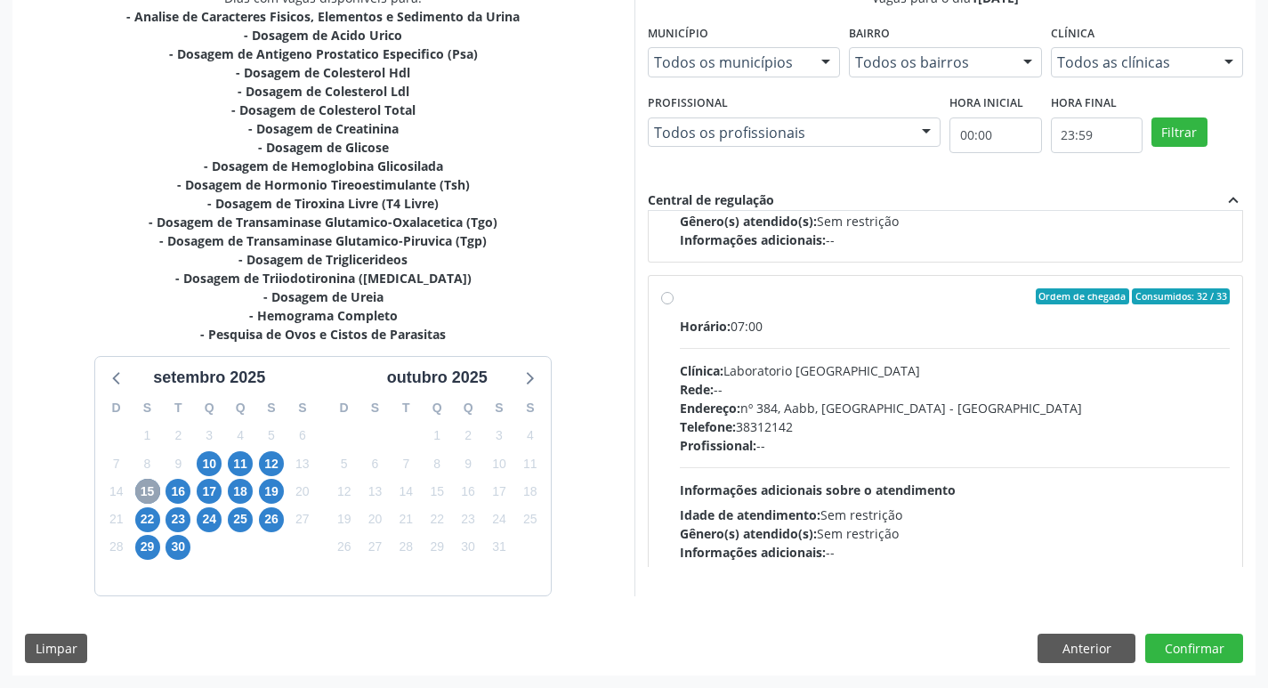
scroll to position [592, 0]
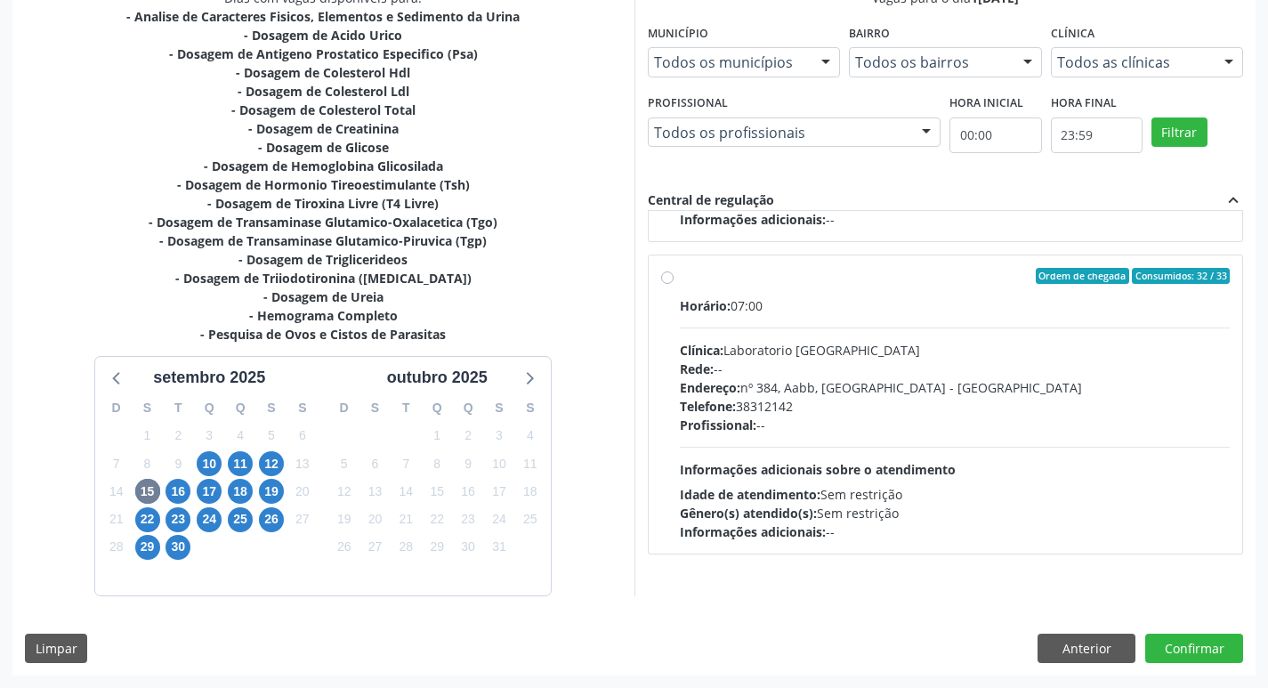
click at [680, 276] on label "Ordem de chegada Consumidos: 32 / 33 Horário: 07:00 Clínica: Laboratorio Sao Fr…" at bounding box center [955, 404] width 551 height 273
click at [663, 276] on input "Ordem de chegada Consumidos: 32 / 33 Horário: 07:00 Clínica: Laboratorio Sao Fr…" at bounding box center [667, 276] width 12 height 16
click at [1158, 646] on button "Confirmar" at bounding box center [1194, 648] width 98 height 30
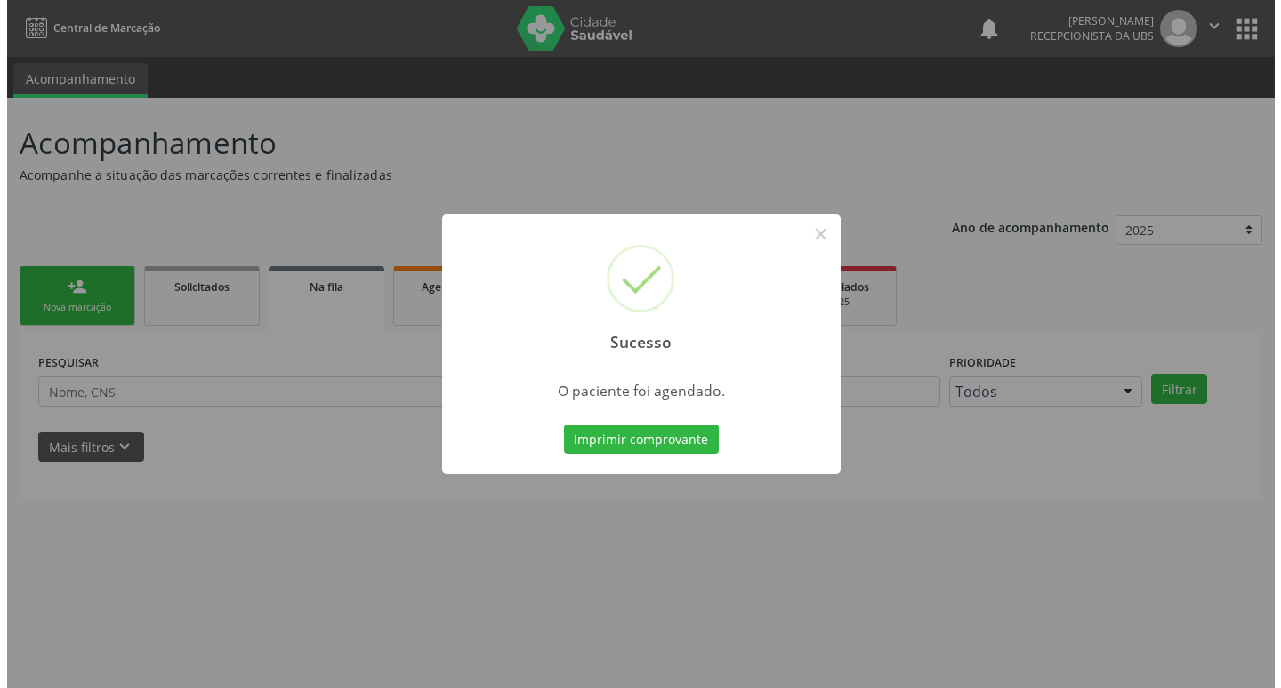
scroll to position [0, 0]
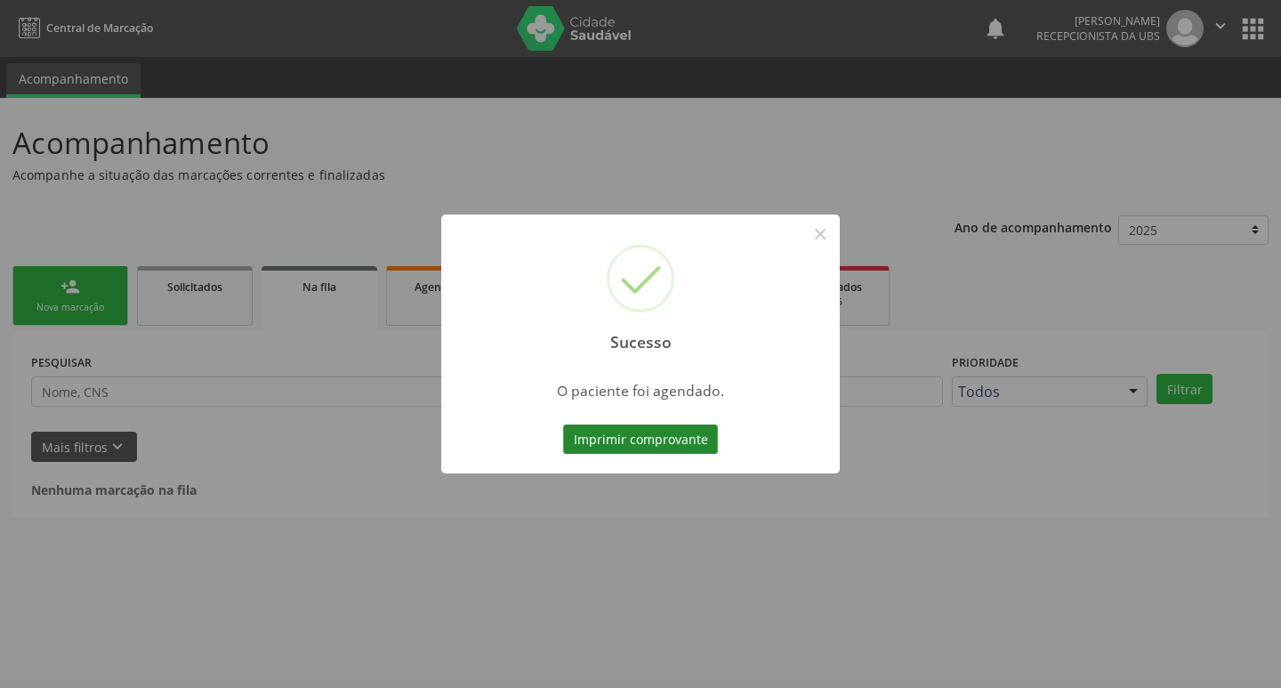
click at [654, 429] on button "Imprimir comprovante" at bounding box center [640, 439] width 155 height 30
